Goal: Task Accomplishment & Management: Use online tool/utility

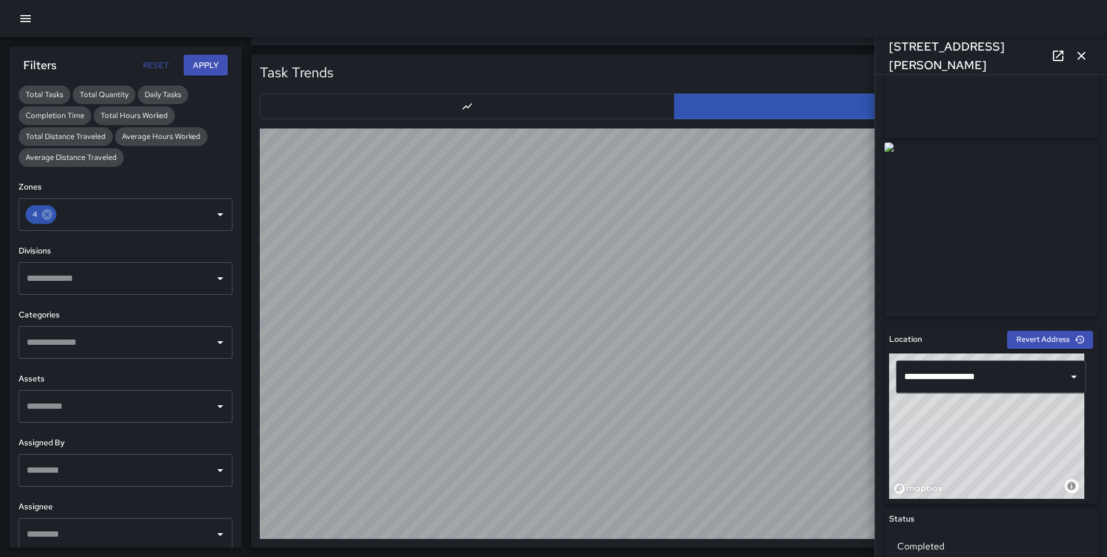
scroll to position [287, 0]
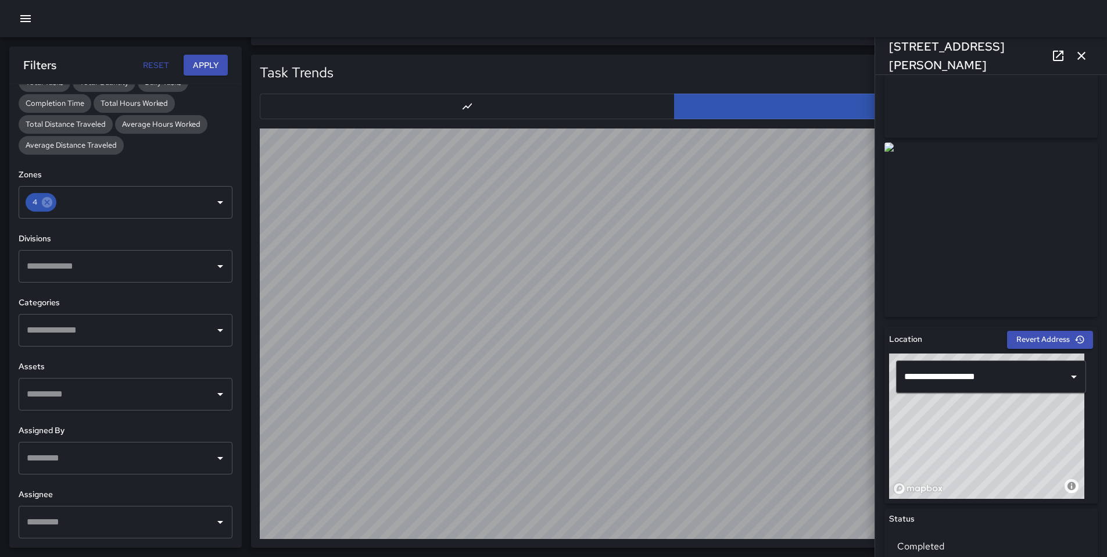
click at [562, 64] on div "Export" at bounding box center [713, 74] width 751 height 22
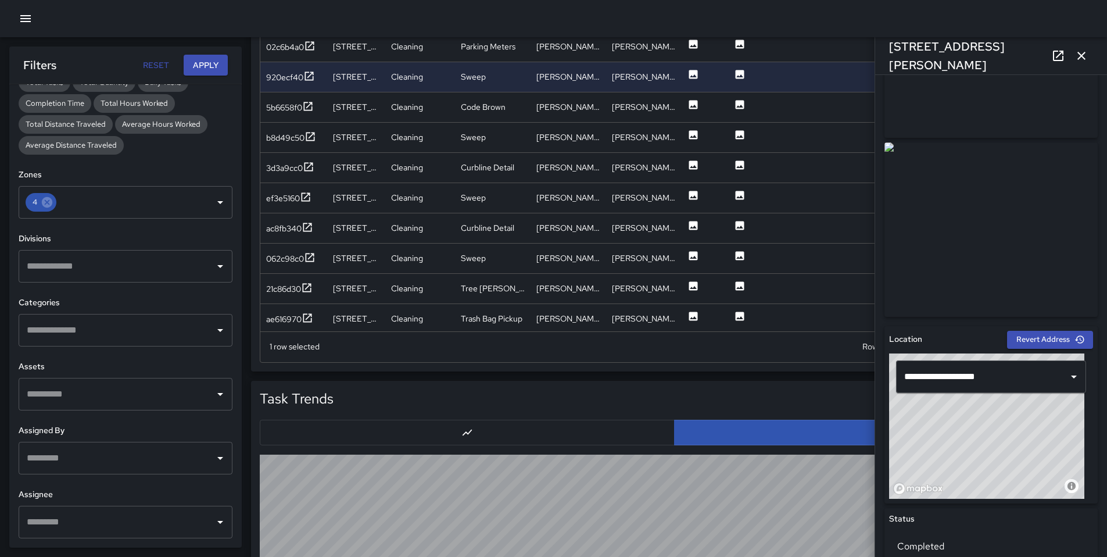
scroll to position [1165, 0]
click at [287, 103] on div "5b6658f0" at bounding box center [284, 107] width 36 height 12
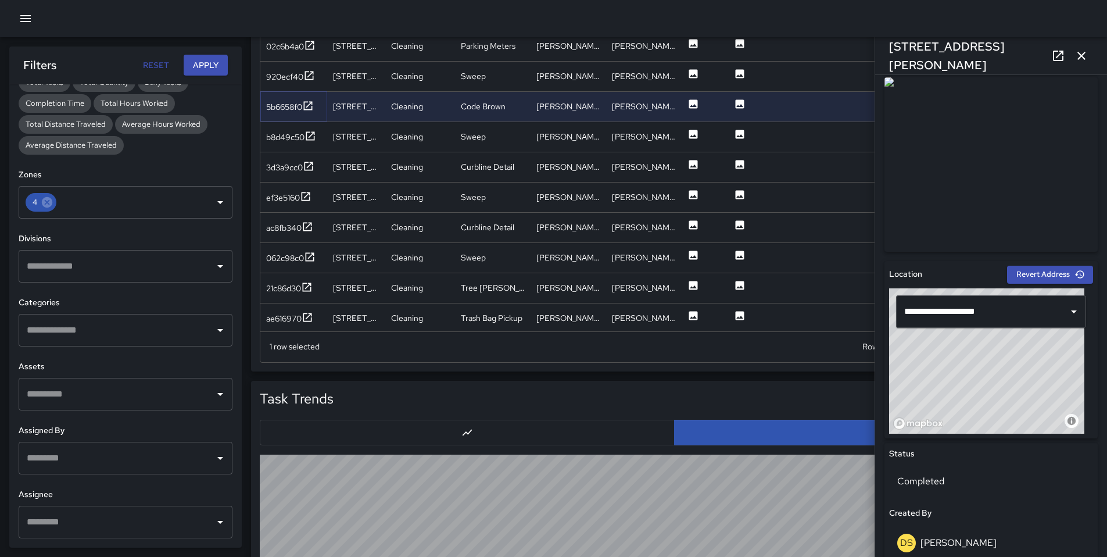
scroll to position [0, 0]
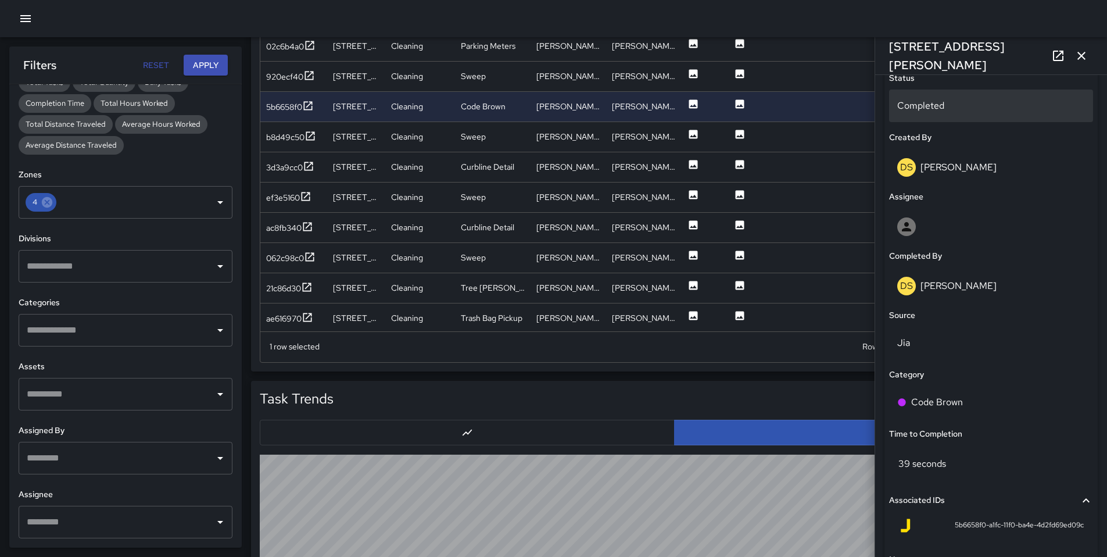
click at [931, 93] on div "Completed" at bounding box center [991, 106] width 204 height 33
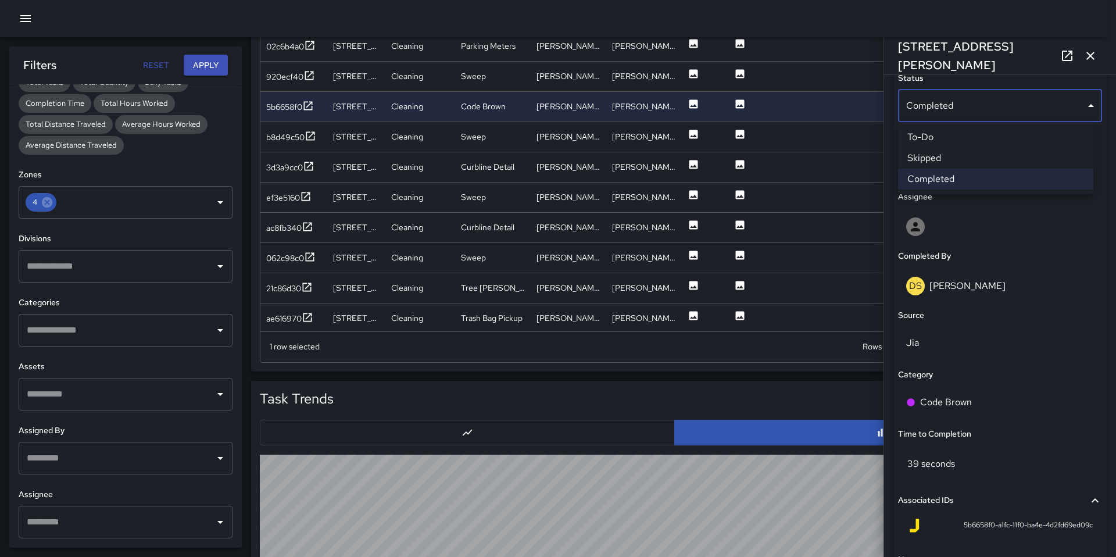
click at [949, 160] on li "Skipped" at bounding box center [995, 158] width 195 height 21
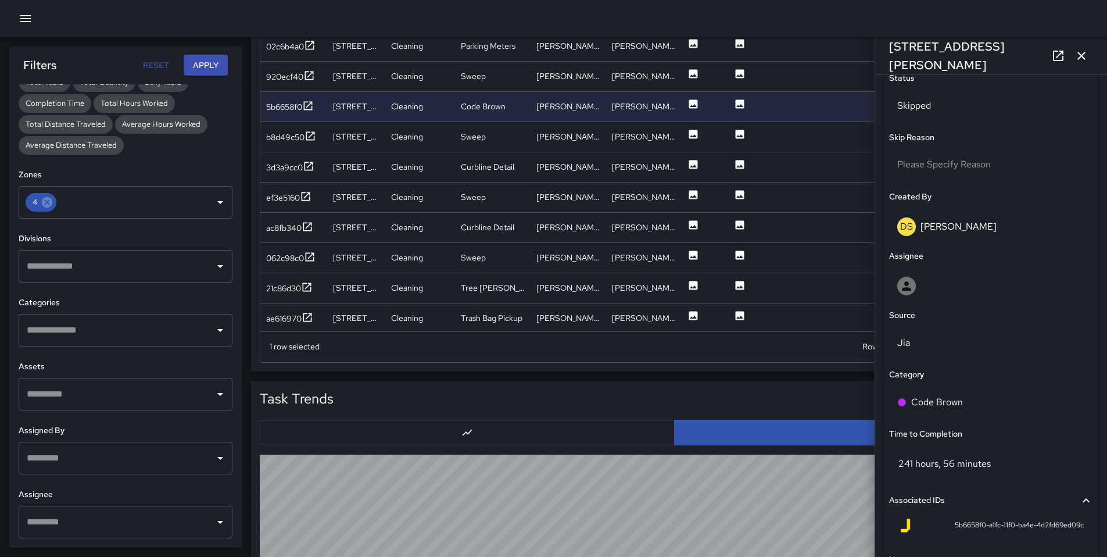
click at [1082, 60] on icon "button" at bounding box center [1082, 56] width 14 height 14
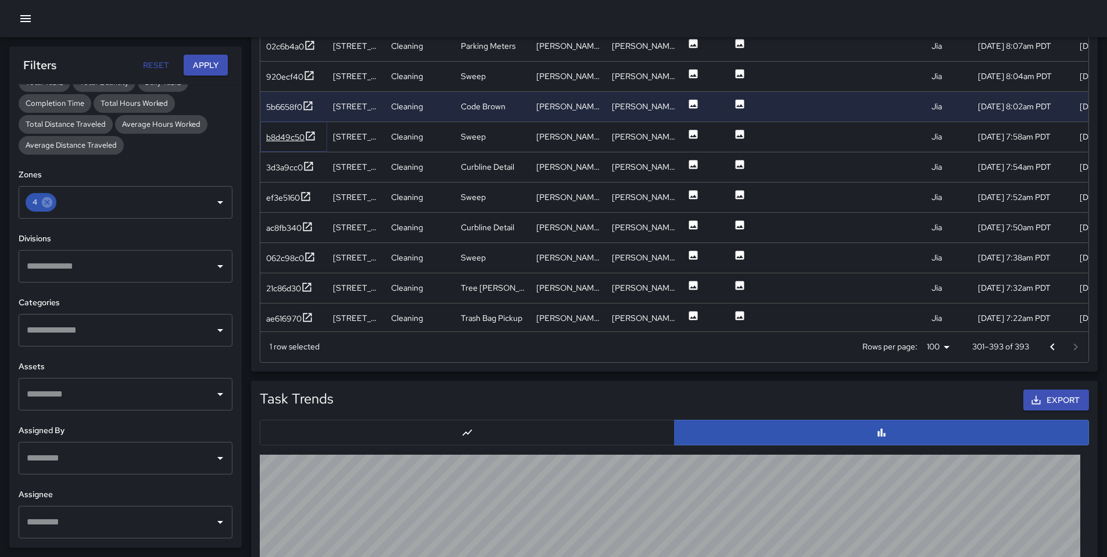
click at [278, 136] on div "b8d49c50" at bounding box center [285, 137] width 38 height 12
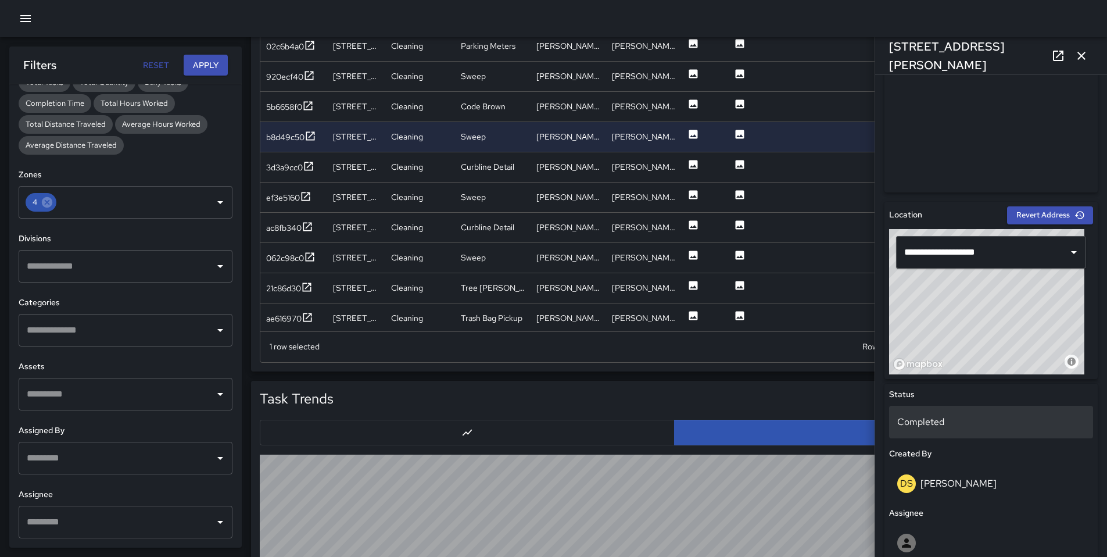
click at [937, 417] on p "Completed" at bounding box center [992, 422] width 188 height 14
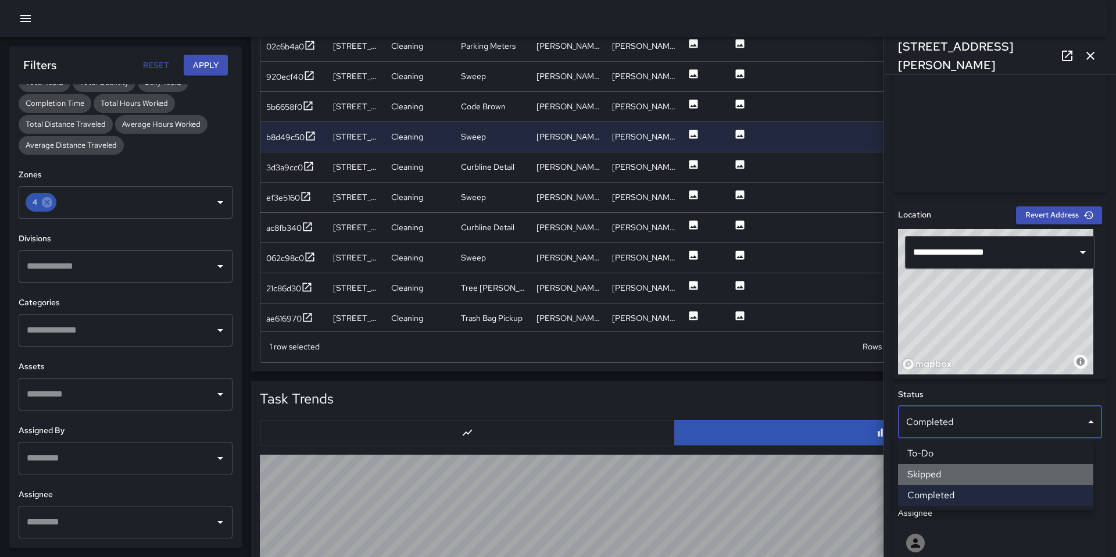
click at [941, 470] on li "Skipped" at bounding box center [995, 474] width 195 height 21
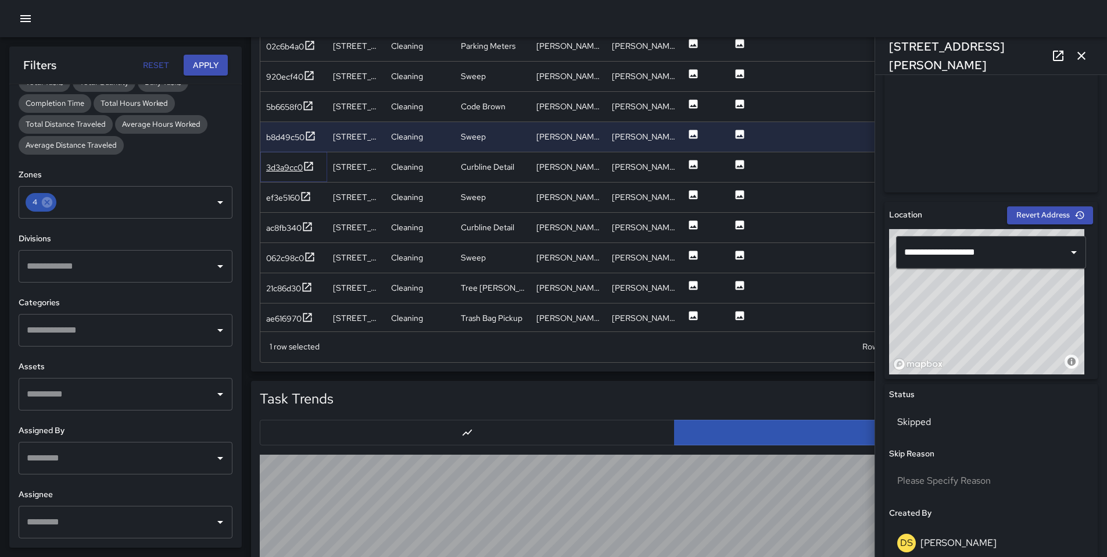
click at [288, 173] on div "3d3a9cc0" at bounding box center [284, 168] width 37 height 12
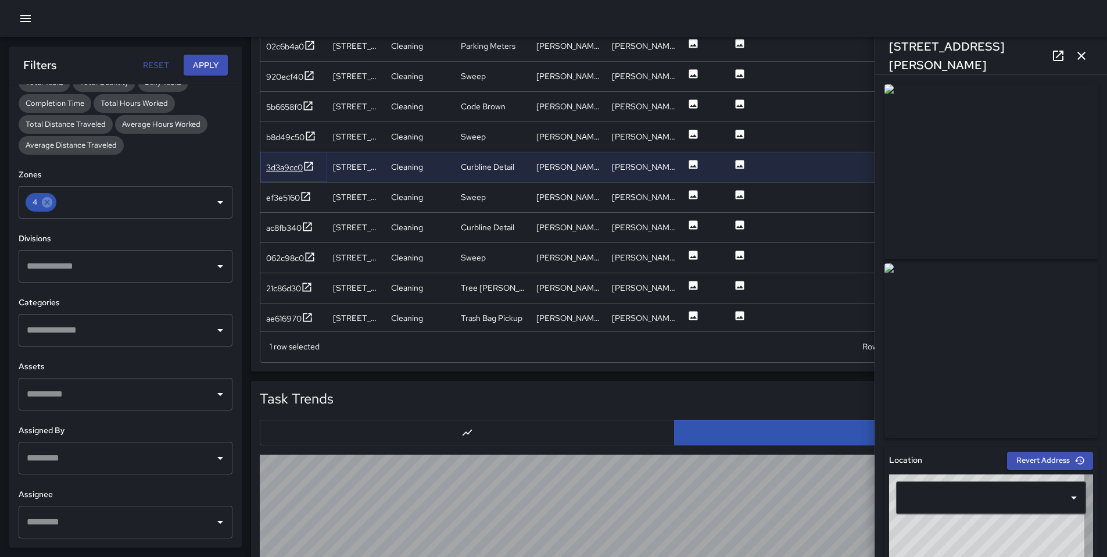
type input "**********"
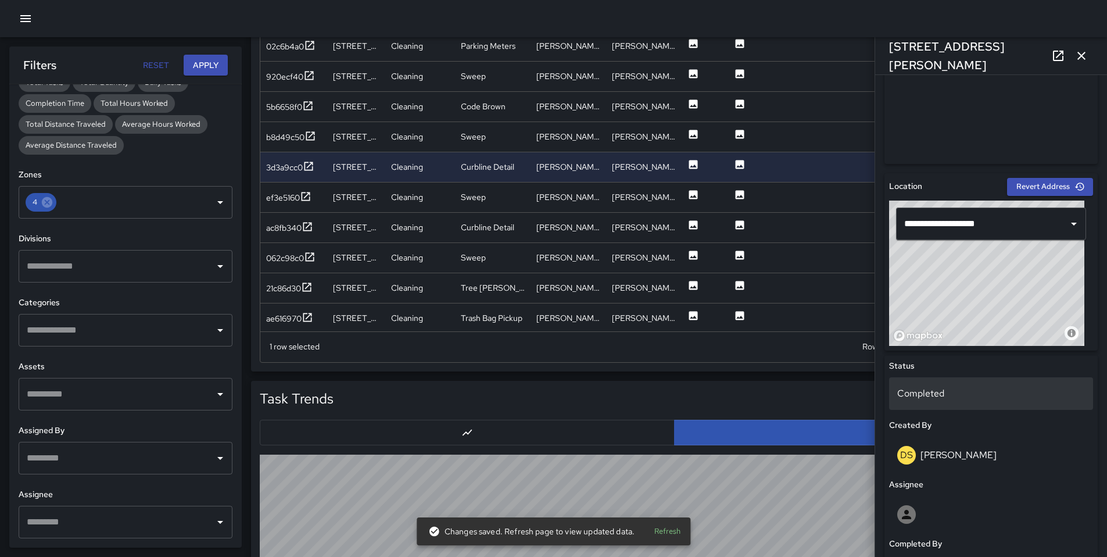
click at [917, 401] on div "Completed" at bounding box center [991, 393] width 204 height 33
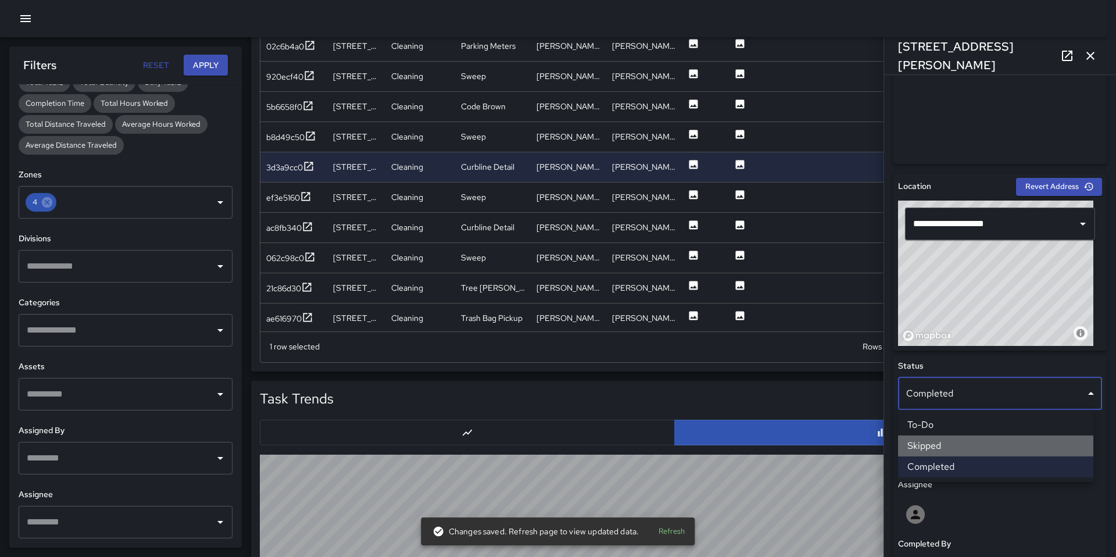
click at [934, 442] on li "Skipped" at bounding box center [995, 445] width 195 height 21
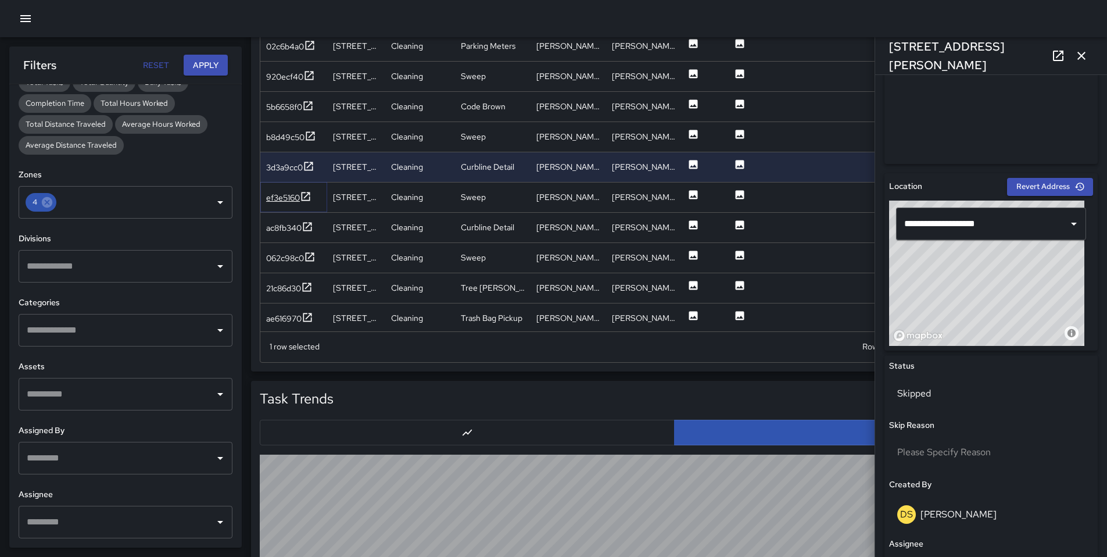
click at [288, 194] on div "ef3e5160" at bounding box center [283, 198] width 34 height 12
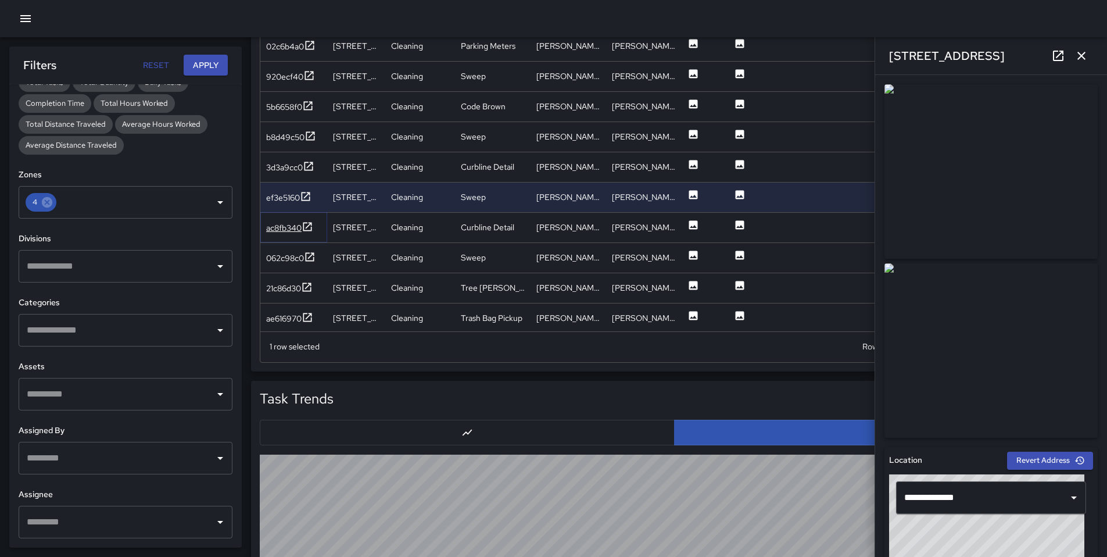
click at [289, 231] on div "ac8fb340" at bounding box center [283, 228] width 35 height 12
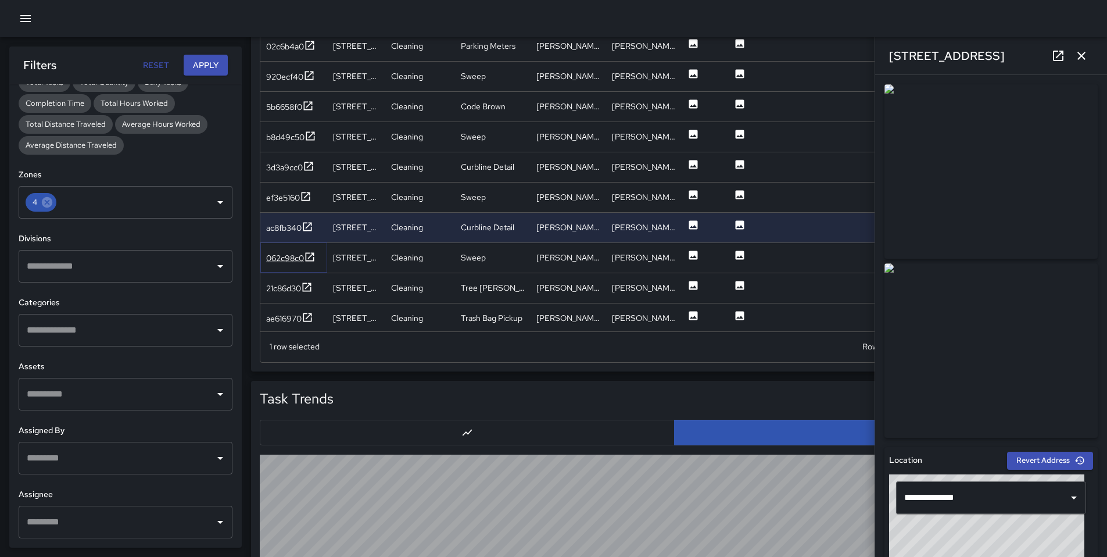
click at [287, 262] on div "062c98c0" at bounding box center [285, 258] width 38 height 12
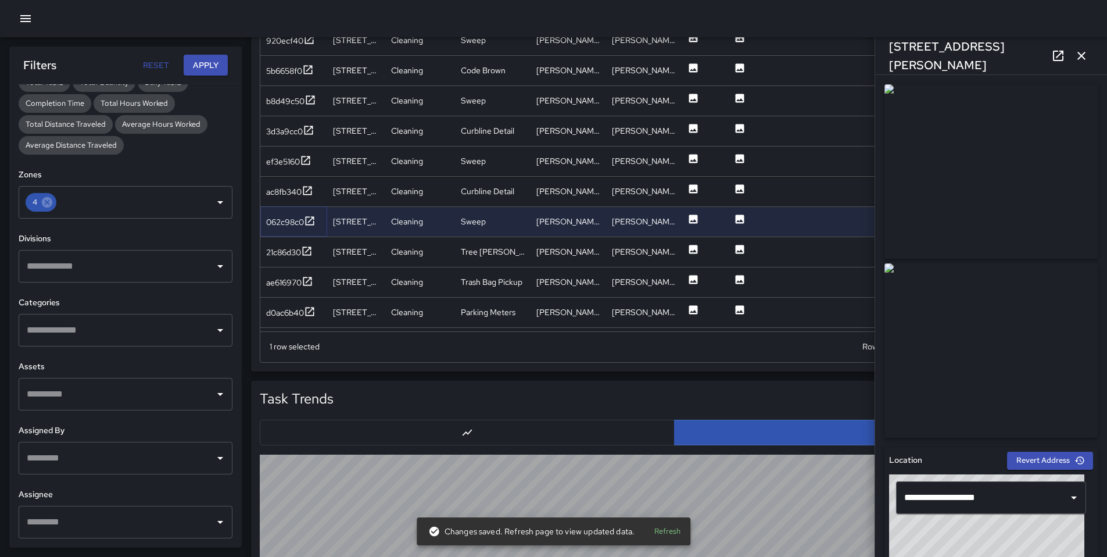
scroll to position [1207, 0]
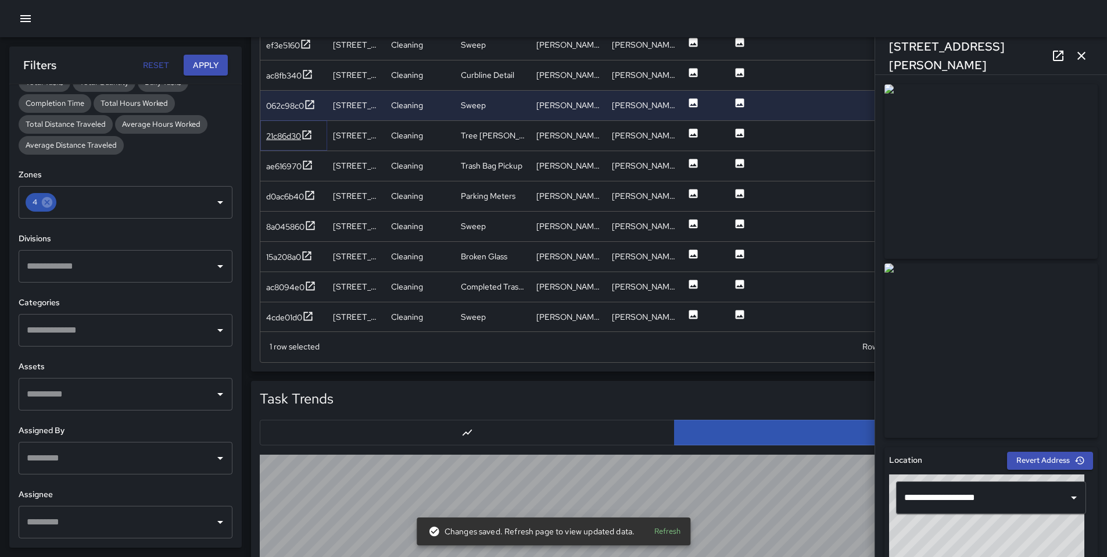
click at [292, 131] on div "21c86d30" at bounding box center [283, 136] width 35 height 12
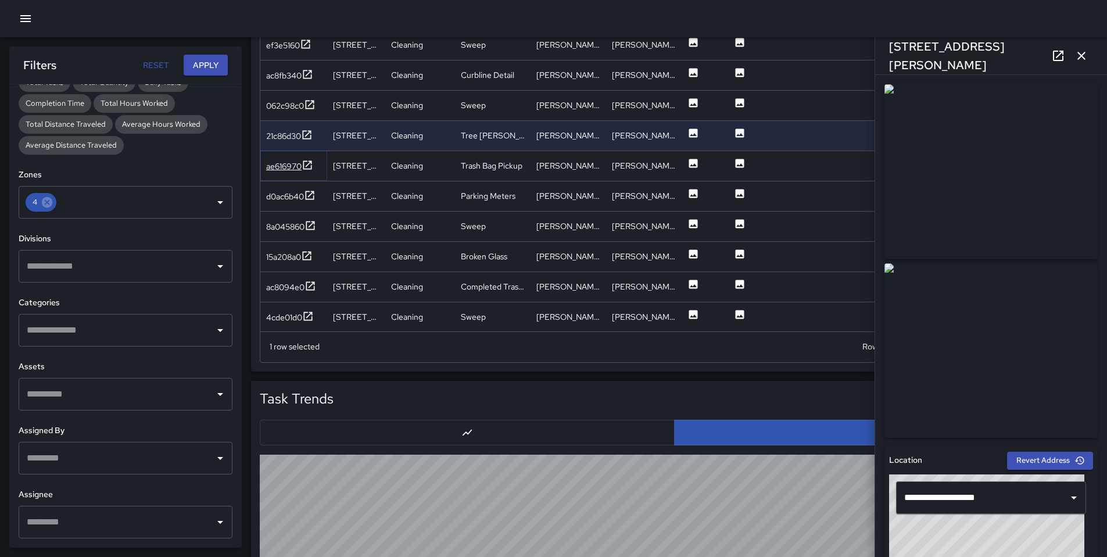
click at [285, 165] on div "ae616970" at bounding box center [283, 166] width 35 height 12
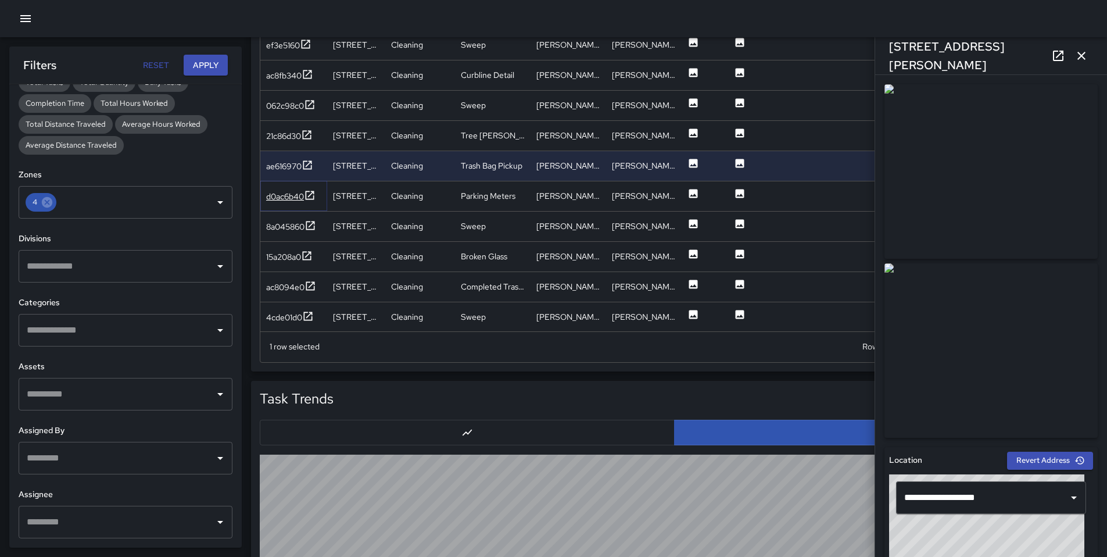
click at [294, 196] on div "d0ac6b40" at bounding box center [285, 197] width 38 height 12
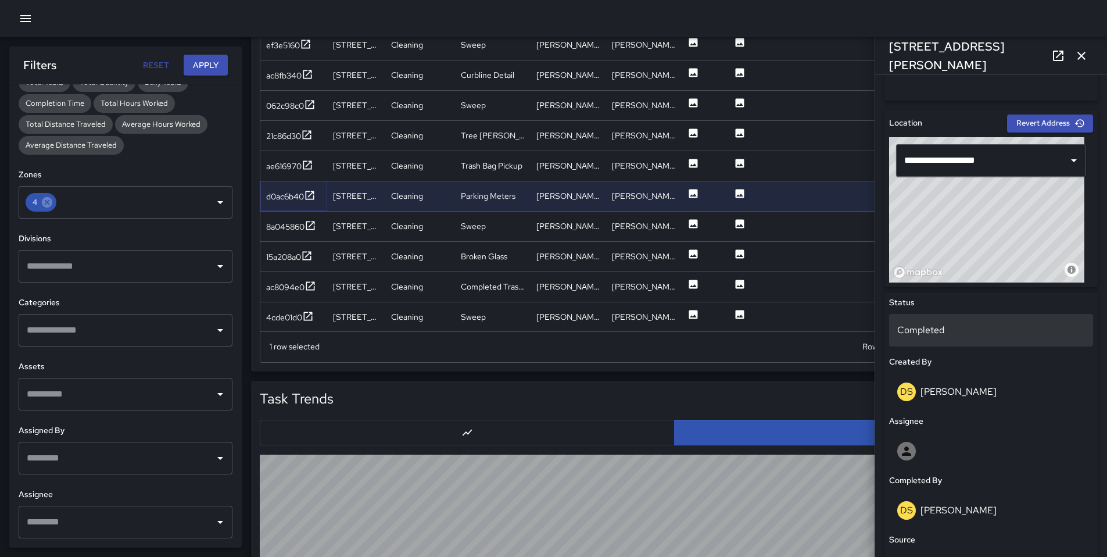
scroll to position [349, 0]
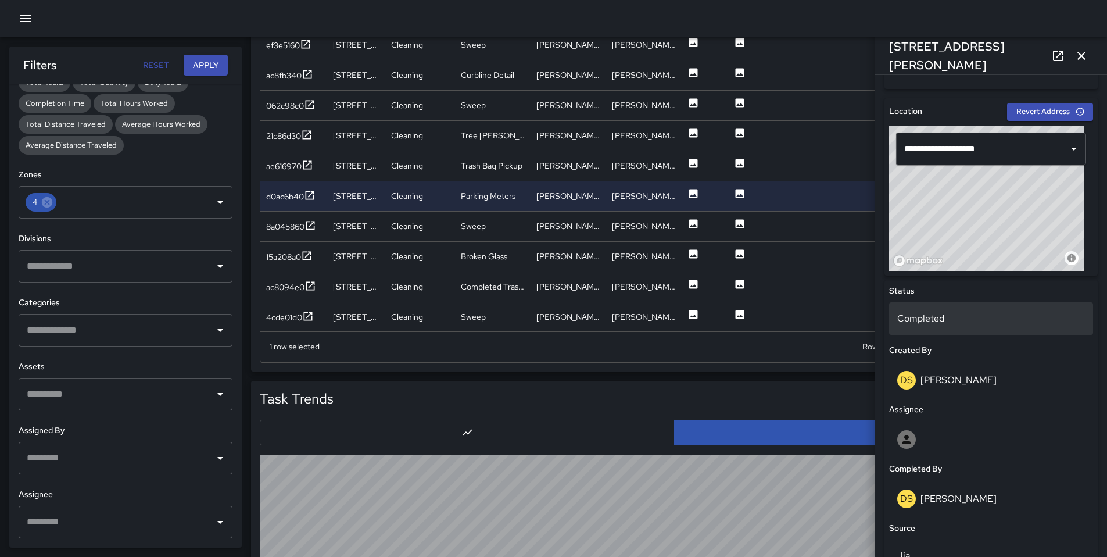
click at [949, 322] on p "Completed" at bounding box center [992, 319] width 188 height 14
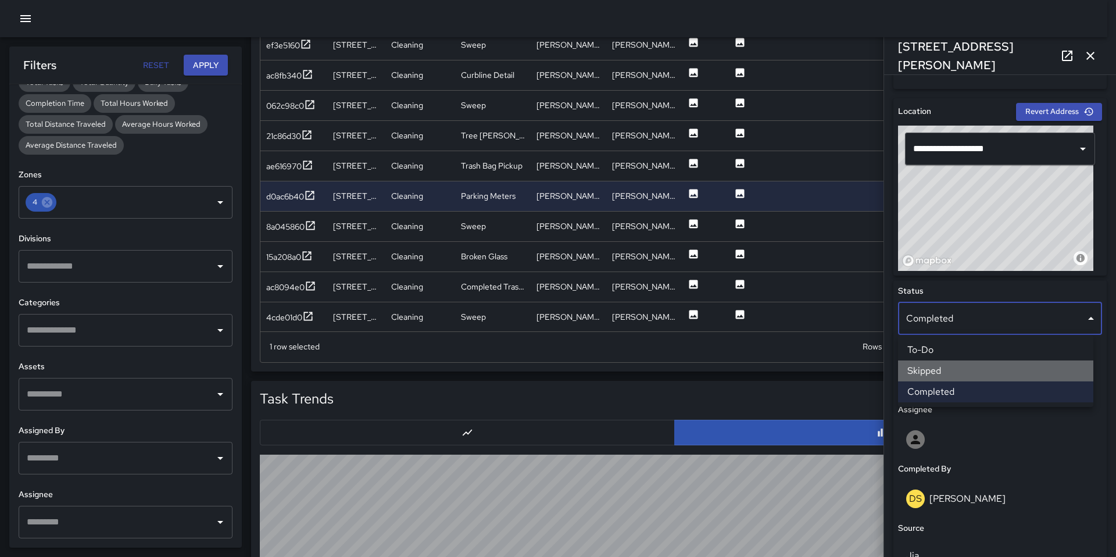
click at [936, 366] on li "Skipped" at bounding box center [995, 370] width 195 height 21
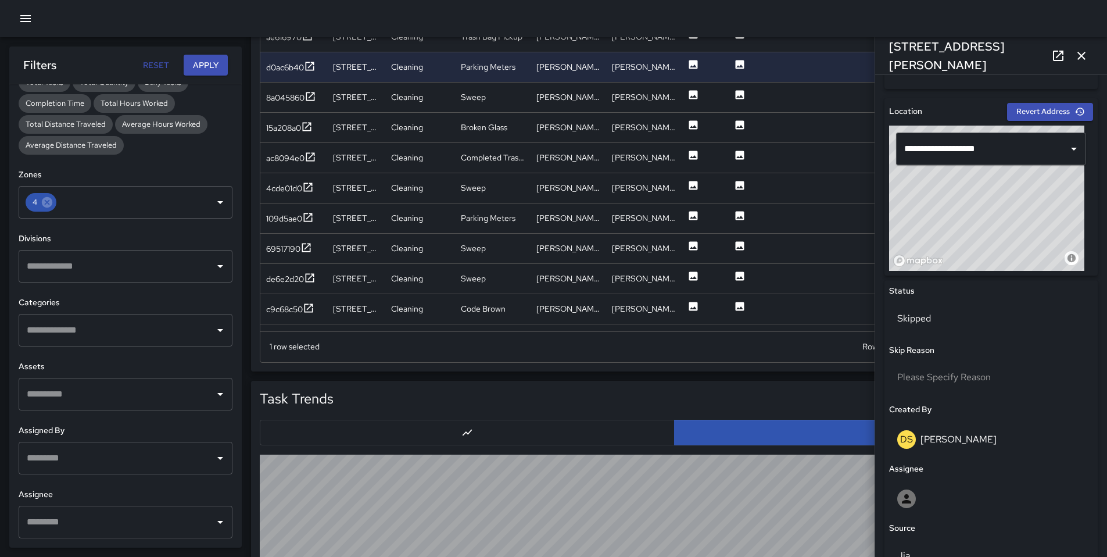
scroll to position [1570, 0]
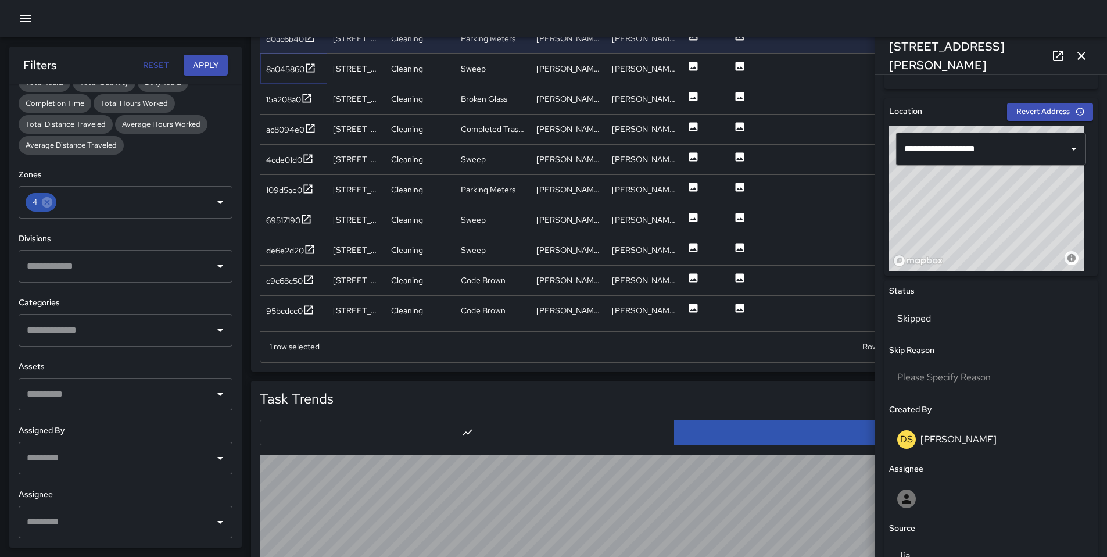
click at [269, 70] on div "8a045860" at bounding box center [285, 69] width 38 height 12
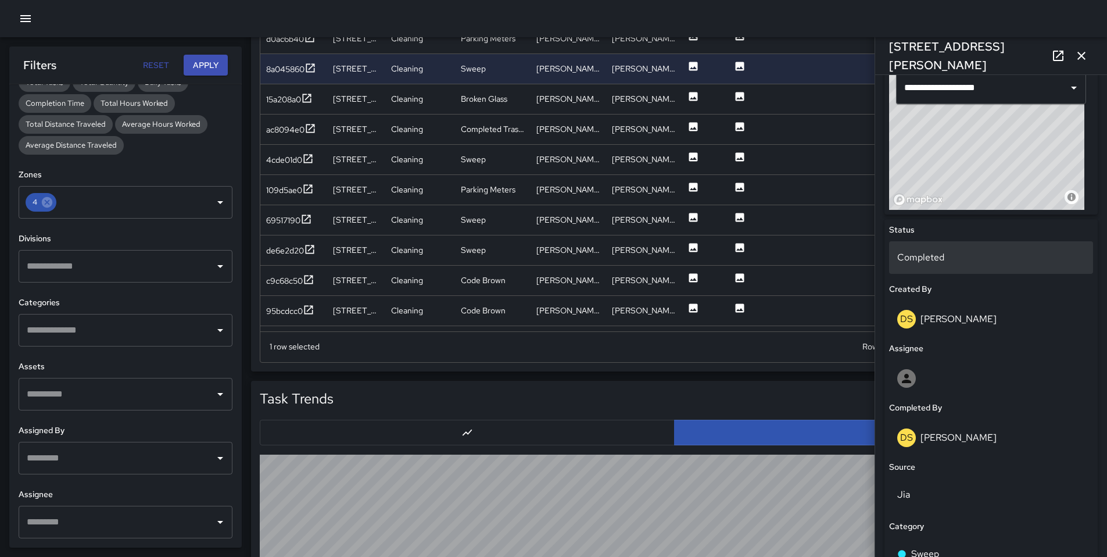
click at [924, 260] on p "Completed" at bounding box center [992, 258] width 188 height 14
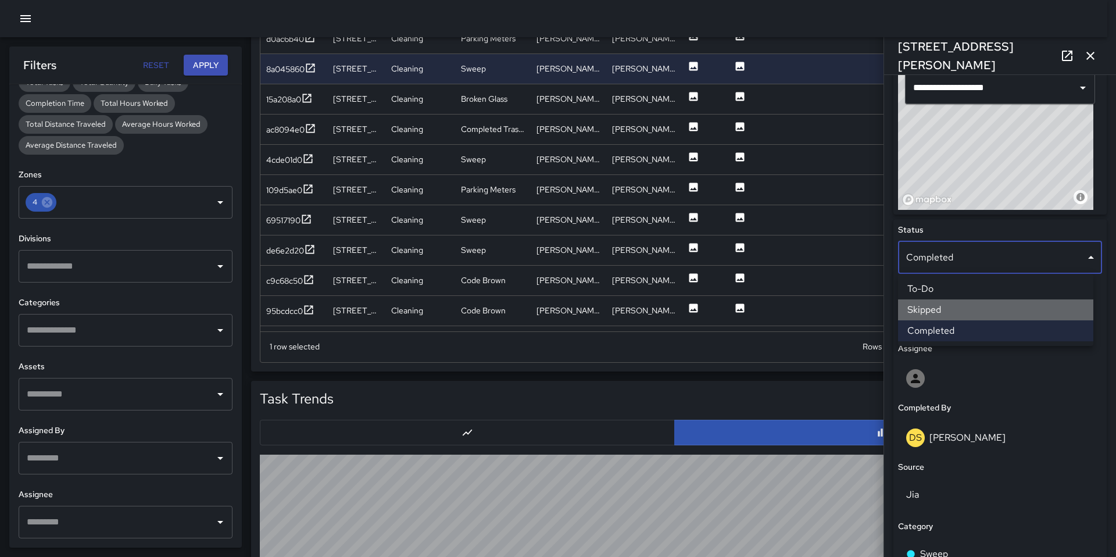
click at [950, 312] on li "Skipped" at bounding box center [995, 309] width 195 height 21
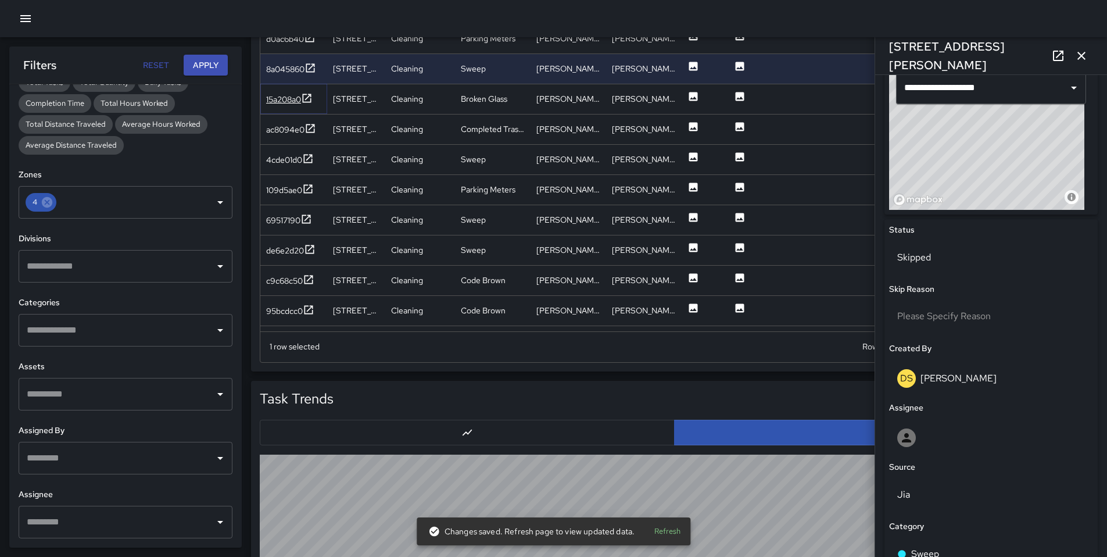
click at [294, 104] on div "15a208a0" at bounding box center [283, 100] width 35 height 12
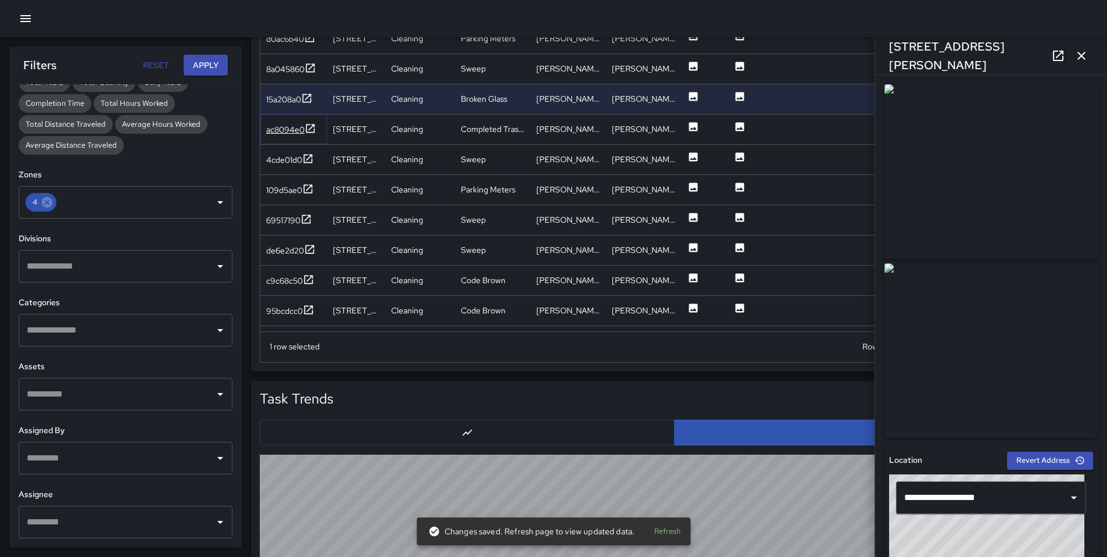
click at [280, 125] on div "ac8094e0" at bounding box center [285, 130] width 38 height 12
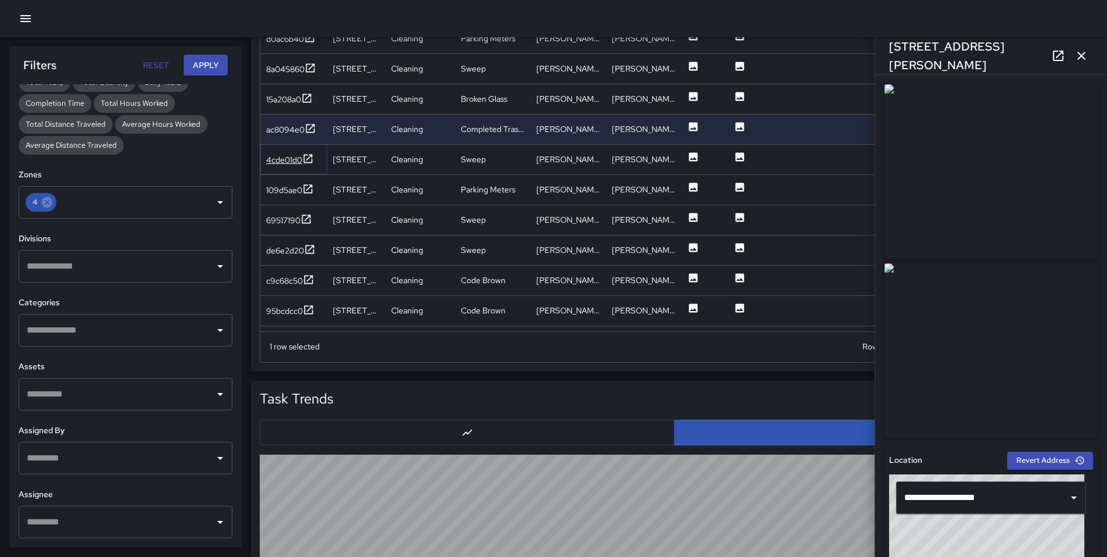
click at [289, 163] on div "4cde01d0" at bounding box center [284, 160] width 36 height 12
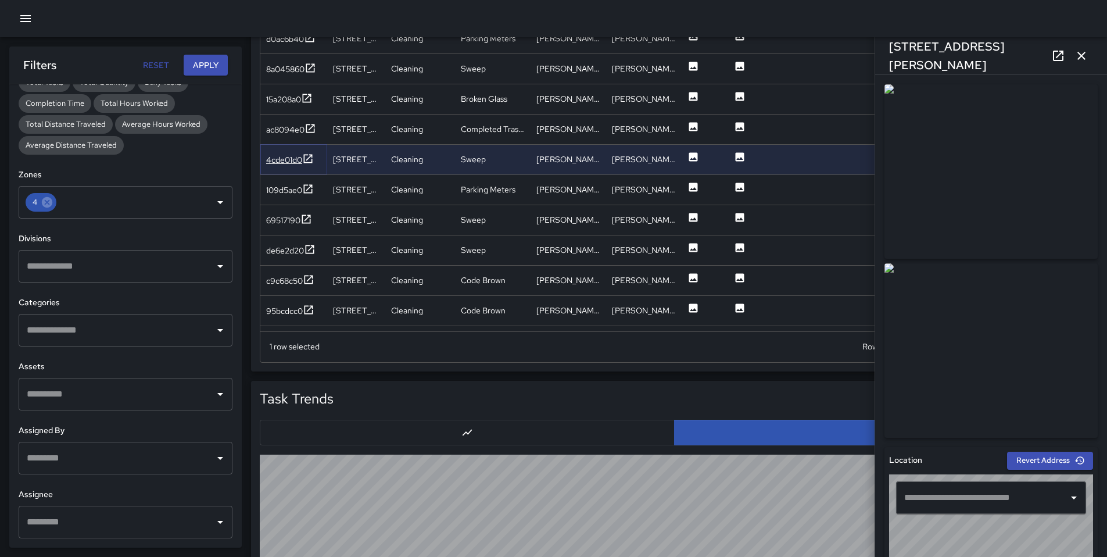
type input "**********"
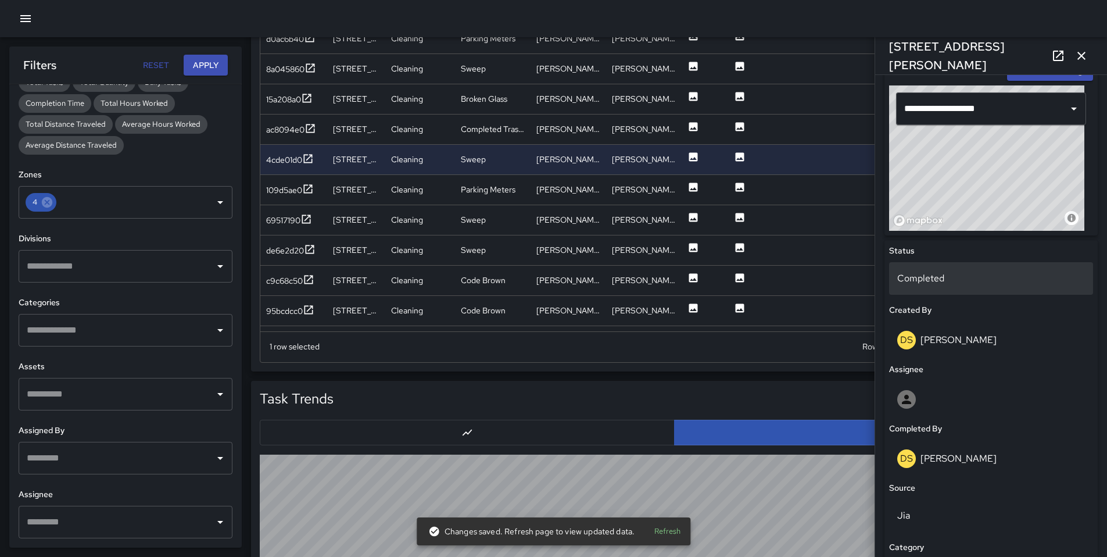
click at [921, 281] on p "Completed" at bounding box center [992, 278] width 188 height 14
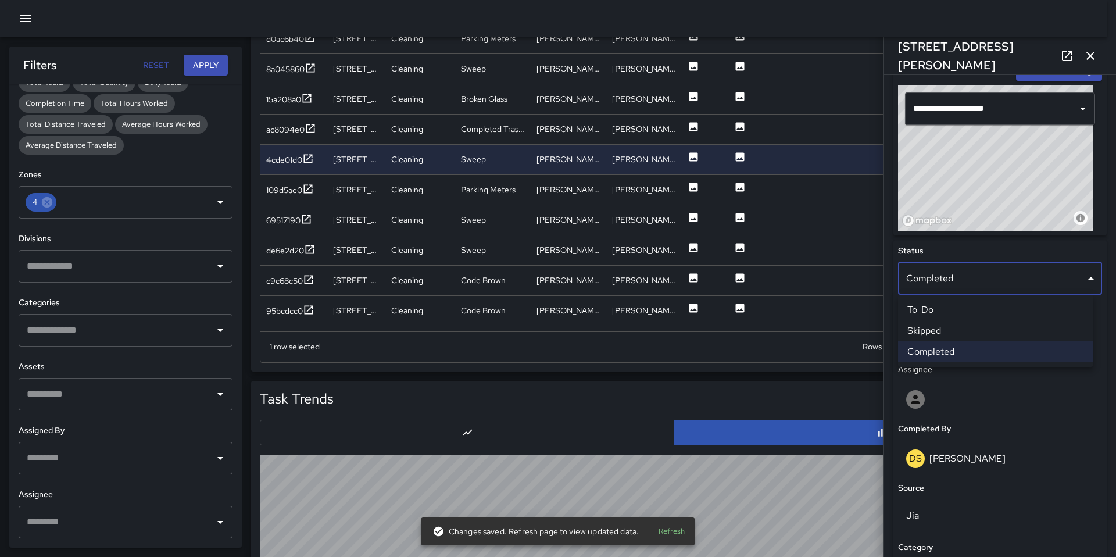
click at [945, 335] on li "Skipped" at bounding box center [995, 330] width 195 height 21
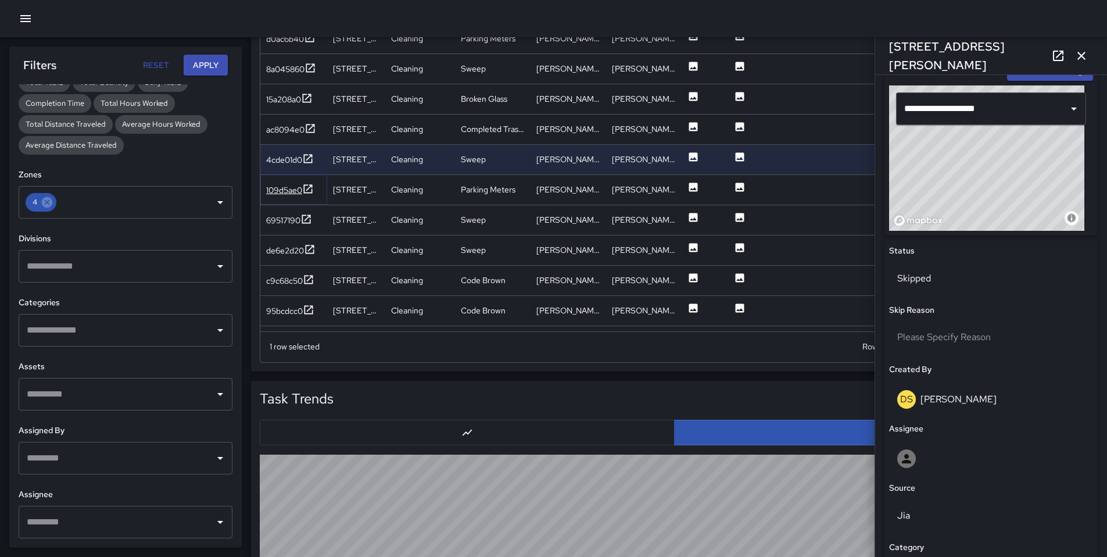
click at [272, 189] on div "109d5ae0" at bounding box center [284, 190] width 36 height 12
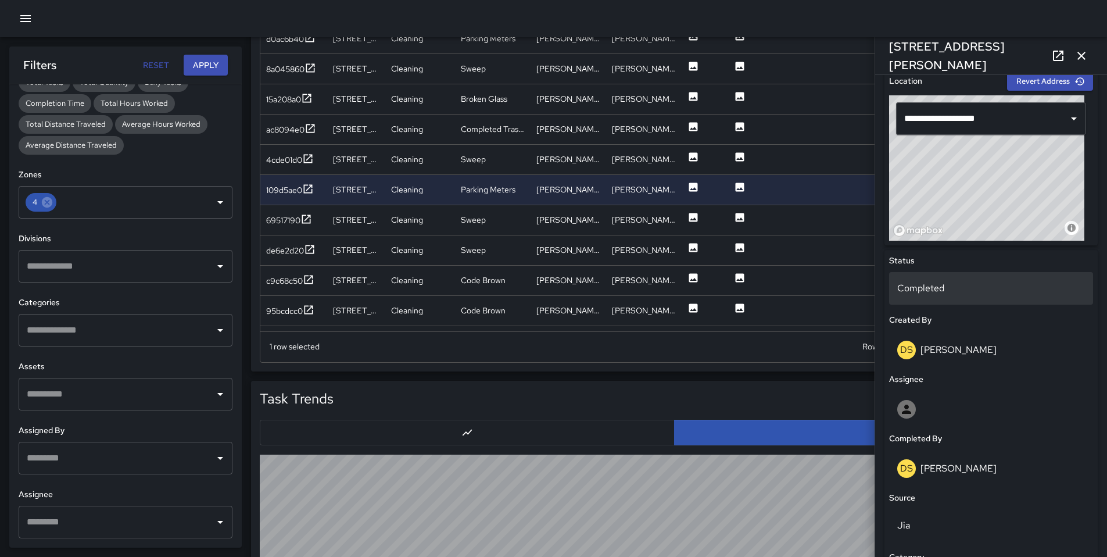
click at [929, 288] on p "Completed" at bounding box center [992, 288] width 188 height 14
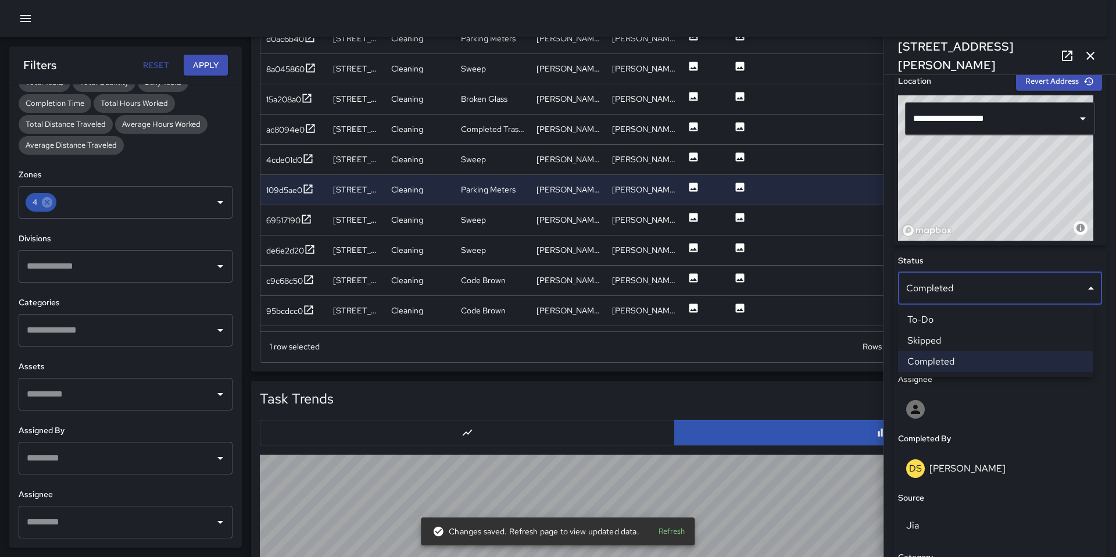
click at [935, 345] on li "Skipped" at bounding box center [995, 340] width 195 height 21
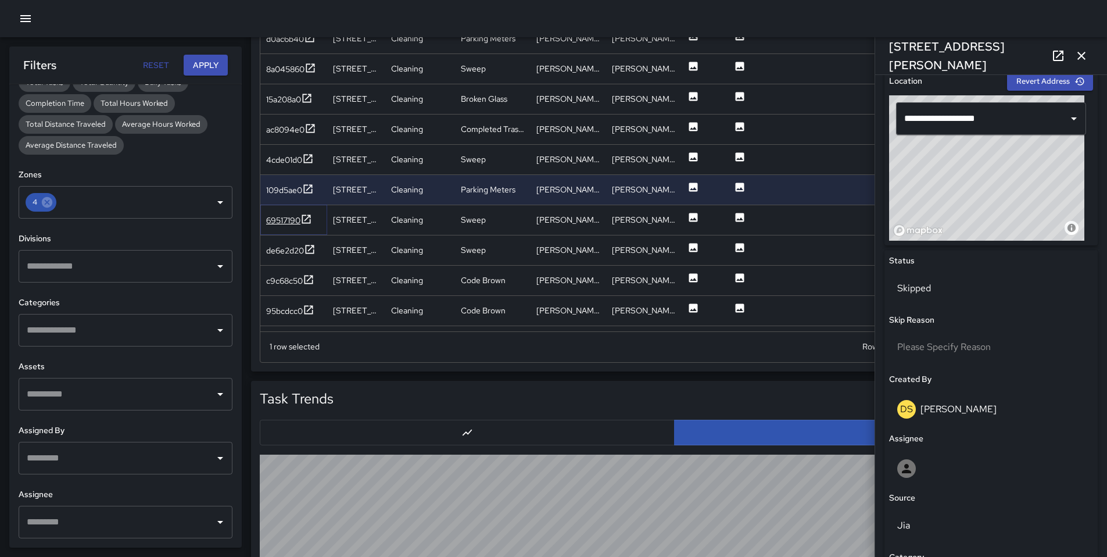
click at [289, 222] on div "69517190" at bounding box center [283, 220] width 34 height 12
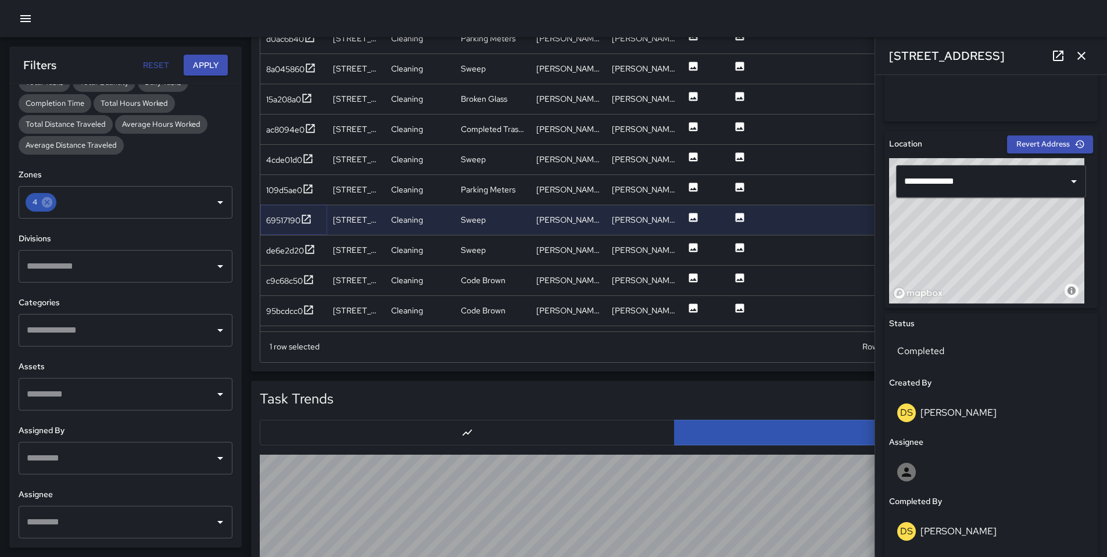
scroll to position [321, 0]
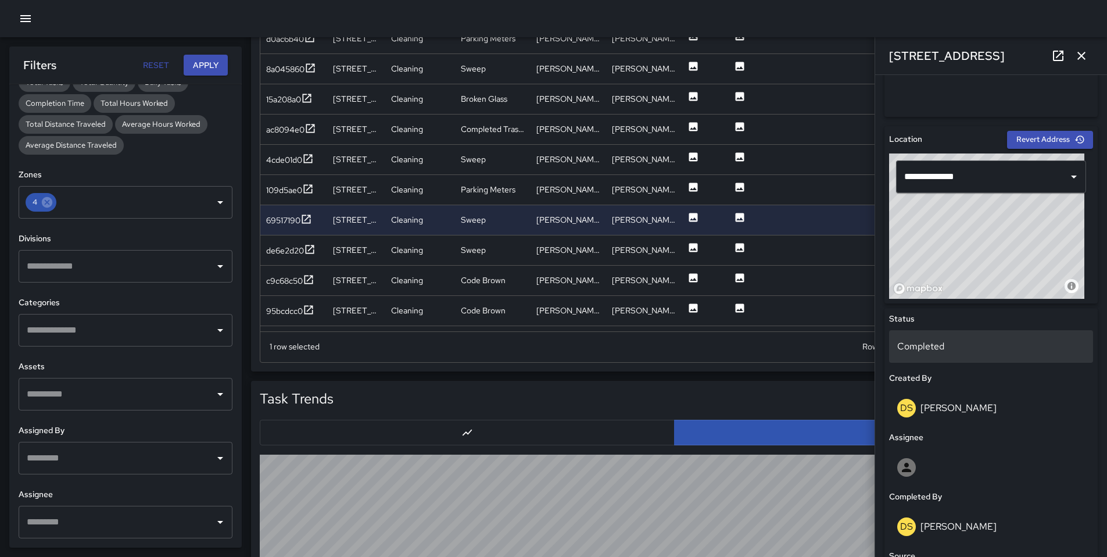
click at [932, 352] on p "Completed" at bounding box center [992, 346] width 188 height 14
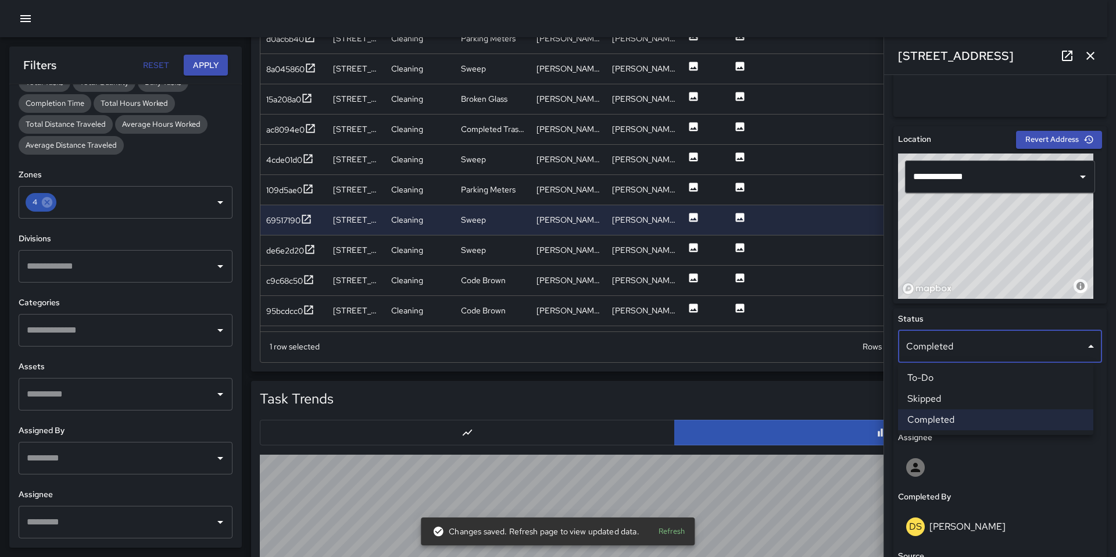
click at [953, 401] on li "Skipped" at bounding box center [995, 398] width 195 height 21
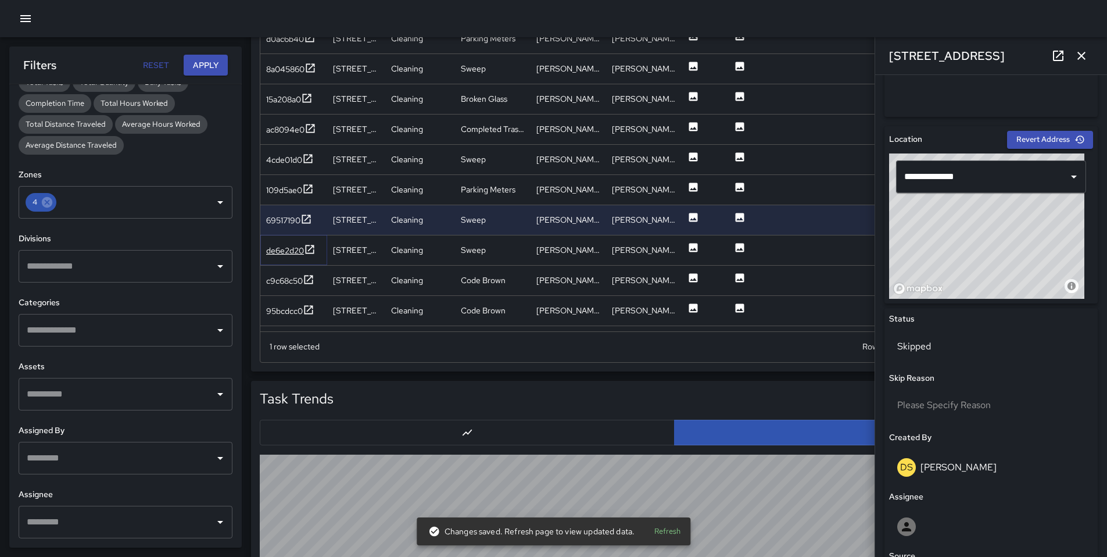
click at [294, 249] on div "de6e2d20" at bounding box center [285, 251] width 38 height 12
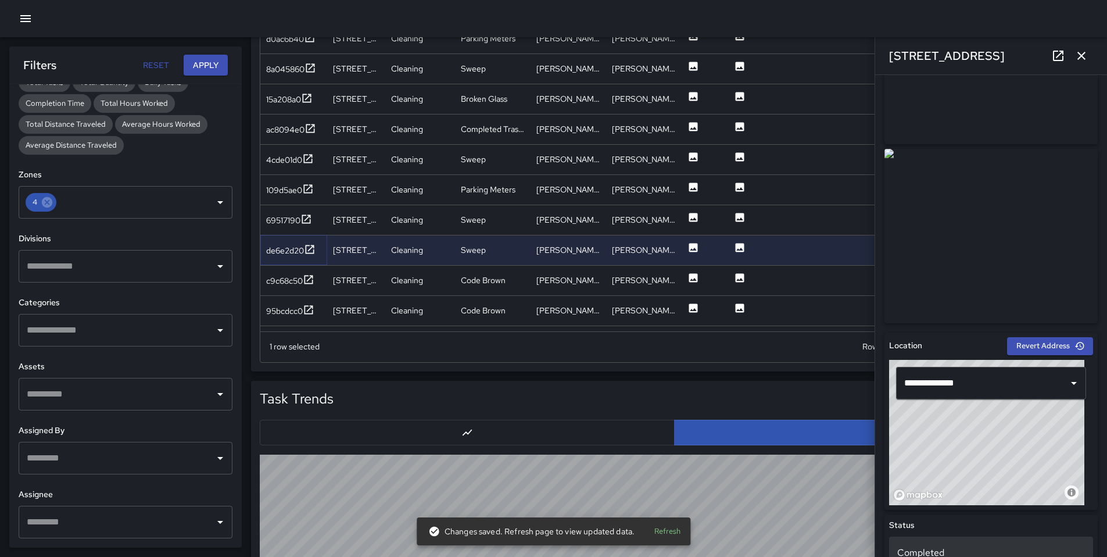
scroll to position [241, 0]
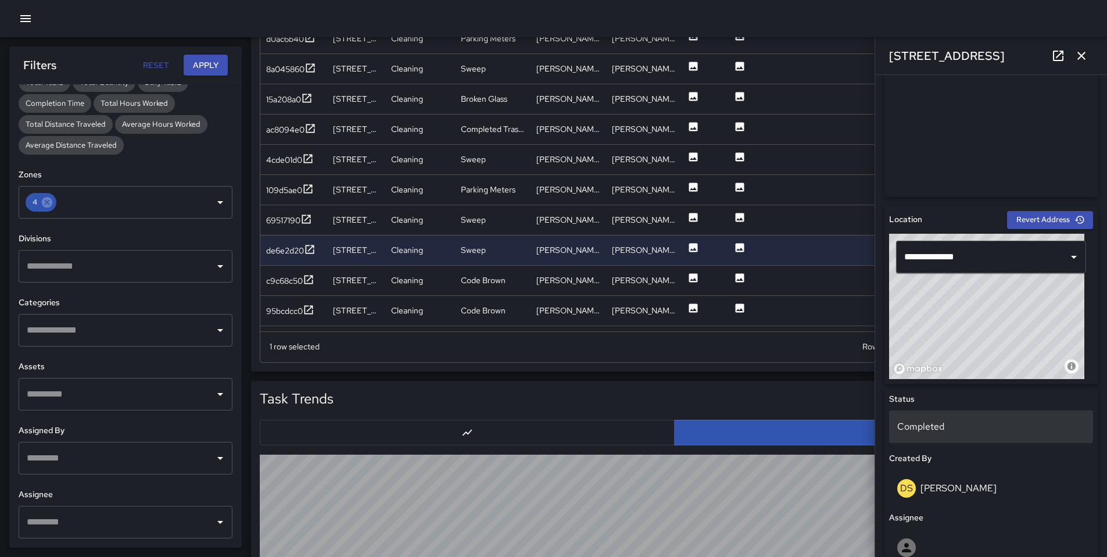
click at [959, 429] on p "Completed" at bounding box center [992, 427] width 188 height 14
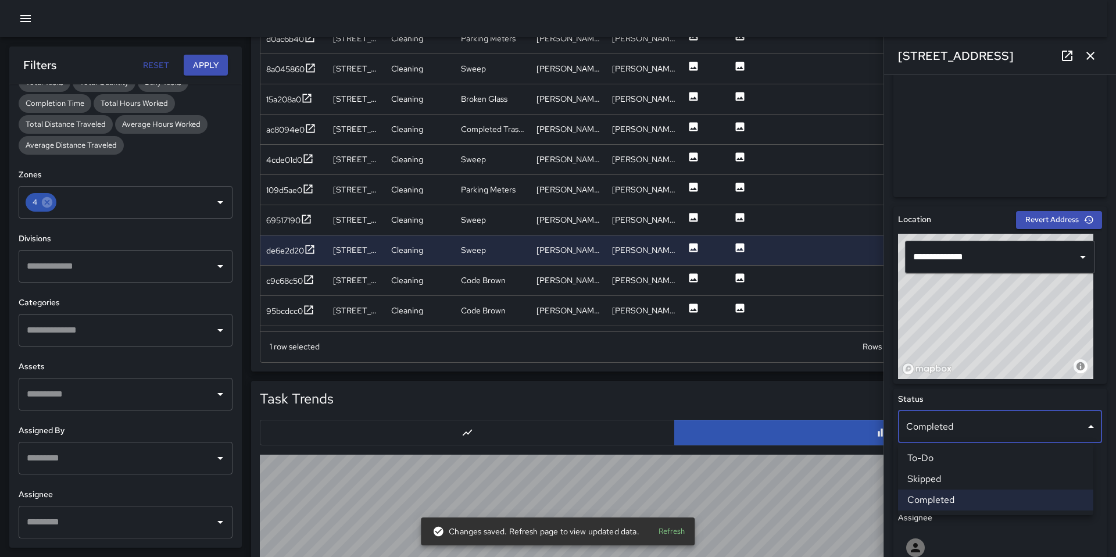
click at [986, 135] on div at bounding box center [558, 278] width 1116 height 557
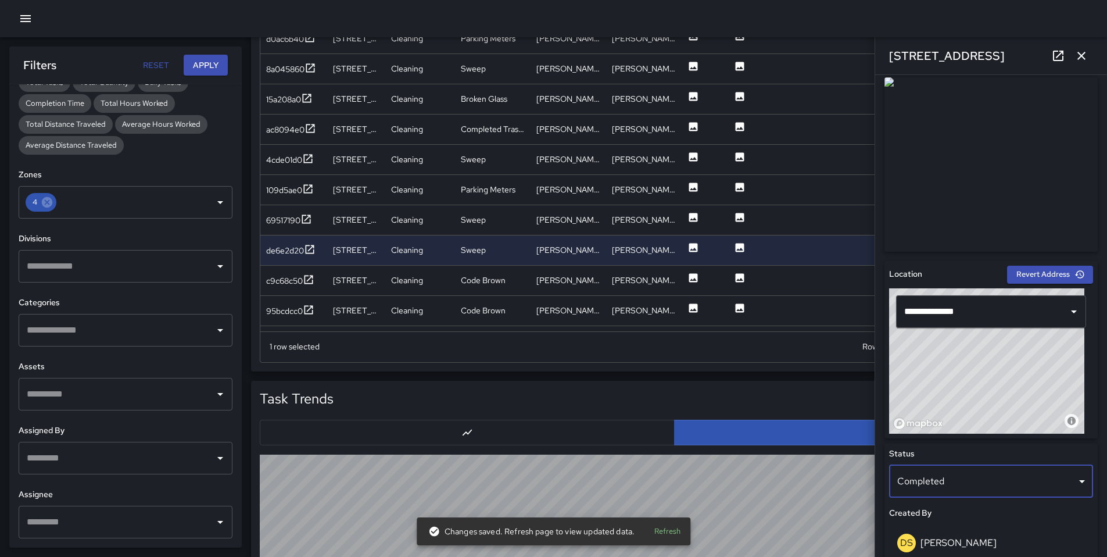
scroll to position [385, 0]
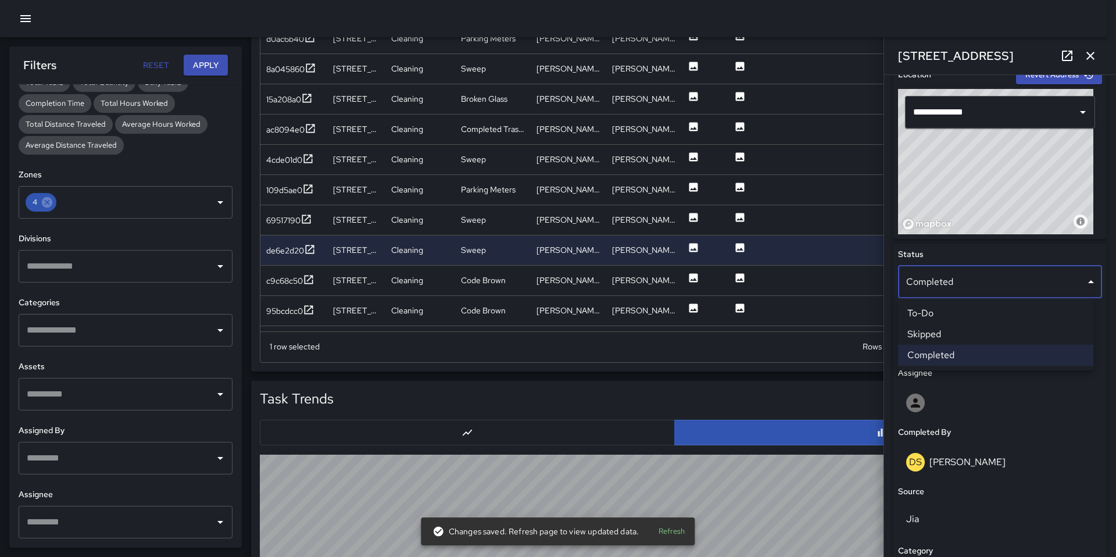
click at [923, 276] on body "Task Breakdown by Category Export Quantity View (439) Tasks View (393) Category…" at bounding box center [558, 87] width 1116 height 1592
click at [938, 334] on li "Skipped" at bounding box center [995, 334] width 195 height 21
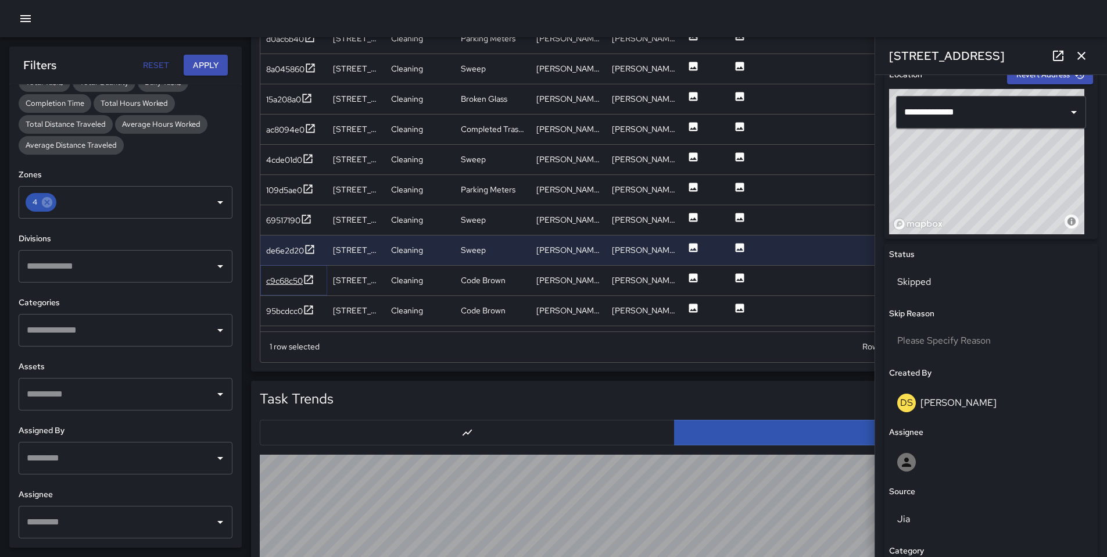
click at [285, 280] on div "c9c68c50" at bounding box center [284, 281] width 37 height 12
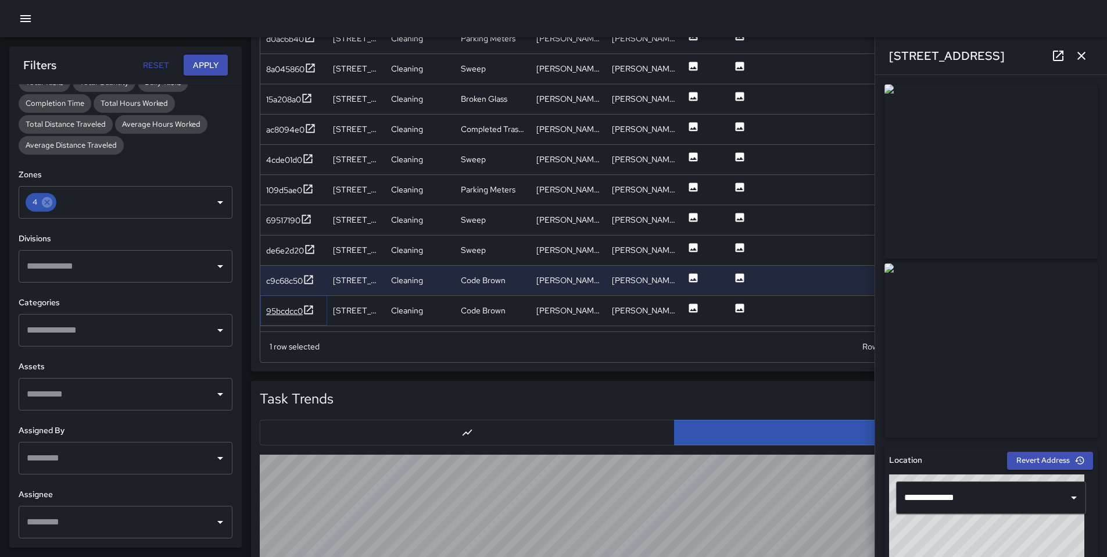
click at [298, 306] on div "95bcdcc0" at bounding box center [284, 311] width 37 height 12
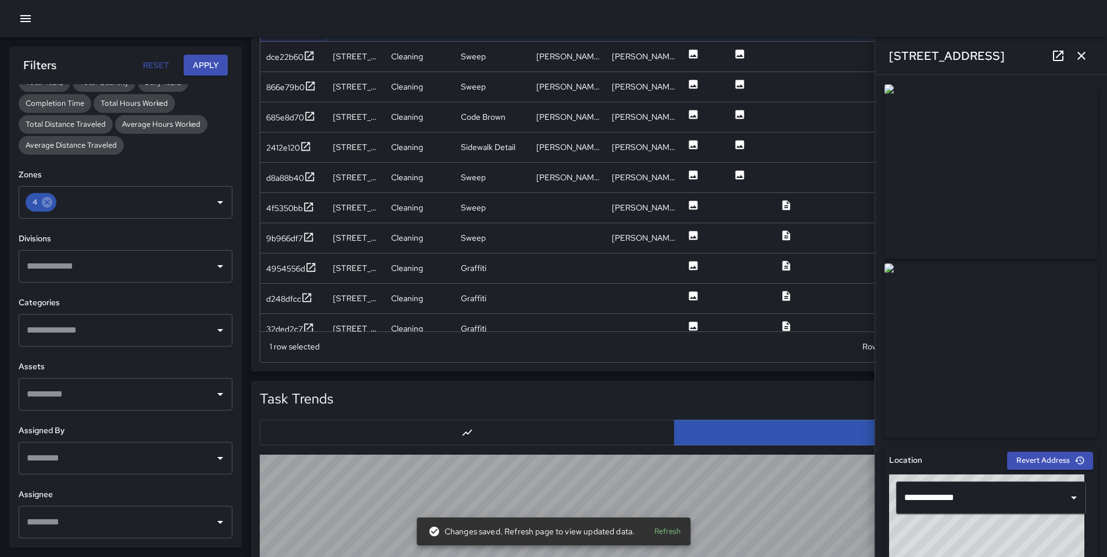
scroll to position [1845, 0]
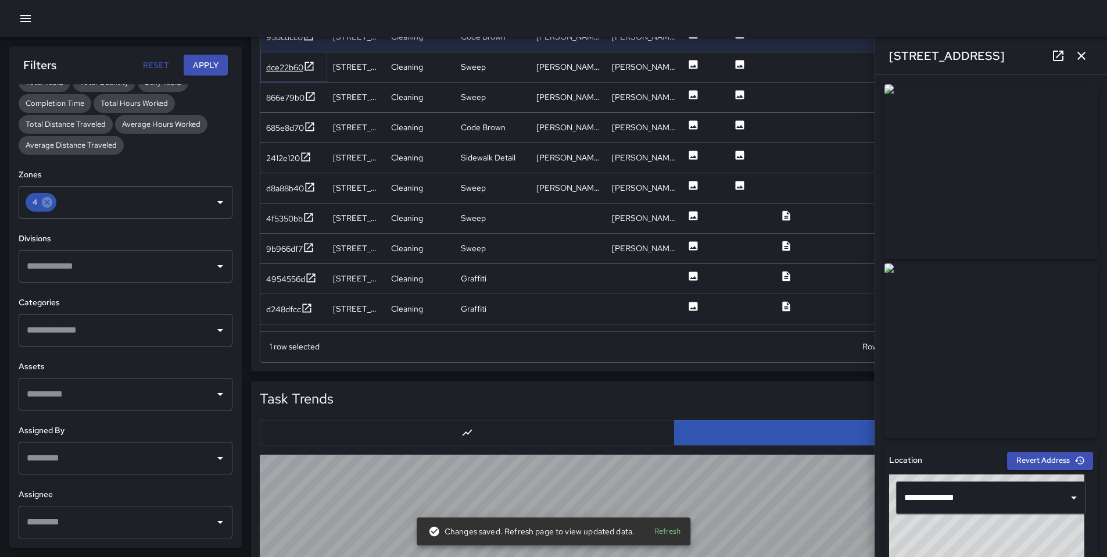
click at [292, 67] on div "dce22b60" at bounding box center [284, 68] width 37 height 12
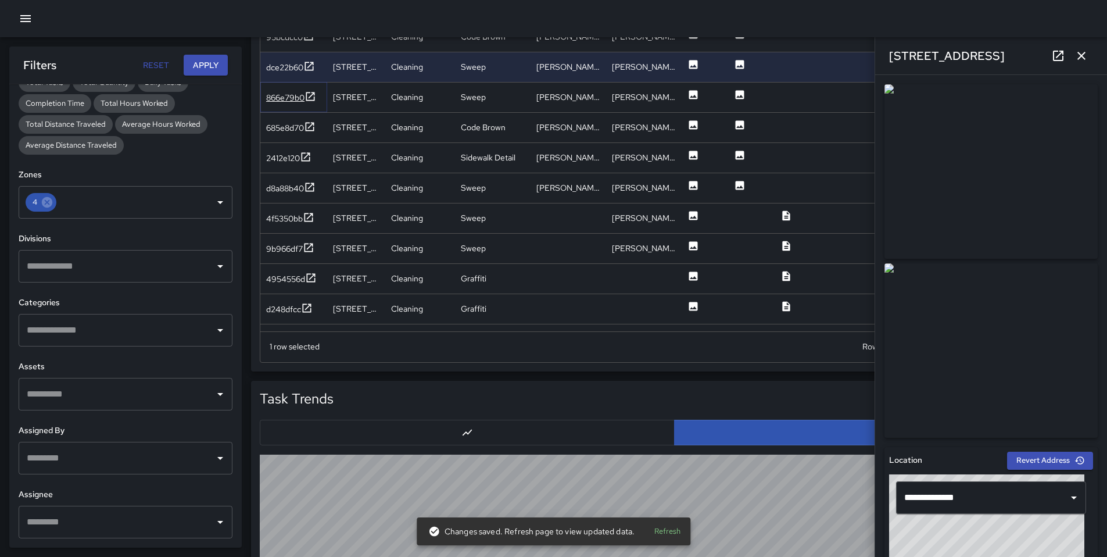
click at [289, 100] on div "866e79b0" at bounding box center [285, 98] width 38 height 12
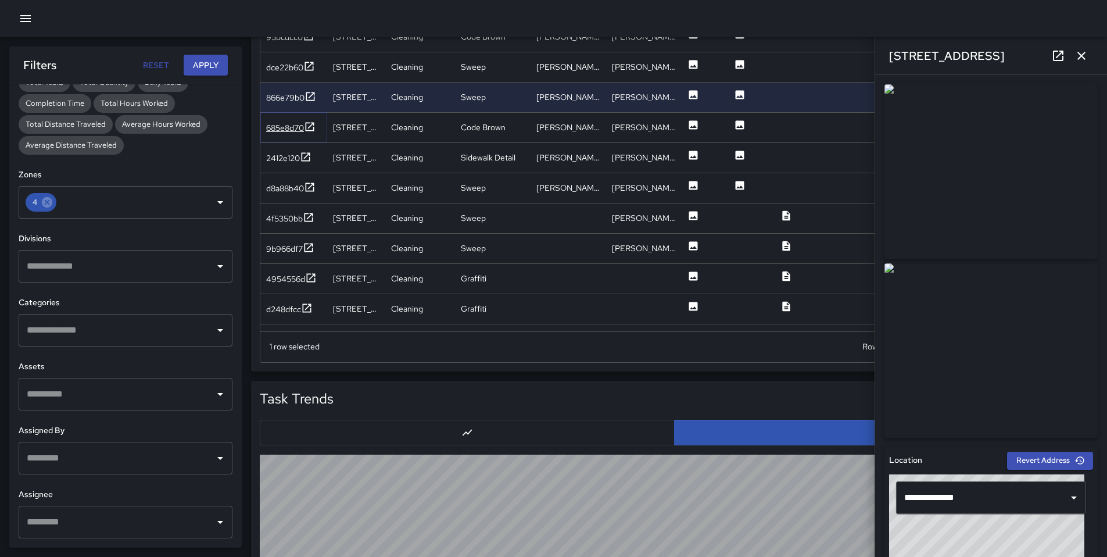
click at [287, 131] on div "685e8d70" at bounding box center [285, 128] width 38 height 12
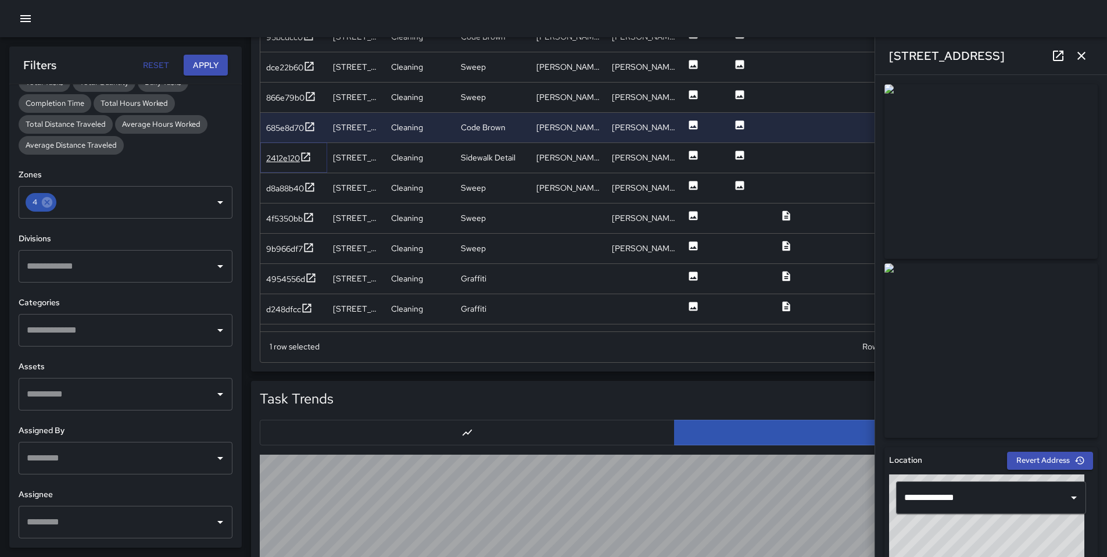
click at [292, 157] on div "2412e120" at bounding box center [283, 158] width 34 height 12
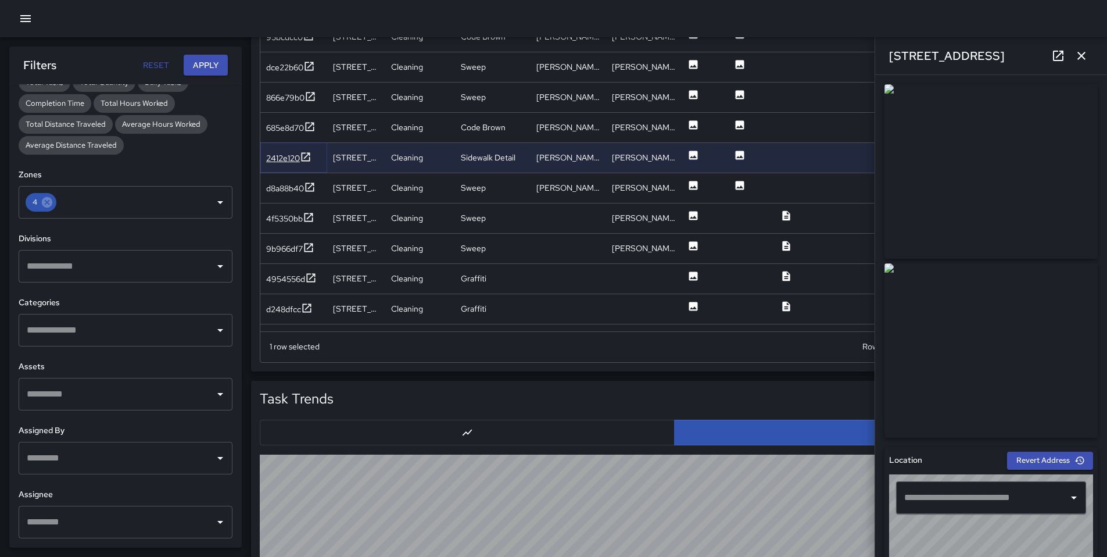
type input "**********"
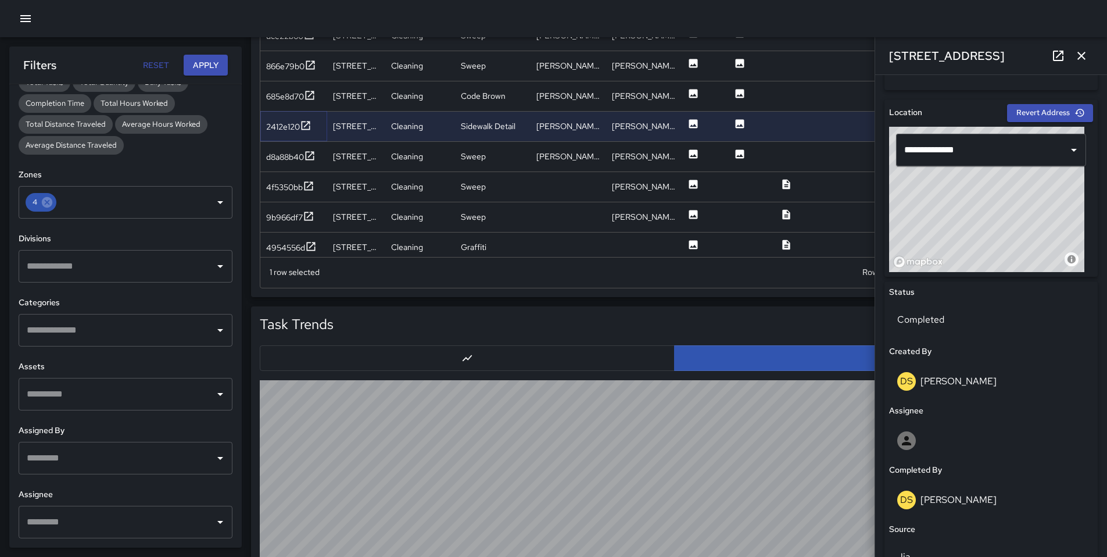
scroll to position [483, 0]
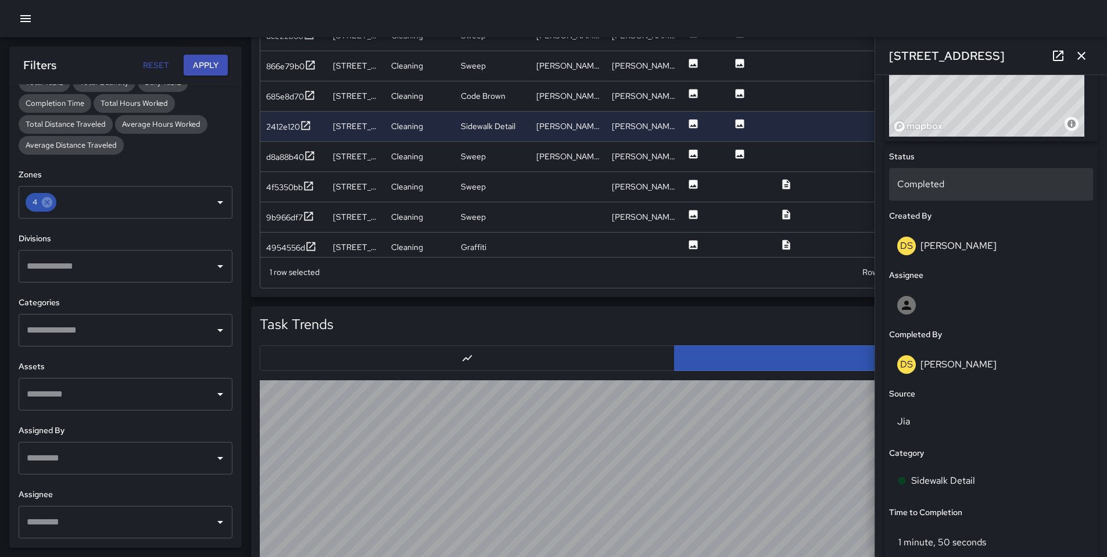
click at [927, 192] on div "Completed" at bounding box center [991, 184] width 204 height 33
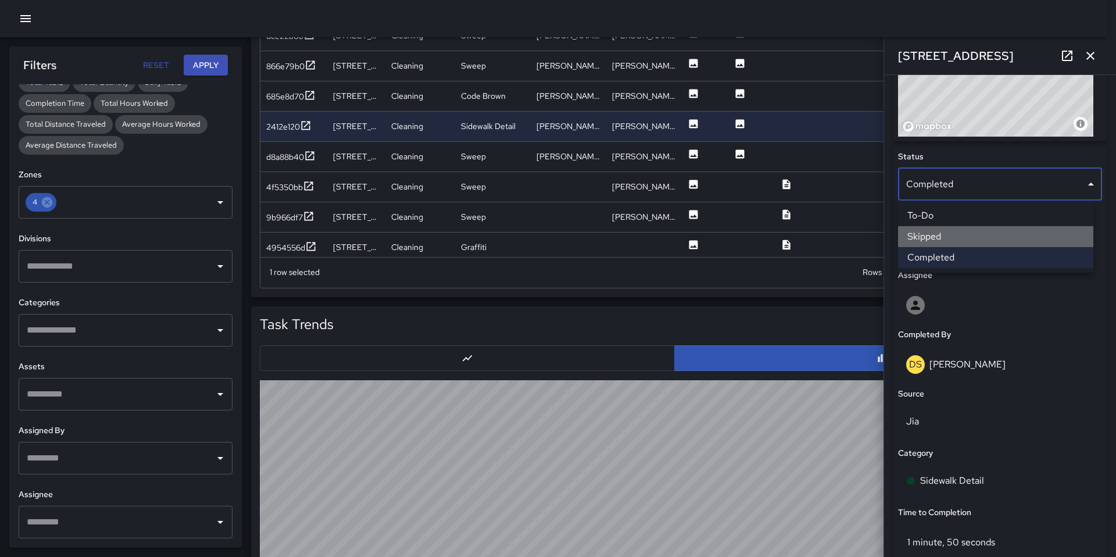
click at [934, 231] on li "Skipped" at bounding box center [995, 236] width 195 height 21
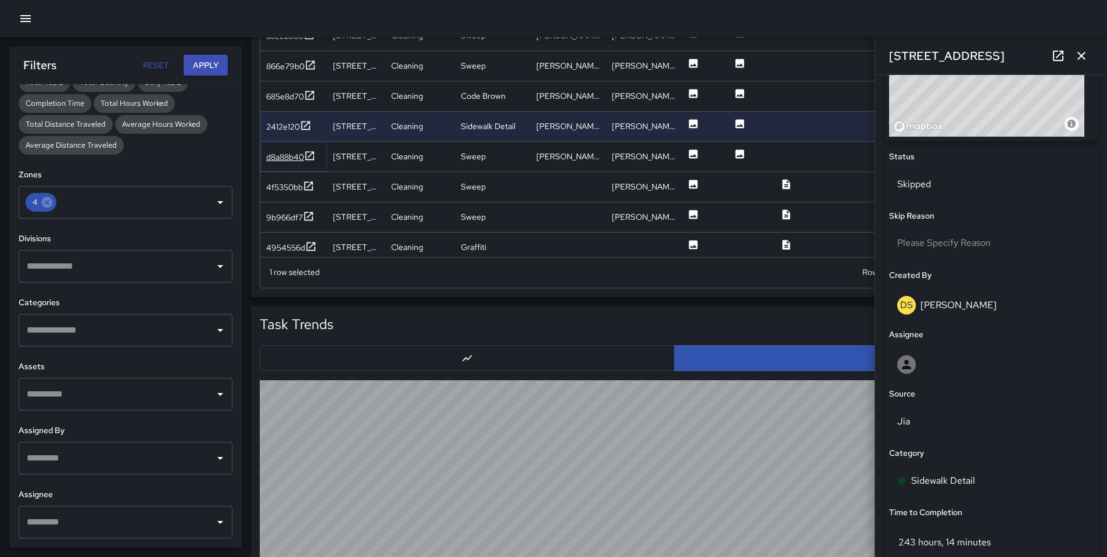
click at [295, 156] on div "d8a88b40" at bounding box center [285, 157] width 38 height 12
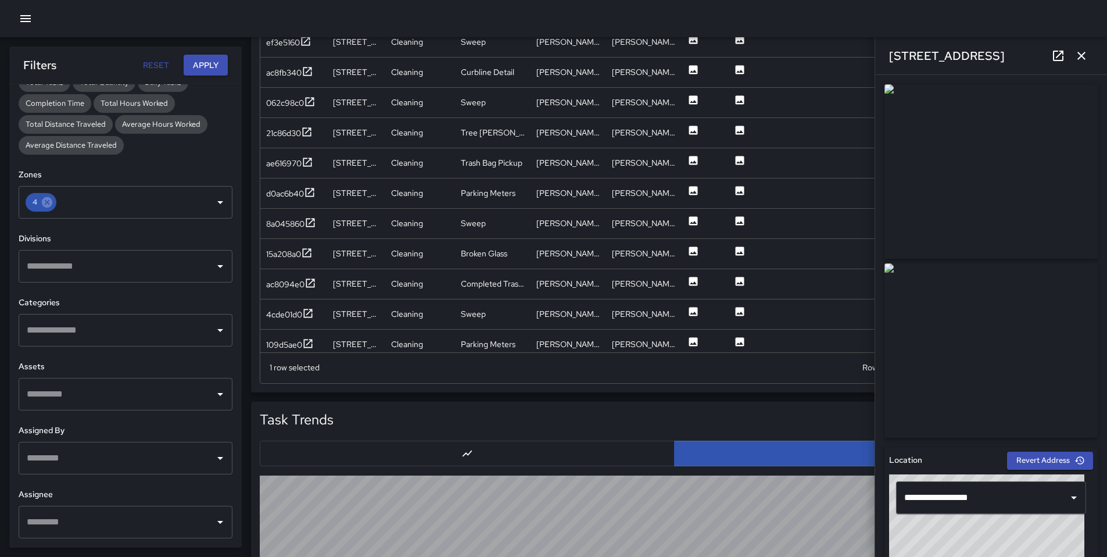
scroll to position [0, 0]
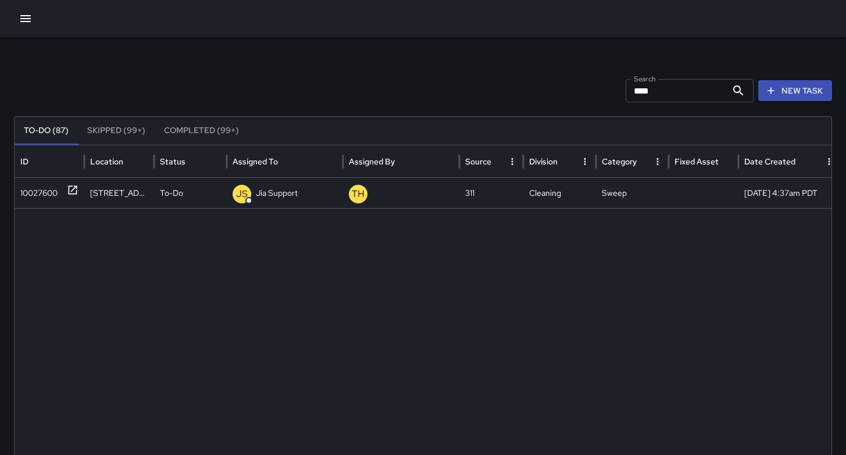
click at [671, 91] on input "****" at bounding box center [675, 90] width 101 height 23
drag, startPoint x: 636, startPoint y: 90, endPoint x: 568, endPoint y: 89, distance: 68.0
click at [568, 89] on div "Search **** Search New Task" at bounding box center [423, 90] width 818 height 23
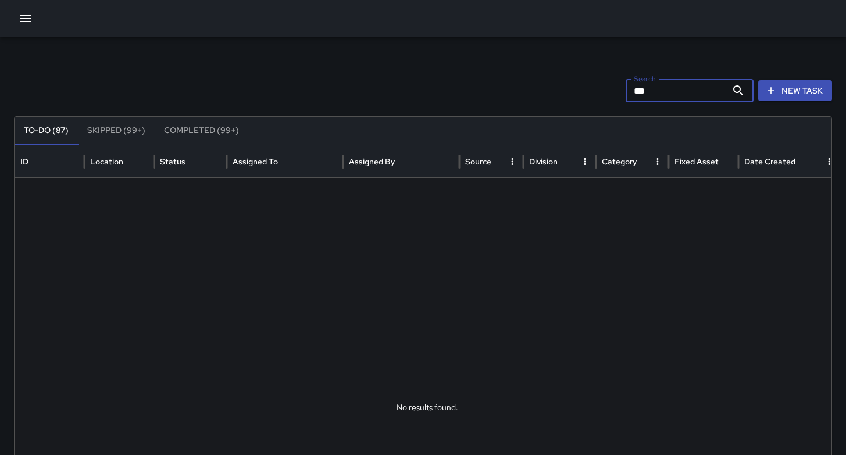
click at [198, 130] on button "Completed (99+)" at bounding box center [202, 131] width 94 height 28
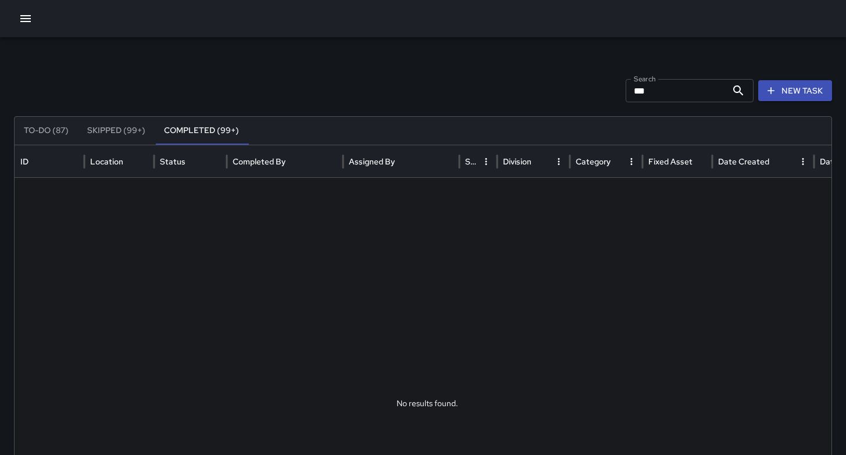
click at [678, 92] on input "***" at bounding box center [675, 90] width 101 height 23
type input "*"
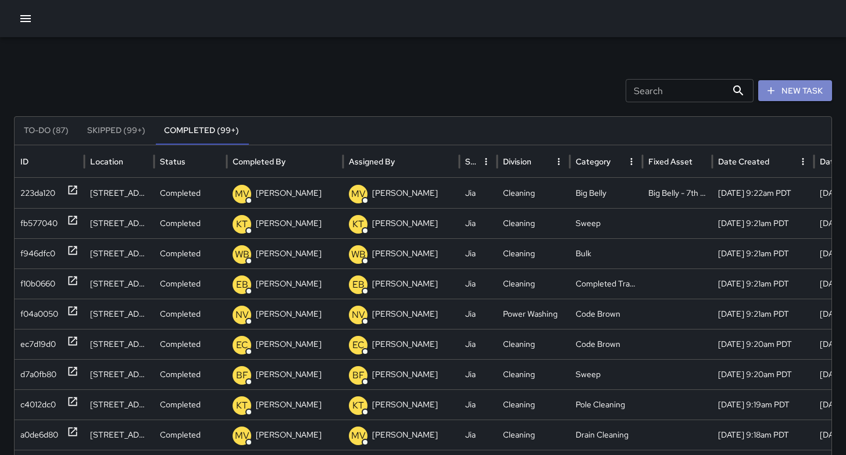
click at [770, 90] on button "New Task" at bounding box center [795, 91] width 74 height 22
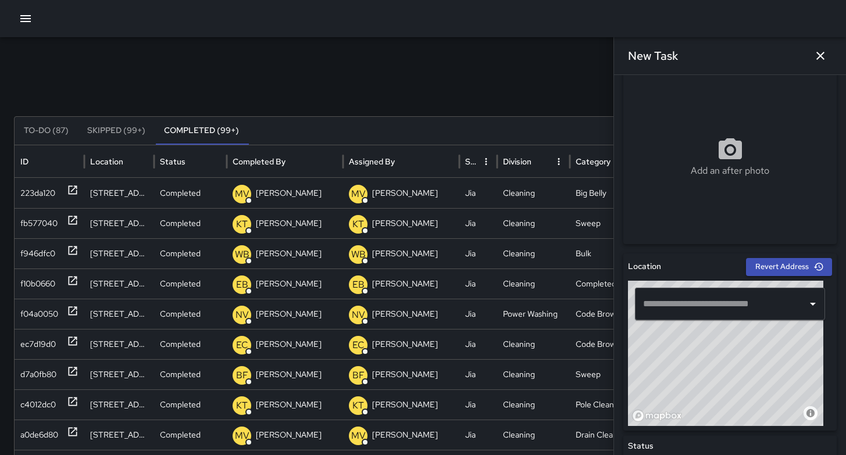
scroll to position [245, 0]
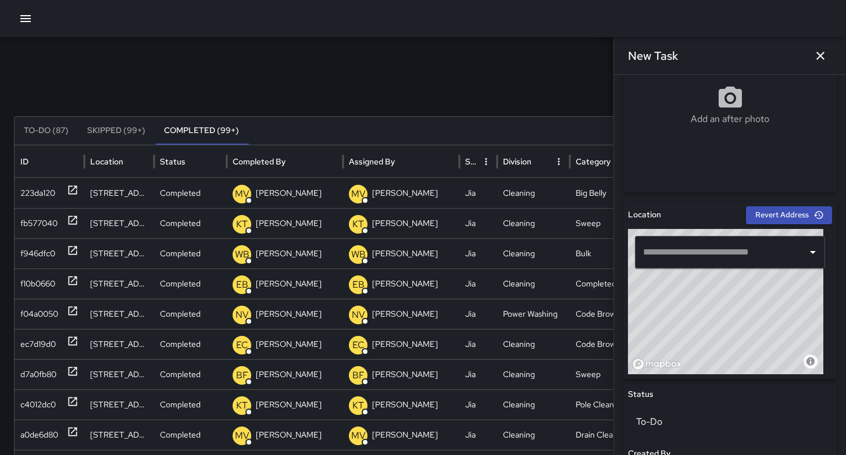
click at [658, 254] on input "text" at bounding box center [721, 252] width 162 height 22
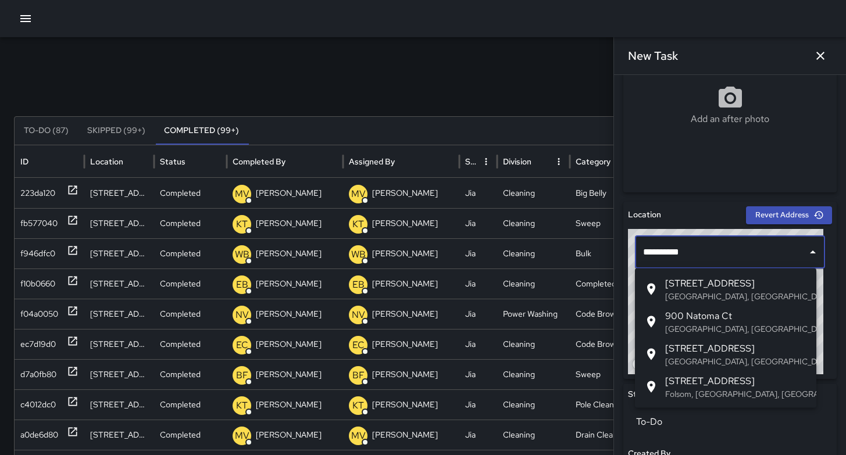
click at [668, 295] on p "San Francisco, CA, USA" at bounding box center [736, 297] width 142 height 12
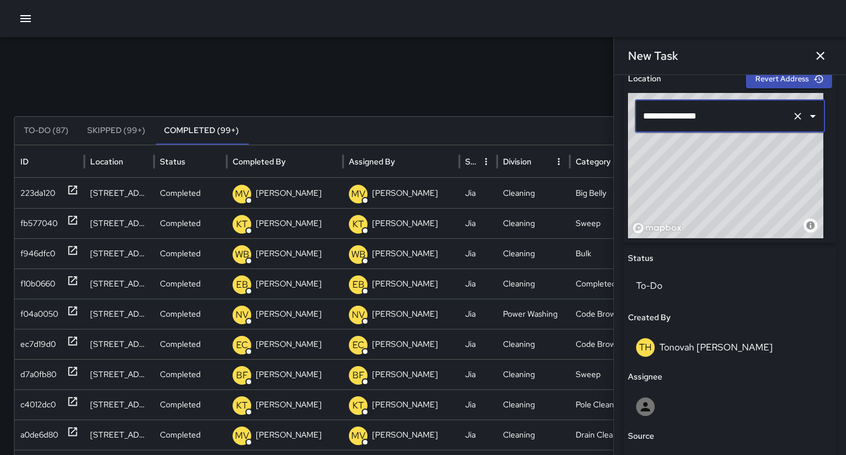
scroll to position [496, 0]
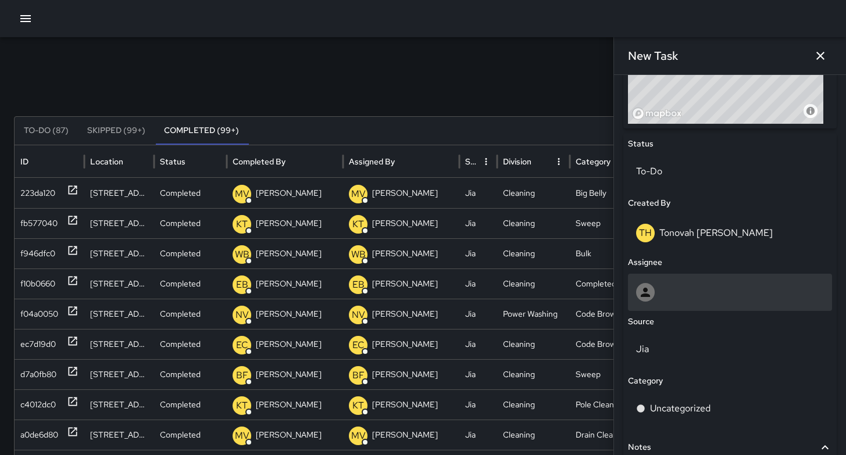
type input "**********"
click at [661, 285] on div at bounding box center [730, 292] width 188 height 19
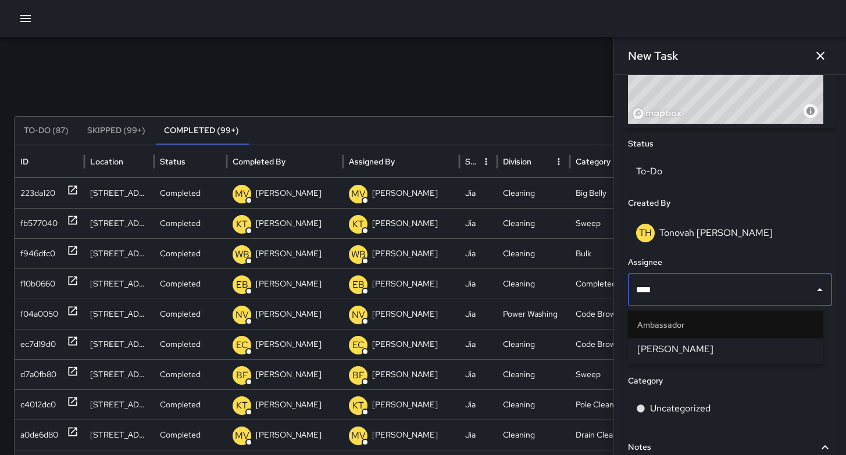
type input "*****"
click at [651, 345] on span "Eddie Ballestros" at bounding box center [725, 349] width 177 height 14
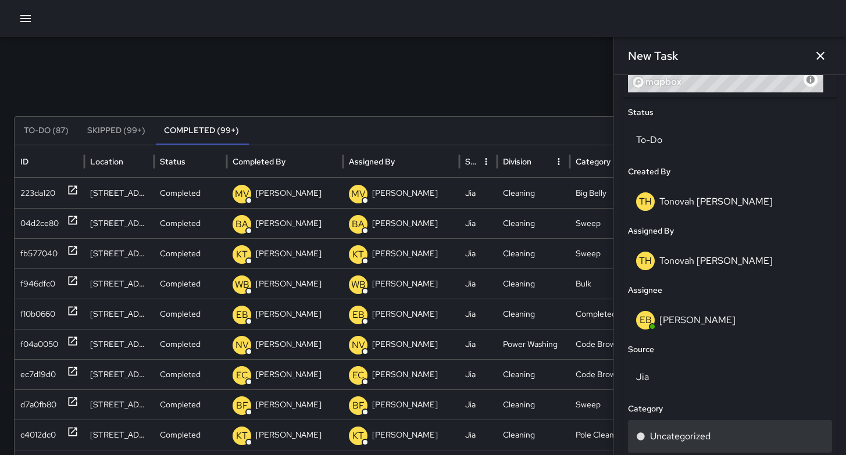
scroll to position [582, 0]
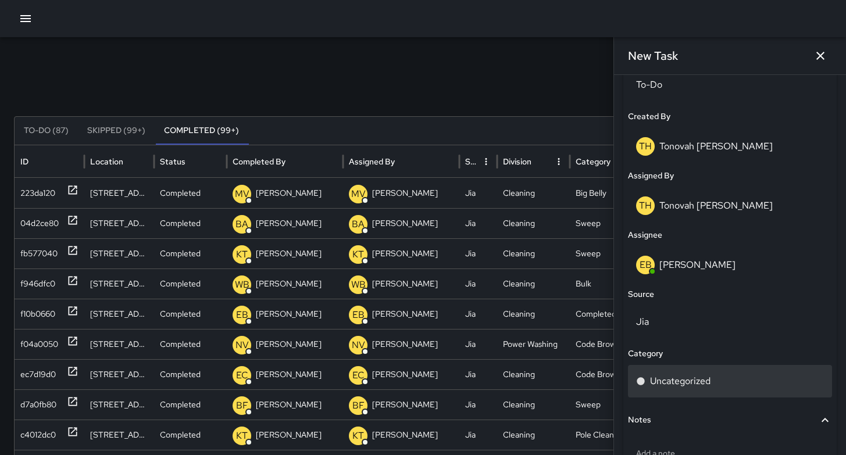
click at [659, 381] on p "Uncategorized" at bounding box center [680, 381] width 60 height 14
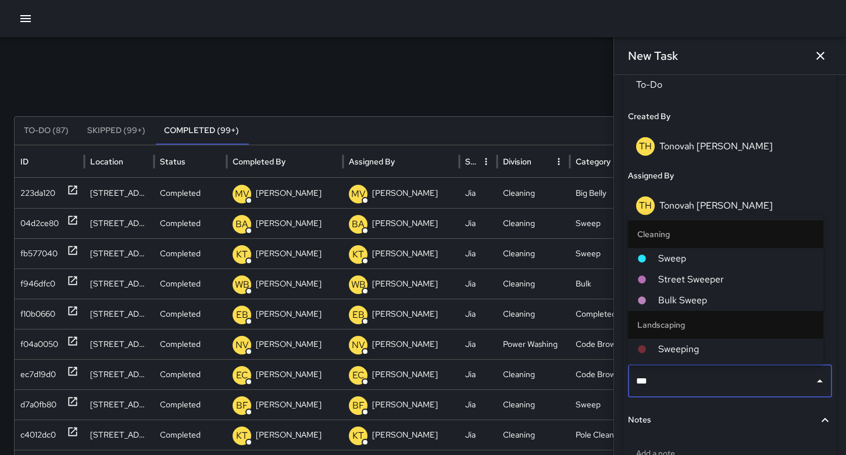
type input "****"
click at [690, 252] on span "Sweep" at bounding box center [736, 259] width 156 height 14
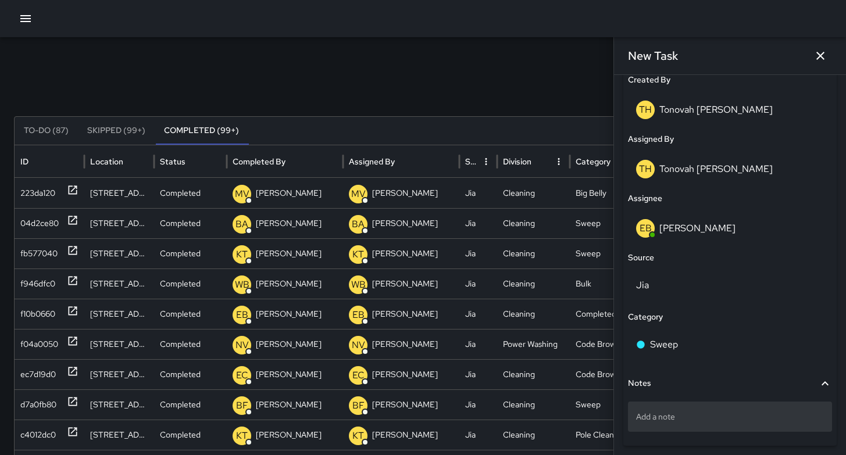
scroll to position [663, 0]
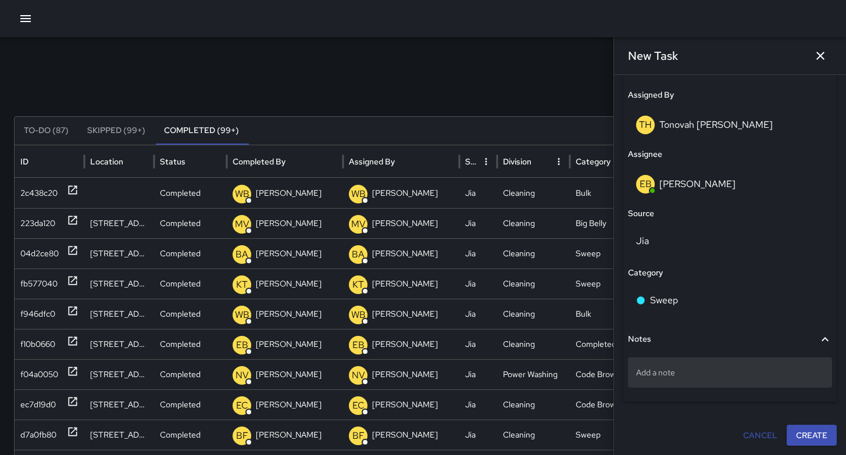
click at [727, 376] on p "Add a note" at bounding box center [730, 373] width 188 height 12
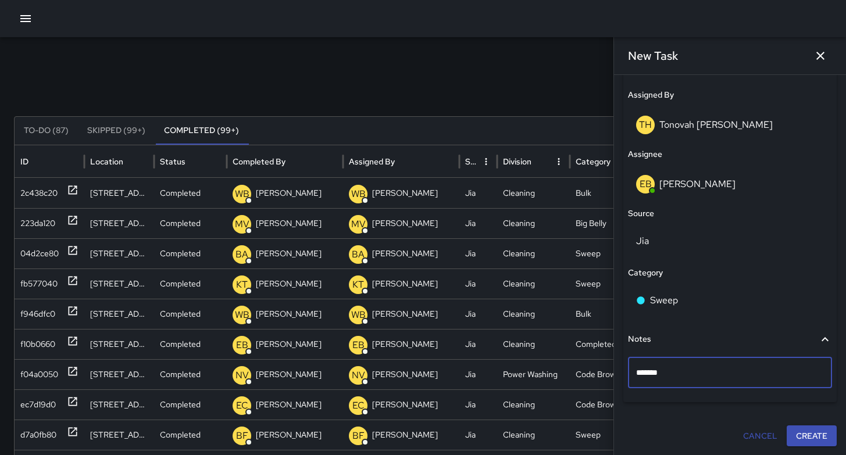
type textarea "********"
click at [794, 433] on button "Create" at bounding box center [811, 436] width 50 height 22
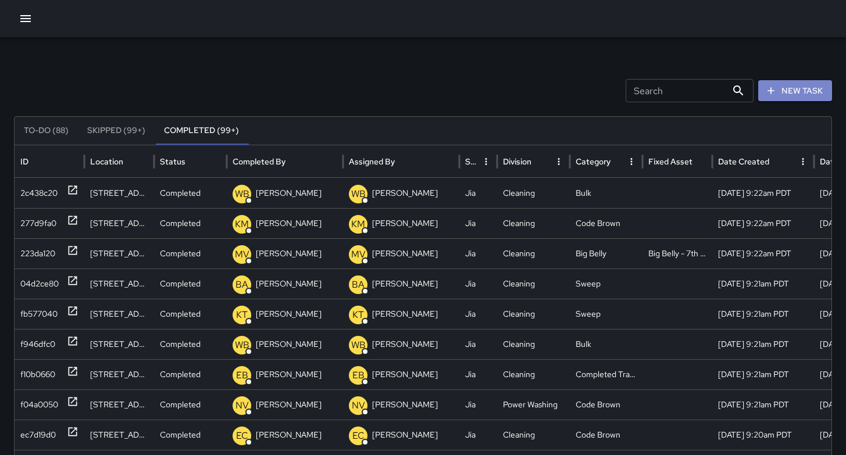
click at [798, 84] on button "New Task" at bounding box center [795, 91] width 74 height 22
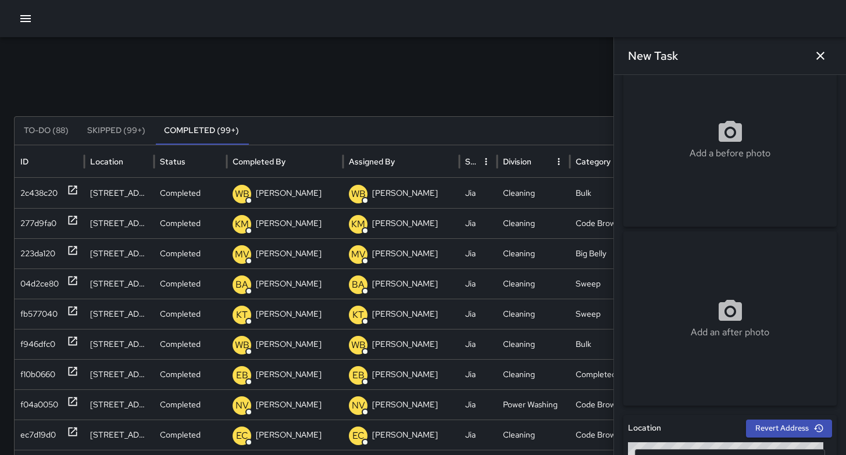
scroll to position [241, 0]
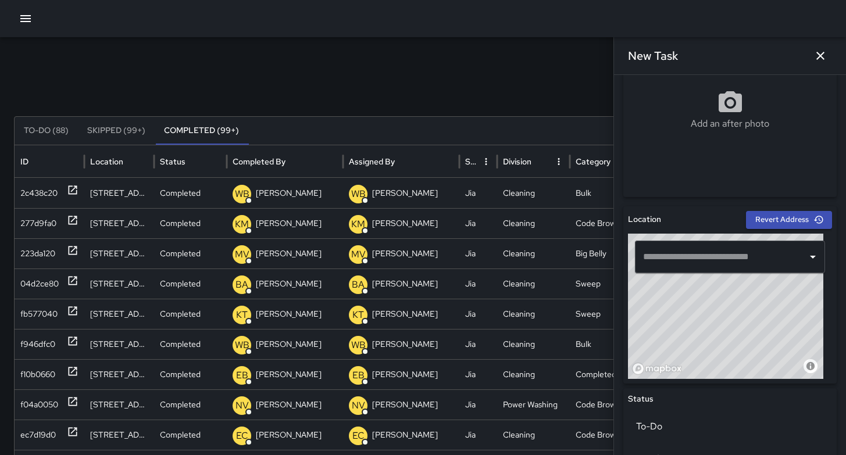
click at [695, 260] on input "text" at bounding box center [721, 257] width 162 height 22
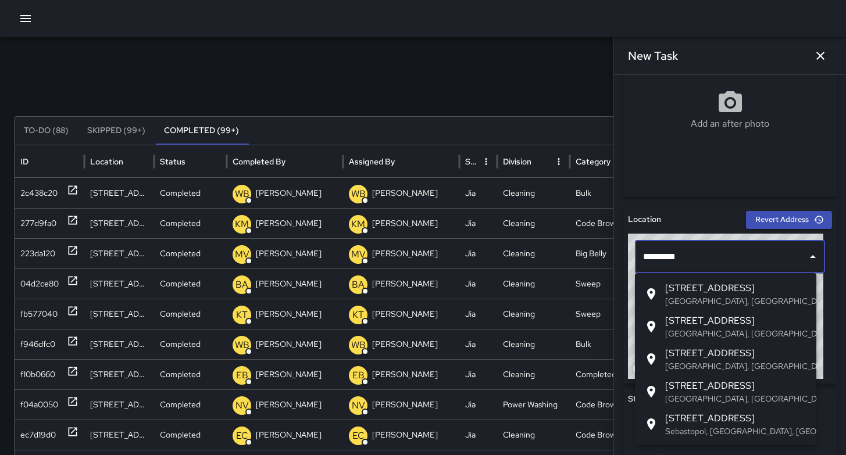
click at [709, 290] on span "900 Minna Street" at bounding box center [736, 288] width 142 height 14
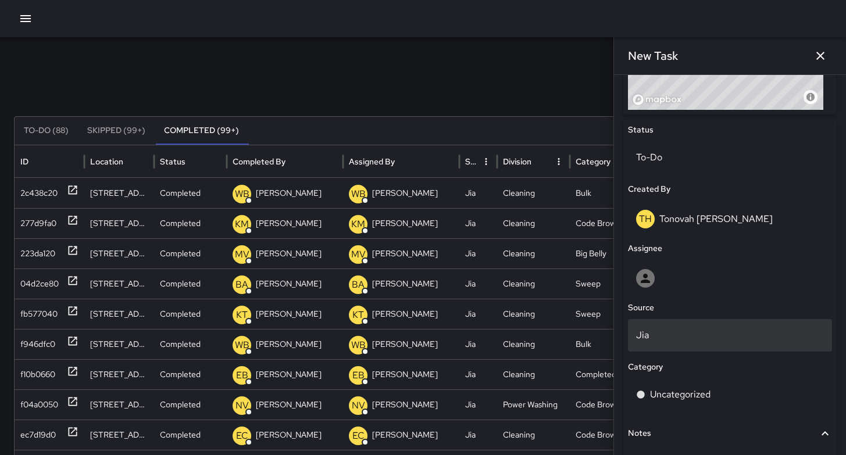
scroll to position [601, 0]
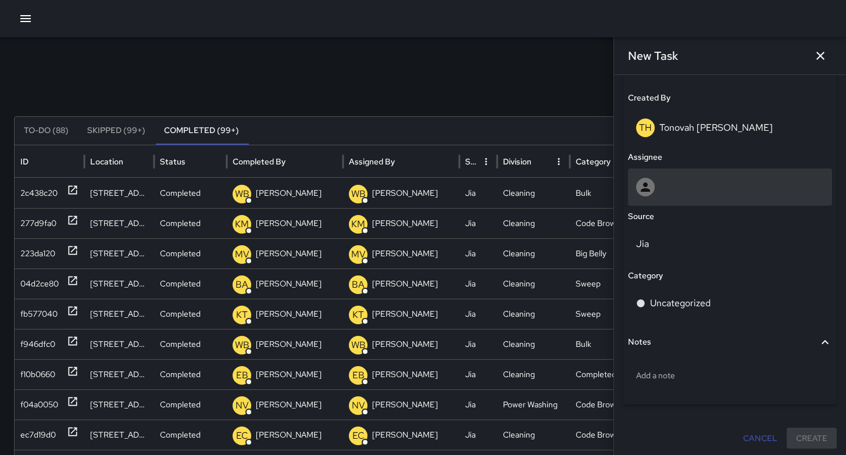
type input "**********"
click at [674, 198] on div at bounding box center [730, 187] width 204 height 37
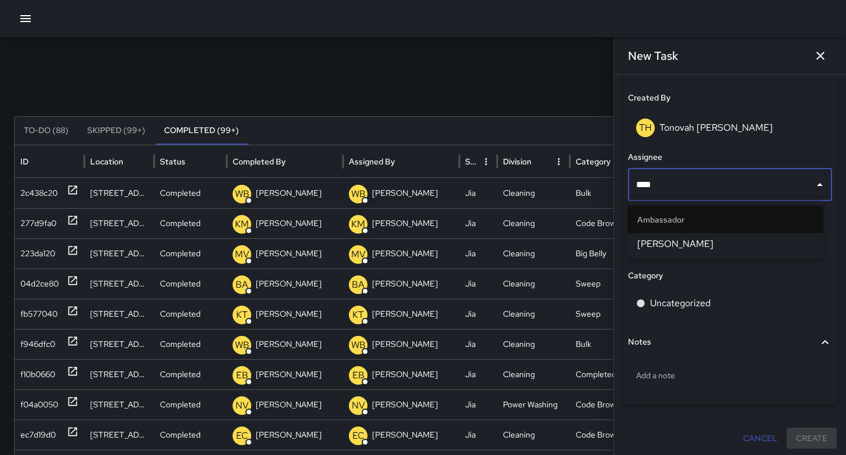
type input "*****"
click at [654, 242] on span "[PERSON_NAME]" at bounding box center [725, 244] width 177 height 14
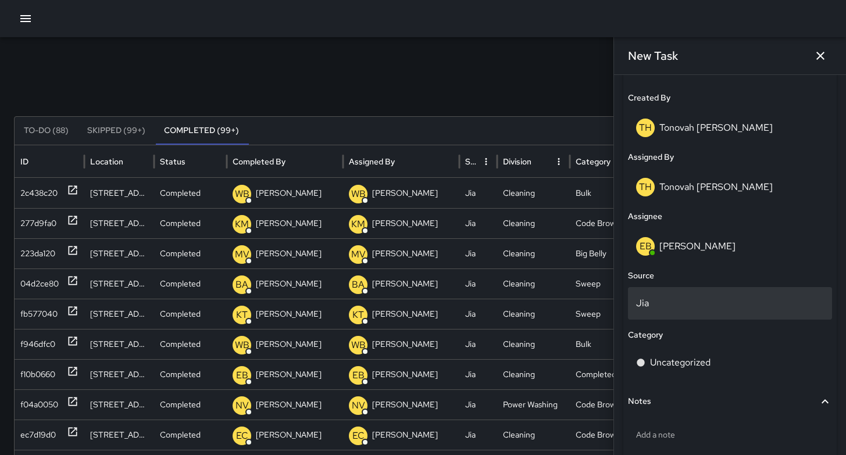
click at [650, 305] on p "Jia" at bounding box center [730, 303] width 188 height 14
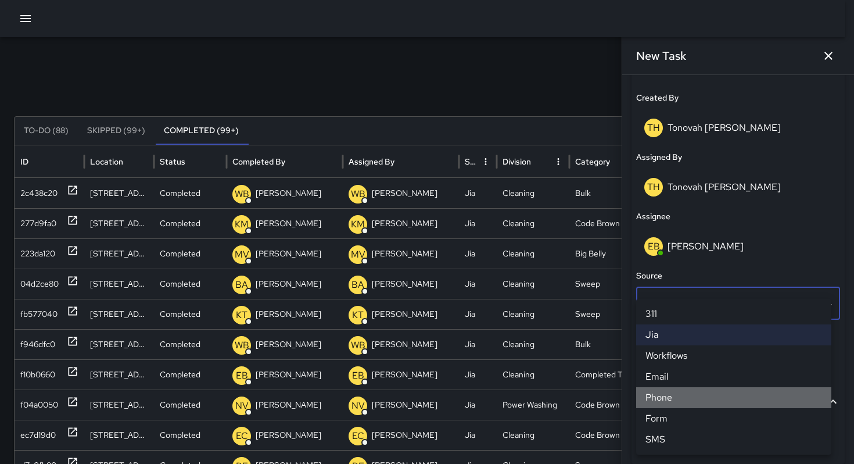
click at [654, 395] on li "Phone" at bounding box center [734, 397] width 195 height 21
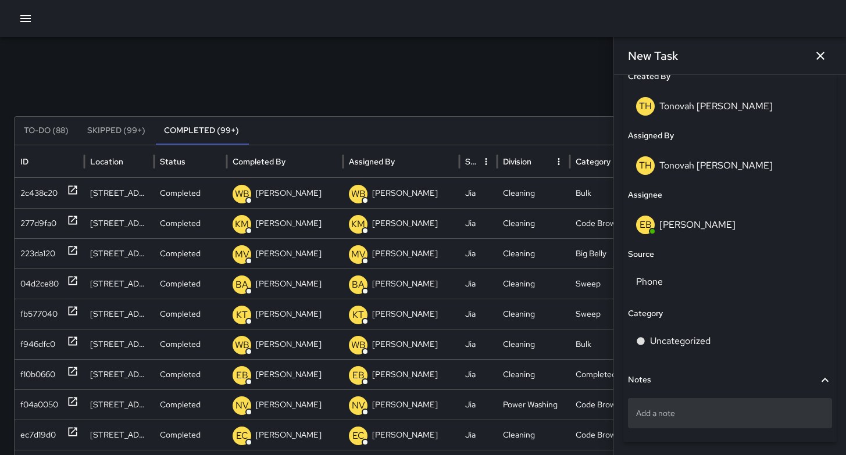
scroll to position [663, 0]
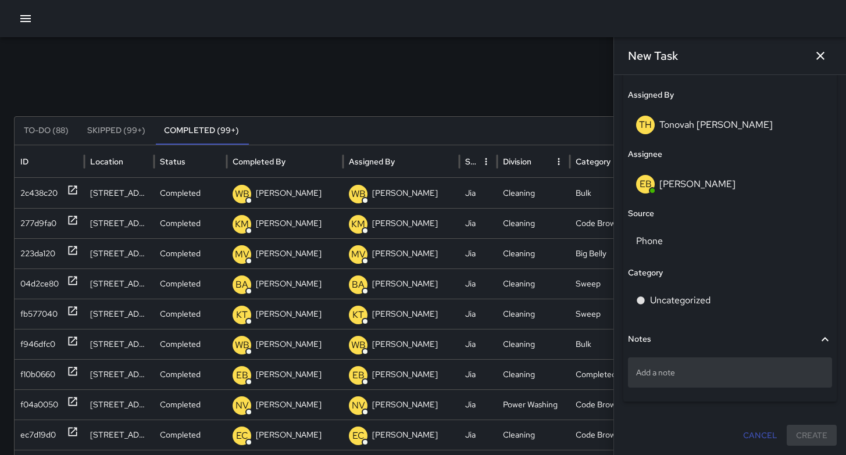
click at [655, 365] on div "Add a note" at bounding box center [730, 372] width 204 height 30
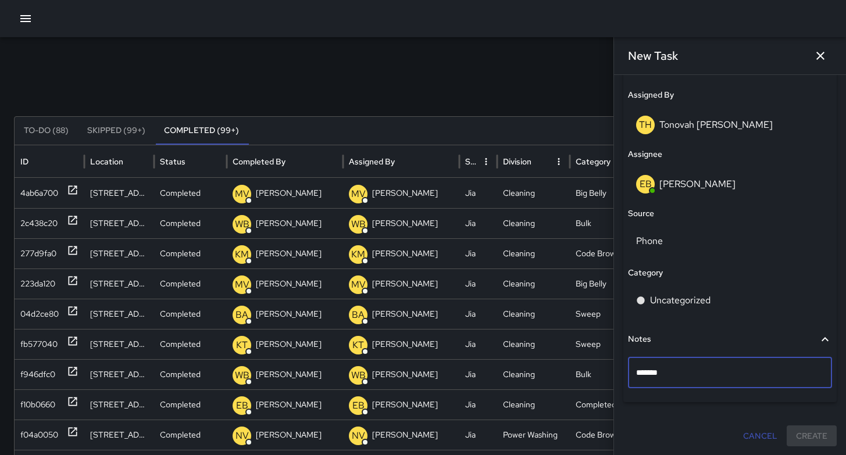
type textarea "********"
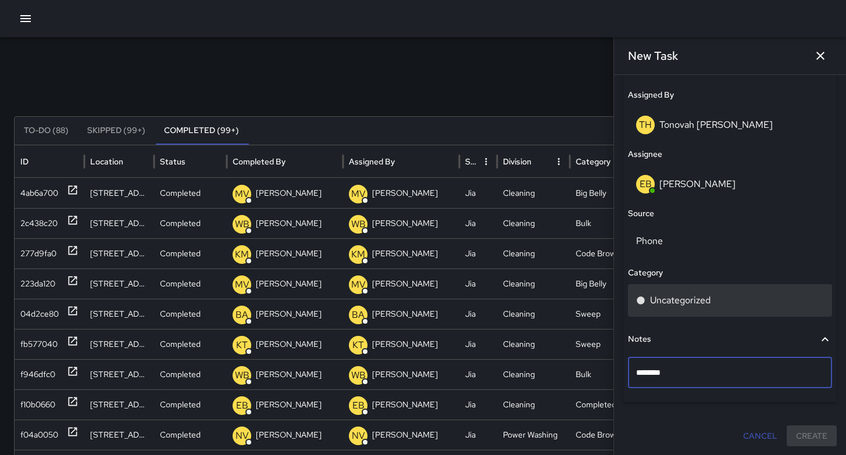
click at [660, 293] on div "Uncategorized" at bounding box center [730, 300] width 204 height 33
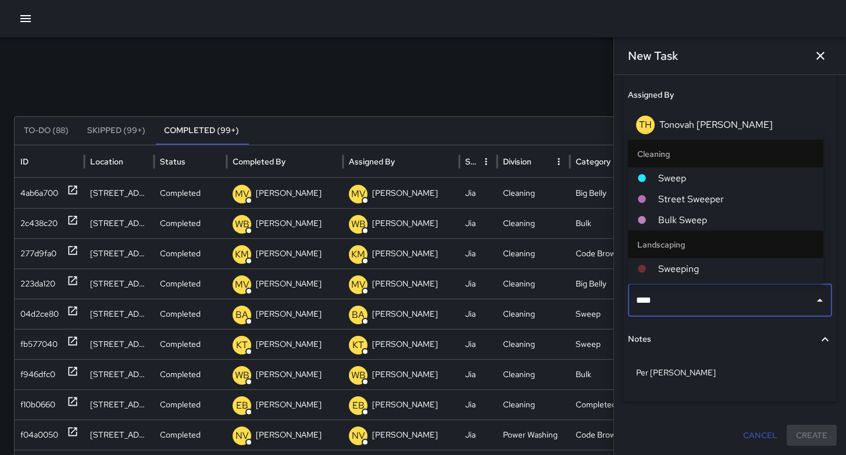
type input "*****"
click at [666, 178] on span "Sweep" at bounding box center [736, 178] width 156 height 14
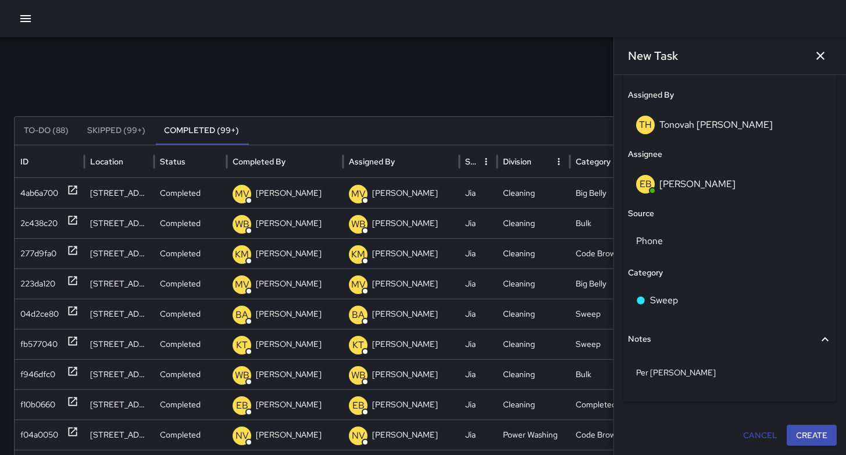
click at [791, 432] on button "Create" at bounding box center [811, 436] width 50 height 22
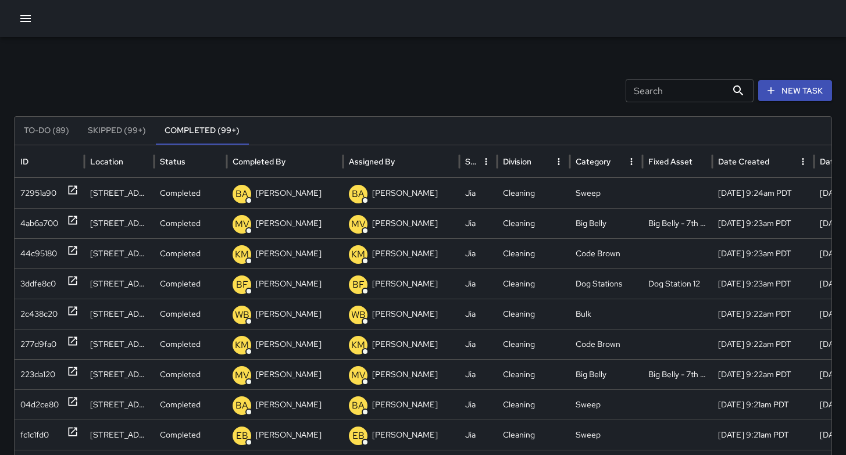
click at [18, 22] on button "button" at bounding box center [25, 18] width 23 height 23
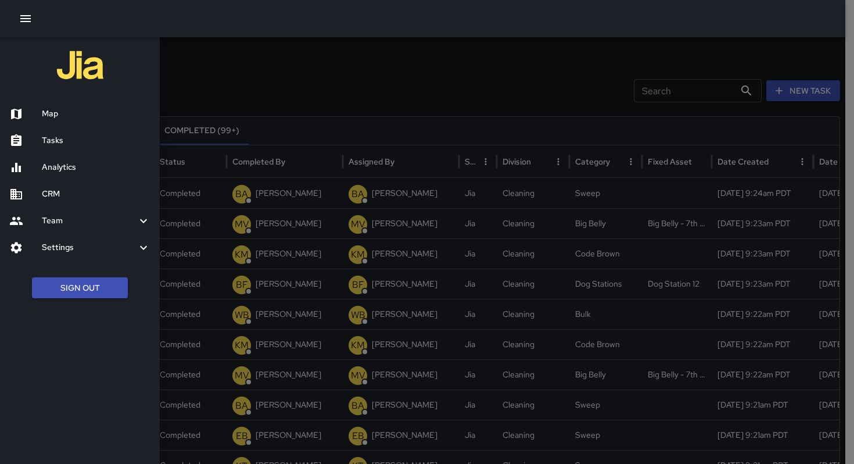
click at [66, 105] on div "Map" at bounding box center [80, 114] width 160 height 27
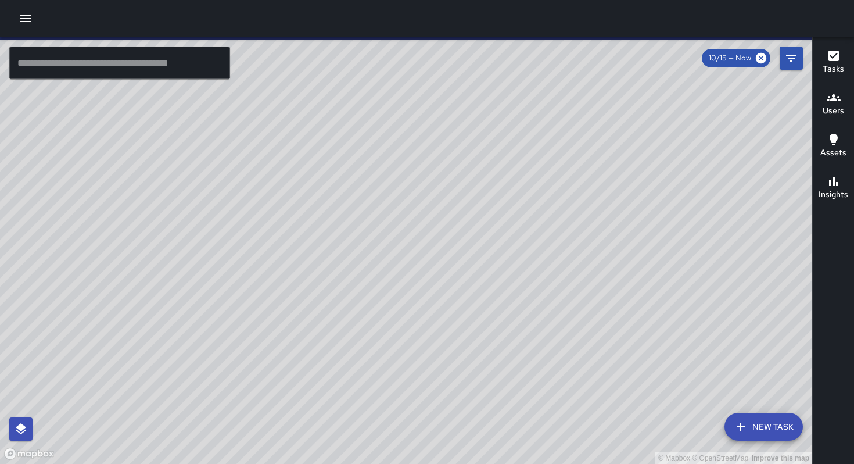
click at [74, 71] on input "text" at bounding box center [119, 63] width 221 height 33
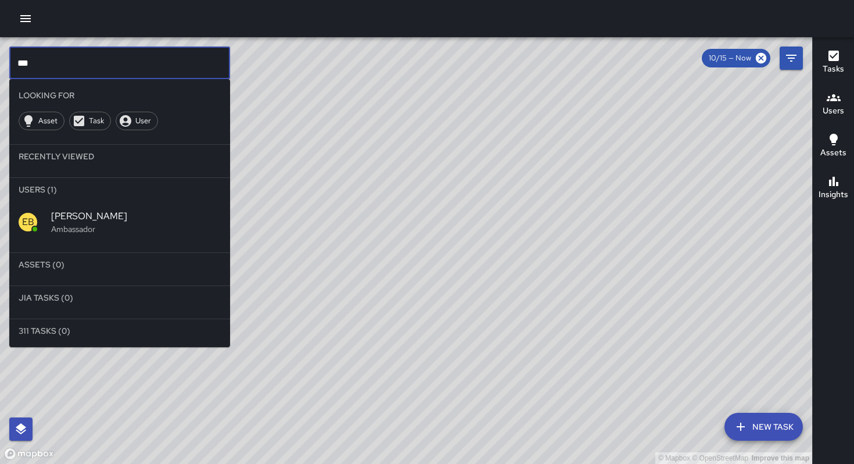
click at [103, 234] on p "Ambassador" at bounding box center [136, 229] width 170 height 12
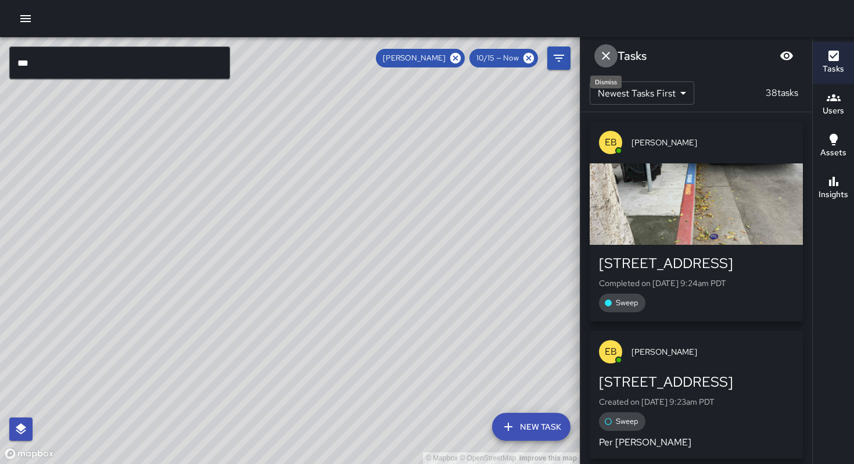
click at [608, 59] on icon "Dismiss" at bounding box center [606, 56] width 14 height 14
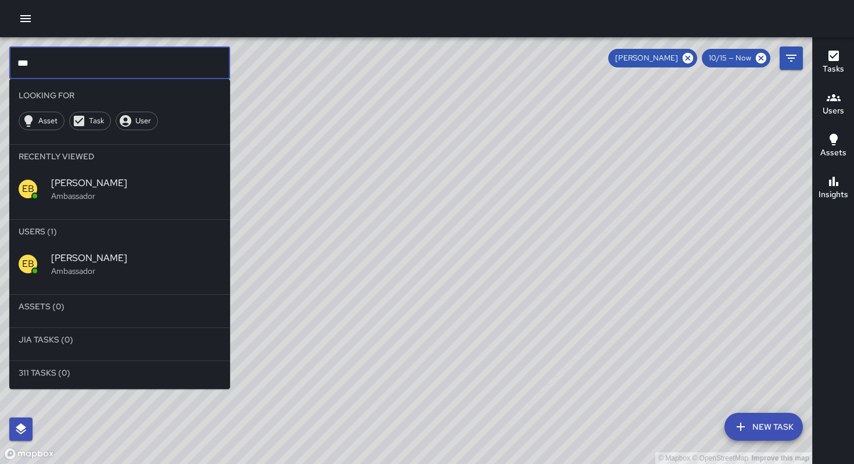
click at [53, 64] on input "***" at bounding box center [119, 63] width 221 height 33
type input "*"
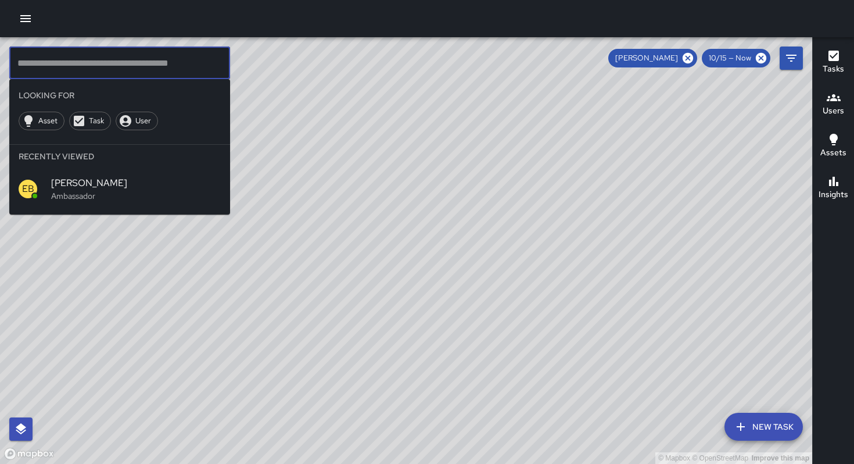
click at [29, 22] on icon "button" at bounding box center [26, 19] width 14 height 14
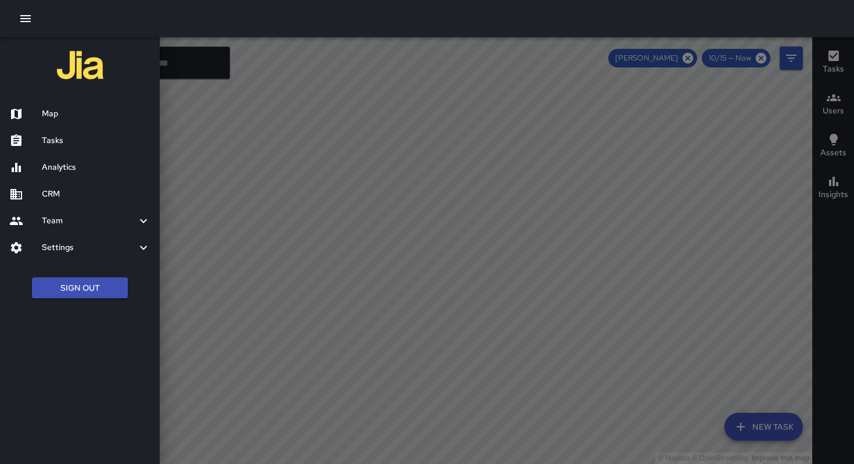
click at [60, 140] on h6 "Tasks" at bounding box center [96, 140] width 109 height 13
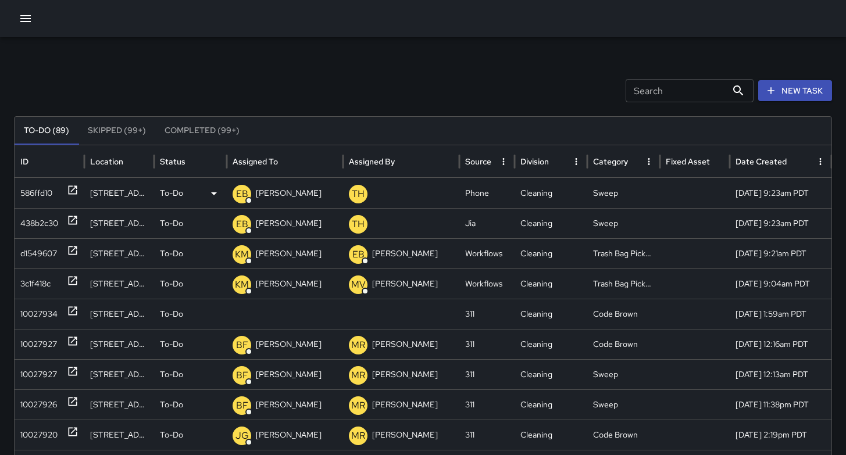
click at [39, 197] on div "586ffd10" at bounding box center [36, 193] width 32 height 30
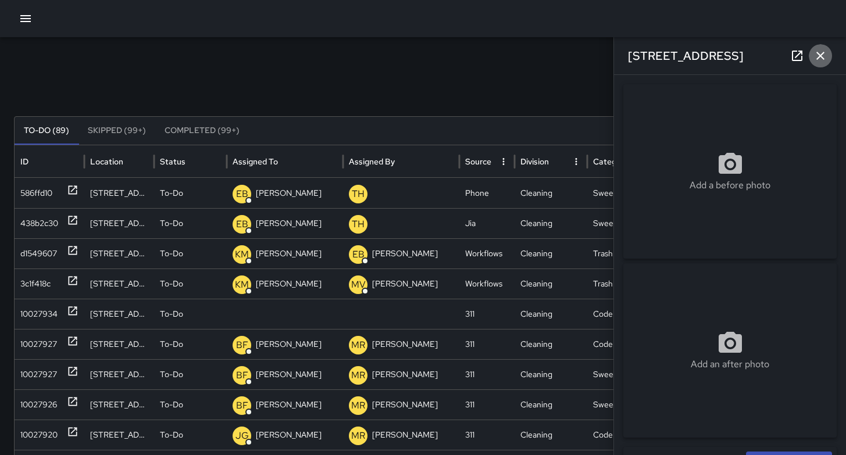
click at [825, 53] on icon "button" at bounding box center [820, 56] width 14 height 14
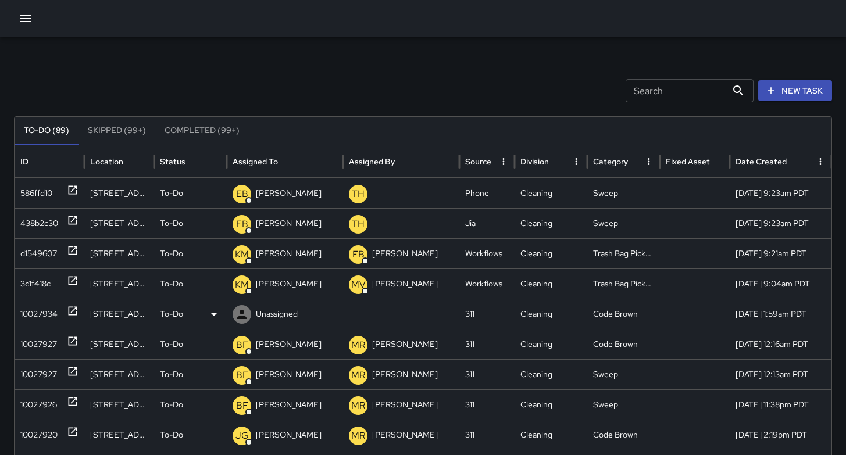
click at [30, 320] on div "10027934" at bounding box center [38, 314] width 37 height 30
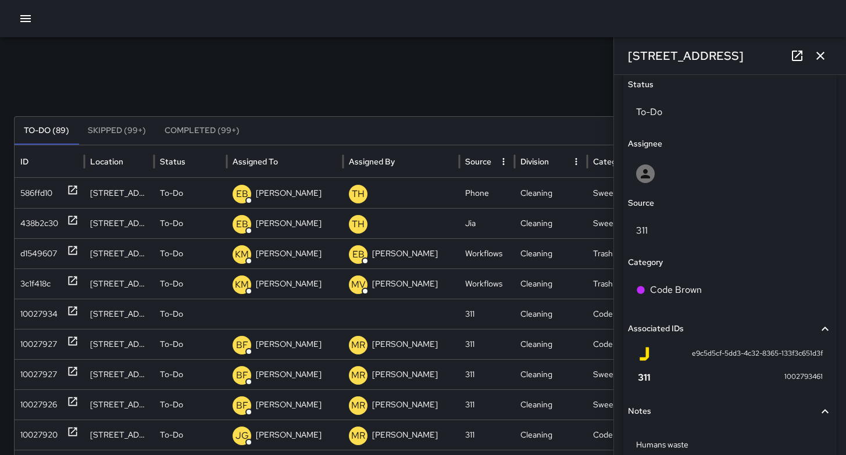
scroll to position [591, 0]
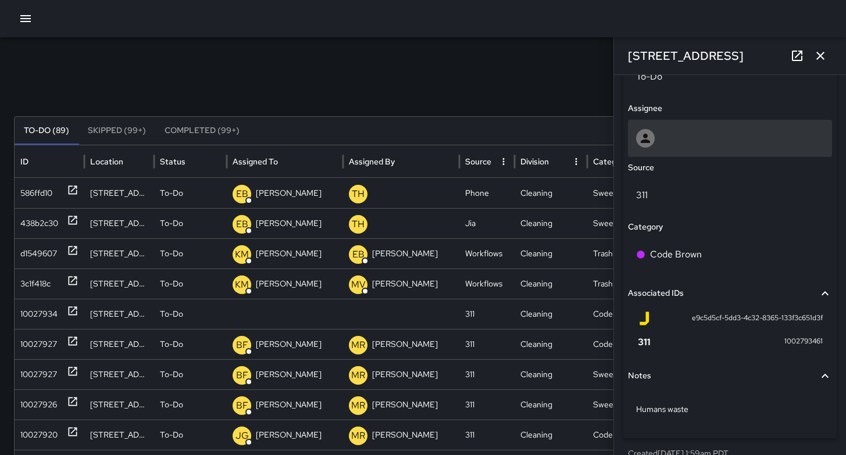
click at [673, 144] on div at bounding box center [730, 138] width 188 height 19
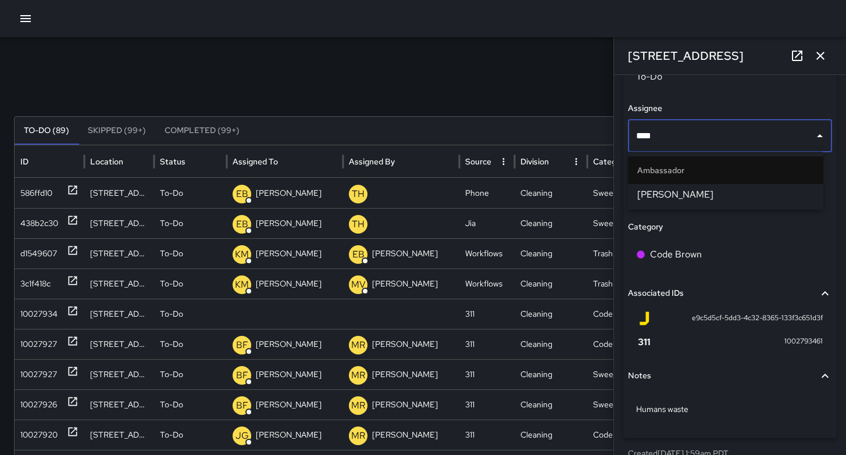
type input "*****"
click at [702, 195] on span "[PERSON_NAME]" at bounding box center [725, 195] width 177 height 14
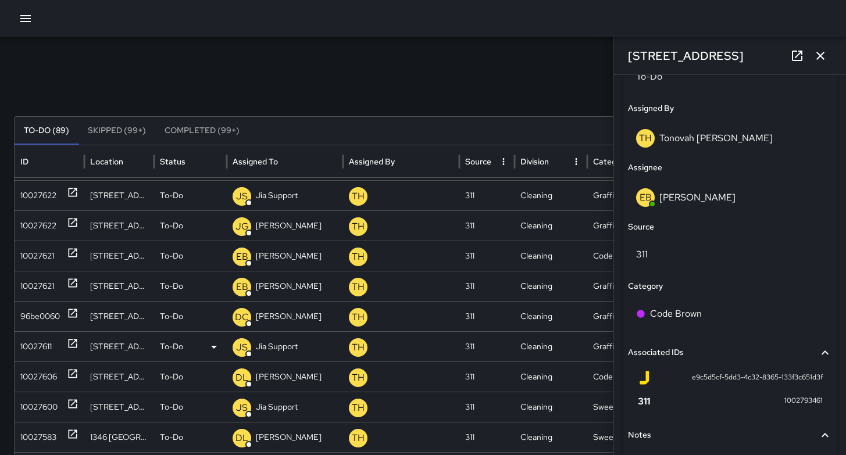
scroll to position [706, 0]
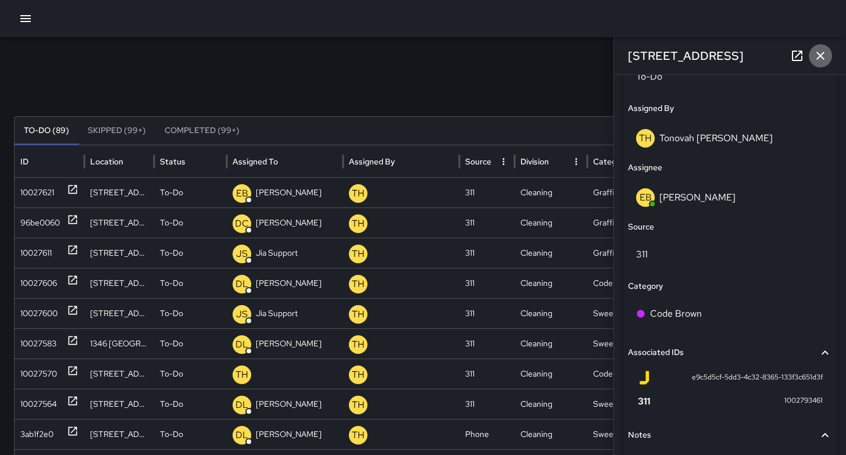
click at [825, 56] on icon "button" at bounding box center [820, 56] width 14 height 14
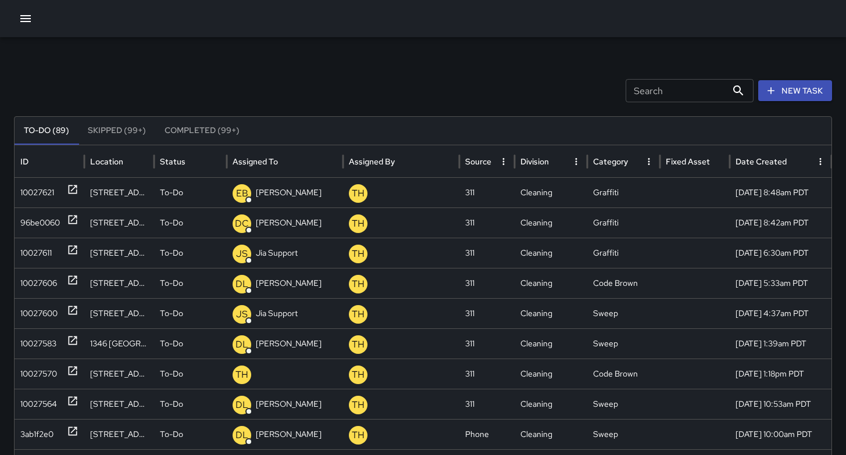
click at [675, 119] on div "To-Do (89) Skipped (99+) Completed (99+)" at bounding box center [423, 131] width 817 height 28
click at [678, 96] on input "Search" at bounding box center [675, 90] width 101 height 23
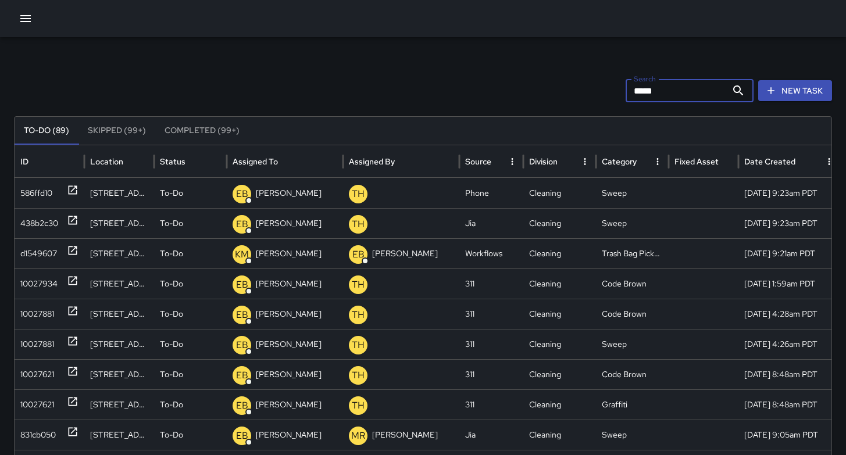
scroll to position [0, 0]
type input "*****"
click at [35, 191] on div "586ffd10" at bounding box center [36, 193] width 32 height 30
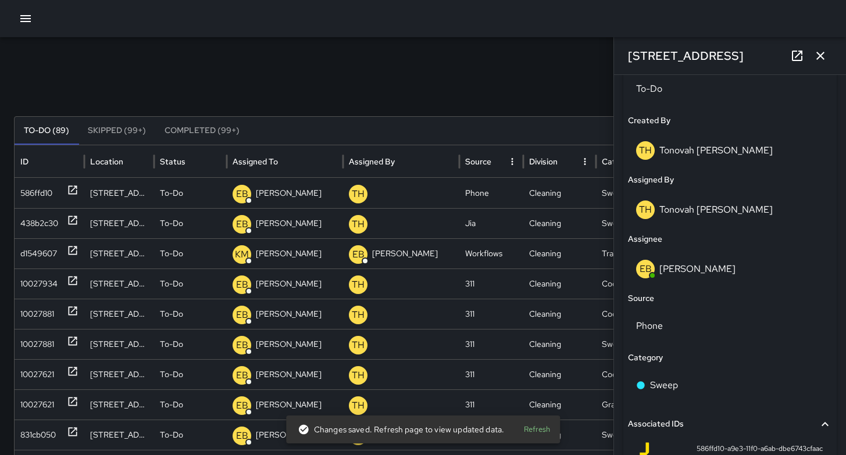
scroll to position [495, 0]
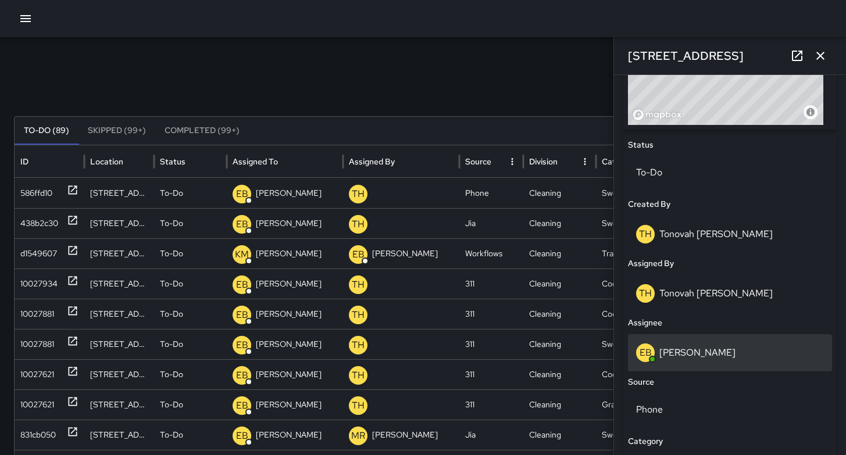
click at [695, 359] on div "EB Eddie Ballestros" at bounding box center [730, 353] width 188 height 19
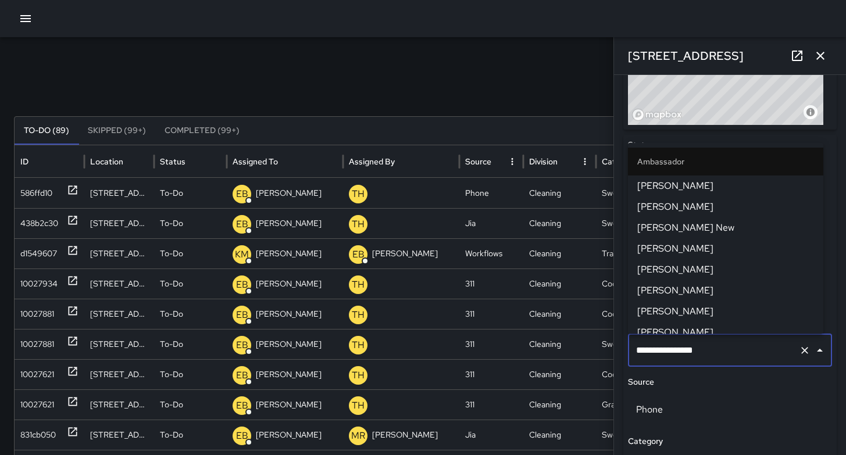
scroll to position [152, 0]
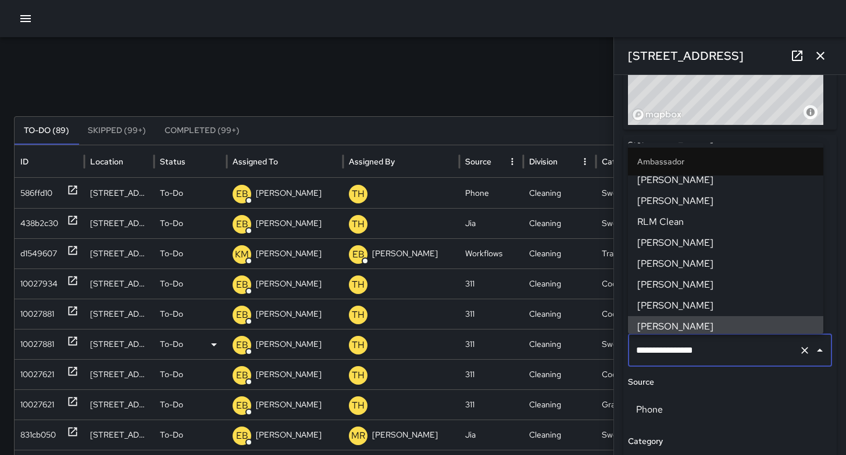
drag, startPoint x: 705, startPoint y: 352, endPoint x: 574, endPoint y: 347, distance: 131.5
click at [585, 347] on div "Search ***** Search New Task To-Do (89) Skipped (99+) Completed (99+) ID Locati…" at bounding box center [423, 367] width 846 height 660
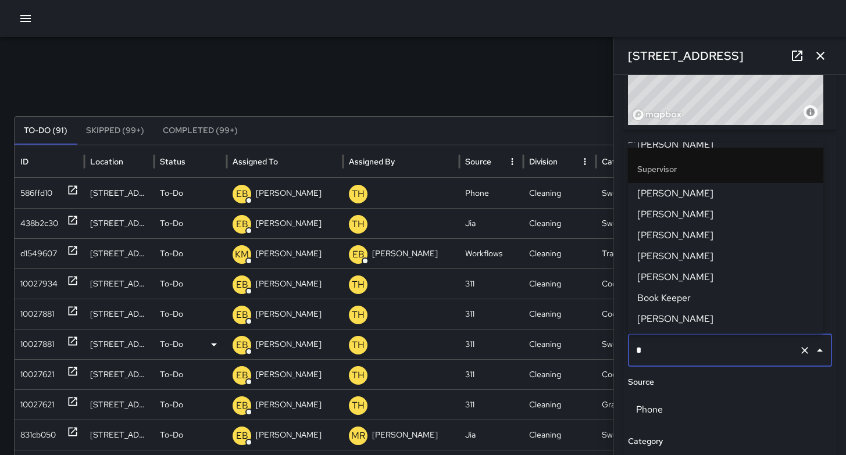
scroll to position [0, 0]
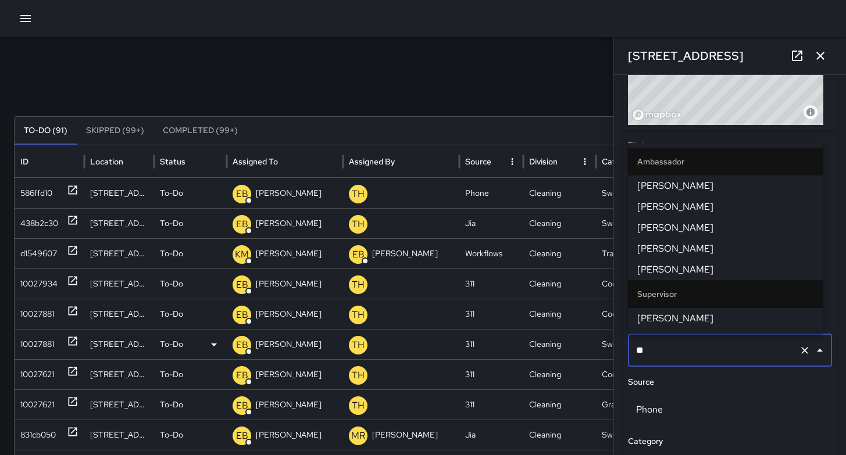
type input "***"
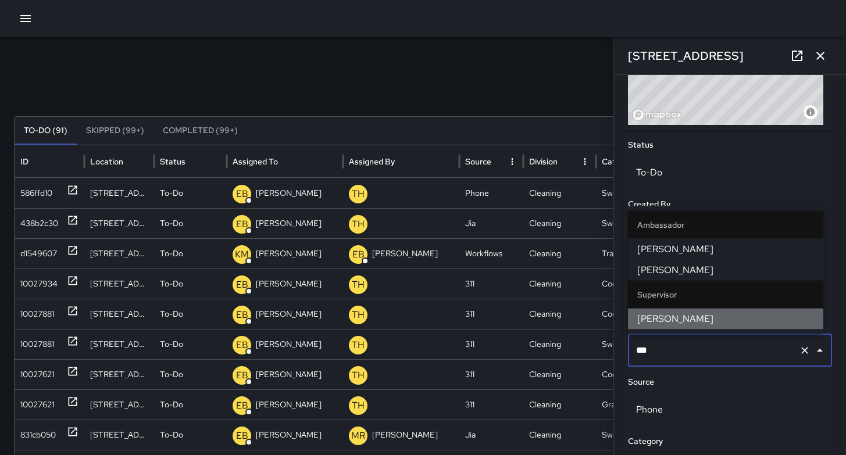
click at [671, 320] on span "[PERSON_NAME]" at bounding box center [725, 319] width 177 height 14
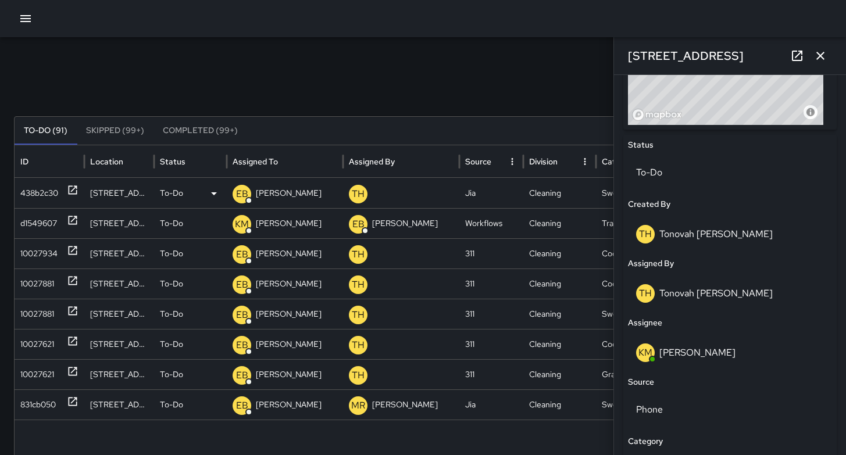
click at [48, 195] on div "438b2c30" at bounding box center [39, 193] width 38 height 30
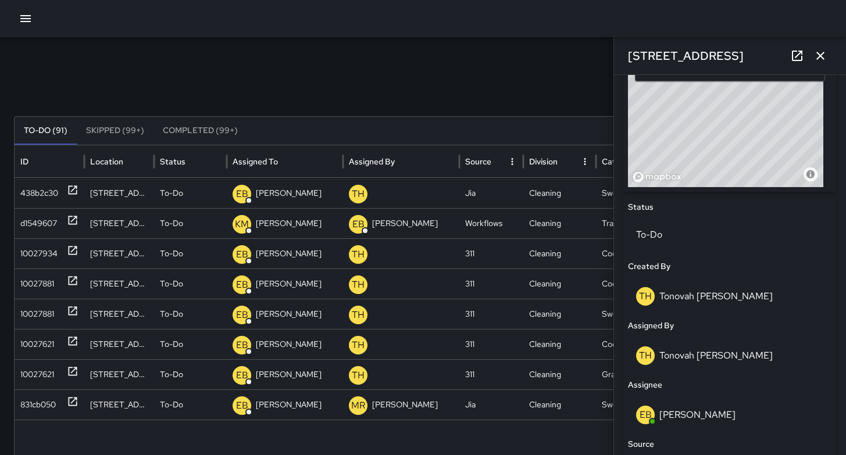
scroll to position [499, 0]
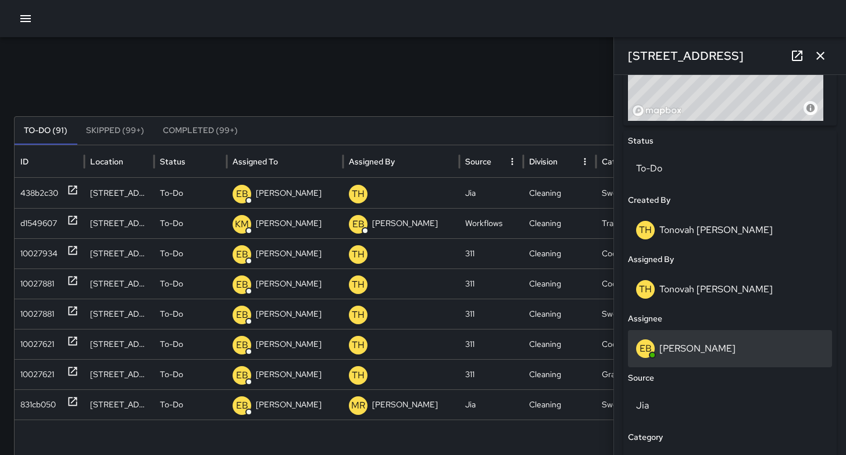
click at [732, 340] on div "EB Eddie Ballestros" at bounding box center [730, 348] width 188 height 19
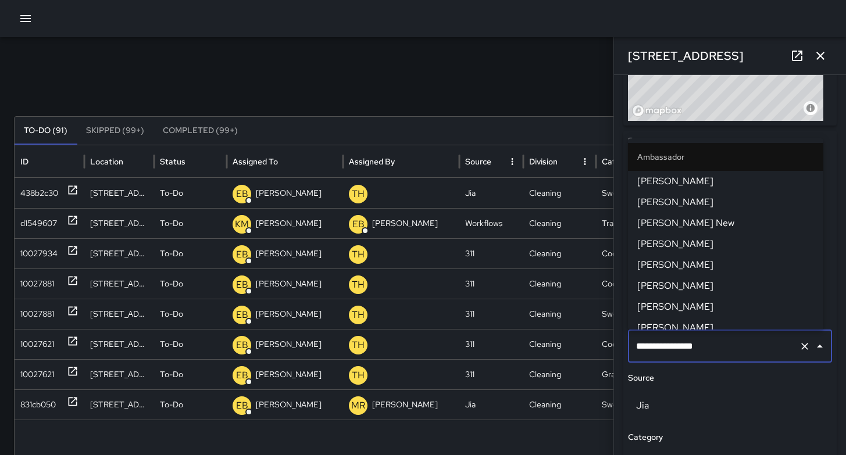
scroll to position [152, 0]
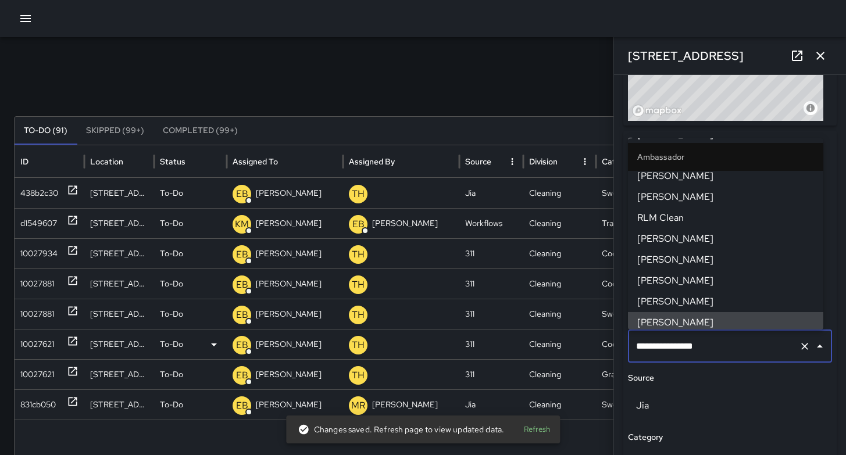
drag, startPoint x: 709, startPoint y: 345, endPoint x: 570, endPoint y: 338, distance: 139.1
click at [573, 338] on div "Search ***** Search New Task To-Do (91) Skipped (99+) Completed (99+) ID Locati…" at bounding box center [423, 367] width 846 height 660
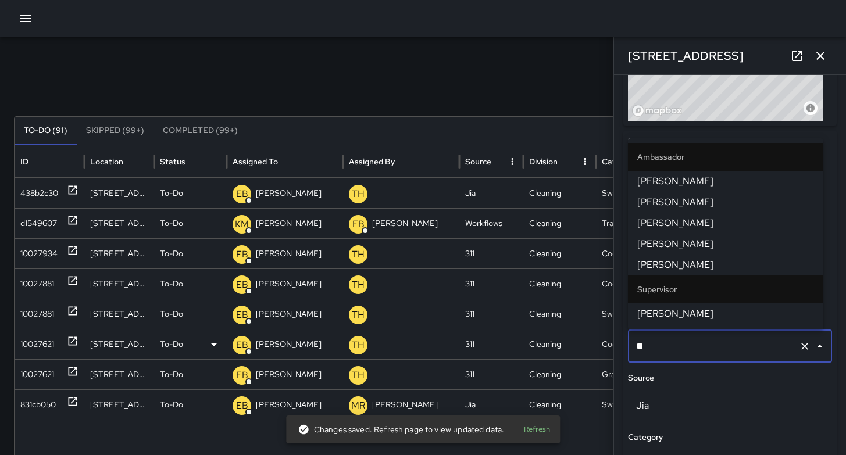
type input "***"
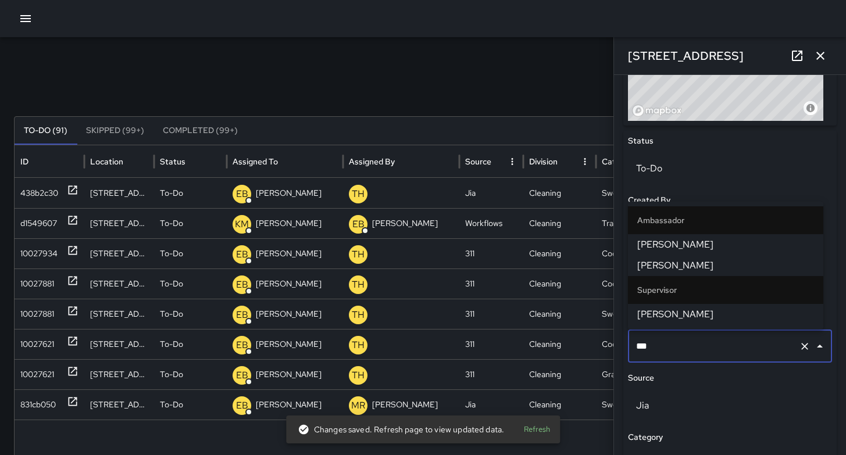
click at [665, 316] on span "[PERSON_NAME]" at bounding box center [725, 314] width 177 height 14
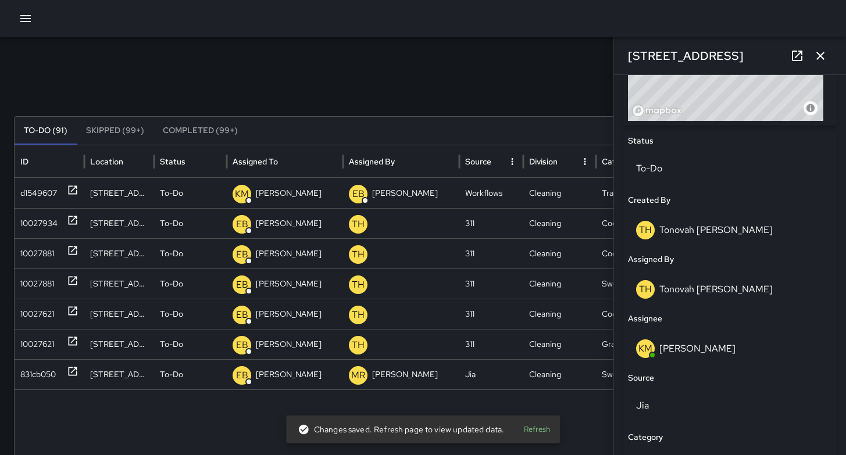
click at [292, 47] on div "Search ***** Search New Task To-Do (91) Skipped (99+) Completed (99+) ID Locati…" at bounding box center [423, 367] width 846 height 660
click at [821, 56] on icon "button" at bounding box center [820, 56] width 14 height 14
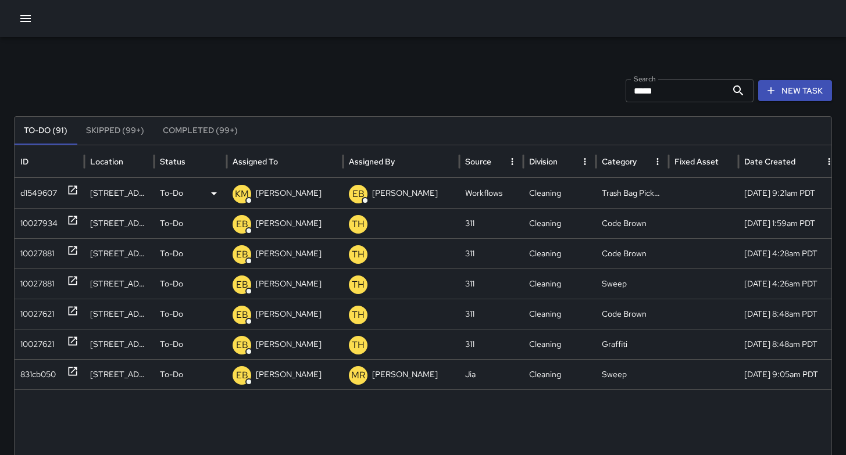
click at [34, 192] on div "d1549607" at bounding box center [38, 193] width 37 height 30
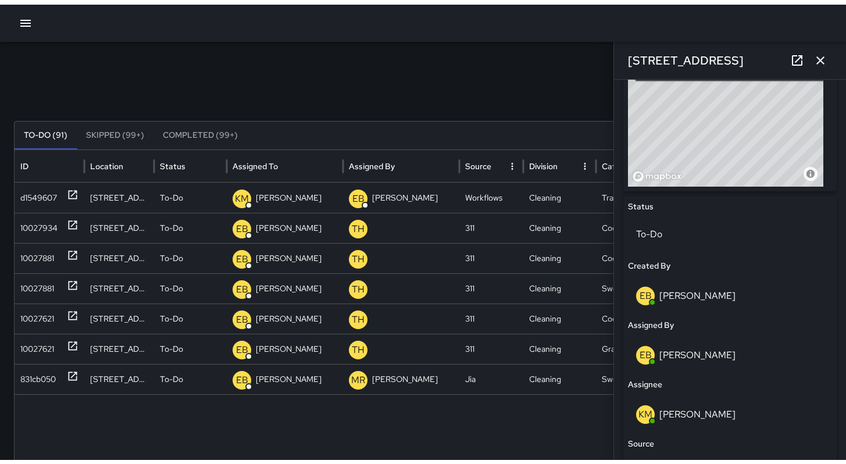
scroll to position [388, 0]
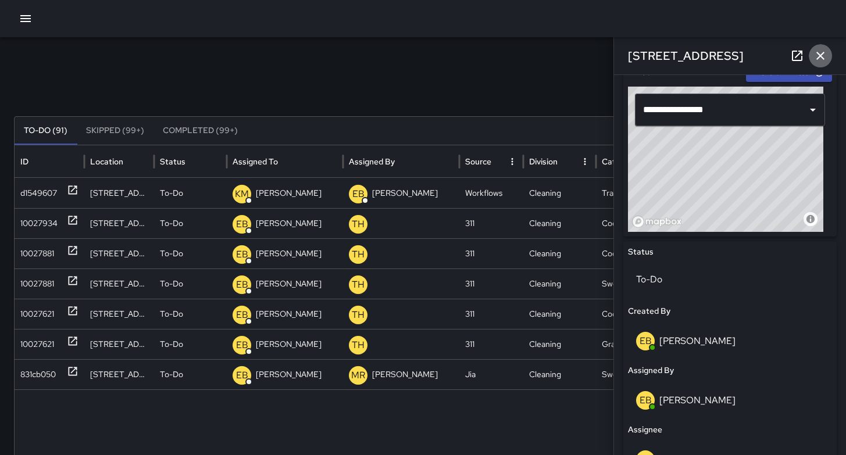
click at [819, 58] on icon "button" at bounding box center [820, 56] width 14 height 14
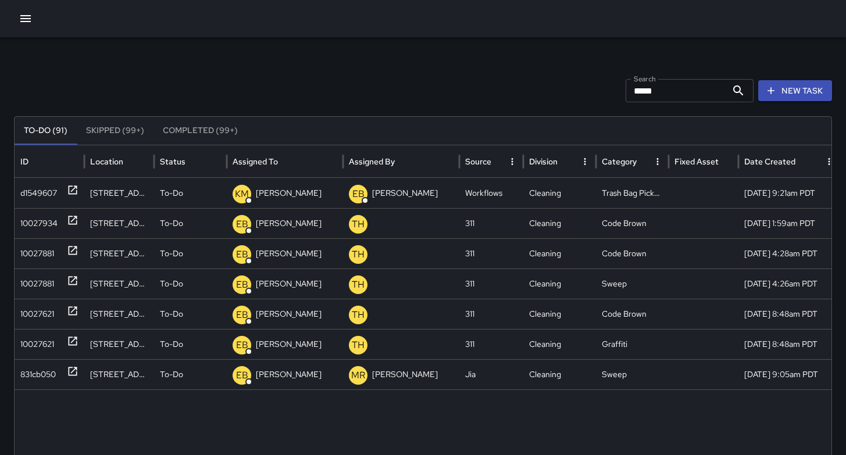
click at [30, 21] on icon "button" at bounding box center [25, 18] width 10 height 7
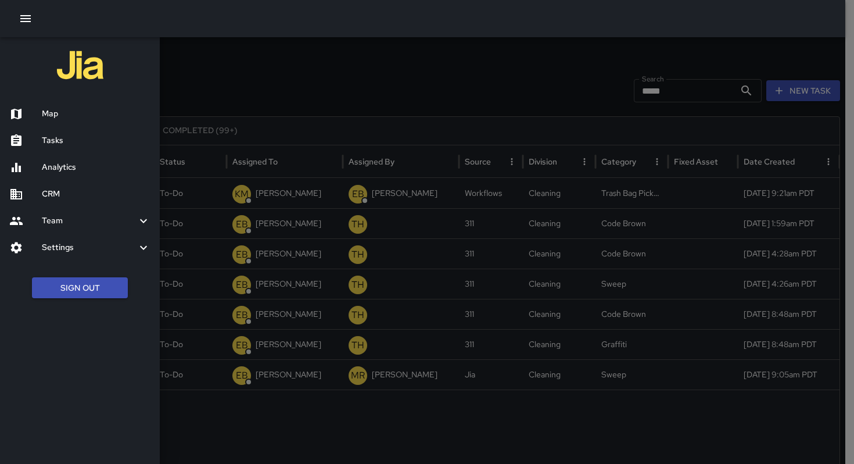
click at [59, 176] on div "Analytics" at bounding box center [80, 167] width 160 height 27
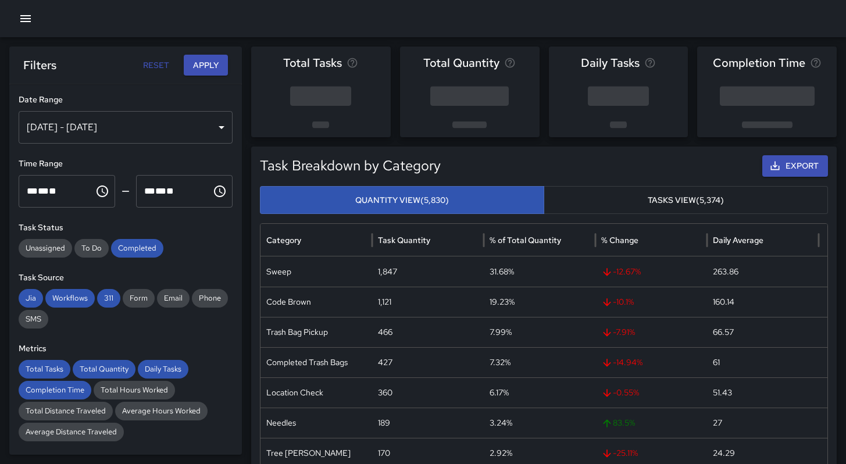
click at [20, 15] on icon "button" at bounding box center [26, 19] width 14 height 14
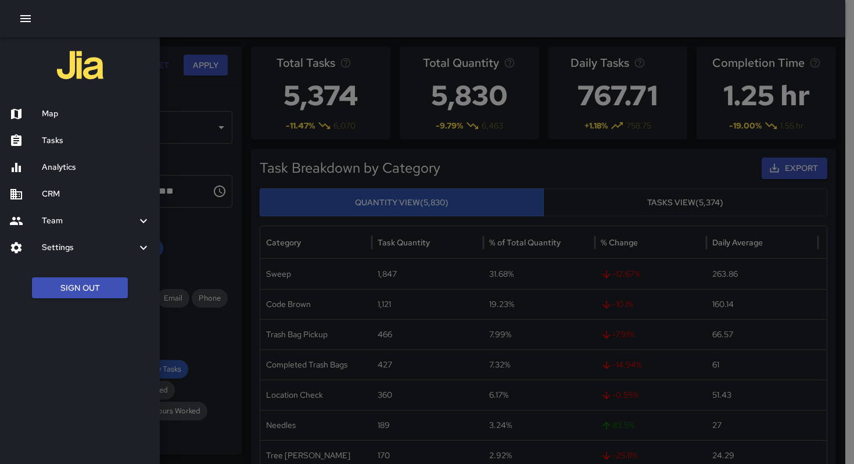
click at [56, 220] on h6 "Team" at bounding box center [89, 220] width 95 height 13
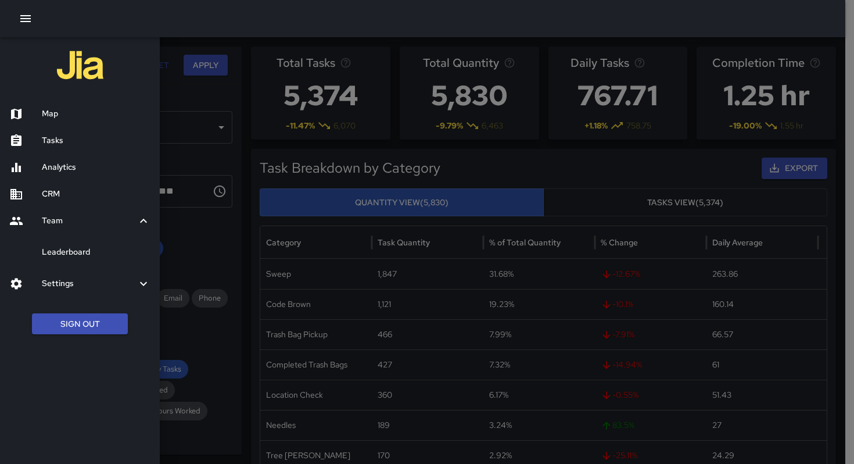
click at [60, 253] on h6 "Leaderboard" at bounding box center [96, 252] width 109 height 13
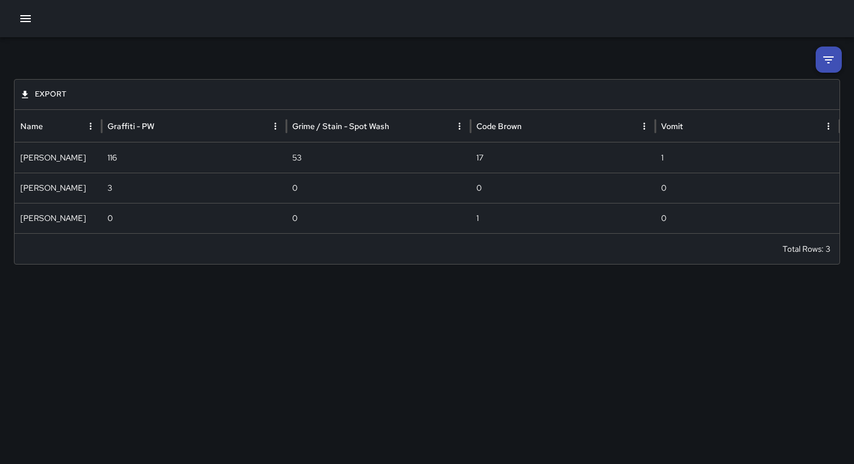
click at [27, 26] on button "button" at bounding box center [25, 18] width 23 height 23
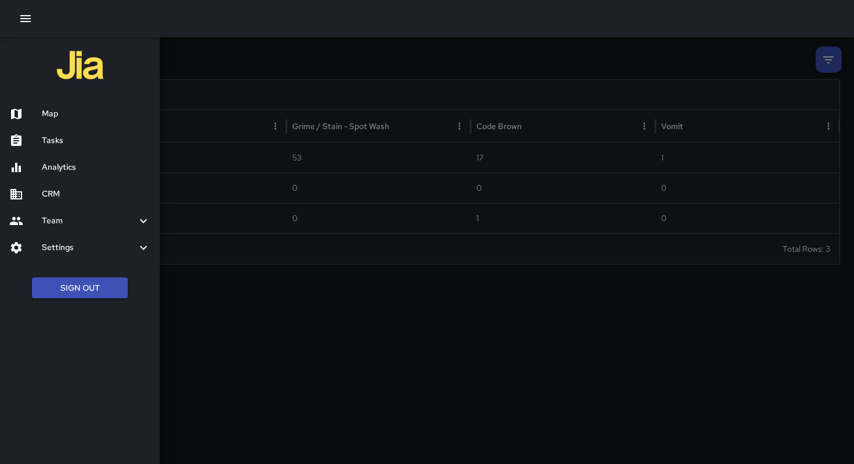
click at [275, 64] on div at bounding box center [427, 232] width 854 height 464
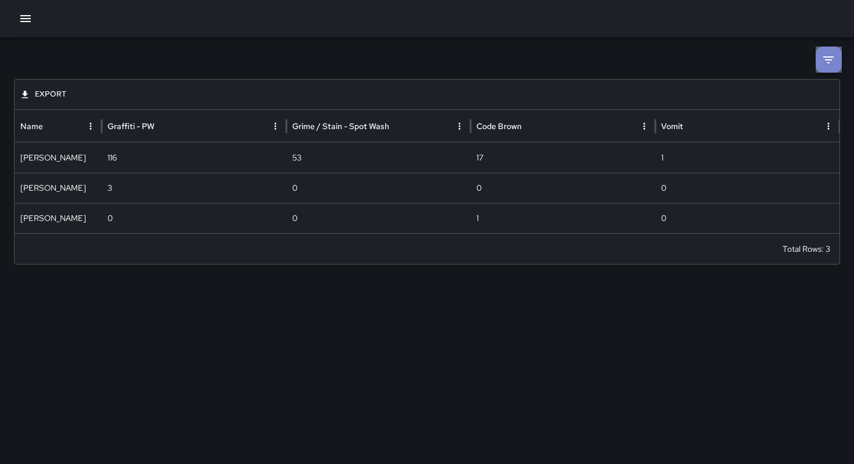
click at [836, 56] on li at bounding box center [829, 60] width 26 height 26
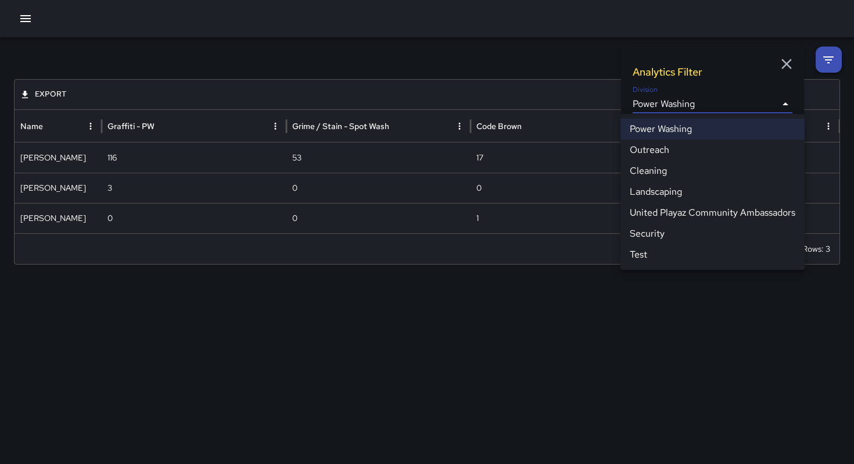
click at [741, 106] on body "**********" at bounding box center [427, 232] width 854 height 464
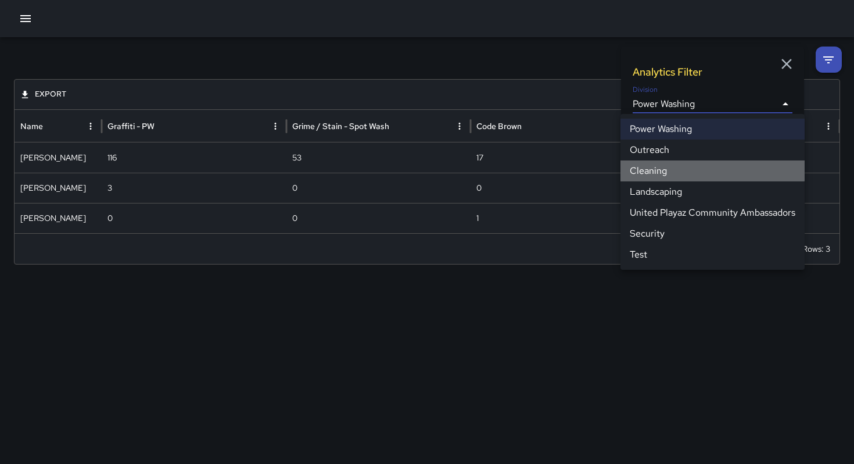
drag, startPoint x: 681, startPoint y: 168, endPoint x: 677, endPoint y: 161, distance: 7.8
click at [680, 166] on li "Cleaning" at bounding box center [713, 170] width 184 height 21
type input "**********"
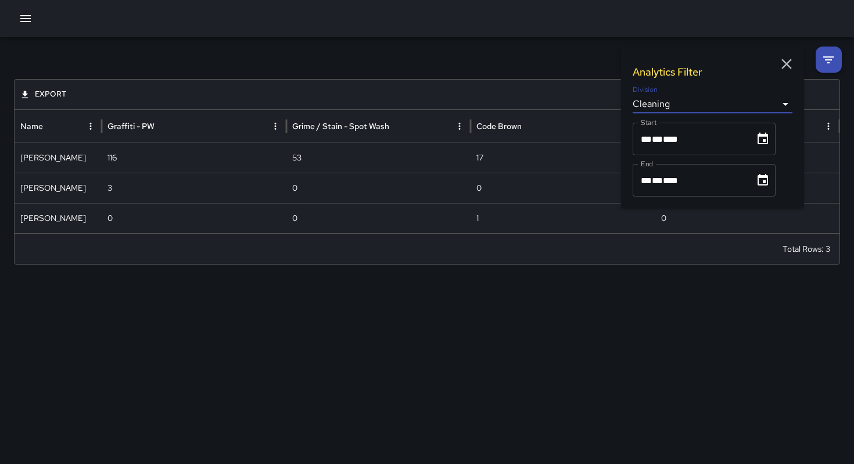
click at [573, 44] on div "**********" at bounding box center [427, 155] width 854 height 237
click at [659, 131] on div "** * ** * ****" at bounding box center [694, 139] width 106 height 33
click at [759, 142] on icon "Choose date, selected date is Oct 1, 2025" at bounding box center [763, 139] width 14 height 14
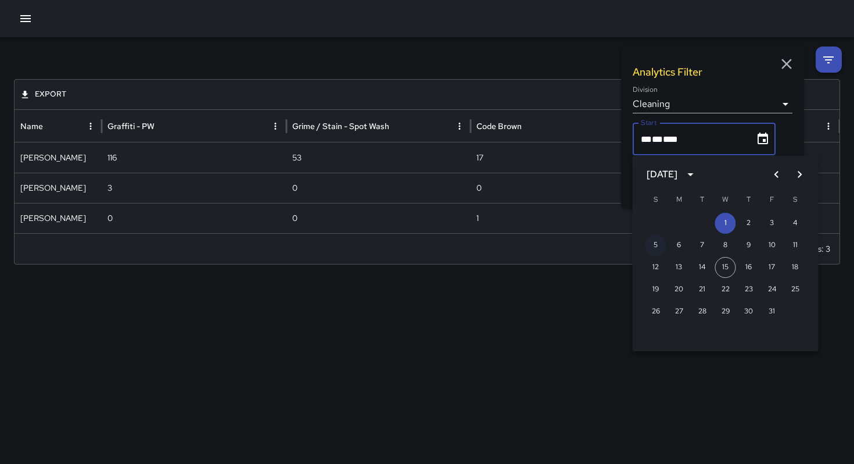
click at [655, 248] on button "5" at bounding box center [656, 245] width 21 height 21
type input "**********"
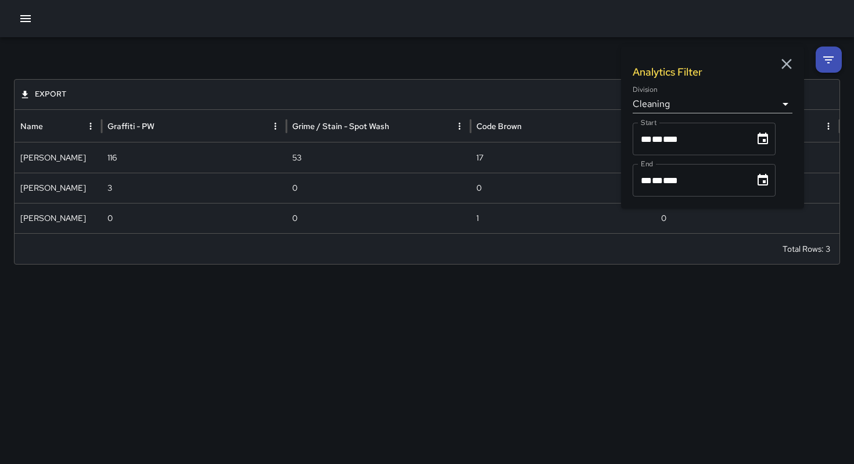
click at [759, 185] on icon "Choose date, selected date is Oct 31, 2025" at bounding box center [763, 180] width 14 height 14
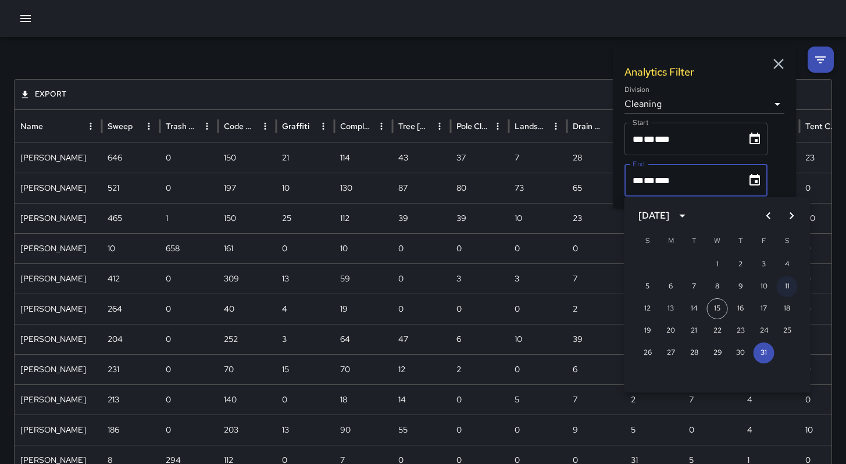
click at [800, 288] on div "5 6 7 8 9 10 11" at bounding box center [717, 286] width 186 height 21
click at [785, 288] on button "11" at bounding box center [787, 286] width 21 height 21
type input "**********"
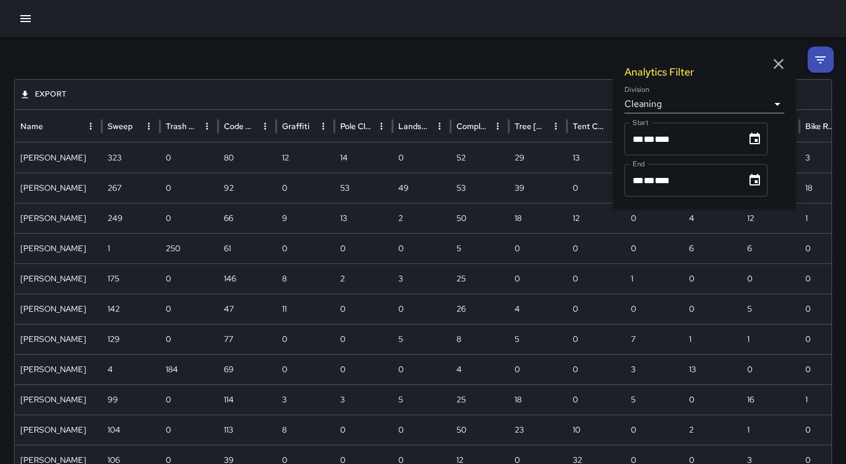
click at [773, 62] on icon "button" at bounding box center [778, 63] width 17 height 17
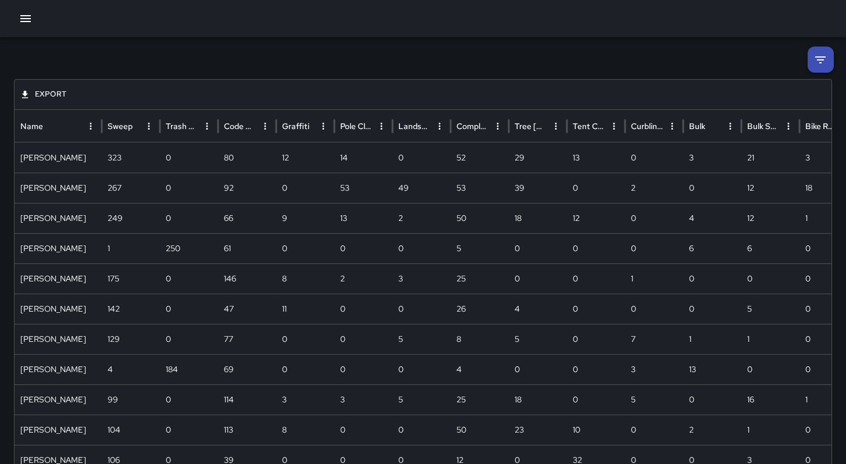
click at [85, 128] on icon "Name column menu" at bounding box center [90, 126] width 10 height 10
click at [144, 219] on span "Manage columns" at bounding box center [165, 222] width 105 height 14
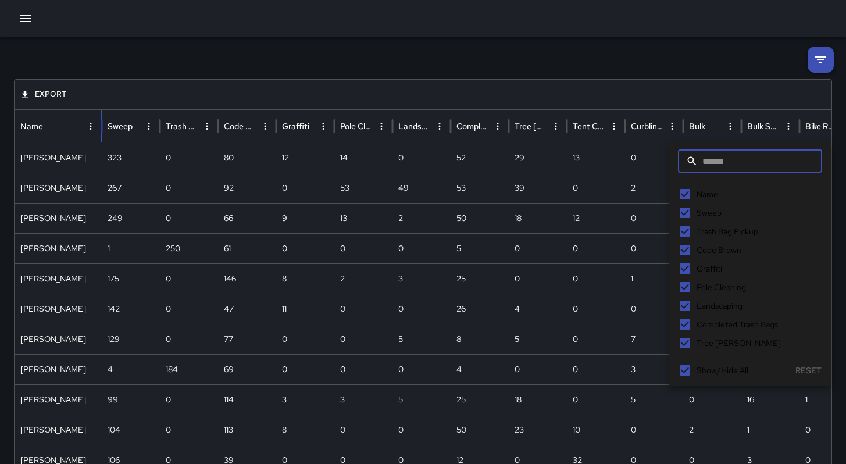
click at [33, 19] on button "button" at bounding box center [25, 18] width 23 height 23
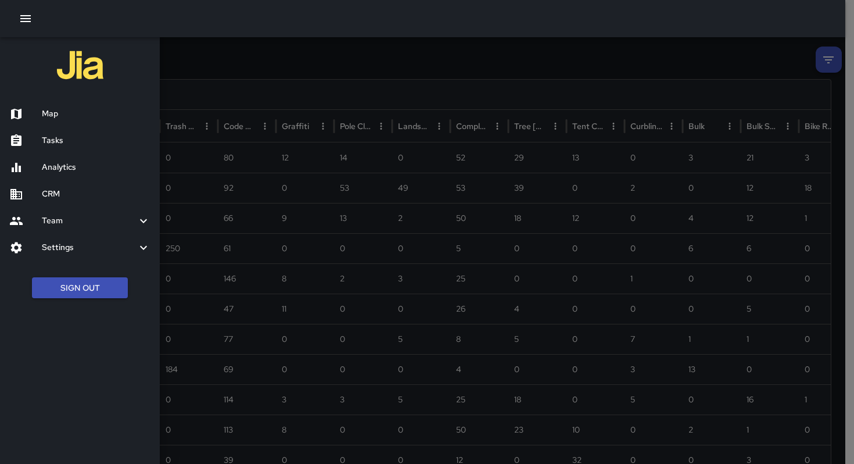
click at [60, 167] on h6 "Analytics" at bounding box center [96, 167] width 109 height 13
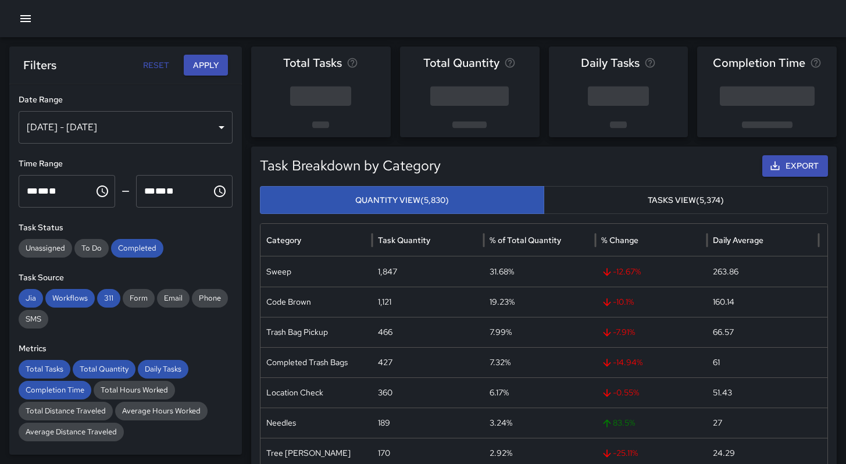
click at [27, 22] on icon "button" at bounding box center [26, 19] width 14 height 14
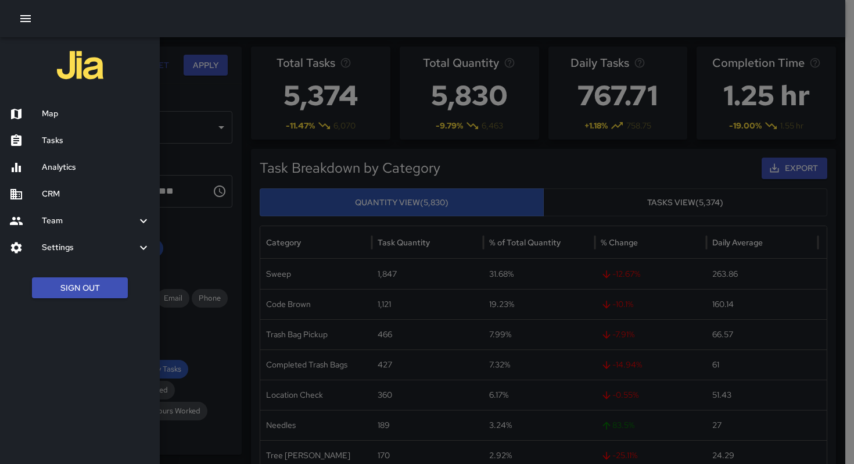
click at [78, 221] on h6 "Team" at bounding box center [89, 220] width 95 height 13
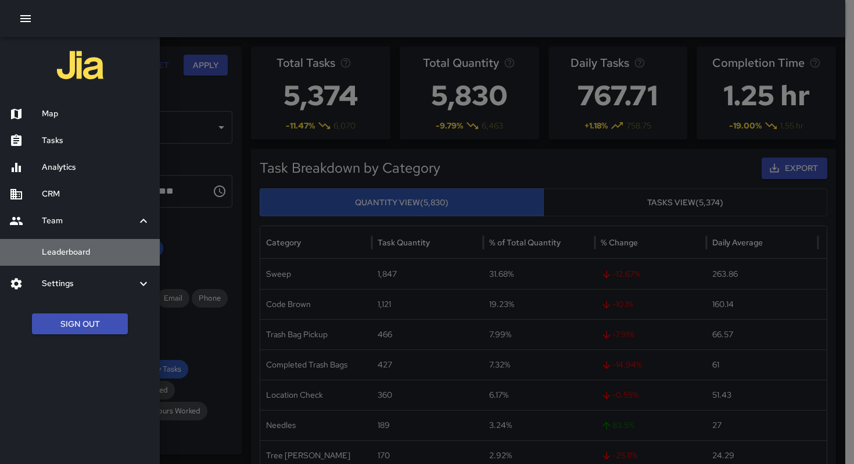
click at [79, 256] on h6 "Leaderboard" at bounding box center [96, 252] width 109 height 13
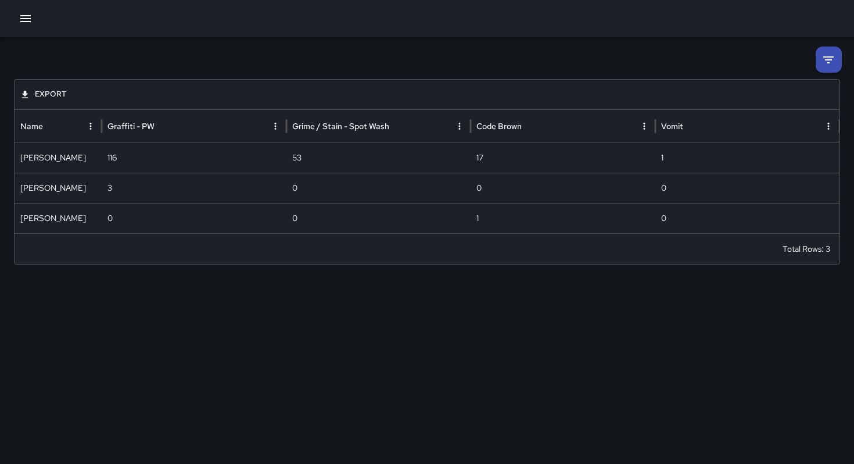
click at [822, 63] on icon at bounding box center [829, 60] width 14 height 14
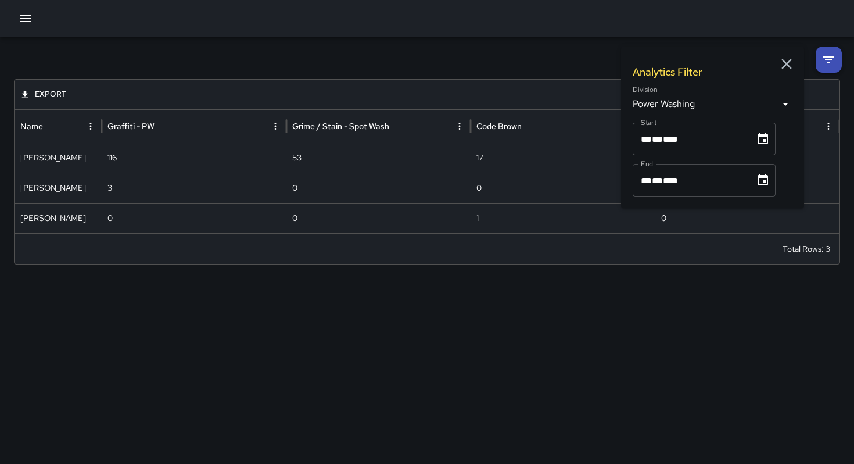
click at [725, 102] on body "**********" at bounding box center [427, 232] width 854 height 464
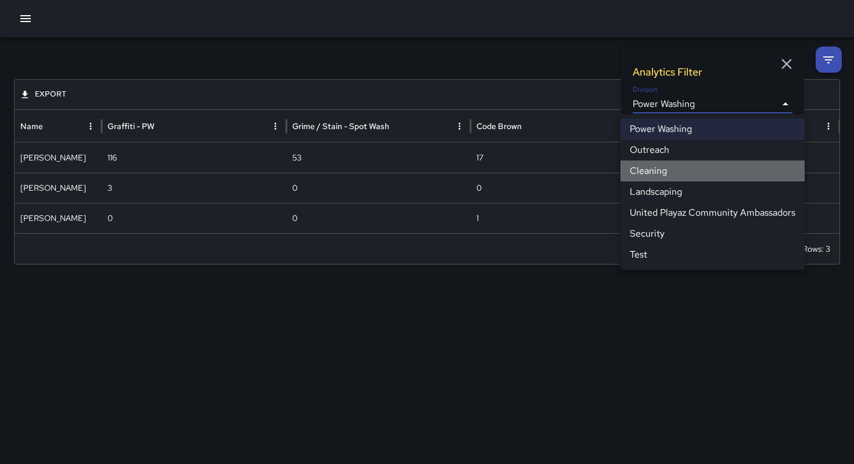
click at [673, 178] on li "Cleaning" at bounding box center [713, 170] width 184 height 21
type input "**********"
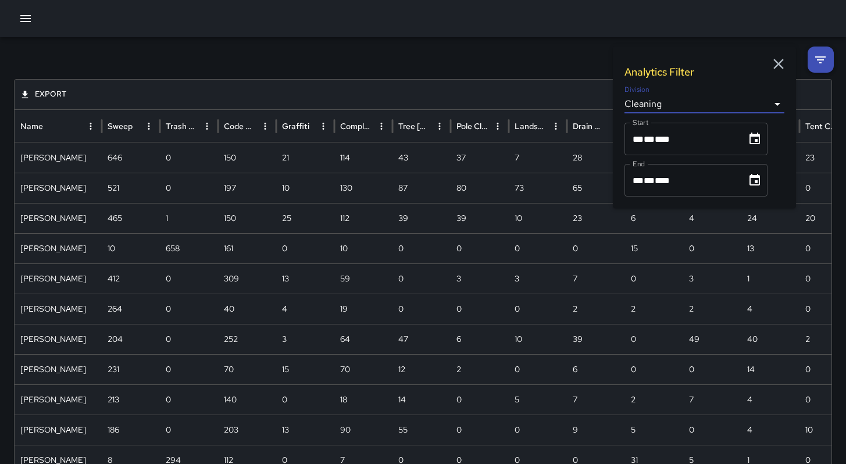
click at [91, 126] on icon "Name column menu" at bounding box center [90, 126] width 10 height 10
click at [133, 227] on span "Manage columns" at bounding box center [165, 222] width 105 height 14
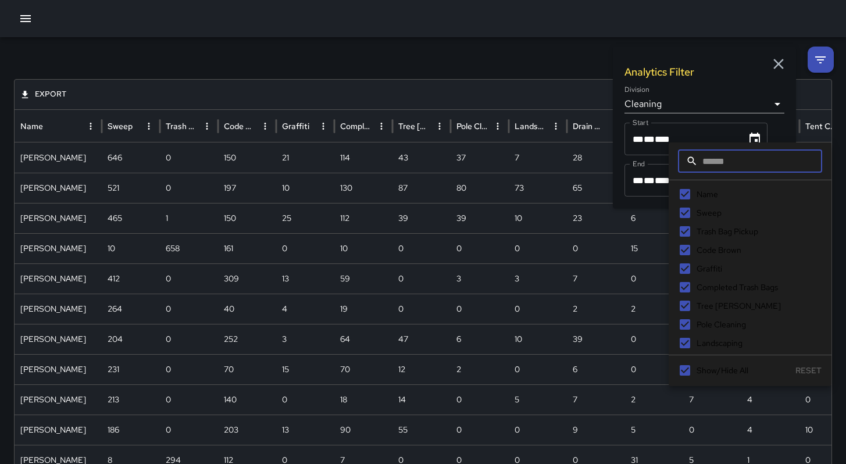
click at [713, 217] on span "Sweep" at bounding box center [708, 213] width 25 height 12
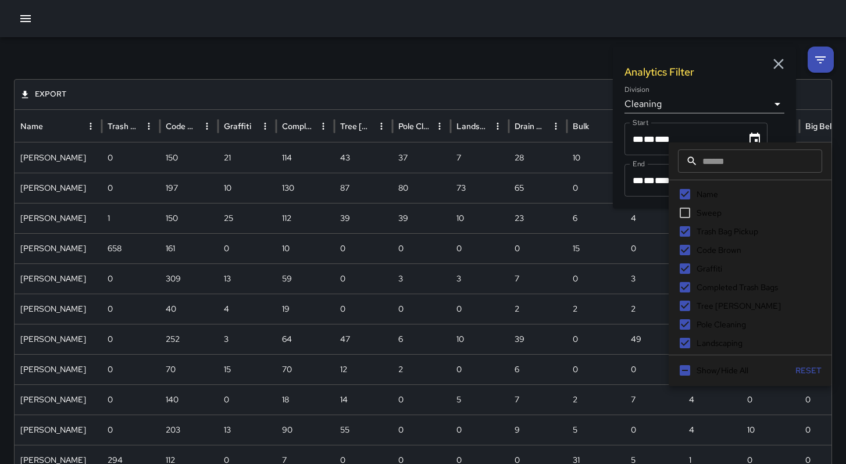
click at [714, 237] on span "Trash Bag Pickup" at bounding box center [727, 232] width 62 height 12
click at [707, 248] on span "Code Brown" at bounding box center [718, 250] width 45 height 12
click at [697, 267] on span "Graffiti" at bounding box center [709, 269] width 26 height 12
click at [707, 287] on span "Completed Trash Bags" at bounding box center [736, 287] width 81 height 12
click at [705, 307] on span "Tree [PERSON_NAME]" at bounding box center [738, 306] width 84 height 12
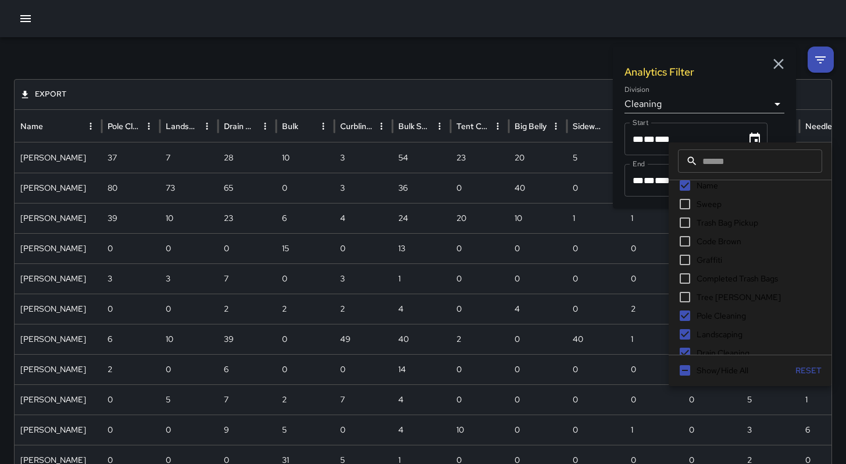
scroll to position [20, 0]
click at [704, 311] on label "Pole Cleaning" at bounding box center [749, 304] width 149 height 19
click at [703, 324] on span "Landscaping" at bounding box center [719, 323] width 46 height 12
click at [708, 325] on span "Drain Cleaning" at bounding box center [722, 322] width 53 height 12
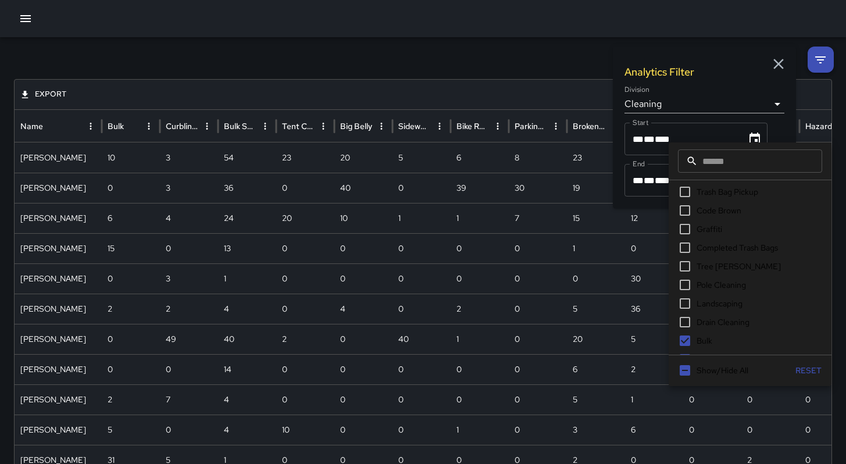
click at [703, 341] on span "Bulk" at bounding box center [704, 341] width 16 height 12
click at [700, 303] on span "Curbline Detail" at bounding box center [722, 302] width 53 height 12
click at [704, 317] on span "Bulk Sweep" at bounding box center [717, 320] width 42 height 12
click at [711, 329] on span "Tent Count" at bounding box center [716, 330] width 41 height 12
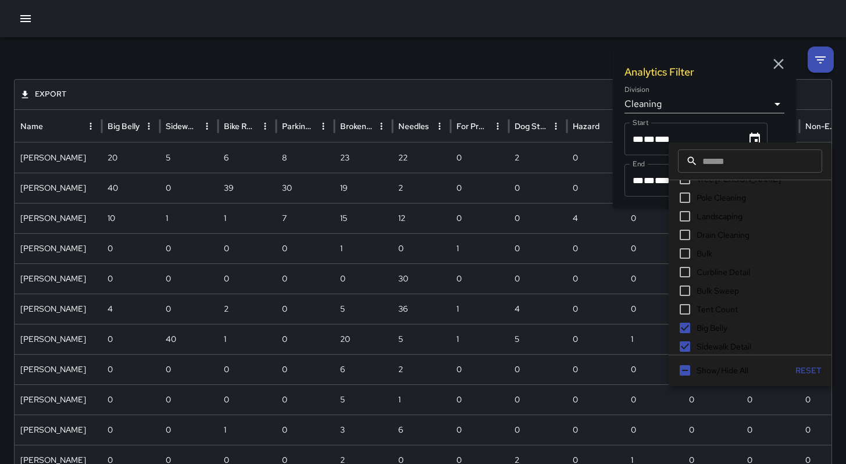
click at [709, 325] on span "Big Belly" at bounding box center [711, 328] width 31 height 12
click at [711, 325] on span "Sidewalk Detail" at bounding box center [723, 324] width 55 height 12
click at [712, 342] on span "Bike Rack Detail" at bounding box center [724, 343] width 57 height 12
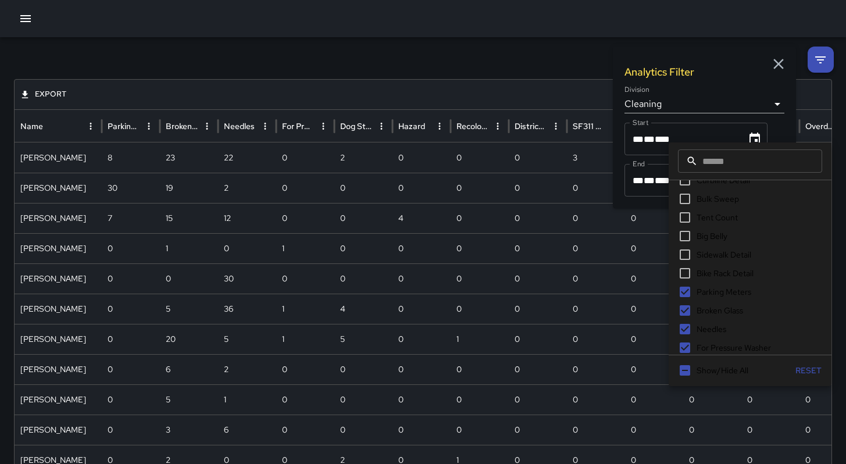
click at [700, 295] on span "Parking Meters" at bounding box center [723, 292] width 55 height 12
click at [703, 310] on span "Broken Glass" at bounding box center [719, 311] width 47 height 12
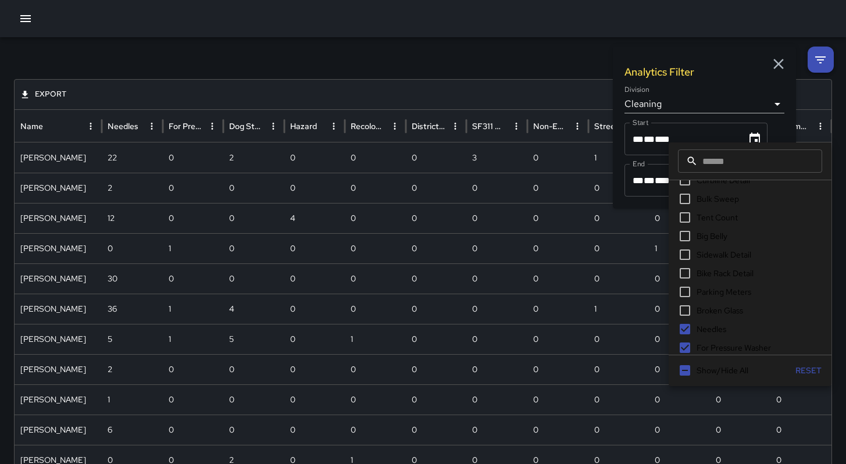
scroll to position [221, 0]
click at [705, 324] on span "Needles" at bounding box center [711, 327] width 30 height 12
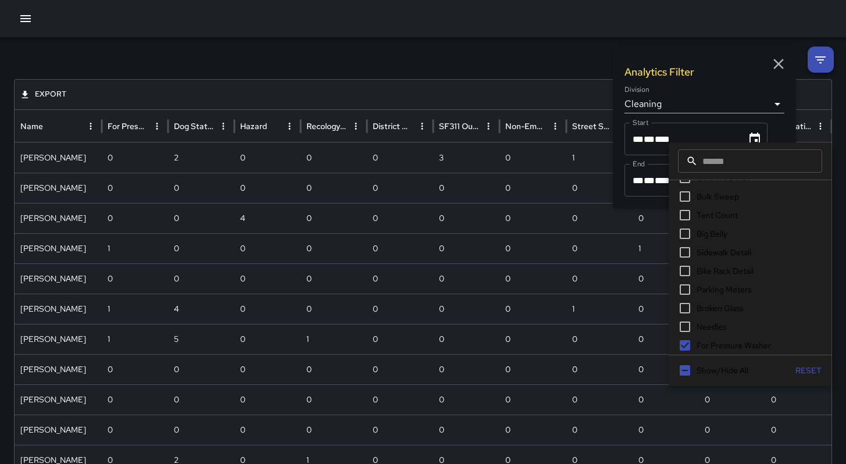
click at [712, 345] on span "For Pressure Washer" at bounding box center [733, 345] width 74 height 12
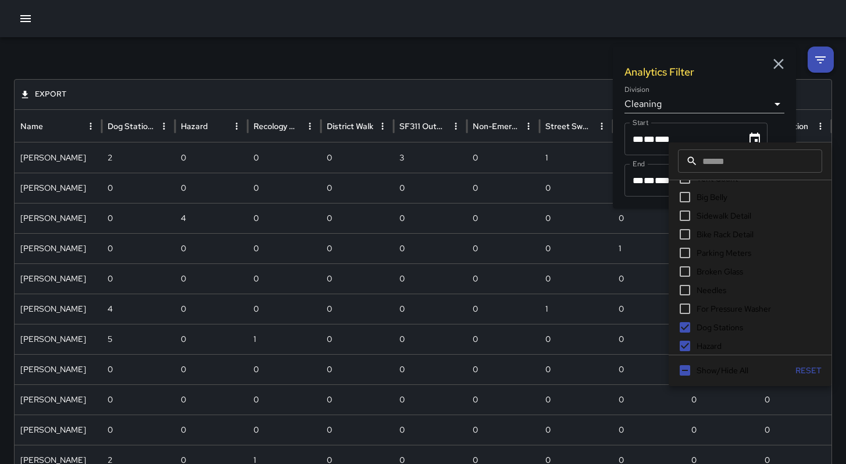
scroll to position [277, 0]
click at [706, 306] on span "Dog Stations" at bounding box center [719, 308] width 47 height 12
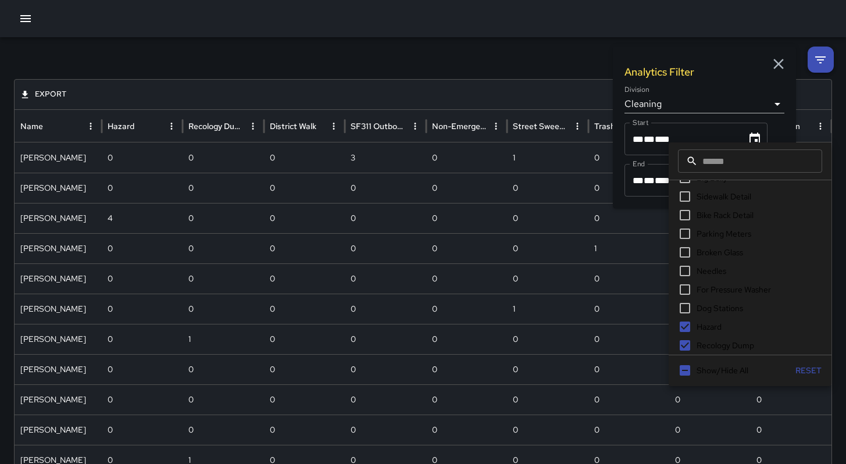
click at [705, 325] on span "Hazard" at bounding box center [708, 327] width 25 height 12
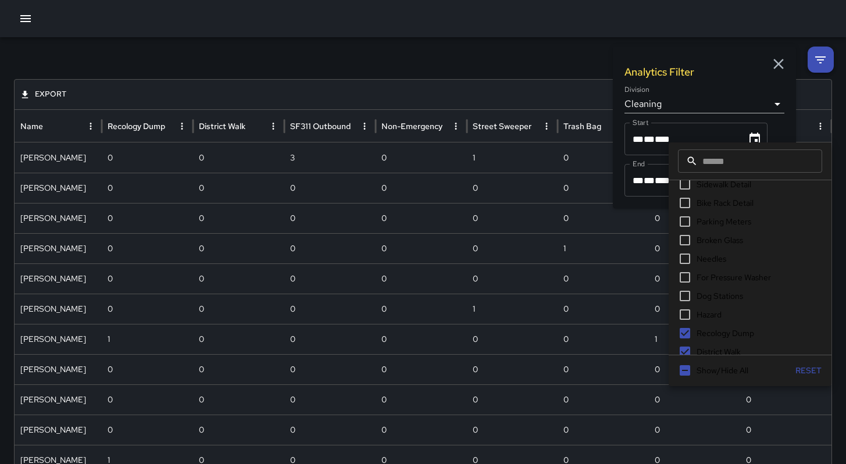
click at [713, 330] on span "Recology Dump" at bounding box center [725, 333] width 58 height 12
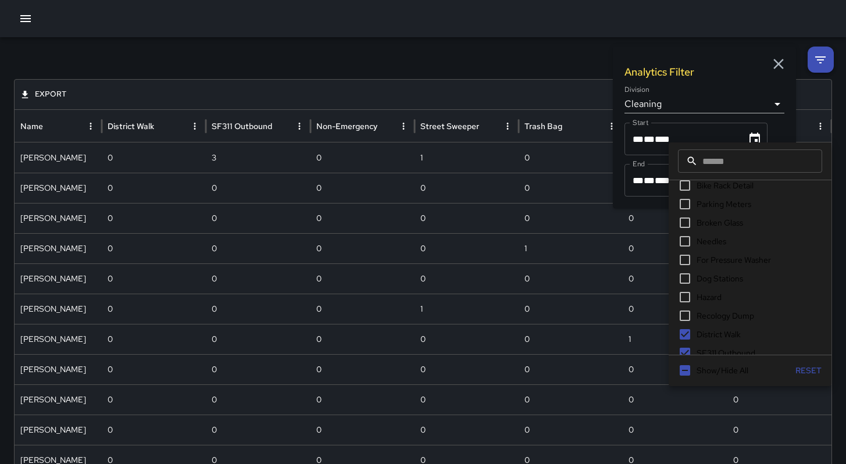
click at [716, 331] on span "District Walk" at bounding box center [718, 334] width 44 height 12
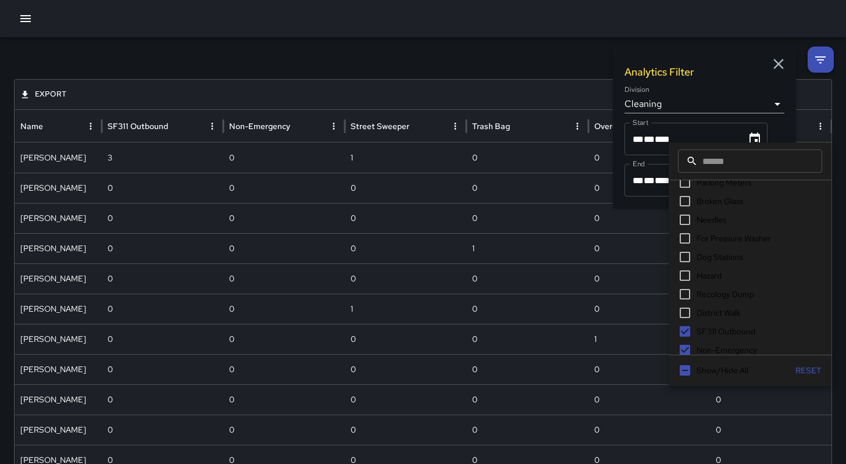
scroll to position [393, 0]
click at [708, 259] on label "SF311 Outbound" at bounding box center [749, 266] width 149 height 19
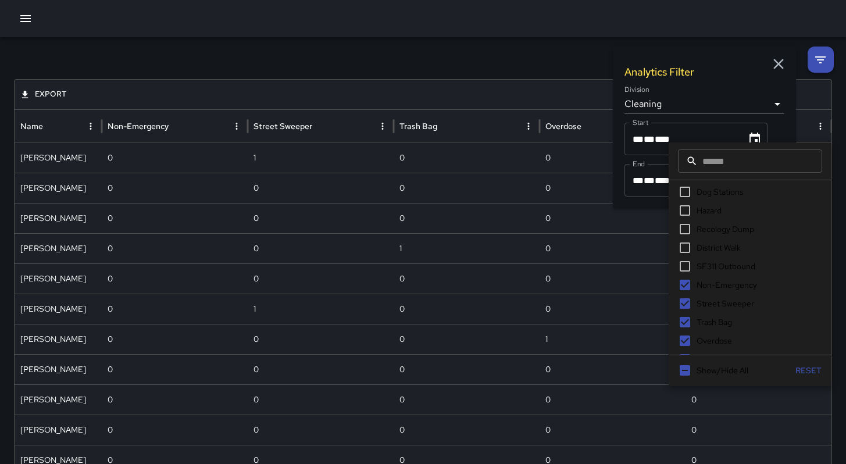
click at [713, 284] on span "Non-Emergency" at bounding box center [726, 285] width 60 height 12
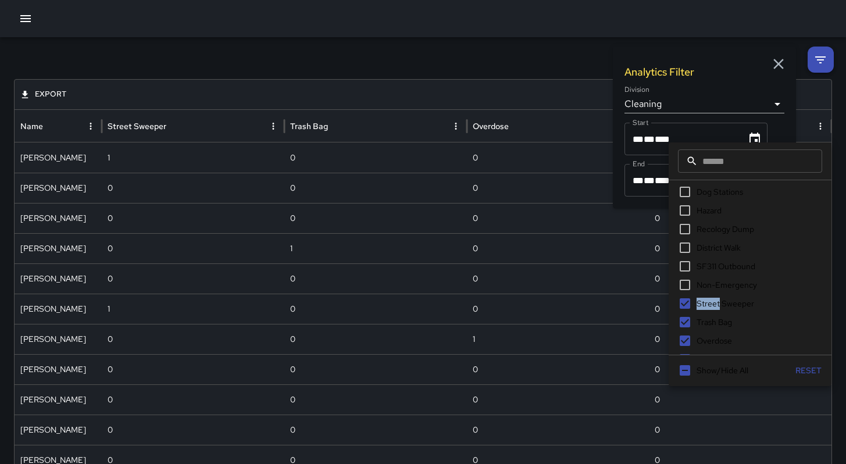
click at [713, 298] on label "Street Sweeper" at bounding box center [749, 303] width 149 height 19
click at [696, 307] on span "Street Sweeper" at bounding box center [725, 304] width 58 height 12
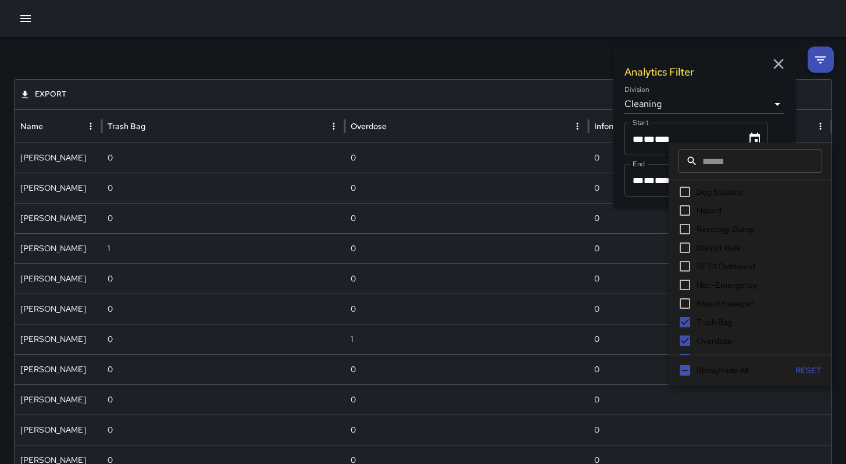
click at [702, 322] on span "Trash Bag" at bounding box center [713, 322] width 35 height 12
click at [713, 322] on span "Overdose" at bounding box center [713, 322] width 35 height 12
click at [710, 343] on span "Information" at bounding box center [717, 341] width 42 height 12
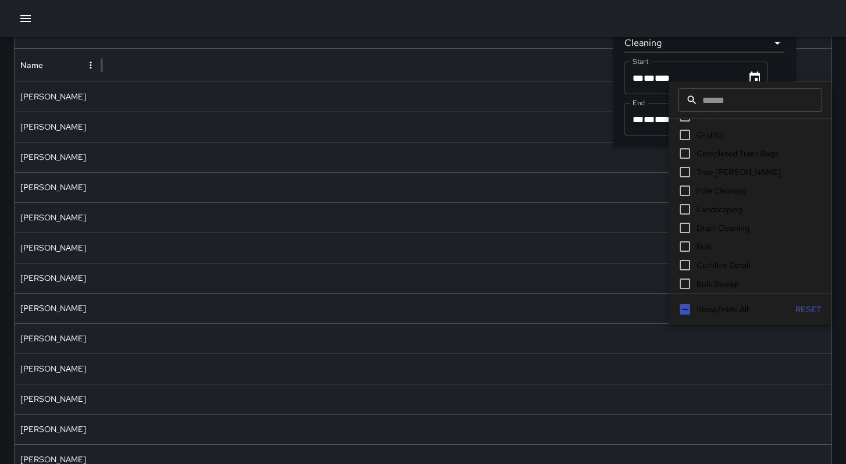
scroll to position [72, 0]
click at [701, 209] on span "Landscaping" at bounding box center [719, 210] width 46 height 12
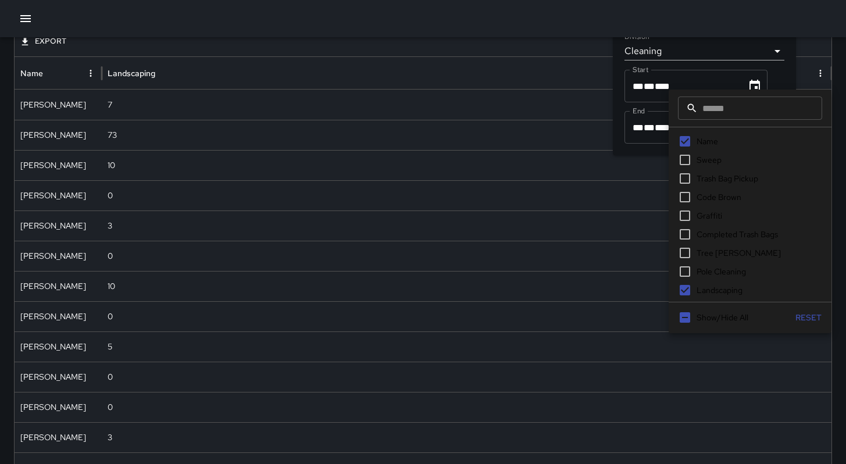
scroll to position [41, 0]
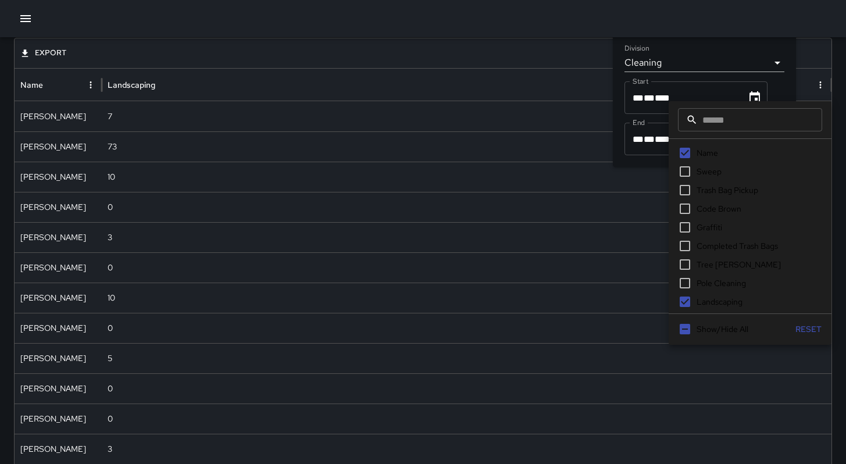
click at [809, 328] on button "Reset" at bounding box center [807, 330] width 37 height 22
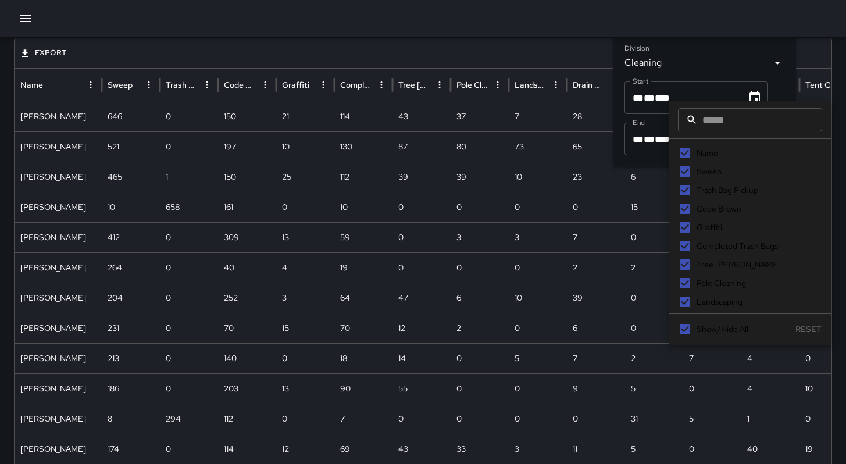
click at [700, 287] on span "Pole Cleaning" at bounding box center [720, 283] width 49 height 12
click at [696, 265] on span "Tree [PERSON_NAME]" at bounding box center [738, 265] width 84 height 12
drag, startPoint x: 693, startPoint y: 244, endPoint x: 695, endPoint y: 230, distance: 13.6
click at [696, 244] on span "Completed Trash Bags" at bounding box center [736, 246] width 81 height 12
click at [696, 225] on span "Graffiti" at bounding box center [709, 227] width 26 height 12
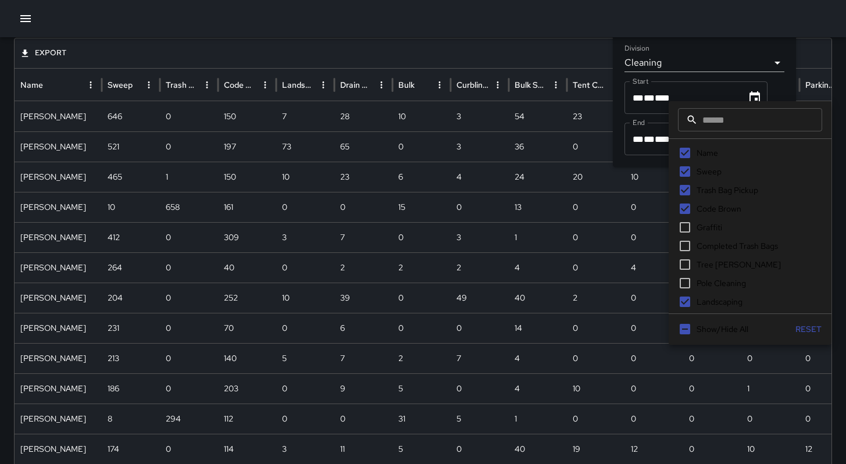
click at [697, 206] on span "Code Brown" at bounding box center [718, 209] width 45 height 12
click at [696, 194] on span "Trash Bag Pickup" at bounding box center [727, 190] width 62 height 12
click at [693, 178] on label "Sweep" at bounding box center [749, 171] width 149 height 19
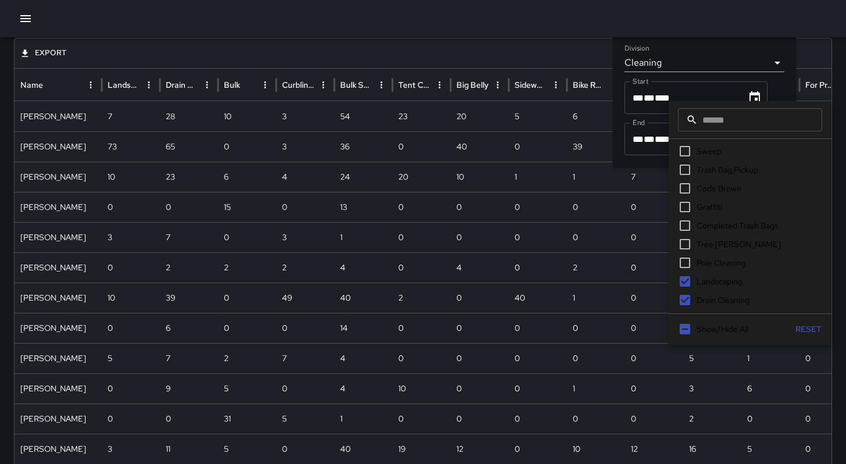
scroll to position [37, 0]
click at [725, 286] on span "Drain Cleaning" at bounding box center [722, 284] width 53 height 12
click at [702, 303] on span "Bulk" at bounding box center [704, 302] width 16 height 12
click at [696, 230] on span "Curbline Detail" at bounding box center [722, 231] width 53 height 12
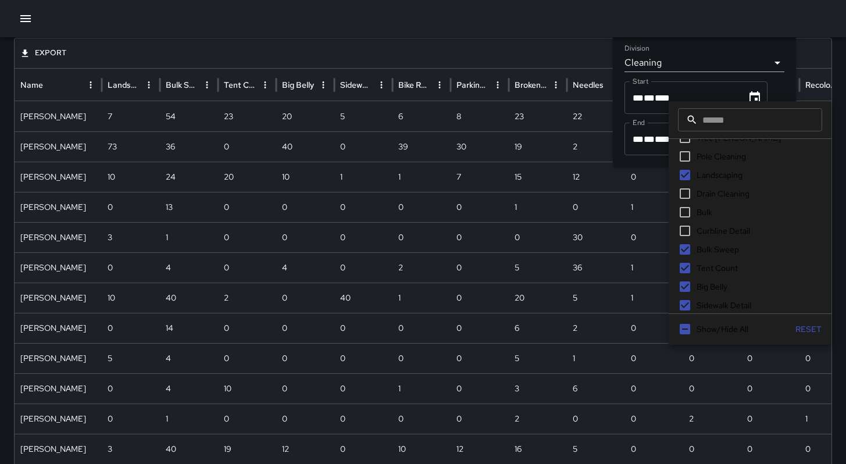
click at [698, 246] on span "Bulk Sweep" at bounding box center [717, 250] width 42 height 12
click at [700, 266] on span "Tent Count" at bounding box center [716, 268] width 41 height 12
click at [704, 284] on span "Big Belly" at bounding box center [711, 287] width 31 height 12
click at [706, 294] on label "Big Belly" at bounding box center [749, 286] width 149 height 19
click at [710, 288] on span "Big Belly" at bounding box center [711, 287] width 31 height 12
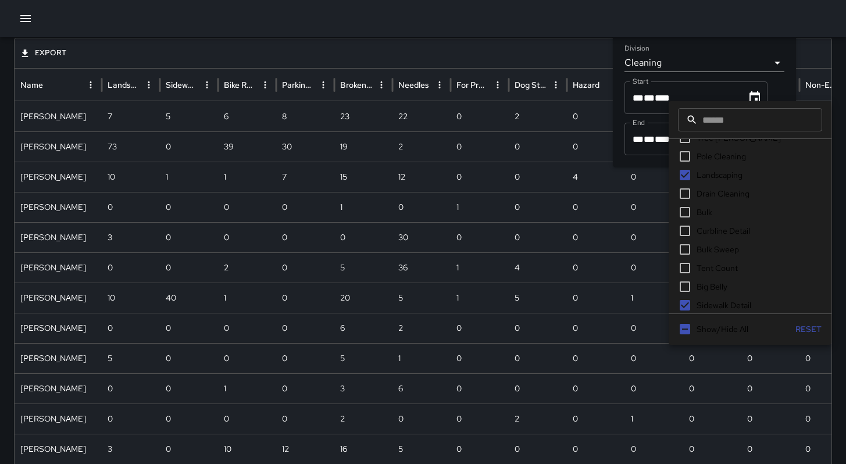
click at [714, 310] on span "Sidewalk Detail" at bounding box center [723, 305] width 55 height 12
click at [707, 213] on span "Bike Rack Detail" at bounding box center [724, 216] width 57 height 12
drag, startPoint x: 710, startPoint y: 232, endPoint x: 710, endPoint y: 239, distance: 7.6
click at [710, 234] on span "Parking Meters" at bounding box center [723, 234] width 55 height 12
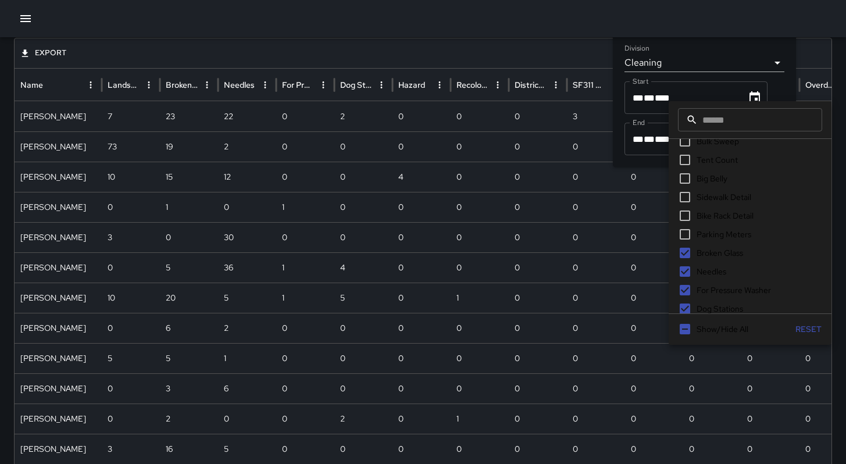
click at [711, 255] on span "Broken Glass" at bounding box center [719, 253] width 47 height 12
click at [710, 267] on span "Needles" at bounding box center [711, 272] width 30 height 12
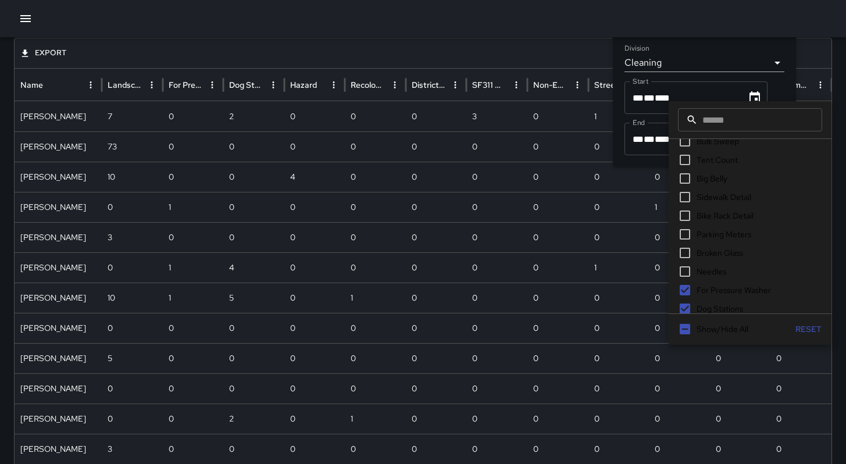
click at [711, 287] on span "For Pressure Washer" at bounding box center [733, 290] width 74 height 12
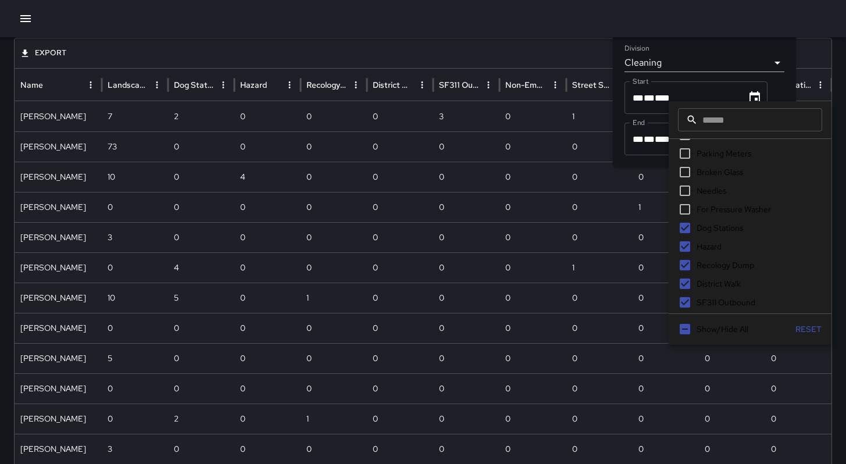
scroll to position [316, 0]
click at [703, 227] on span "Dog Stations" at bounding box center [719, 228] width 47 height 12
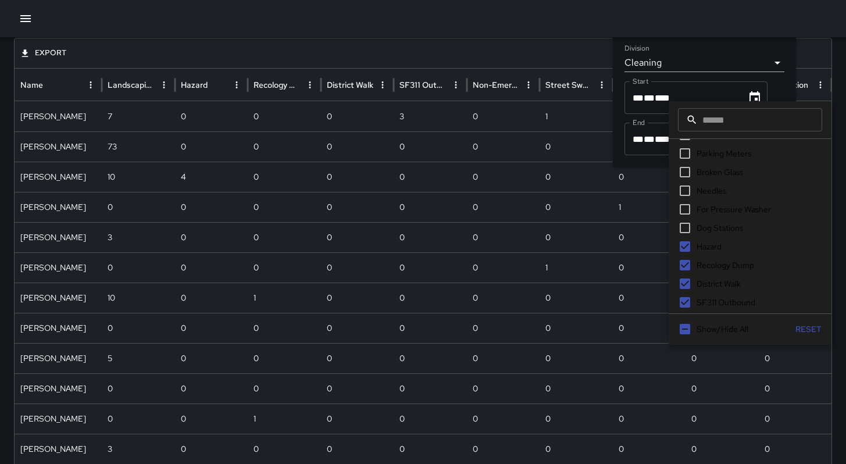
drag, startPoint x: 706, startPoint y: 248, endPoint x: 706, endPoint y: 259, distance: 11.1
click at [706, 248] on span "Hazard" at bounding box center [708, 247] width 25 height 12
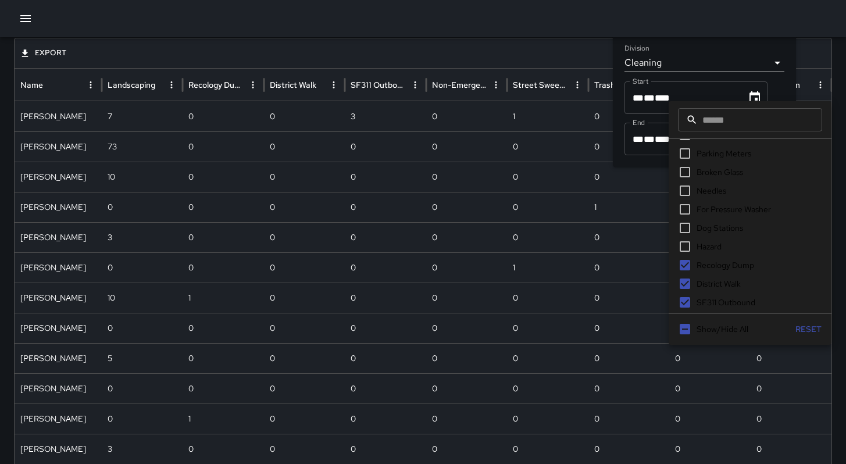
click at [713, 270] on label "Recology Dump" at bounding box center [749, 265] width 149 height 19
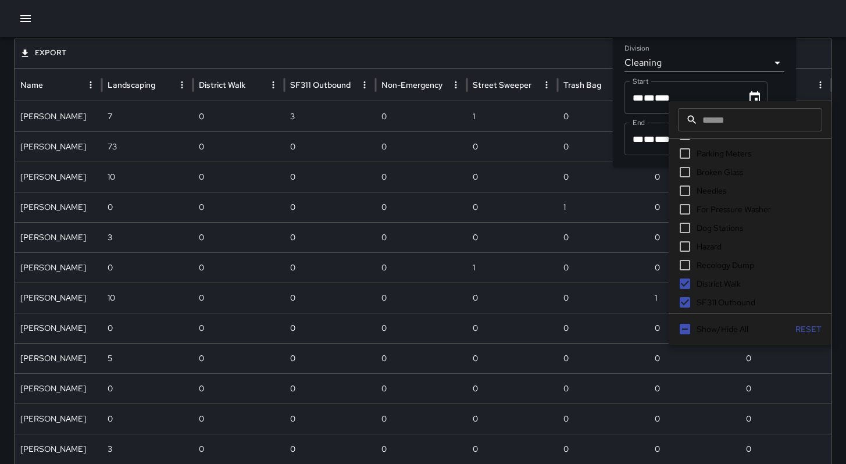
click at [713, 282] on span "District Walk" at bounding box center [718, 284] width 44 height 12
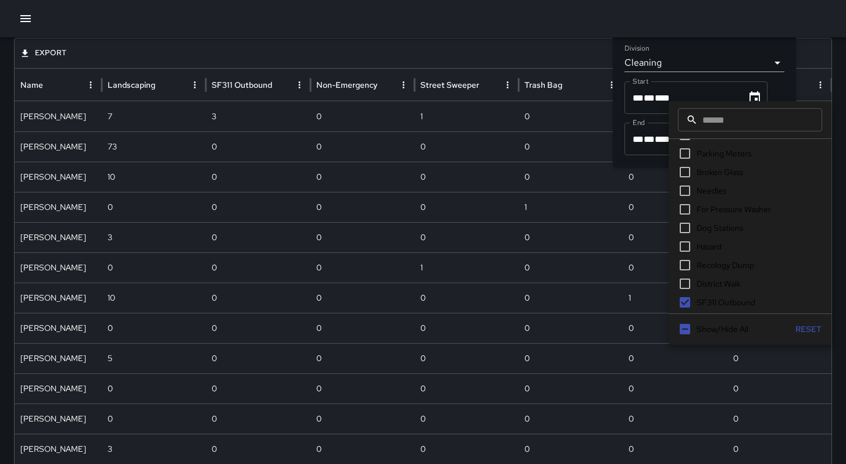
click at [713, 299] on span "SF311 Outbound" at bounding box center [725, 302] width 59 height 12
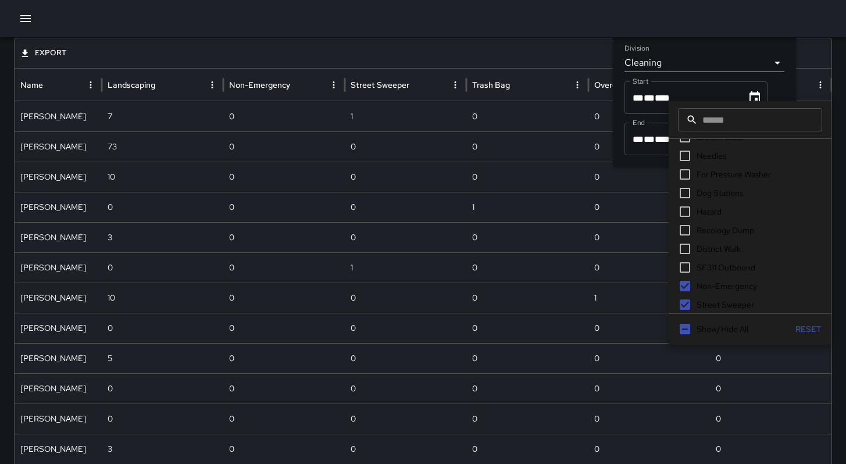
scroll to position [412, 0]
click at [705, 229] on span "Non-Emergency" at bounding box center [726, 225] width 60 height 12
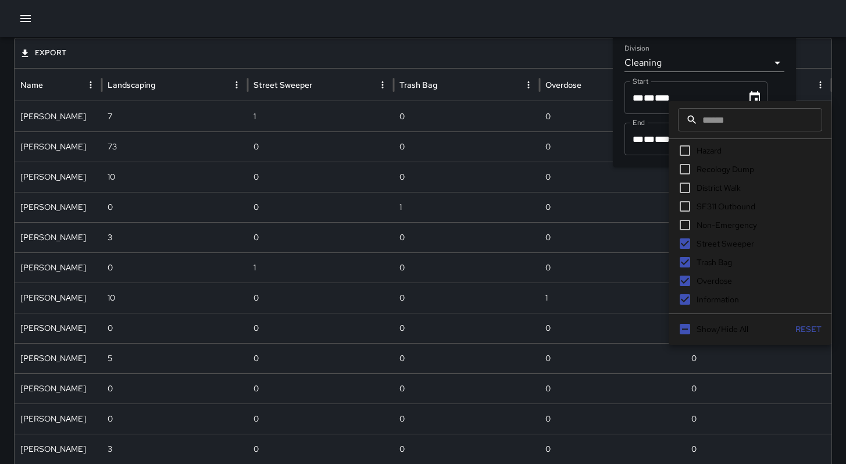
drag, startPoint x: 707, startPoint y: 246, endPoint x: 707, endPoint y: 255, distance: 9.3
click at [707, 246] on span "Street Sweeper" at bounding box center [725, 244] width 58 height 12
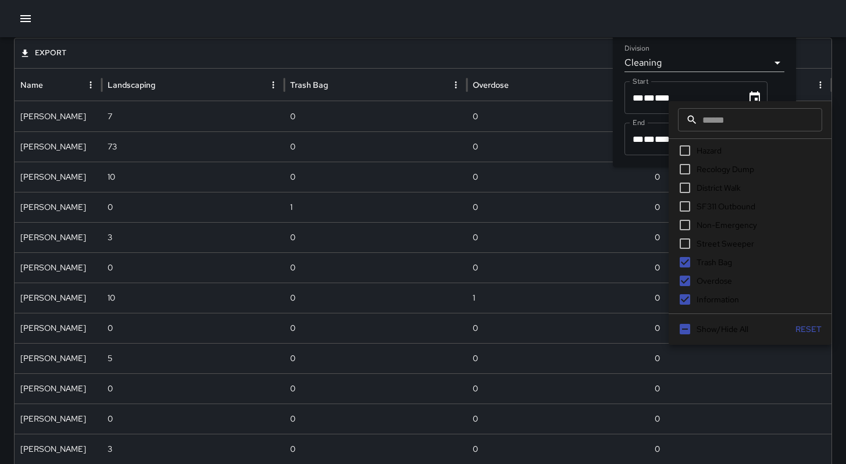
click at [708, 262] on span "Trash Bag" at bounding box center [713, 262] width 35 height 12
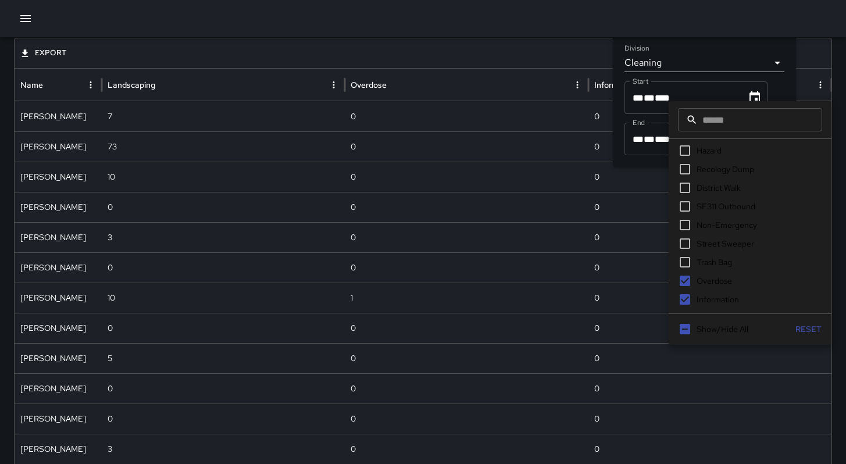
click at [707, 281] on span "Overdose" at bounding box center [713, 281] width 35 height 12
click at [713, 294] on span "Information" at bounding box center [717, 300] width 42 height 12
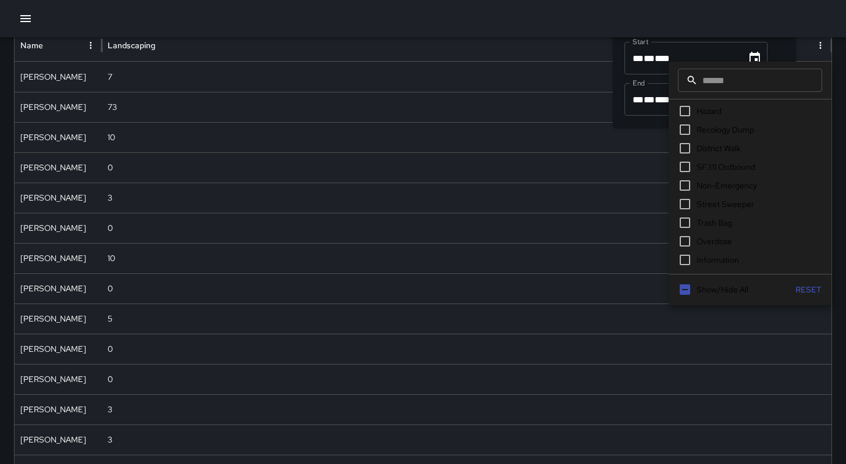
scroll to position [31, 0]
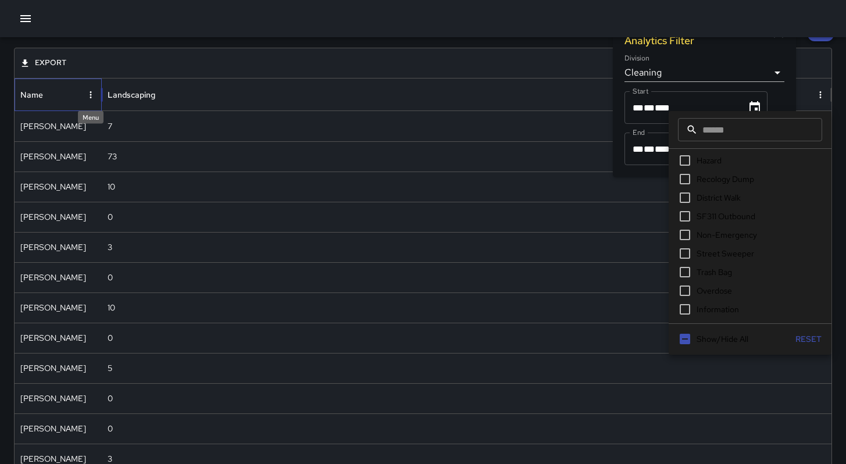
click at [88, 94] on icon "Name column menu" at bounding box center [90, 95] width 10 height 10
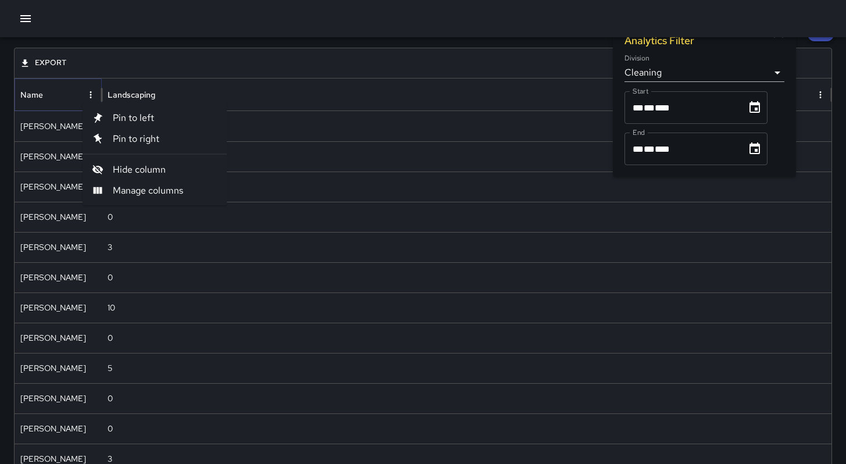
click at [88, 94] on icon "Name column menu" at bounding box center [90, 95] width 10 height 10
click at [110, 94] on div "Landscaping" at bounding box center [132, 95] width 48 height 10
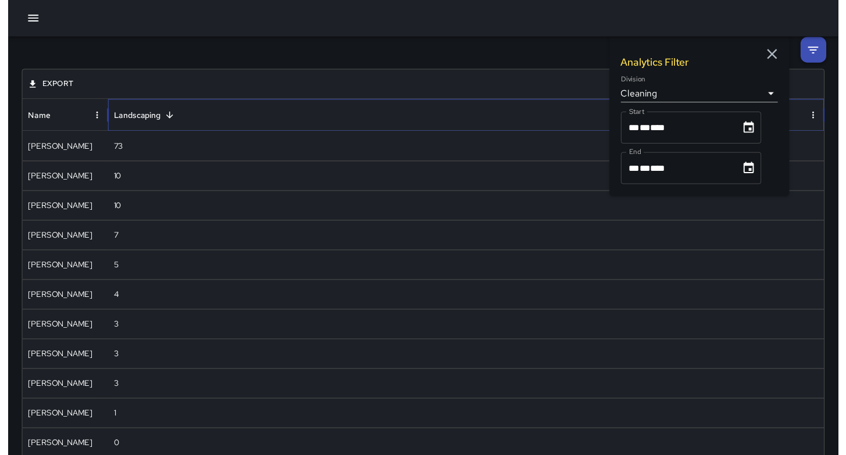
scroll to position [0, 0]
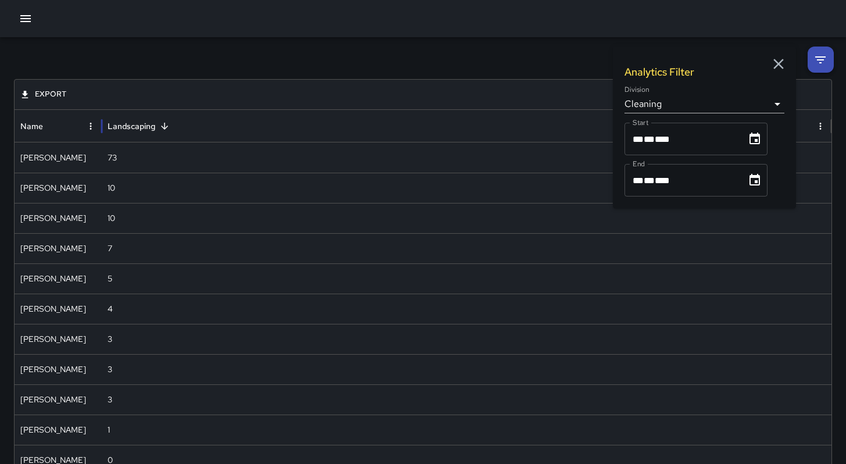
click at [774, 67] on icon "button" at bounding box center [778, 64] width 10 height 10
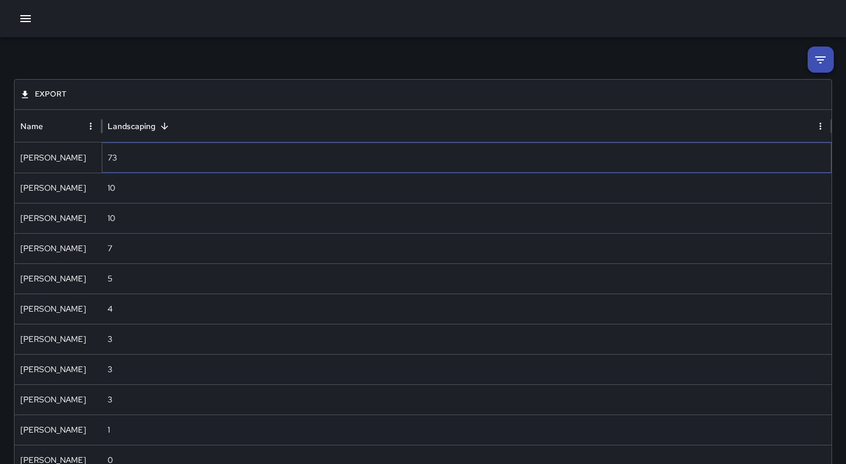
click at [109, 156] on div "73" at bounding box center [467, 157] width 730 height 30
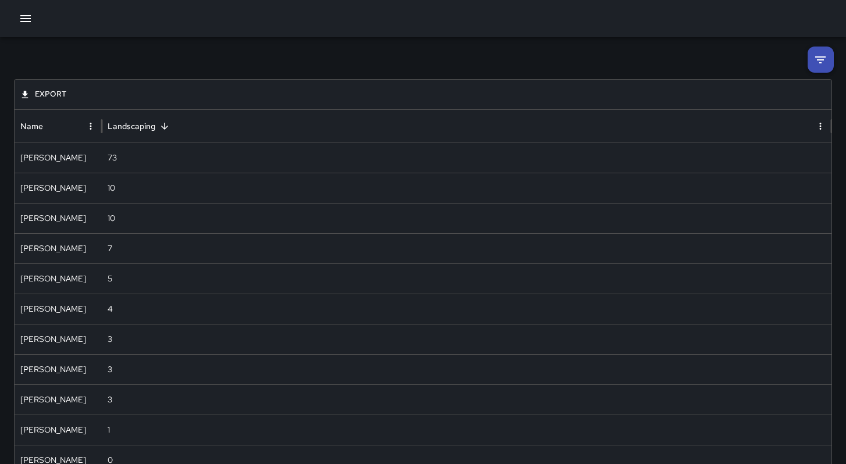
click at [813, 55] on li at bounding box center [820, 60] width 26 height 26
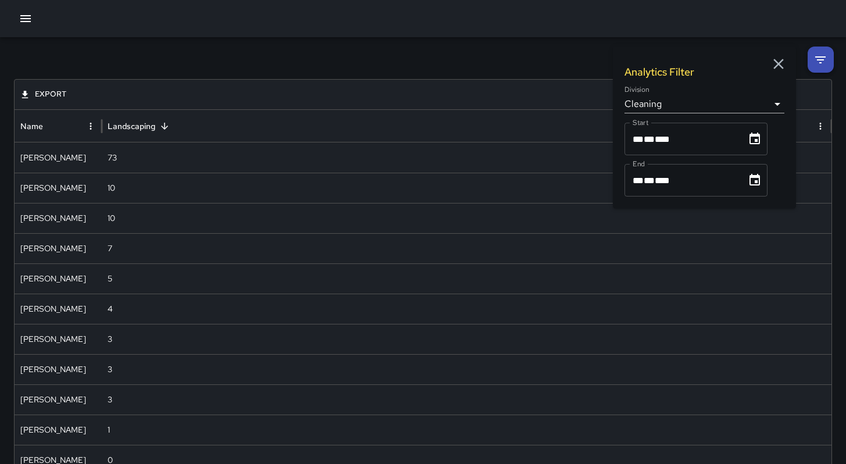
click at [756, 136] on icon "Choose date, selected date is Oct 1, 2025" at bounding box center [754, 139] width 10 height 12
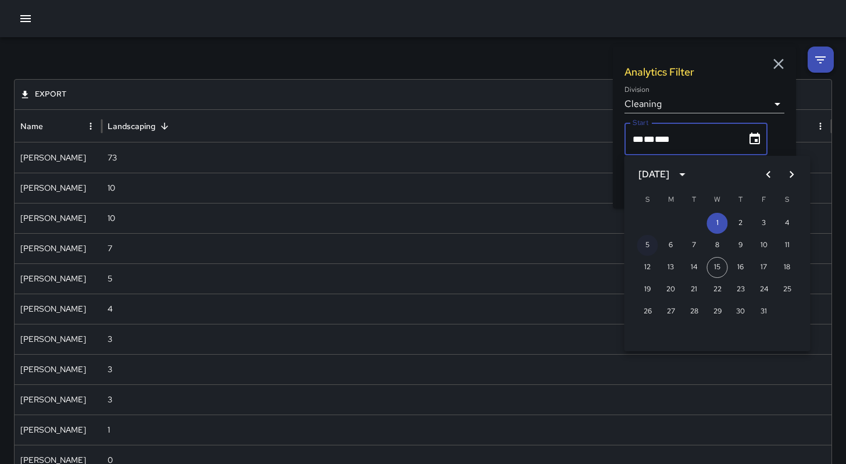
click at [645, 241] on button "5" at bounding box center [647, 245] width 21 height 21
type input "**********"
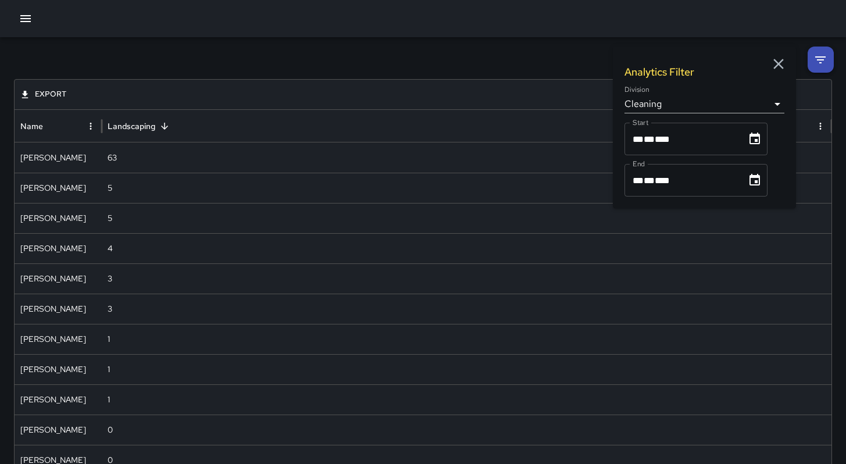
click at [755, 179] on icon "Choose date, selected date is Oct 31, 2025" at bounding box center [755, 180] width 14 height 14
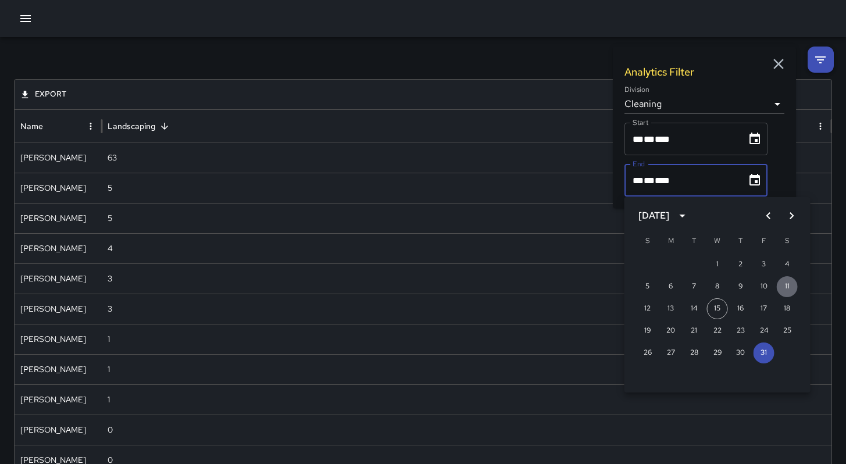
click at [795, 290] on button "11" at bounding box center [787, 286] width 21 height 21
type input "**********"
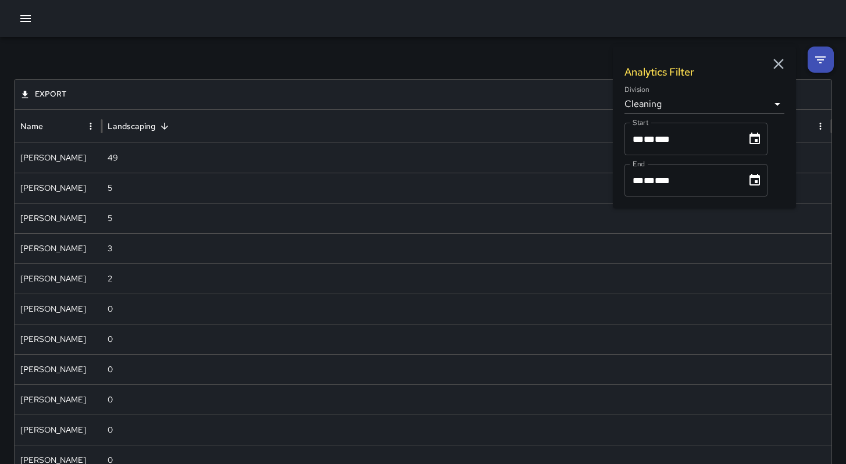
click at [93, 131] on button "Name column menu" at bounding box center [91, 126] width 16 height 16
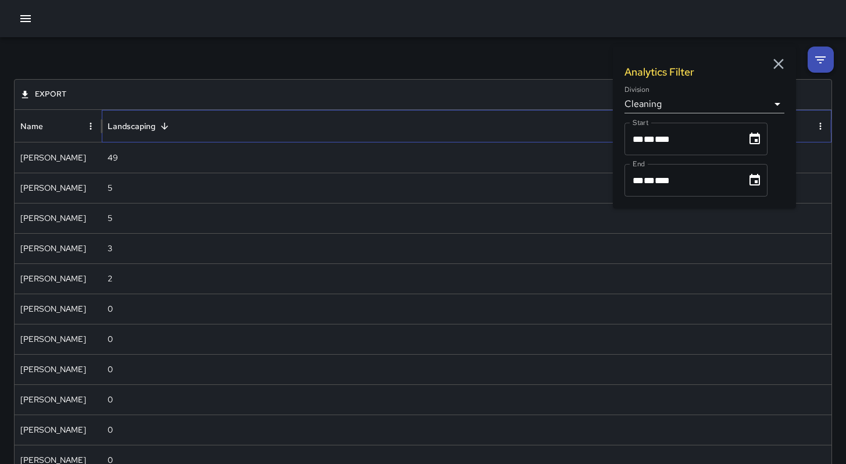
click at [123, 130] on div "Landscaping" at bounding box center [132, 126] width 48 height 10
drag, startPoint x: 531, startPoint y: 255, endPoint x: 538, endPoint y: 258, distance: 7.4
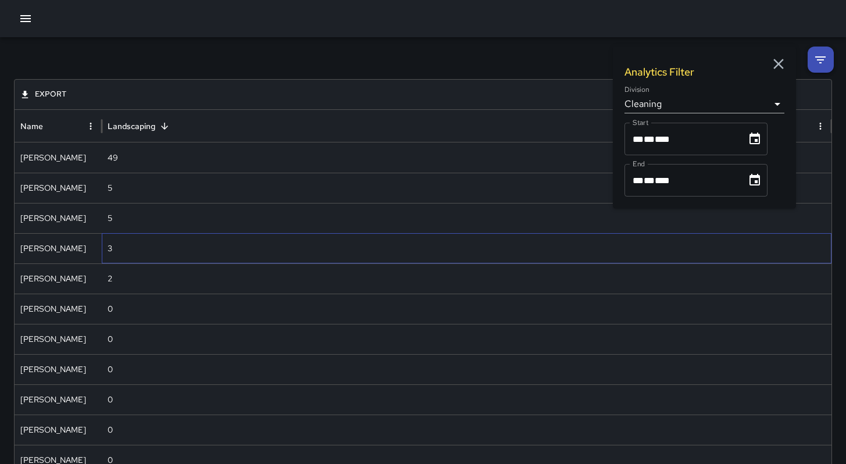
click at [538, 258] on div "3" at bounding box center [467, 248] width 730 height 30
click at [341, 22] on div at bounding box center [423, 18] width 846 height 37
click at [26, 16] on icon "button" at bounding box center [26, 19] width 14 height 14
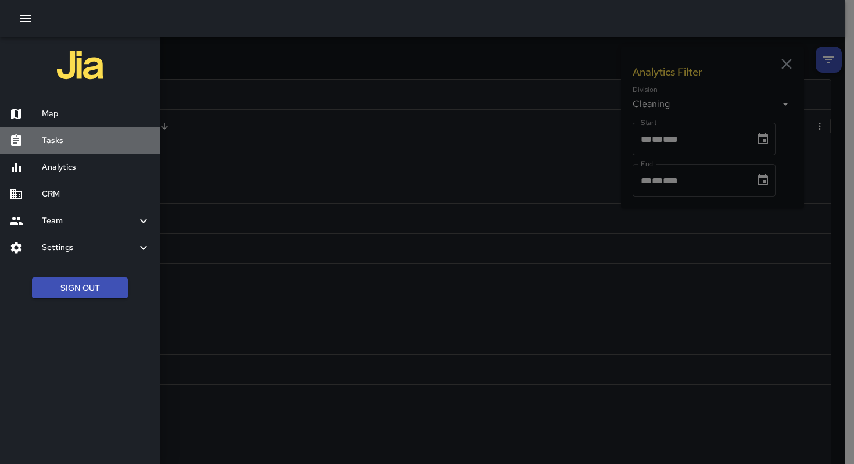
click at [58, 140] on h6 "Tasks" at bounding box center [96, 140] width 109 height 13
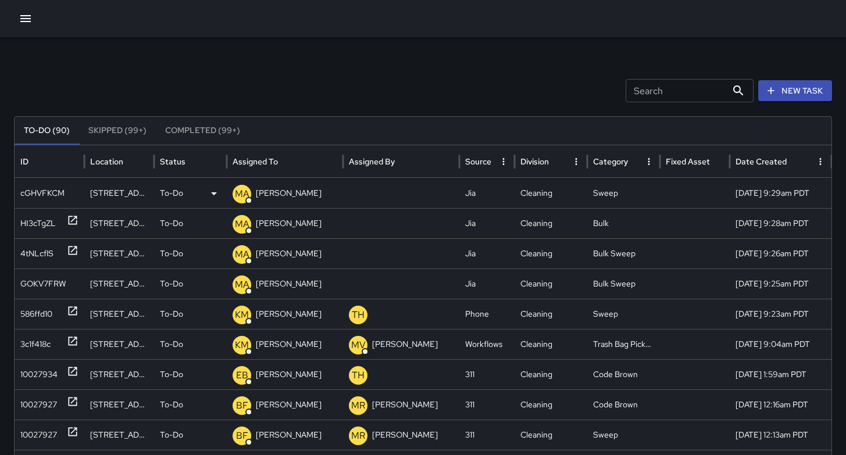
click at [28, 194] on div "cGHVFKCM" at bounding box center [42, 193] width 44 height 30
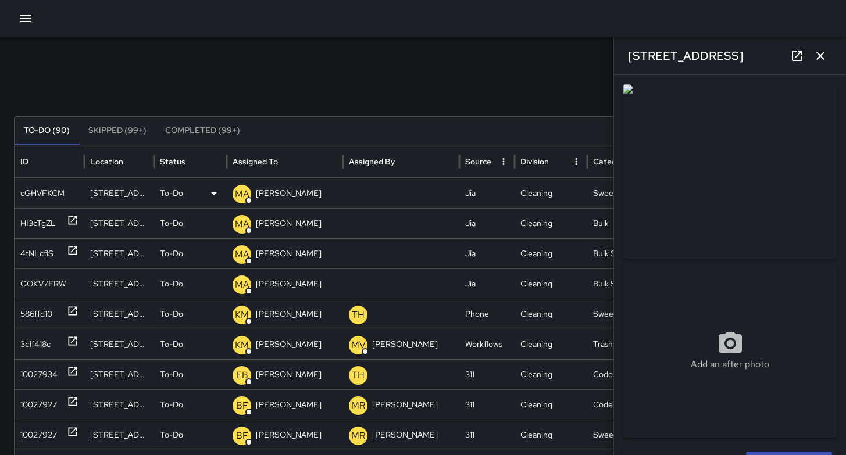
type input "**********"
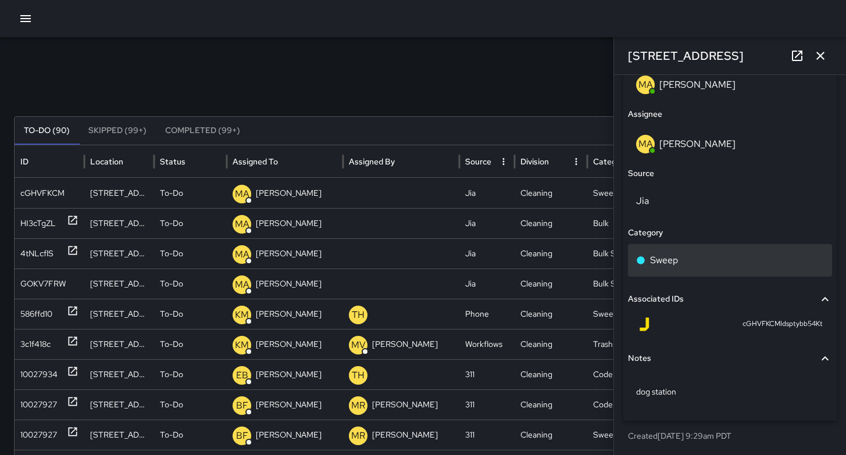
scroll to position [644, 0]
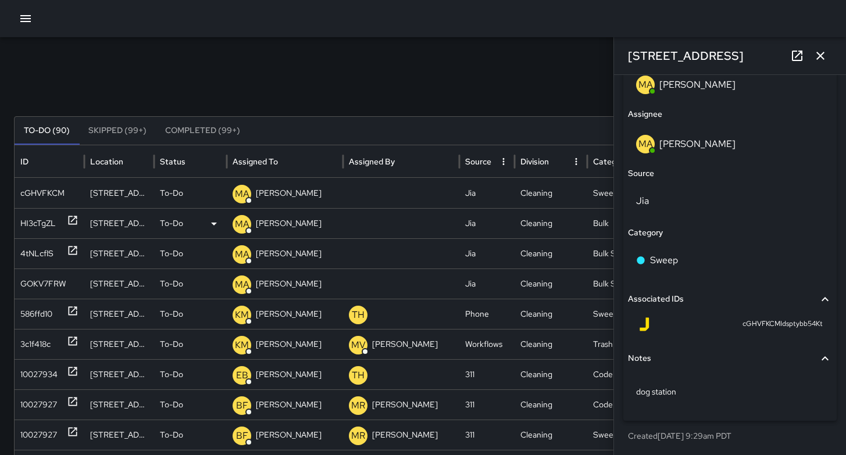
click at [38, 221] on div "HI3cTgZL" at bounding box center [37, 224] width 35 height 30
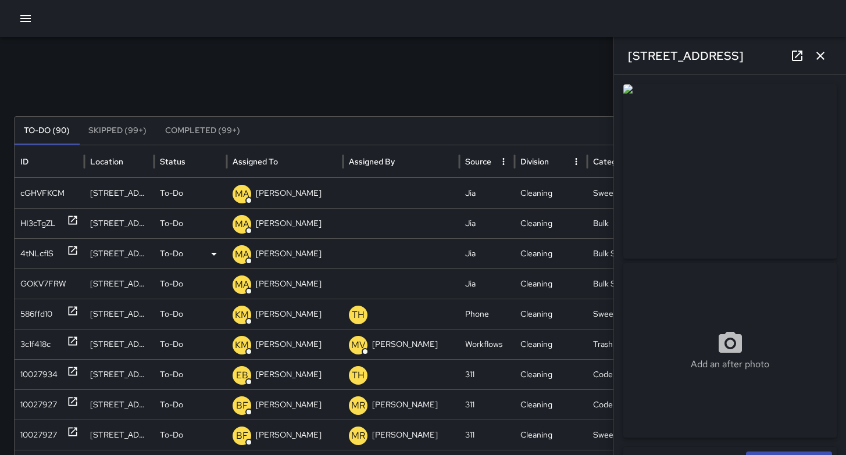
click at [34, 258] on div "4tNLcflS" at bounding box center [36, 254] width 33 height 30
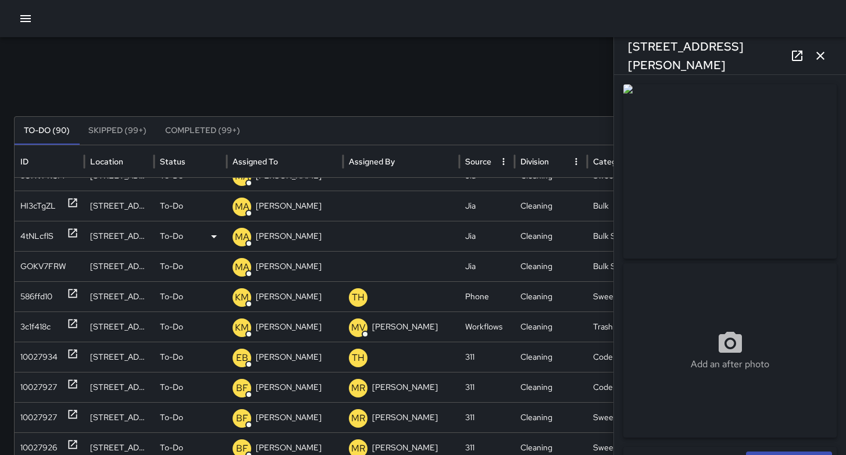
click at [36, 262] on div "GOKV7FRW" at bounding box center [43, 267] width 46 height 30
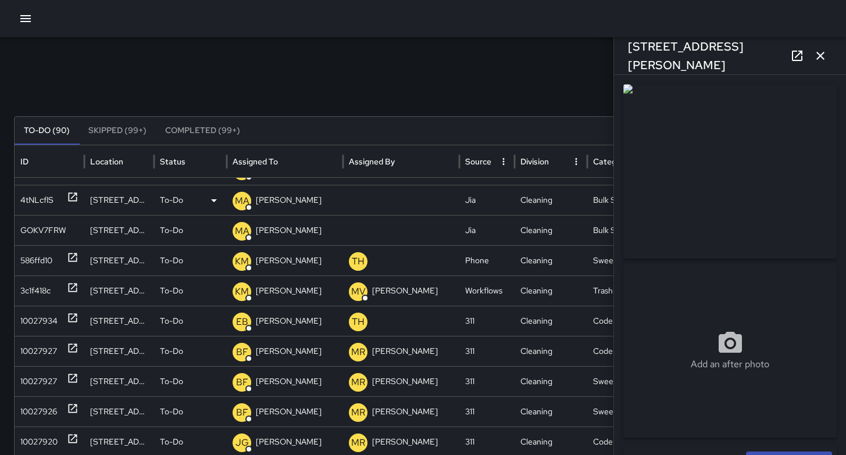
scroll to position [50, 0]
click at [36, 262] on div "586ffd10" at bounding box center [36, 261] width 32 height 30
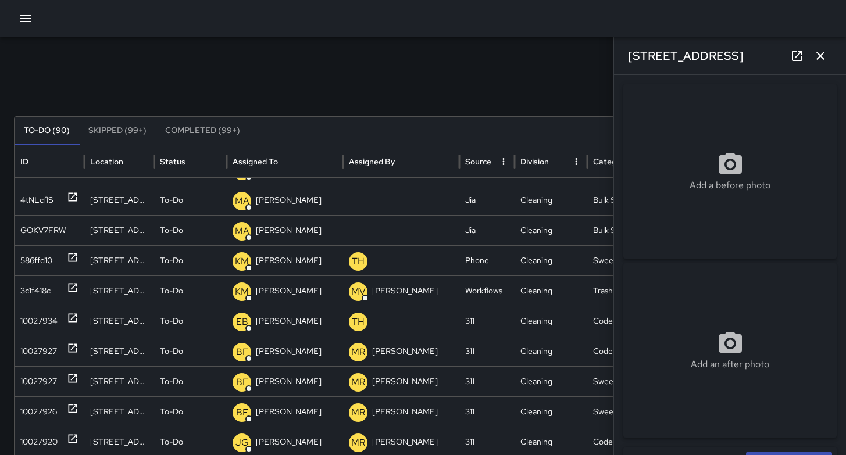
click at [821, 61] on icon "button" at bounding box center [820, 56] width 14 height 14
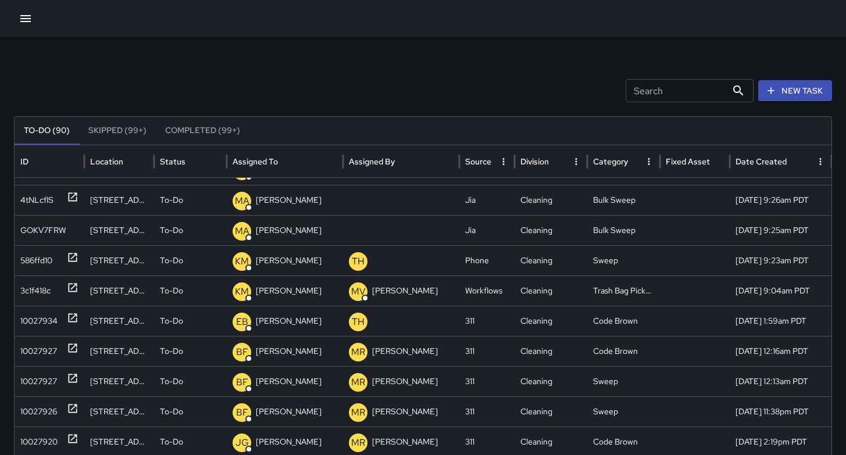
click at [699, 91] on input "Search" at bounding box center [675, 90] width 101 height 23
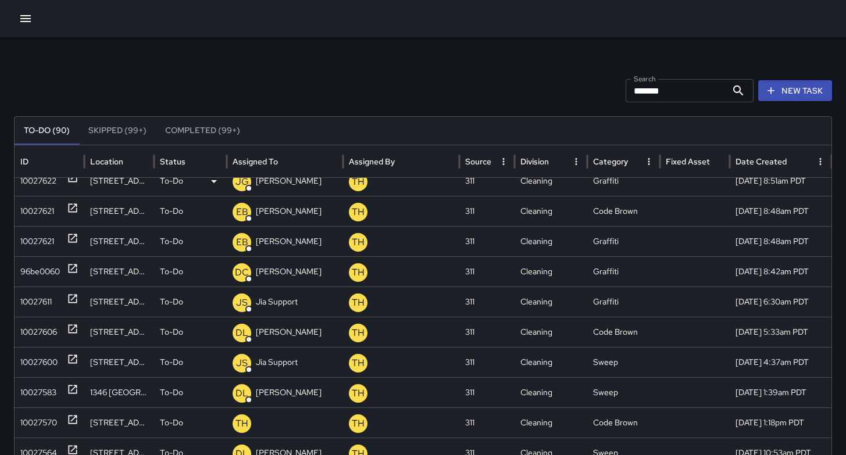
scroll to position [0, 0]
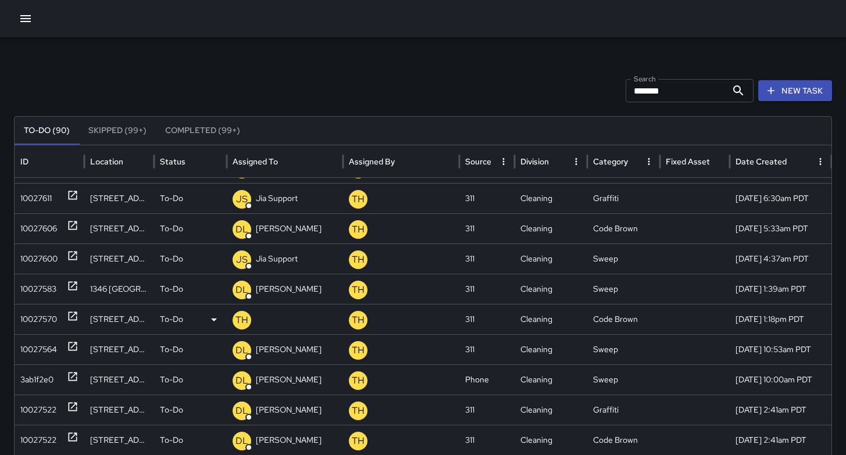
click at [37, 320] on div "10027570" at bounding box center [38, 320] width 37 height 30
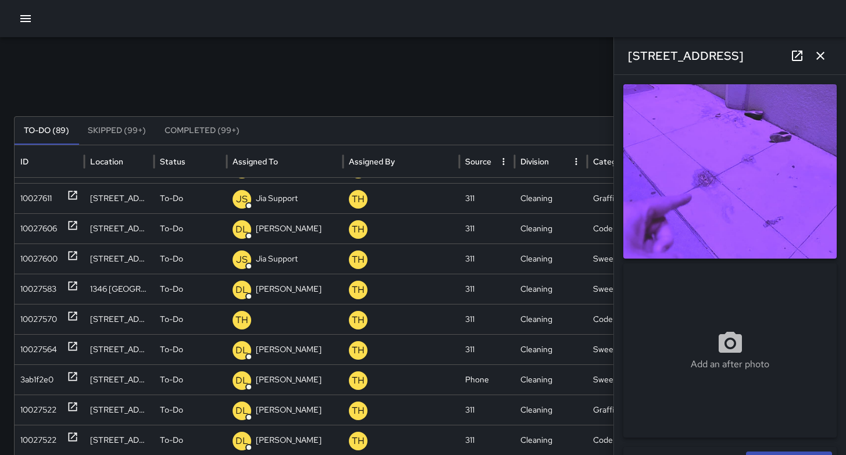
click at [305, 102] on div "Search ******* Search New Task" at bounding box center [423, 90] width 818 height 23
click at [823, 54] on icon "button" at bounding box center [820, 56] width 14 height 14
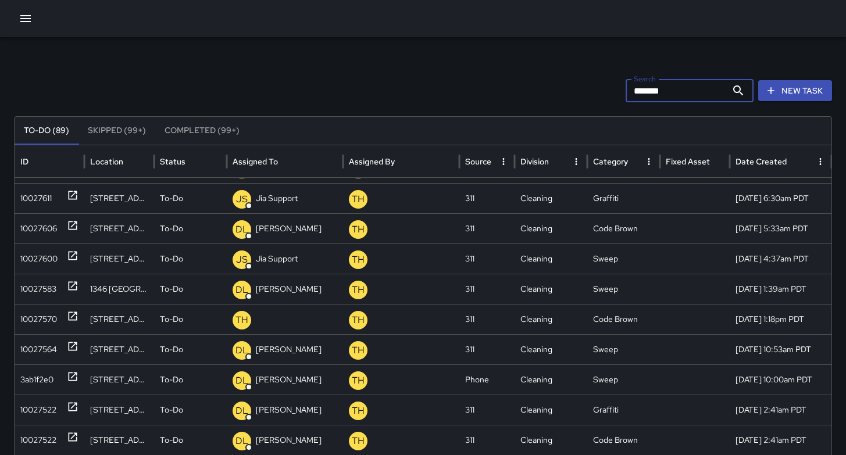
drag, startPoint x: 677, startPoint y: 92, endPoint x: 556, endPoint y: 94, distance: 121.5
click at [567, 92] on div "Search ******* Search New Task" at bounding box center [423, 90] width 818 height 23
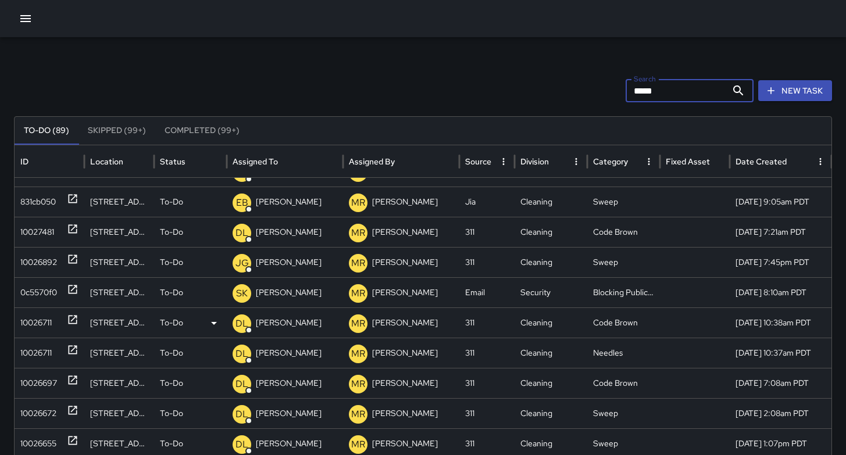
scroll to position [276, 0]
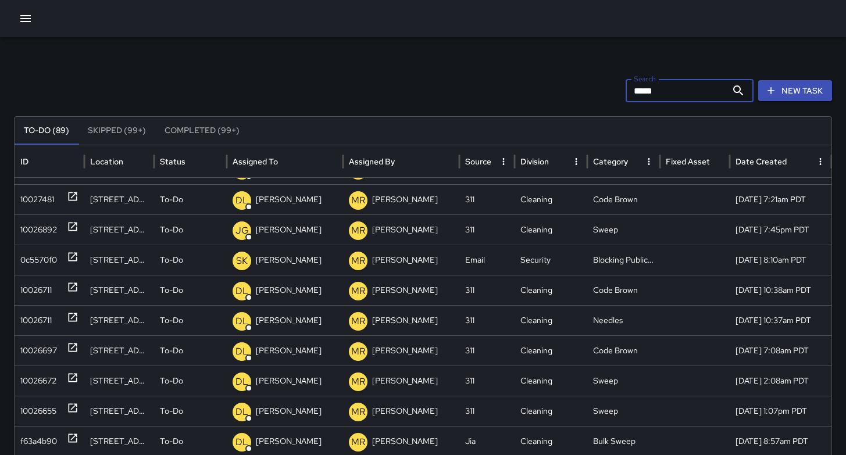
type input "*****"
drag, startPoint x: 351, startPoint y: 72, endPoint x: 388, endPoint y: 83, distance: 39.4
click at [351, 73] on div "Search ***** Search New Task To-Do (89) Skipped (99+) Completed (99+) ID Locati…" at bounding box center [423, 367] width 846 height 660
drag, startPoint x: 677, startPoint y: 93, endPoint x: 550, endPoint y: 77, distance: 128.3
click at [556, 76] on div "Search ***** Search New Task To-Do (89) Skipped (99+) Completed (99+) ID Locati…" at bounding box center [423, 367] width 846 height 660
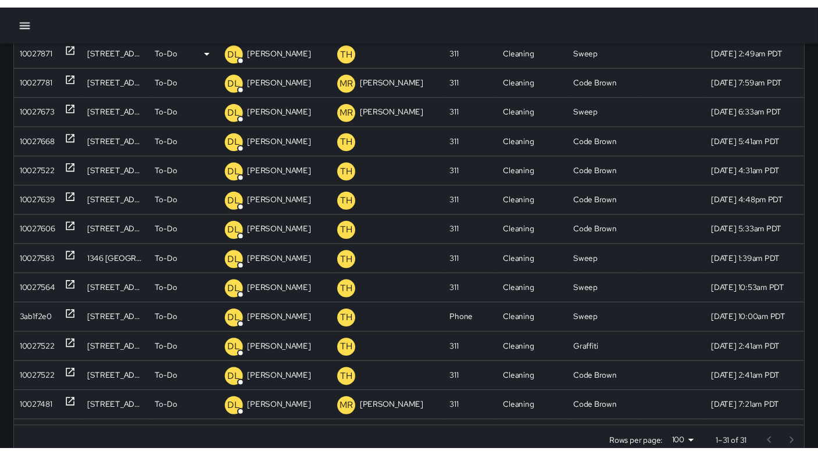
scroll to position [206, 0]
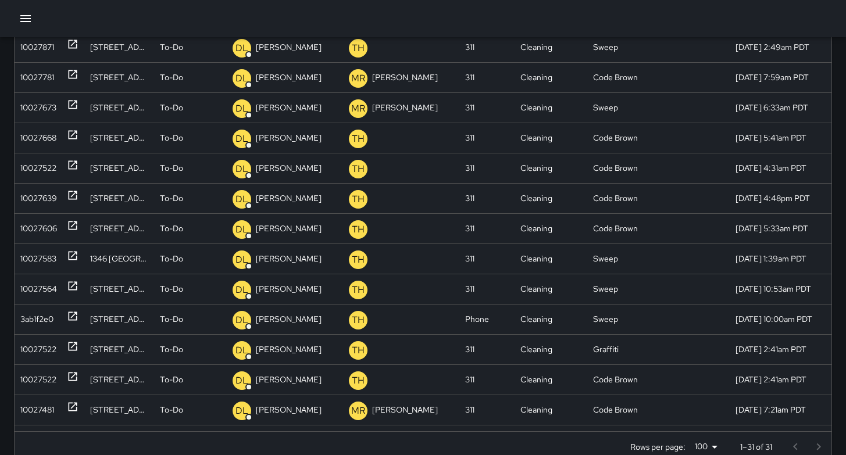
type input "******"
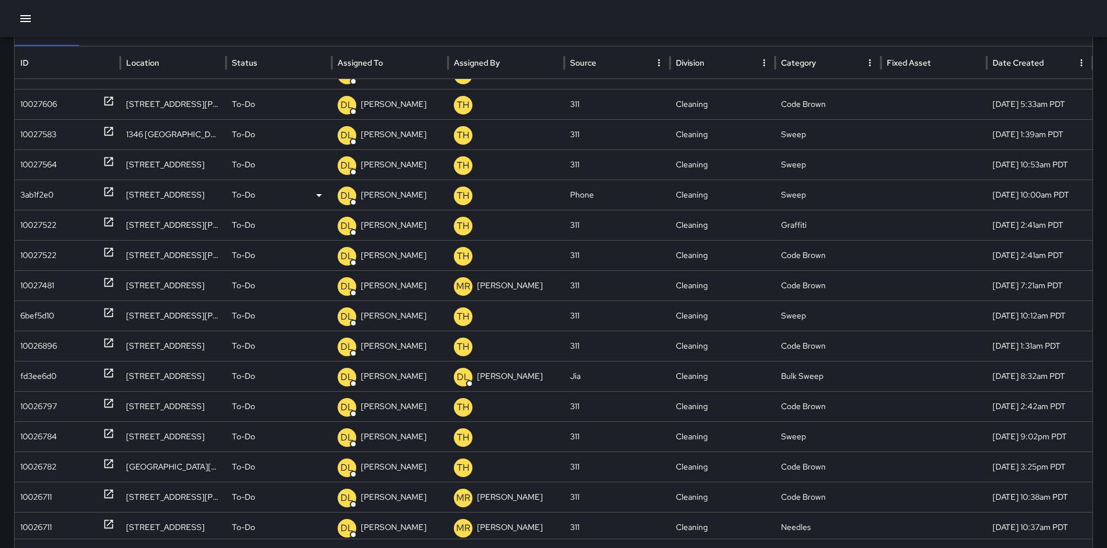
scroll to position [369, 0]
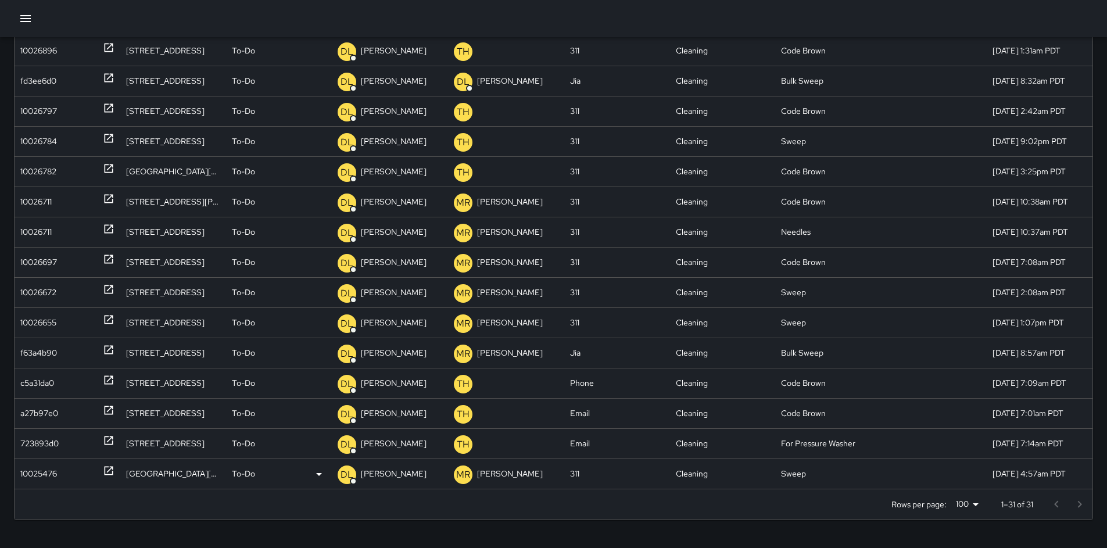
click at [52, 455] on div "10025476" at bounding box center [38, 474] width 37 height 30
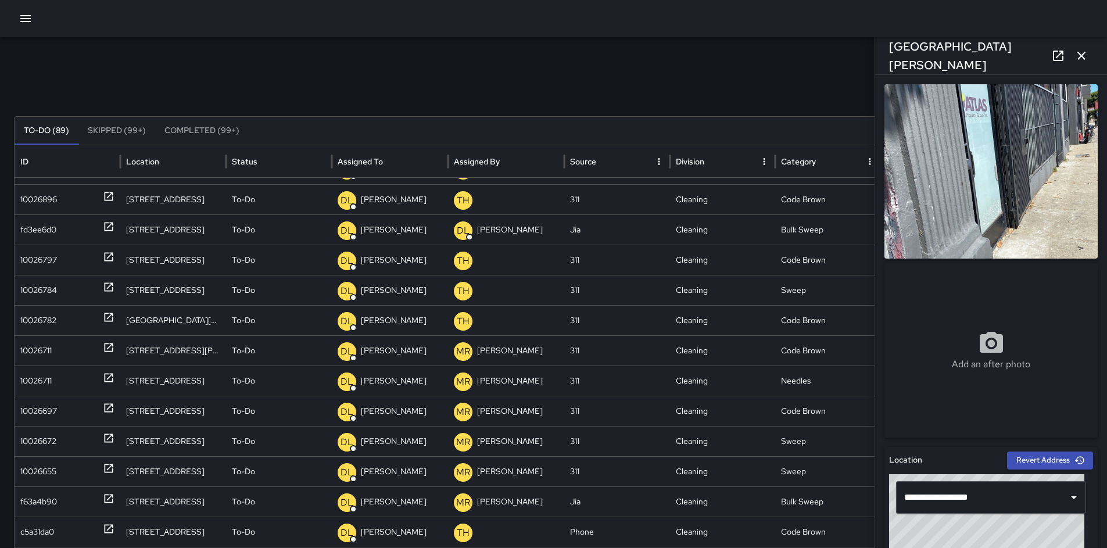
click at [845, 62] on button "button" at bounding box center [1081, 55] width 23 height 23
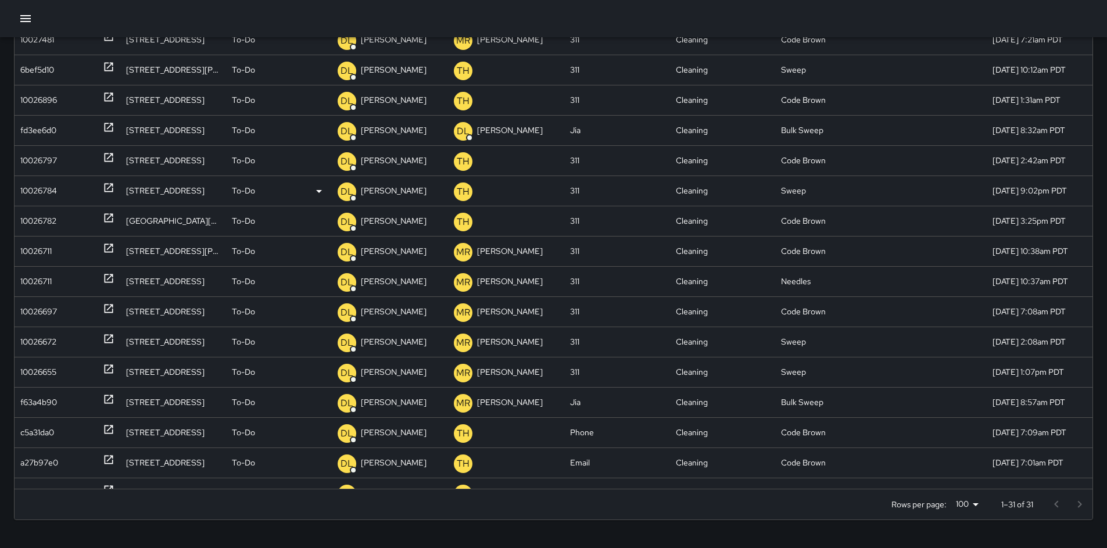
scroll to position [414, 0]
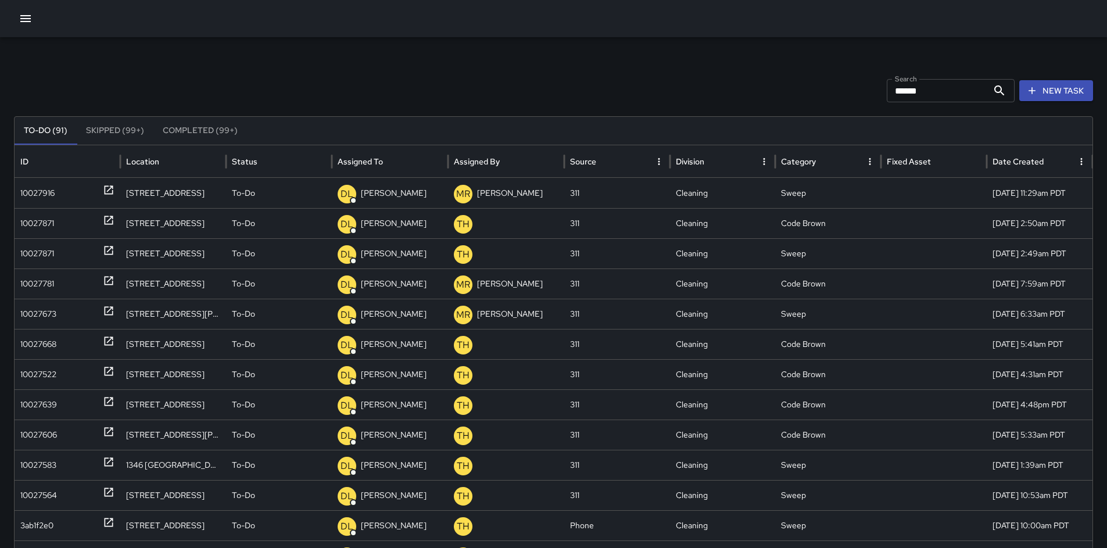
click at [845, 89] on input "******" at bounding box center [937, 90] width 101 height 23
drag, startPoint x: 939, startPoint y: 88, endPoint x: 843, endPoint y: 91, distance: 95.4
click at [845, 91] on div "Search ****** Search New Task" at bounding box center [553, 90] width 1079 height 23
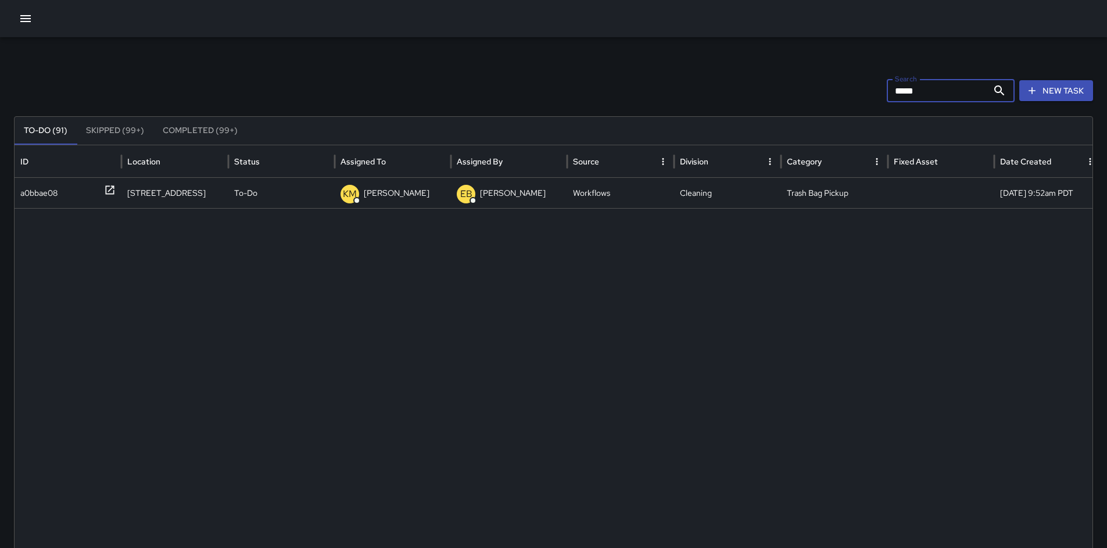
type input "*****"
click at [746, 94] on div "Search ***** Search New Task" at bounding box center [553, 90] width 1079 height 23
click at [27, 22] on icon "button" at bounding box center [26, 19] width 14 height 14
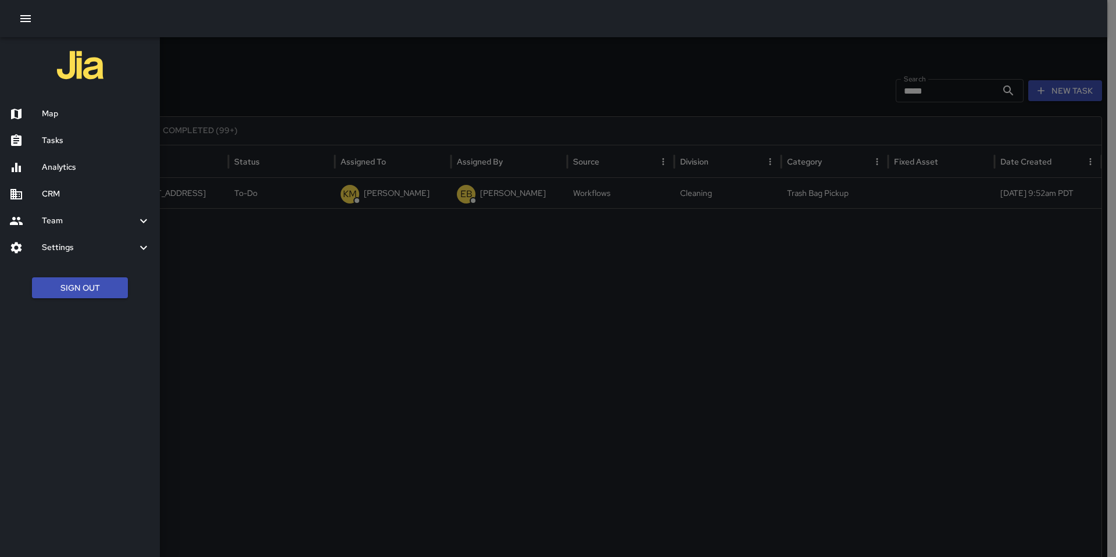
click at [58, 112] on h6 "Map" at bounding box center [96, 114] width 109 height 13
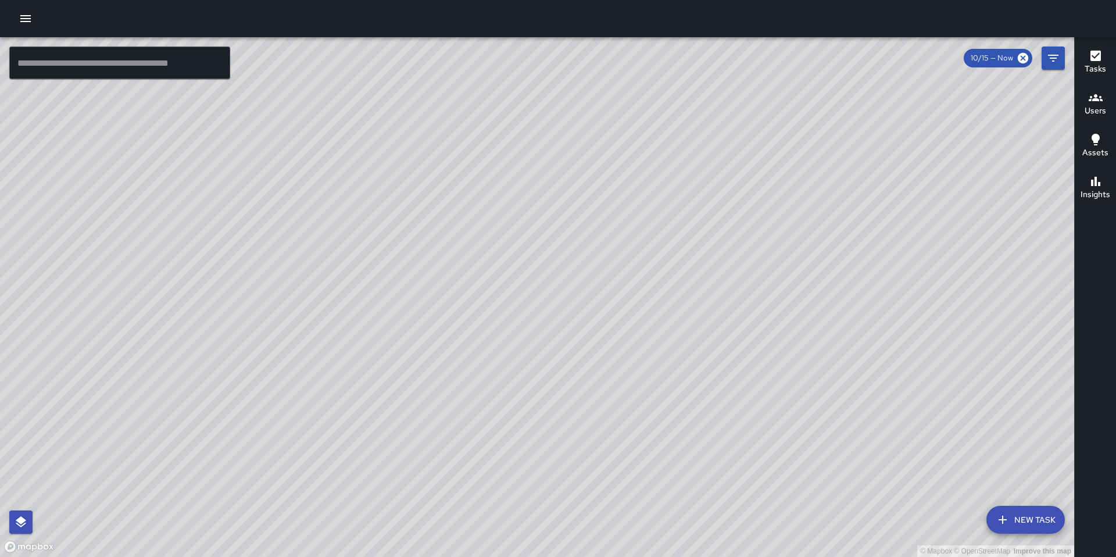
click at [27, 20] on icon "button" at bounding box center [26, 19] width 14 height 14
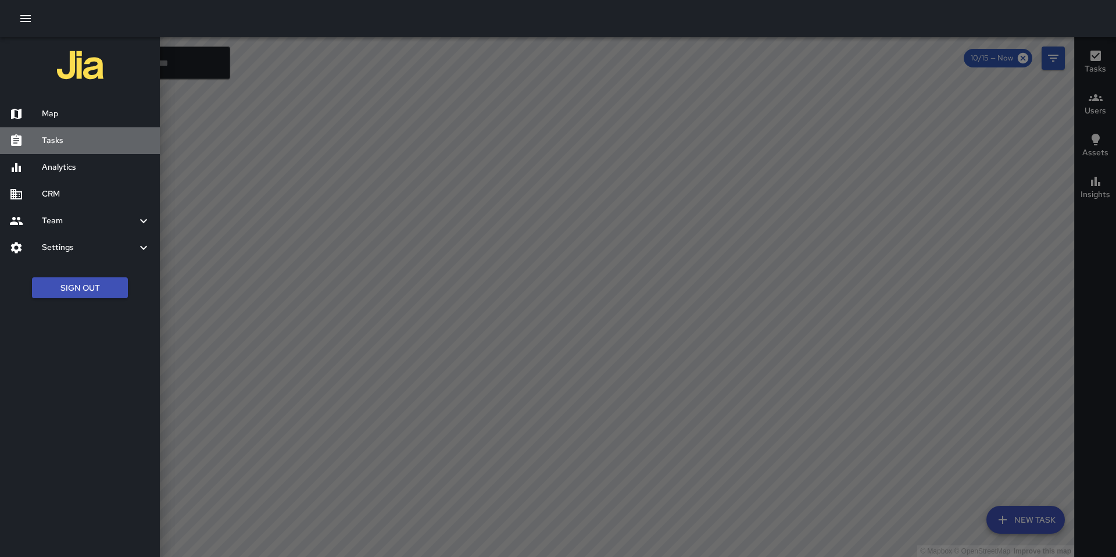
click at [58, 144] on h6 "Tasks" at bounding box center [96, 140] width 109 height 13
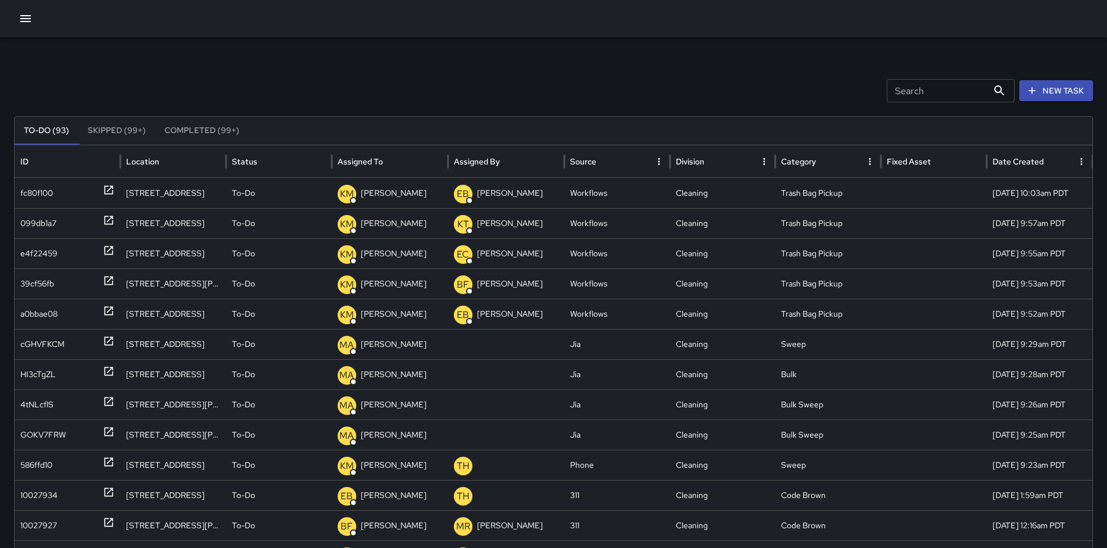
click at [845, 92] on input "Search" at bounding box center [937, 90] width 101 height 23
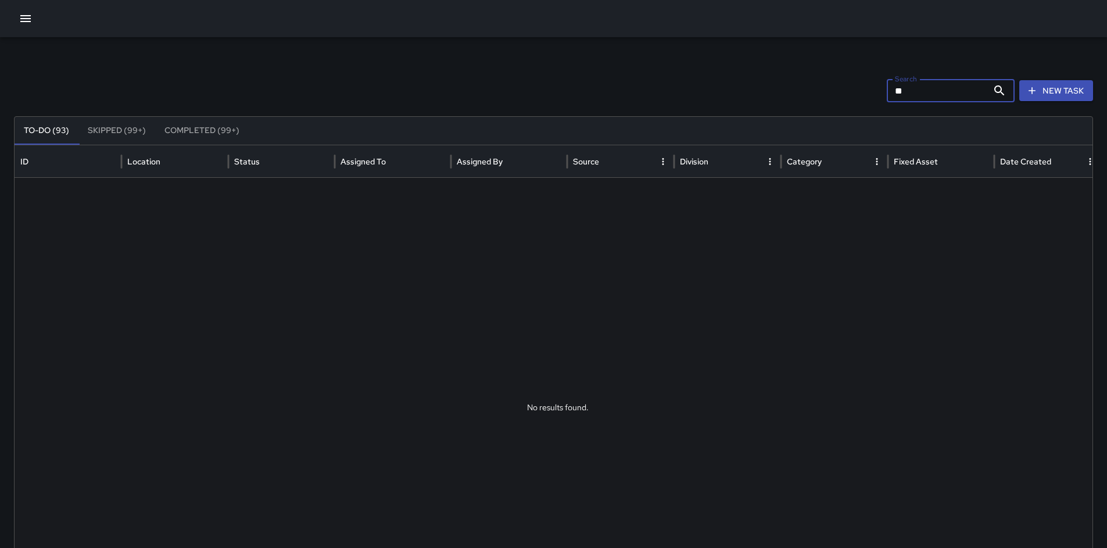
type input "*"
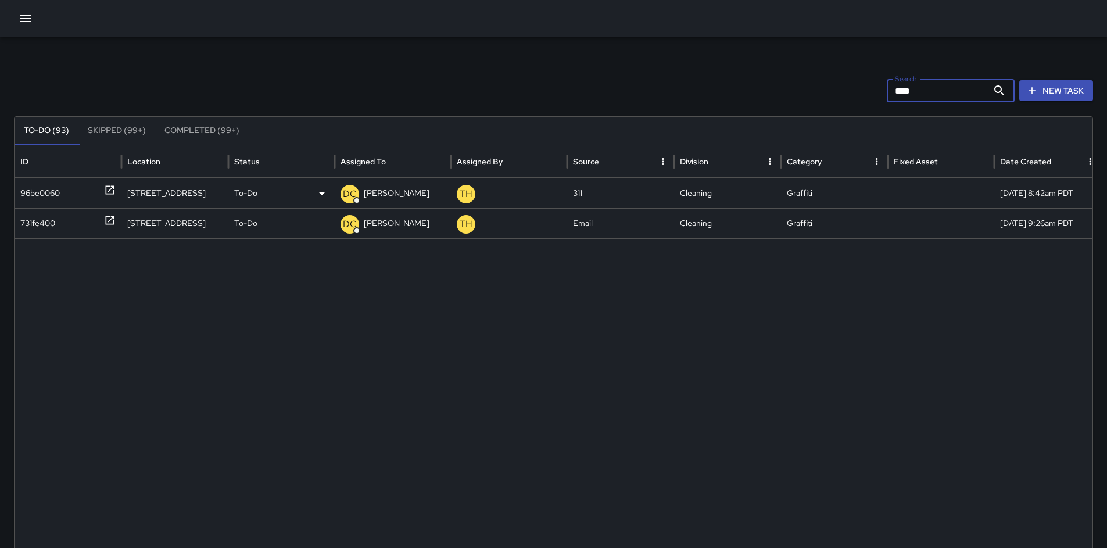
type input "****"
click at [31, 191] on div "96be0060" at bounding box center [40, 193] width 40 height 30
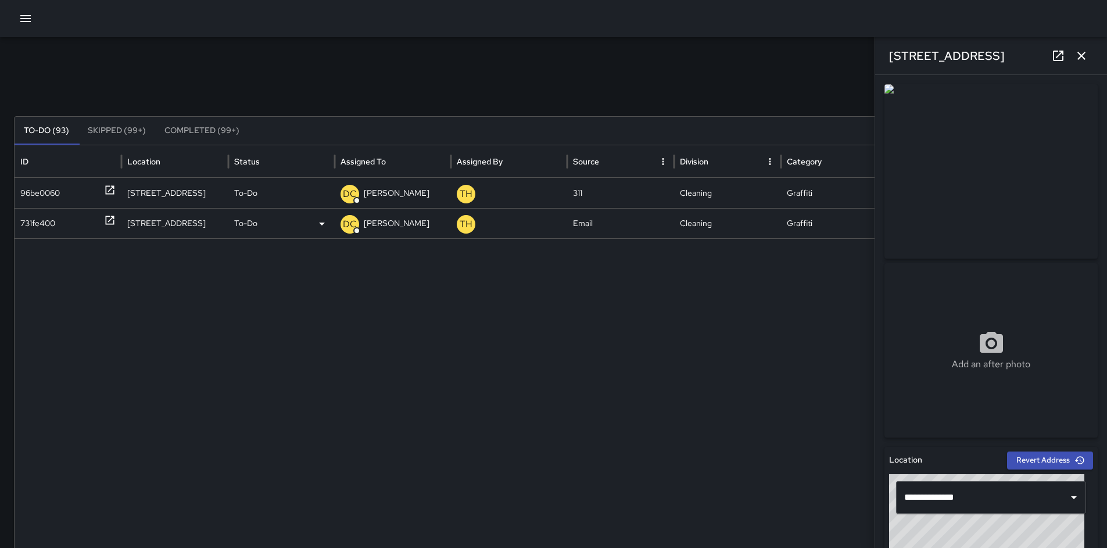
click at [32, 214] on div "731fe400" at bounding box center [37, 224] width 35 height 30
click at [845, 53] on button "button" at bounding box center [1081, 55] width 23 height 23
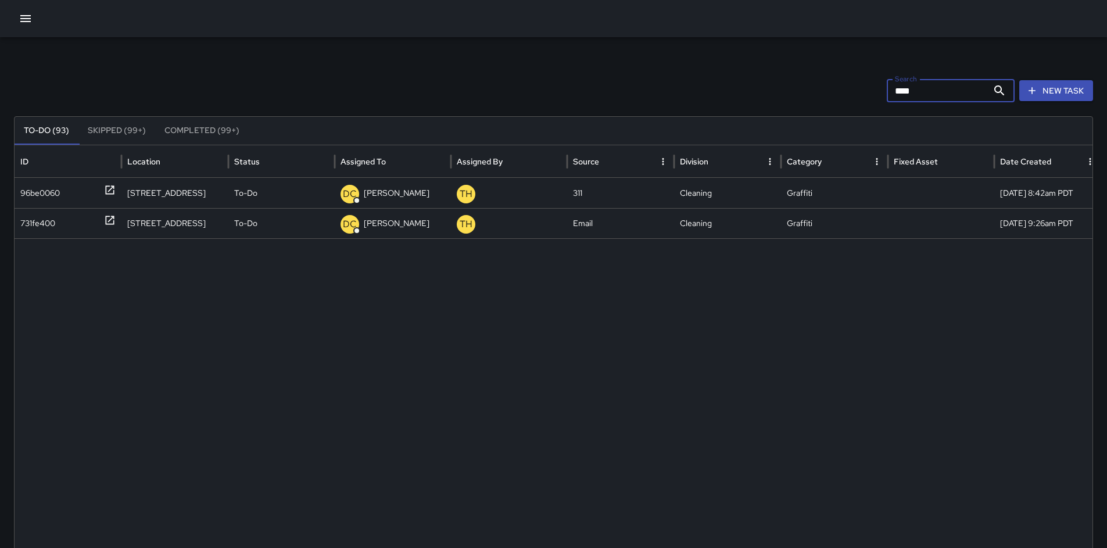
click at [845, 87] on input "****" at bounding box center [937, 90] width 101 height 23
drag, startPoint x: 954, startPoint y: 88, endPoint x: 818, endPoint y: 91, distance: 136.6
click at [818, 90] on div "Search **** Search New Task" at bounding box center [553, 90] width 1079 height 23
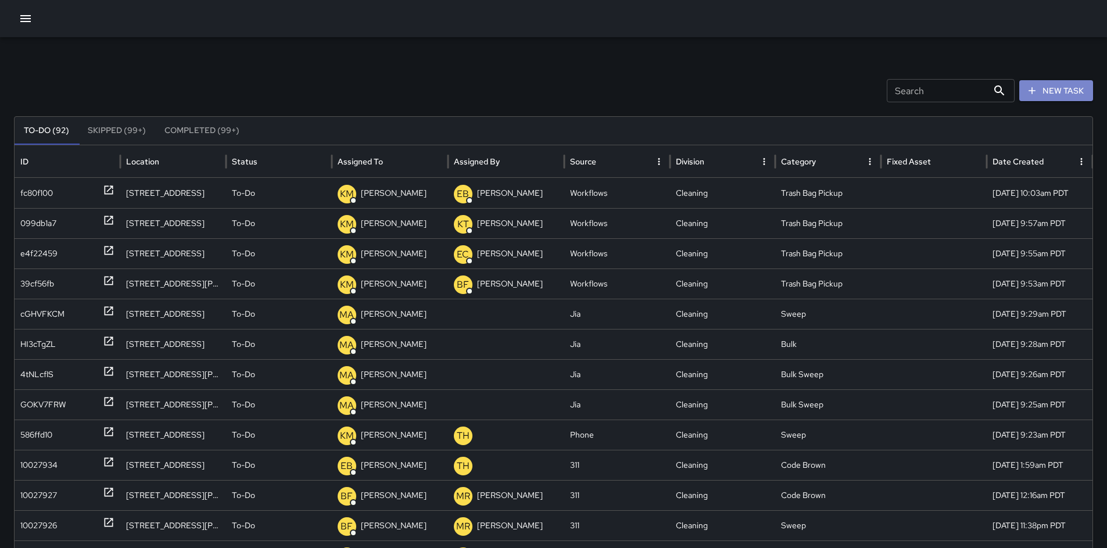
click at [845, 92] on button "New Task" at bounding box center [1057, 91] width 74 height 22
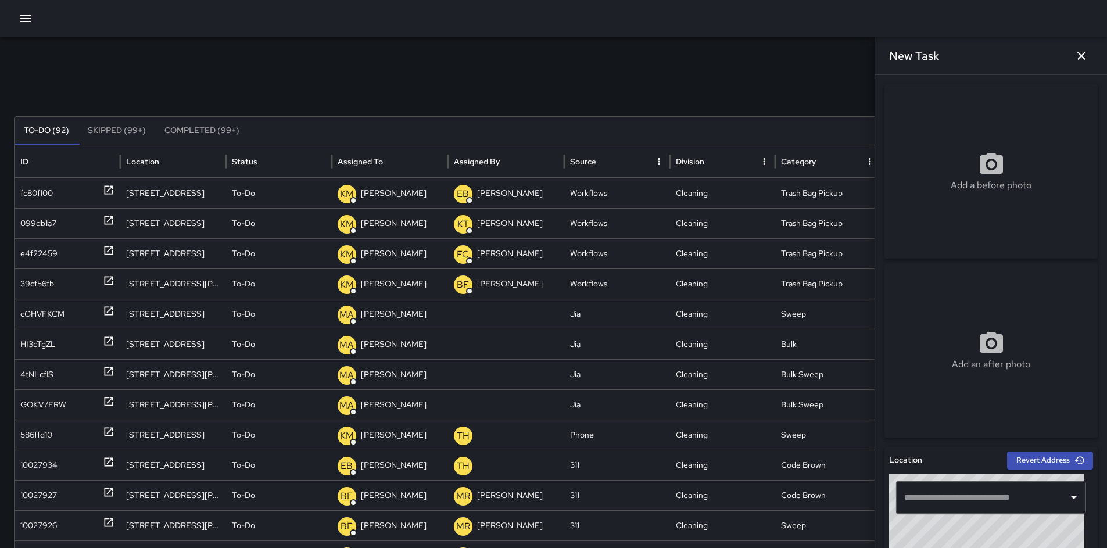
click at [845, 455] on input "text" at bounding box center [983, 498] width 162 height 22
paste input "**********"
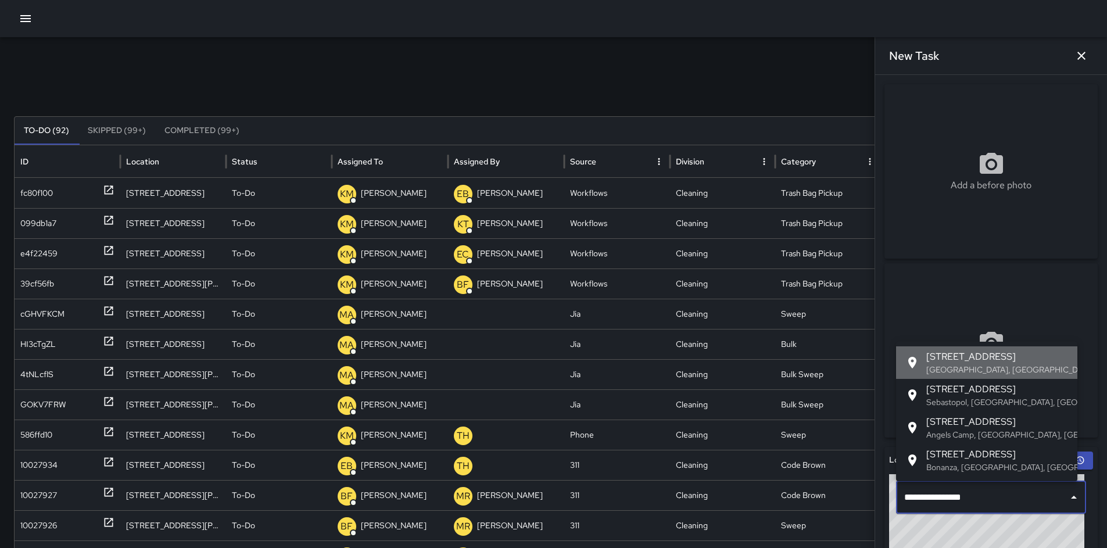
click at [845, 365] on p "San Francisco, CA, USA" at bounding box center [998, 370] width 142 height 12
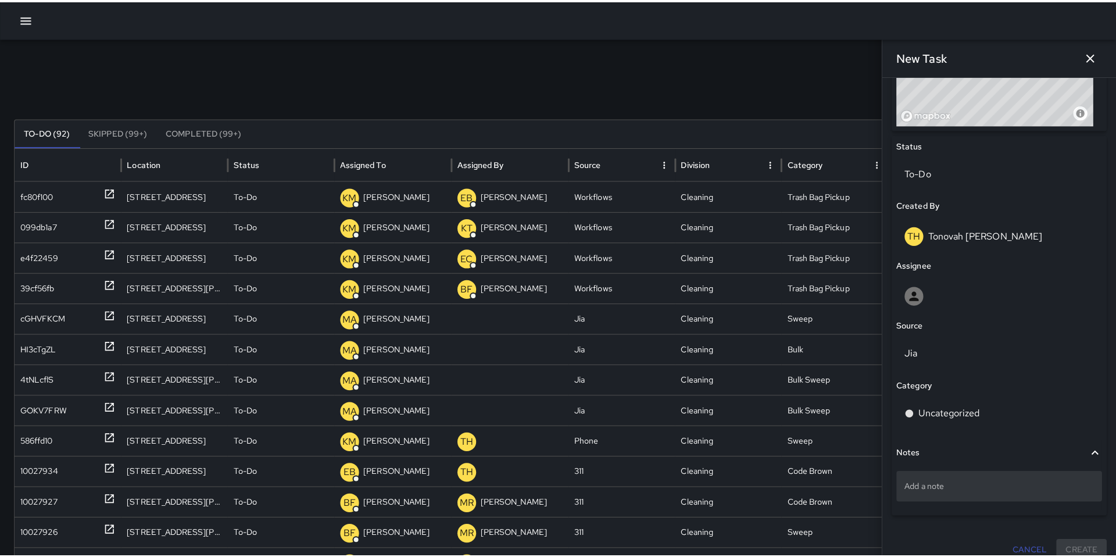
scroll to position [511, 0]
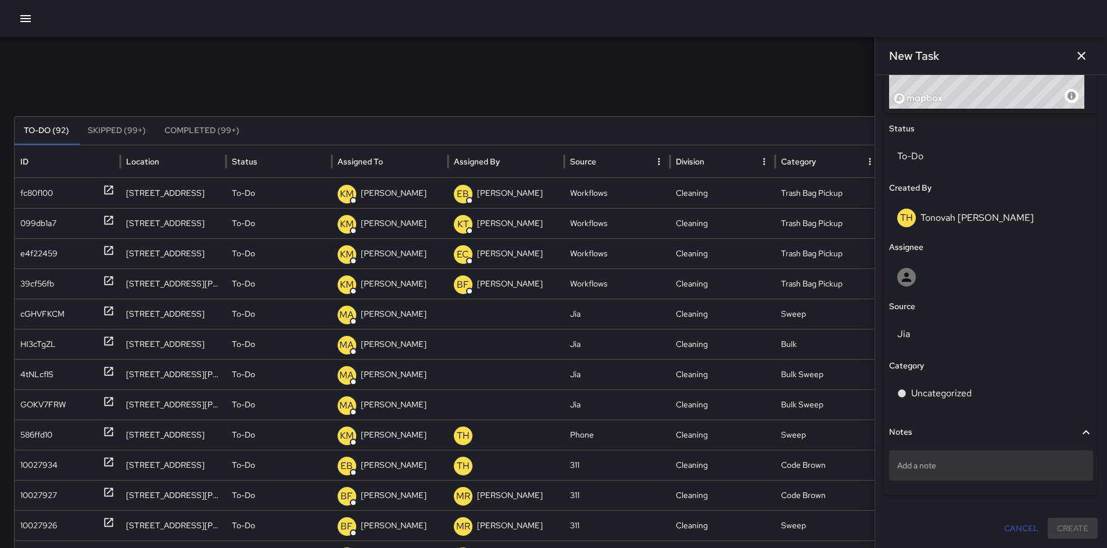
type input "**********"
click at [845, 455] on p "Add a note" at bounding box center [992, 466] width 188 height 12
type textarea "***"
drag, startPoint x: 904, startPoint y: 467, endPoint x: 855, endPoint y: 470, distance: 49.5
click at [845, 455] on div "Search Search New Task To-Do (92) Skipped (99+) Completed (99+) ID Location Sta…" at bounding box center [553, 367] width 1107 height 660
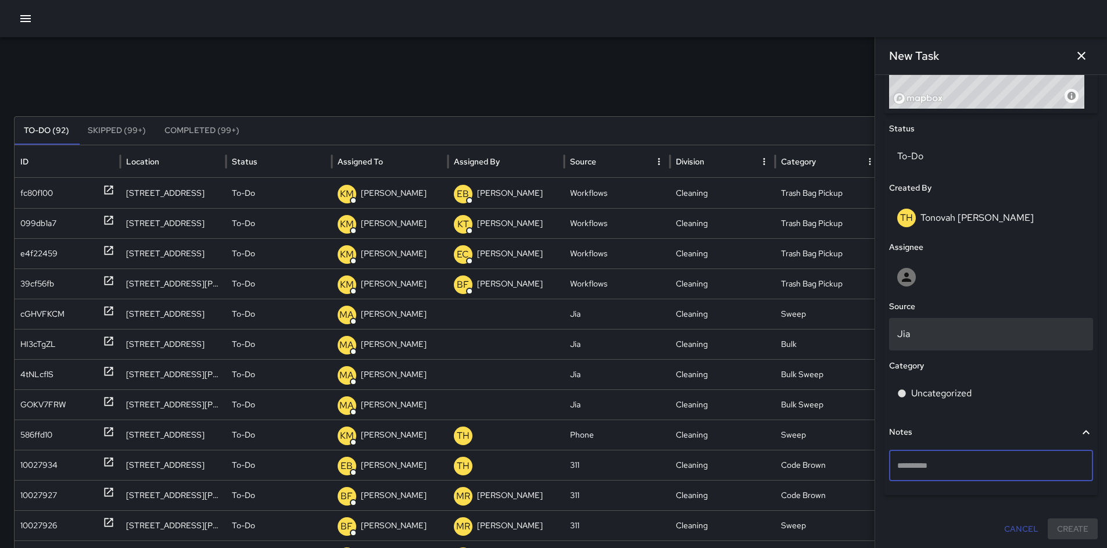
click at [845, 334] on p "Jia" at bounding box center [992, 334] width 188 height 14
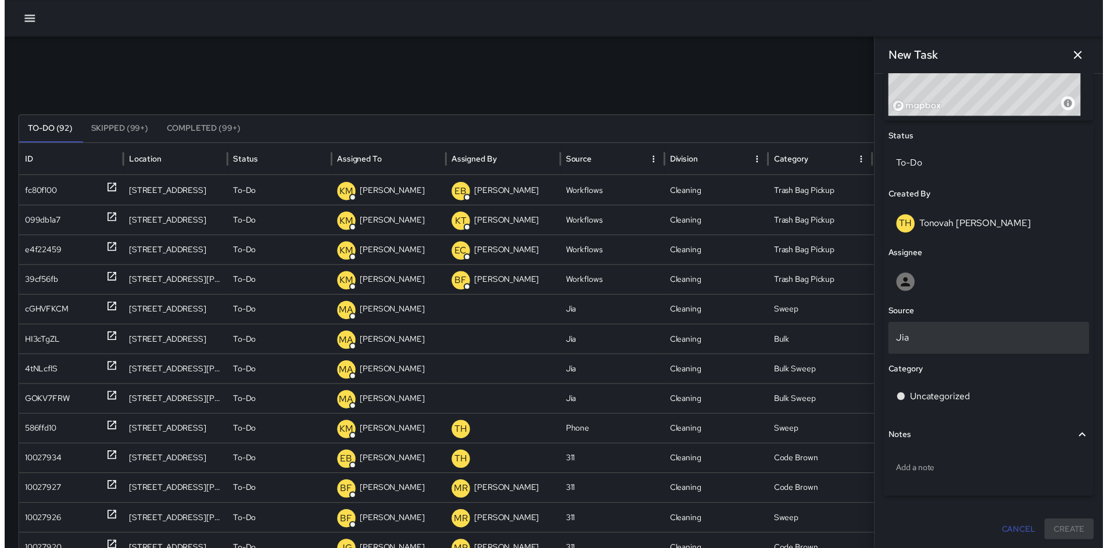
scroll to position [502, 0]
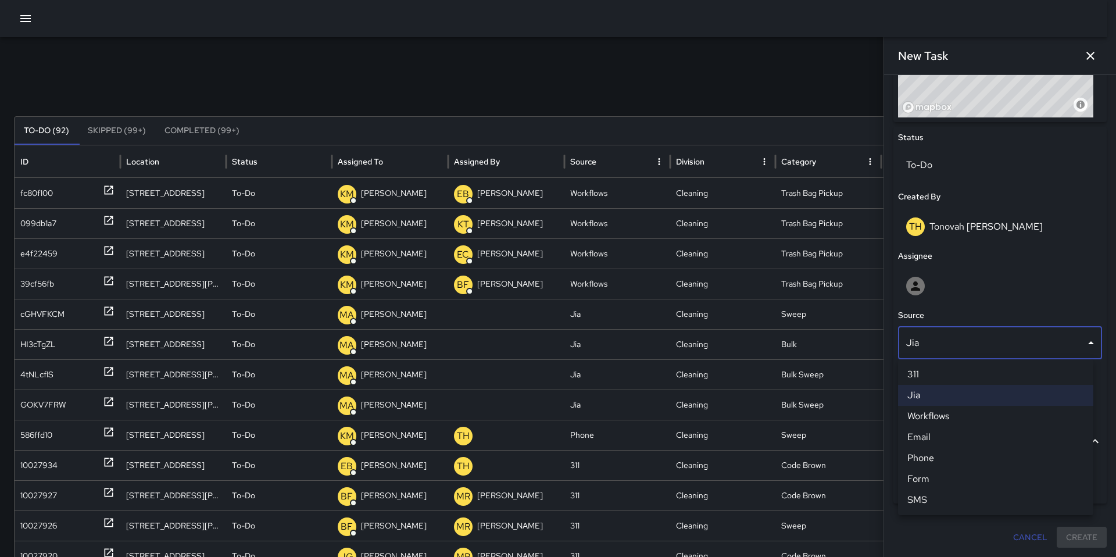
click at [845, 438] on li "Email" at bounding box center [995, 437] width 195 height 21
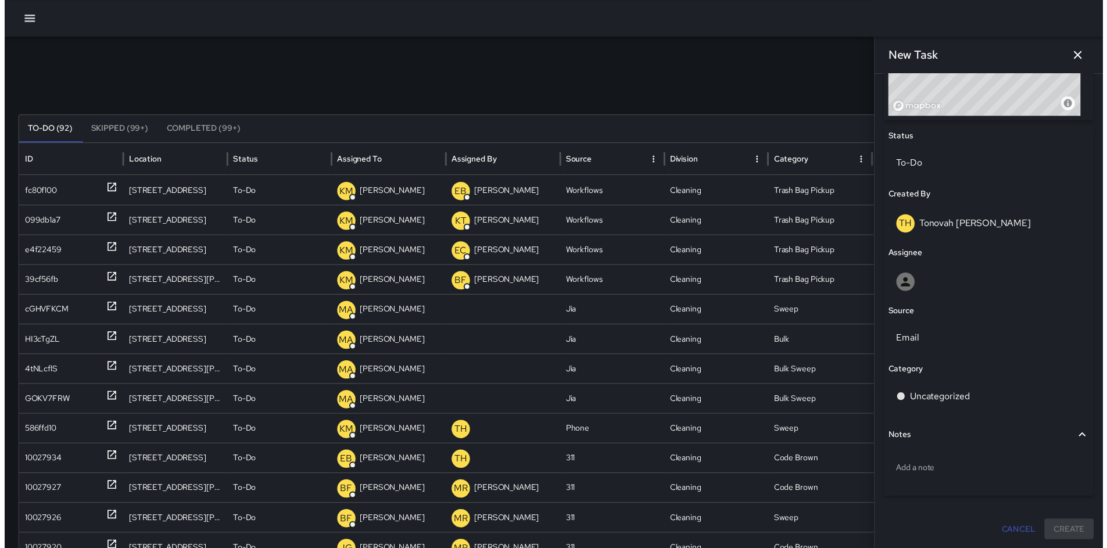
scroll to position [511, 0]
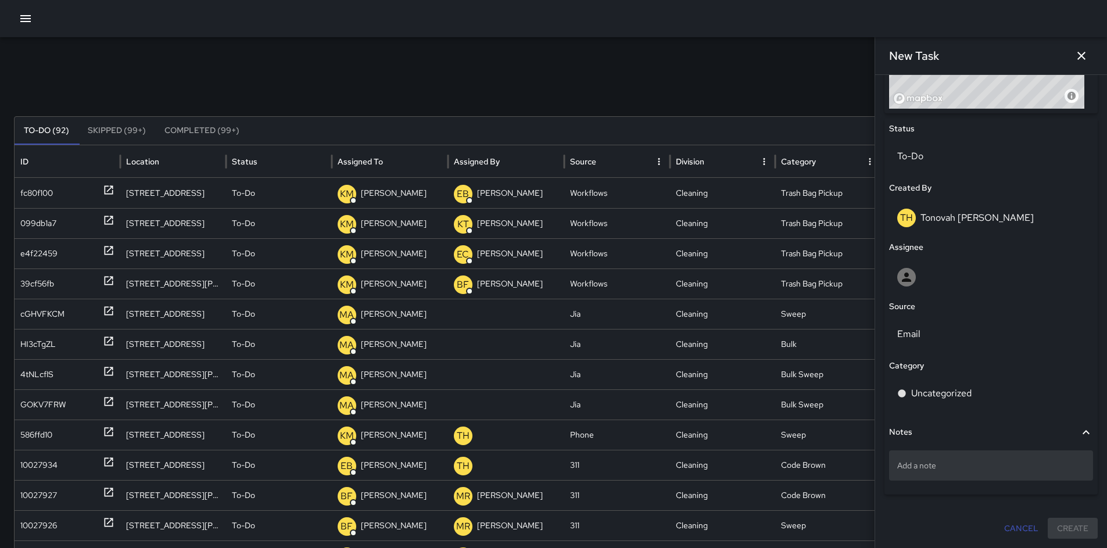
click at [845, 455] on p "Add a note" at bounding box center [992, 466] width 188 height 12
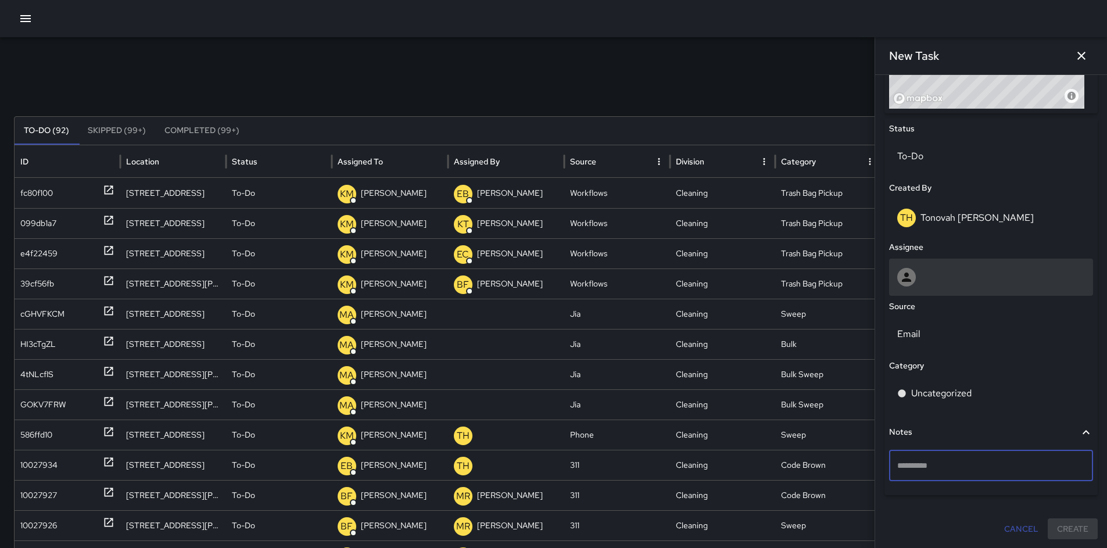
click at [845, 277] on icon at bounding box center [907, 277] width 14 height 14
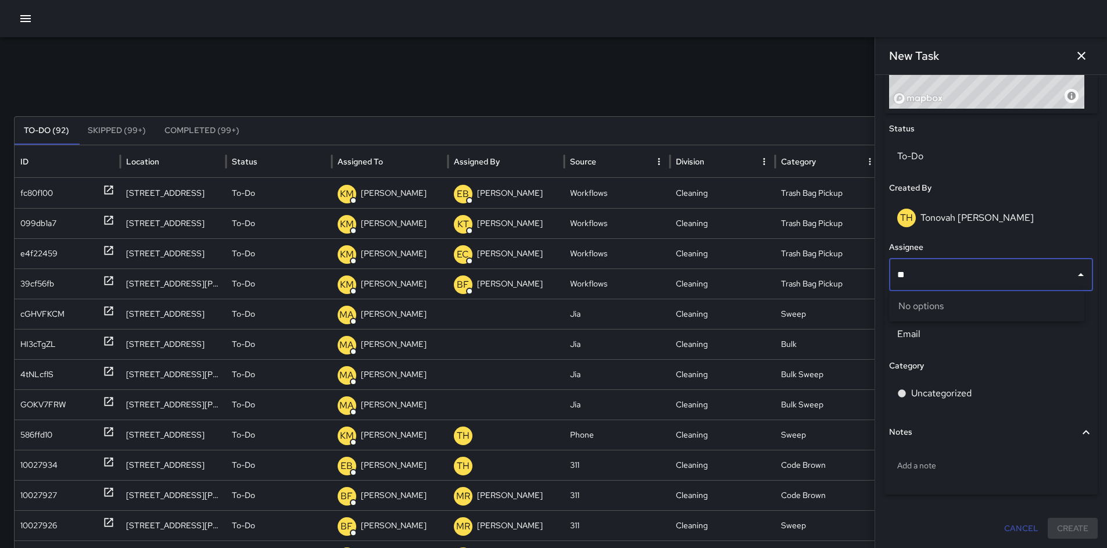
type input "*"
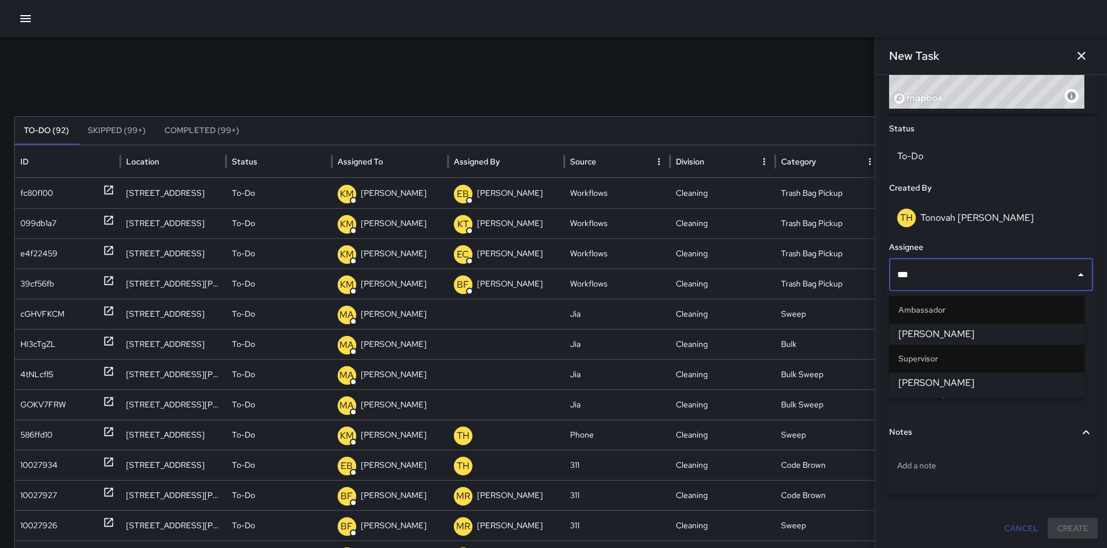
type input "****"
click at [845, 336] on span "[PERSON_NAME]" at bounding box center [987, 334] width 177 height 14
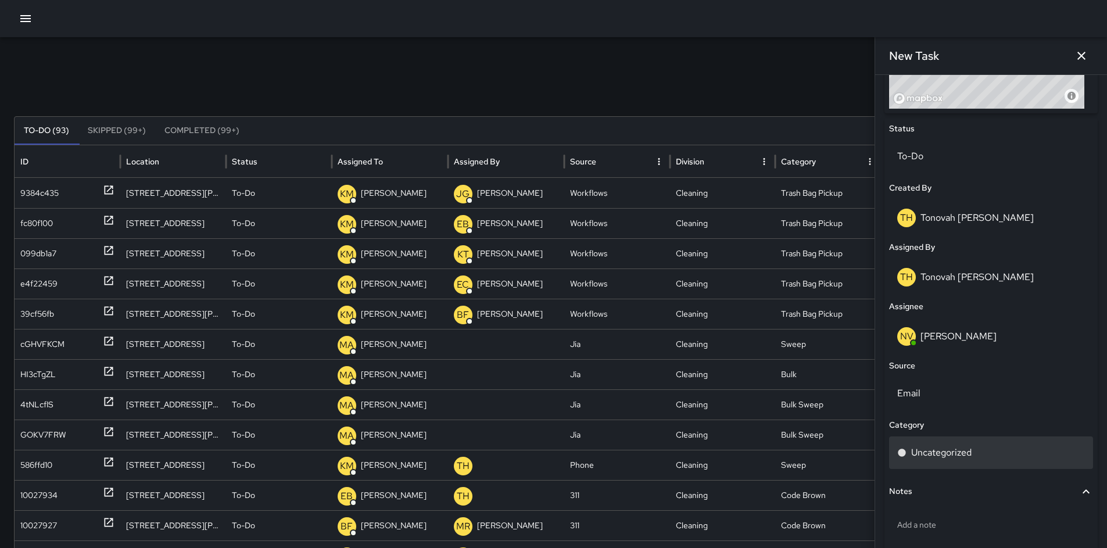
click at [845, 452] on p "Uncategorized" at bounding box center [941, 453] width 60 height 14
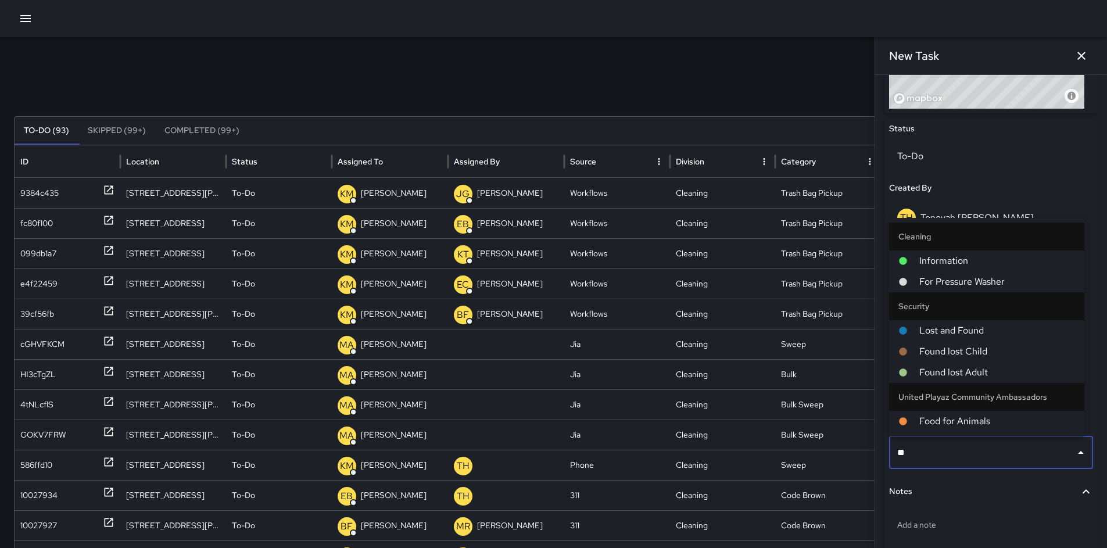
type input "***"
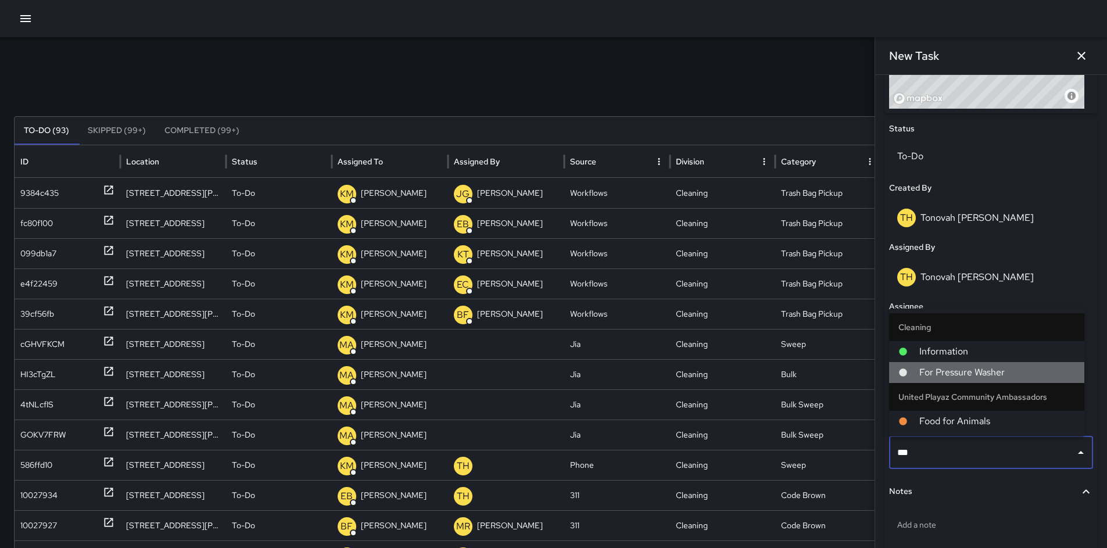
click at [845, 375] on span "For Pressure Washer" at bounding box center [998, 373] width 156 height 14
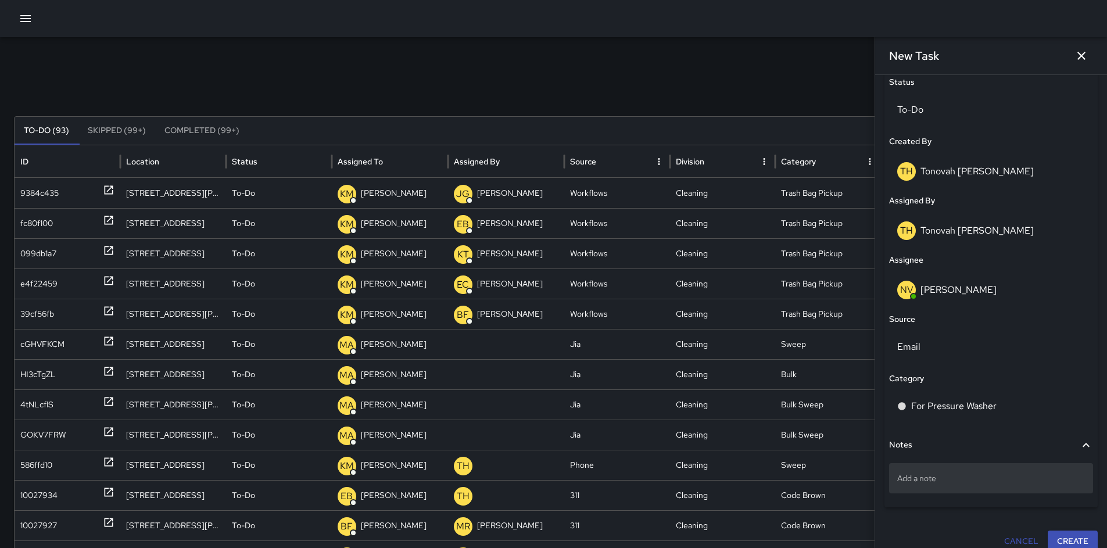
scroll to position [570, 0]
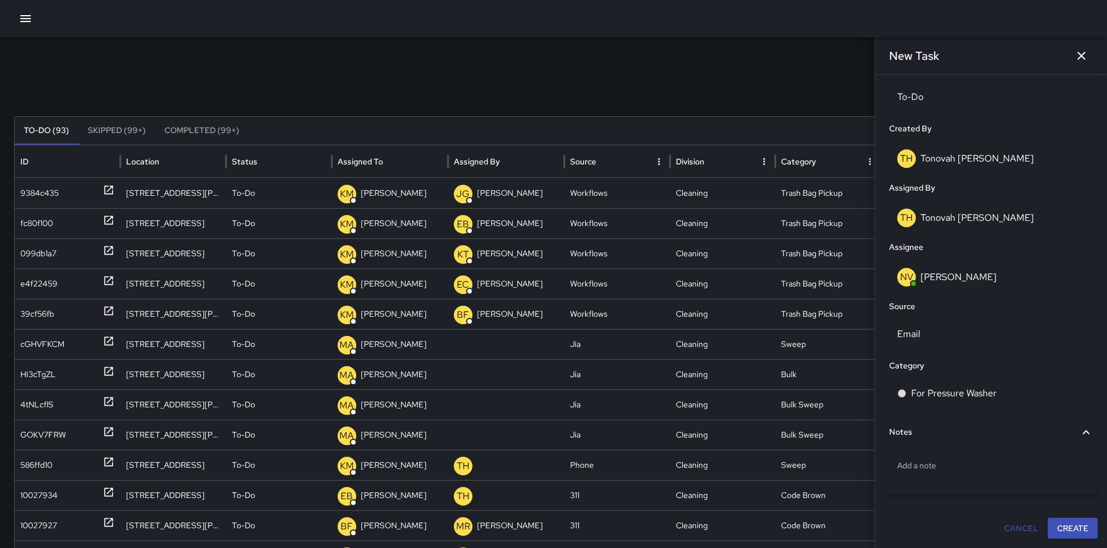
click at [845, 455] on button "Create" at bounding box center [1073, 529] width 50 height 22
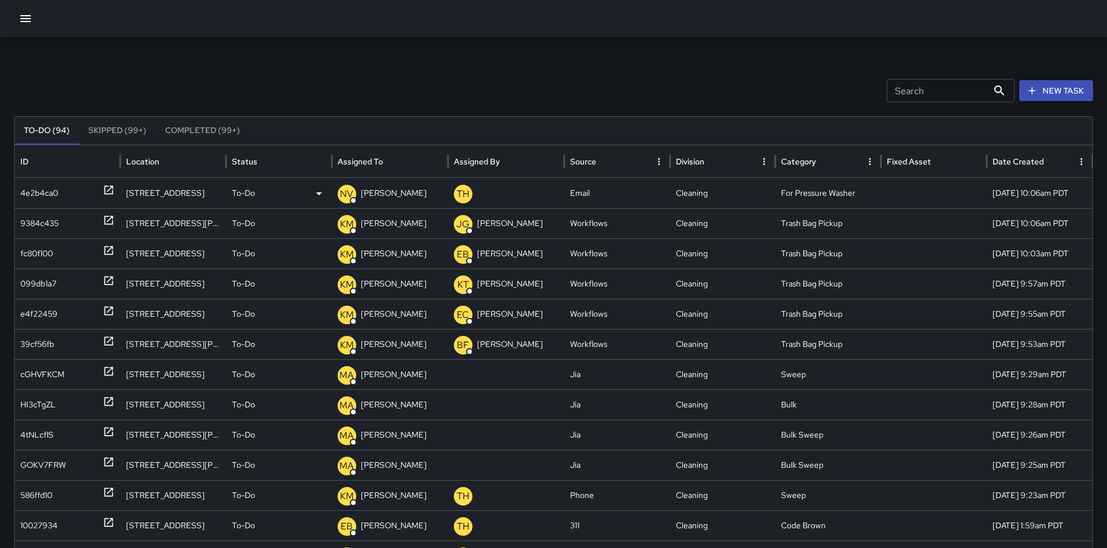
click at [37, 189] on div "4e2b4ca0" at bounding box center [39, 193] width 38 height 30
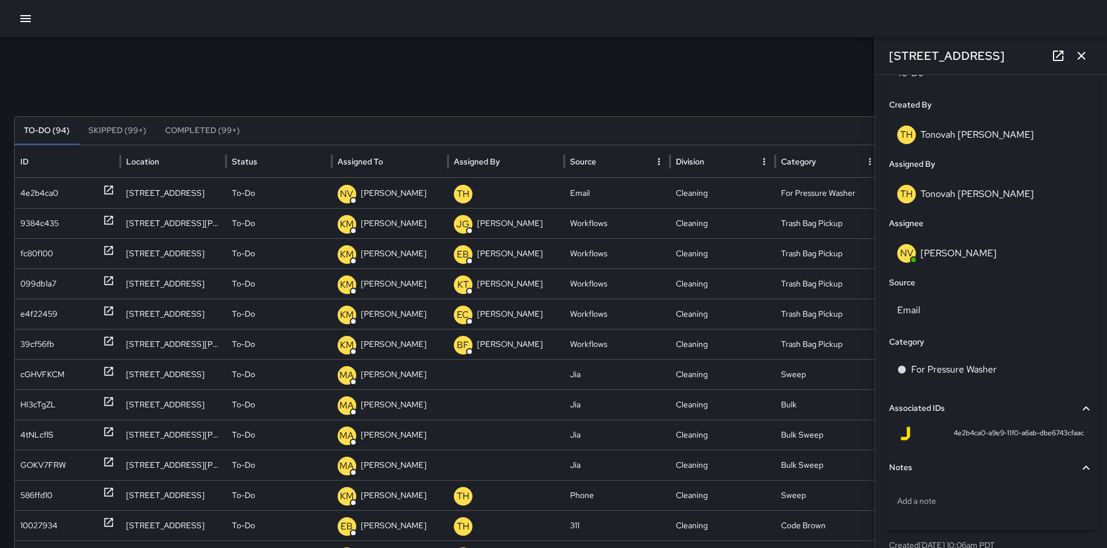
scroll to position [611, 0]
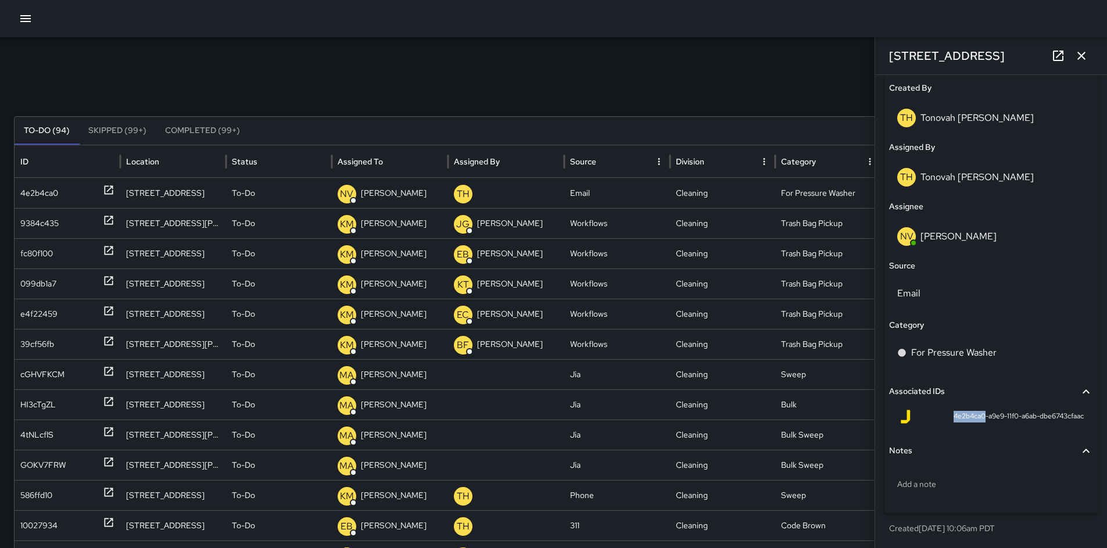
drag, startPoint x: 975, startPoint y: 416, endPoint x: 928, endPoint y: 416, distance: 47.1
click at [845, 416] on div "4e2b4ca0-a9e9-11f0-a6ab-dbe6743cfaac" at bounding box center [991, 417] width 185 height 14
copy span "4e2b4ca0"
click at [845, 56] on icon "button" at bounding box center [1082, 56] width 14 height 14
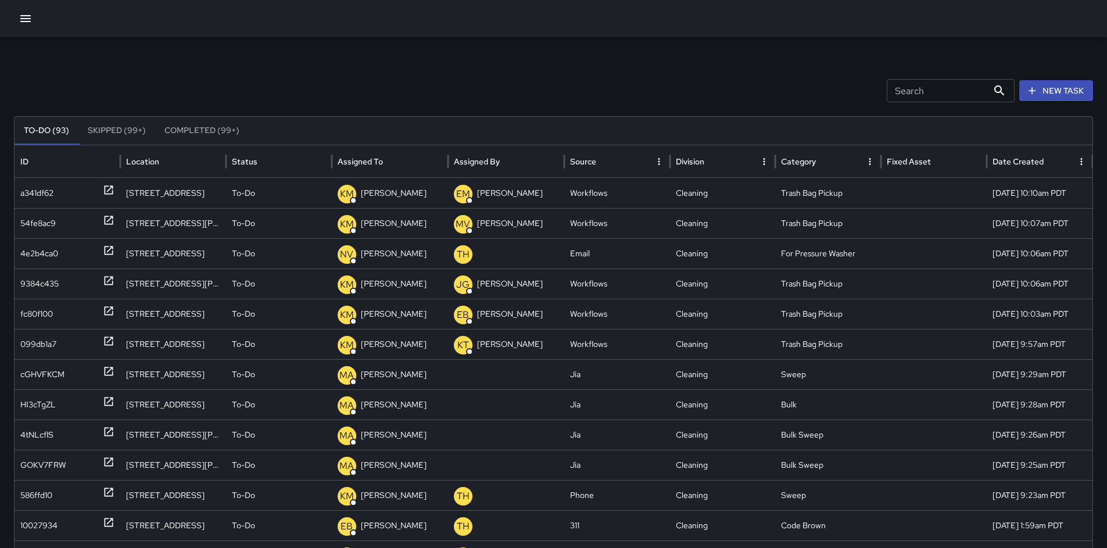
click at [845, 88] on input "Search" at bounding box center [937, 90] width 101 height 23
click at [845, 91] on button "New Task" at bounding box center [1057, 91] width 74 height 22
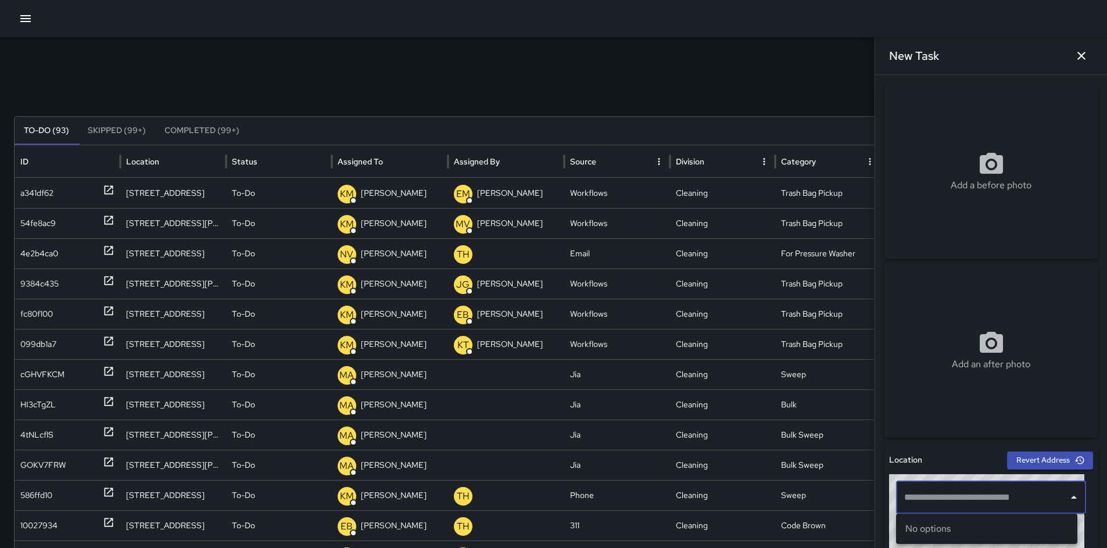
click at [845, 455] on input "text" at bounding box center [983, 498] width 162 height 22
paste input "**********"
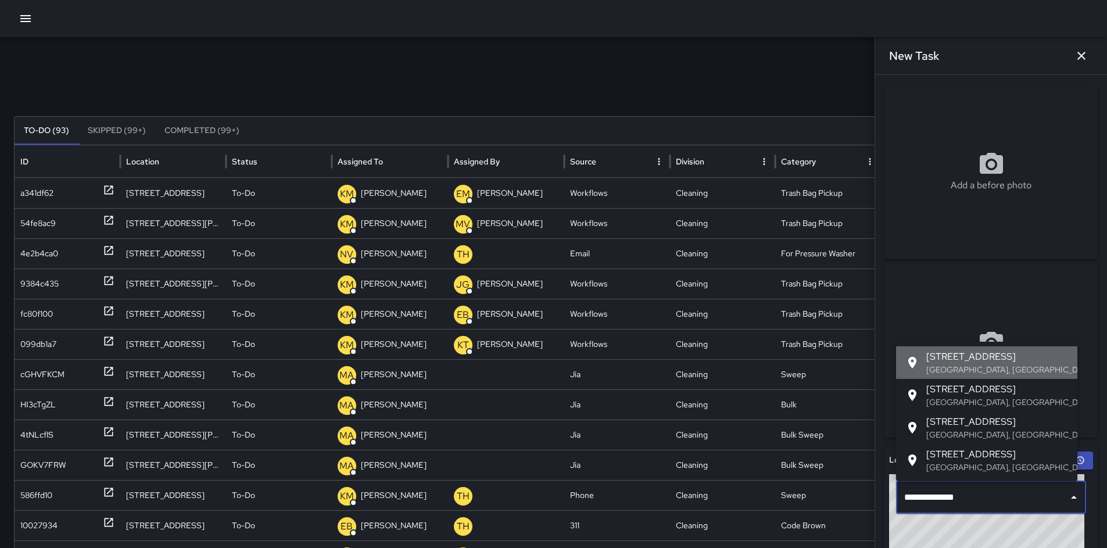
click at [845, 372] on p "San Francisco, CA, USA" at bounding box center [998, 370] width 142 height 12
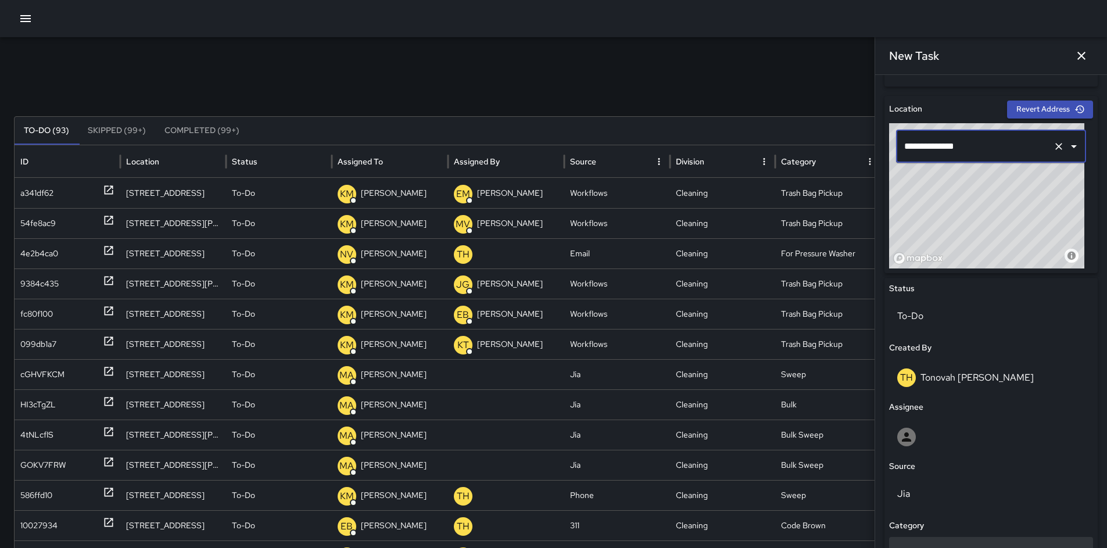
scroll to position [489, 0]
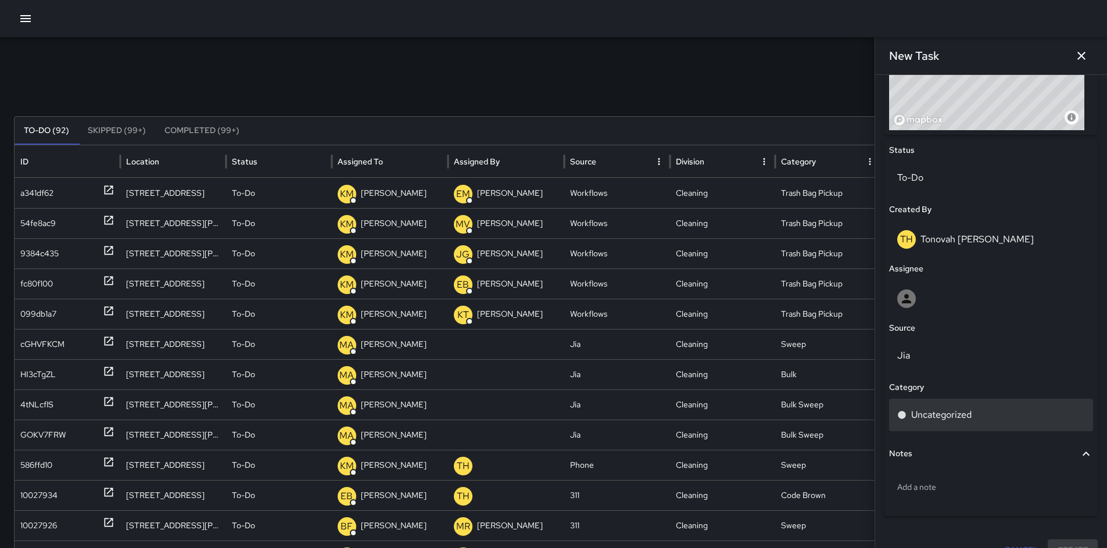
type input "**********"
click at [845, 409] on p "Uncategorized" at bounding box center [941, 415] width 60 height 14
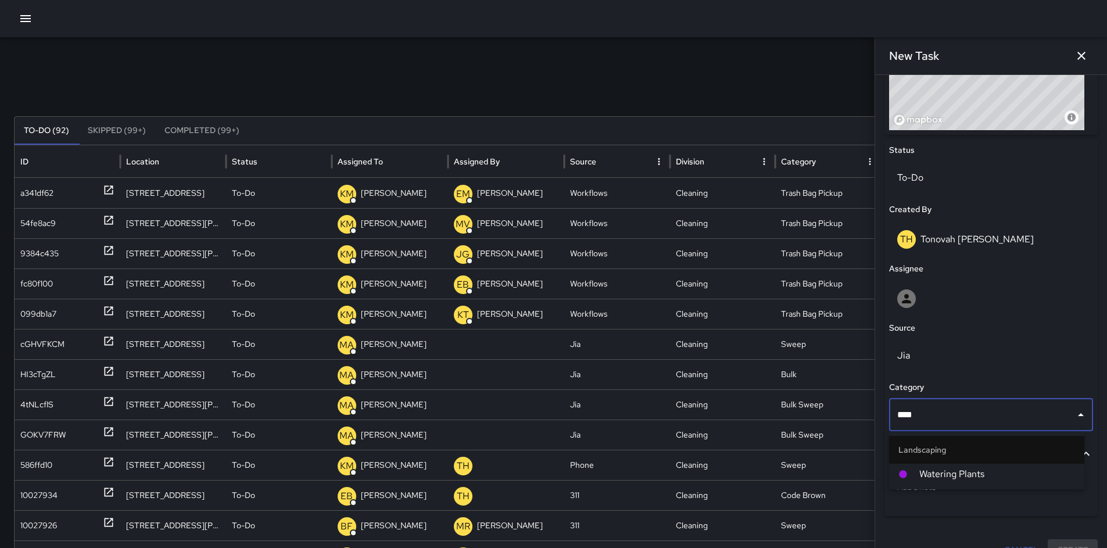
type input "*****"
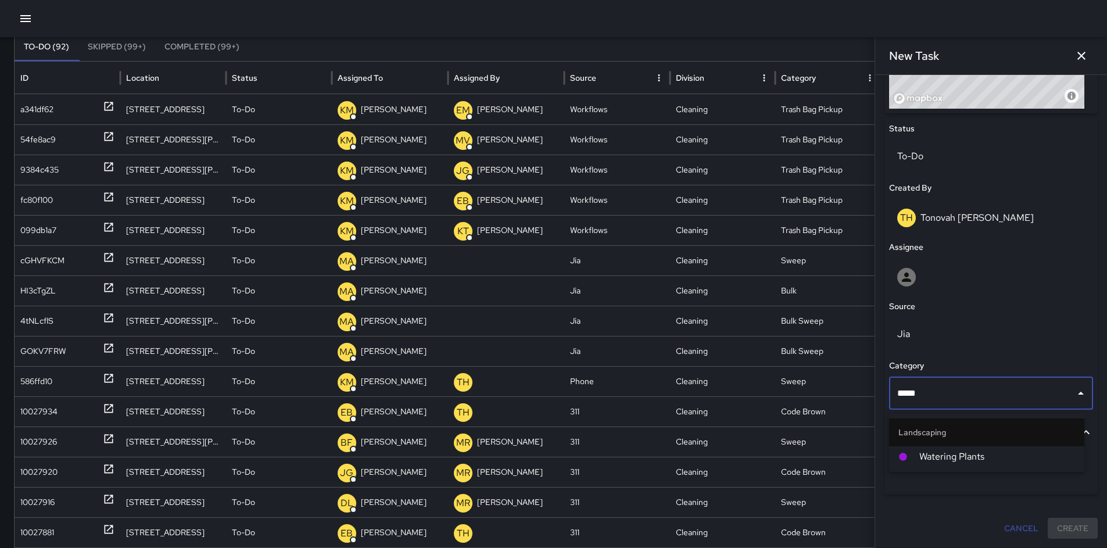
scroll to position [91, 0]
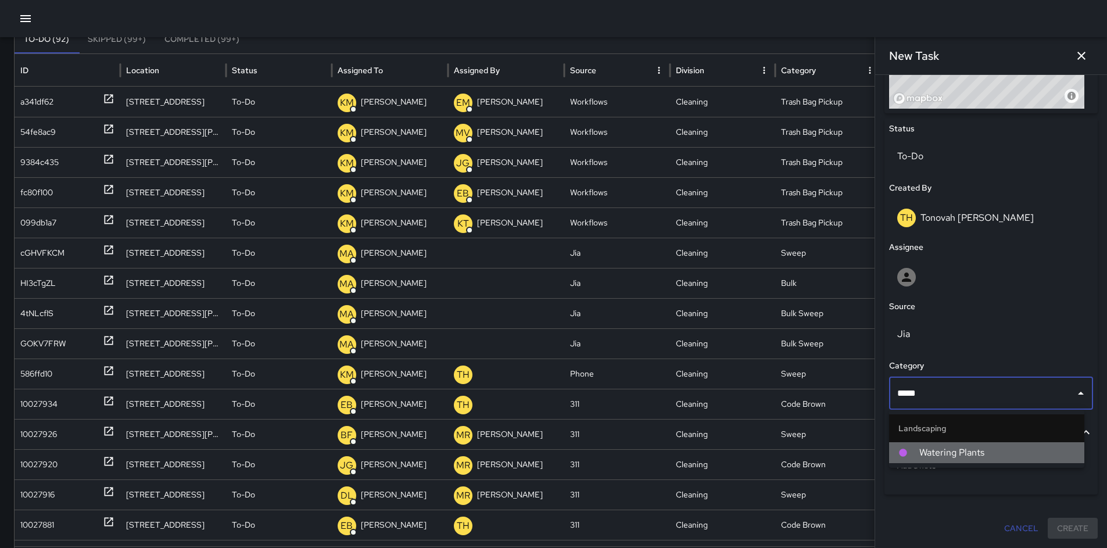
click at [845, 445] on li "Watering Plants" at bounding box center [986, 452] width 195 height 21
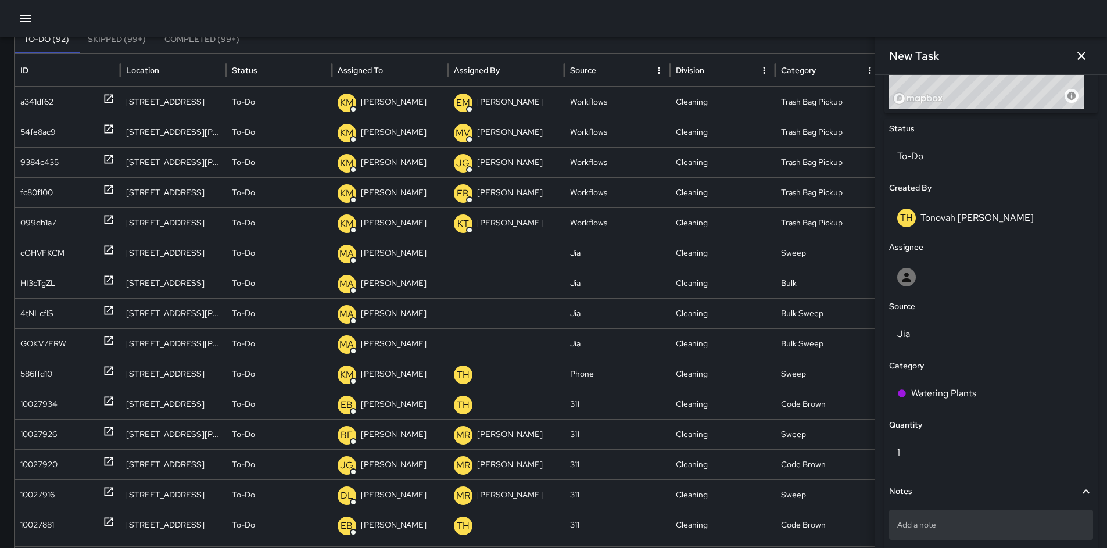
click at [845, 455] on p "Add a note" at bounding box center [992, 525] width 188 height 12
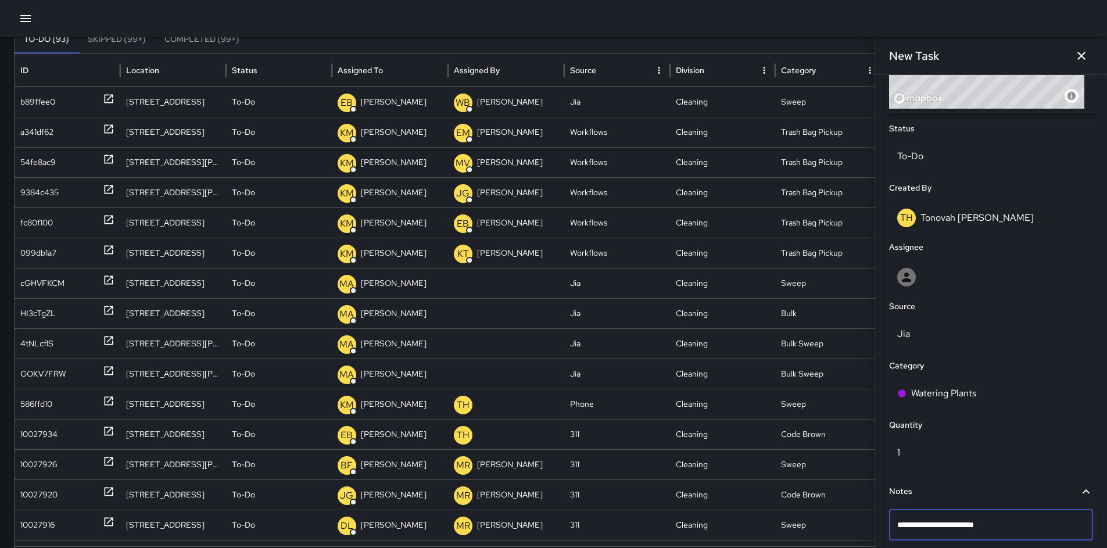
type textarea "**********"
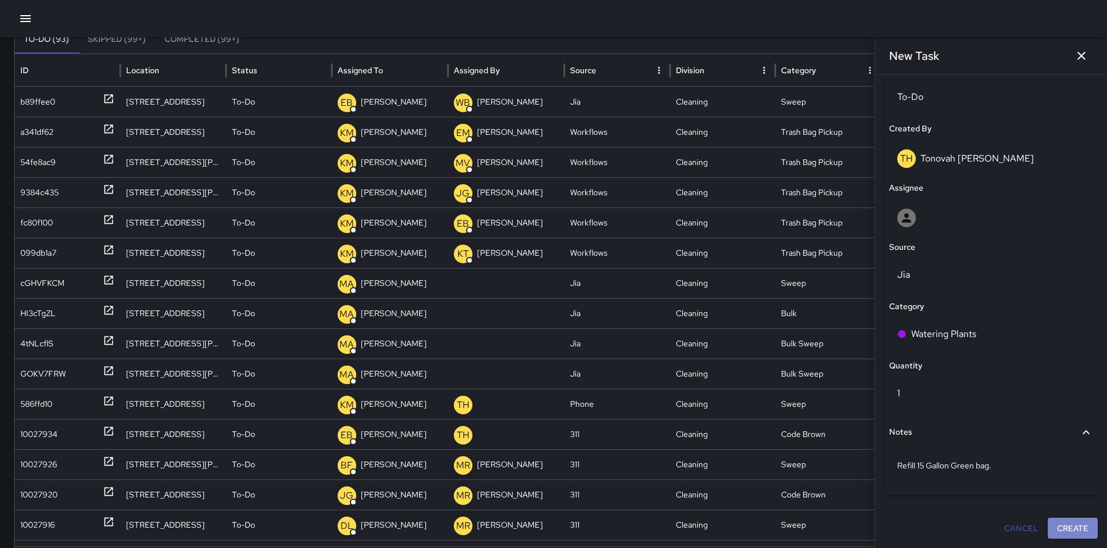
scroll to position [570, 0]
click at [845, 455] on button "Create" at bounding box center [1073, 529] width 50 height 22
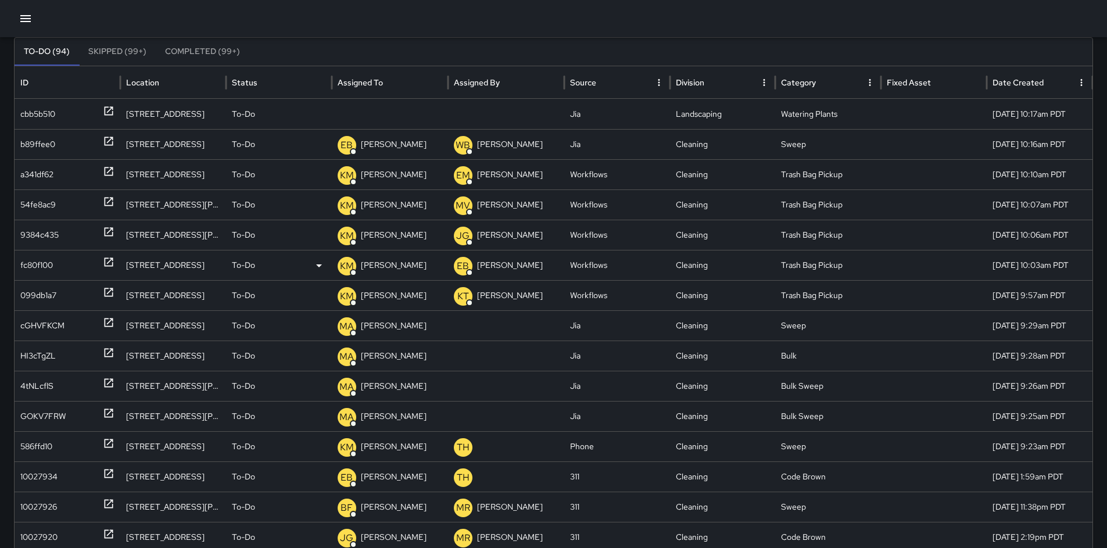
scroll to position [76, 0]
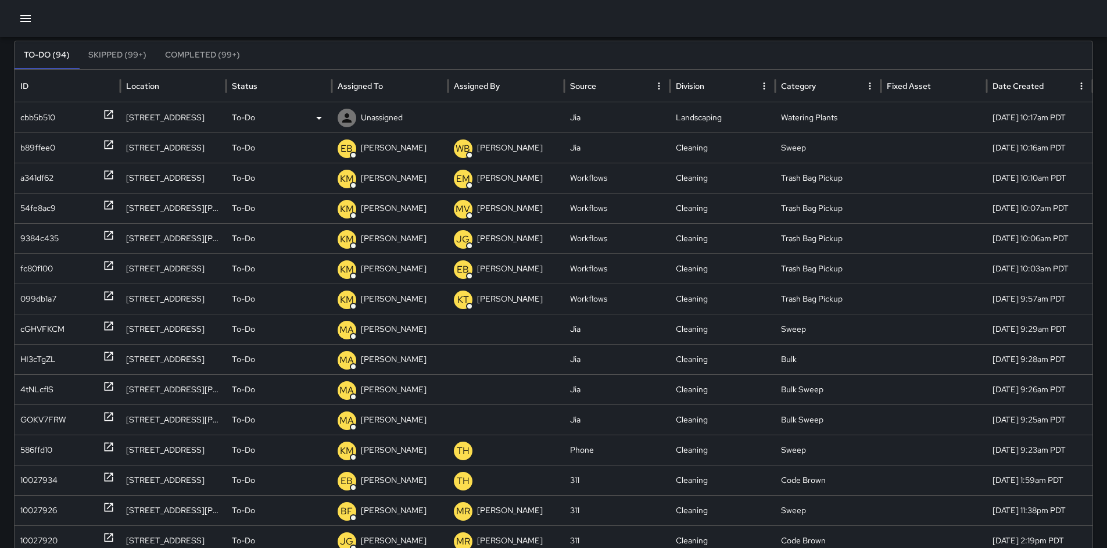
click at [49, 117] on div "cbb5b510" at bounding box center [37, 118] width 35 height 30
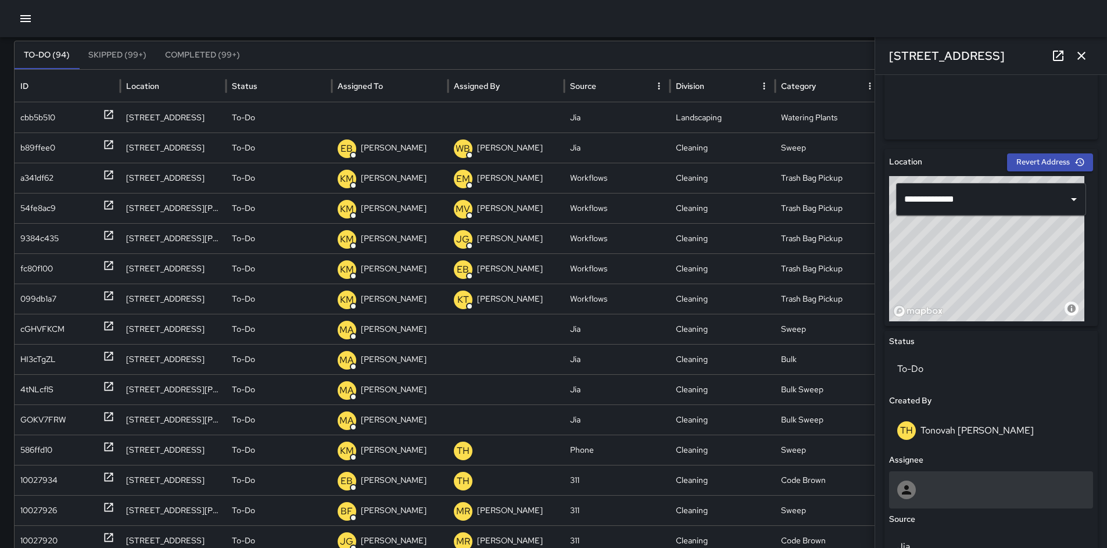
scroll to position [447, 0]
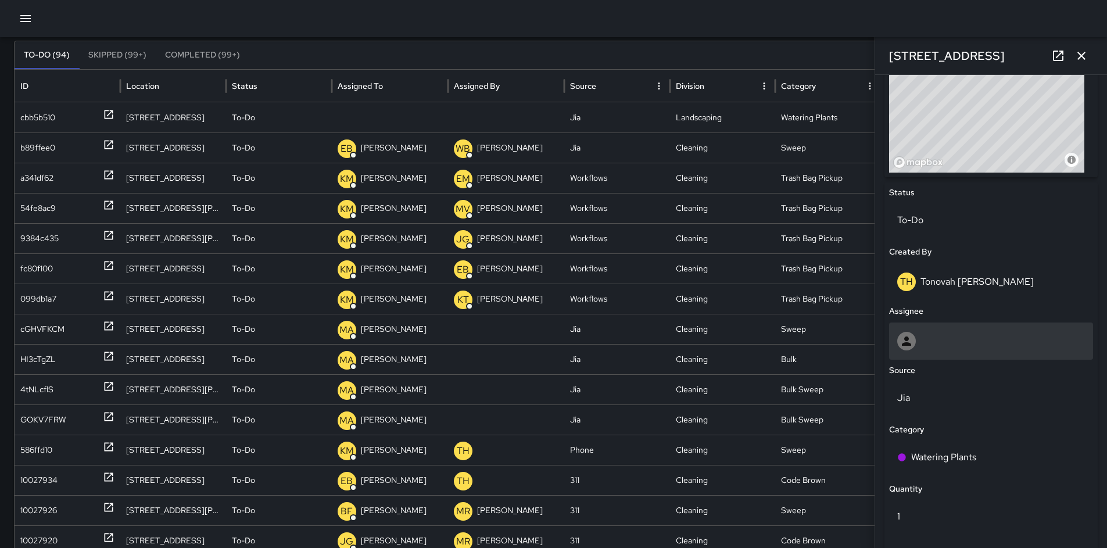
click at [845, 342] on div at bounding box center [992, 341] width 188 height 19
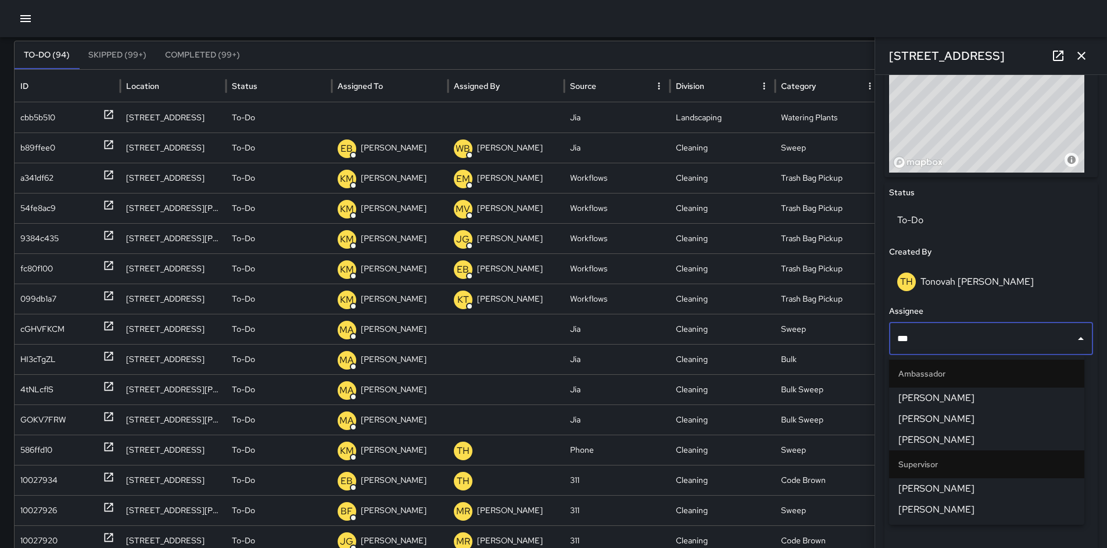
type input "****"
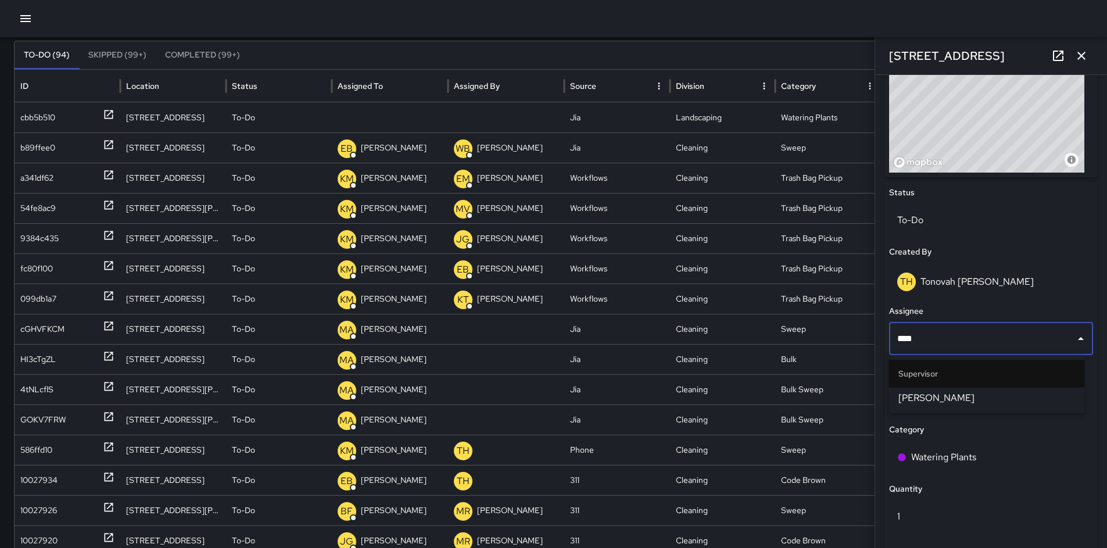
click at [845, 399] on span "[PERSON_NAME]" at bounding box center [987, 398] width 177 height 14
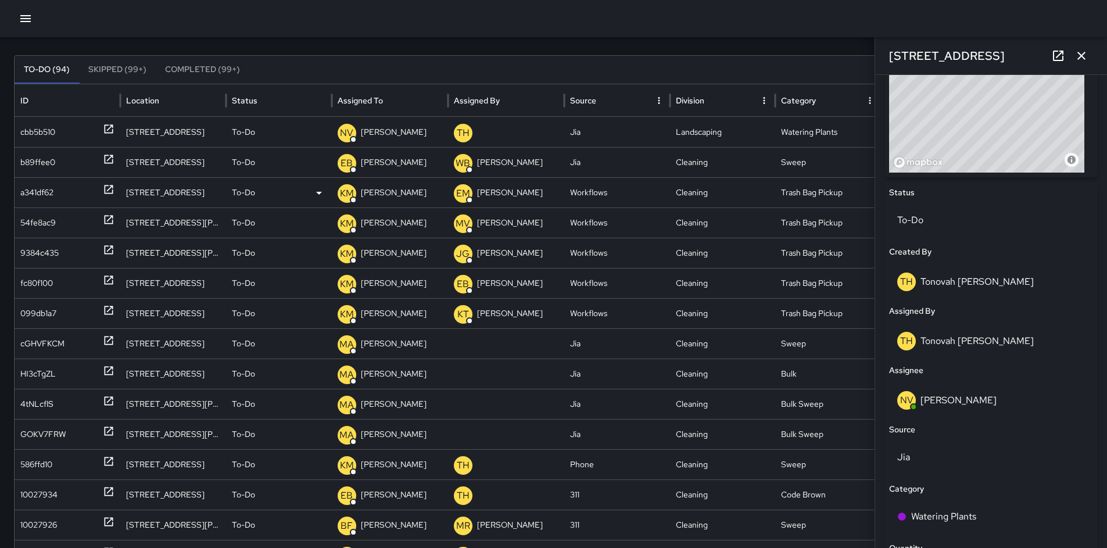
scroll to position [0, 0]
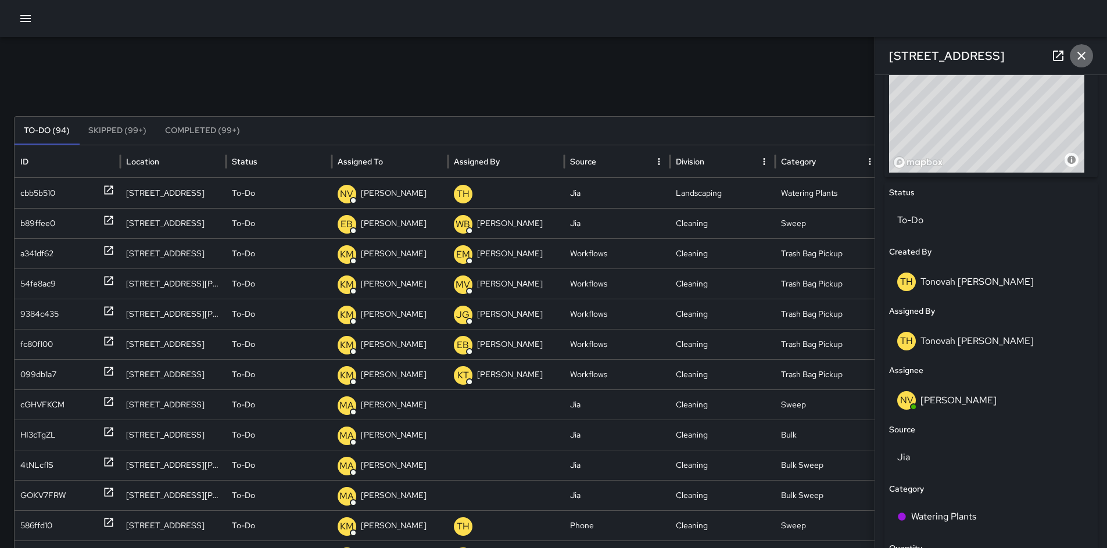
click at [845, 57] on icon "button" at bounding box center [1082, 56] width 14 height 14
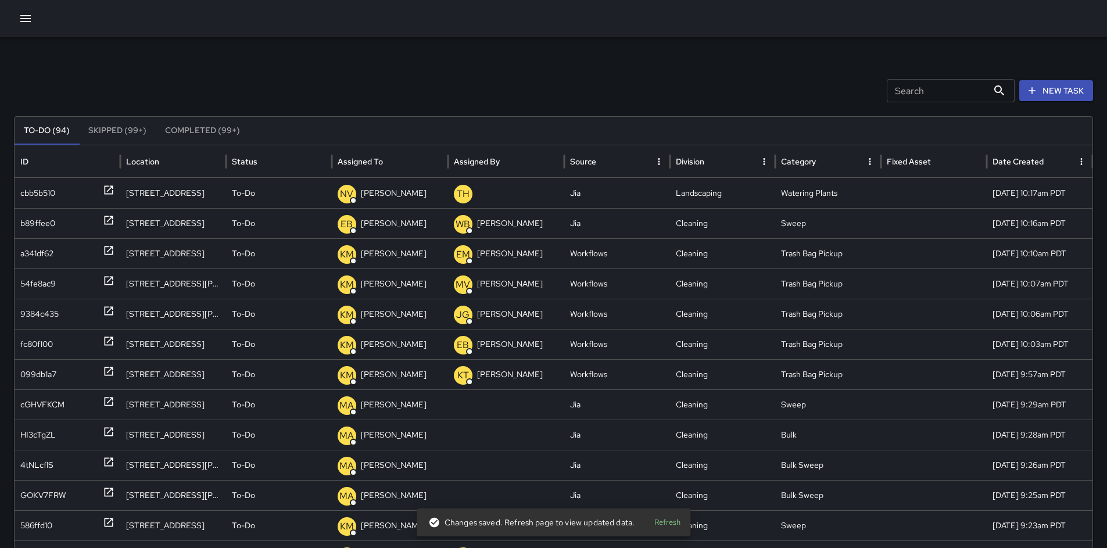
click at [845, 93] on input "Search" at bounding box center [937, 90] width 101 height 23
click at [35, 192] on div "cbb5b510" at bounding box center [37, 193] width 35 height 30
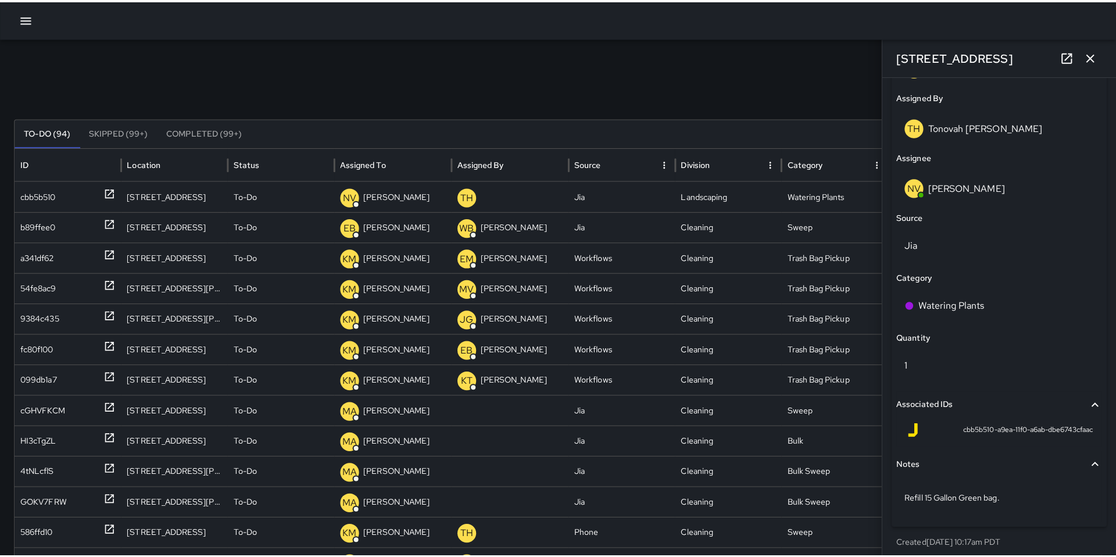
scroll to position [670, 0]
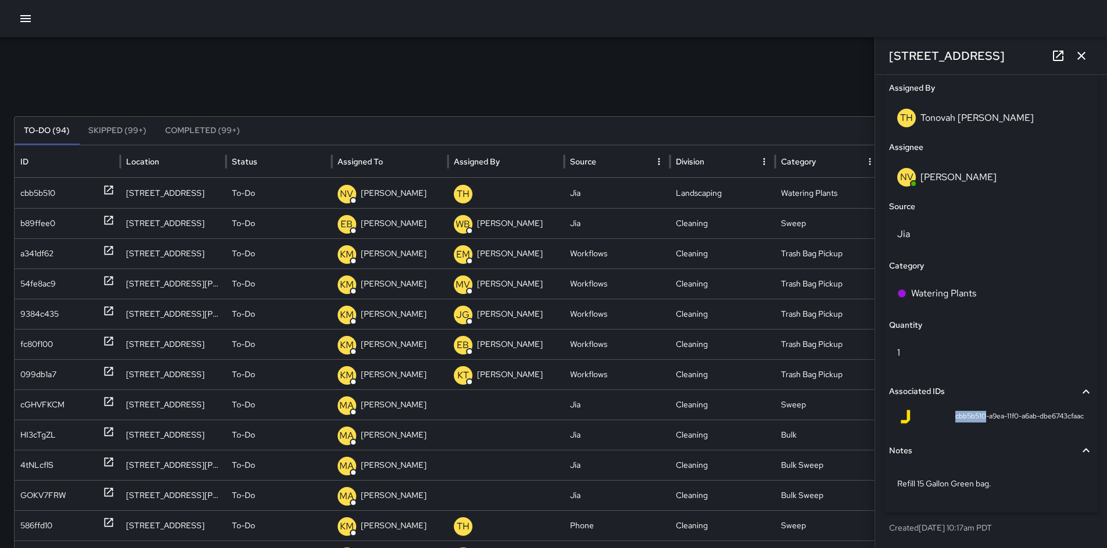
drag, startPoint x: 975, startPoint y: 416, endPoint x: 928, endPoint y: 412, distance: 47.8
click at [845, 412] on div "cbb5b510-a9ea-11f0-a6ab-dbe6743cfaac" at bounding box center [991, 417] width 185 height 14
copy span "cbb5b510"
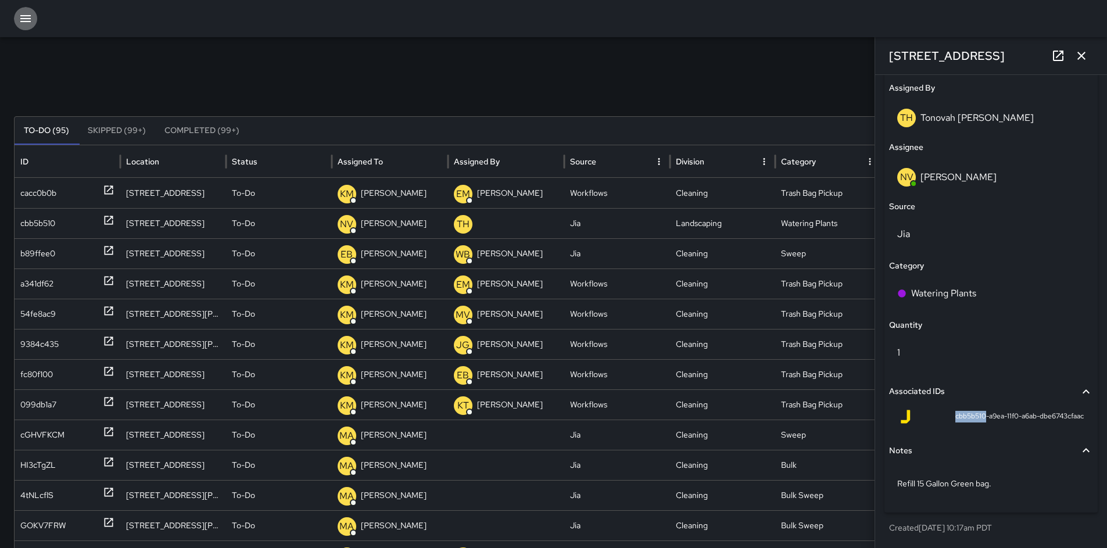
click at [29, 10] on button "button" at bounding box center [25, 18] width 23 height 23
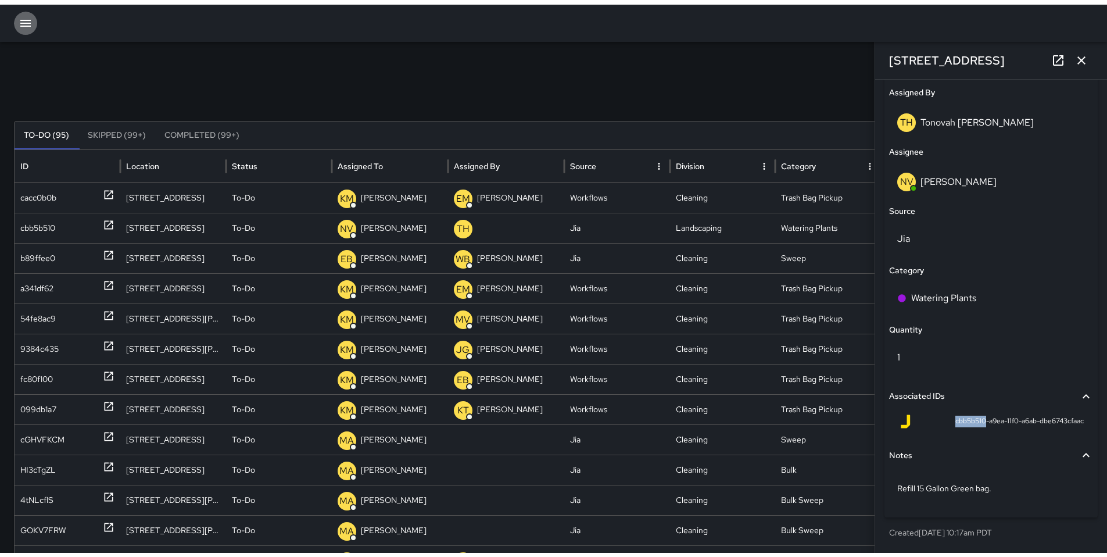
scroll to position [662, 0]
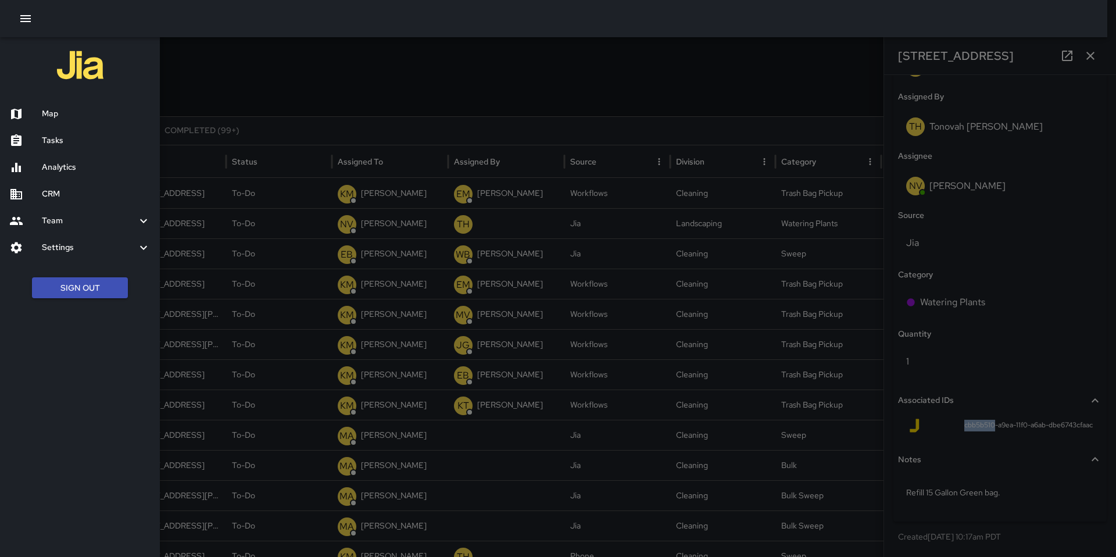
click at [71, 166] on h6 "Analytics" at bounding box center [96, 167] width 109 height 13
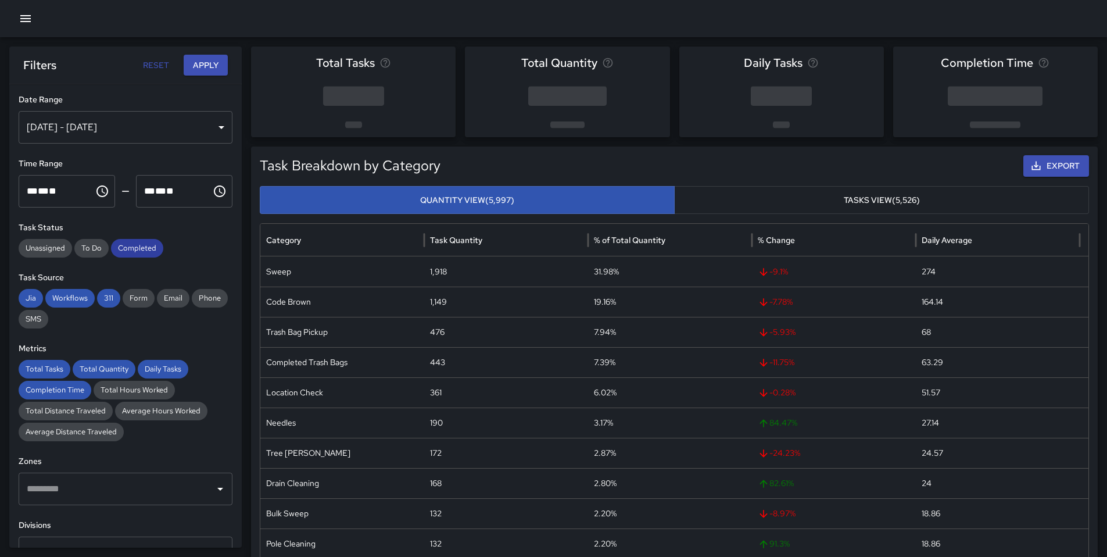
click at [150, 248] on span "Completed" at bounding box center [137, 248] width 52 height 12
click at [101, 296] on span "311" at bounding box center [108, 298] width 23 height 12
drag, startPoint x: 72, startPoint y: 299, endPoint x: 55, endPoint y: 305, distance: 17.7
click at [72, 299] on span "Workflows" at bounding box center [69, 298] width 49 height 12
click at [38, 299] on span "Jia" at bounding box center [31, 298] width 24 height 12
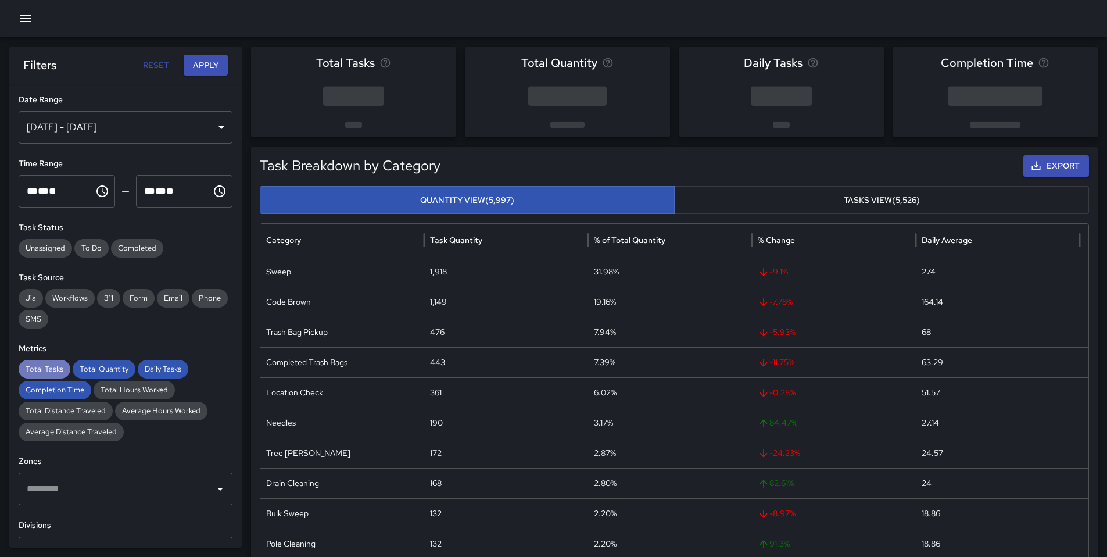
click at [49, 360] on div "Total Tasks" at bounding box center [45, 369] width 52 height 19
drag, startPoint x: 96, startPoint y: 363, endPoint x: 119, endPoint y: 364, distance: 22.7
click at [99, 363] on div "Total Quantity" at bounding box center [104, 369] width 63 height 19
click at [166, 366] on span "Daily Tasks" at bounding box center [163, 369] width 51 height 12
click at [66, 393] on span "Completion Time" at bounding box center [55, 390] width 73 height 12
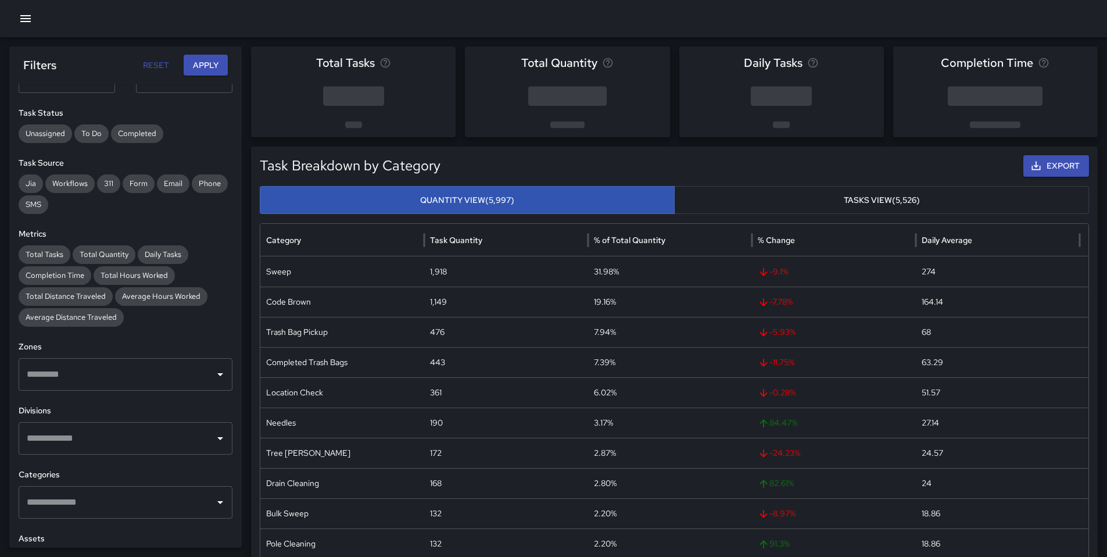
scroll to position [239, 0]
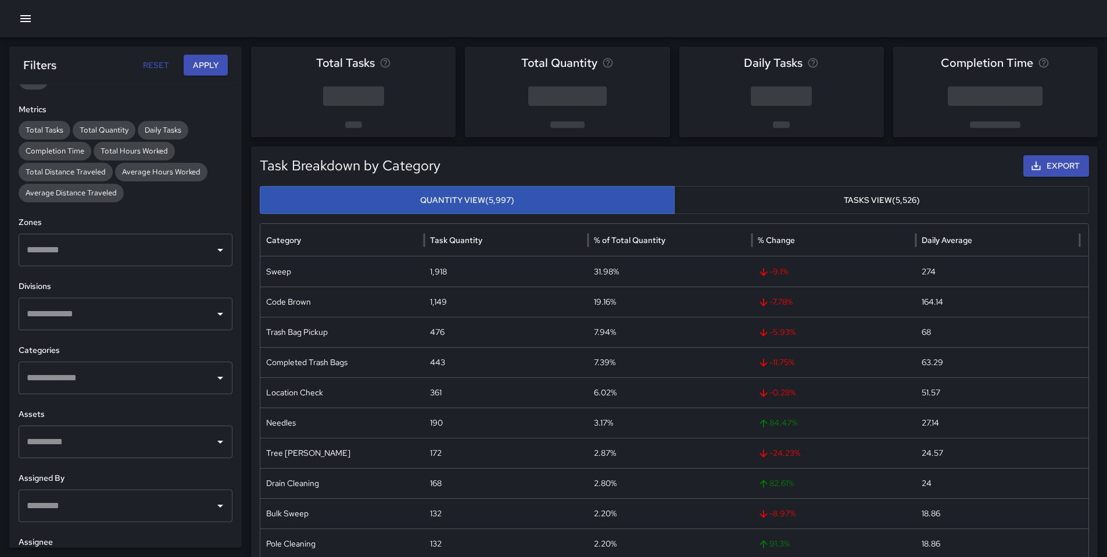
click at [199, 73] on button "Apply" at bounding box center [206, 66] width 44 height 22
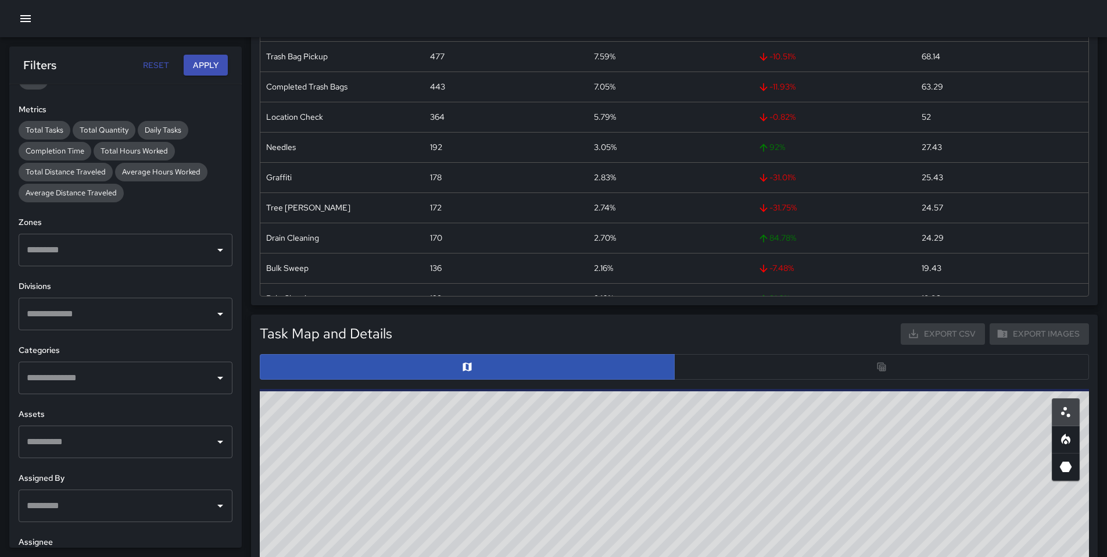
scroll to position [195, 0]
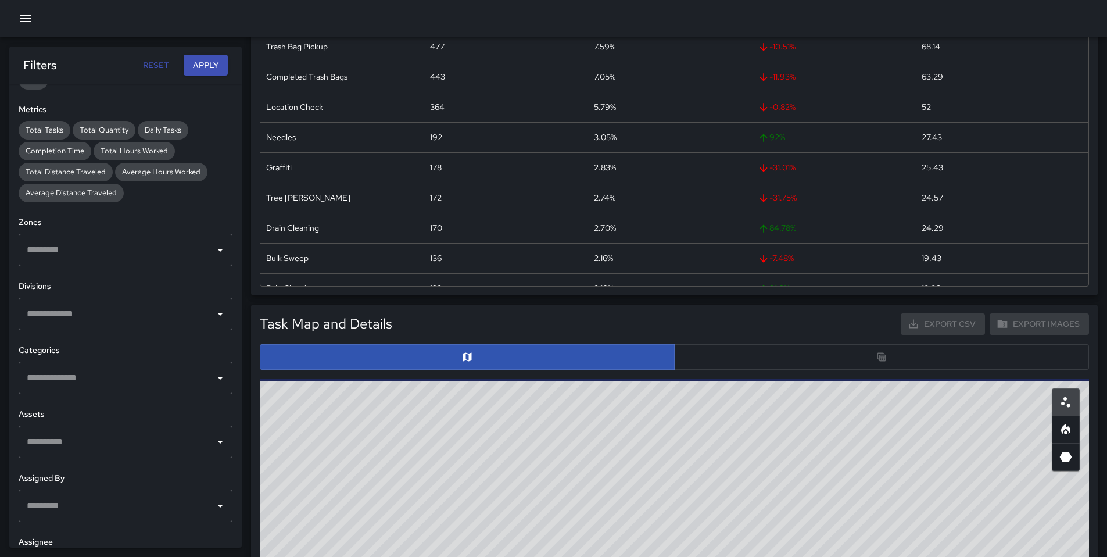
click at [774, 363] on div at bounding box center [674, 357] width 829 height 26
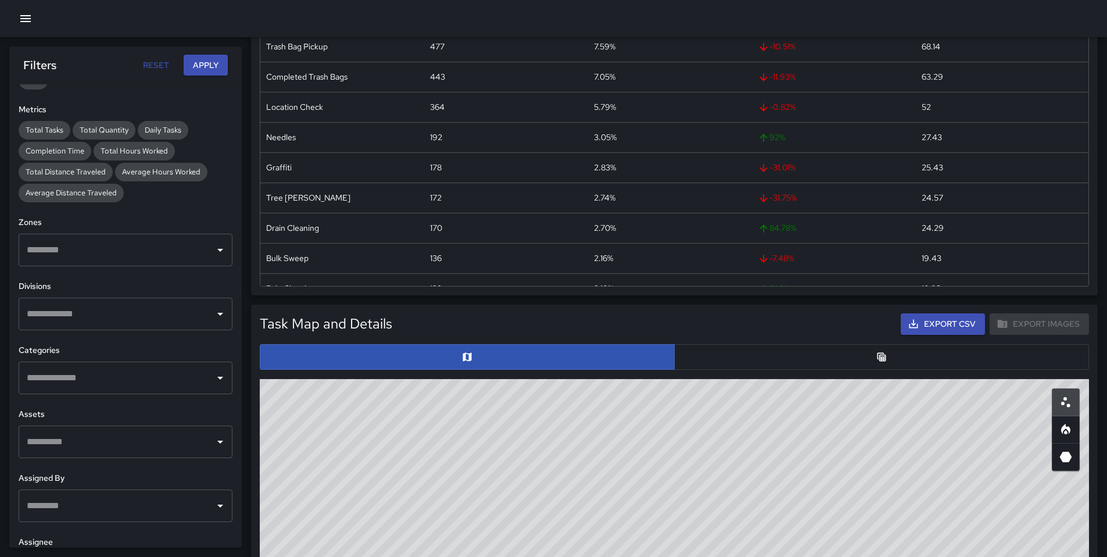
click at [773, 360] on button "button" at bounding box center [881, 357] width 415 height 26
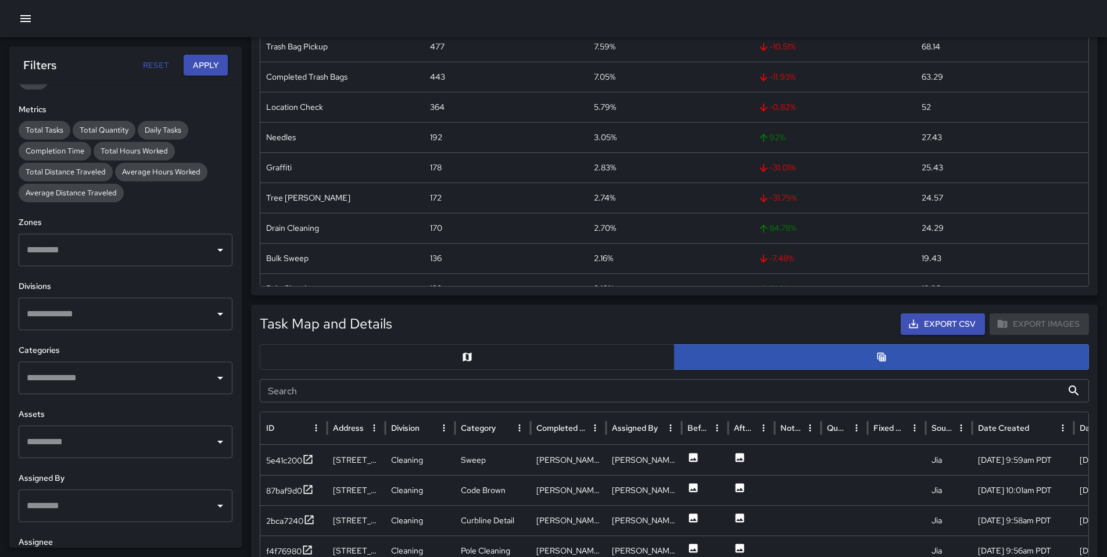
click at [371, 391] on input "Search" at bounding box center [661, 390] width 803 height 23
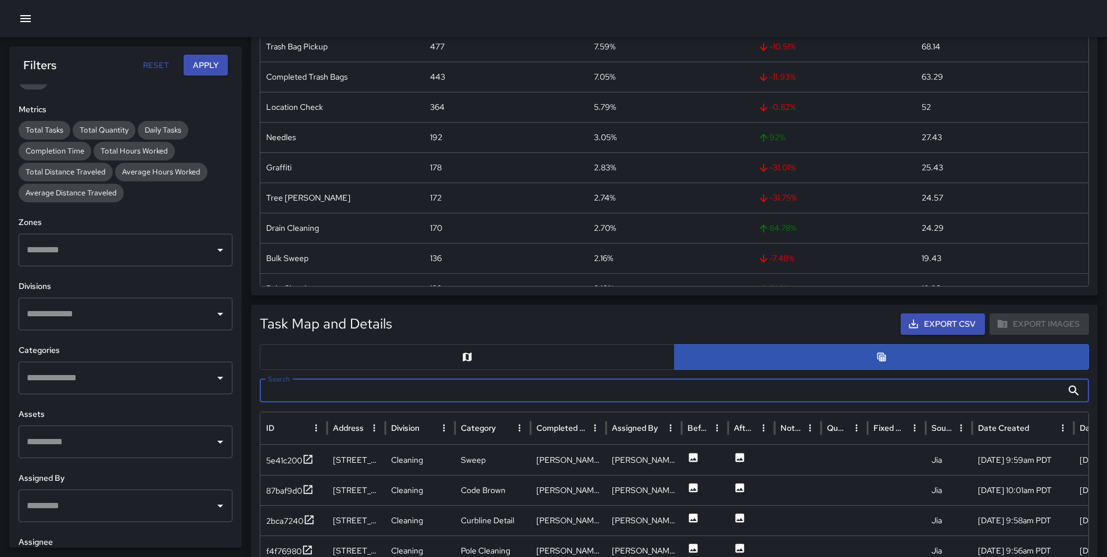
paste input "********"
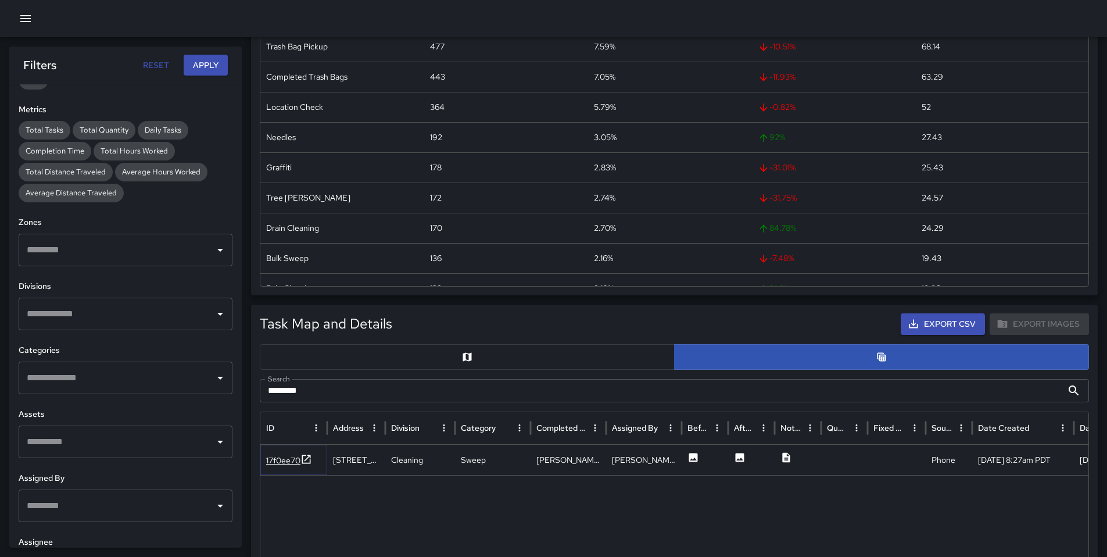
click at [294, 455] on div "17f0ee70" at bounding box center [283, 461] width 34 height 12
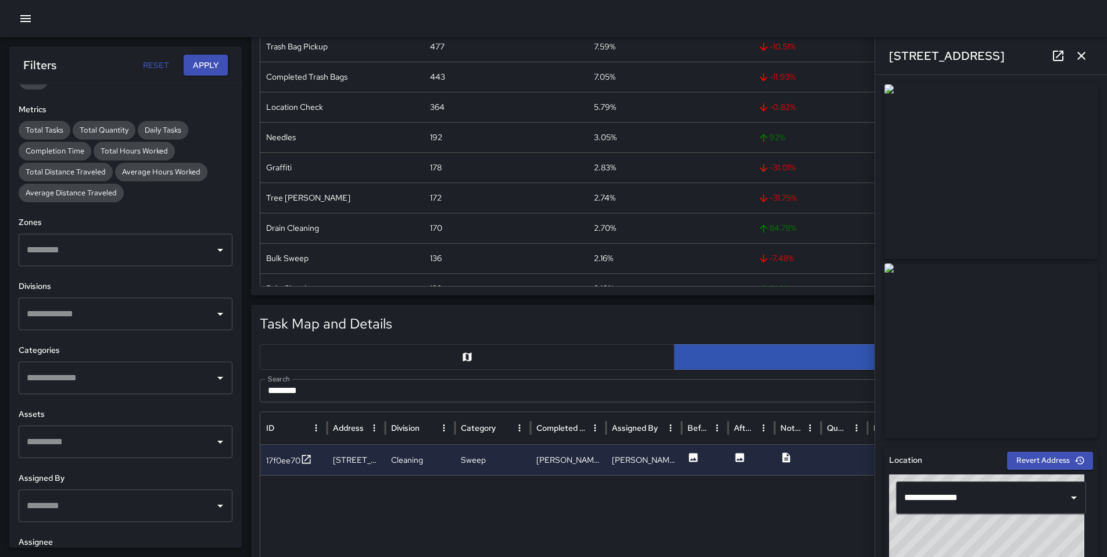
click at [845, 61] on icon at bounding box center [1059, 56] width 14 height 14
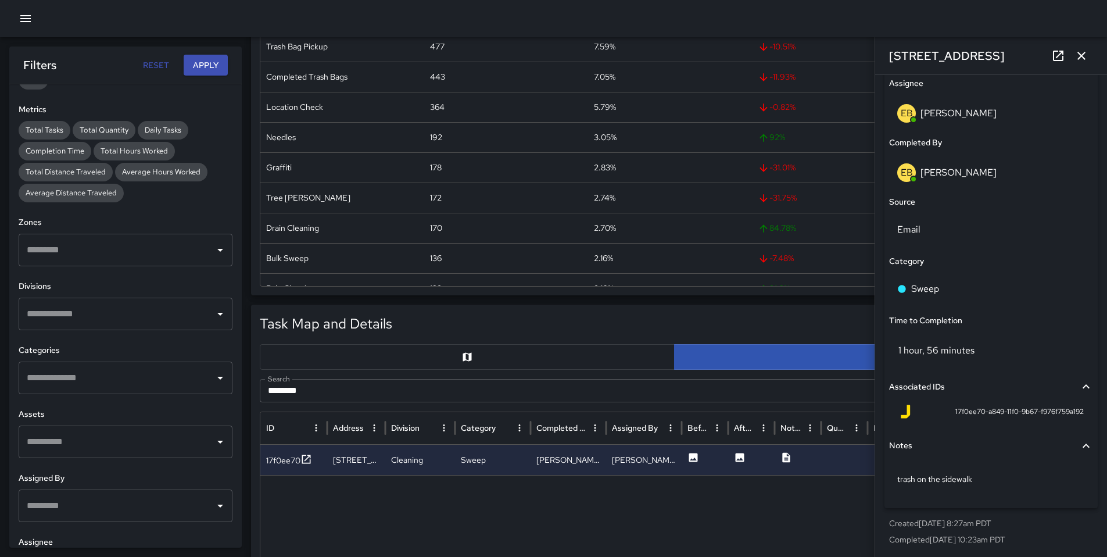
scroll to position [736, 0]
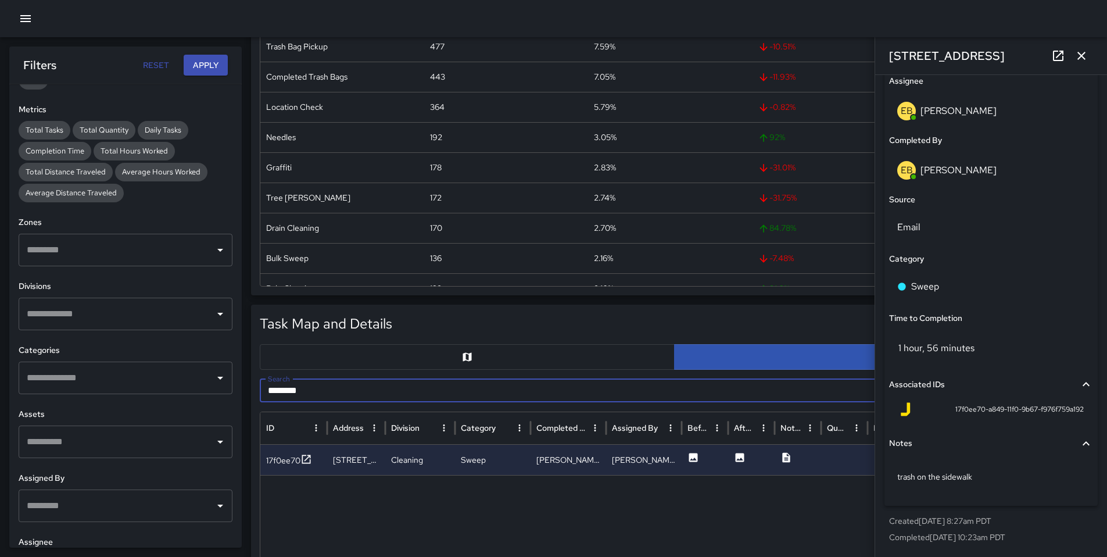
drag, startPoint x: 326, startPoint y: 393, endPoint x: 244, endPoint y: 390, distance: 81.4
paste input "text"
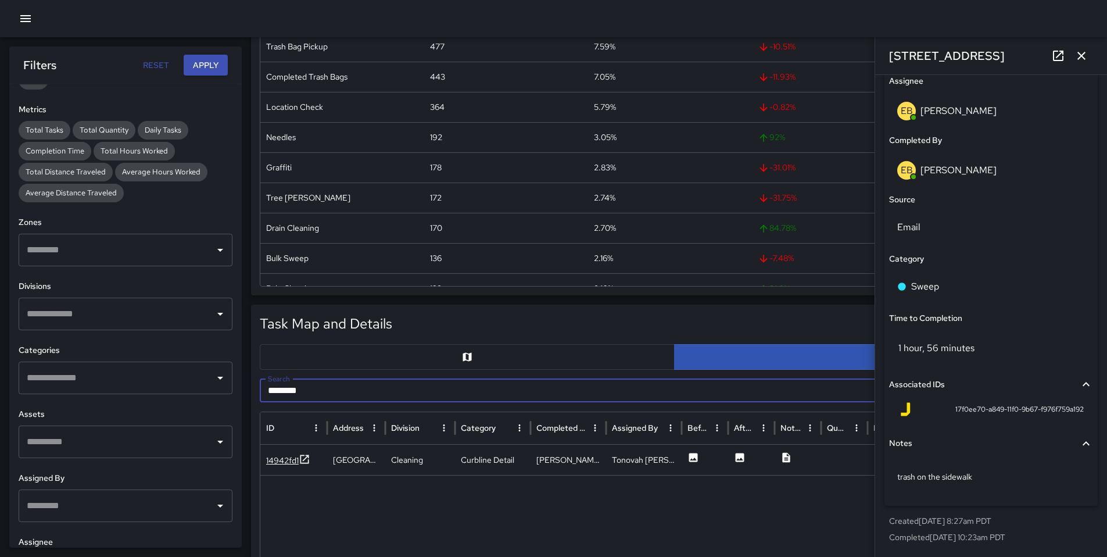
type input "********"
click at [272, 455] on div "14942fd1" at bounding box center [282, 461] width 33 height 12
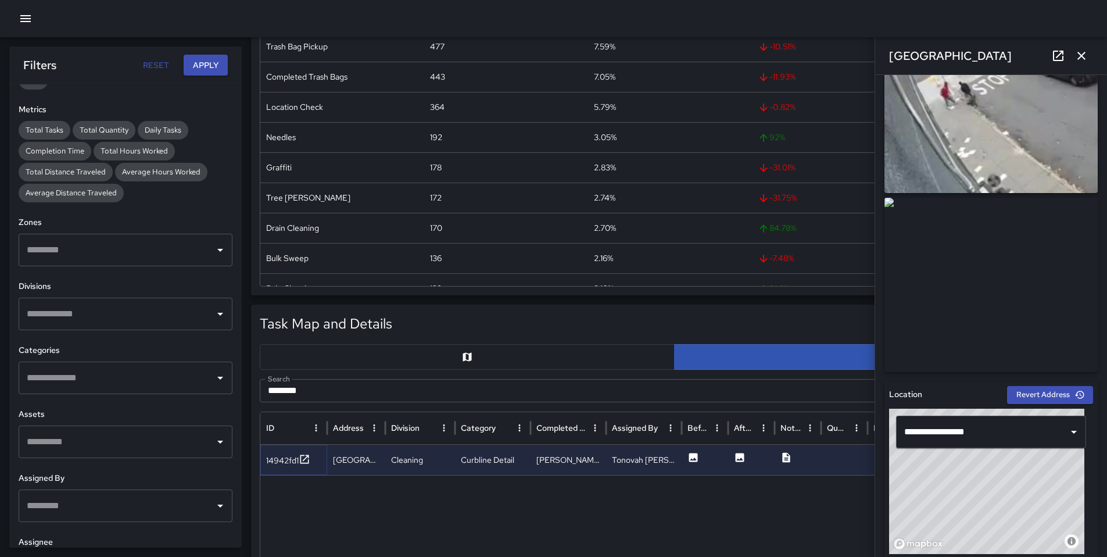
scroll to position [0, 0]
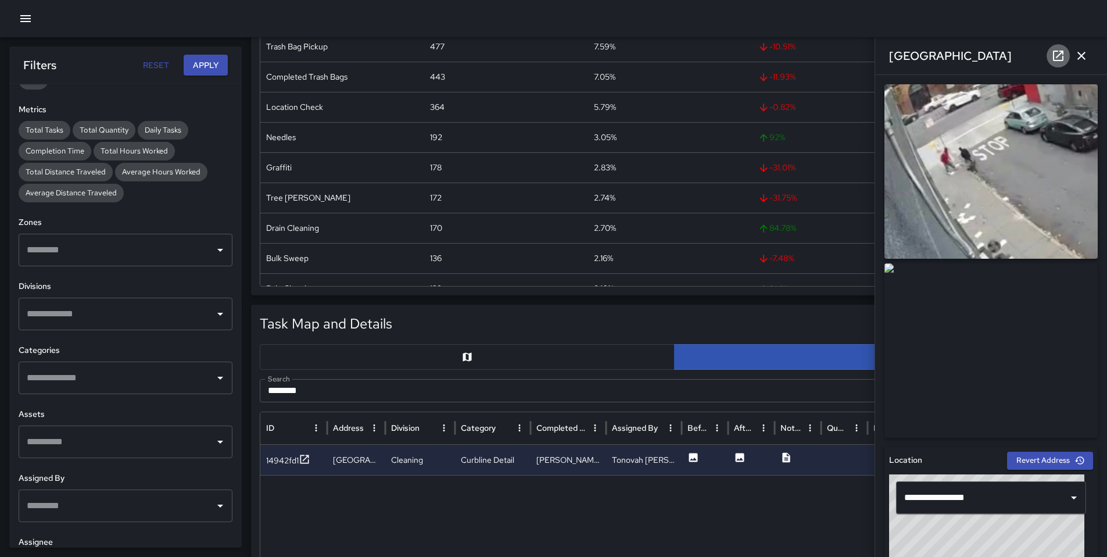
click at [845, 59] on icon at bounding box center [1059, 56] width 14 height 14
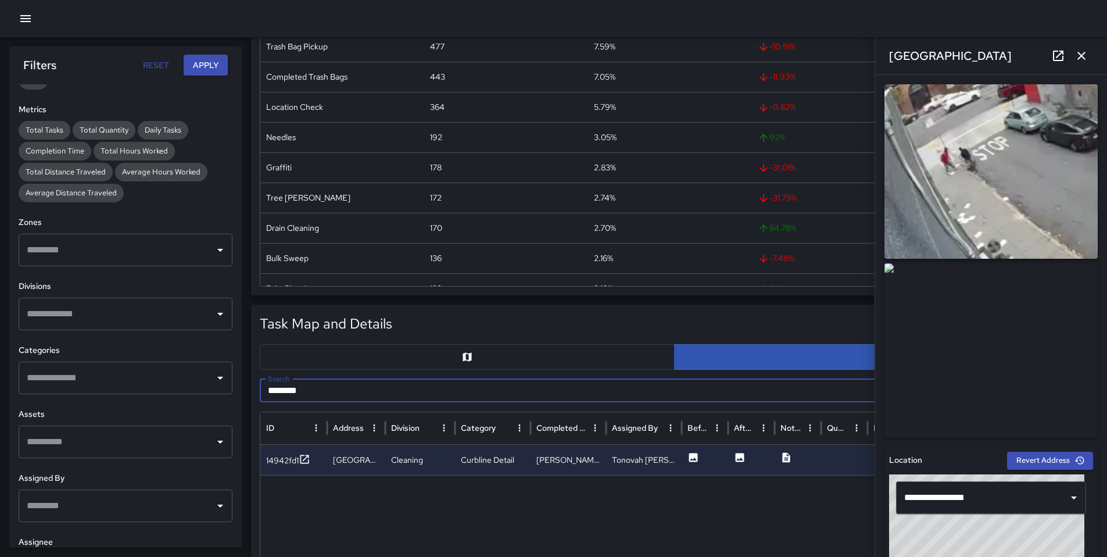
drag, startPoint x: 319, startPoint y: 384, endPoint x: 248, endPoint y: 390, distance: 70.6
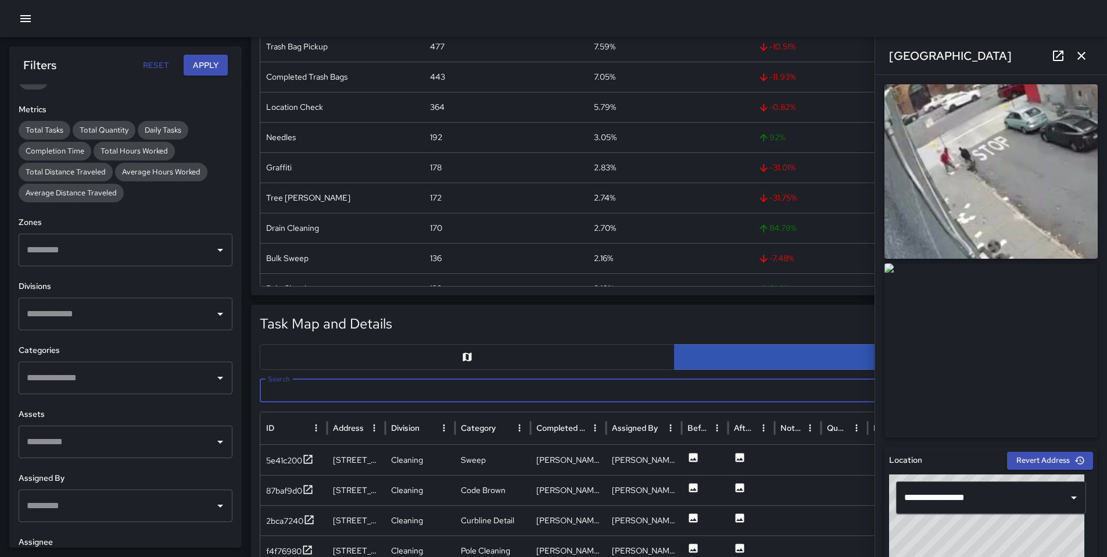
click at [376, 388] on input "Search" at bounding box center [661, 390] width 803 height 23
paste input "********"
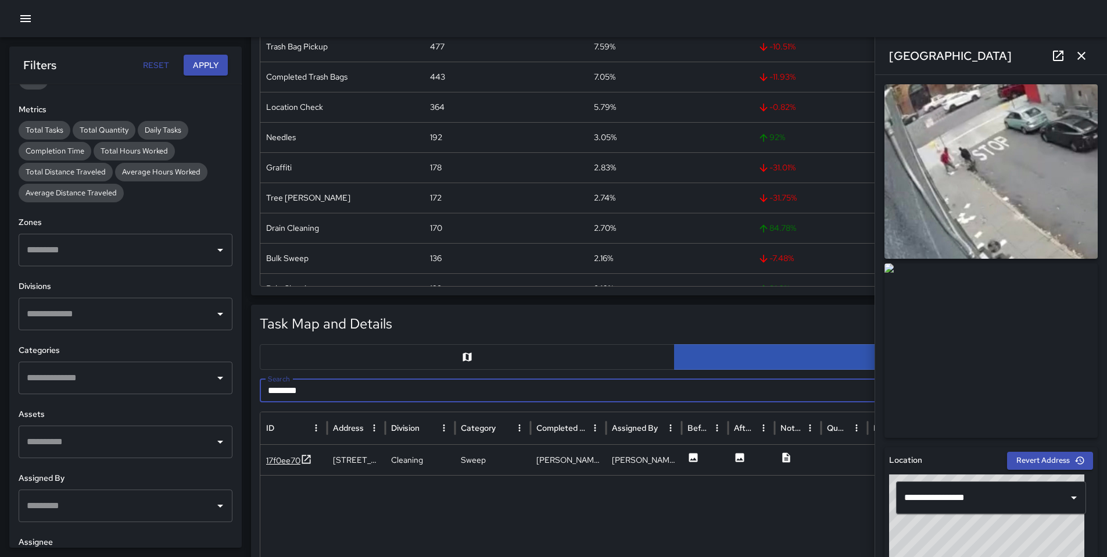
type input "********"
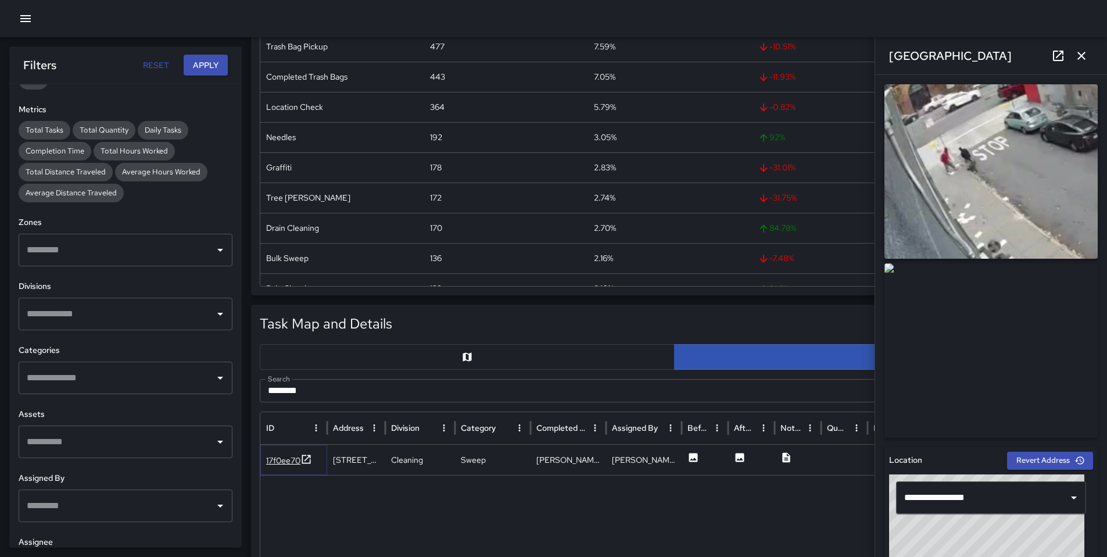
click at [295, 455] on div "17f0ee70" at bounding box center [283, 461] width 34 height 12
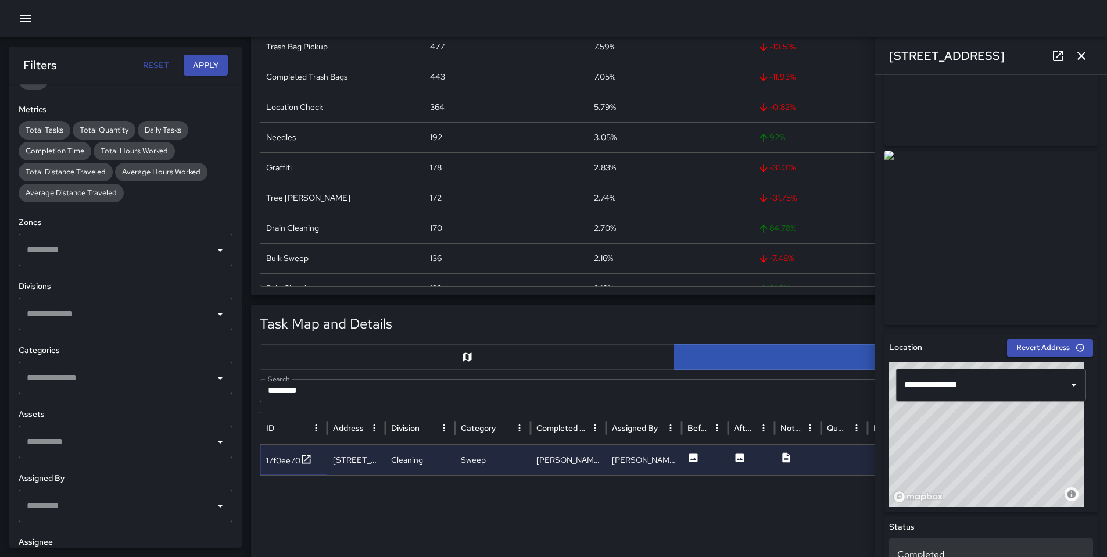
scroll to position [240, 0]
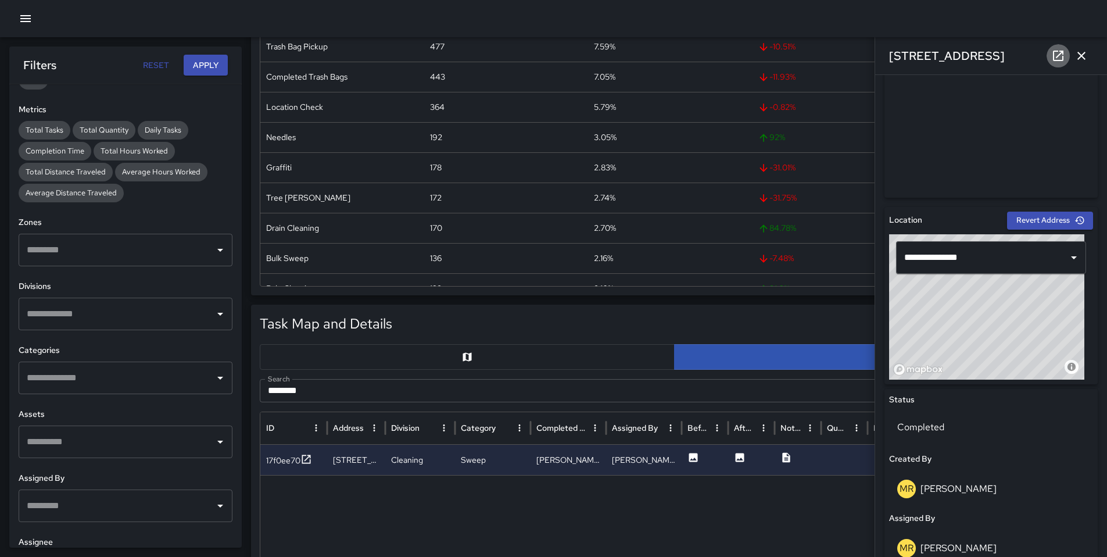
click at [845, 56] on icon at bounding box center [1058, 56] width 10 height 10
drag, startPoint x: 960, startPoint y: 338, endPoint x: 1008, endPoint y: 284, distance: 72.1
click at [845, 284] on div "© Mapbox © OpenStreetMap Improve this map" at bounding box center [986, 306] width 195 height 145
drag, startPoint x: 992, startPoint y: 330, endPoint x: 946, endPoint y: 374, distance: 64.1
click at [845, 374] on div "© Mapbox © OpenStreetMap Improve this map" at bounding box center [986, 306] width 195 height 145
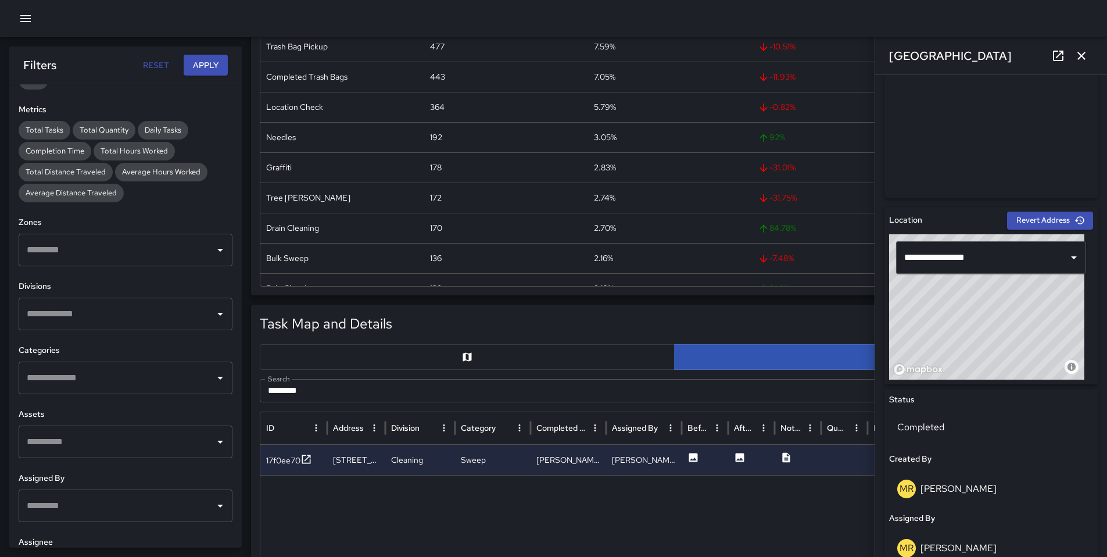
type input "**********"
click at [845, 63] on button "button" at bounding box center [1081, 55] width 23 height 23
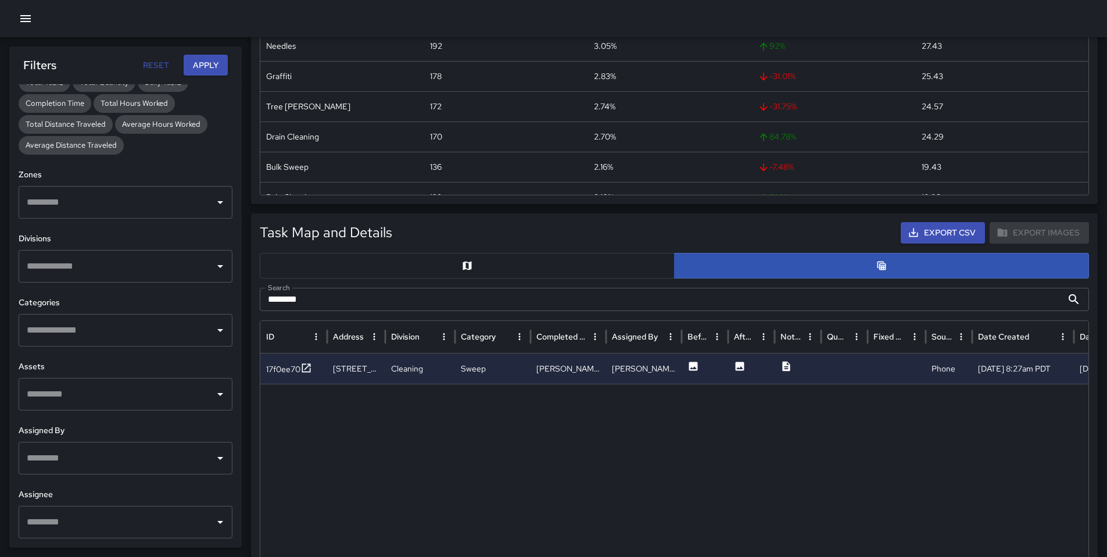
scroll to position [289, 0]
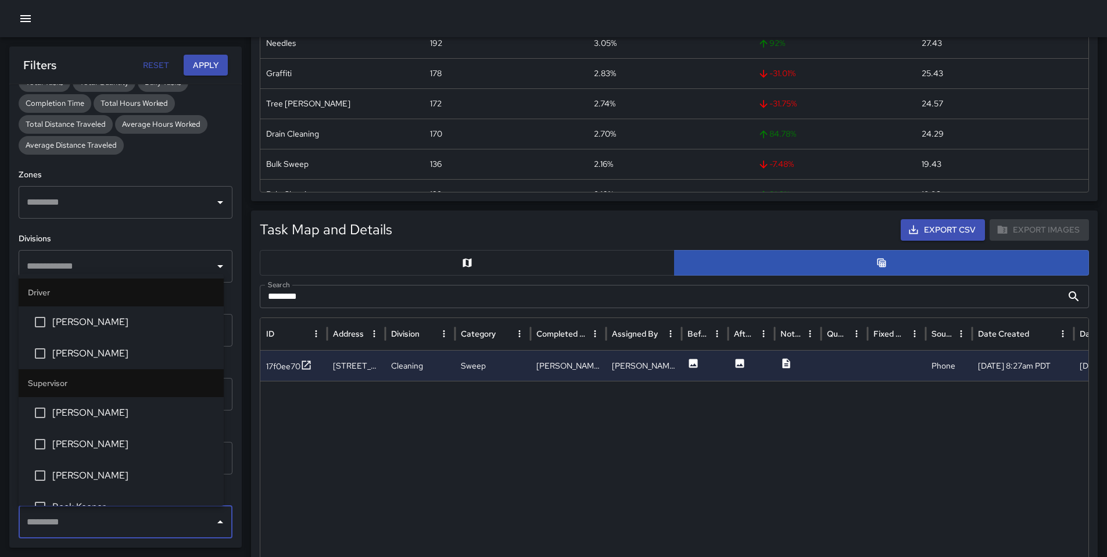
click at [52, 455] on input "text" at bounding box center [117, 522] width 186 height 22
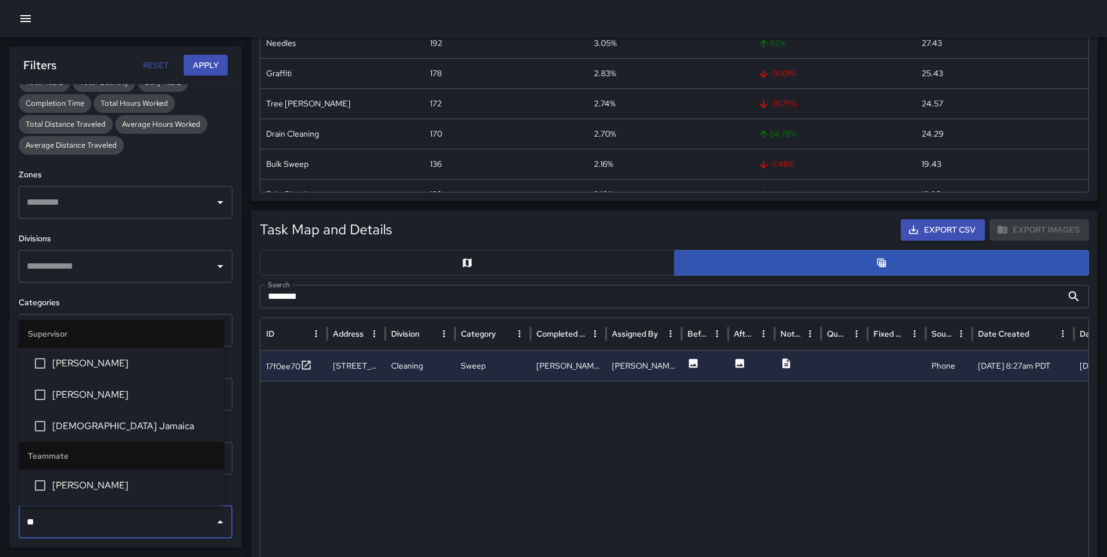
type input "***"
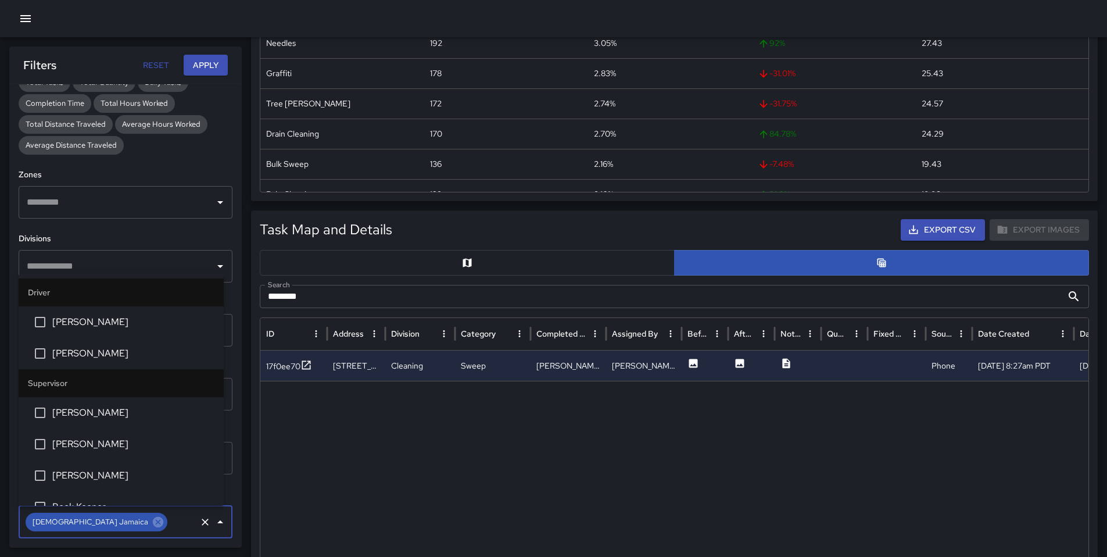
scroll to position [802, 0]
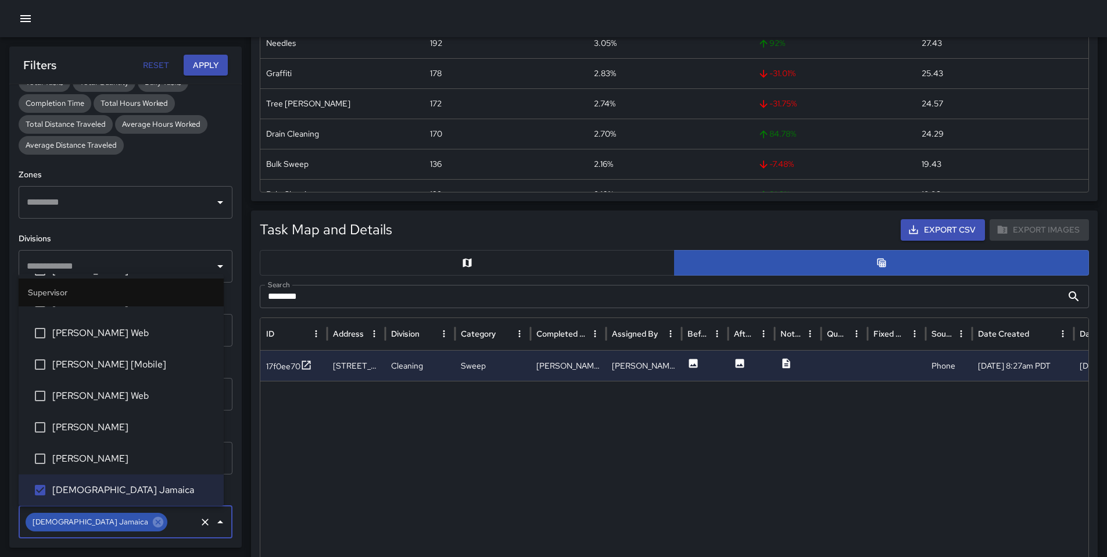
click at [206, 67] on button "Apply" at bounding box center [206, 66] width 44 height 22
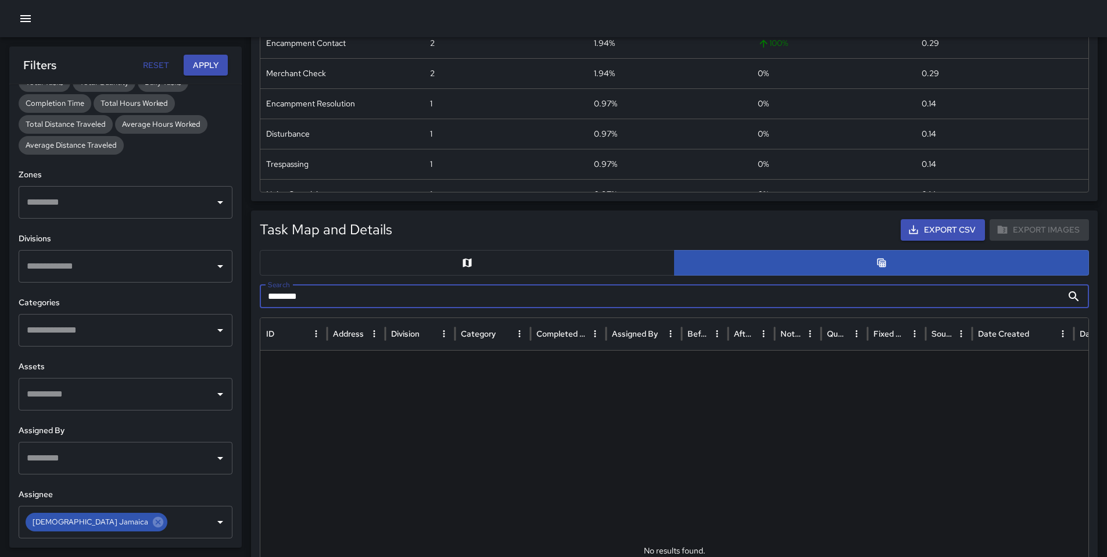
drag, startPoint x: 324, startPoint y: 297, endPoint x: 212, endPoint y: 288, distance: 112.6
click at [212, 288] on body "**********" at bounding box center [553, 507] width 1107 height 1592
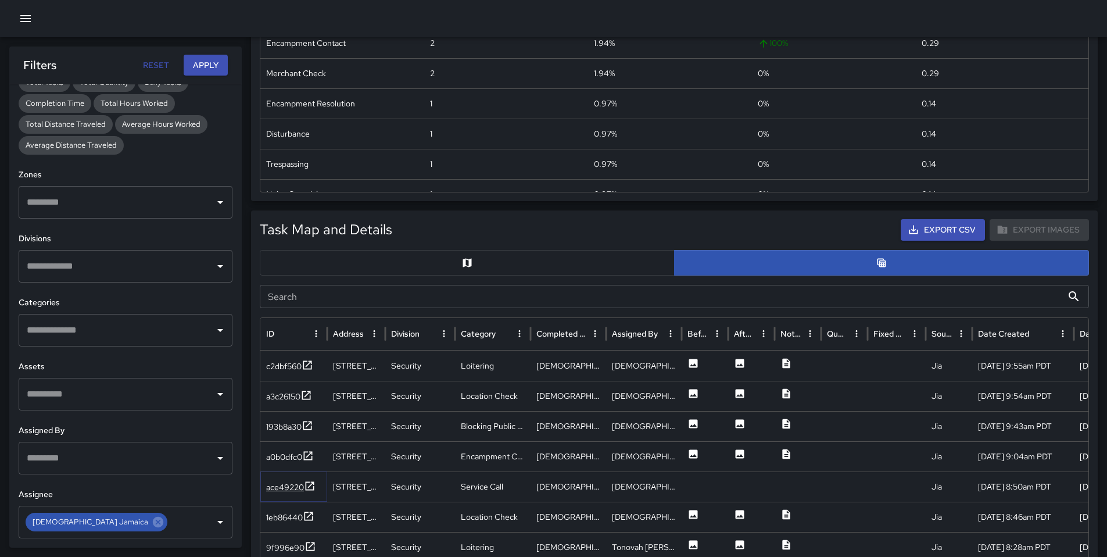
click at [282, 455] on div "ace49220" at bounding box center [285, 487] width 38 height 12
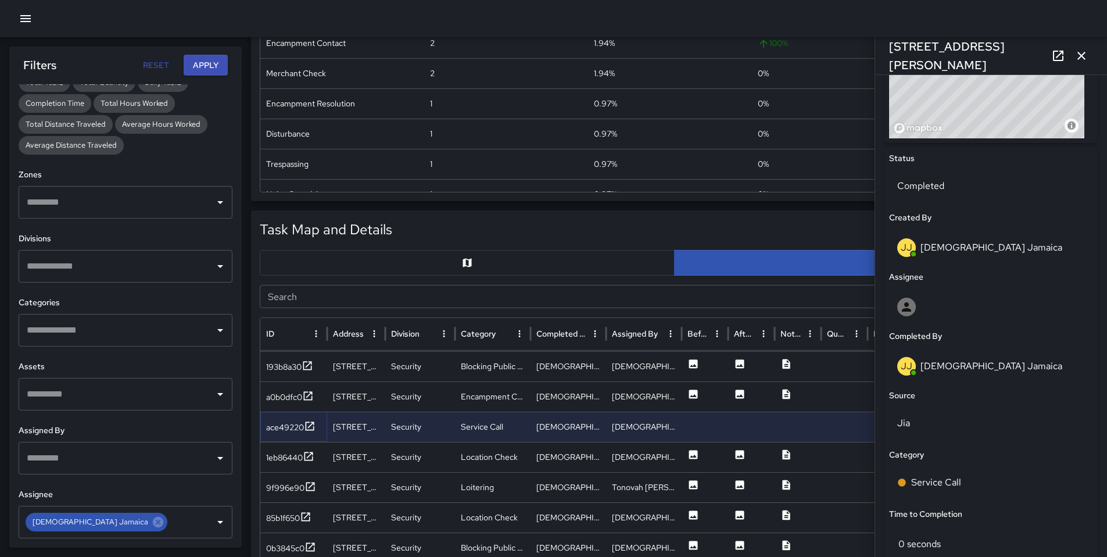
scroll to position [68, 0]
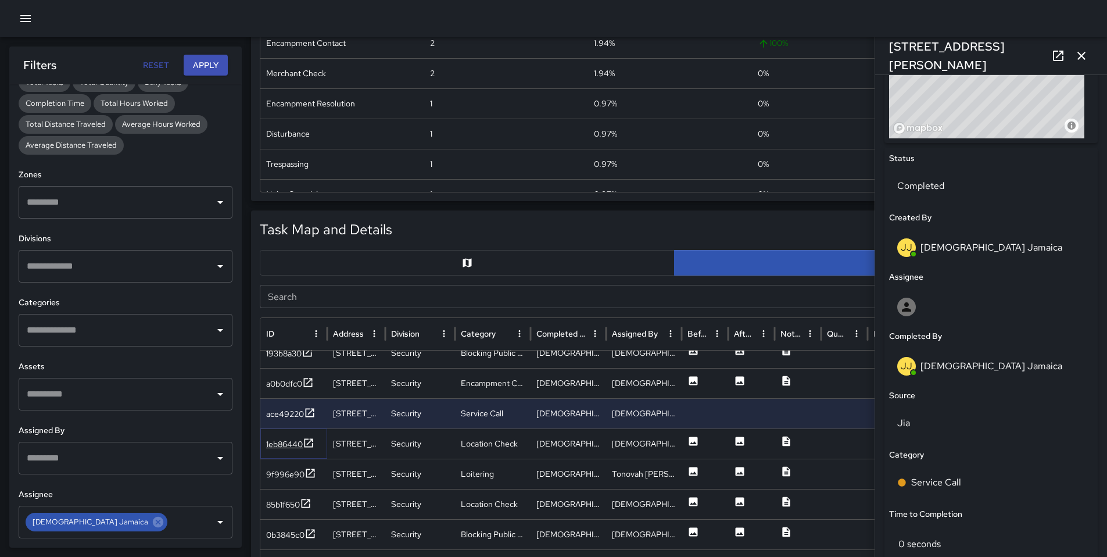
click at [277, 450] on div "1eb86440" at bounding box center [290, 444] width 48 height 15
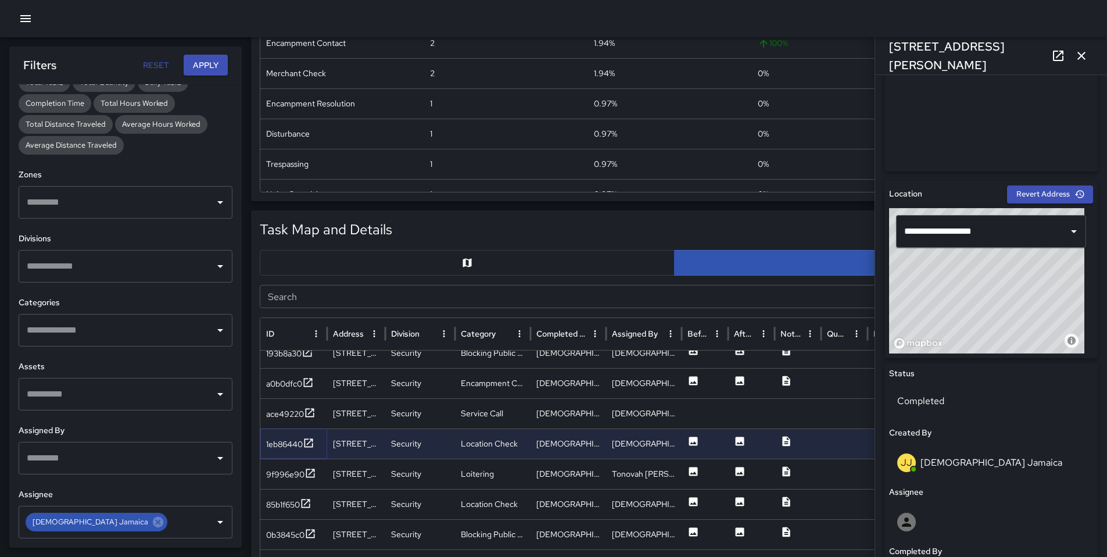
scroll to position [10, 0]
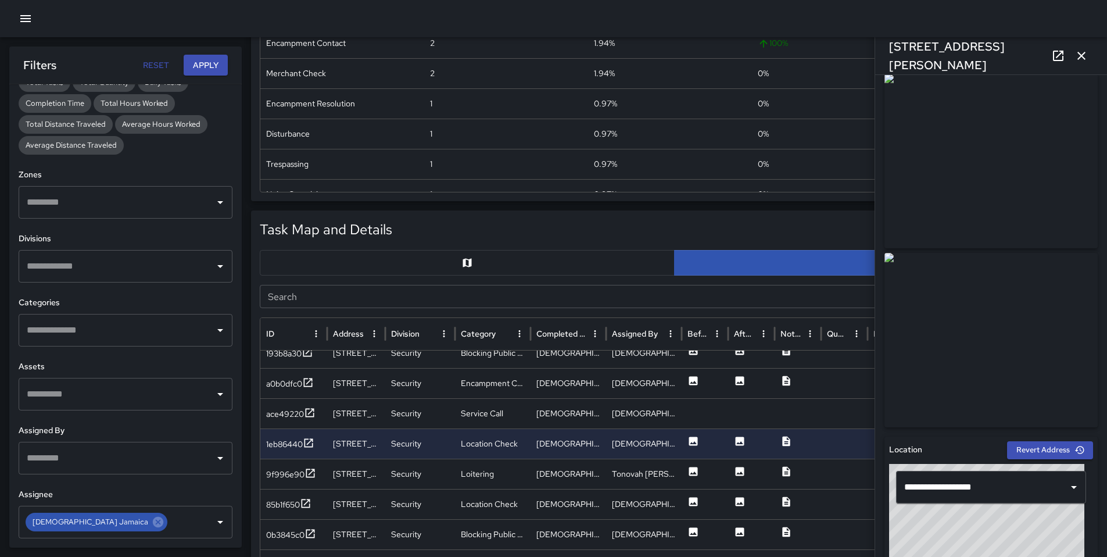
click at [845, 59] on icon at bounding box center [1059, 56] width 14 height 14
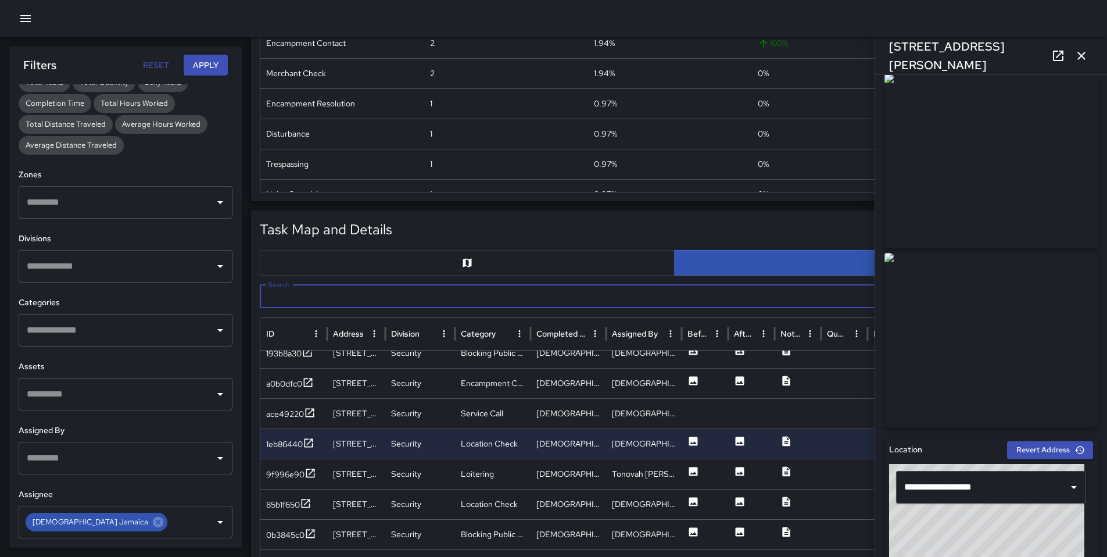
click at [341, 296] on input "Search" at bounding box center [661, 296] width 803 height 23
paste input "********"
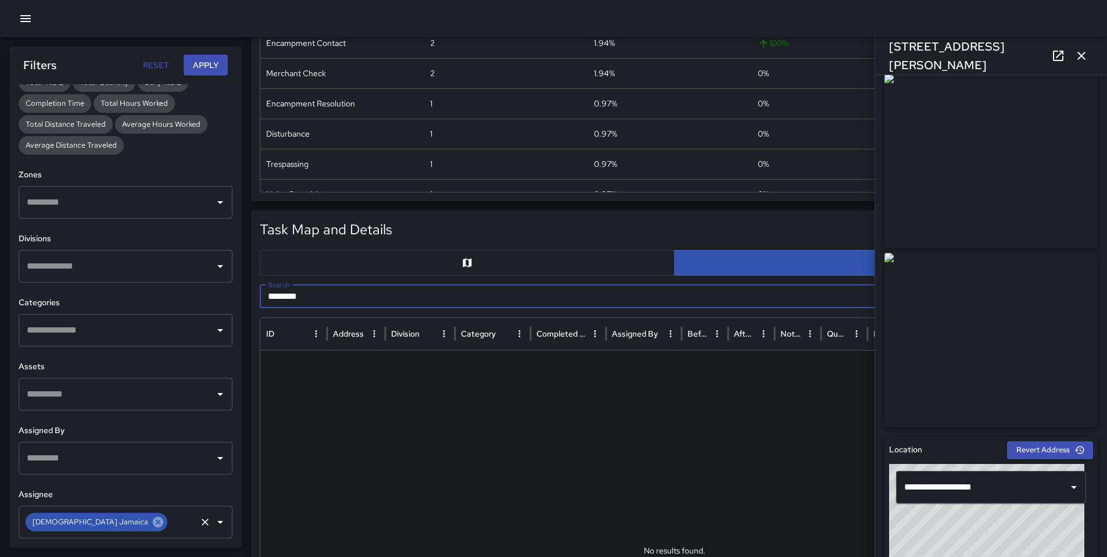
click at [152, 455] on icon at bounding box center [158, 522] width 13 height 13
type input "********"
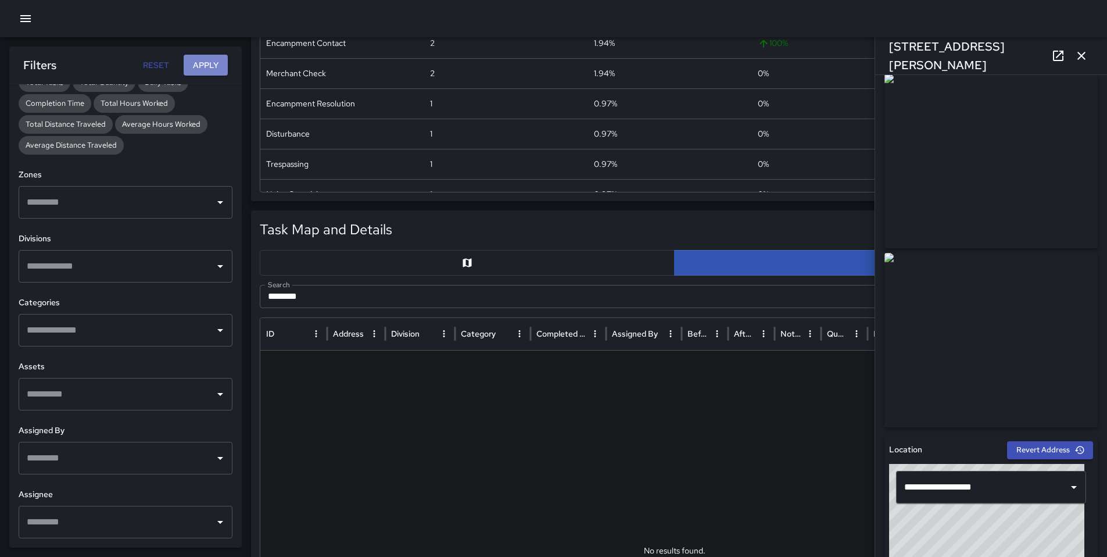
click at [199, 67] on button "Apply" at bounding box center [206, 66] width 44 height 22
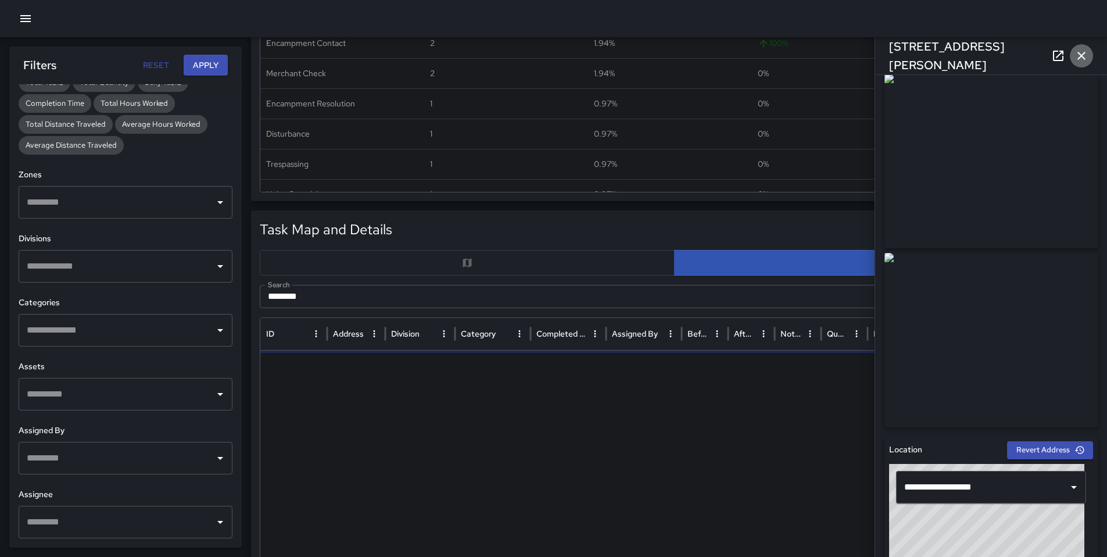
click at [845, 59] on icon "button" at bounding box center [1082, 56] width 14 height 14
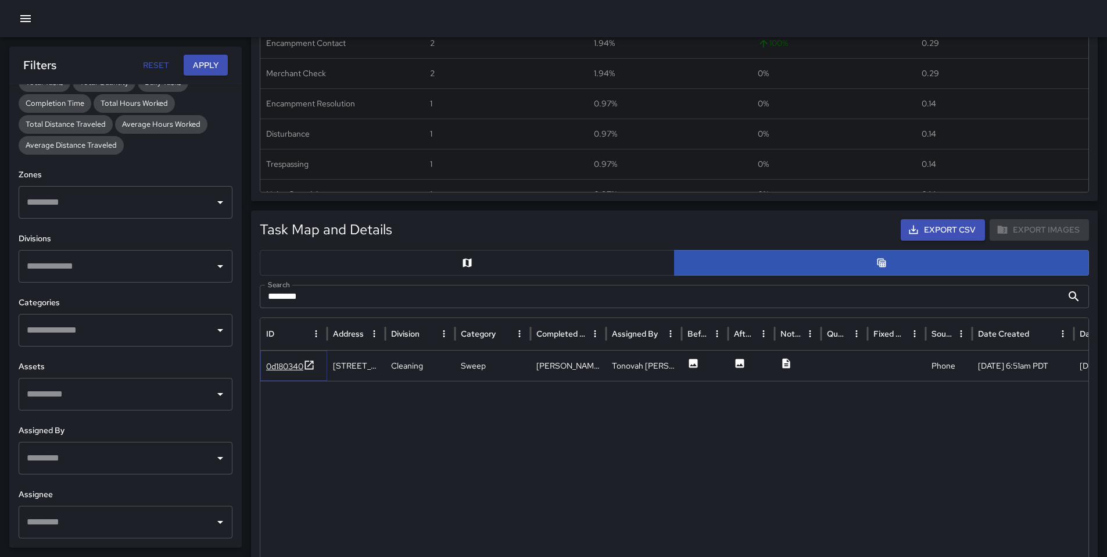
click at [281, 367] on div "0d180340" at bounding box center [284, 366] width 37 height 12
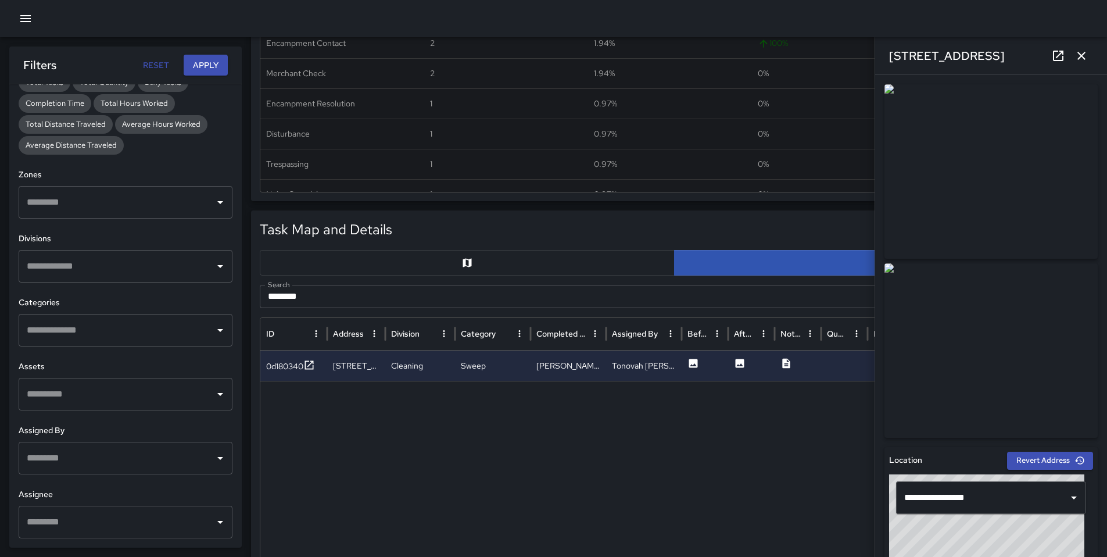
click at [845, 58] on icon at bounding box center [1059, 56] width 14 height 14
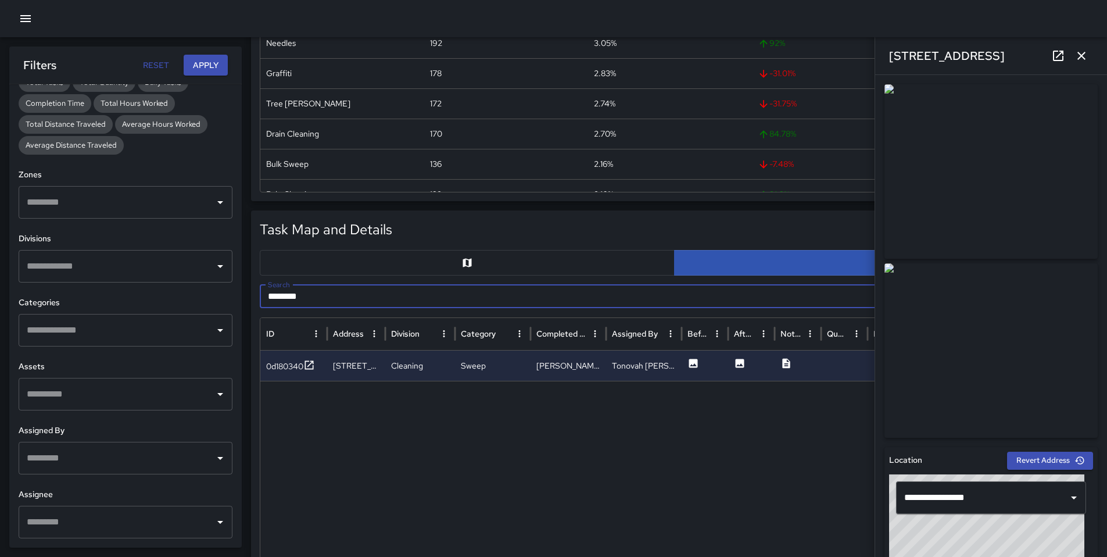
drag, startPoint x: 327, startPoint y: 303, endPoint x: 210, endPoint y: 293, distance: 116.7
click at [212, 293] on body "Task Breakdown by Category Export Quantity View (6,287) Tasks View (5,817) Cate…" at bounding box center [553, 507] width 1107 height 1592
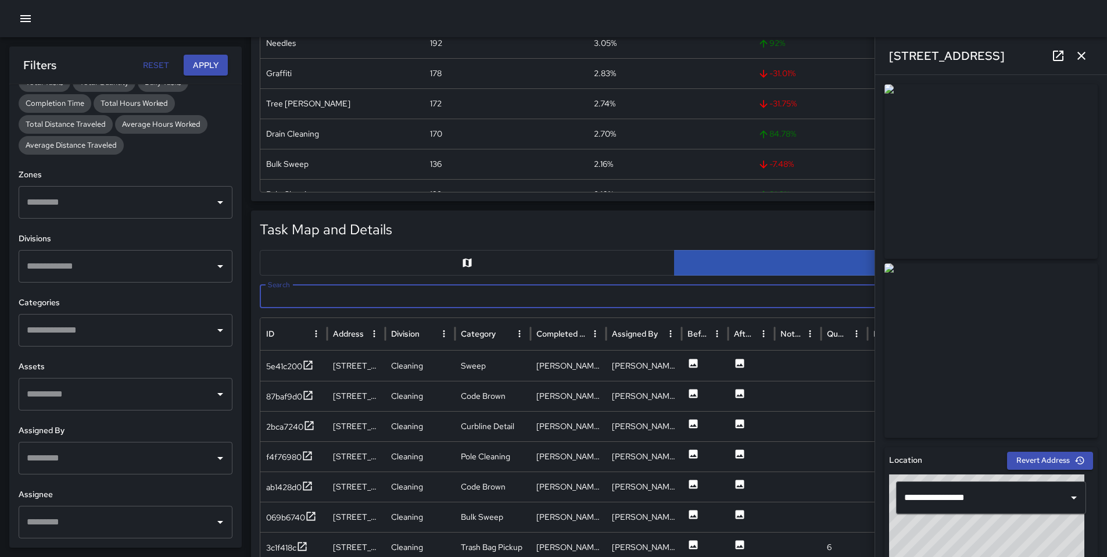
paste input "********"
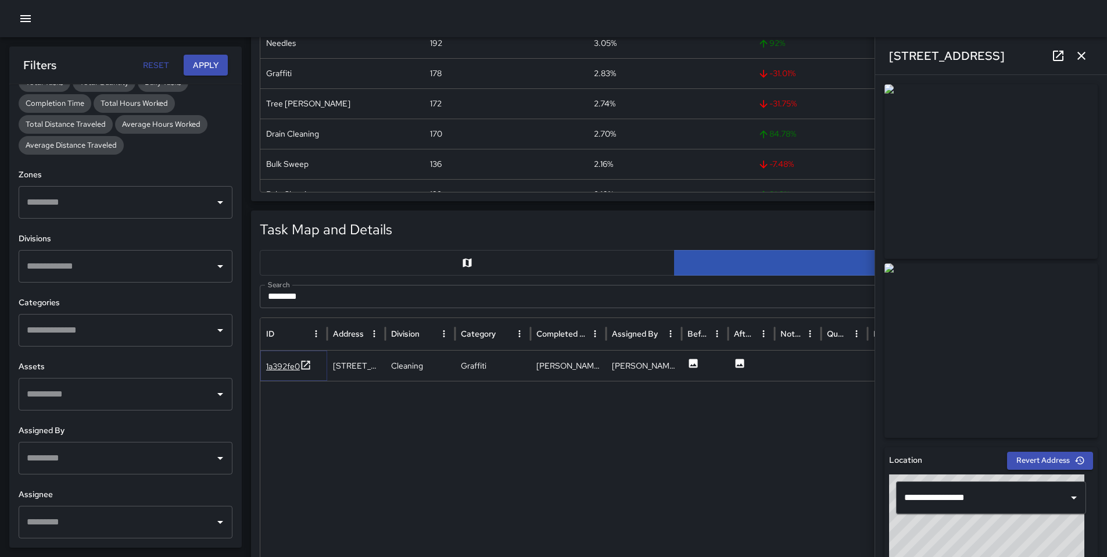
click at [281, 368] on div "1a392fe0" at bounding box center [283, 366] width 34 height 12
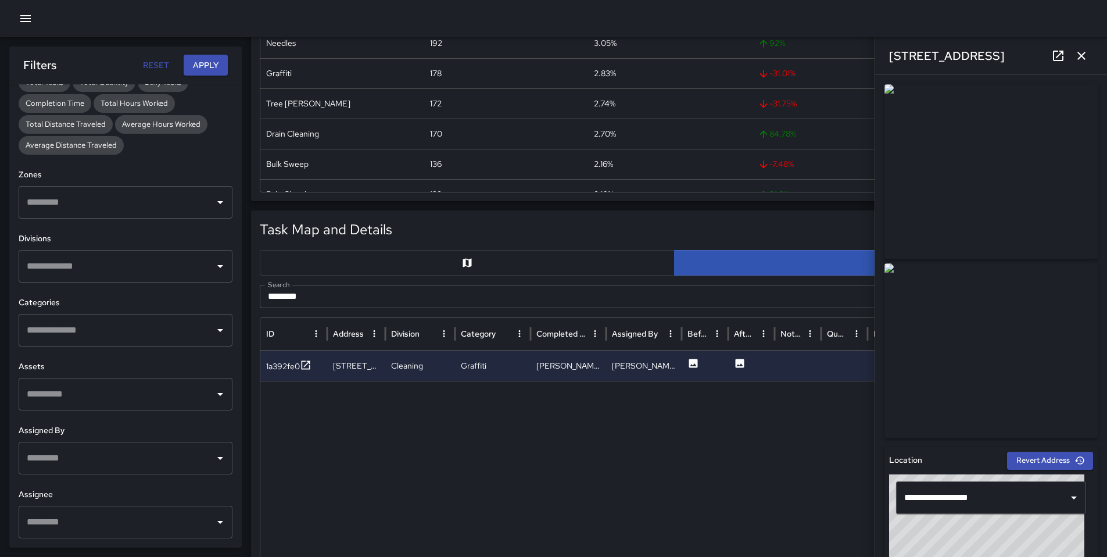
click at [845, 57] on icon at bounding box center [1059, 56] width 14 height 14
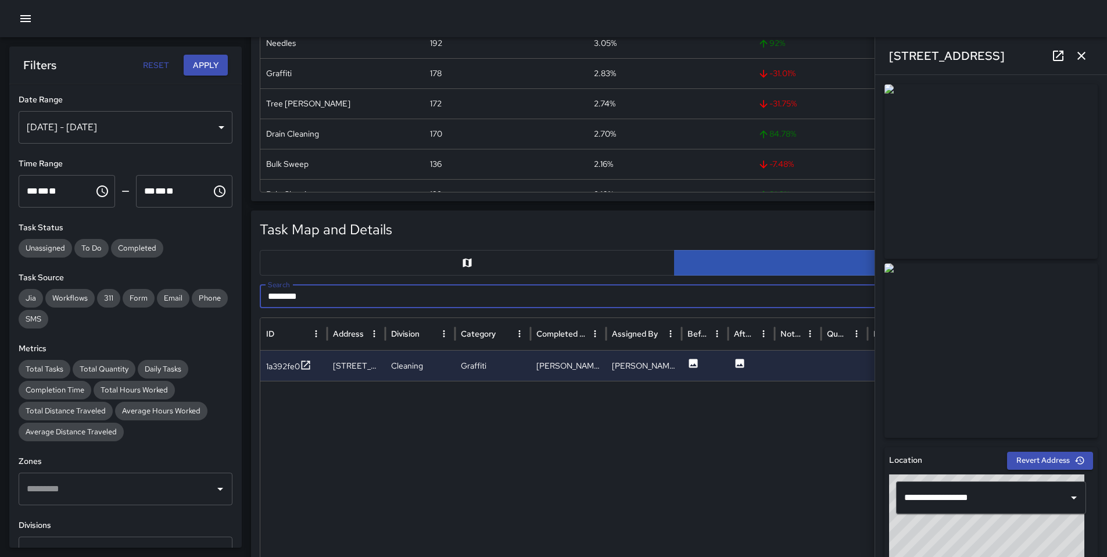
drag, startPoint x: 320, startPoint y: 299, endPoint x: 258, endPoint y: 283, distance: 64.4
click at [265, 300] on input "********" at bounding box center [661, 296] width 803 height 23
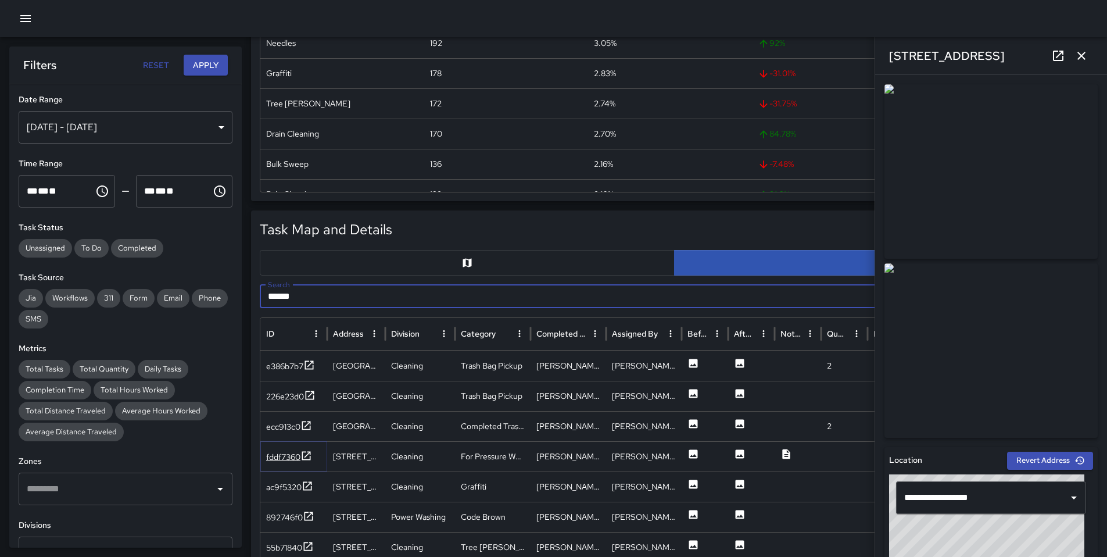
click at [280, 455] on div "fddf7360" at bounding box center [283, 457] width 34 height 12
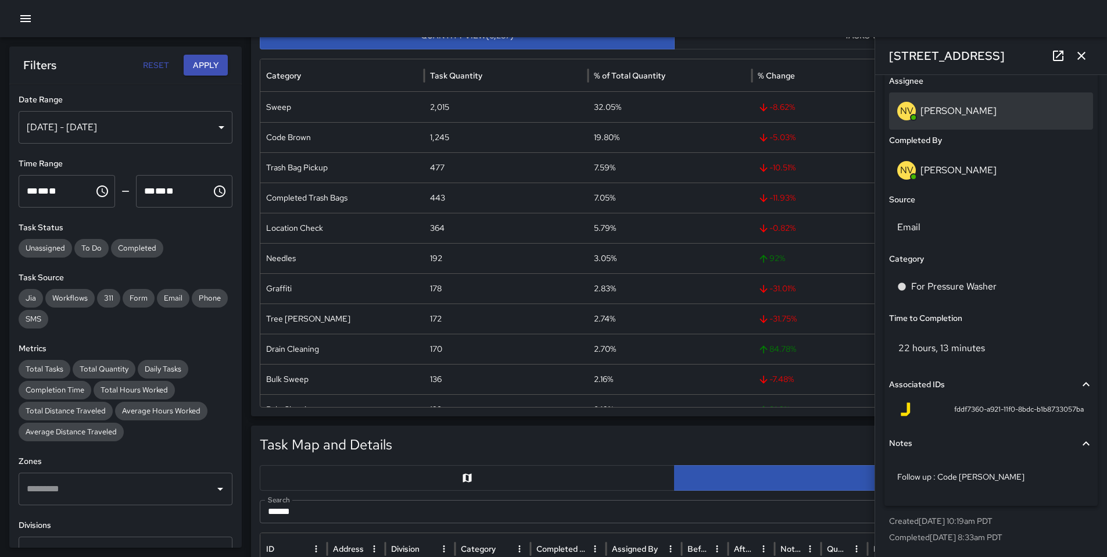
scroll to position [65, 0]
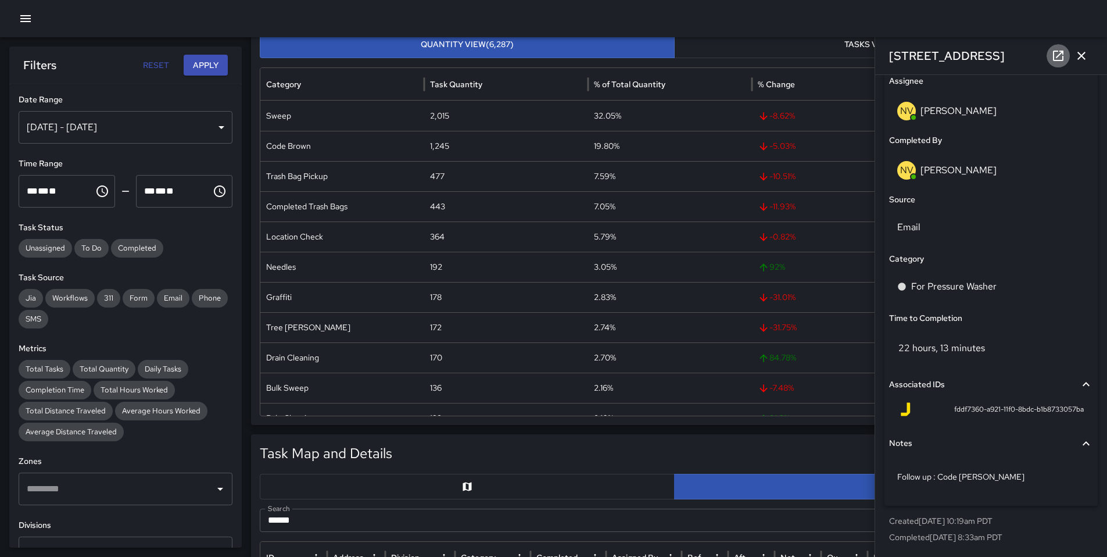
click at [845, 59] on icon at bounding box center [1059, 56] width 14 height 14
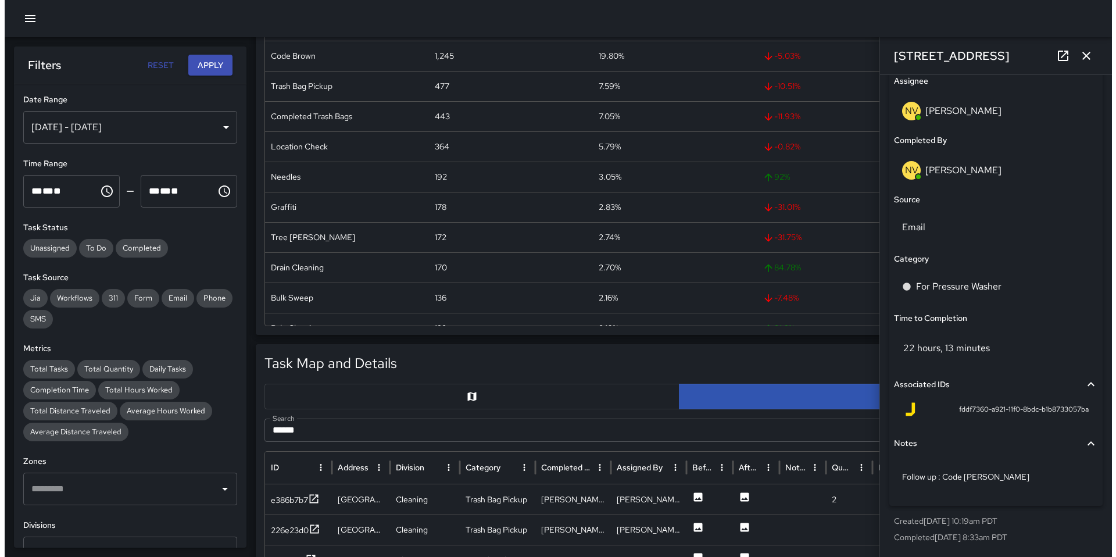
scroll to position [306, 0]
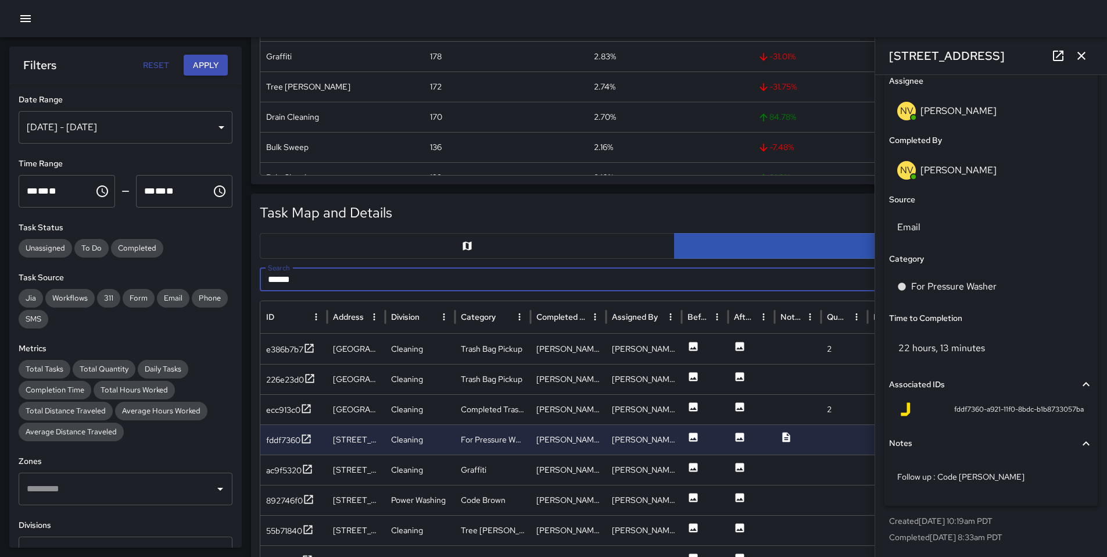
drag, startPoint x: 345, startPoint y: 274, endPoint x: 271, endPoint y: 273, distance: 73.8
click at [271, 274] on input "******" at bounding box center [661, 279] width 803 height 23
type input "*"
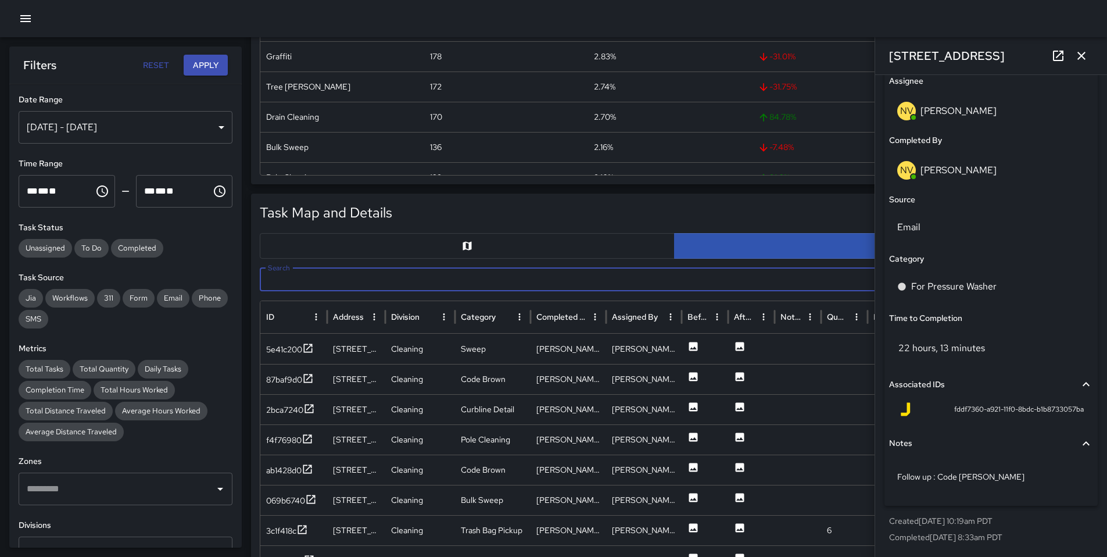
paste input "********"
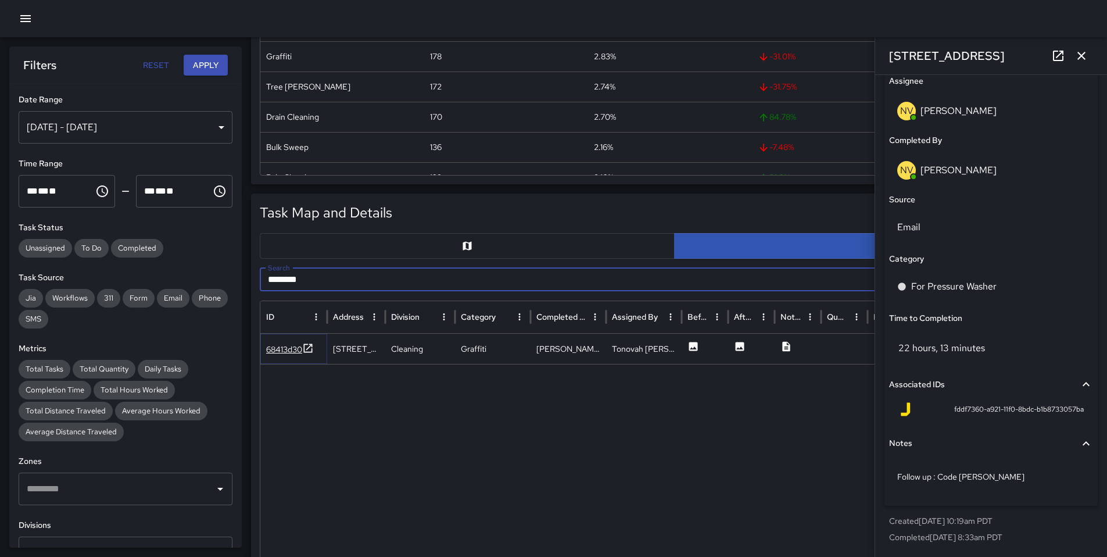
click at [270, 348] on div "68413d30" at bounding box center [284, 350] width 36 height 12
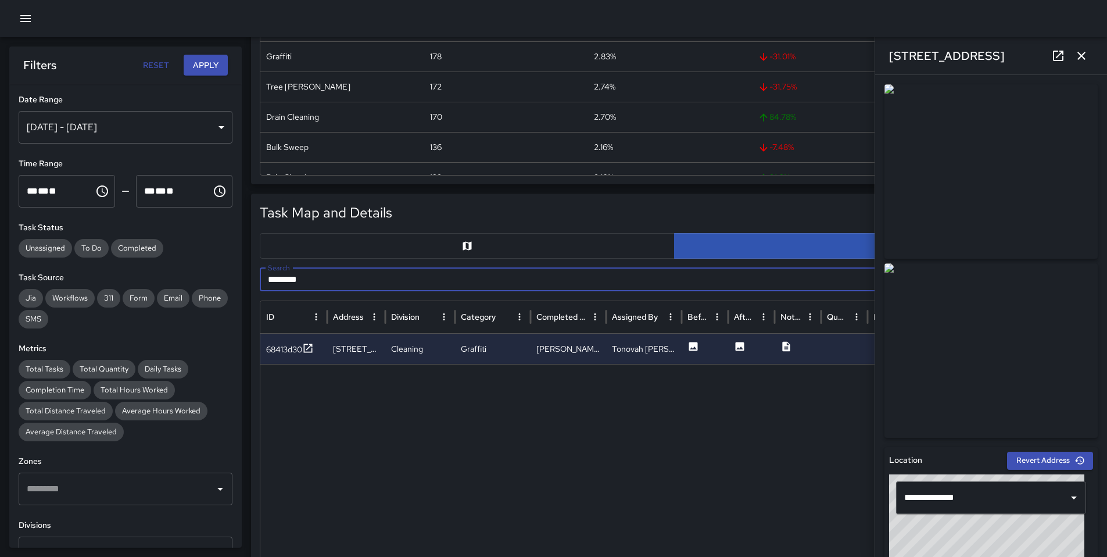
drag, startPoint x: 345, startPoint y: 277, endPoint x: 163, endPoint y: 285, distance: 182.1
click at [169, 285] on body "Task Breakdown by Category Export Quantity View (6,287) Tasks View (5,817) Cate…" at bounding box center [553, 490] width 1107 height 1592
paste input "text"
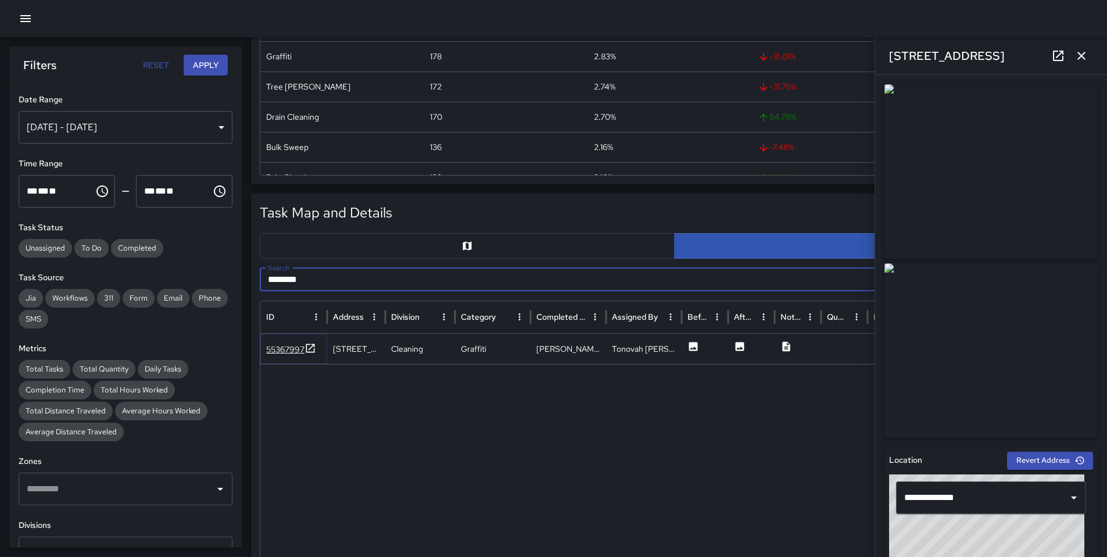
click at [270, 350] on div "55367997" at bounding box center [285, 350] width 38 height 12
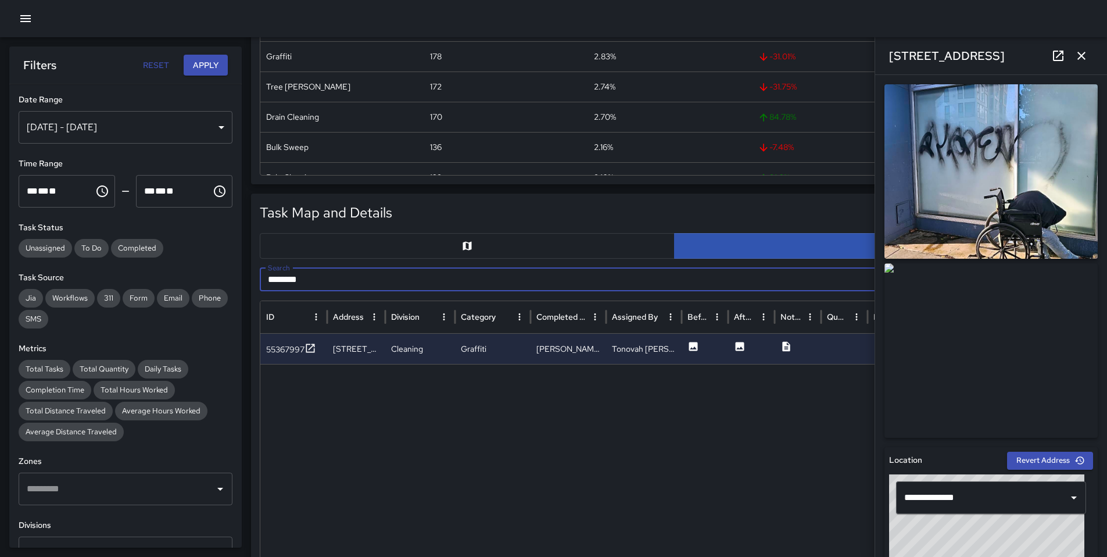
drag, startPoint x: 319, startPoint y: 280, endPoint x: 174, endPoint y: 270, distance: 145.1
click at [184, 281] on body "Task Breakdown by Category Export Quantity View (6,287) Tasks View (5,817) Cate…" at bounding box center [553, 490] width 1107 height 1592
paste input "text"
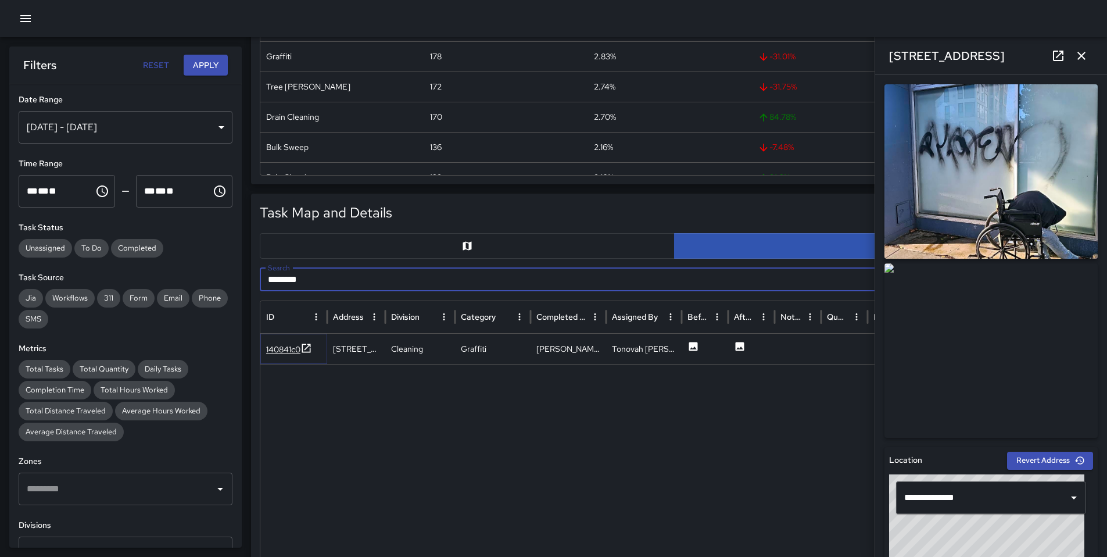
click at [279, 346] on div "140841c0" at bounding box center [283, 350] width 34 height 12
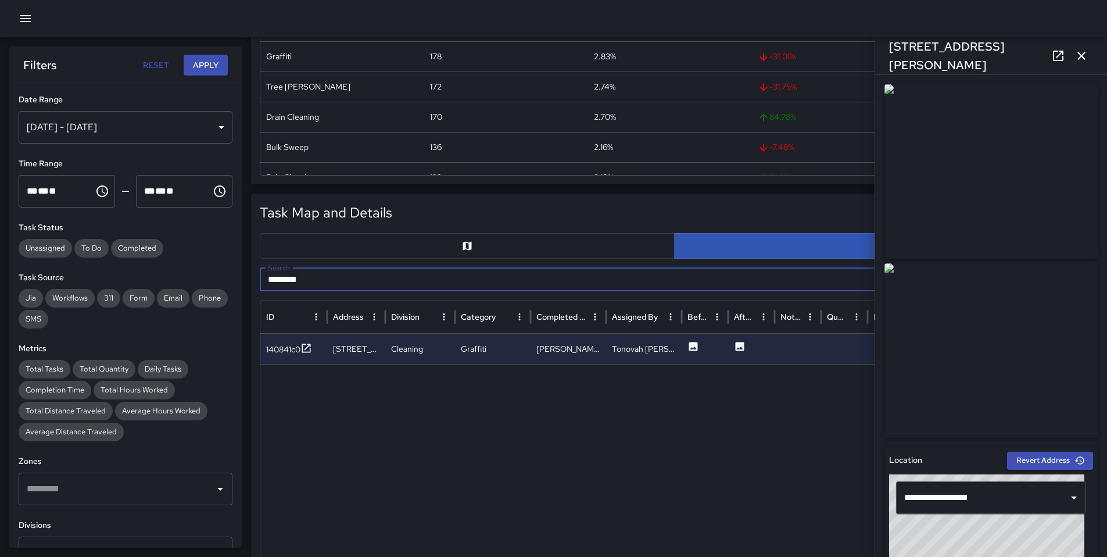
drag, startPoint x: 323, startPoint y: 277, endPoint x: 133, endPoint y: 266, distance: 191.0
click at [142, 266] on body "Task Breakdown by Category Export Quantity View (6,287) Tasks View (5,817) Cate…" at bounding box center [553, 490] width 1107 height 1592
type input "*"
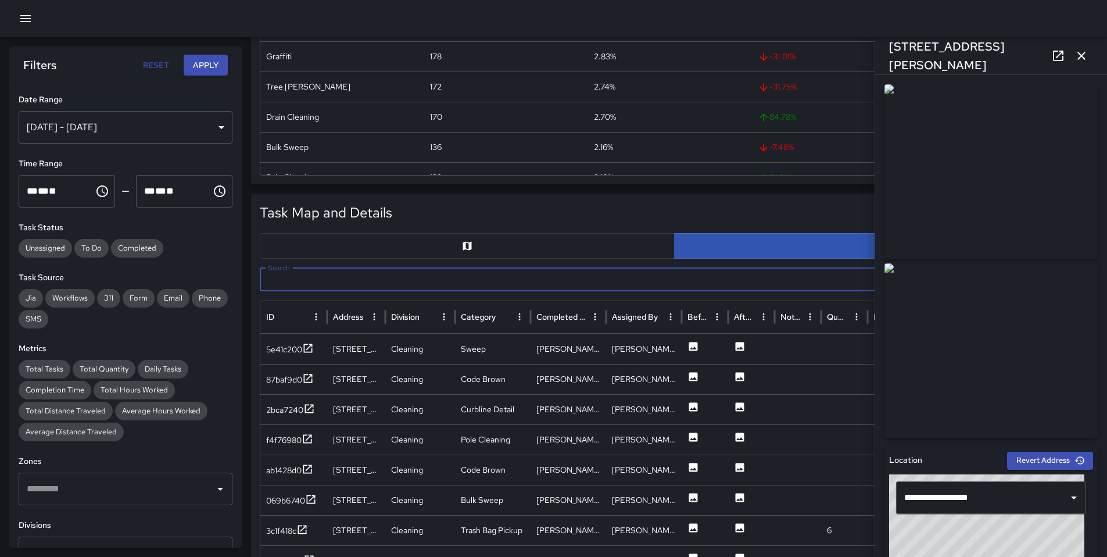
paste input "********"
type input "********"
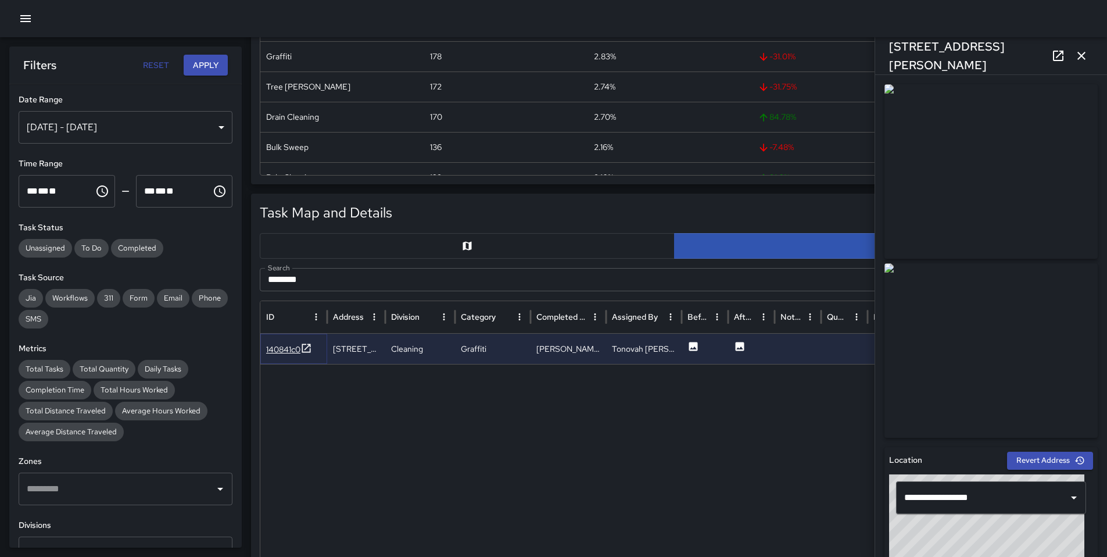
click at [276, 355] on div "140841c0" at bounding box center [283, 350] width 34 height 12
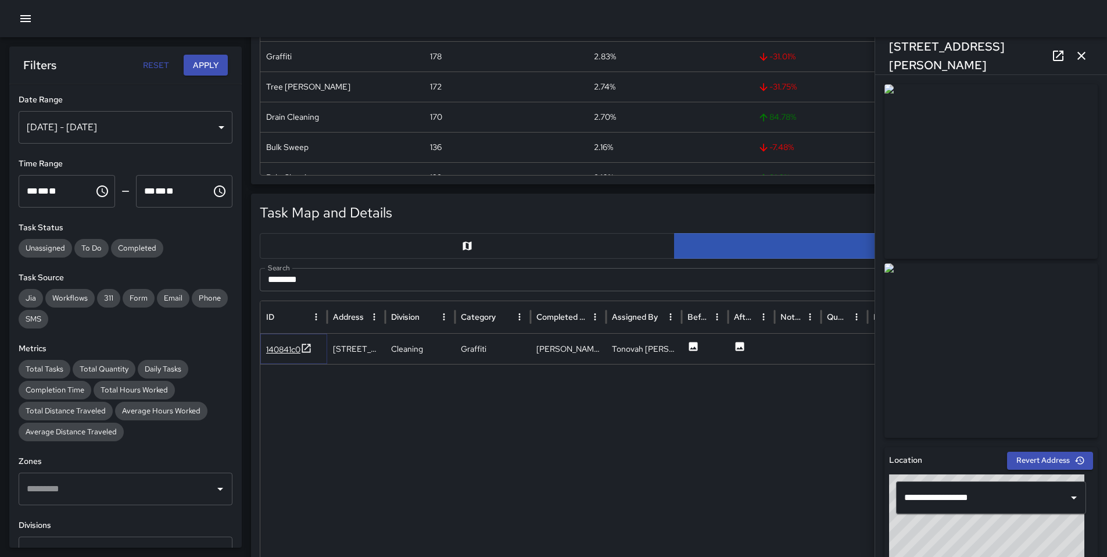
click at [278, 352] on div "140841c0" at bounding box center [283, 350] width 34 height 12
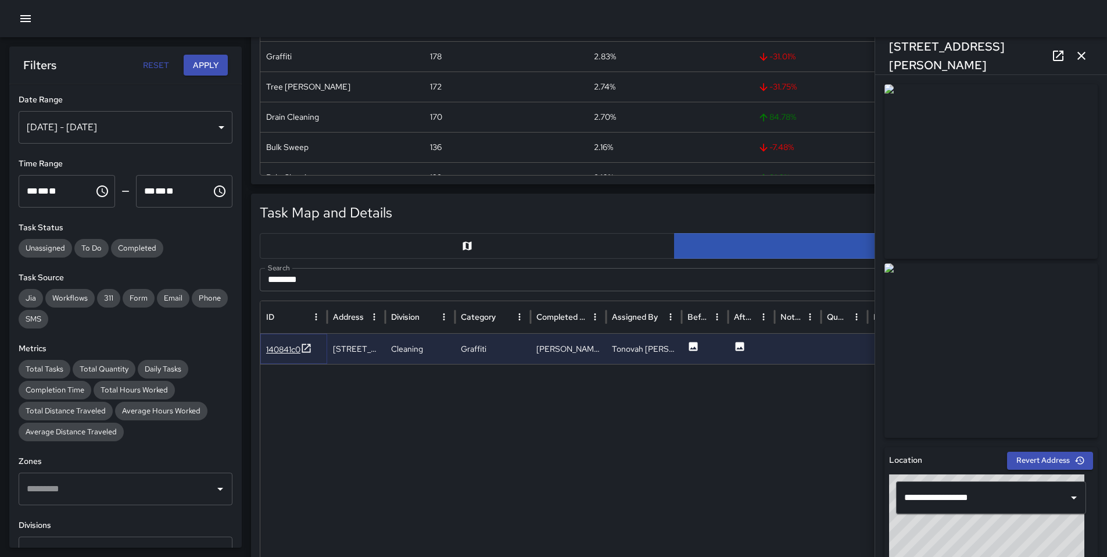
click at [280, 350] on div "140841c0" at bounding box center [283, 350] width 34 height 12
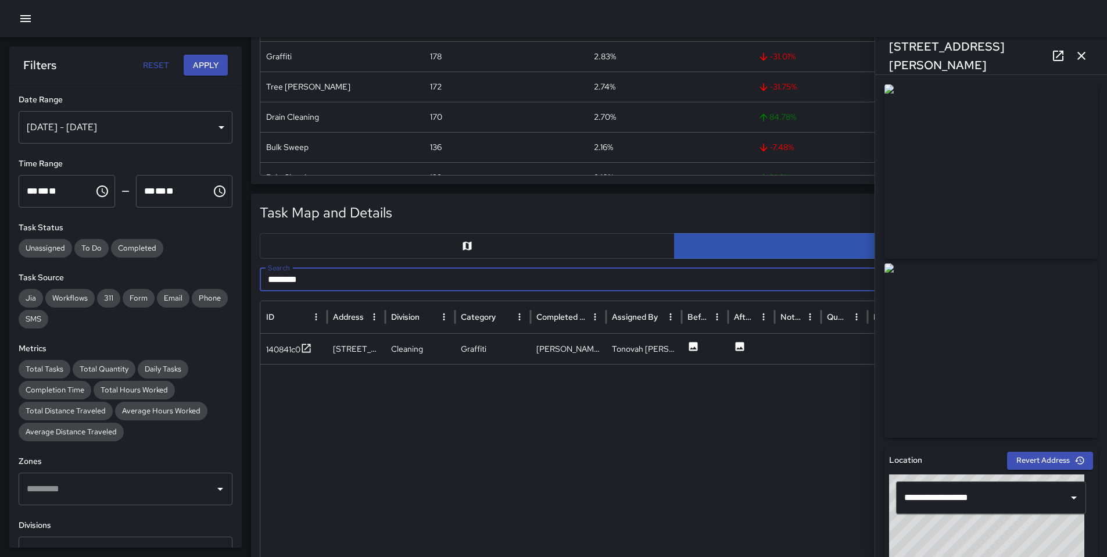
drag, startPoint x: 319, startPoint y: 272, endPoint x: 234, endPoint y: 277, distance: 85.0
click at [234, 277] on body "Task Breakdown by Category Export Quantity View (6,287) Tasks View (5,817) Cate…" at bounding box center [553, 490] width 1107 height 1592
drag, startPoint x: 246, startPoint y: 277, endPoint x: 237, endPoint y: 277, distance: 9.3
click at [237, 277] on body "Task Breakdown by Category Export Quantity View (6,287) Tasks View (5,817) Cate…" at bounding box center [553, 490] width 1107 height 1592
drag, startPoint x: 309, startPoint y: 278, endPoint x: 195, endPoint y: 267, distance: 115.0
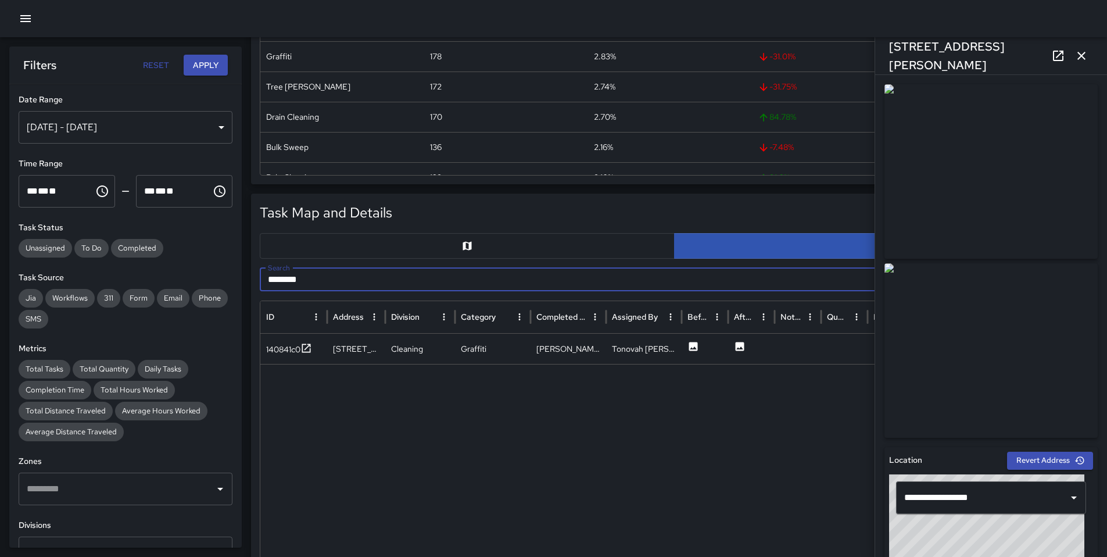
click at [195, 267] on body "Task Breakdown by Category Export Quantity View (6,287) Tasks View (5,817) Cate…" at bounding box center [553, 490] width 1107 height 1592
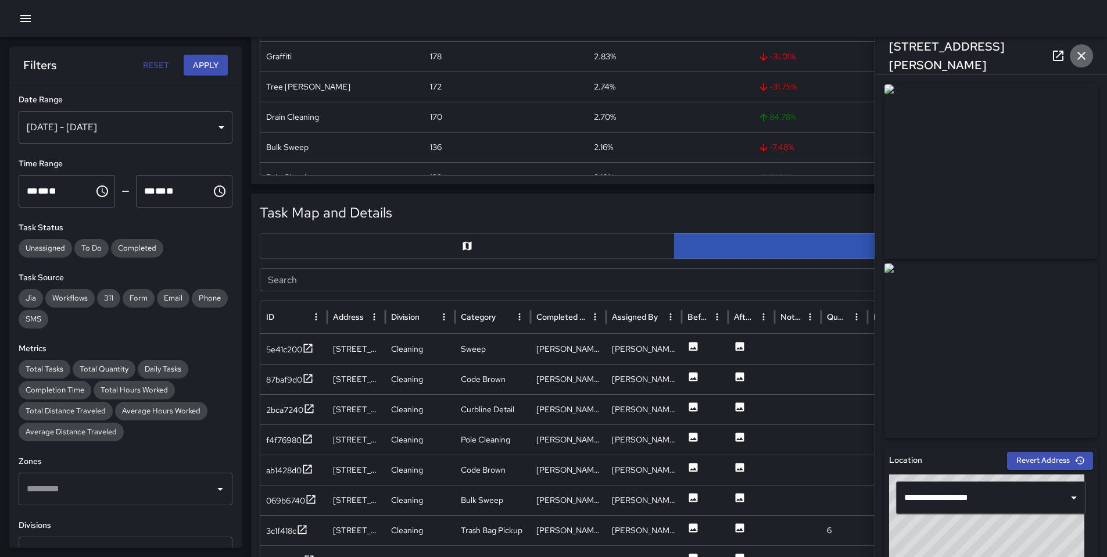
click at [845, 58] on button "button" at bounding box center [1081, 55] width 23 height 23
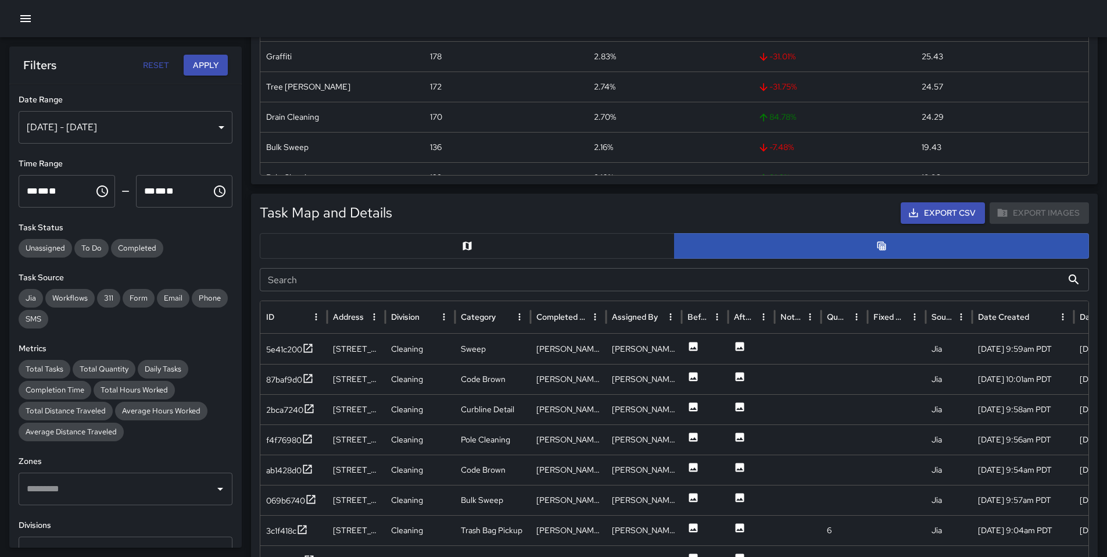
click at [26, 12] on icon "button" at bounding box center [26, 19] width 14 height 14
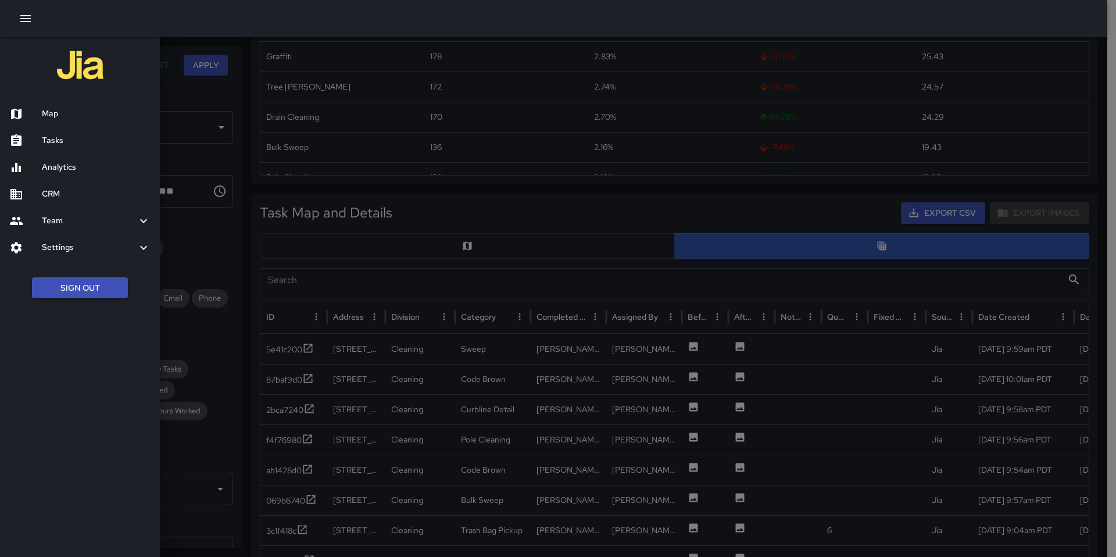
click at [54, 141] on h6 "Tasks" at bounding box center [96, 140] width 109 height 13
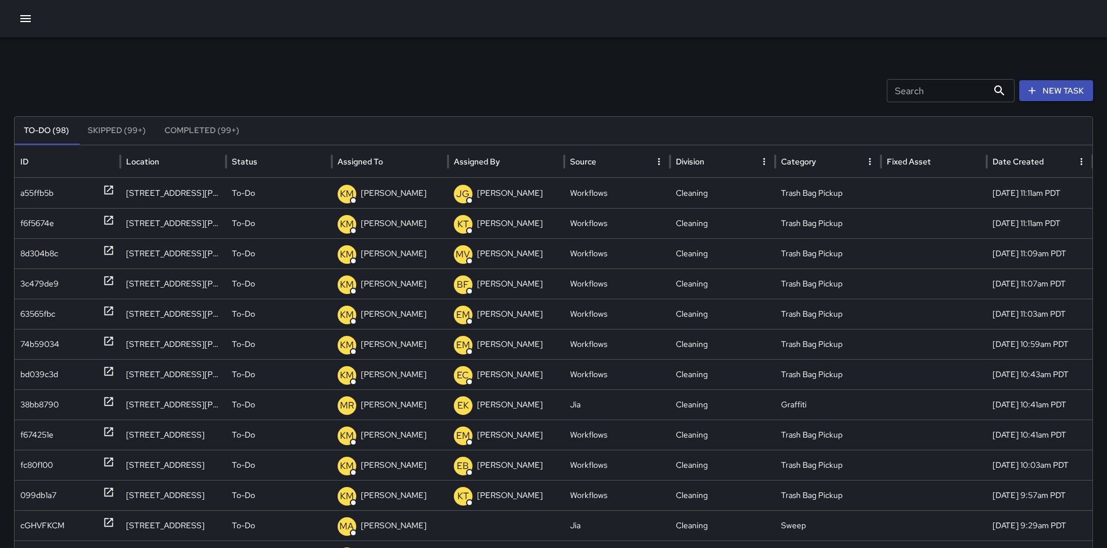
click at [845, 94] on icon "button" at bounding box center [1033, 91] width 12 height 12
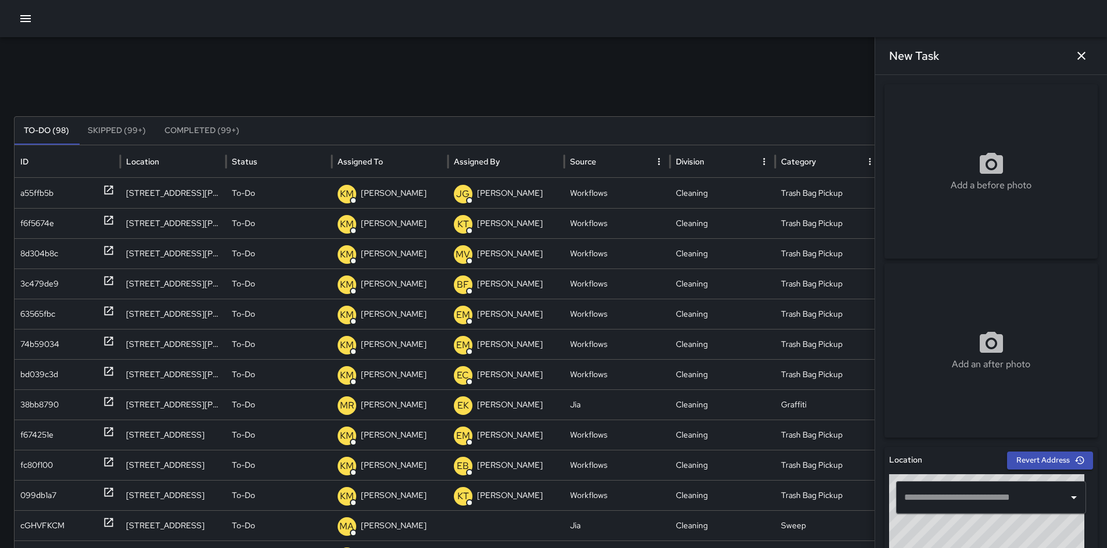
click at [845, 455] on input "text" at bounding box center [983, 498] width 162 height 22
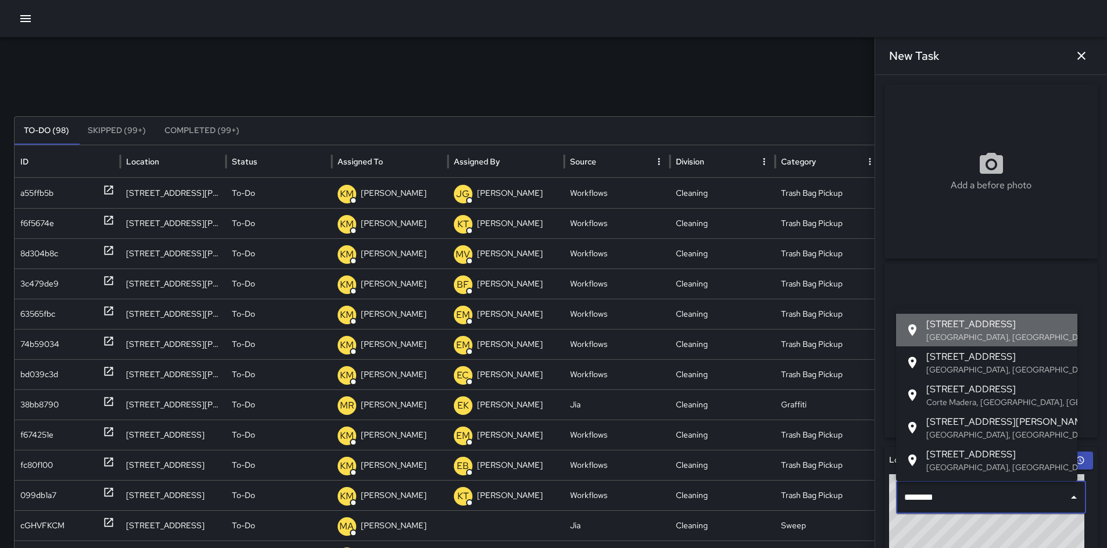
click at [845, 335] on p "San Francisco, CA, USA" at bounding box center [998, 337] width 142 height 12
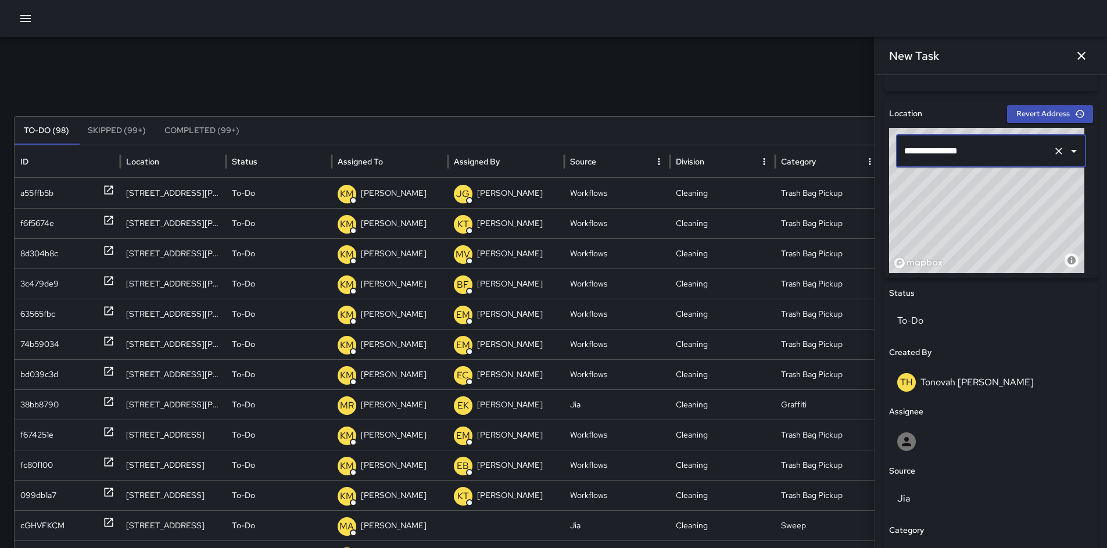
scroll to position [495, 0]
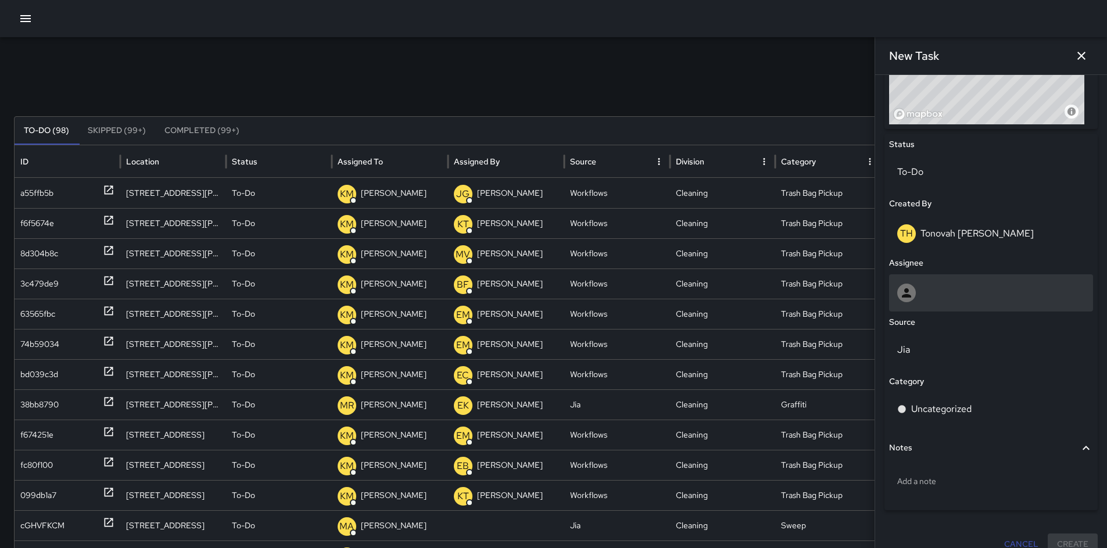
type input "**********"
click at [845, 295] on div at bounding box center [992, 293] width 188 height 19
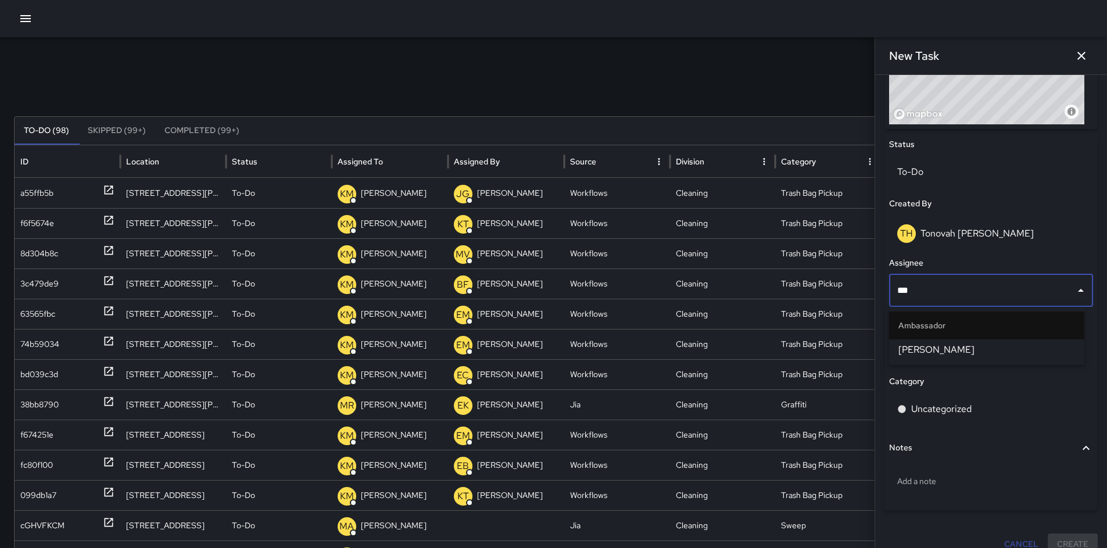
type input "****"
click at [845, 356] on span "[PERSON_NAME]" at bounding box center [987, 350] width 177 height 14
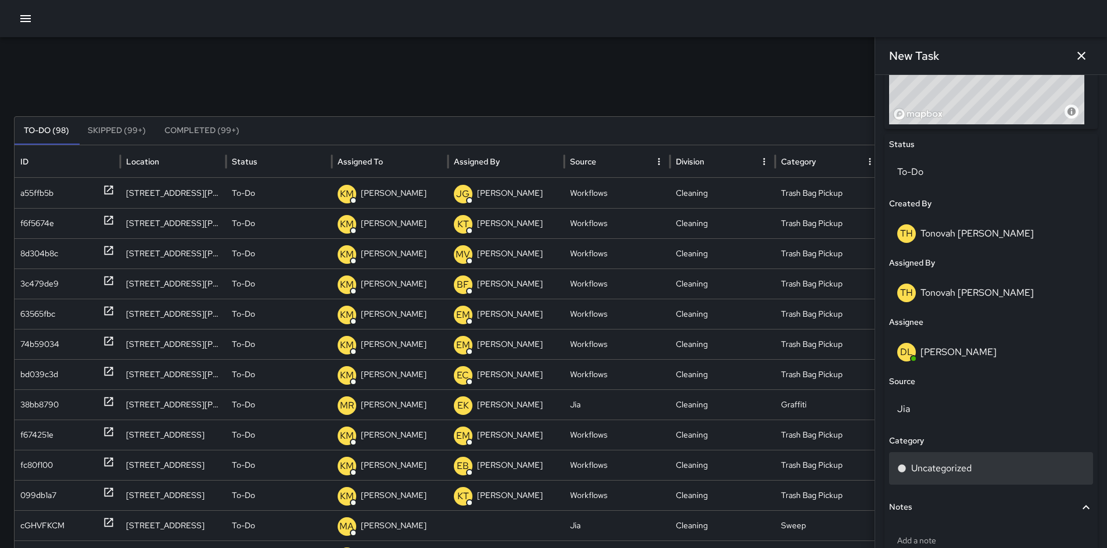
click at [845, 455] on p "Uncategorized" at bounding box center [941, 469] width 60 height 14
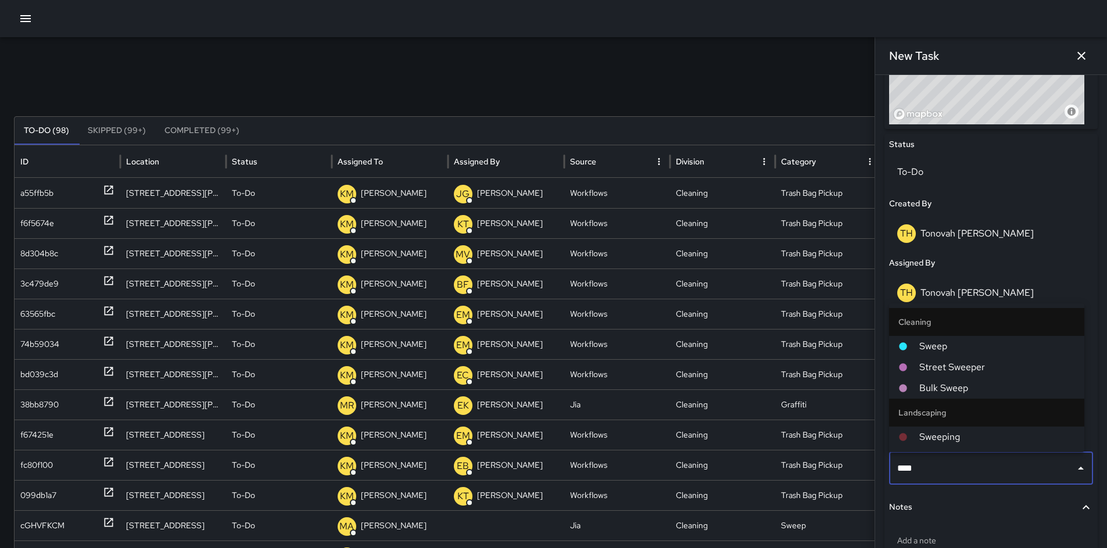
type input "*****"
click at [845, 346] on span "Sweep" at bounding box center [998, 346] width 156 height 14
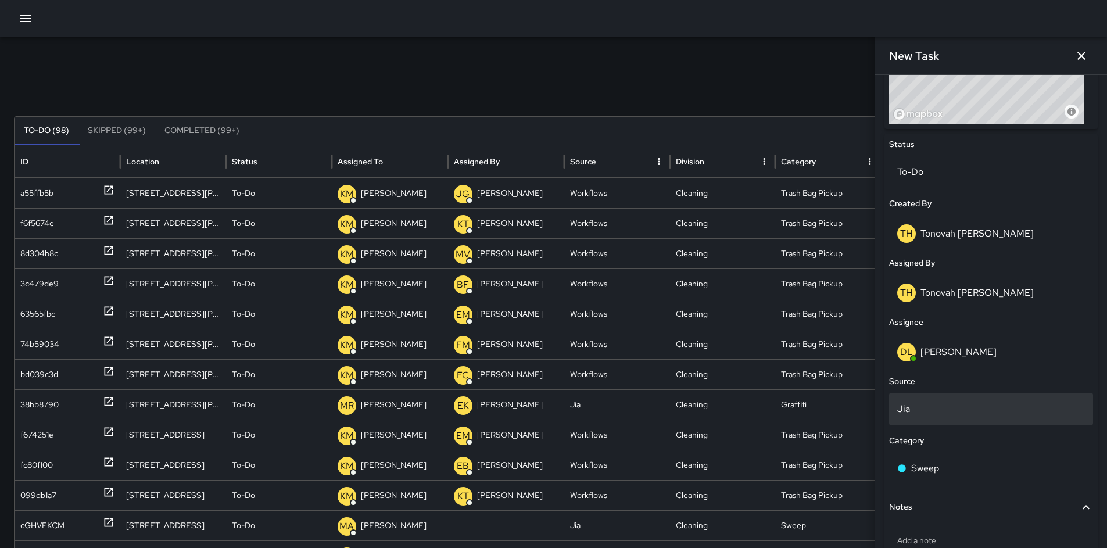
click at [845, 413] on p "Jia" at bounding box center [992, 409] width 188 height 14
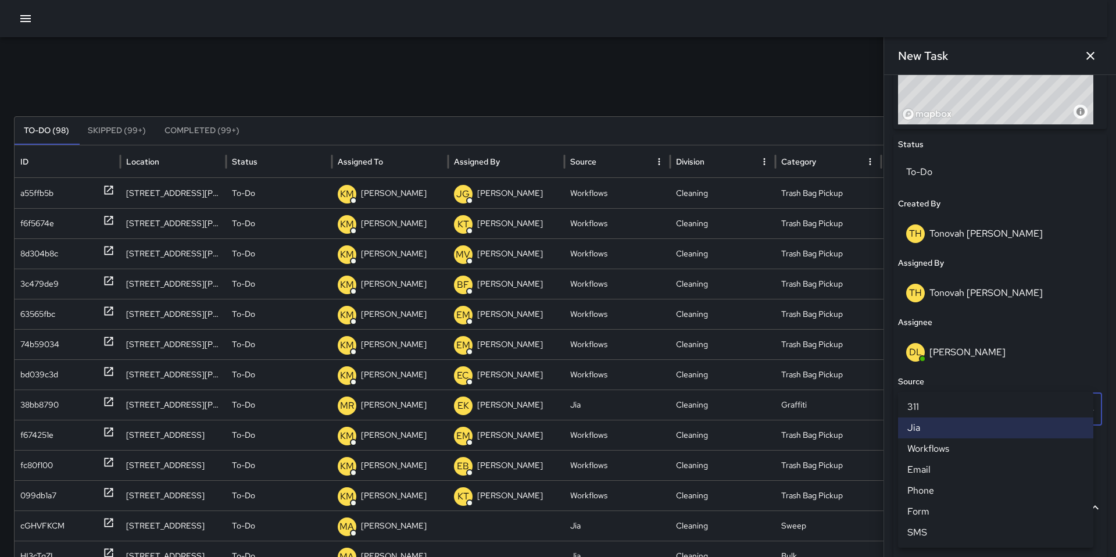
click at [845, 455] on li "Phone" at bounding box center [995, 490] width 195 height 21
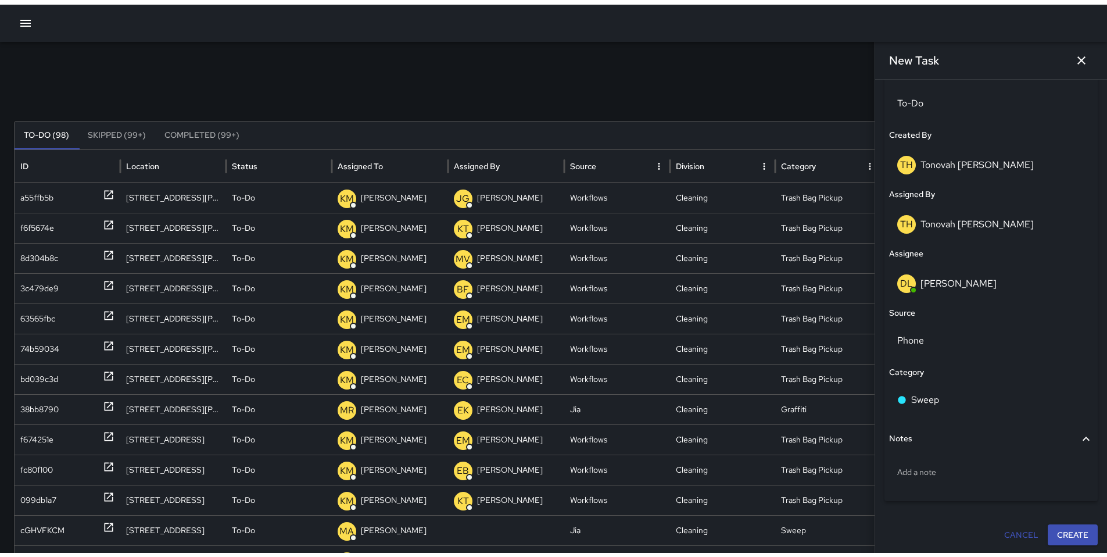
scroll to position [570, 0]
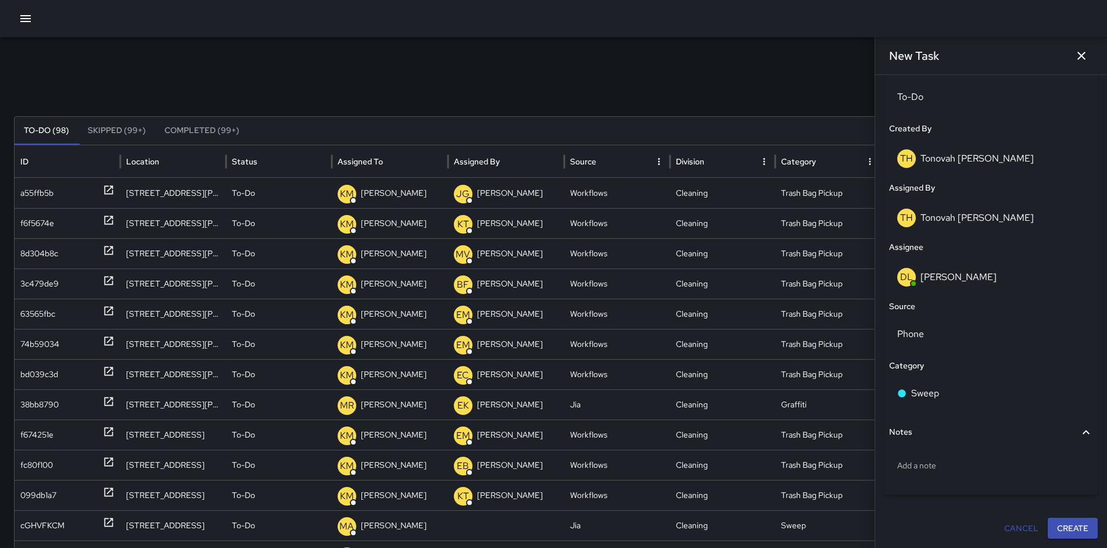
click at [845, 455] on button "Create" at bounding box center [1073, 529] width 50 height 22
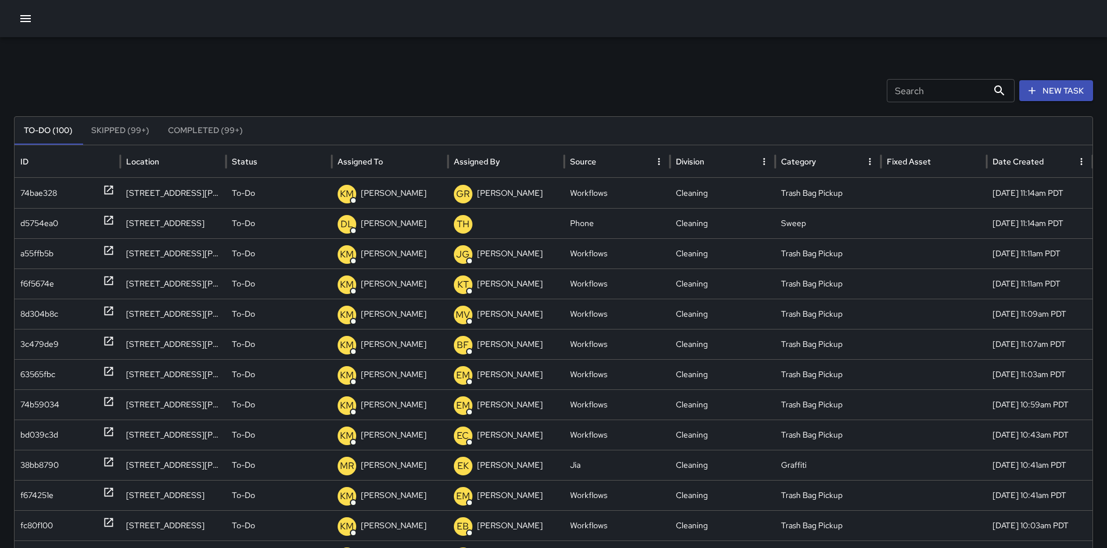
drag, startPoint x: 23, startPoint y: 22, endPoint x: 26, endPoint y: 28, distance: 6.3
click at [23, 22] on icon "button" at bounding box center [26, 19] width 14 height 14
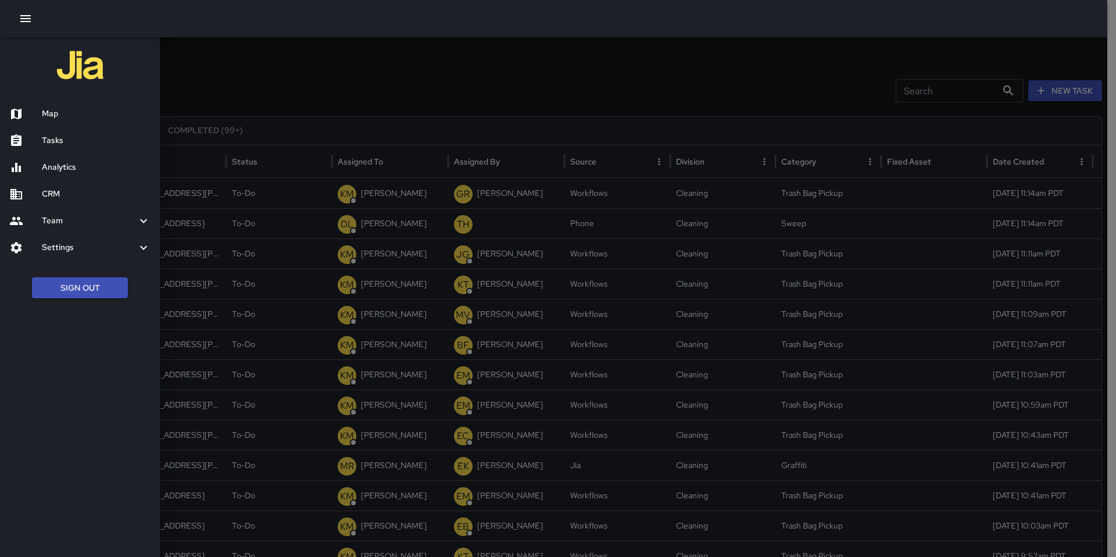
click at [88, 161] on h6 "Analytics" at bounding box center [96, 167] width 109 height 13
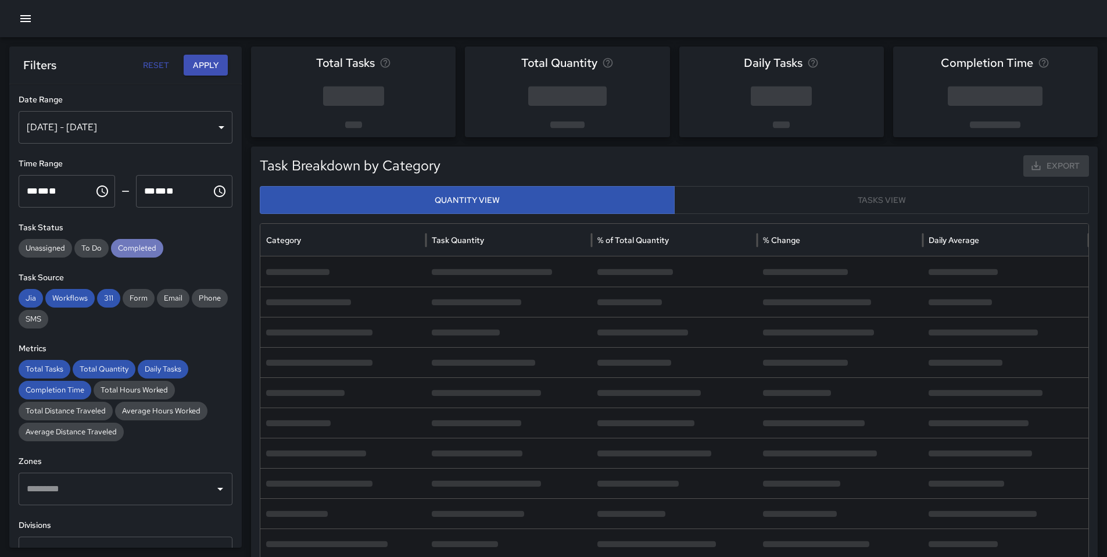
click at [120, 245] on span "Completed" at bounding box center [137, 248] width 52 height 12
drag, startPoint x: 111, startPoint y: 291, endPoint x: 110, endPoint y: 297, distance: 6.5
click at [109, 296] on div "311" at bounding box center [108, 298] width 23 height 19
drag, startPoint x: 71, startPoint y: 302, endPoint x: 51, endPoint y: 301, distance: 20.4
click at [71, 302] on span "Workflows" at bounding box center [69, 298] width 49 height 12
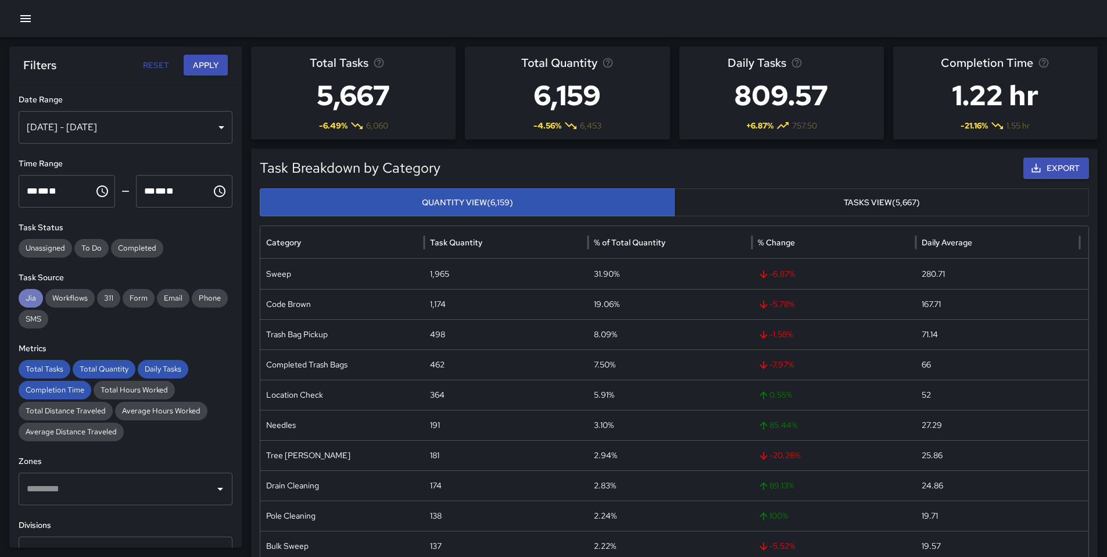
click at [28, 298] on span "Jia" at bounding box center [31, 298] width 24 height 12
click at [38, 374] on span "Total Tasks" at bounding box center [45, 369] width 52 height 12
click at [101, 371] on span "Total Quantity" at bounding box center [104, 369] width 63 height 12
drag, startPoint x: 179, startPoint y: 369, endPoint x: 151, endPoint y: 370, distance: 28.5
click at [178, 370] on span "Daily Tasks" at bounding box center [163, 369] width 51 height 12
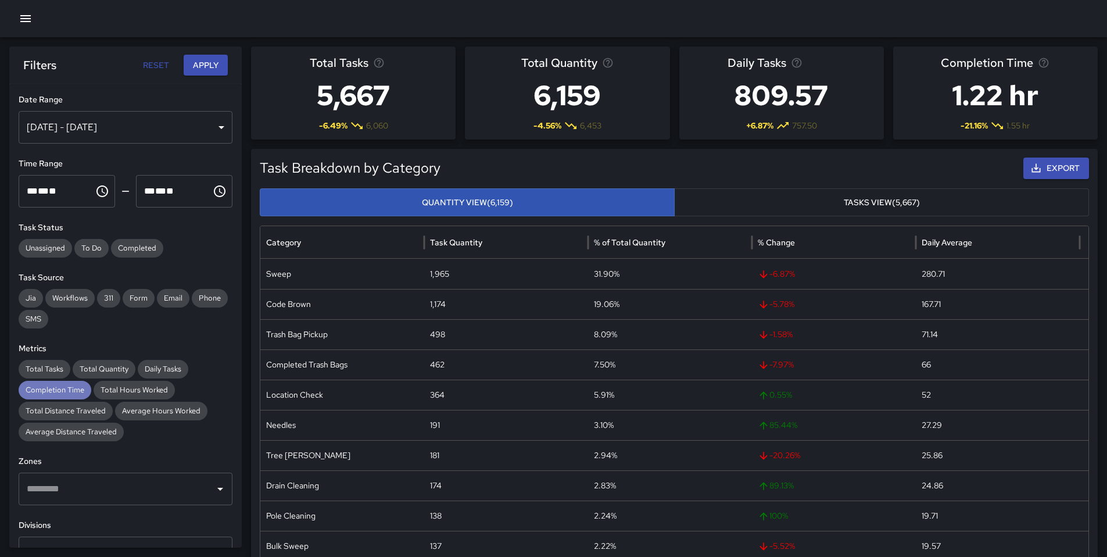
click at [63, 388] on span "Completion Time" at bounding box center [55, 390] width 73 height 12
click at [193, 72] on button "Apply" at bounding box center [206, 66] width 44 height 22
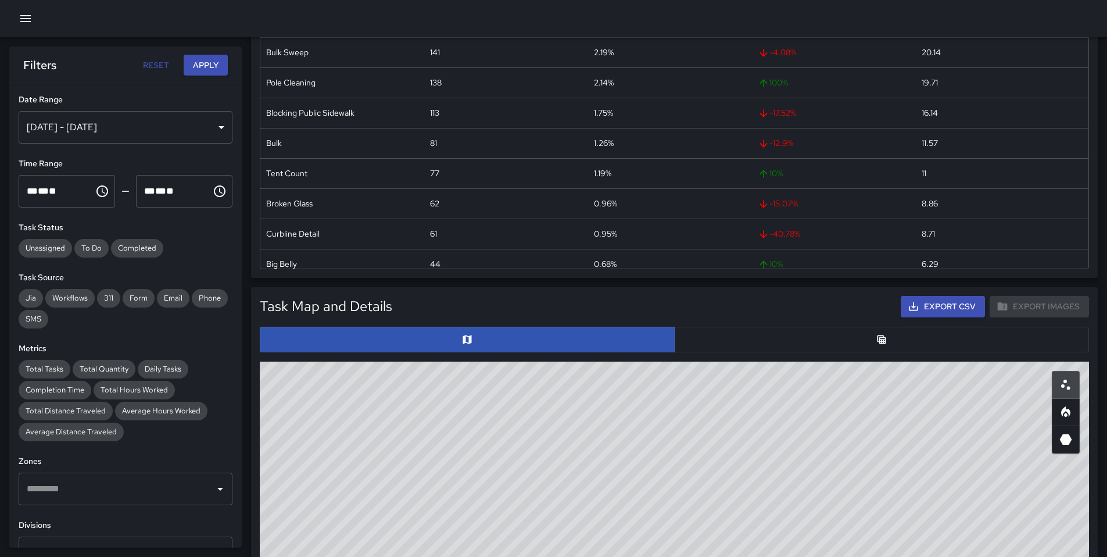
scroll to position [217, 0]
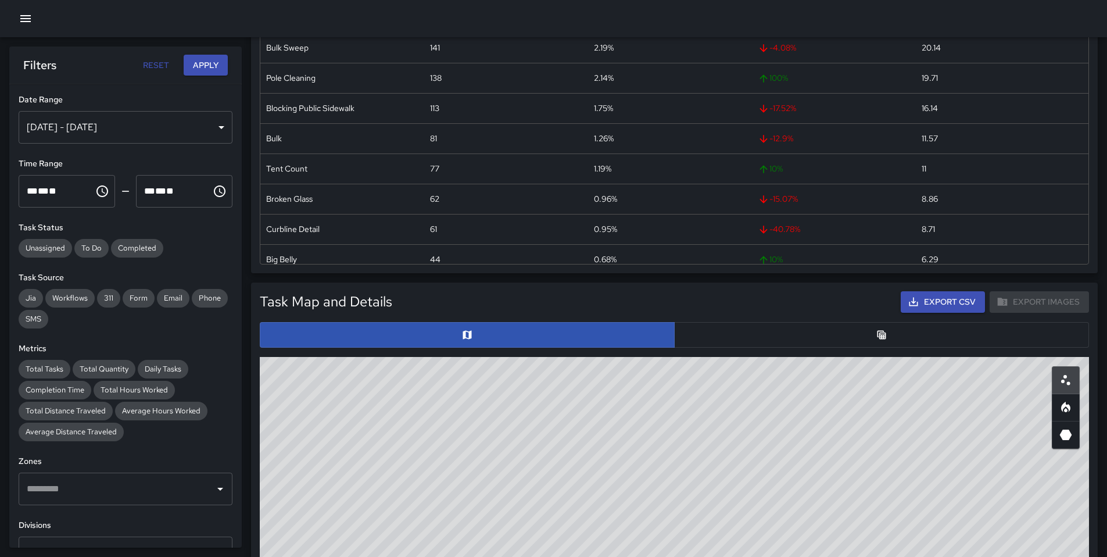
click at [680, 339] on button "button" at bounding box center [881, 335] width 415 height 26
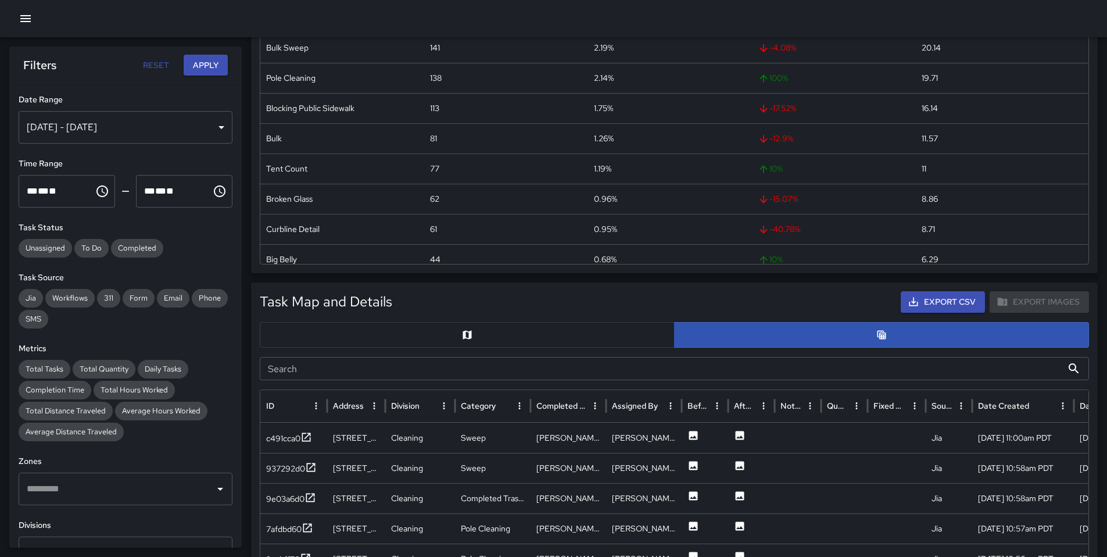
click at [509, 366] on input "Search" at bounding box center [661, 368] width 803 height 23
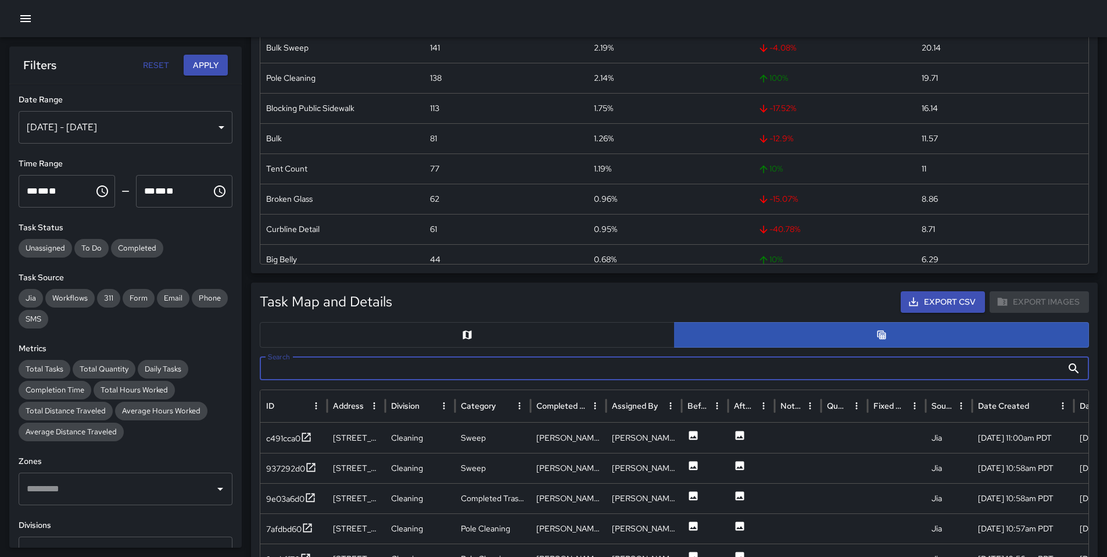
paste input "********"
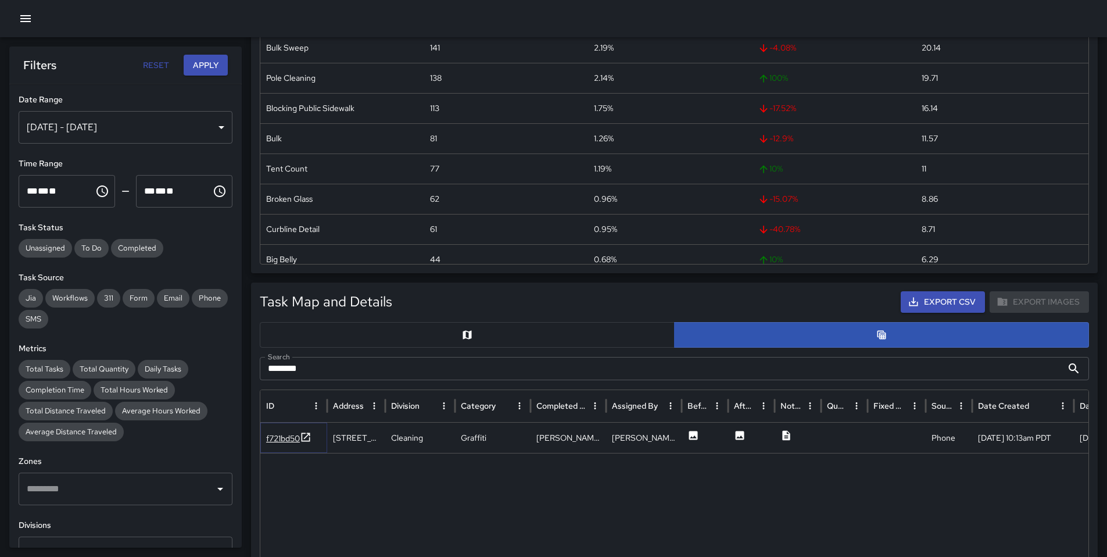
click at [275, 436] on div "f721bd50" at bounding box center [283, 438] width 34 height 12
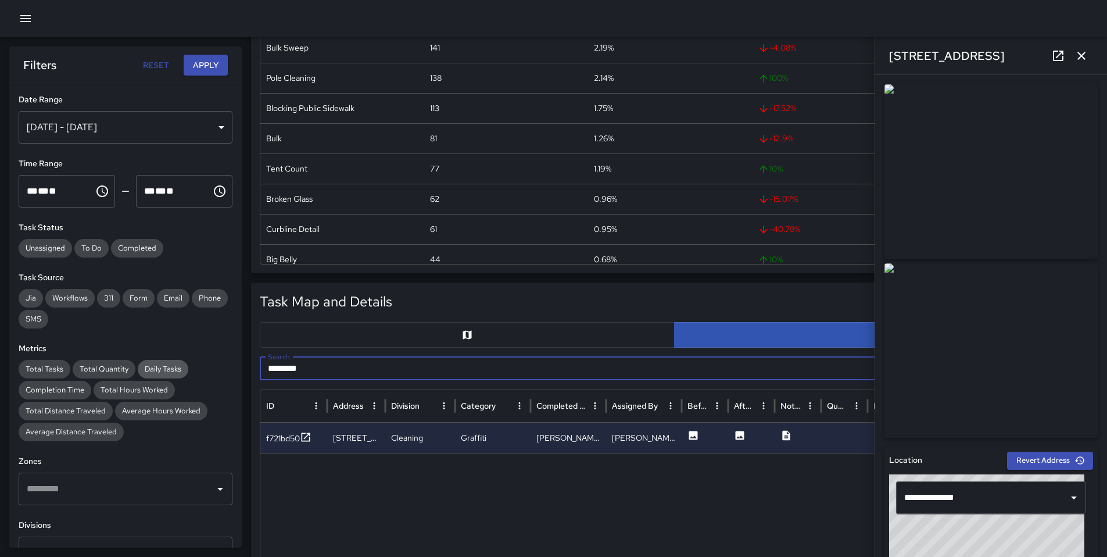
drag, startPoint x: 341, startPoint y: 369, endPoint x: 151, endPoint y: 364, distance: 190.7
paste input "text"
type input "********"
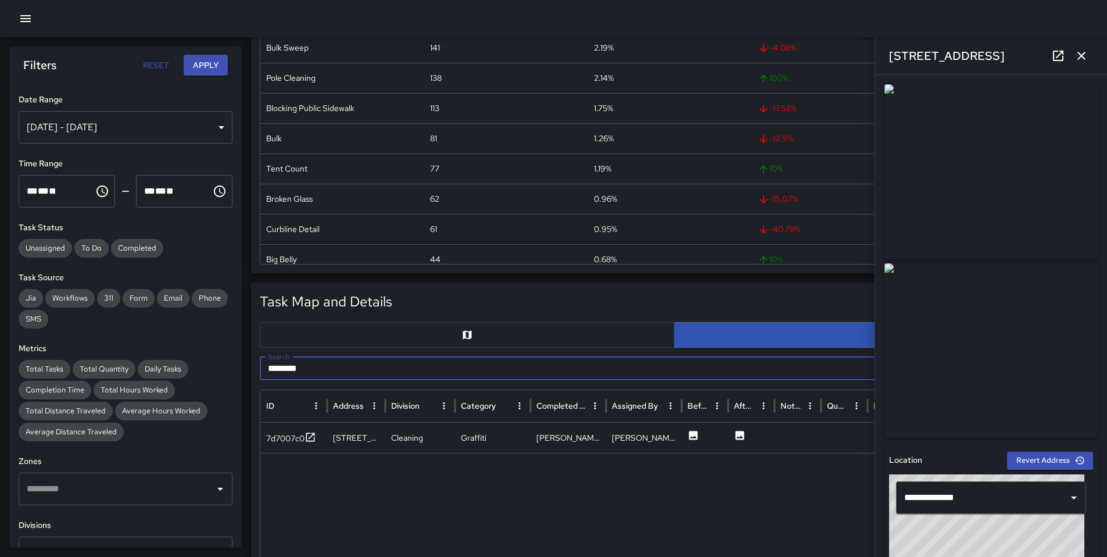
drag, startPoint x: 309, startPoint y: 366, endPoint x: 227, endPoint y: 363, distance: 82.0
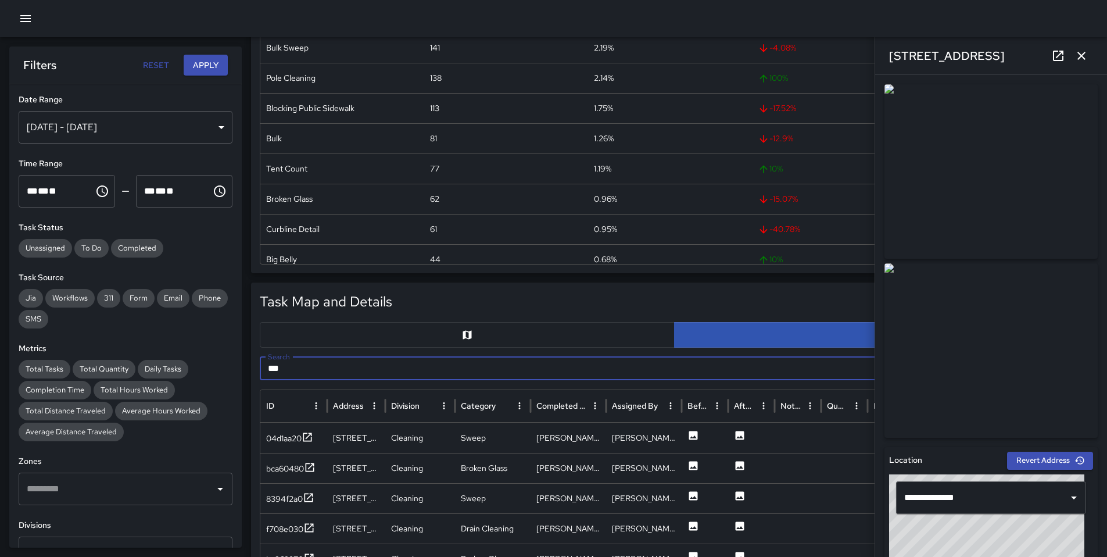
type input "***"
click at [845, 53] on icon "button" at bounding box center [1082, 56] width 14 height 14
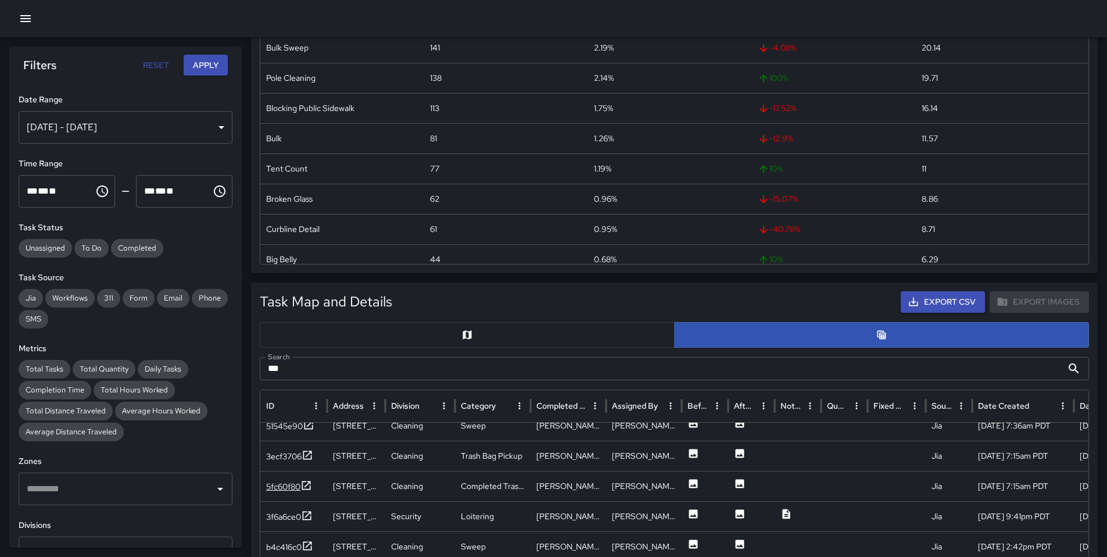
scroll to position [292, 0]
click at [262, 455] on div "5511b2c0" at bounding box center [293, 455] width 67 height 30
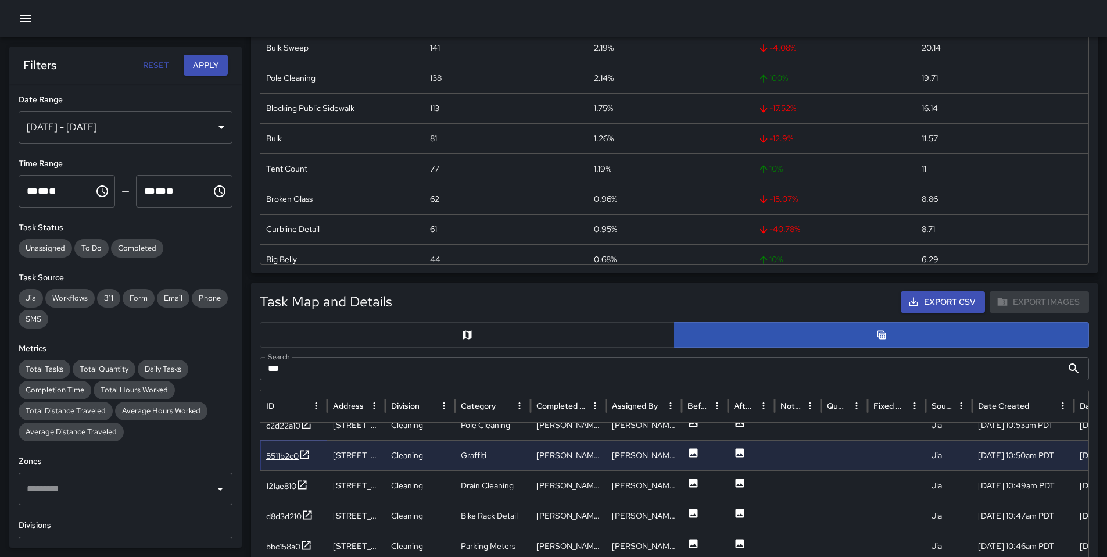
click at [270, 455] on div "5511b2c0" at bounding box center [282, 456] width 33 height 12
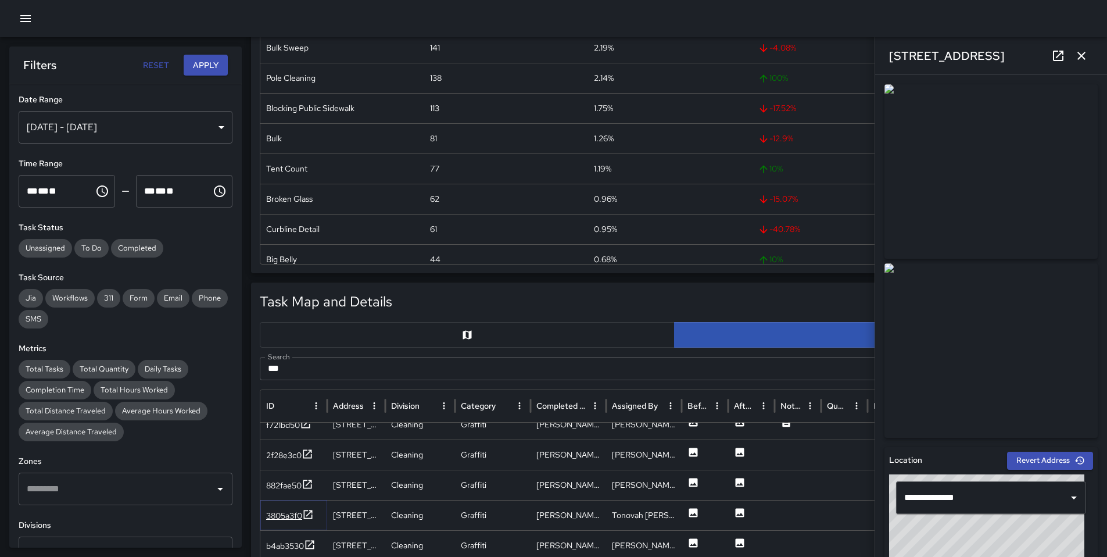
click at [293, 455] on div "3805a3f0" at bounding box center [284, 516] width 36 height 12
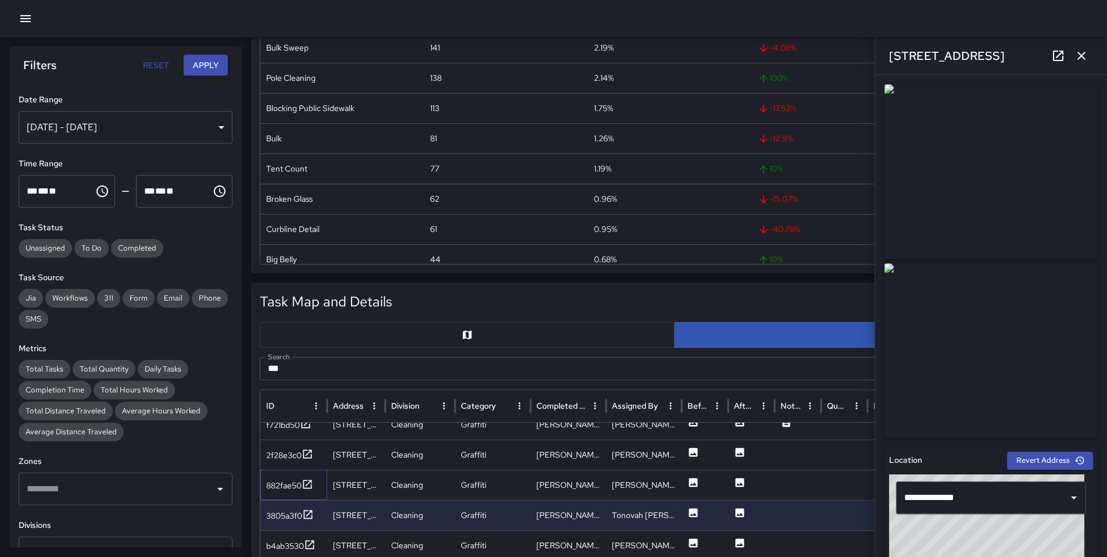
click at [286, 455] on div "882fae50" at bounding box center [293, 485] width 67 height 30
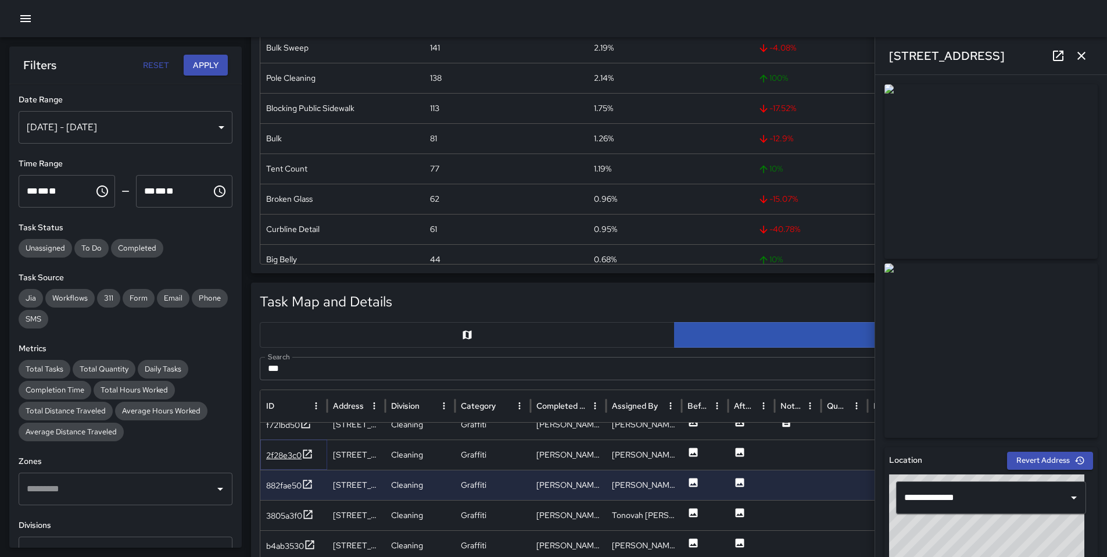
click at [281, 455] on div "2f28e3c0" at bounding box center [283, 455] width 35 height 12
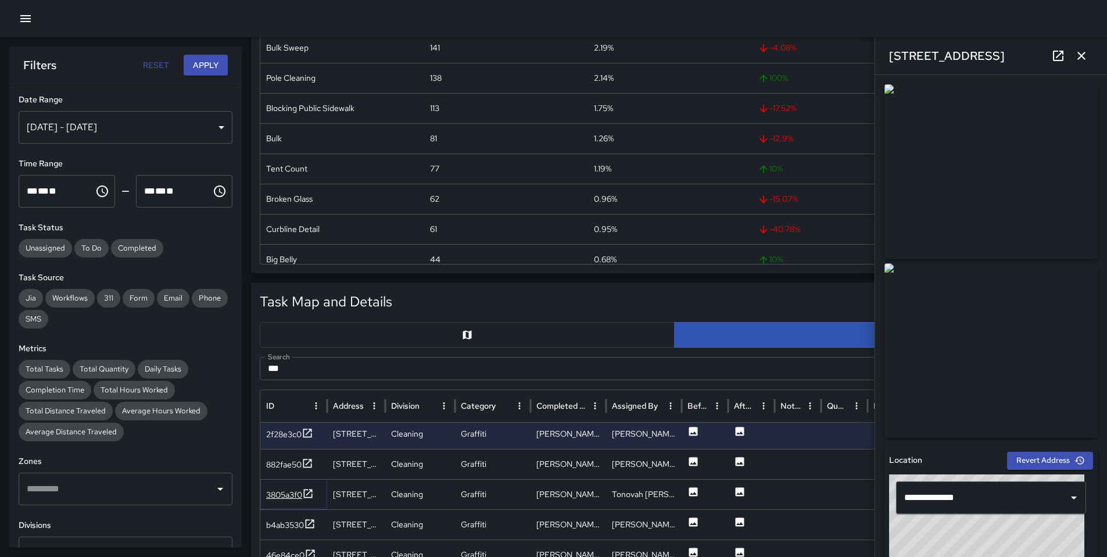
click at [284, 455] on div "3805a3f0" at bounding box center [284, 495] width 36 height 12
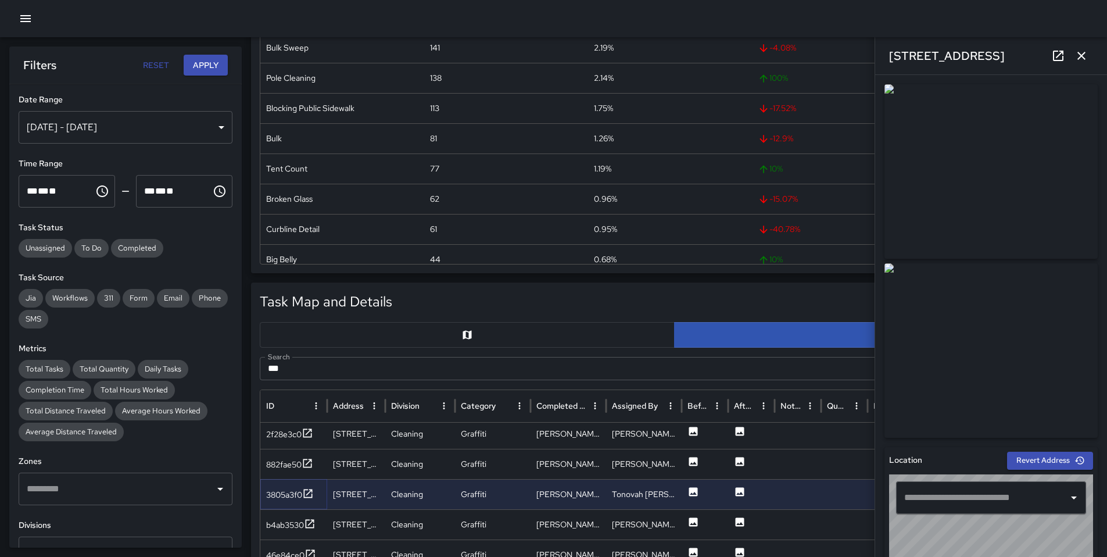
type input "**********"
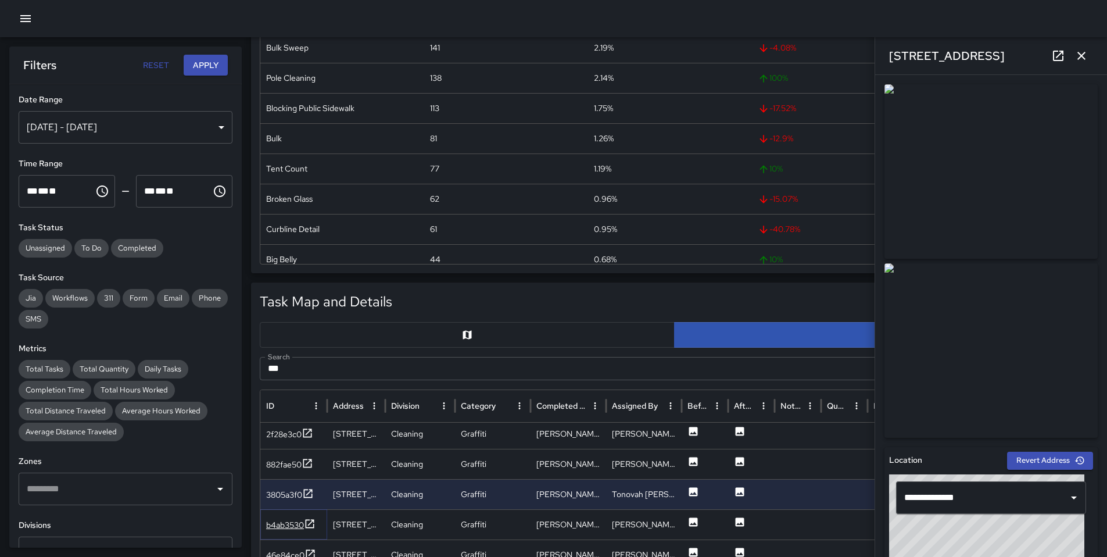
click at [283, 455] on div "b4ab3530" at bounding box center [285, 525] width 38 height 12
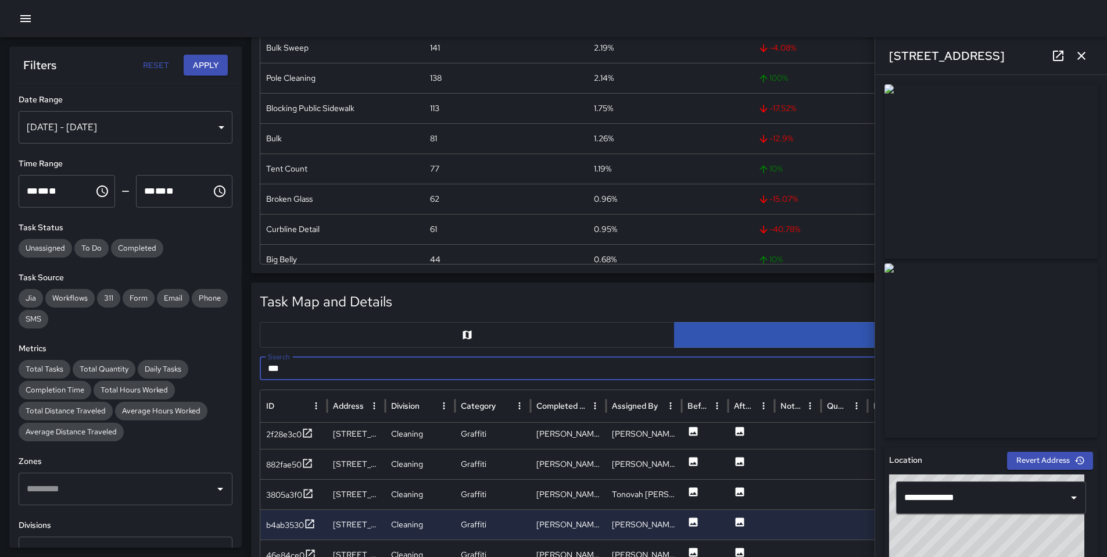
drag, startPoint x: 310, startPoint y: 364, endPoint x: 261, endPoint y: 366, distance: 48.9
click at [266, 369] on input "***" at bounding box center [661, 368] width 803 height 23
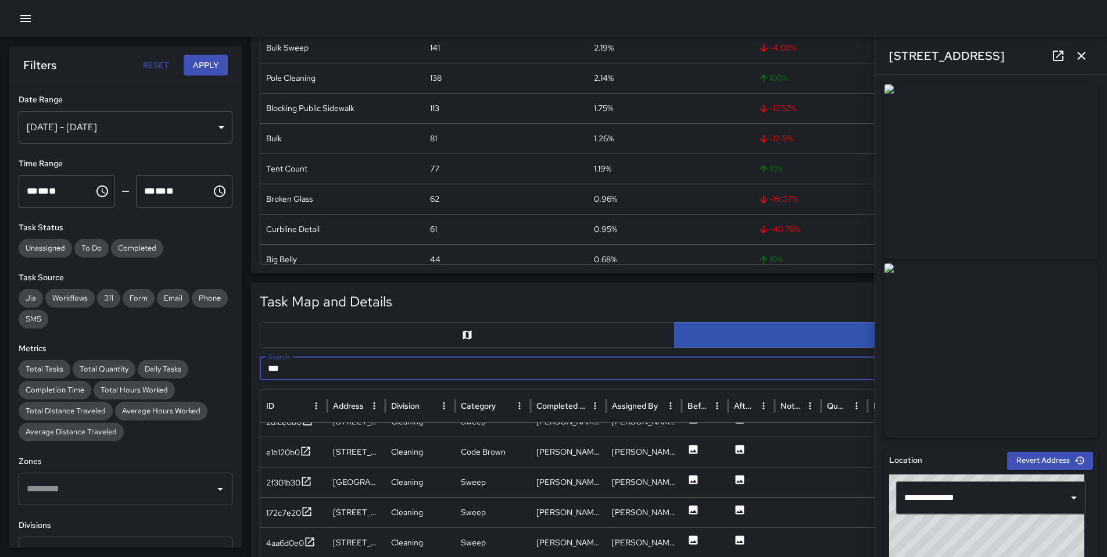
scroll to position [228, 0]
type input "***"
click at [311, 455] on icon at bounding box center [310, 541] width 9 height 9
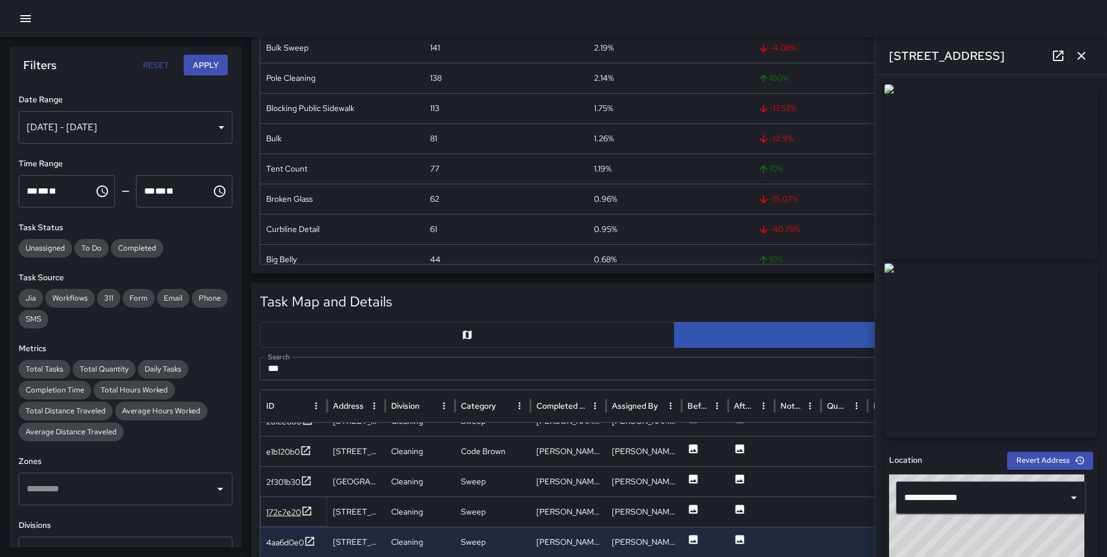
click at [303, 455] on icon at bounding box center [307, 511] width 12 height 12
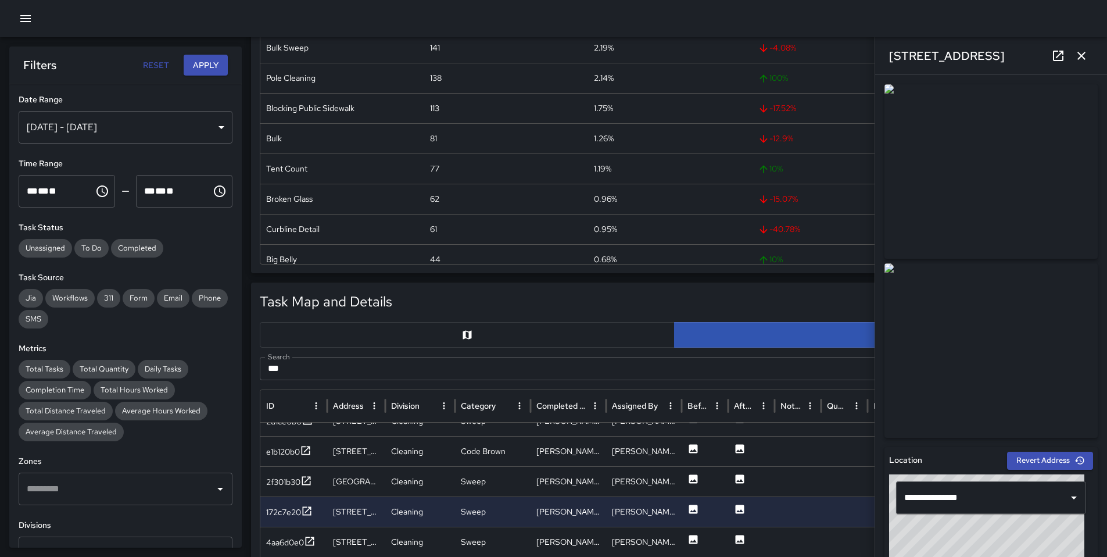
click at [845, 59] on icon "button" at bounding box center [1082, 56] width 14 height 14
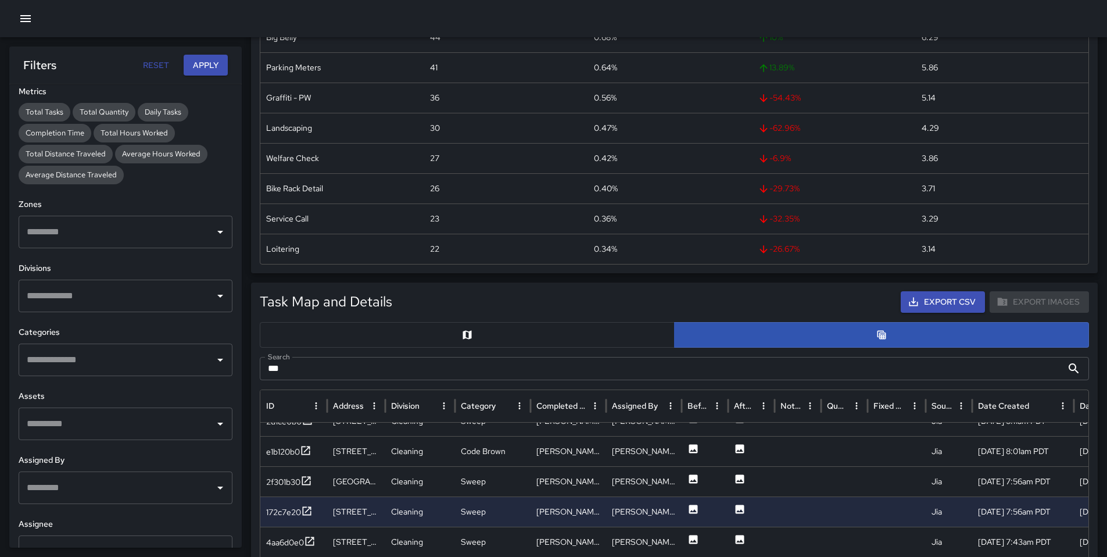
scroll to position [287, 0]
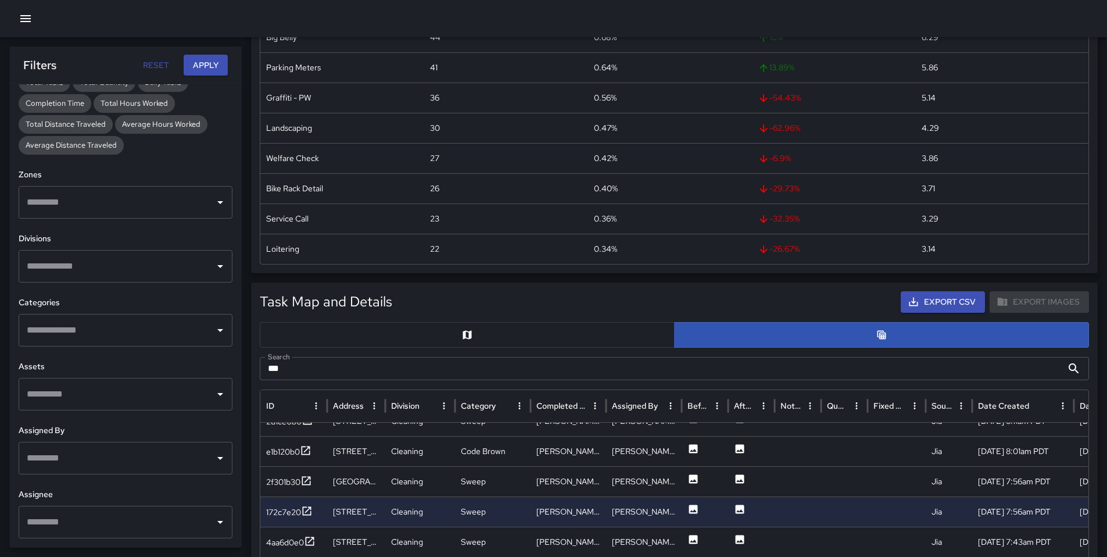
click at [124, 455] on input "text" at bounding box center [117, 522] width 186 height 22
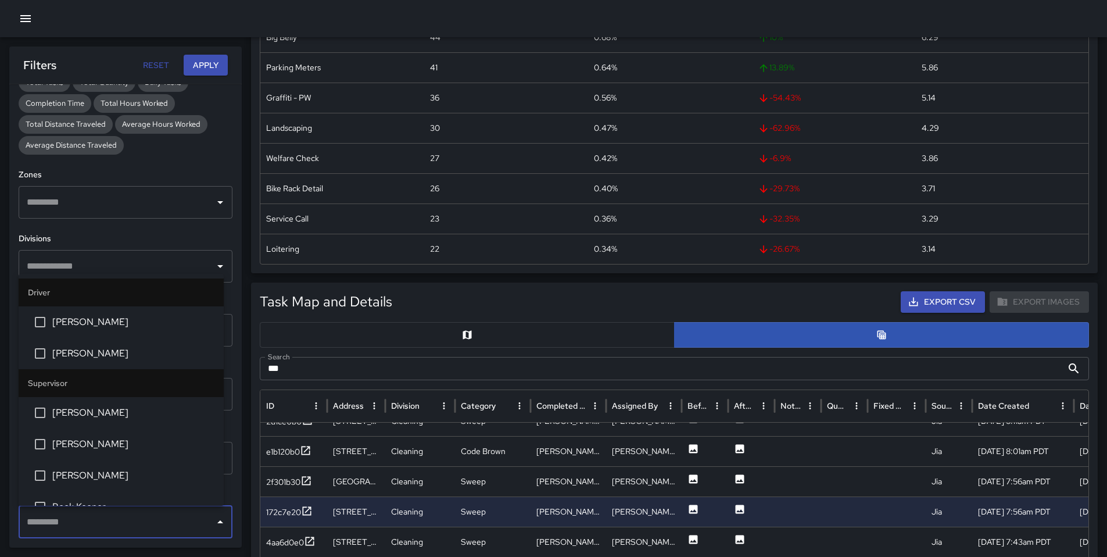
click at [148, 230] on div "**********" at bounding box center [125, 315] width 233 height 463
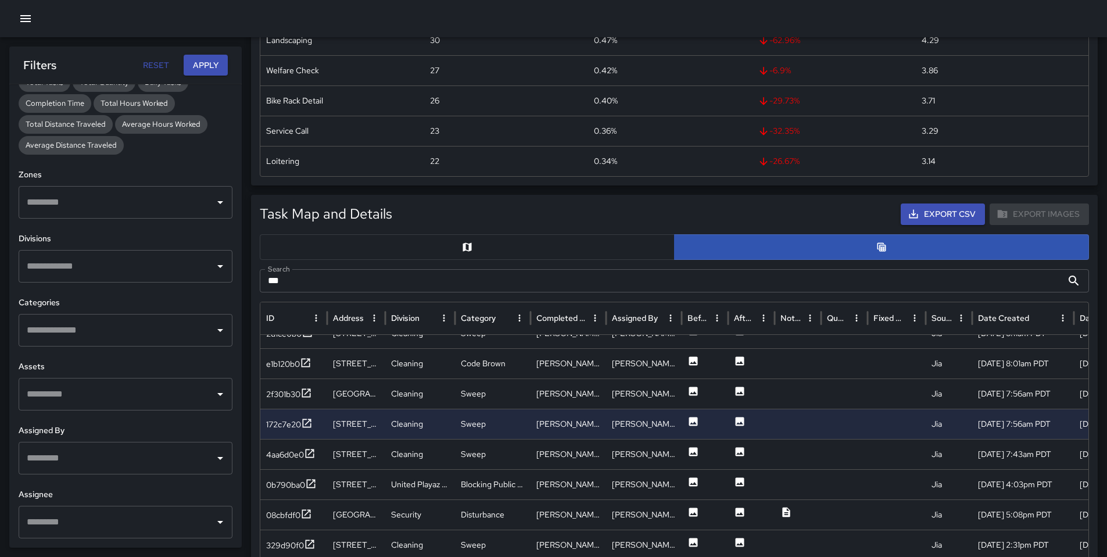
scroll to position [601, 0]
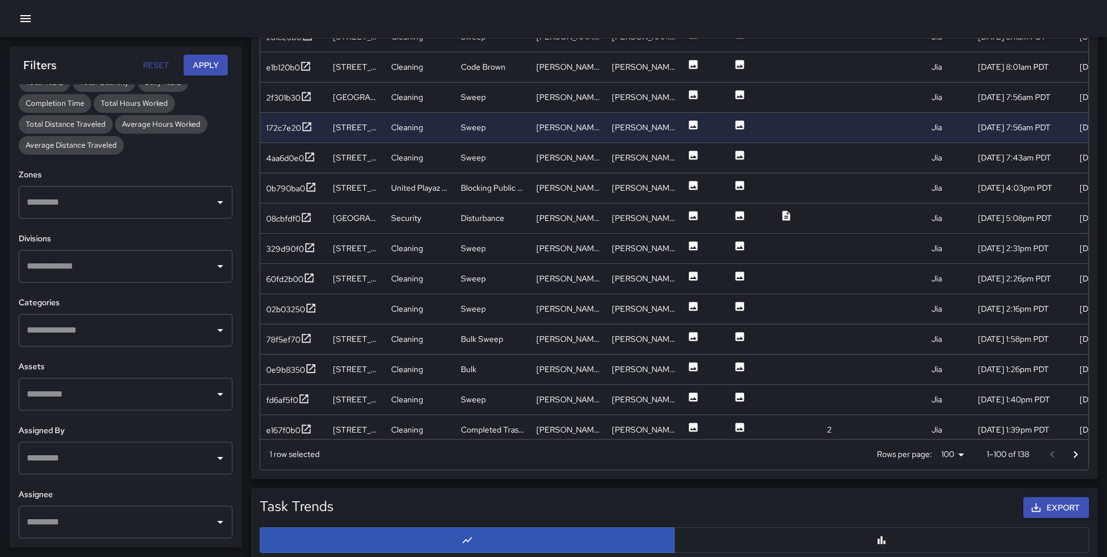
click at [91, 455] on input "text" at bounding box center [117, 522] width 186 height 22
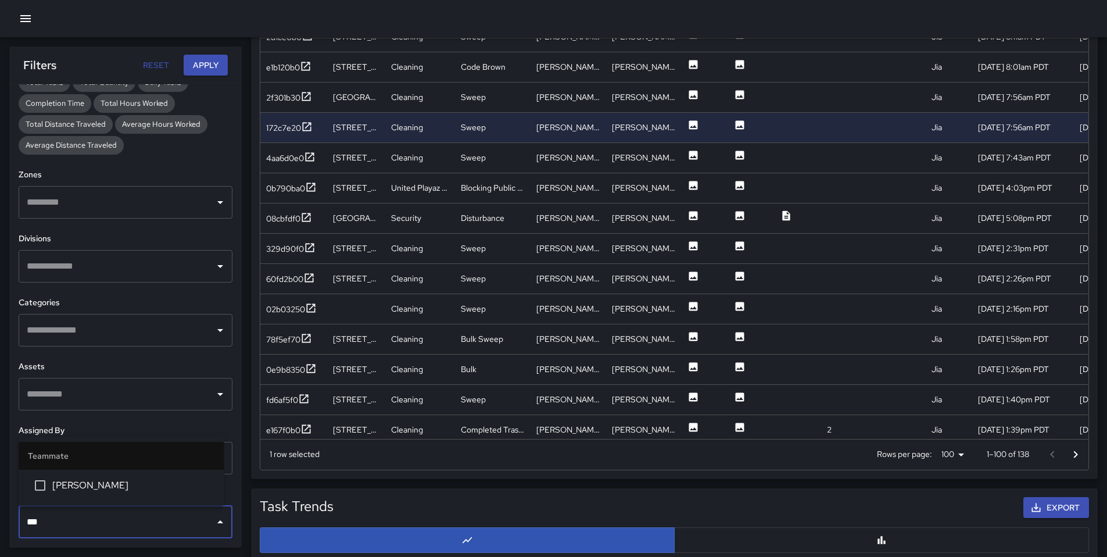
type input "****"
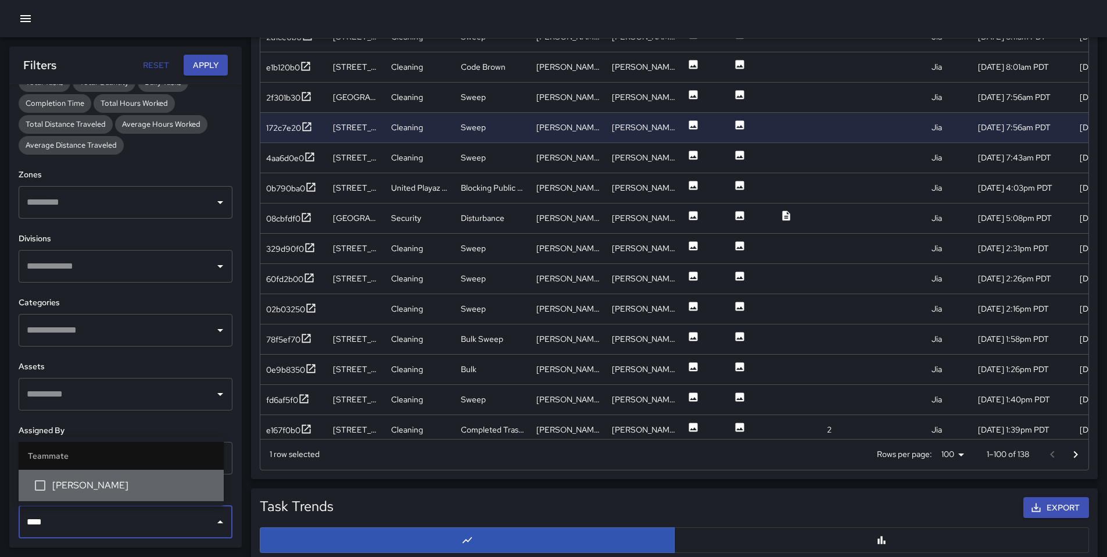
click at [59, 455] on li "[PERSON_NAME]" at bounding box center [121, 485] width 205 height 31
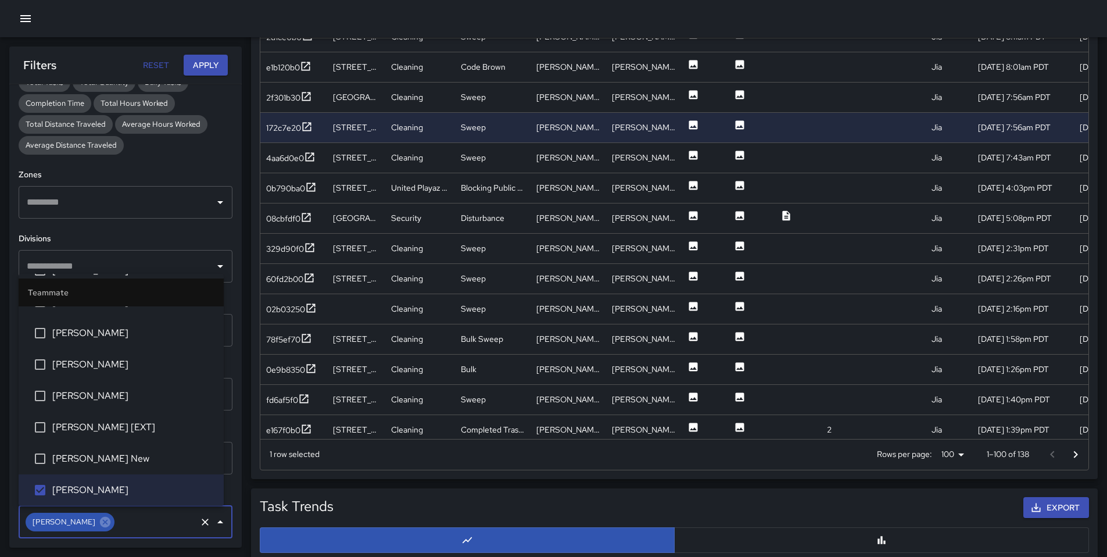
click at [203, 60] on button "Apply" at bounding box center [206, 66] width 44 height 22
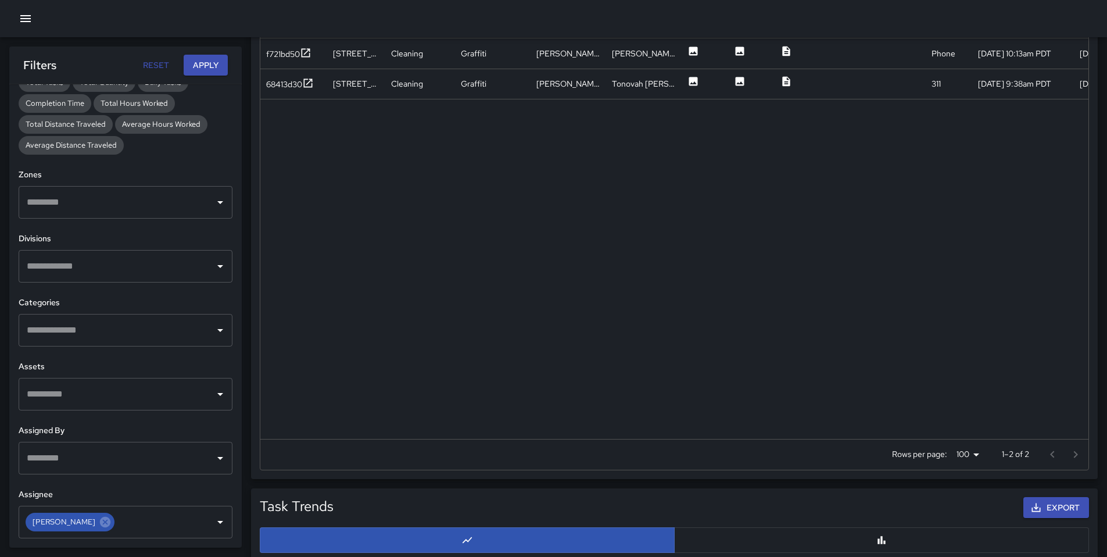
scroll to position [0, 0]
click at [289, 59] on div "f721bd50" at bounding box center [283, 54] width 34 height 12
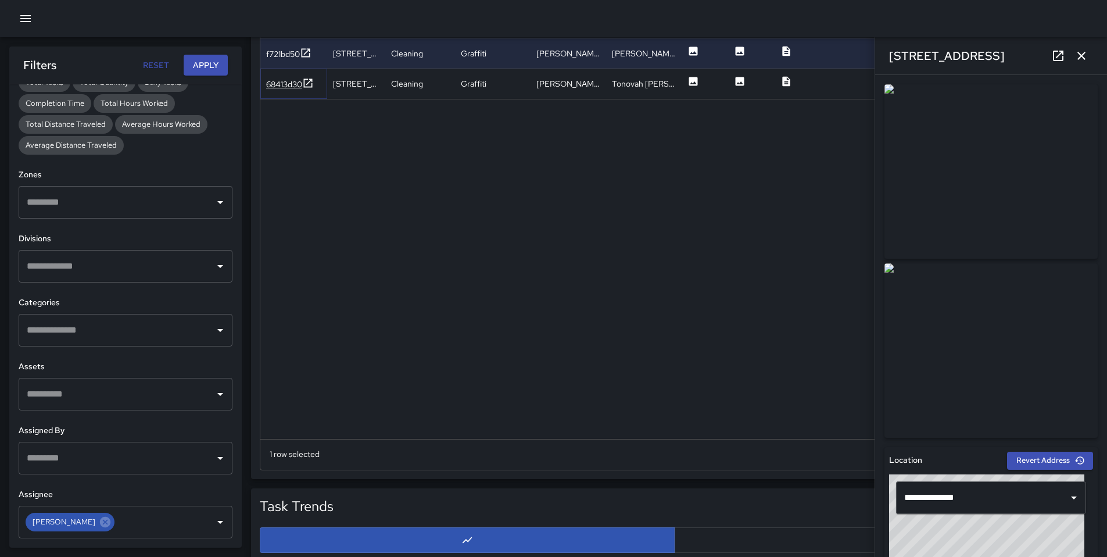
click at [289, 81] on div "68413d30" at bounding box center [284, 84] width 36 height 12
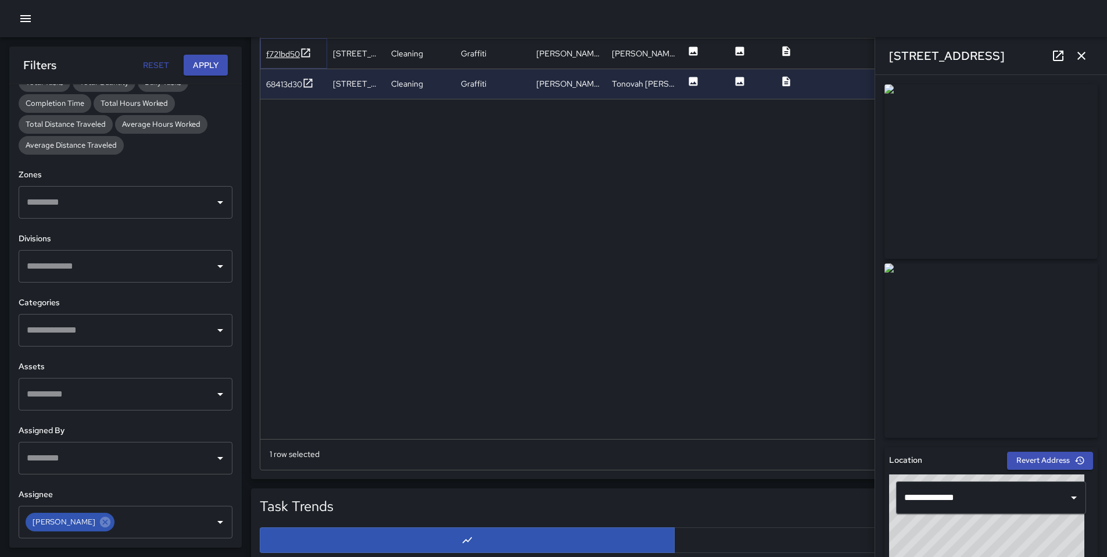
click at [270, 60] on div "f721bd50" at bounding box center [288, 54] width 45 height 15
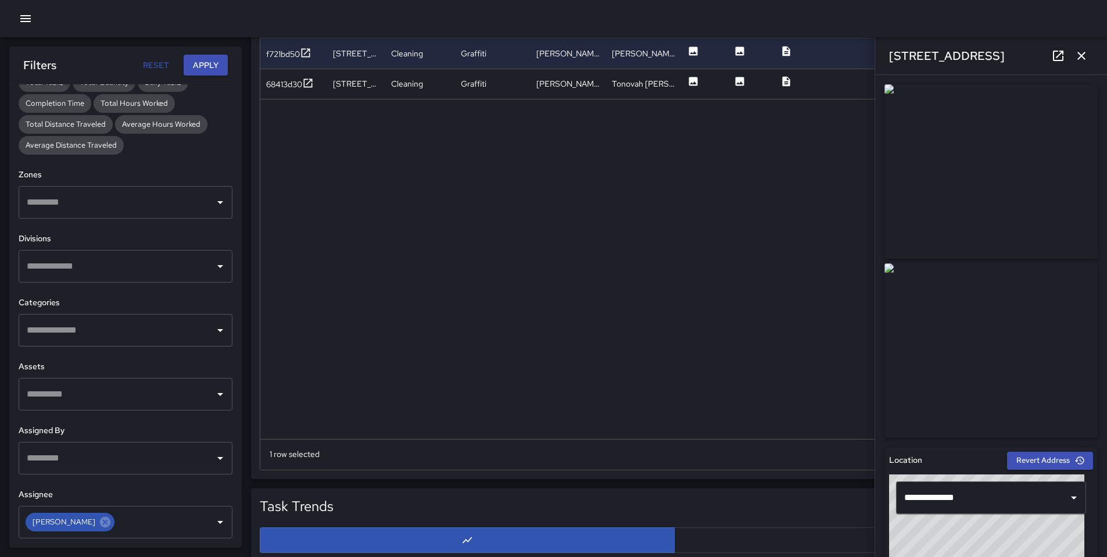
click at [845, 60] on icon at bounding box center [1059, 56] width 14 height 14
click at [845, 61] on icon "button" at bounding box center [1082, 56] width 14 height 14
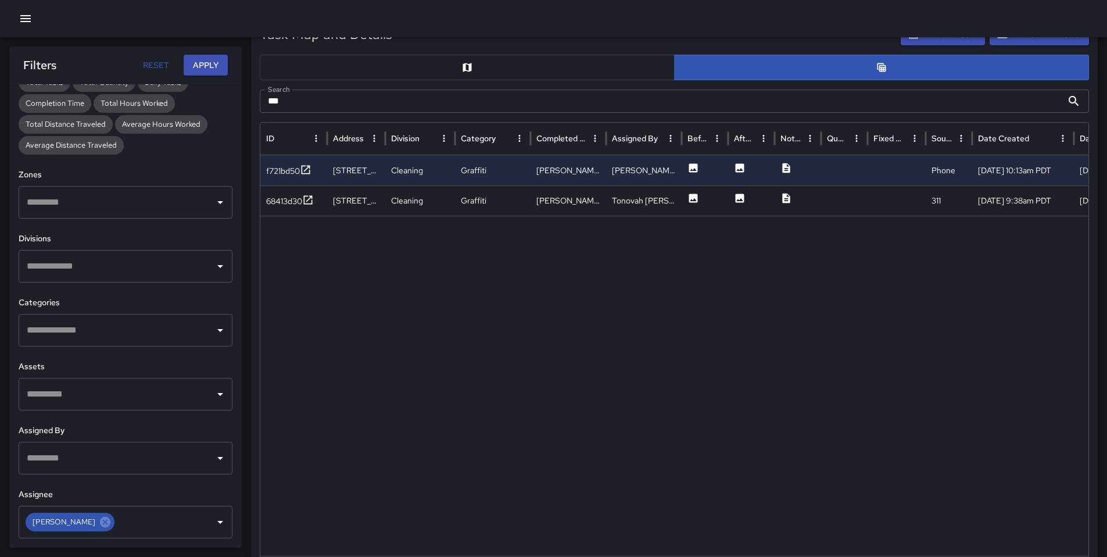
scroll to position [362, 0]
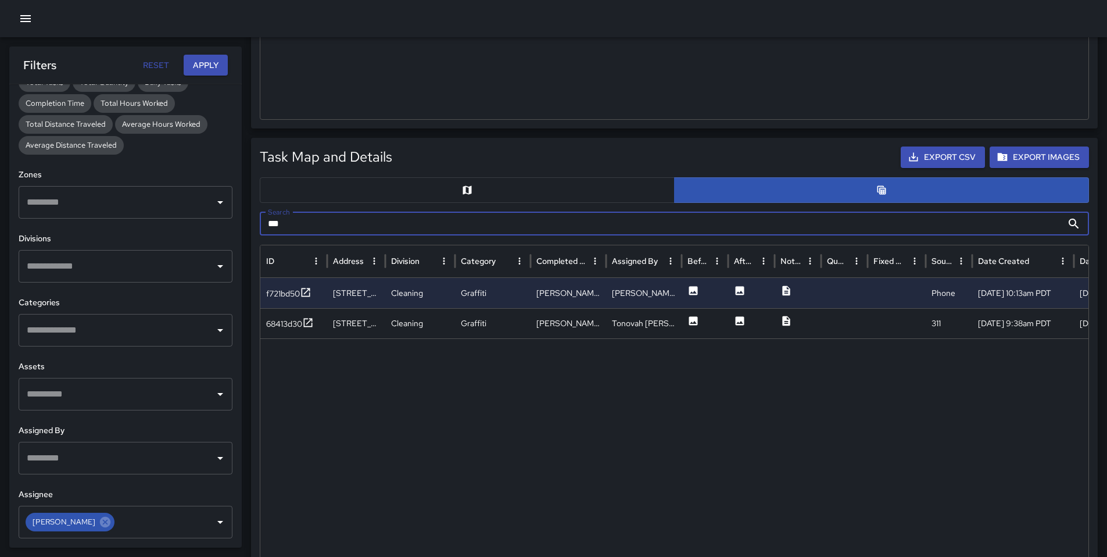
drag, startPoint x: 296, startPoint y: 224, endPoint x: 220, endPoint y: 214, distance: 76.2
click at [228, 220] on body "Task Breakdown by Category Export Quantity View (63) Tasks View (63) Category T…" at bounding box center [553, 434] width 1107 height 1592
paste input "********"
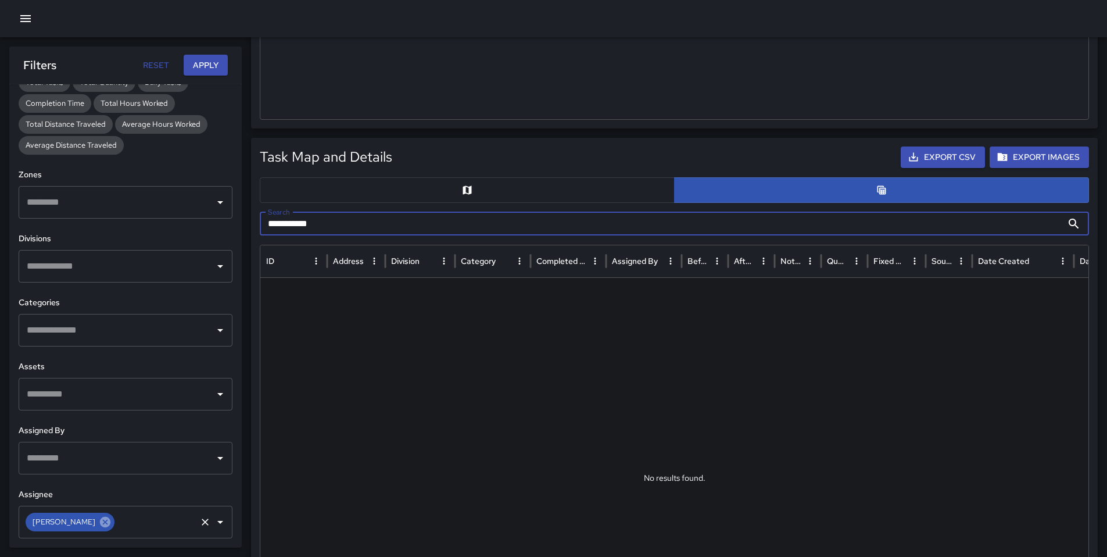
click at [100, 455] on icon at bounding box center [105, 521] width 10 height 10
click at [208, 66] on button "Apply" at bounding box center [206, 66] width 44 height 22
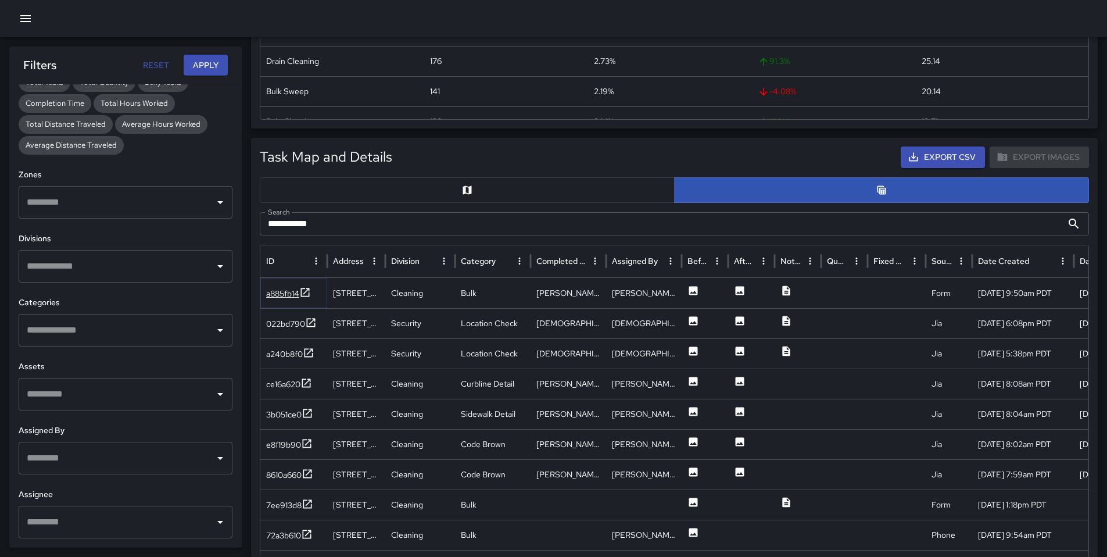
click at [296, 295] on div "a885fb14" at bounding box center [282, 294] width 33 height 12
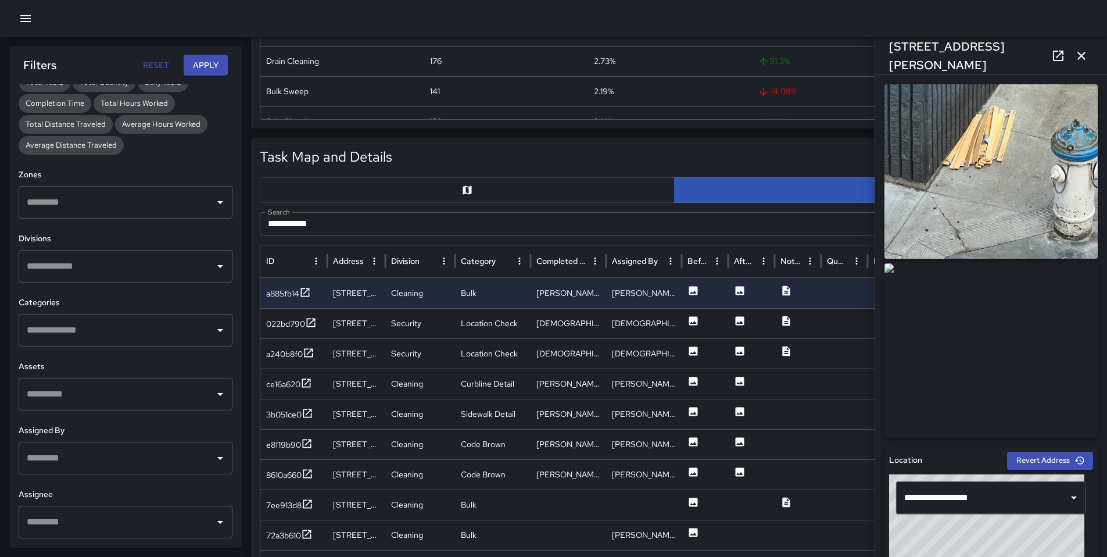
click at [845, 52] on icon at bounding box center [1059, 56] width 14 height 14
drag, startPoint x: 351, startPoint y: 227, endPoint x: 210, endPoint y: 223, distance: 140.7
click at [221, 226] on body "**********" at bounding box center [553, 434] width 1107 height 1592
paste input "****"
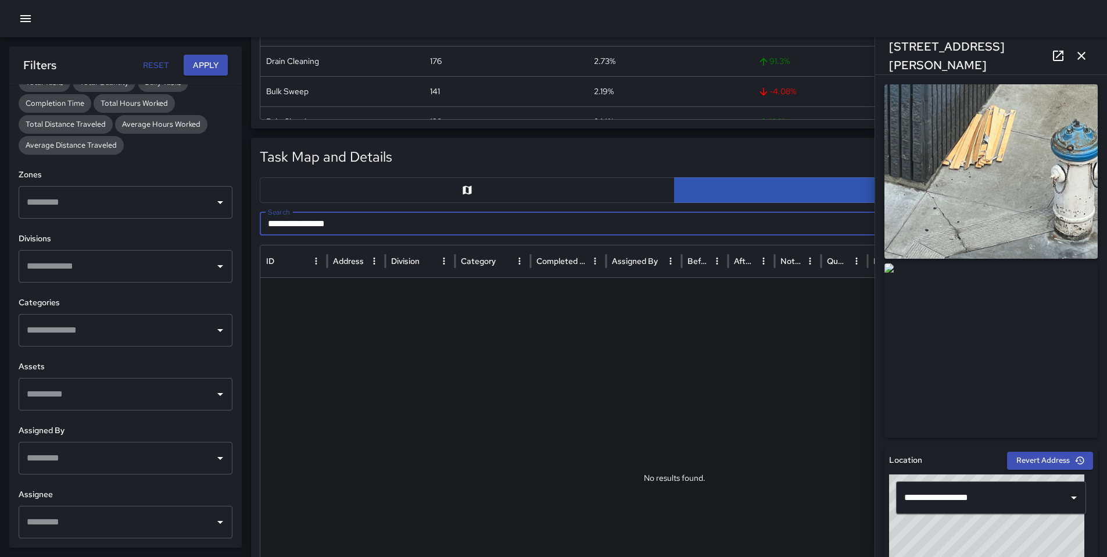
click at [845, 58] on icon "button" at bounding box center [1082, 56] width 14 height 14
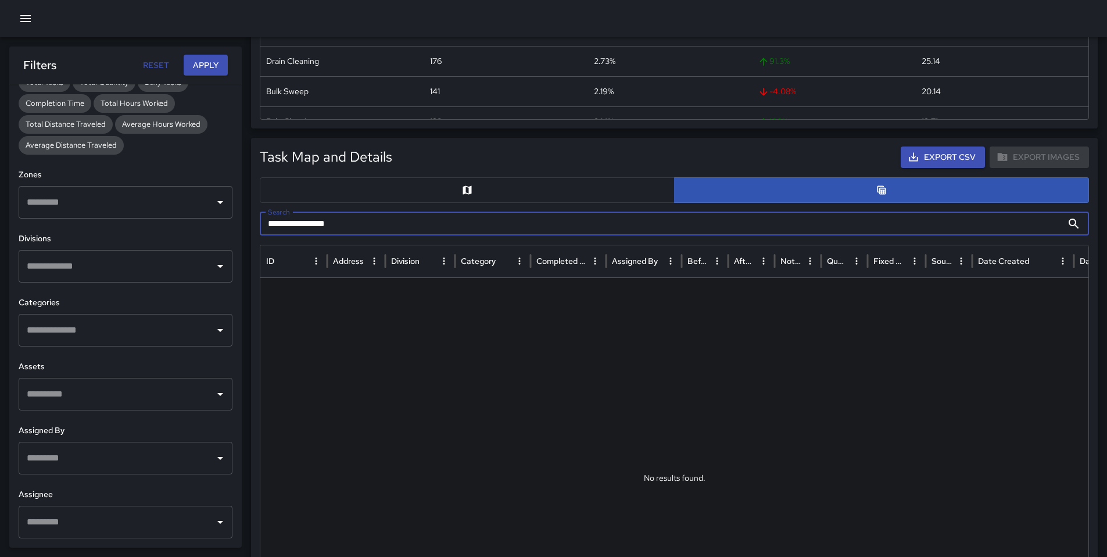
drag, startPoint x: 382, startPoint y: 223, endPoint x: 212, endPoint y: 227, distance: 170.4
click at [213, 227] on body "**********" at bounding box center [553, 434] width 1107 height 1592
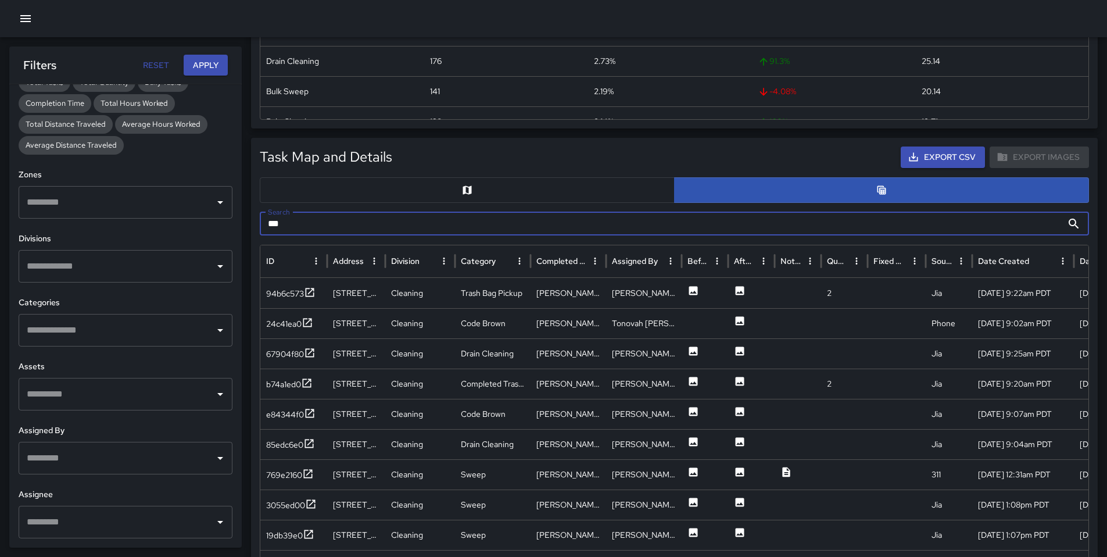
type input "***"
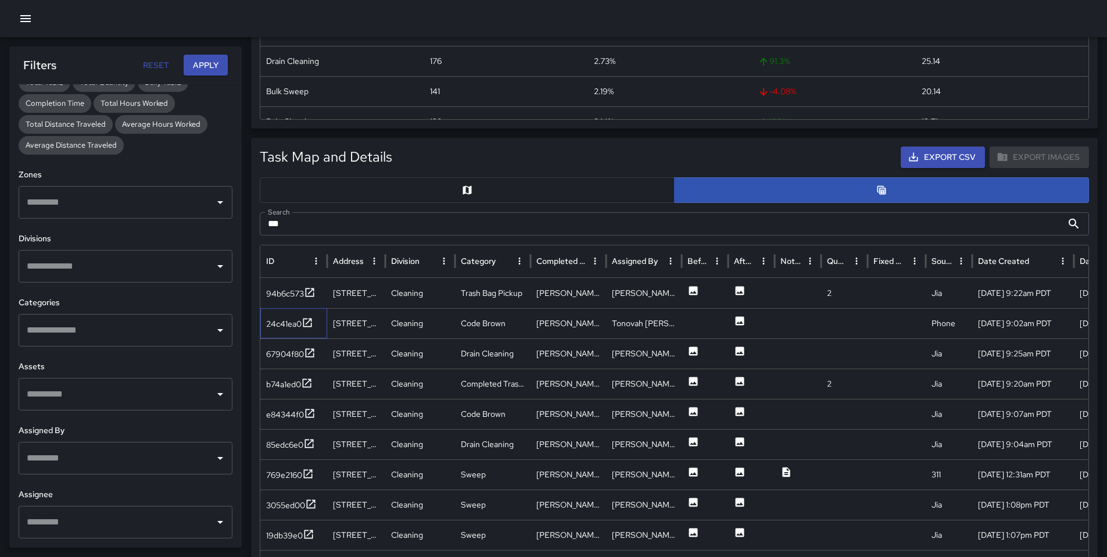
click at [287, 314] on div "24c41ea0" at bounding box center [293, 323] width 67 height 30
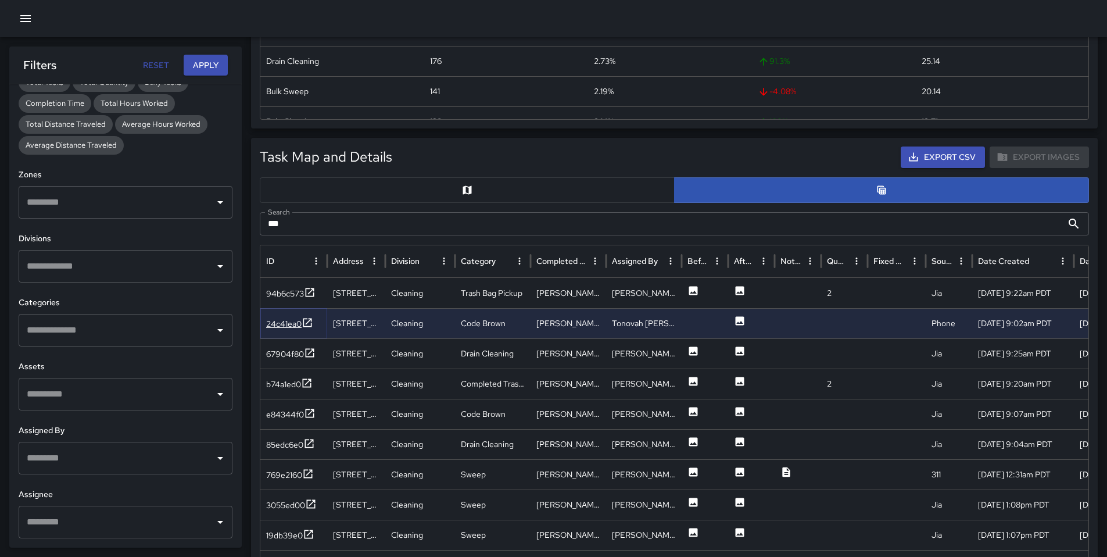
click at [284, 319] on div "24c41ea0" at bounding box center [283, 324] width 35 height 12
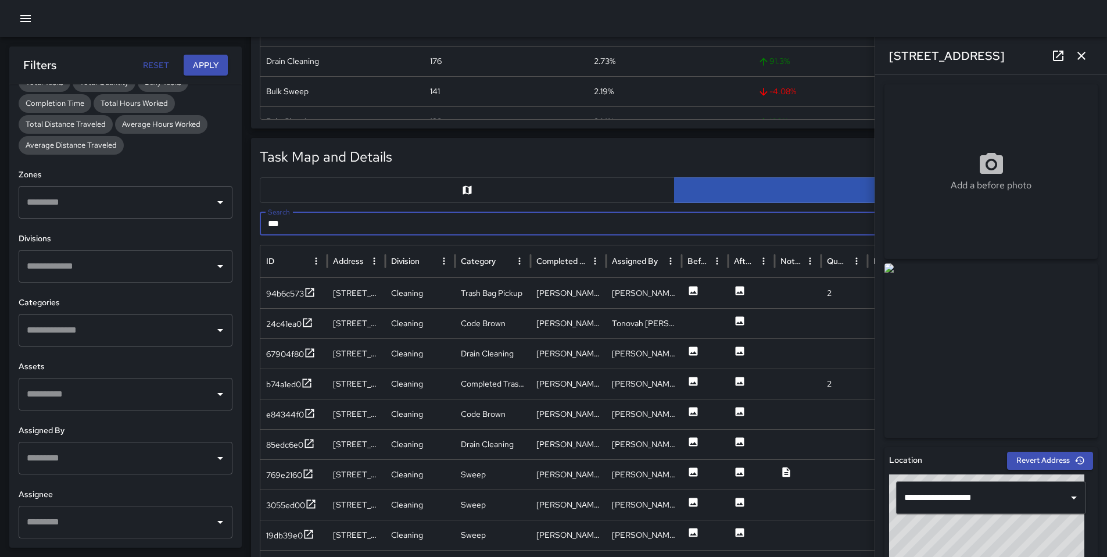
drag, startPoint x: 298, startPoint y: 226, endPoint x: 250, endPoint y: 227, distance: 47.7
click at [250, 227] on div "Task Breakdown by Category Export Quantity View (6,450) Tasks View (5,960) Cate…" at bounding box center [553, 457] width 1107 height 1545
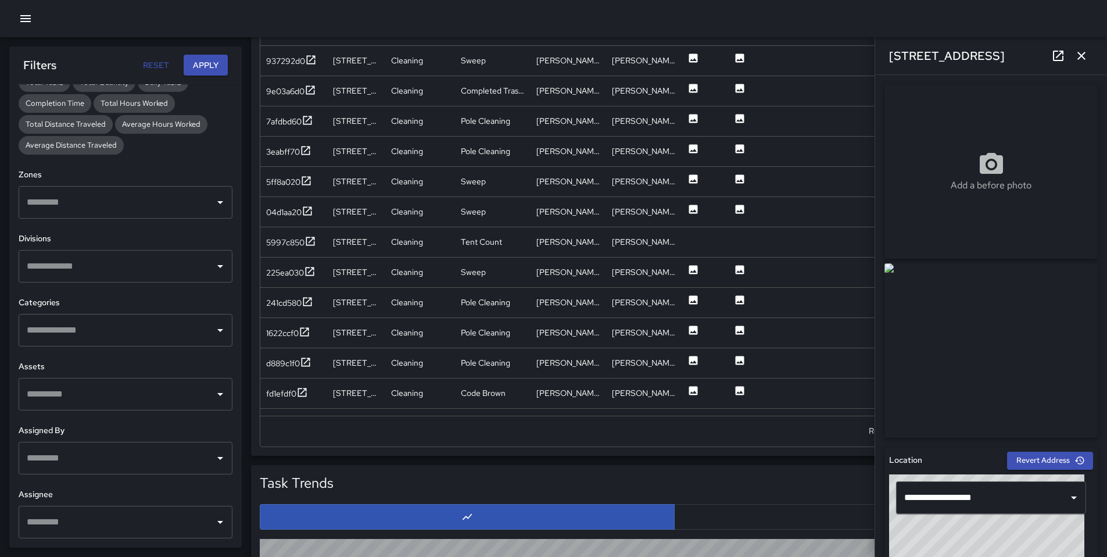
scroll to position [629, 0]
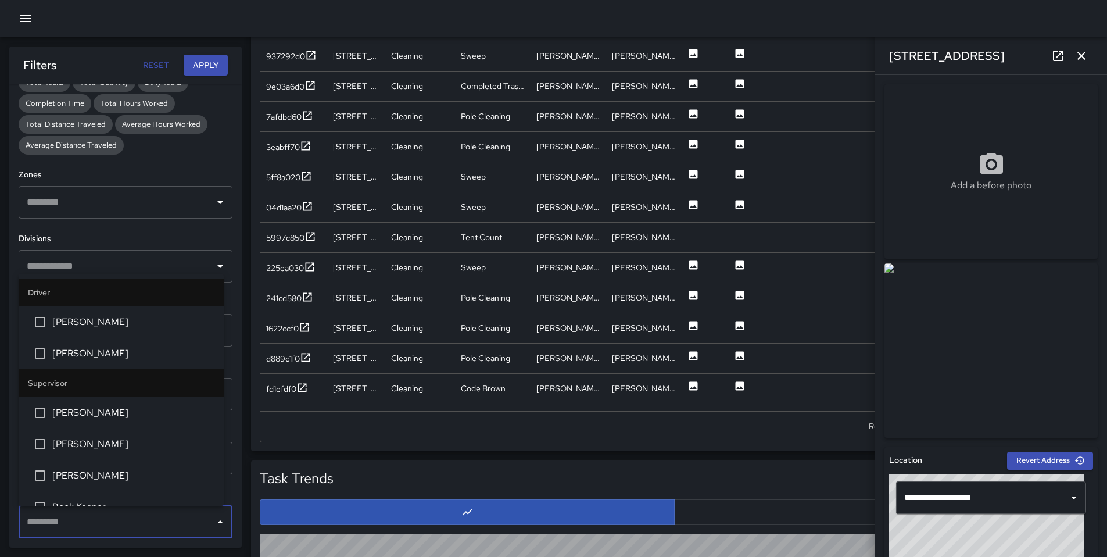
click at [96, 455] on input "text" at bounding box center [117, 522] width 186 height 22
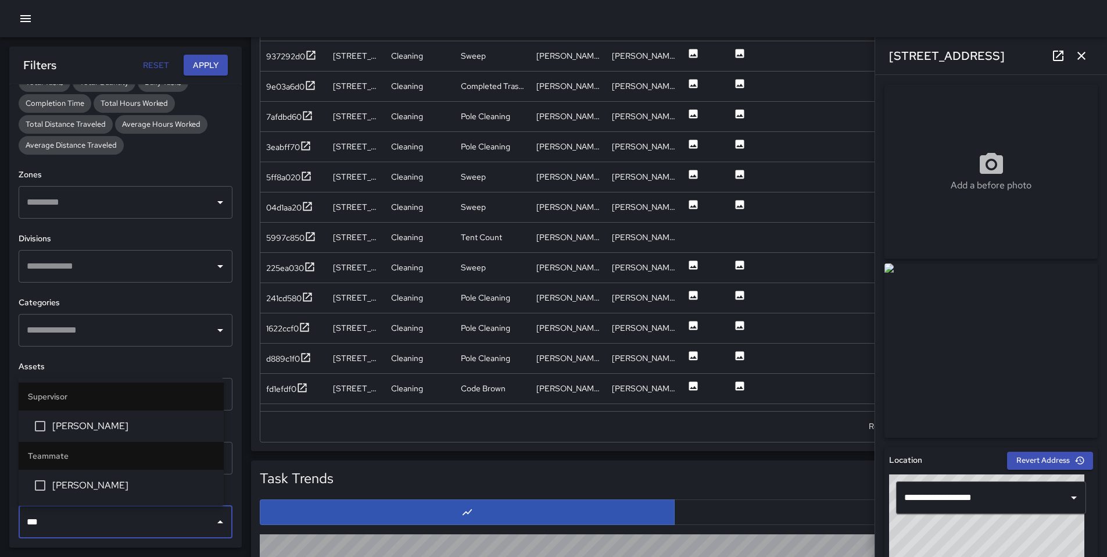
type input "****"
click at [115, 455] on span "[PERSON_NAME]" at bounding box center [133, 485] width 162 height 14
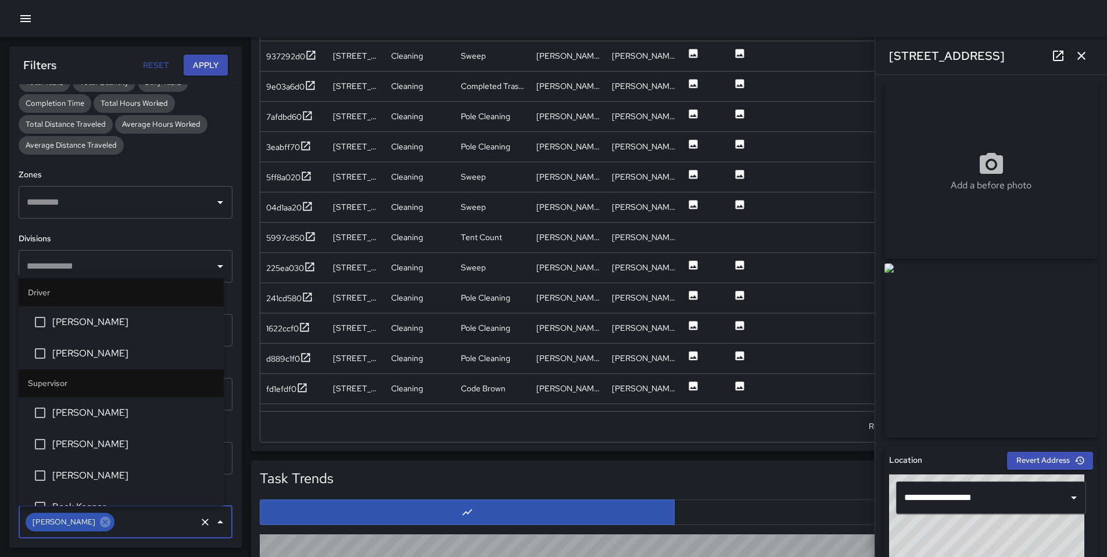
scroll to position [1304, 0]
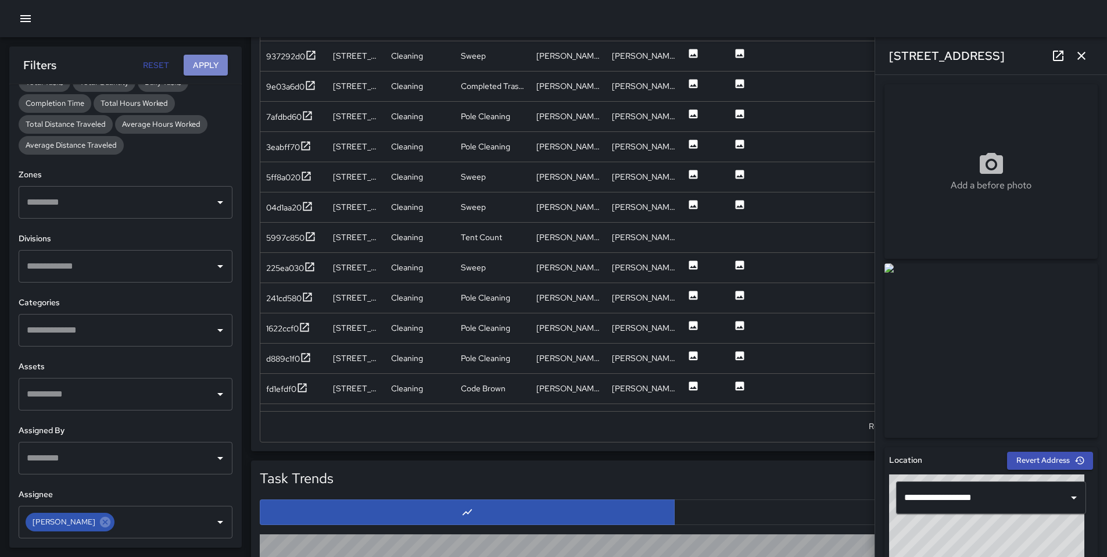
click at [196, 61] on button "Apply" at bounding box center [206, 66] width 44 height 22
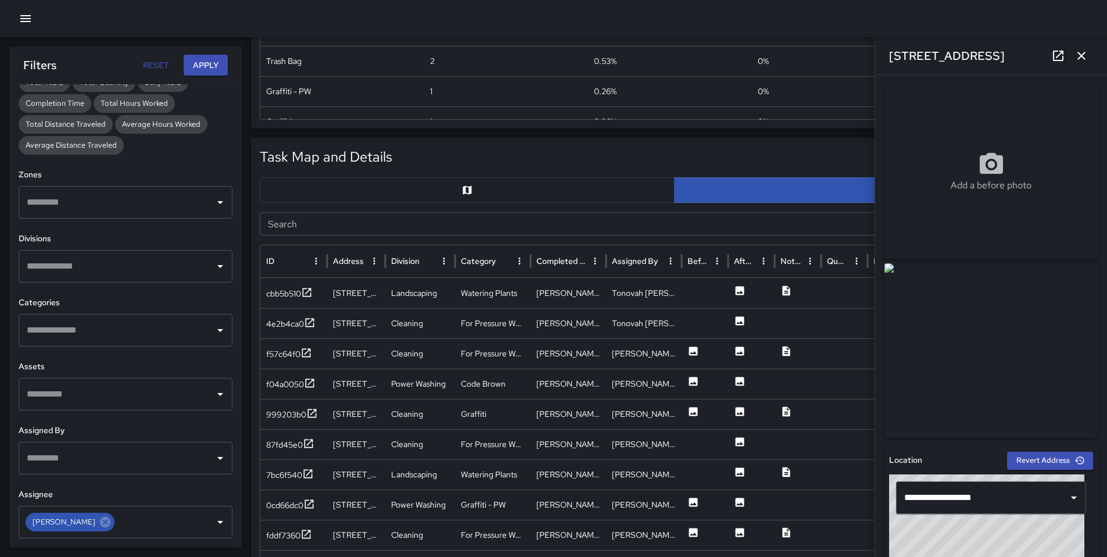
scroll to position [337, 0]
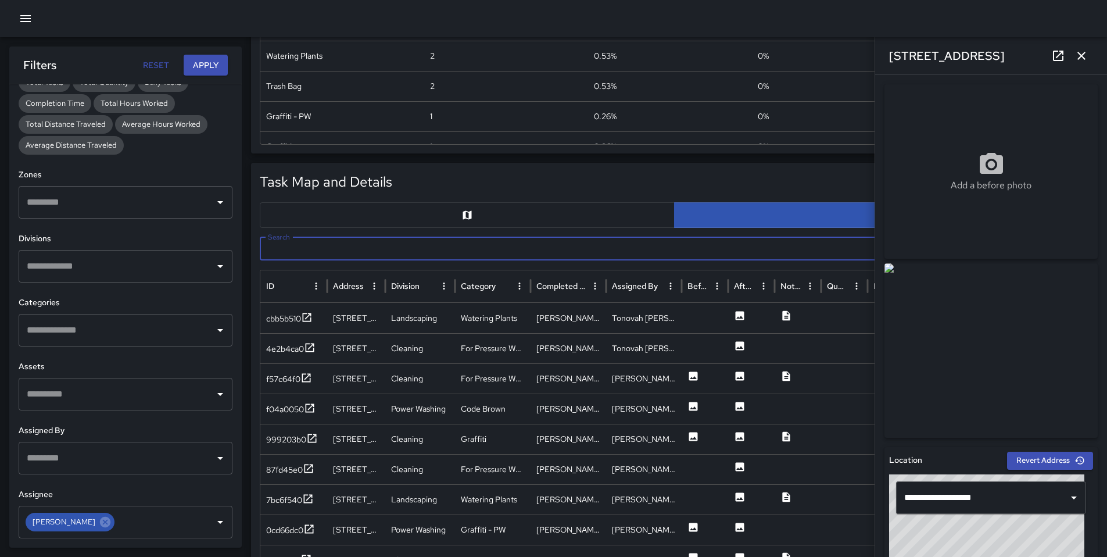
click at [323, 251] on input "Search" at bounding box center [661, 248] width 803 height 23
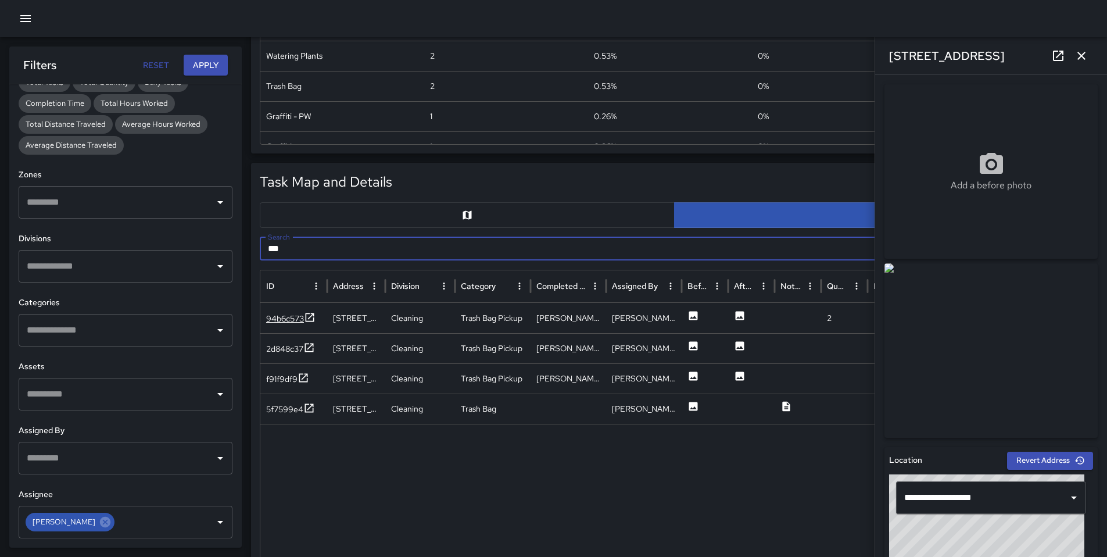
type input "***"
click at [276, 317] on div "94b6c573" at bounding box center [285, 319] width 38 height 12
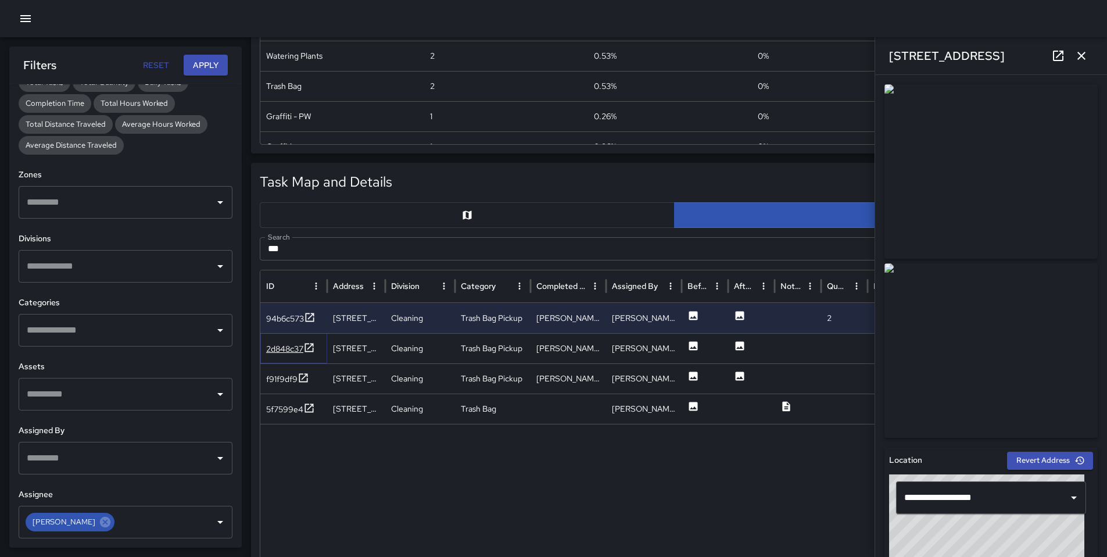
click at [278, 344] on div "2d848c37" at bounding box center [284, 349] width 37 height 12
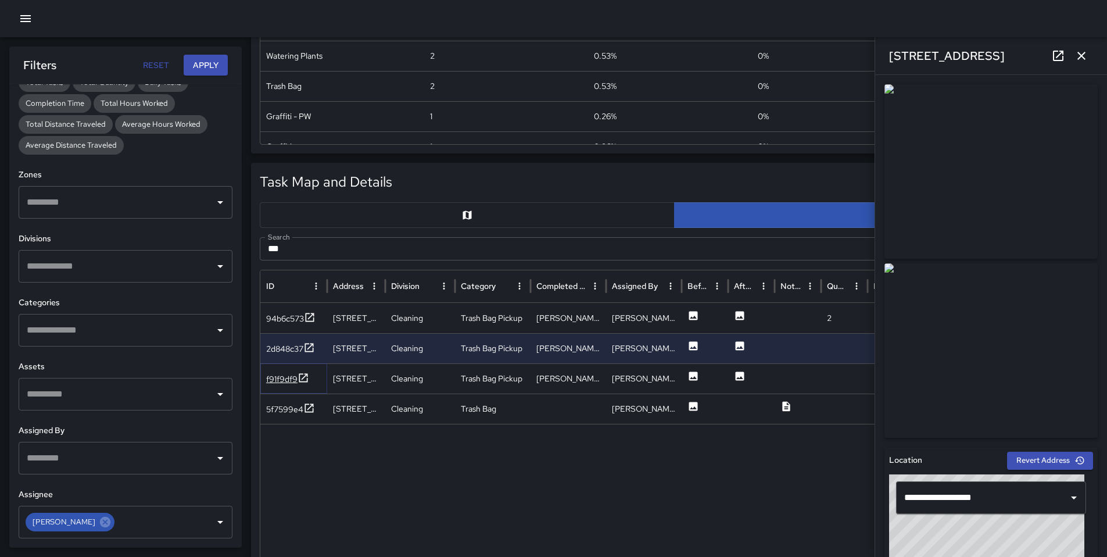
click at [283, 375] on div "f91f9df9" at bounding box center [281, 379] width 31 height 12
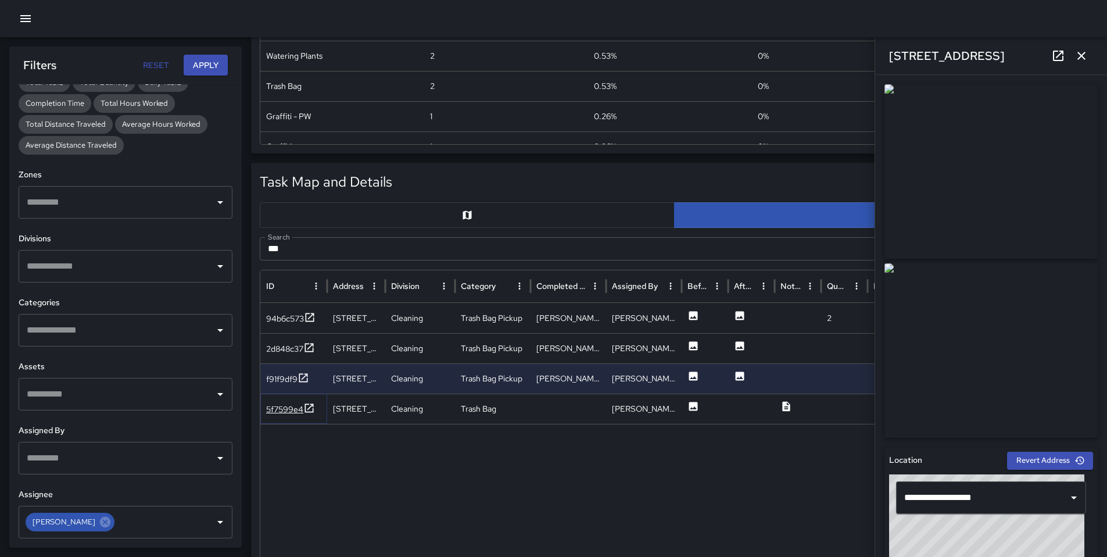
click at [281, 415] on div "5f7599e4" at bounding box center [290, 409] width 49 height 15
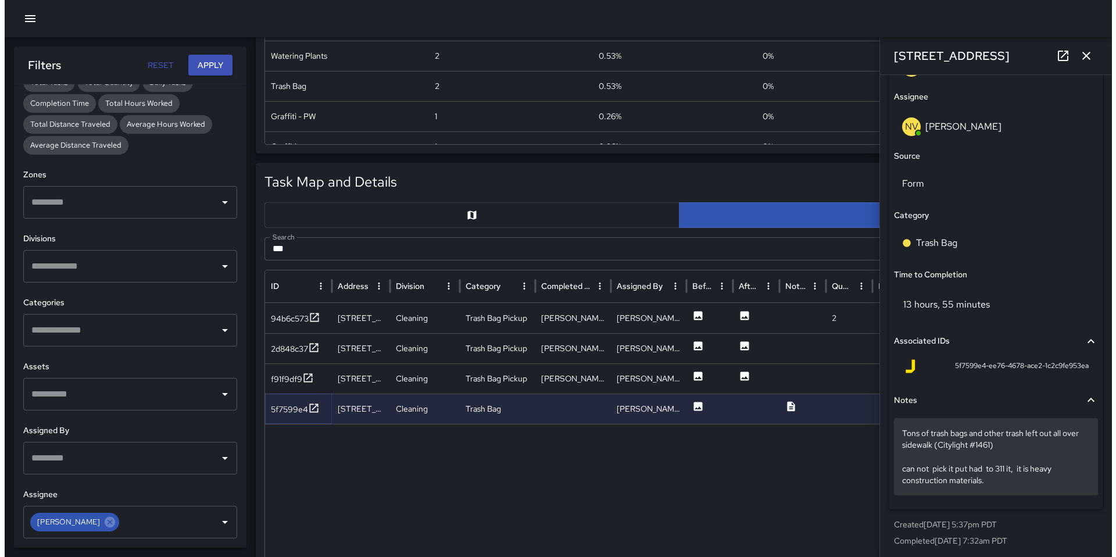
scroll to position [724, 0]
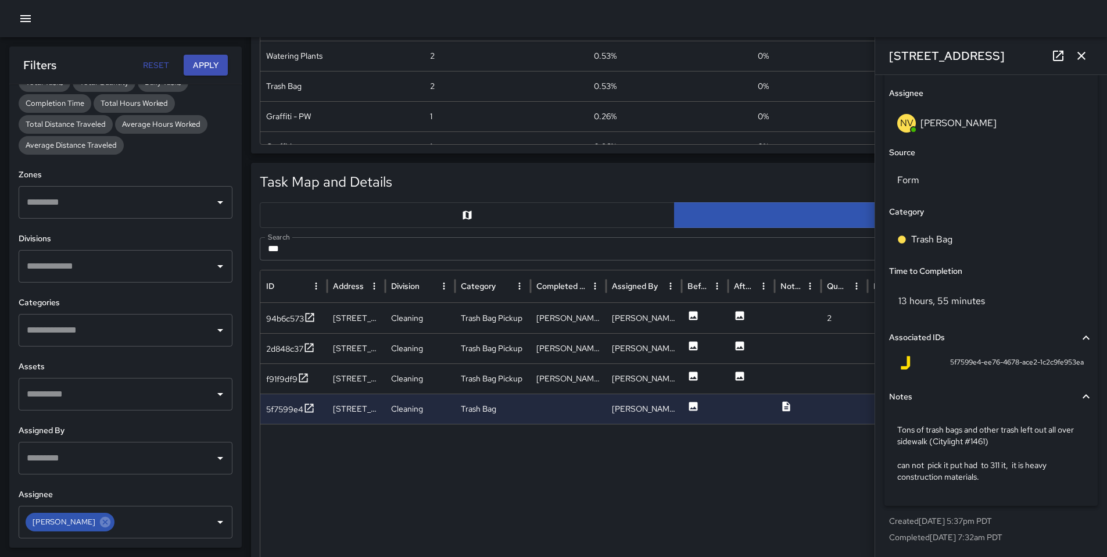
click at [845, 57] on icon "button" at bounding box center [1082, 56] width 8 height 8
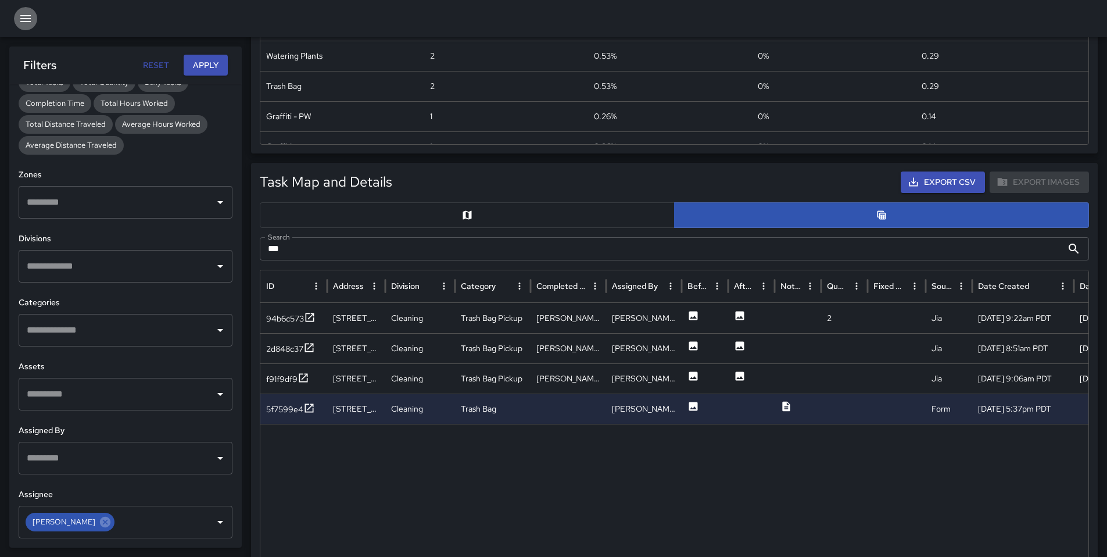
click at [32, 23] on icon "button" at bounding box center [26, 19] width 14 height 14
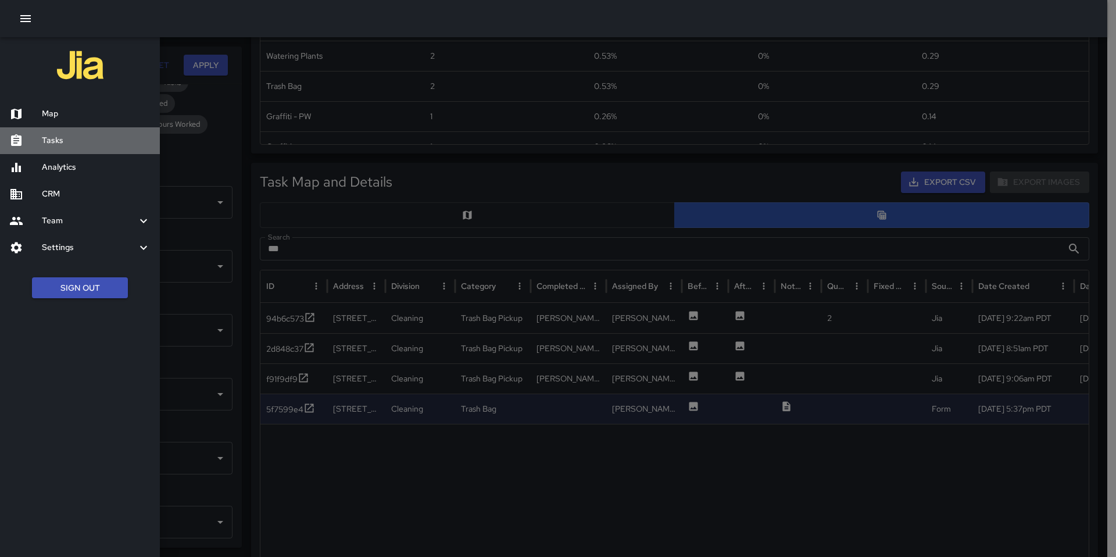
click at [80, 138] on h6 "Tasks" at bounding box center [96, 140] width 109 height 13
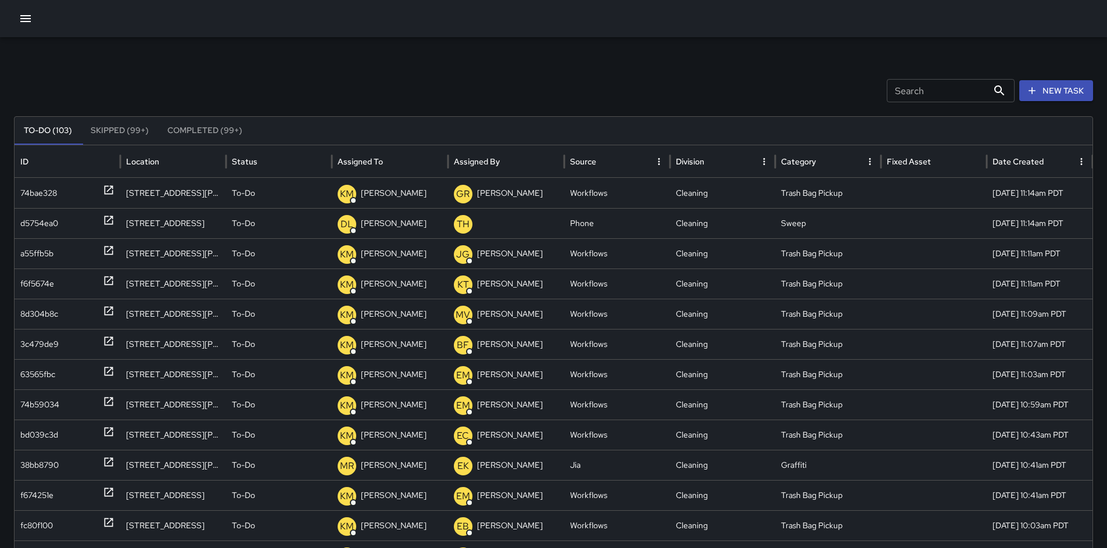
click at [845, 96] on button "New Task" at bounding box center [1057, 91] width 74 height 22
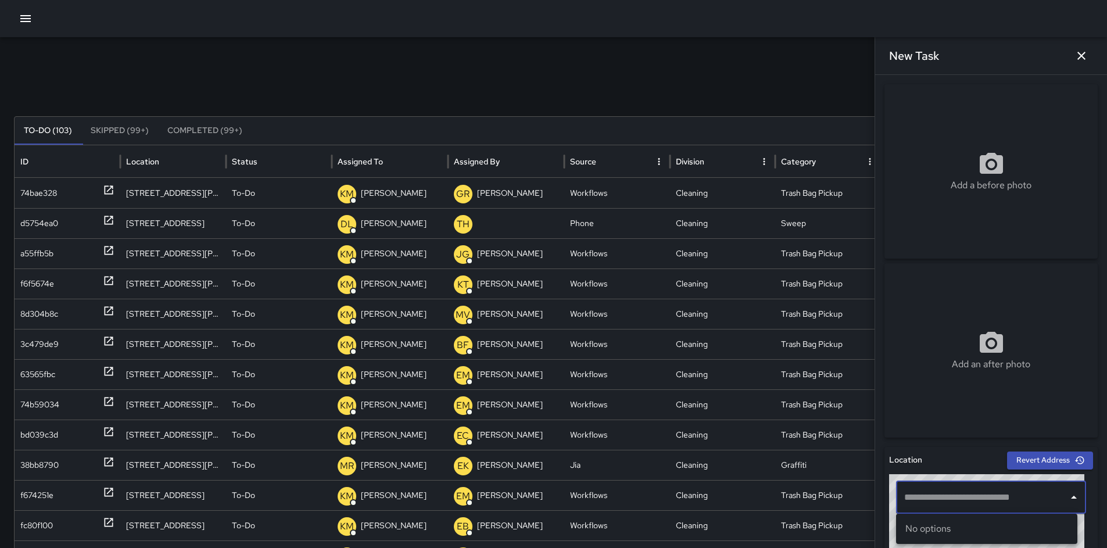
click at [845, 455] on input "text" at bounding box center [983, 498] width 162 height 22
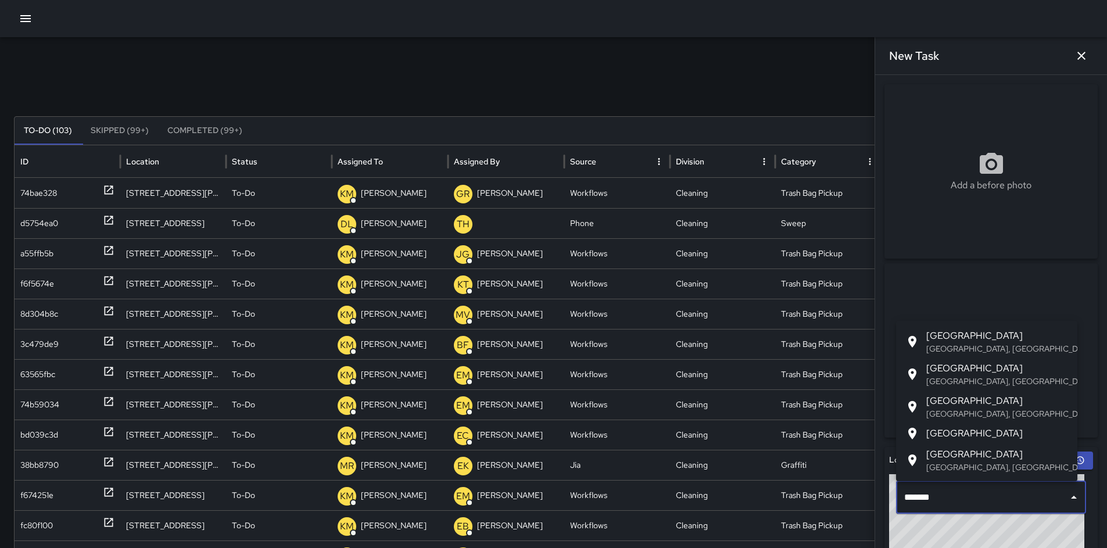
click at [845, 345] on p "San Francisco, CA, USA" at bounding box center [998, 349] width 142 height 12
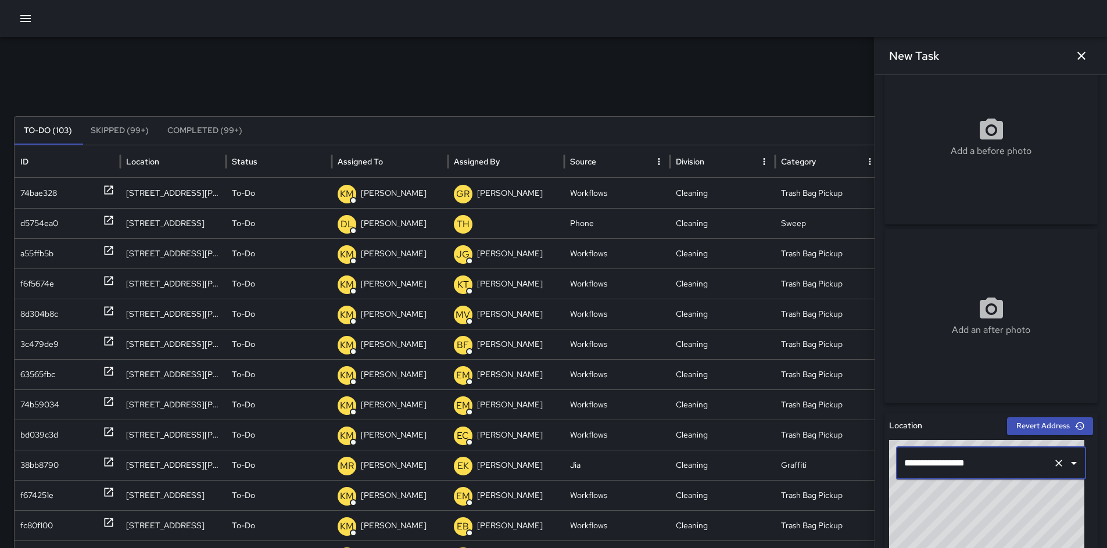
scroll to position [105, 0]
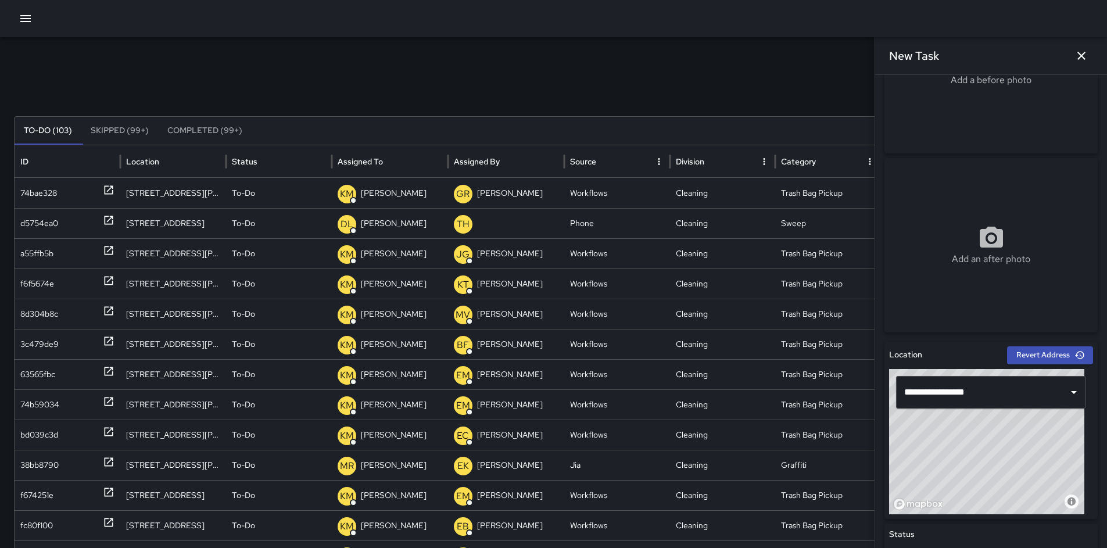
drag, startPoint x: 961, startPoint y: 433, endPoint x: 921, endPoint y: 415, distance: 43.4
click at [845, 415] on div "**********" at bounding box center [991, 441] width 204 height 145
drag, startPoint x: 928, startPoint y: 426, endPoint x: 986, endPoint y: 457, distance: 65.3
click at [845, 455] on div "© Mapbox © OpenStreetMap Improve this map" at bounding box center [986, 441] width 195 height 145
drag, startPoint x: 942, startPoint y: 440, endPoint x: 972, endPoint y: 467, distance: 40.3
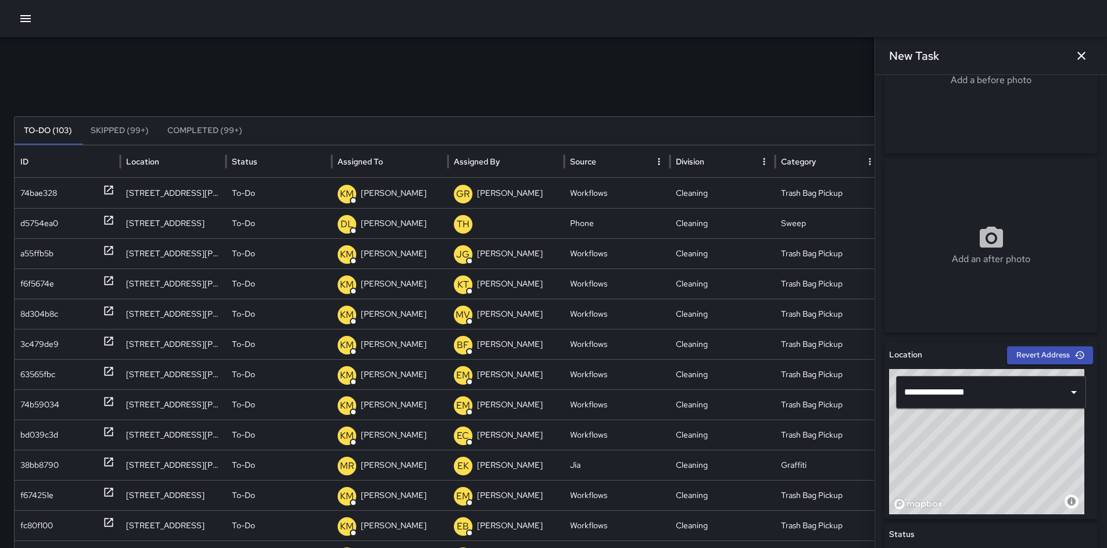
click at [845, 455] on div "© Mapbox © OpenStreetMap Improve this map" at bounding box center [986, 441] width 195 height 145
drag, startPoint x: 966, startPoint y: 467, endPoint x: 959, endPoint y: 459, distance: 10.3
click at [845, 455] on div "© Mapbox © OpenStreetMap Improve this map" at bounding box center [986, 441] width 195 height 145
drag, startPoint x: 959, startPoint y: 459, endPoint x: 971, endPoint y: 471, distance: 17.7
click at [845, 455] on div "© Mapbox © OpenStreetMap Improve this map" at bounding box center [986, 441] width 195 height 145
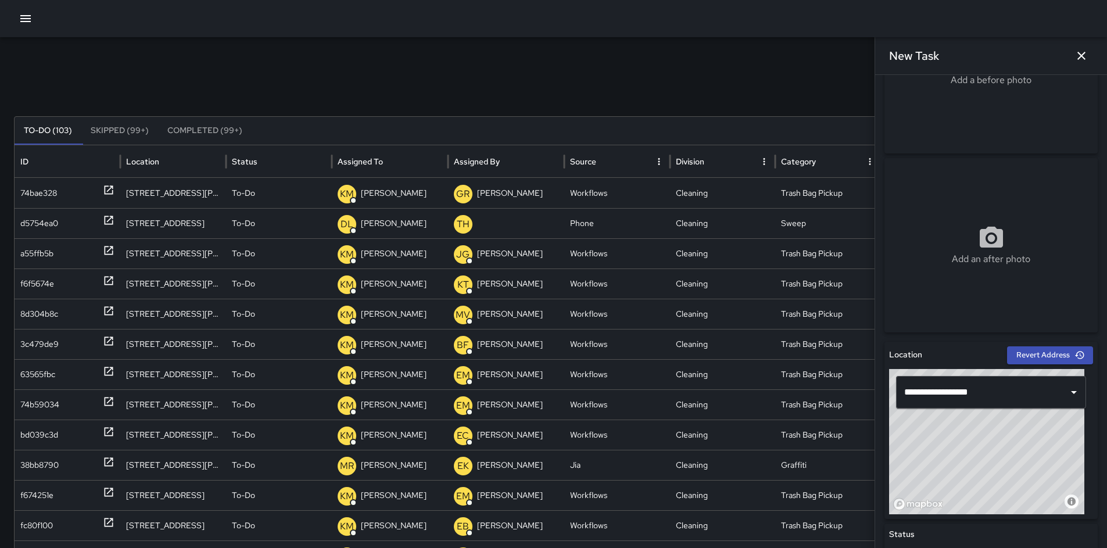
drag, startPoint x: 957, startPoint y: 462, endPoint x: 964, endPoint y: 468, distance: 9.0
click at [845, 455] on div "© Mapbox © OpenStreetMap Improve this map" at bounding box center [986, 441] width 195 height 145
drag, startPoint x: 964, startPoint y: 467, endPoint x: 970, endPoint y: 470, distance: 6.5
click at [845, 455] on div "© Mapbox © OpenStreetMap Improve this map" at bounding box center [986, 441] width 195 height 145
drag, startPoint x: 969, startPoint y: 468, endPoint x: 971, endPoint y: 457, distance: 11.2
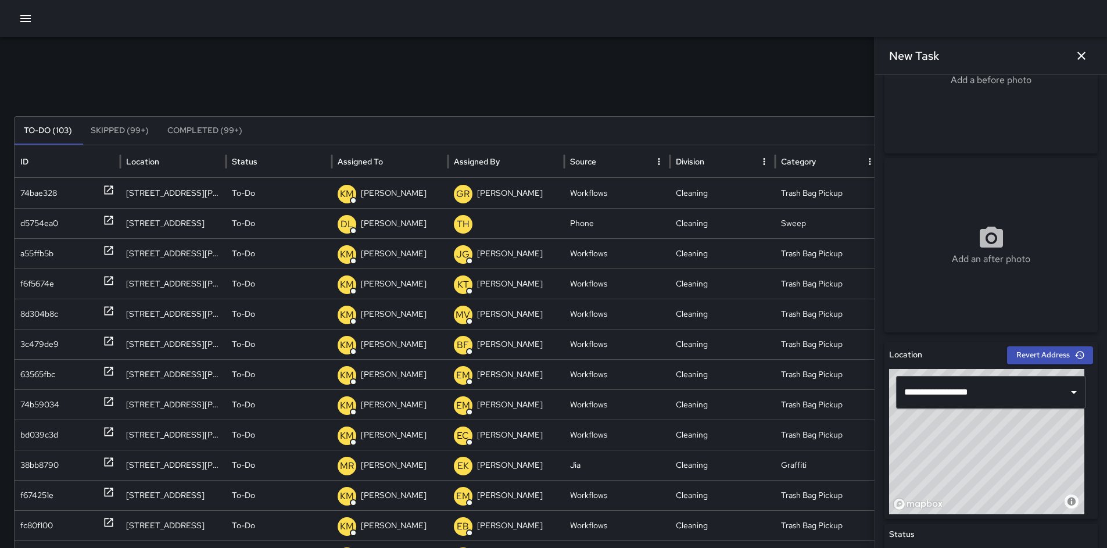
click at [845, 455] on div "© Mapbox © OpenStreetMap Improve this map" at bounding box center [986, 441] width 195 height 145
drag, startPoint x: 970, startPoint y: 461, endPoint x: 956, endPoint y: 455, distance: 15.7
click at [845, 455] on div "© Mapbox © OpenStreetMap Improve this map" at bounding box center [986, 441] width 195 height 145
drag, startPoint x: 956, startPoint y: 458, endPoint x: 948, endPoint y: 452, distance: 10.0
click at [845, 452] on div "© Mapbox © OpenStreetMap Improve this map" at bounding box center [986, 441] width 195 height 145
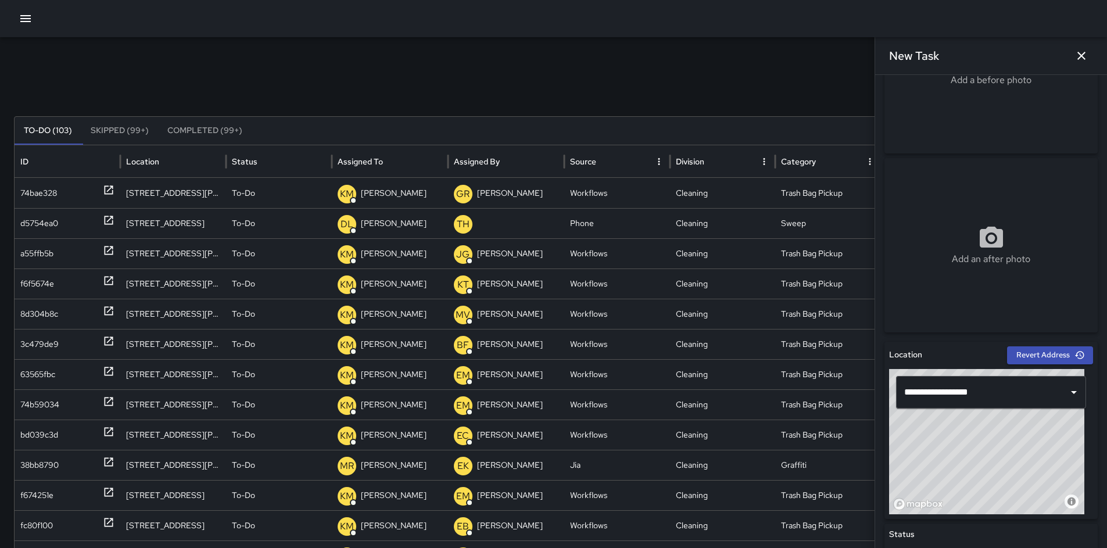
type input "**********"
drag, startPoint x: 950, startPoint y: 456, endPoint x: 938, endPoint y: 448, distance: 15.2
click at [845, 448] on div "© Mapbox © OpenStreetMap Improve this map" at bounding box center [986, 441] width 195 height 145
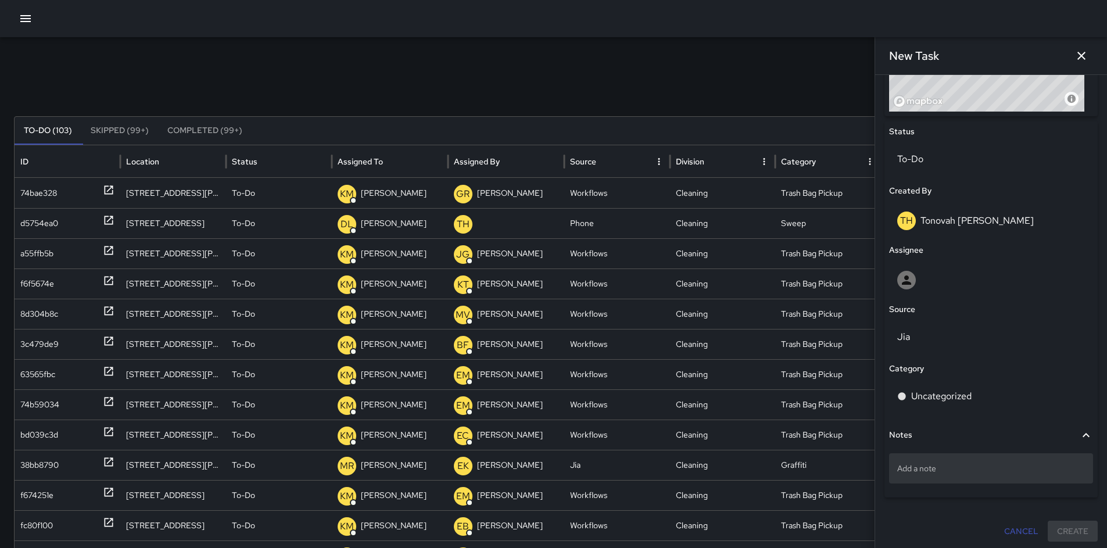
scroll to position [511, 0]
click at [845, 455] on p "Add a note" at bounding box center [992, 466] width 188 height 12
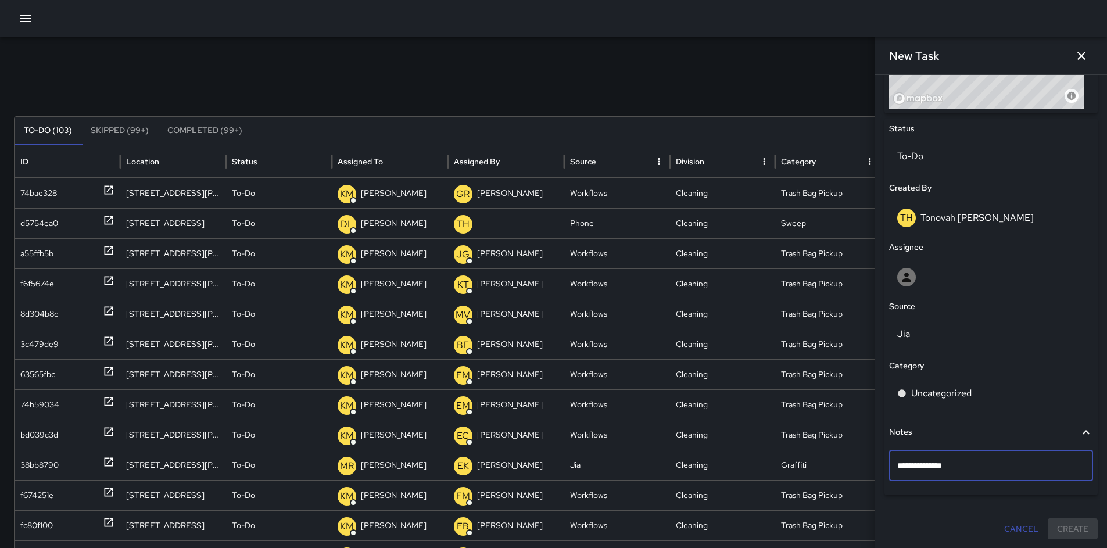
type textarea "**********"
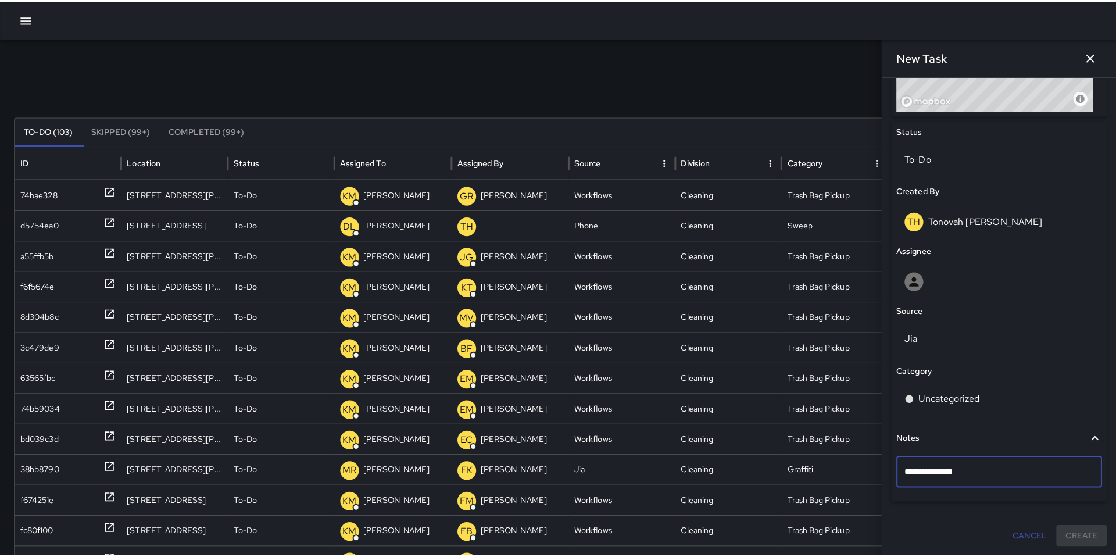
scroll to position [2, 0]
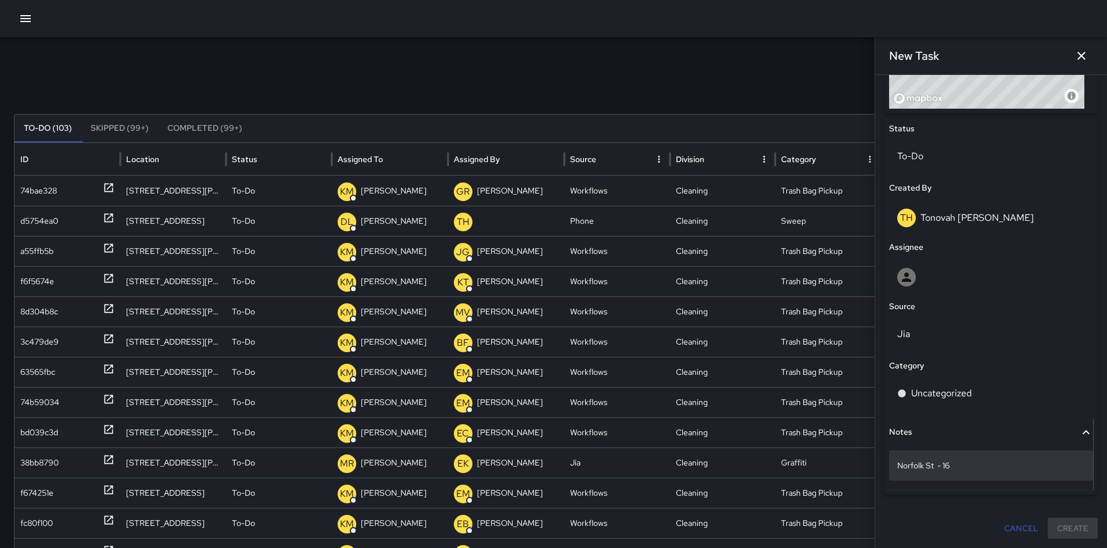
click at [845, 455] on p "Norfolk St - 16" at bounding box center [992, 466] width 188 height 12
type textarea "**********"
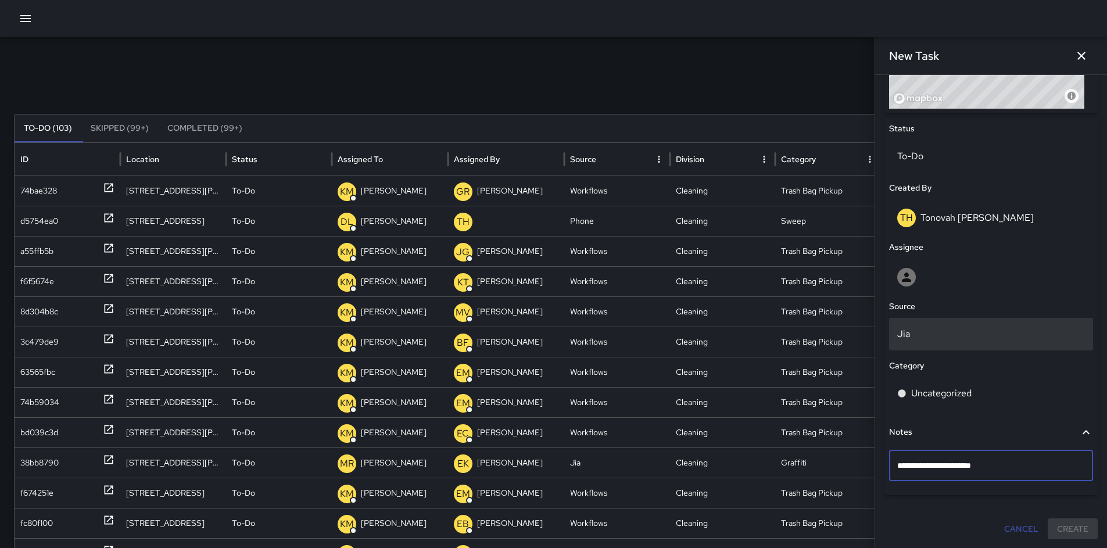
click at [845, 332] on p "Jia" at bounding box center [992, 334] width 188 height 14
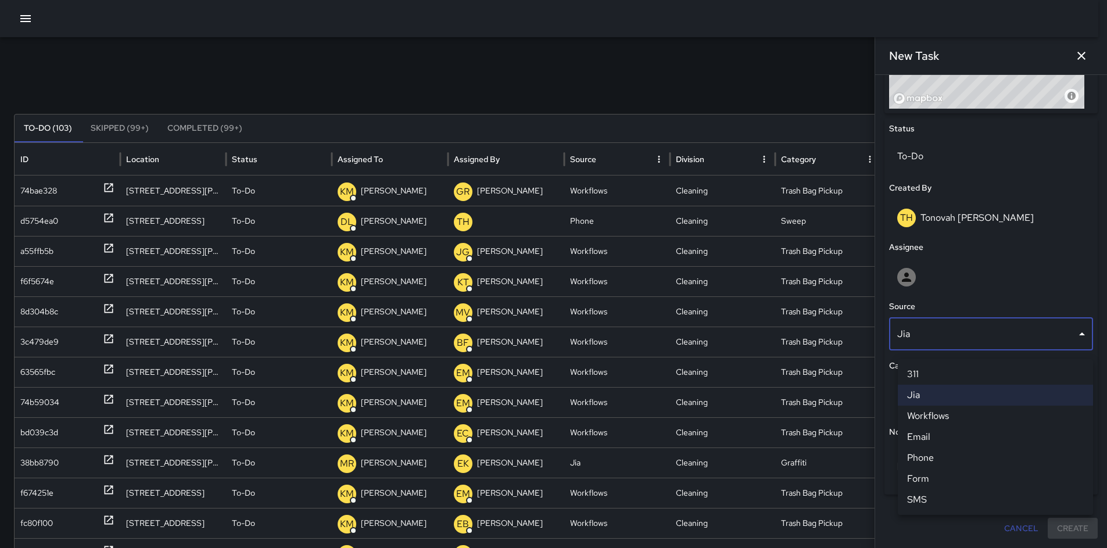
scroll to position [502, 0]
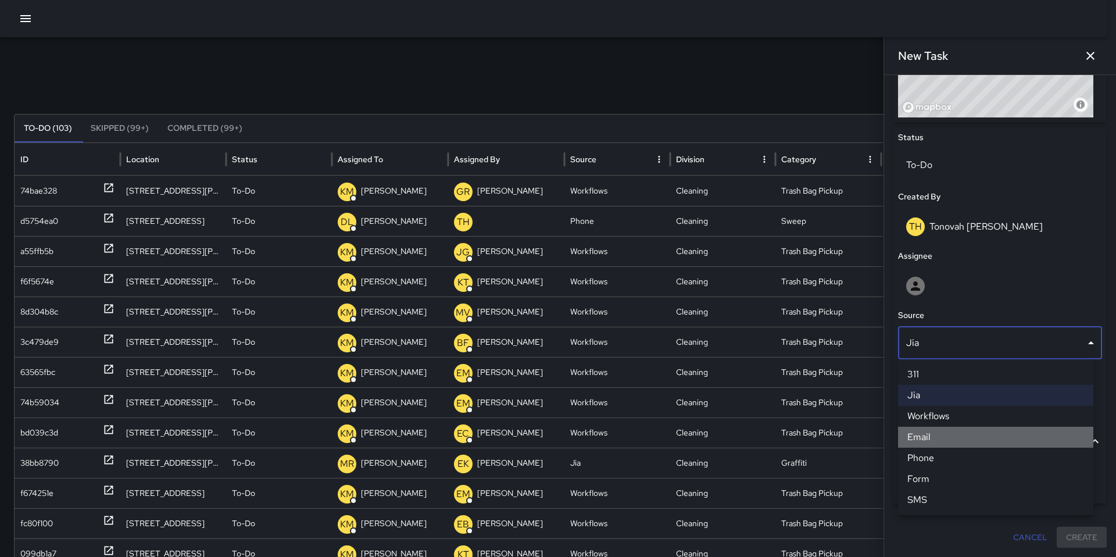
click at [845, 434] on li "Email" at bounding box center [995, 437] width 195 height 21
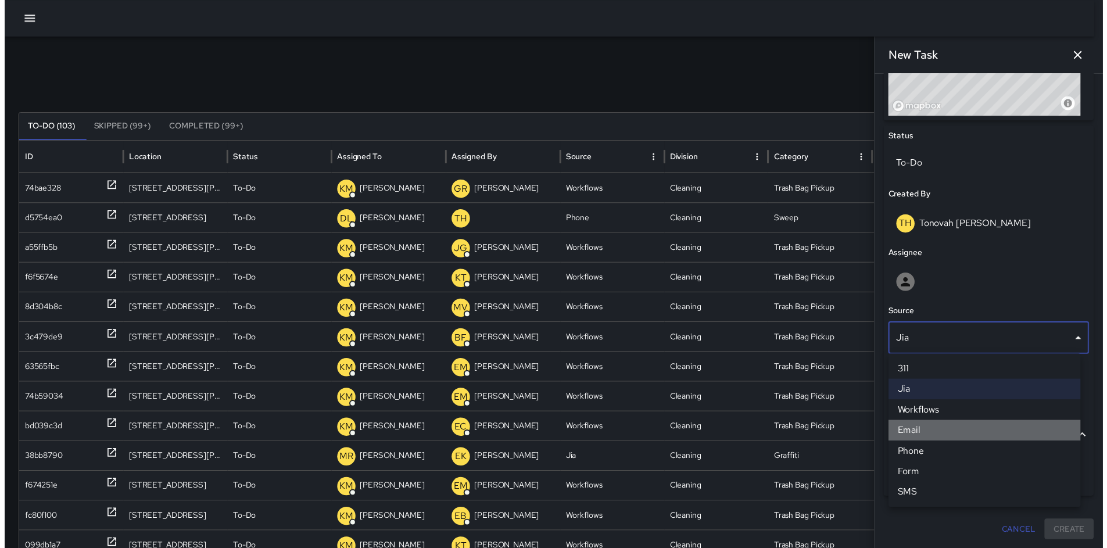
scroll to position [511, 0]
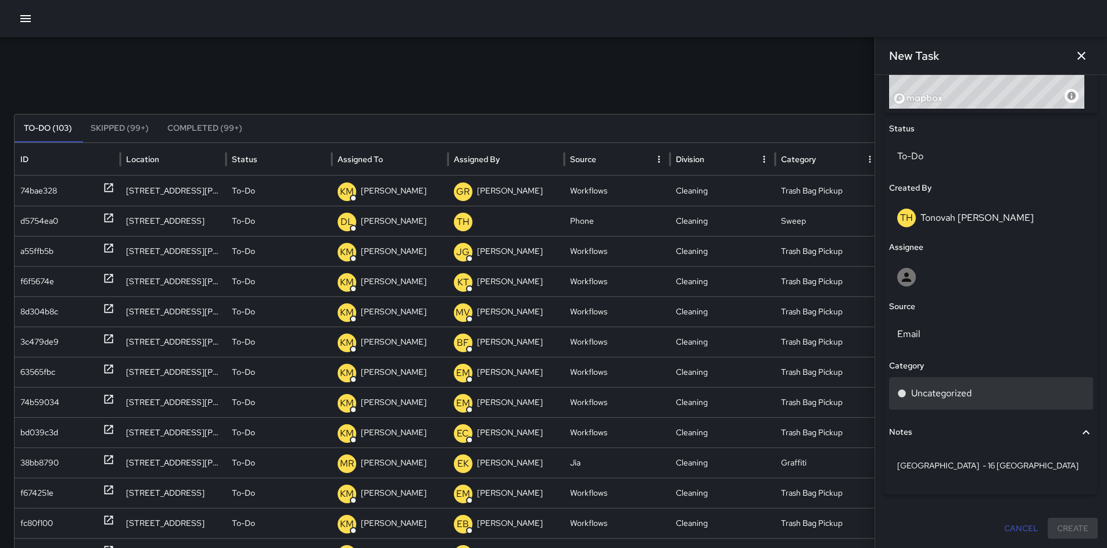
click at [845, 394] on p "Uncategorized" at bounding box center [941, 394] width 60 height 14
type input "**"
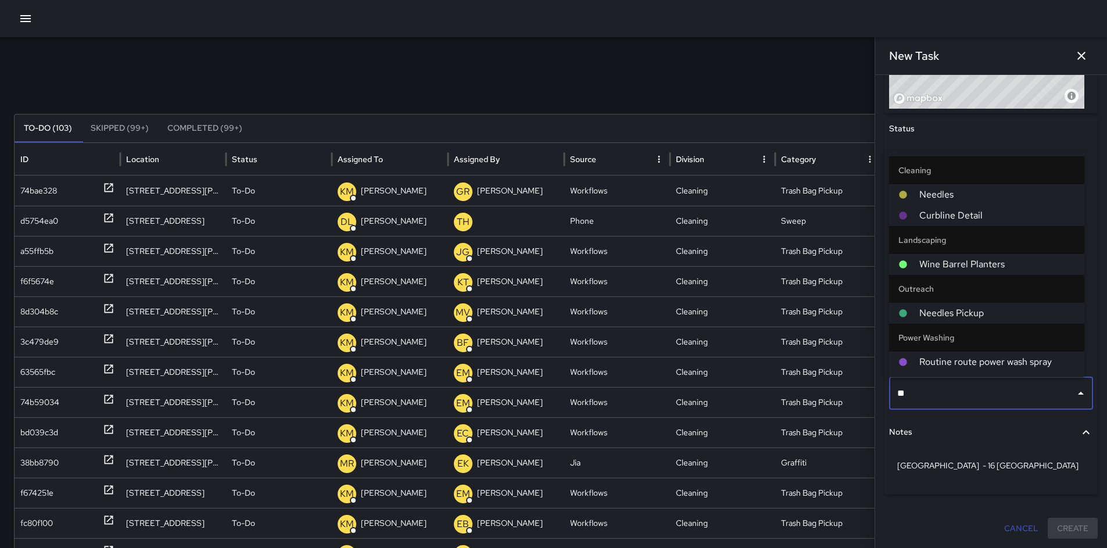
click at [845, 198] on span "Needles" at bounding box center [998, 195] width 156 height 14
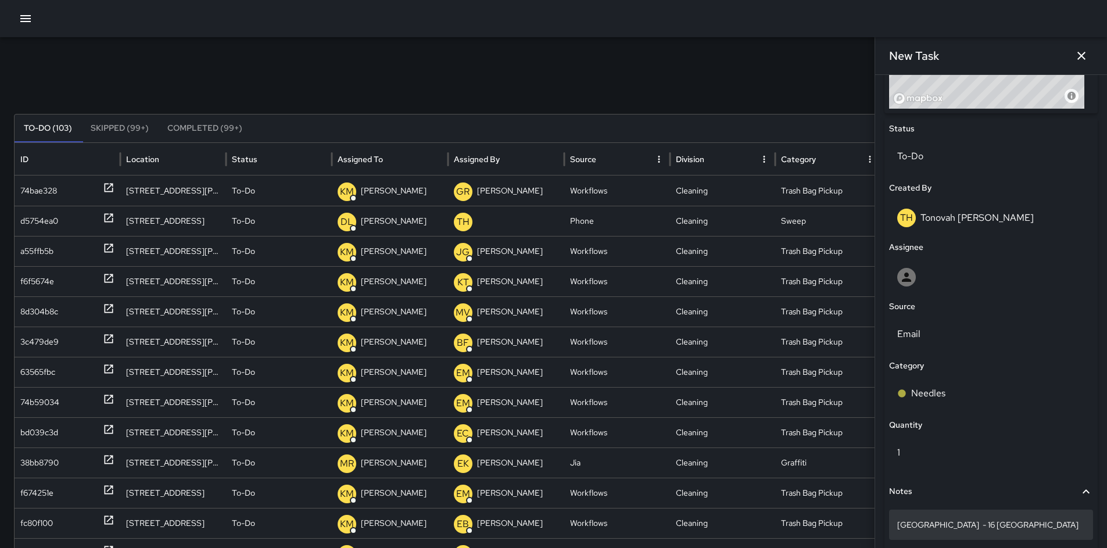
click at [845, 455] on p "Norfolk St - 16 Norfolk" at bounding box center [992, 525] width 188 height 12
type textarea "**********"
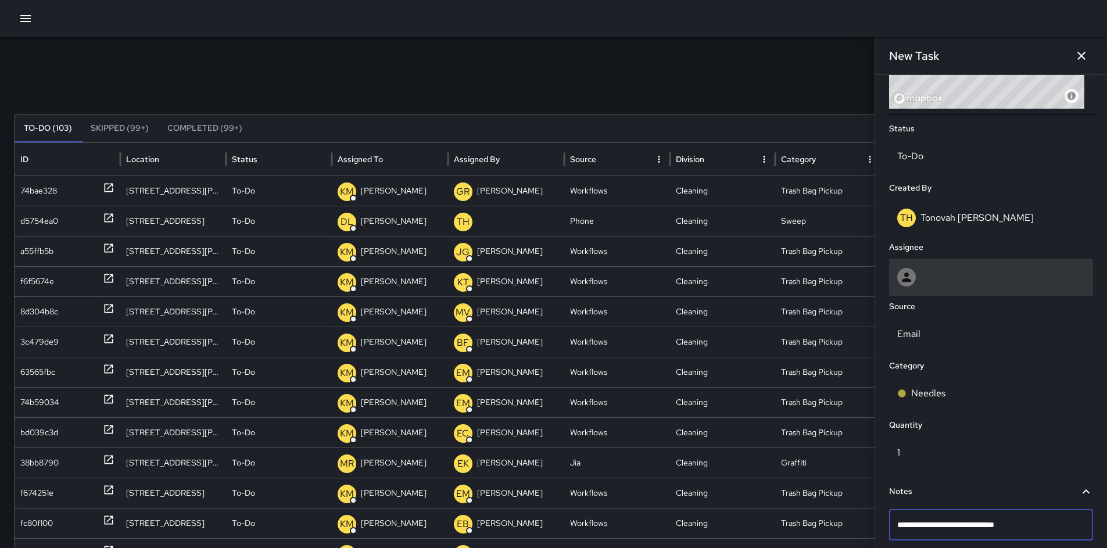
click at [845, 264] on div at bounding box center [991, 277] width 204 height 37
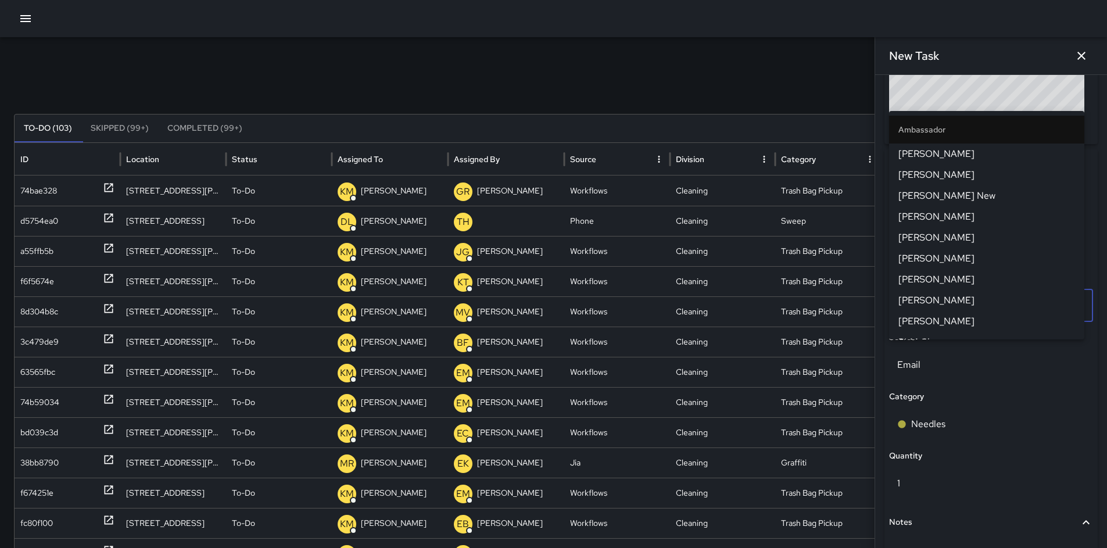
scroll to position [416, 0]
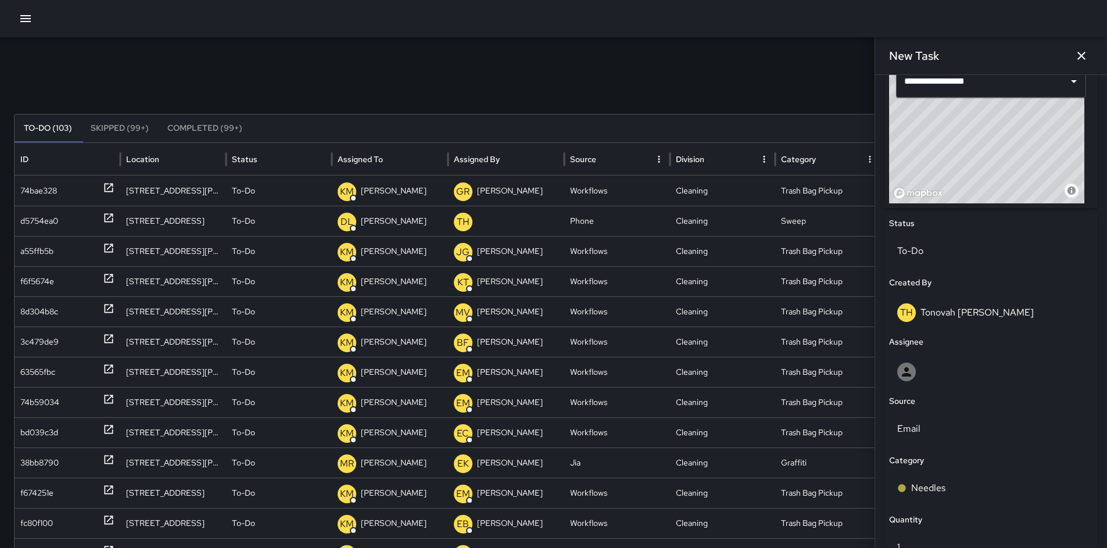
click at [760, 101] on div "Search Search New Task To-Do (103) Skipped (99+) Completed (99+) ID Location St…" at bounding box center [553, 365] width 1107 height 660
click at [845, 367] on div at bounding box center [992, 372] width 188 height 19
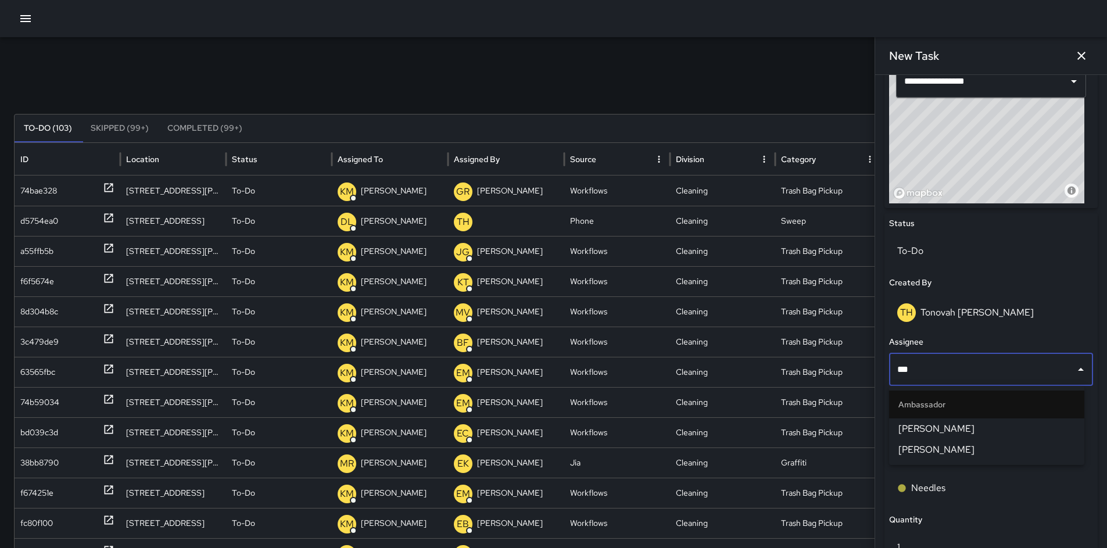
type input "****"
click at [845, 426] on span "Edwin Barillas" at bounding box center [987, 429] width 177 height 14
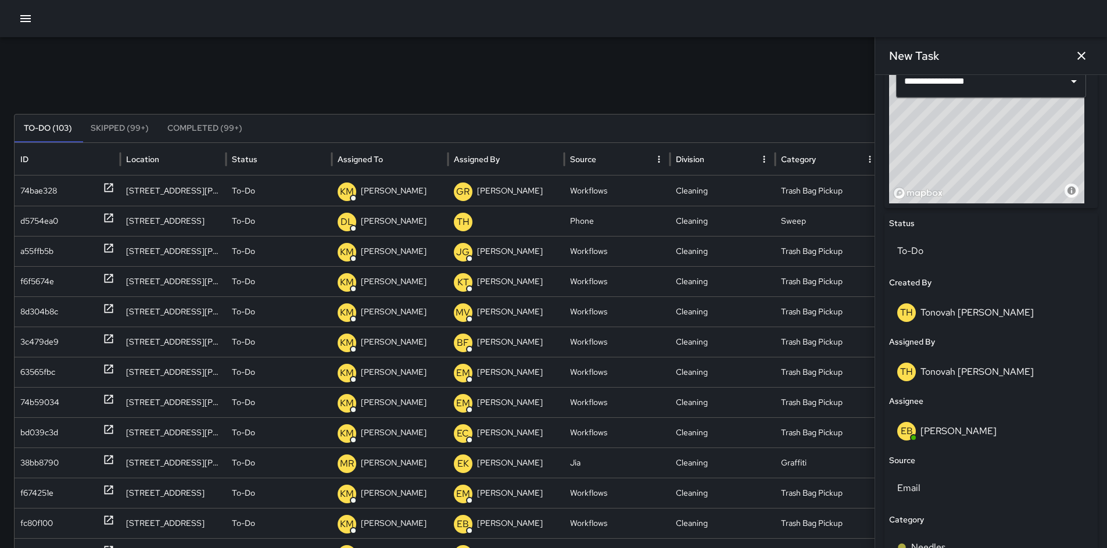
click at [724, 116] on div "To-Do (103) Skipped (99+) Completed (99+)" at bounding box center [554, 129] width 1078 height 28
click at [845, 56] on icon "button" at bounding box center [1082, 56] width 14 height 14
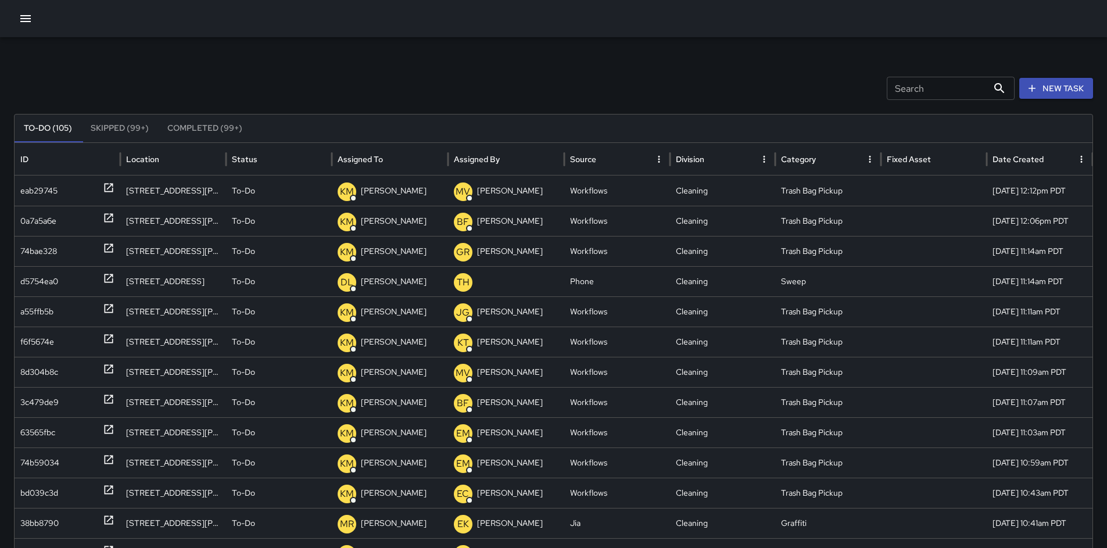
click at [405, 83] on div "Search Search New Task" at bounding box center [553, 88] width 1079 height 23
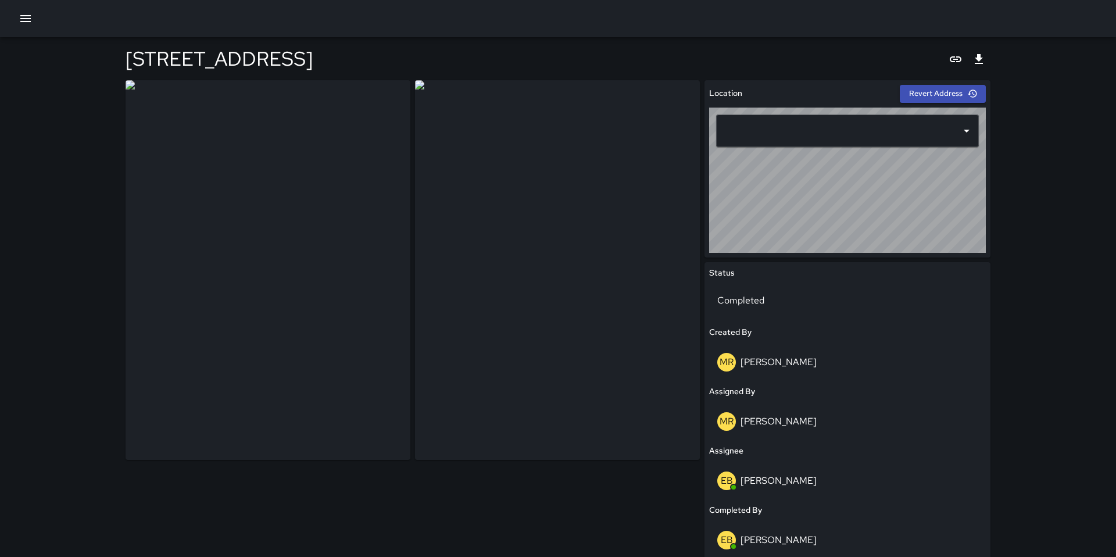
type input "**********"
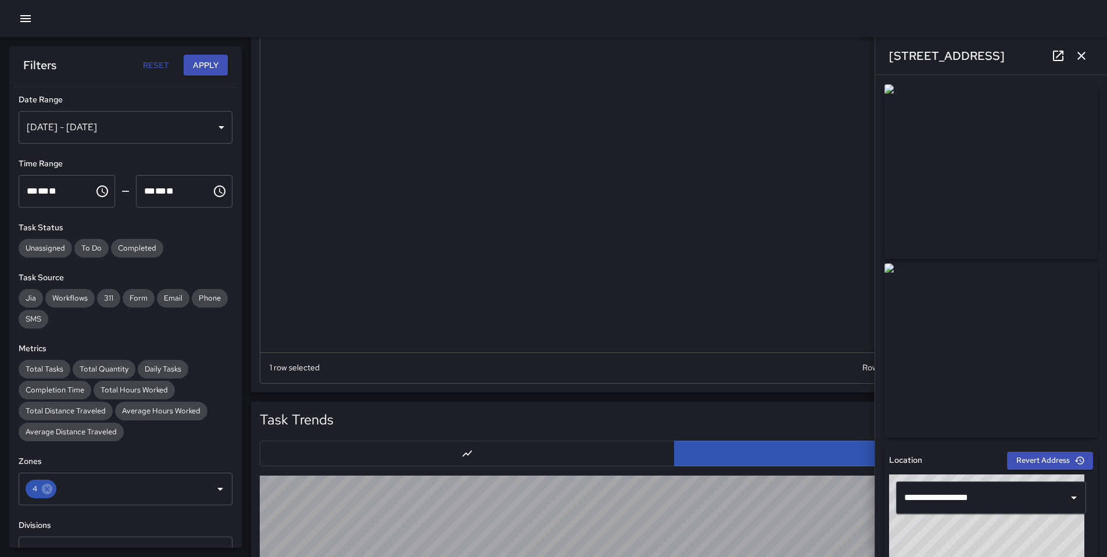
scroll to position [1328, 0]
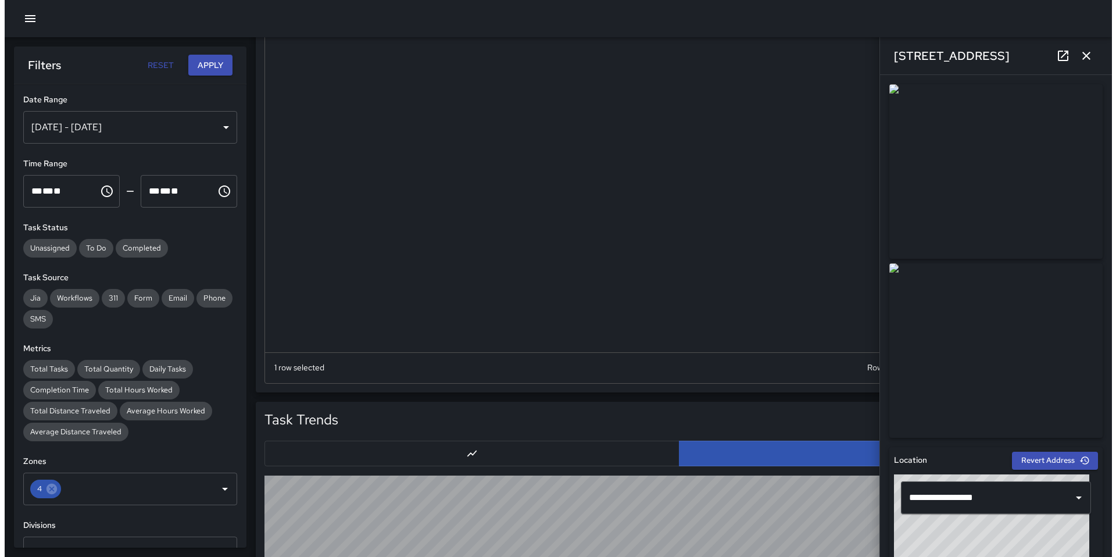
scroll to position [1328, 0]
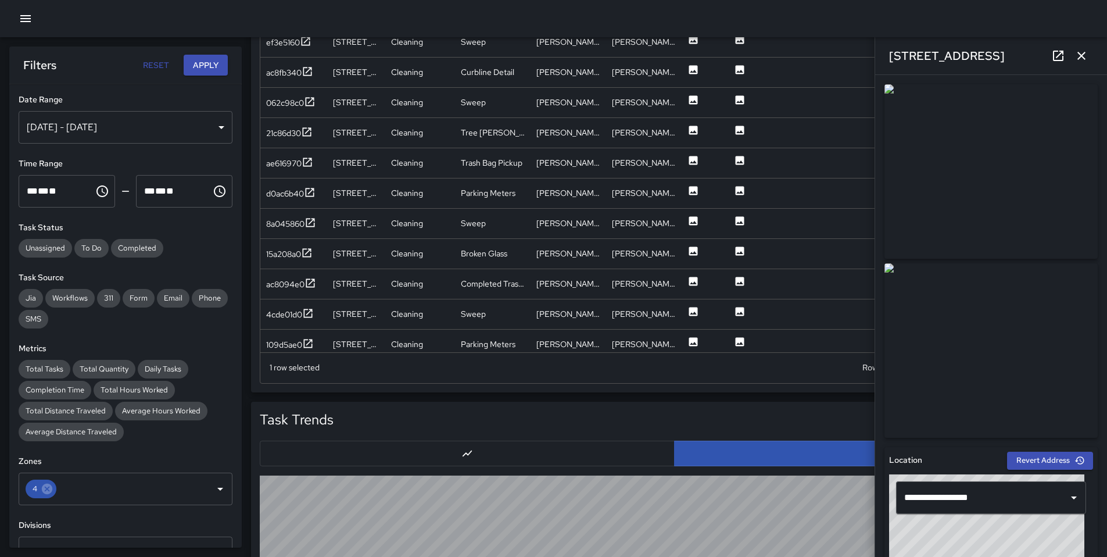
click at [27, 22] on icon "button" at bounding box center [26, 19] width 14 height 14
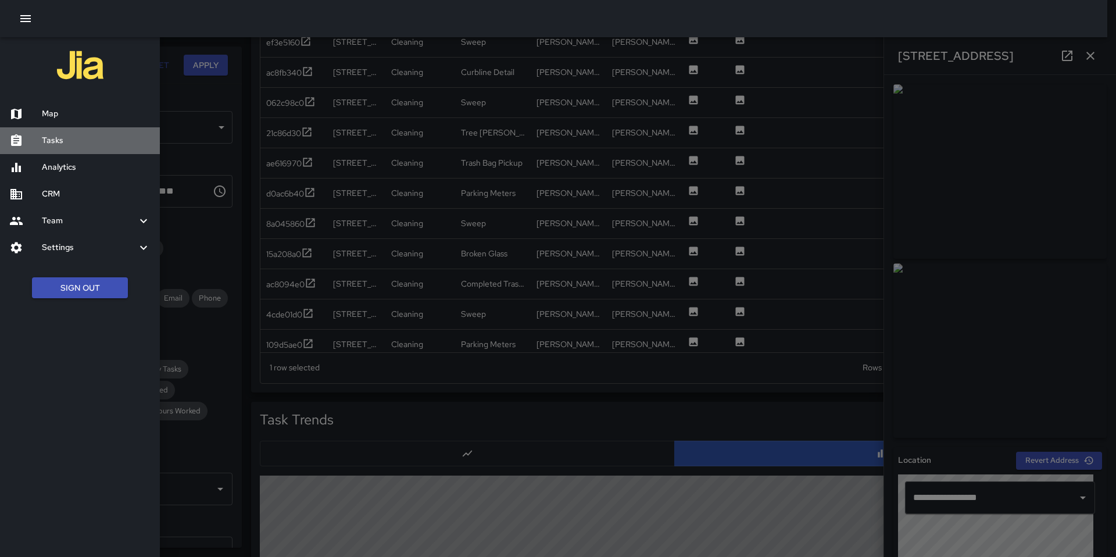
click at [73, 138] on h6 "Tasks" at bounding box center [96, 140] width 109 height 13
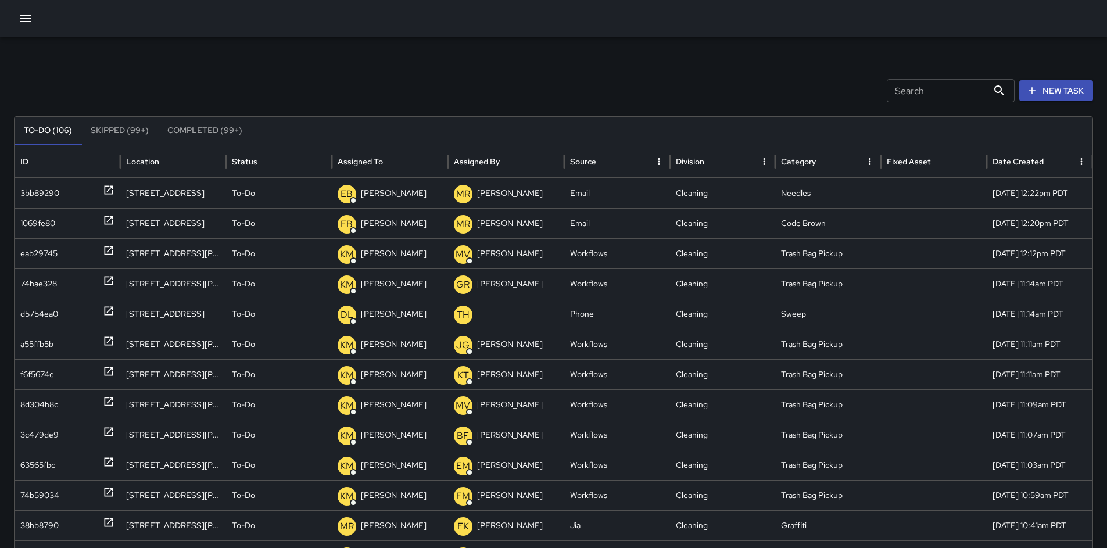
click at [949, 95] on input "Search" at bounding box center [937, 90] width 101 height 23
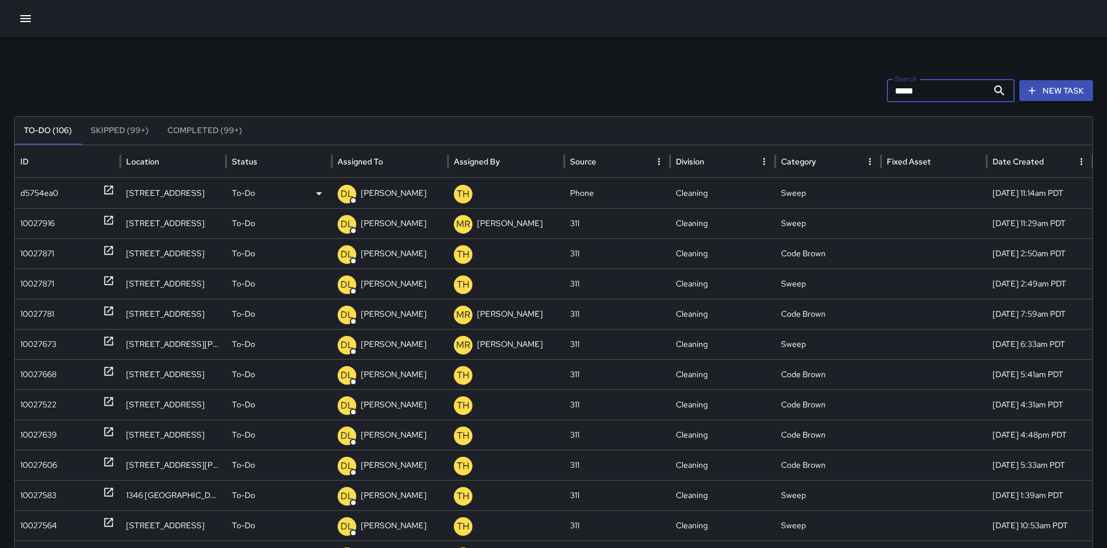
type input "*****"
click at [22, 193] on div "d5754ea0" at bounding box center [39, 193] width 38 height 30
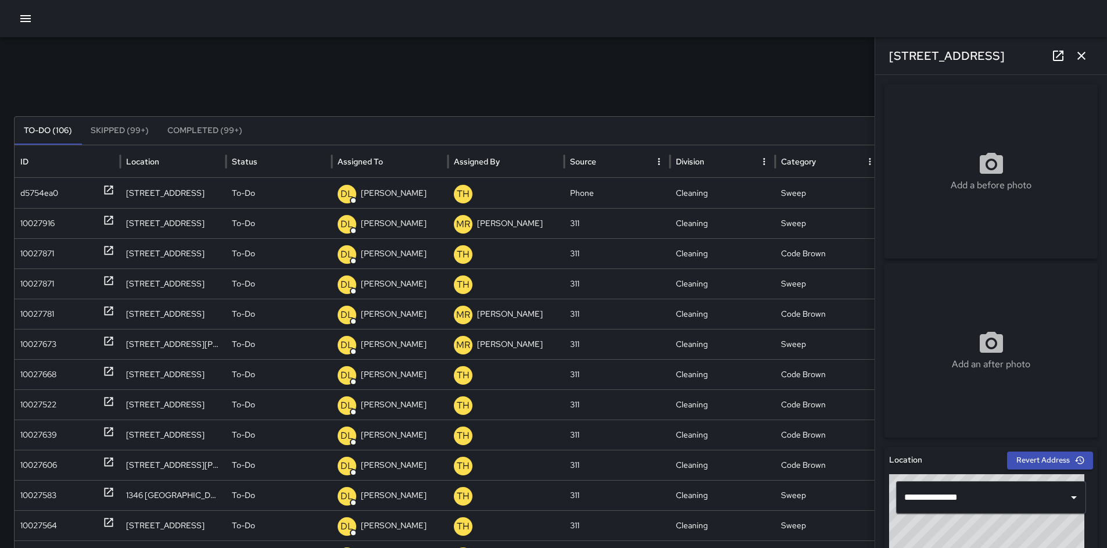
click at [1080, 60] on icon "button" at bounding box center [1082, 56] width 14 height 14
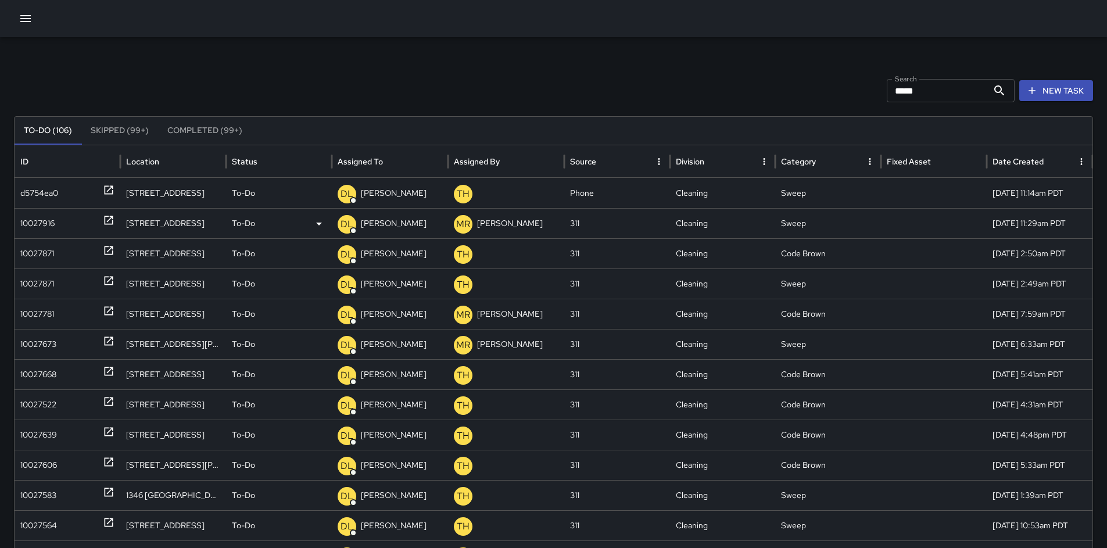
click at [31, 219] on div "10027916" at bounding box center [37, 224] width 34 height 30
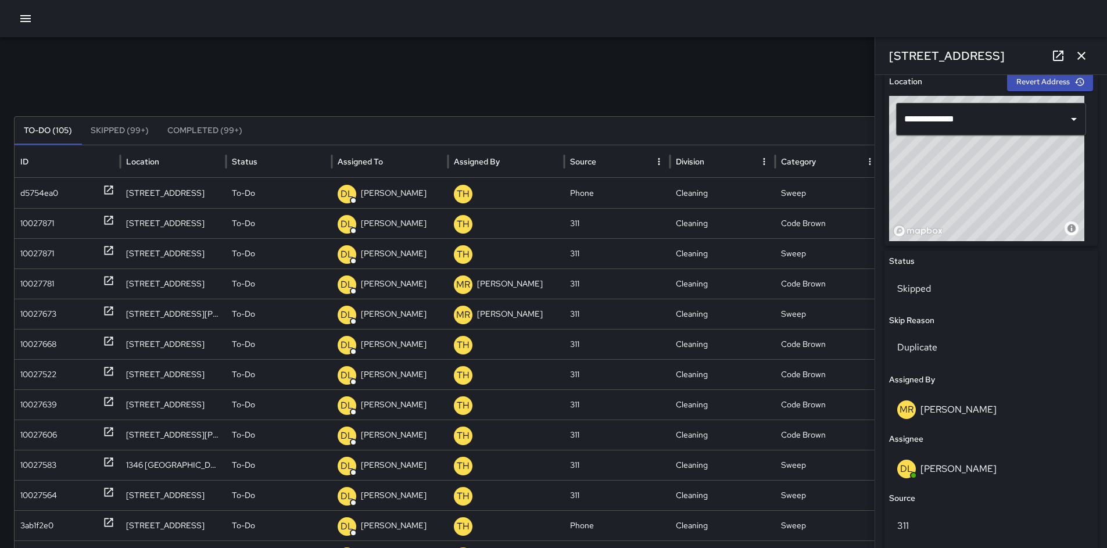
click at [23, 22] on icon "button" at bounding box center [26, 19] width 14 height 14
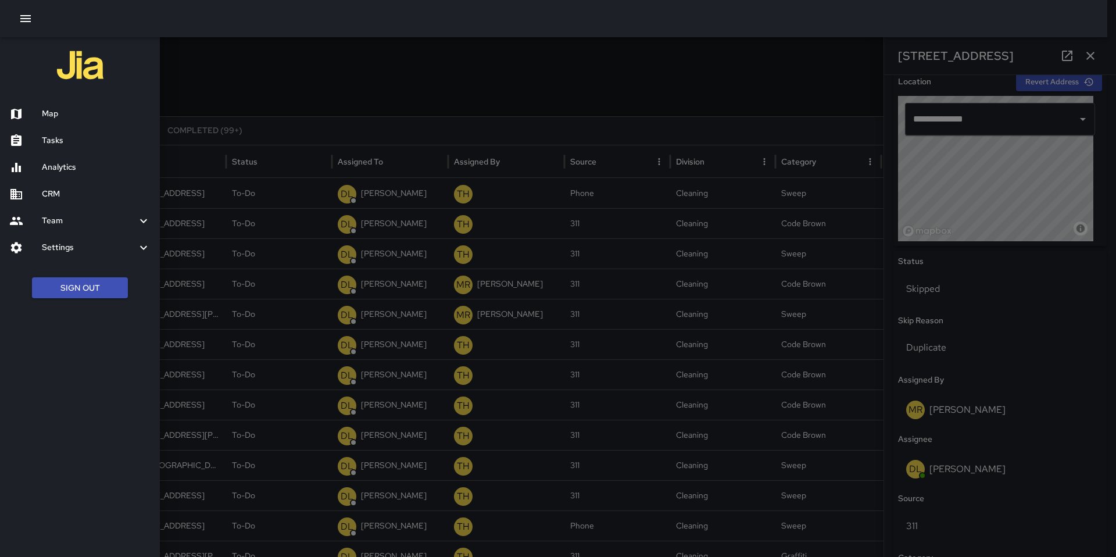
click at [63, 169] on h6 "Analytics" at bounding box center [96, 167] width 109 height 13
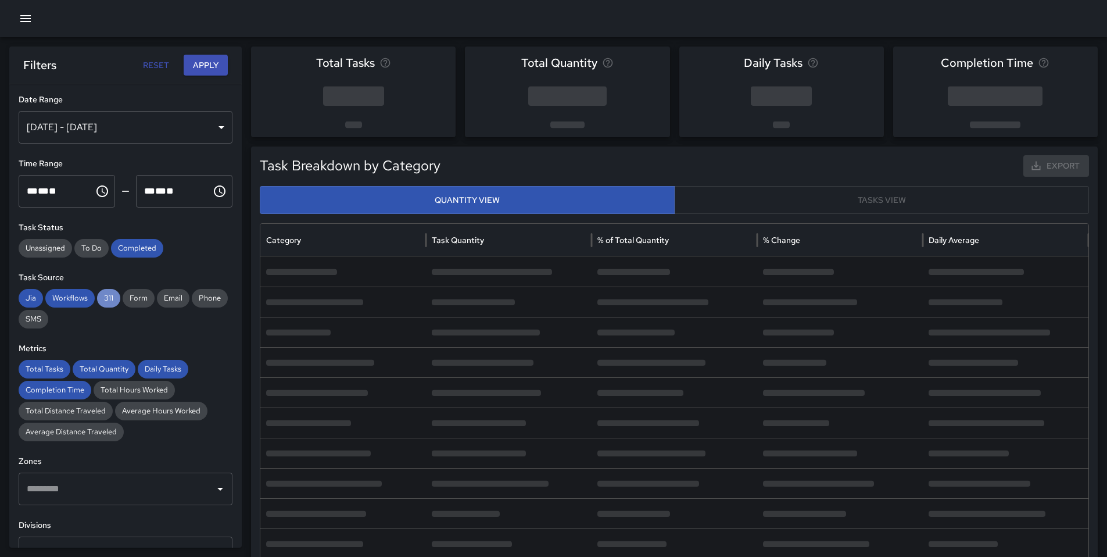
drag, startPoint x: 103, startPoint y: 292, endPoint x: 94, endPoint y: 295, distance: 9.7
click at [104, 292] on span "311" at bounding box center [108, 298] width 23 height 12
click at [74, 296] on span "Workflows" at bounding box center [69, 298] width 49 height 12
click at [24, 298] on span "Jia" at bounding box center [31, 298] width 24 height 12
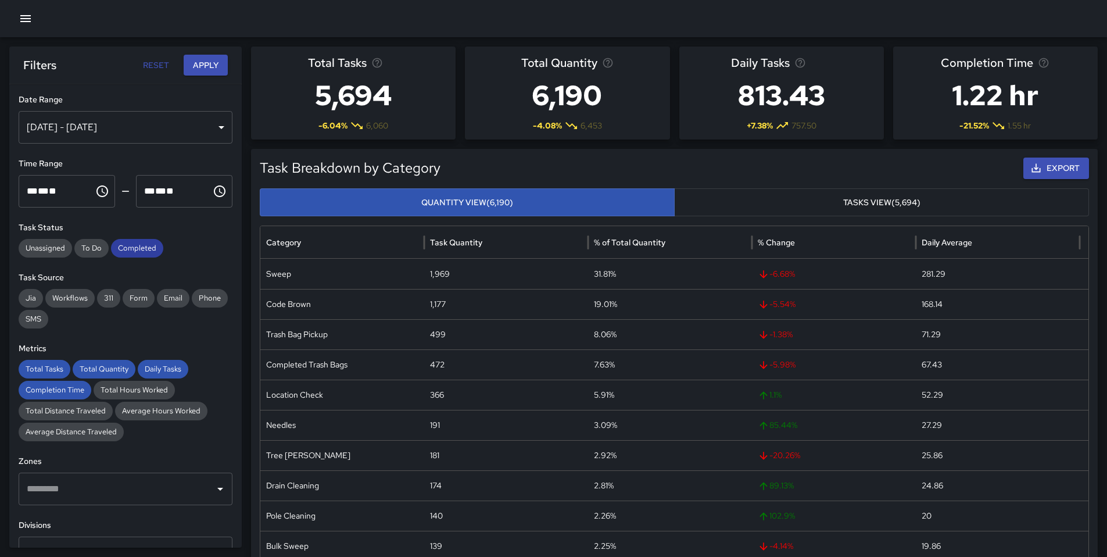
click at [146, 249] on span "Completed" at bounding box center [137, 248] width 52 height 12
drag, startPoint x: 104, startPoint y: 366, endPoint x: 65, endPoint y: 369, distance: 39.6
click at [104, 366] on span "Total Quantity" at bounding box center [104, 369] width 63 height 12
click at [43, 369] on span "Total Tasks" at bounding box center [45, 369] width 52 height 12
click at [159, 365] on span "Daily Tasks" at bounding box center [163, 369] width 51 height 12
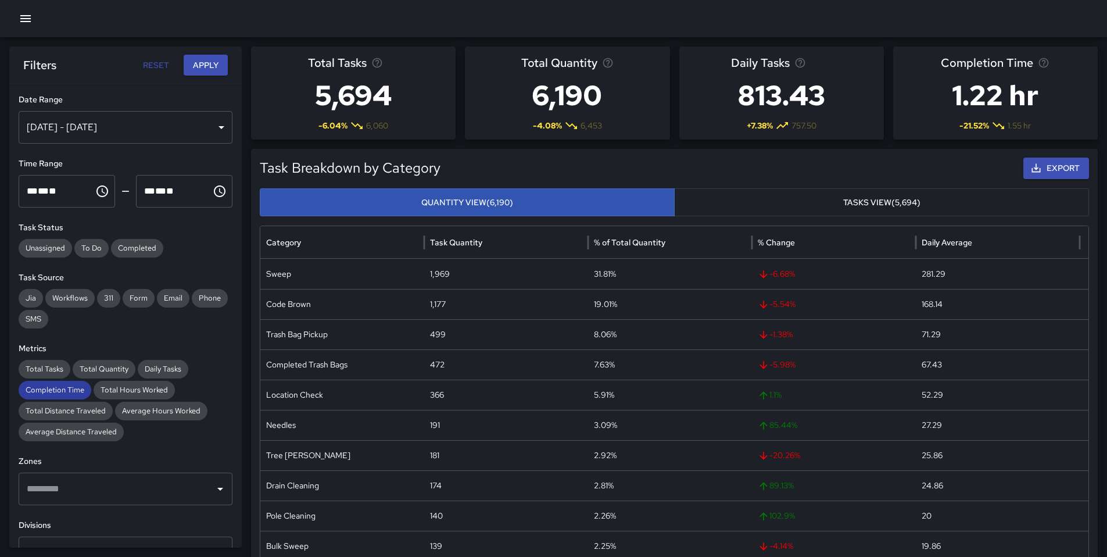
click at [83, 389] on span "Completion Time" at bounding box center [55, 390] width 73 height 12
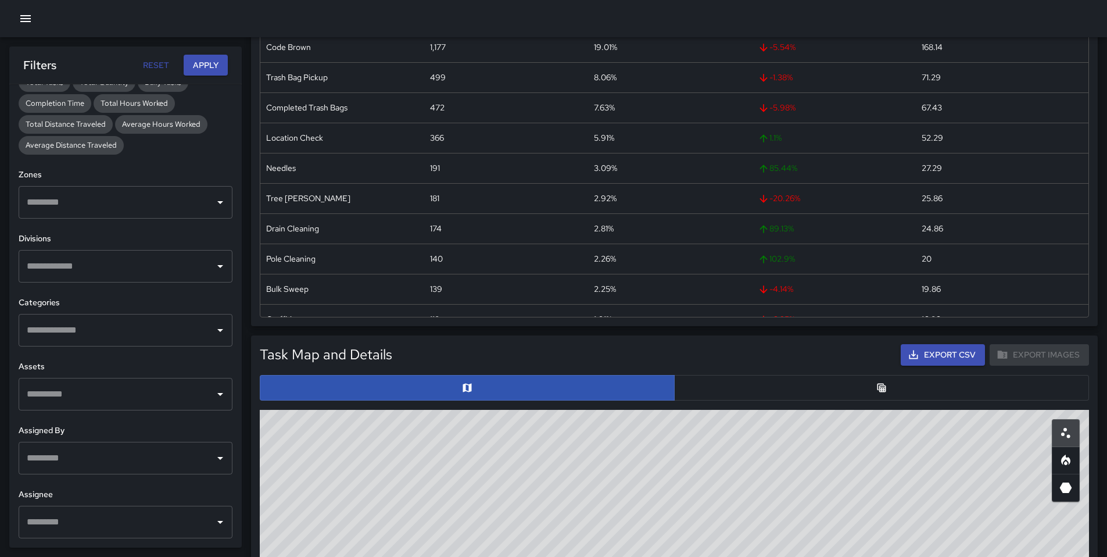
scroll to position [259, 0]
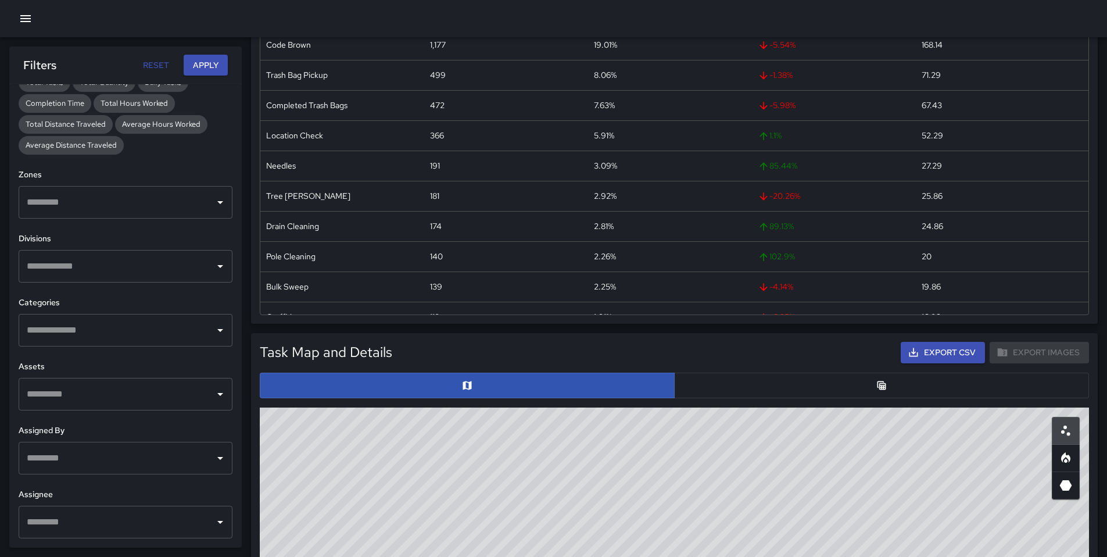
click at [104, 522] on input "text" at bounding box center [117, 522] width 186 height 22
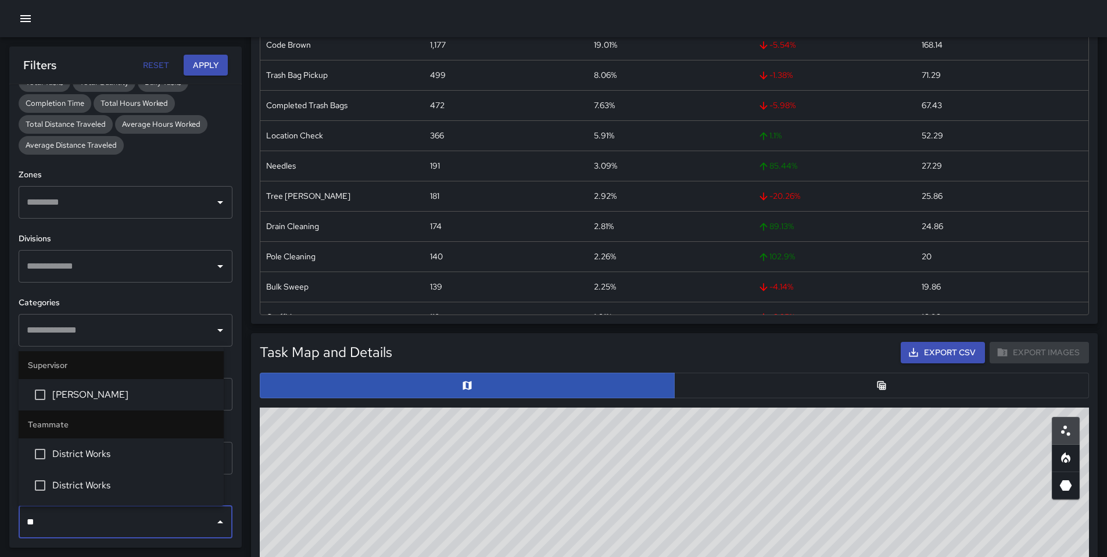
type input "*"
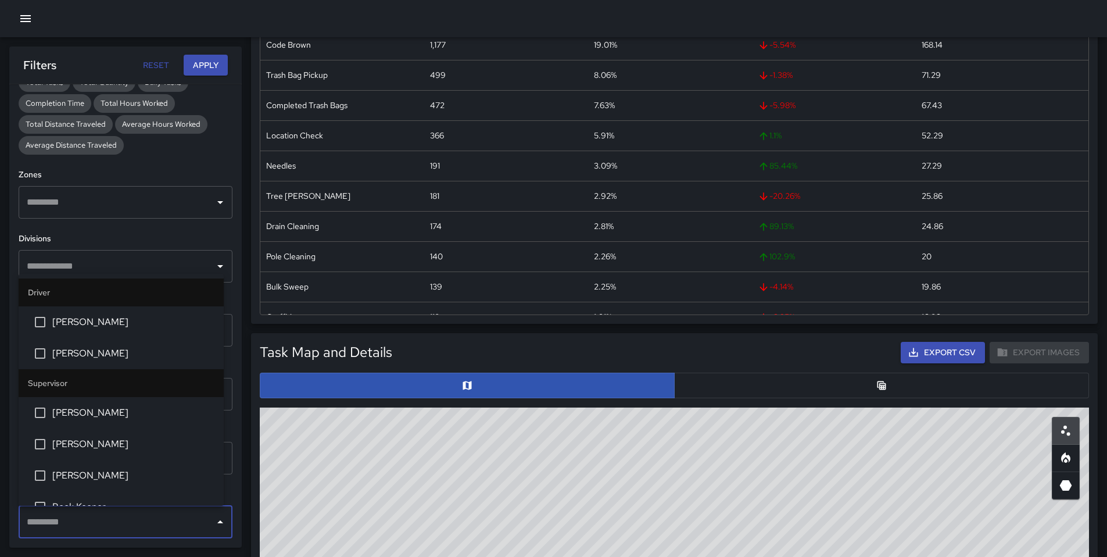
click at [133, 243] on h6 "Divisions" at bounding box center [126, 239] width 214 height 13
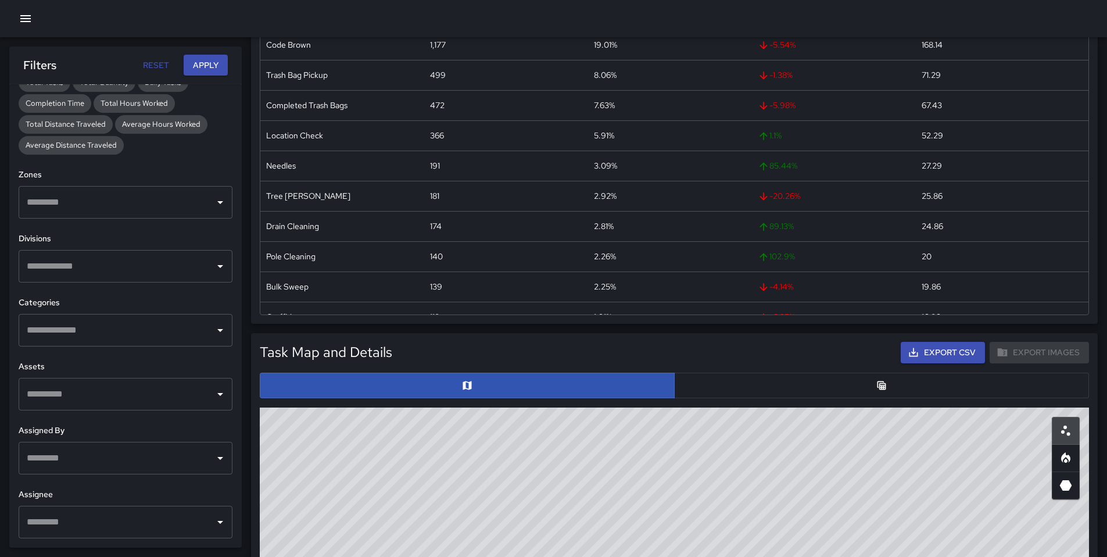
click at [133, 333] on input "text" at bounding box center [117, 330] width 186 height 22
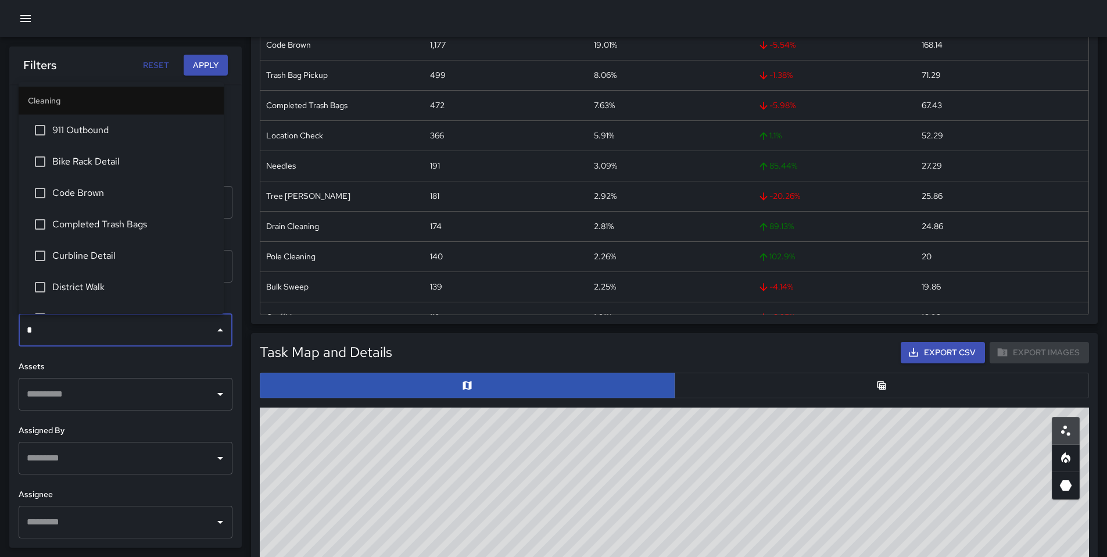
type input "**"
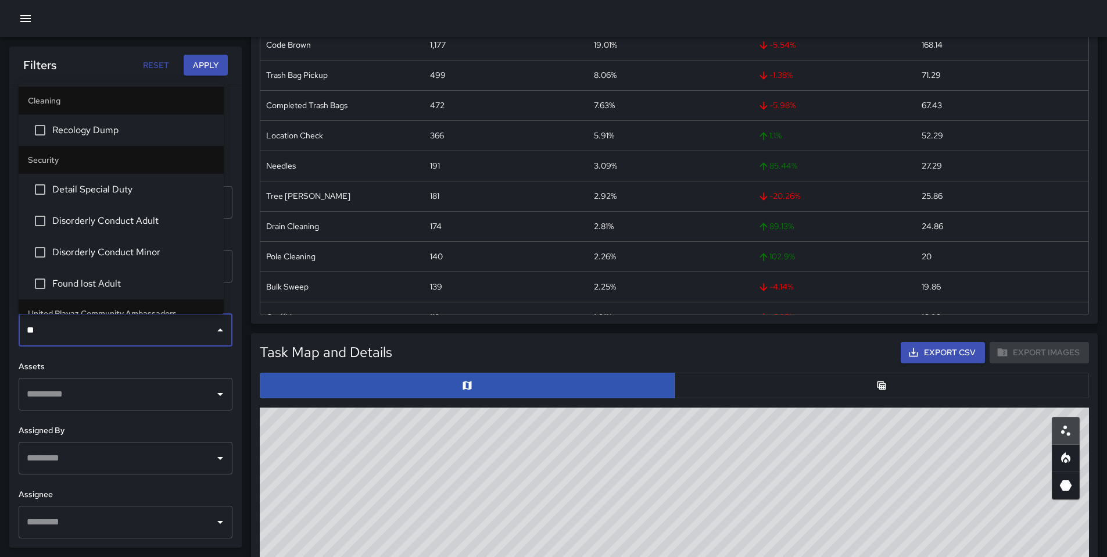
click at [87, 135] on span "Recology Dump" at bounding box center [133, 130] width 162 height 14
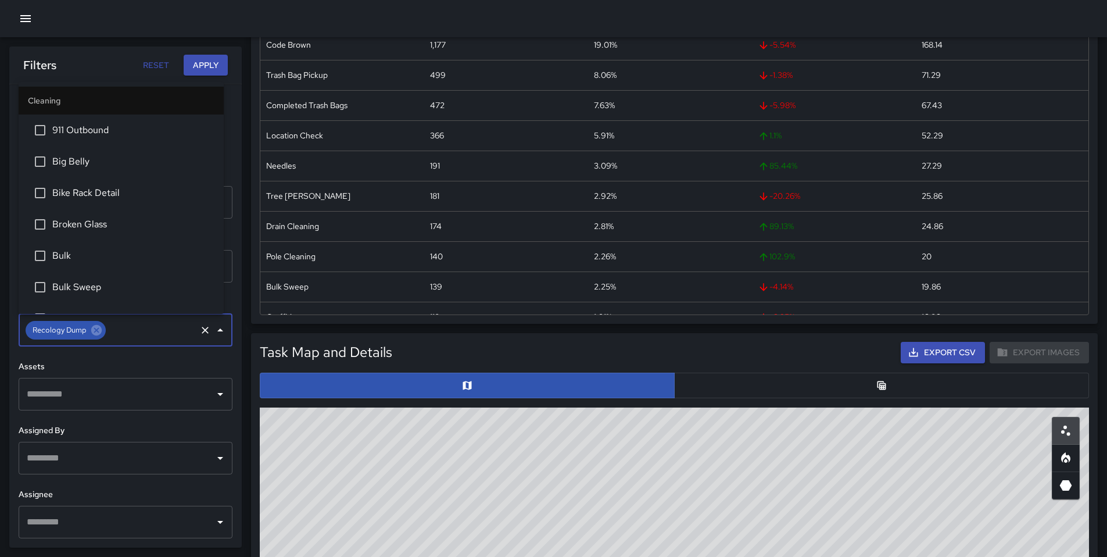
scroll to position [585, 0]
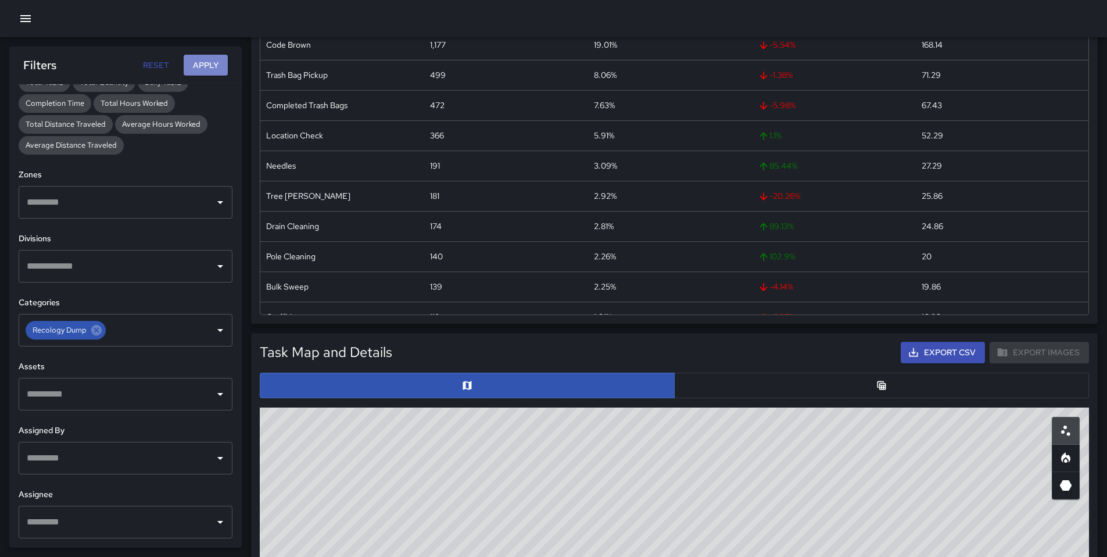
click at [206, 65] on button "Apply" at bounding box center [206, 66] width 44 height 22
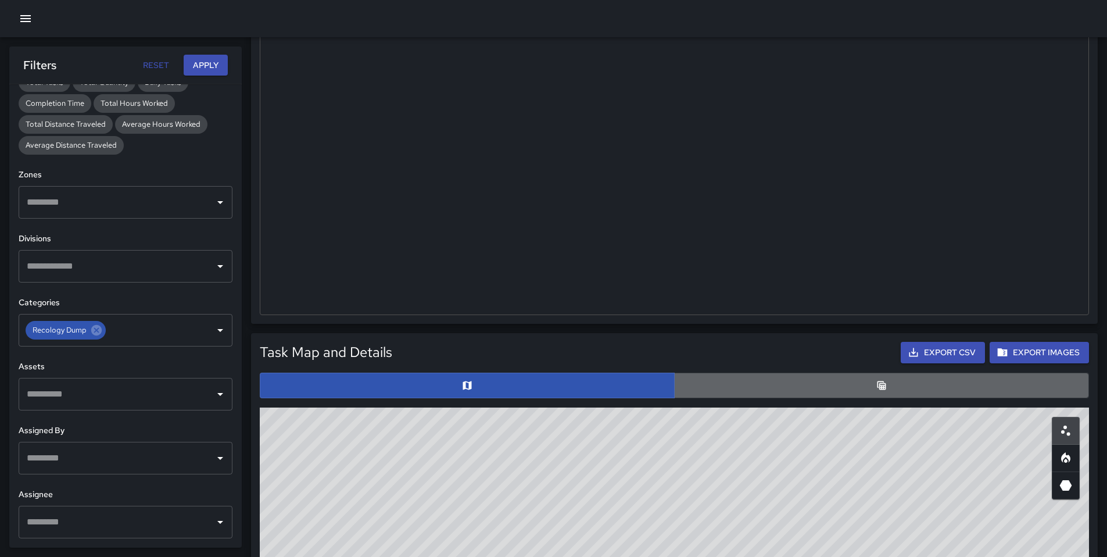
click at [718, 381] on button "button" at bounding box center [881, 386] width 415 height 26
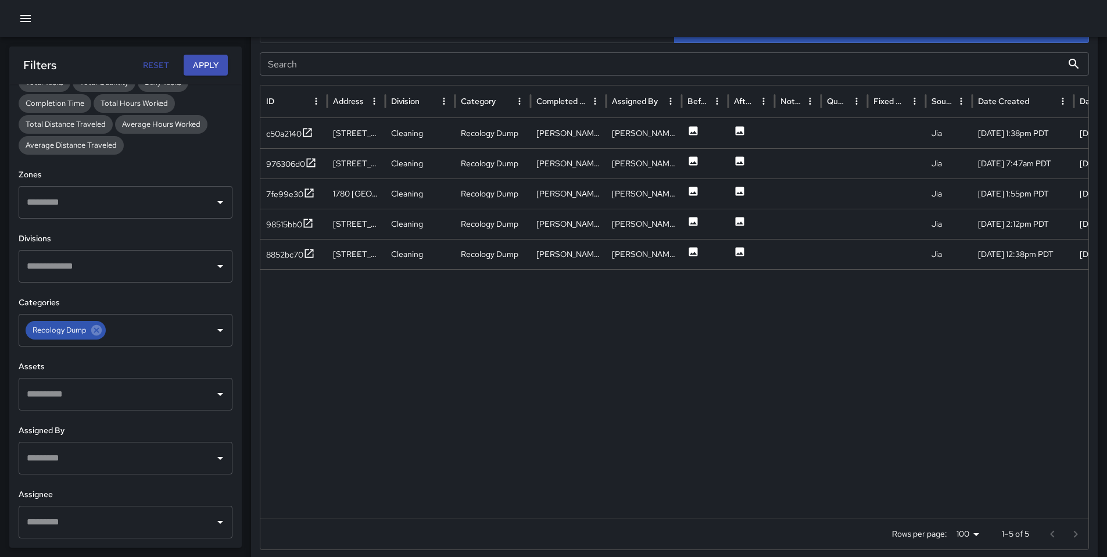
scroll to position [541, 0]
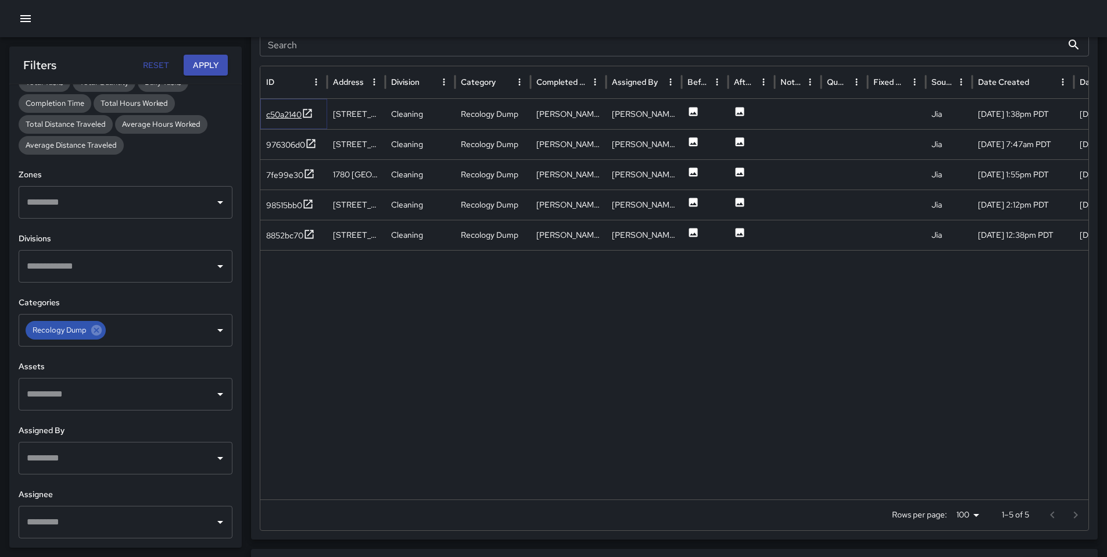
click at [270, 117] on div "c50a2140" at bounding box center [283, 115] width 35 height 12
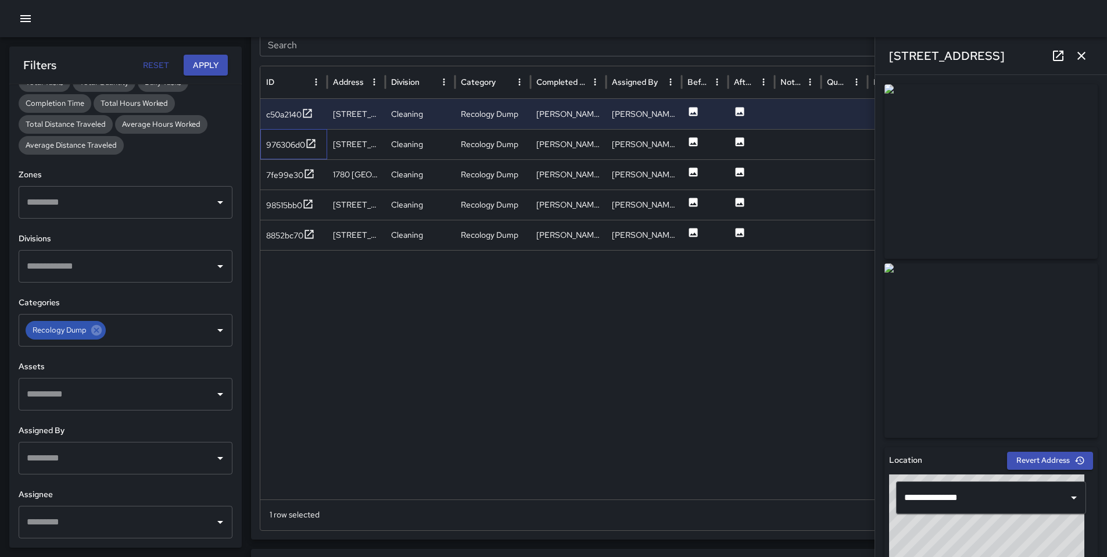
click at [277, 133] on div "976306d0" at bounding box center [293, 144] width 67 height 30
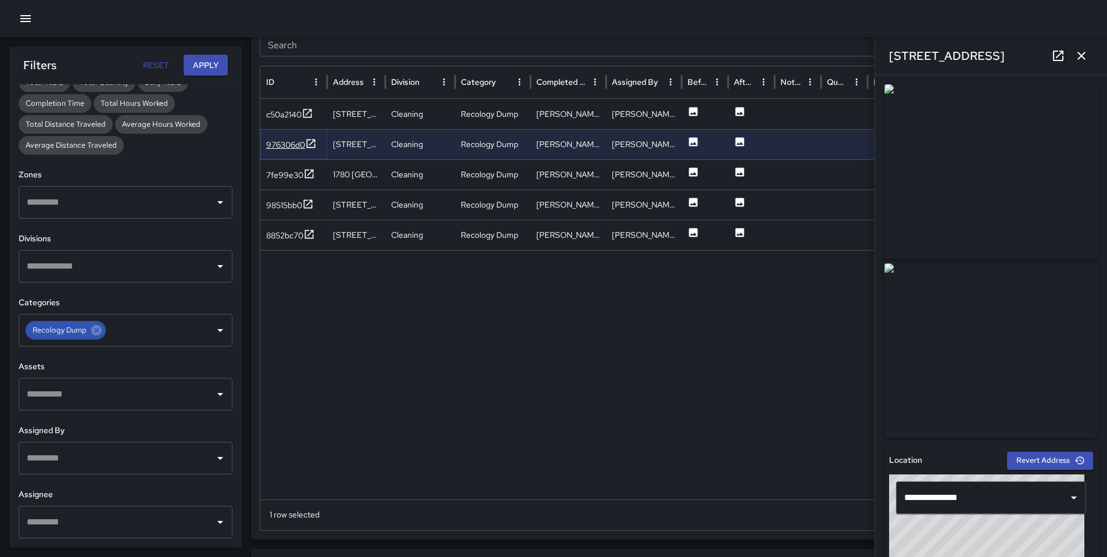
click at [279, 144] on div "976306d0" at bounding box center [285, 145] width 39 height 12
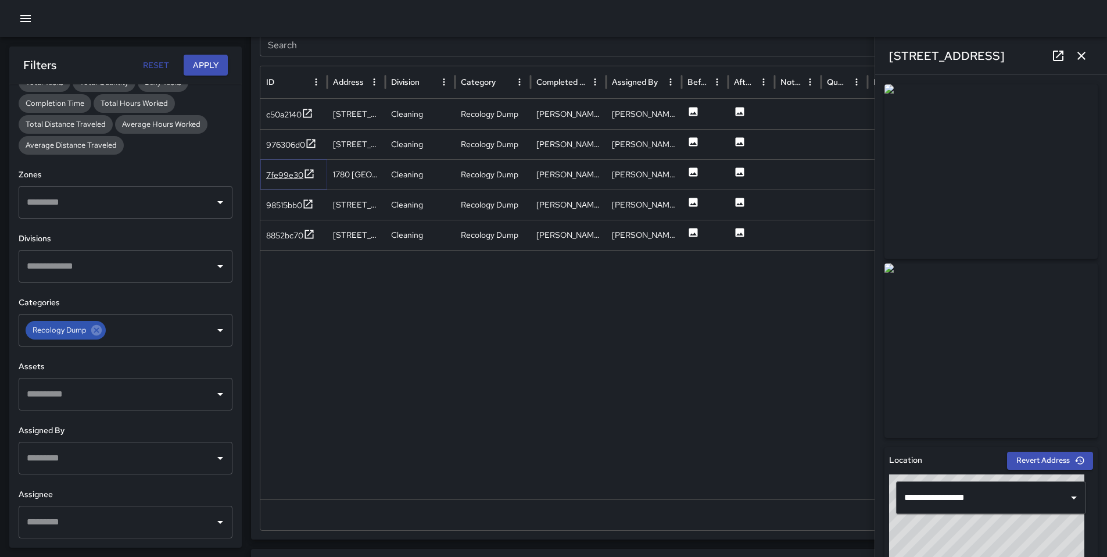
click at [284, 177] on div "7fe99e30" at bounding box center [284, 175] width 37 height 12
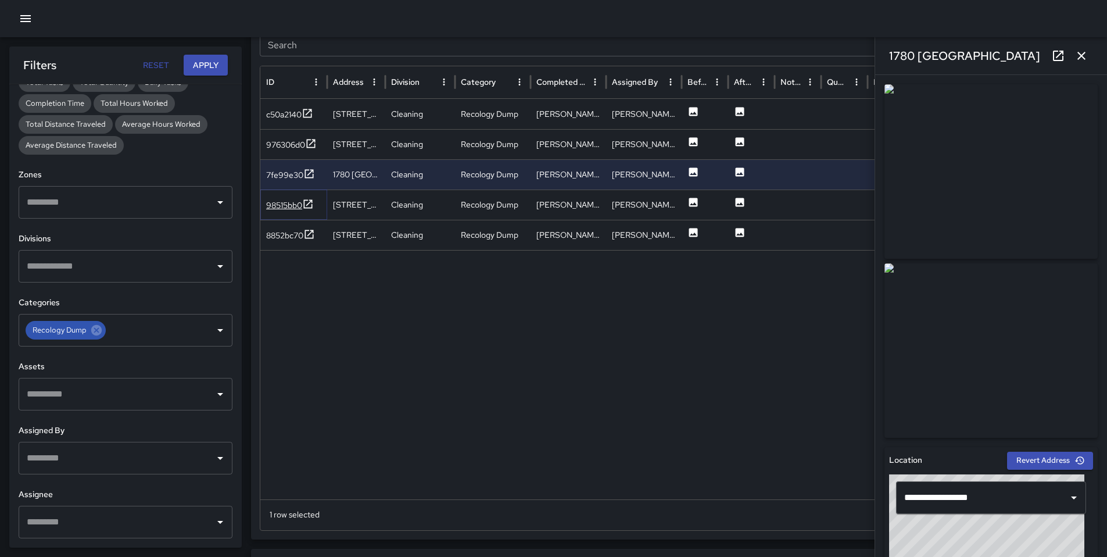
click at [294, 205] on div "98515bb0" at bounding box center [284, 205] width 36 height 12
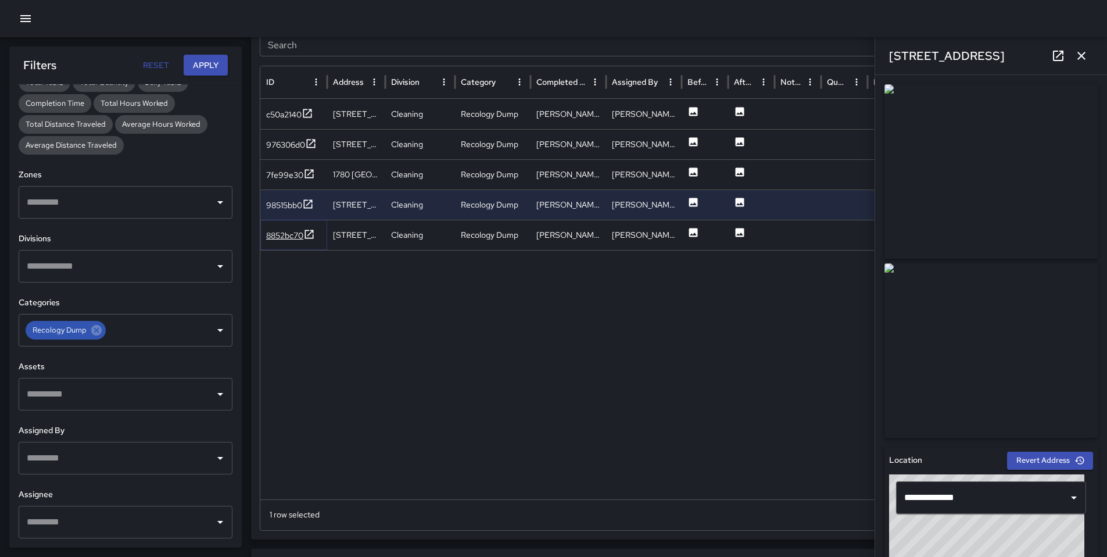
click at [284, 239] on div "8852bc70" at bounding box center [284, 236] width 37 height 12
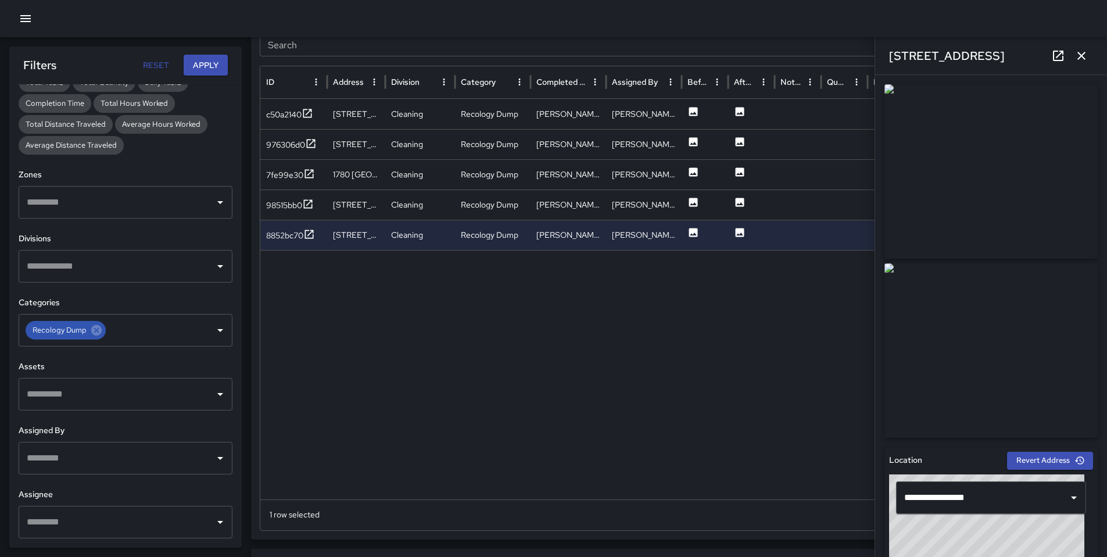
click at [1083, 62] on button "button" at bounding box center [1081, 55] width 23 height 23
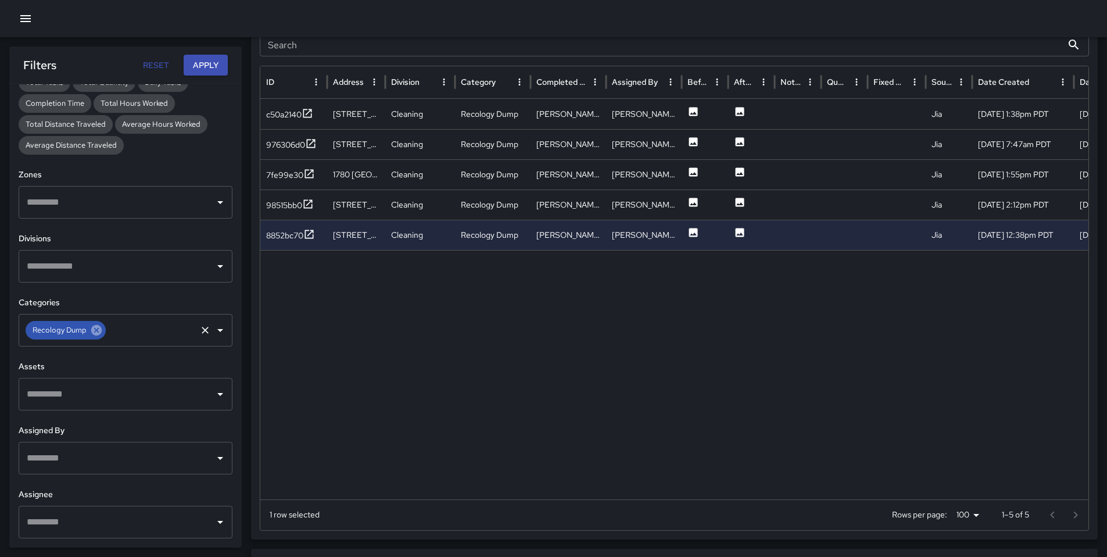
click at [94, 330] on icon at bounding box center [96, 330] width 10 height 10
click at [108, 330] on input "text" at bounding box center [151, 330] width 87 height 22
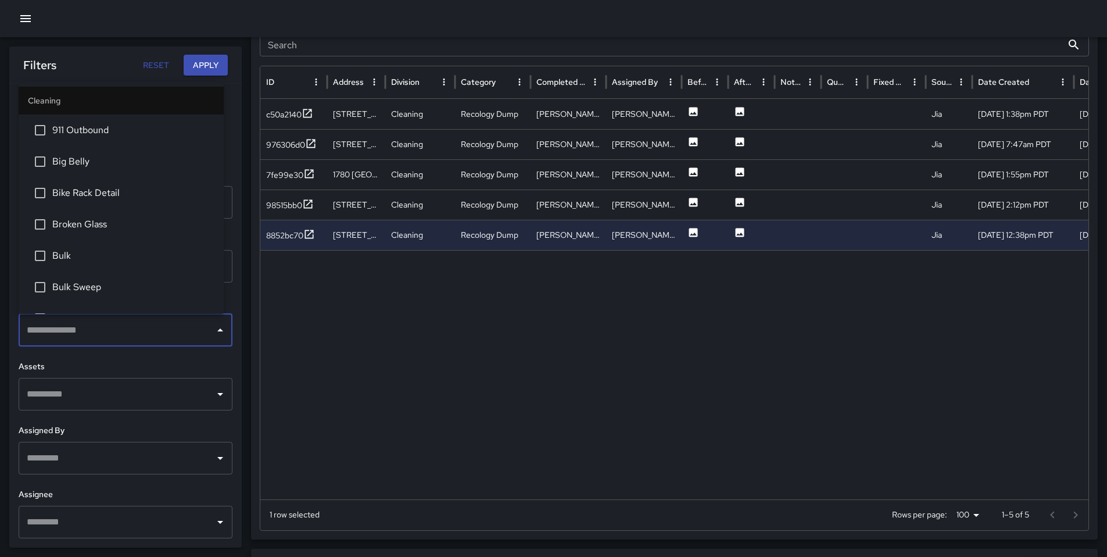
click at [271, 336] on div at bounding box center [776, 374] width 1032 height 249
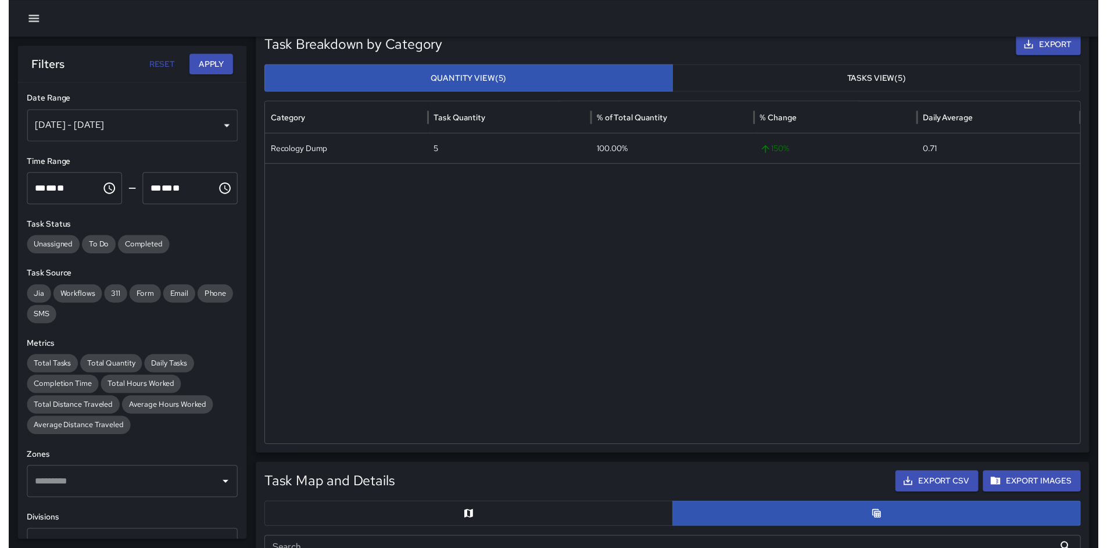
scroll to position [0, 0]
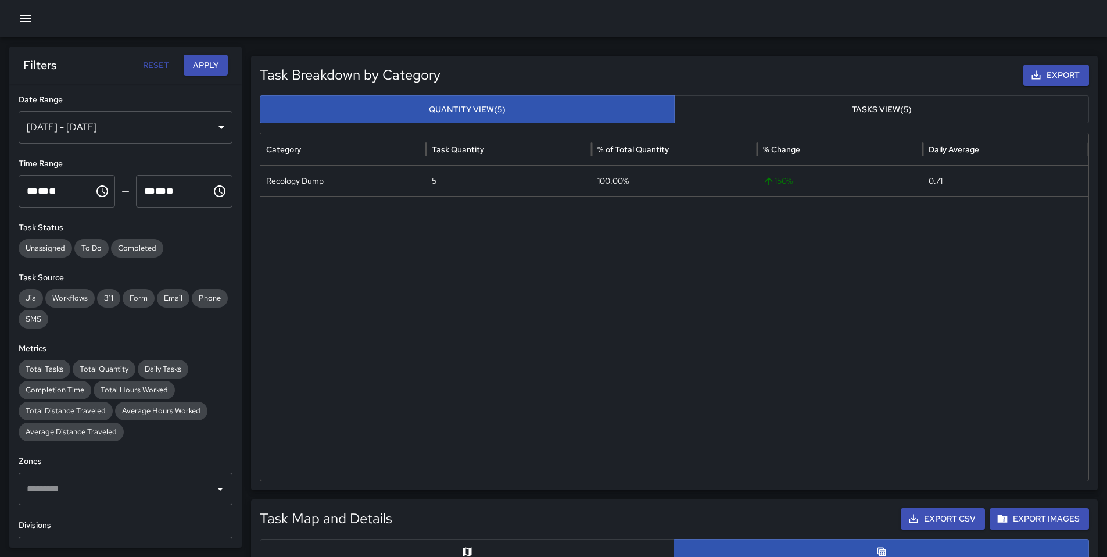
click at [26, 23] on icon "button" at bounding box center [26, 19] width 14 height 14
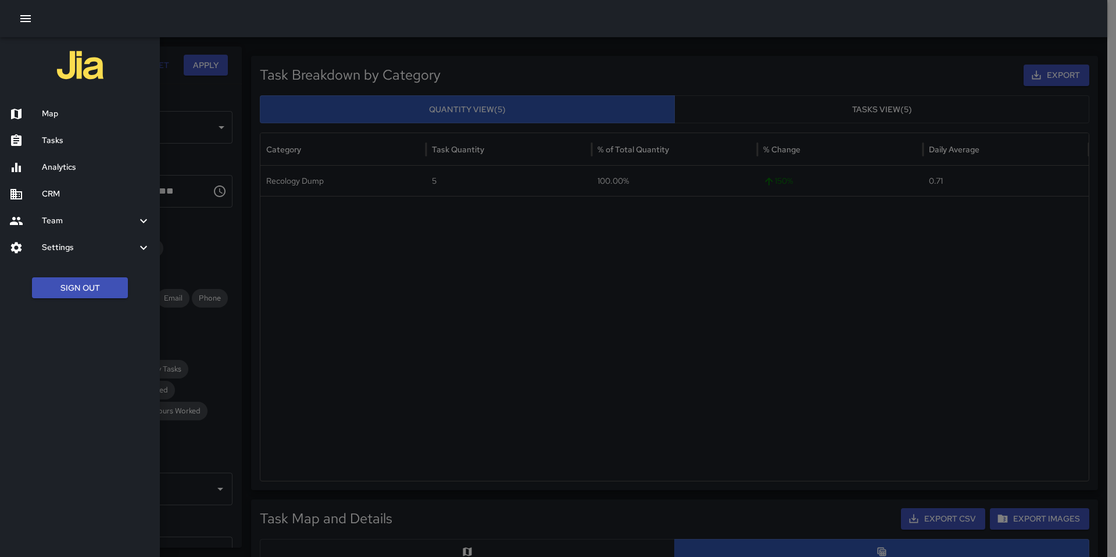
click at [55, 135] on h6 "Tasks" at bounding box center [96, 140] width 109 height 13
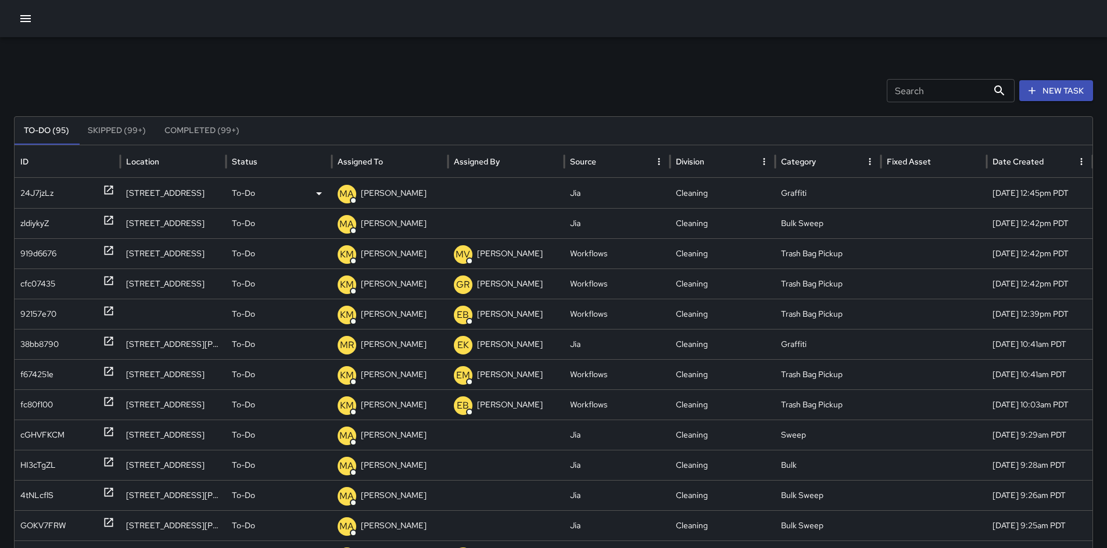
click at [48, 193] on div "24J7jzLz" at bounding box center [36, 193] width 33 height 30
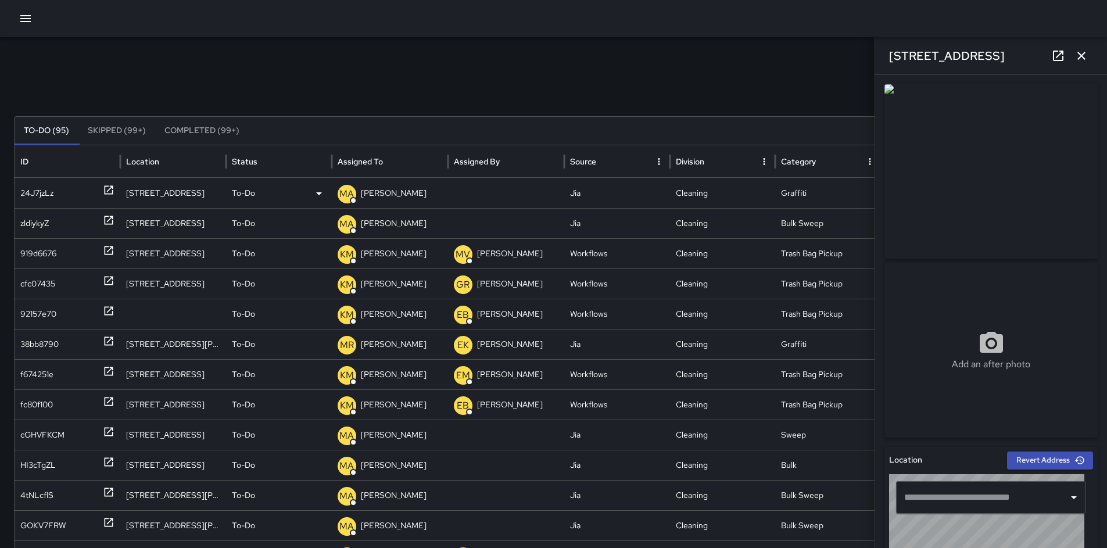
type input "**********"
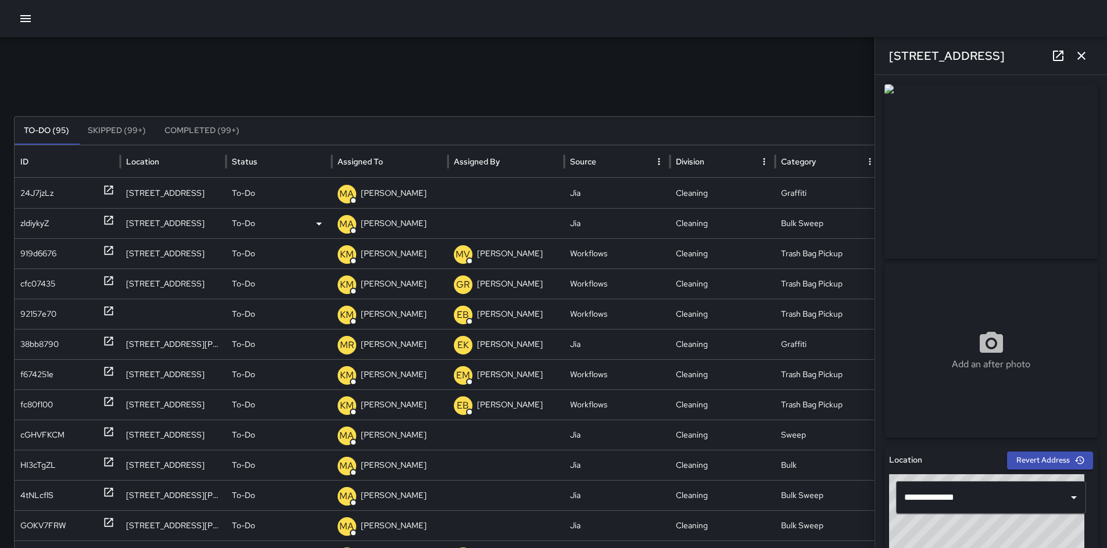
click at [42, 223] on div "zldiykyZ" at bounding box center [34, 224] width 28 height 30
click at [51, 431] on div "cGHVFKCM" at bounding box center [42, 435] width 44 height 30
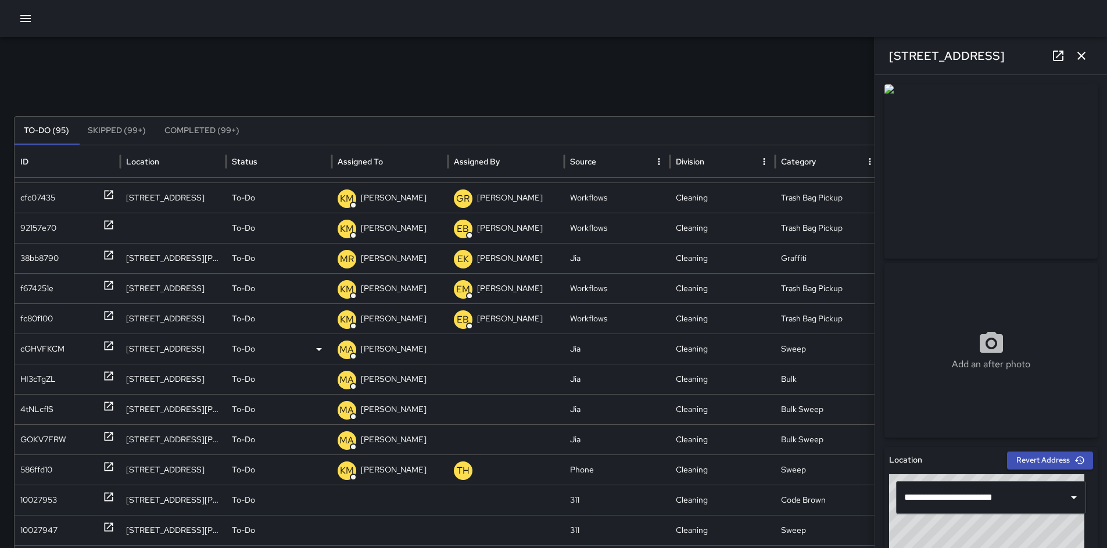
scroll to position [84, 0]
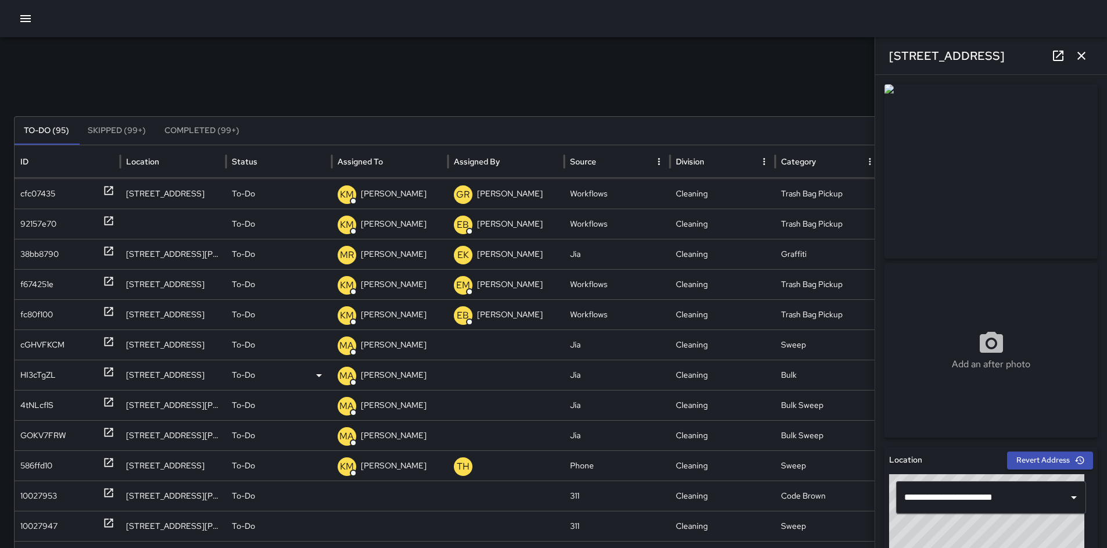
click at [53, 382] on div "HI3cTgZL" at bounding box center [37, 375] width 35 height 30
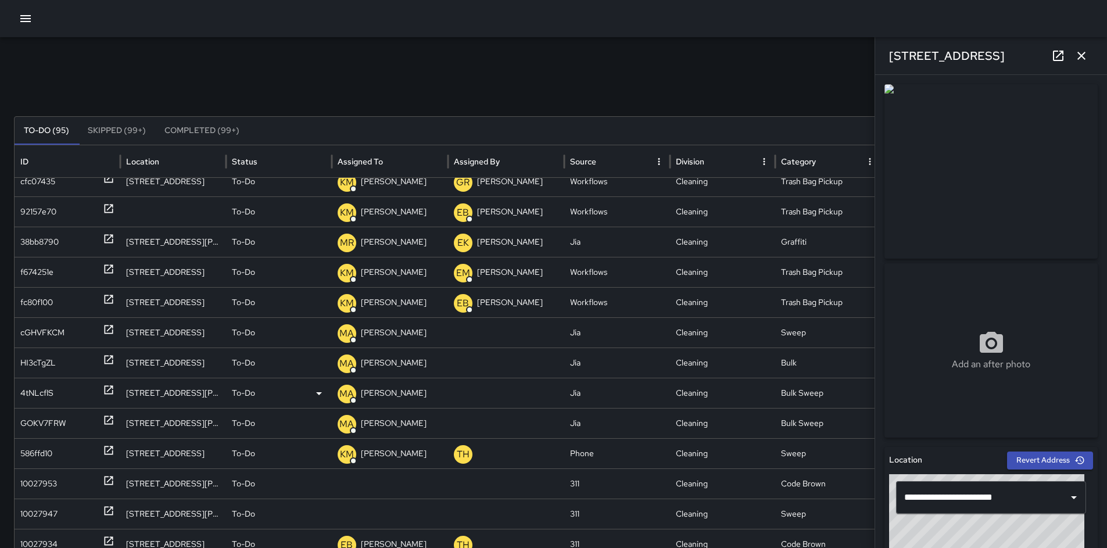
scroll to position [134, 0]
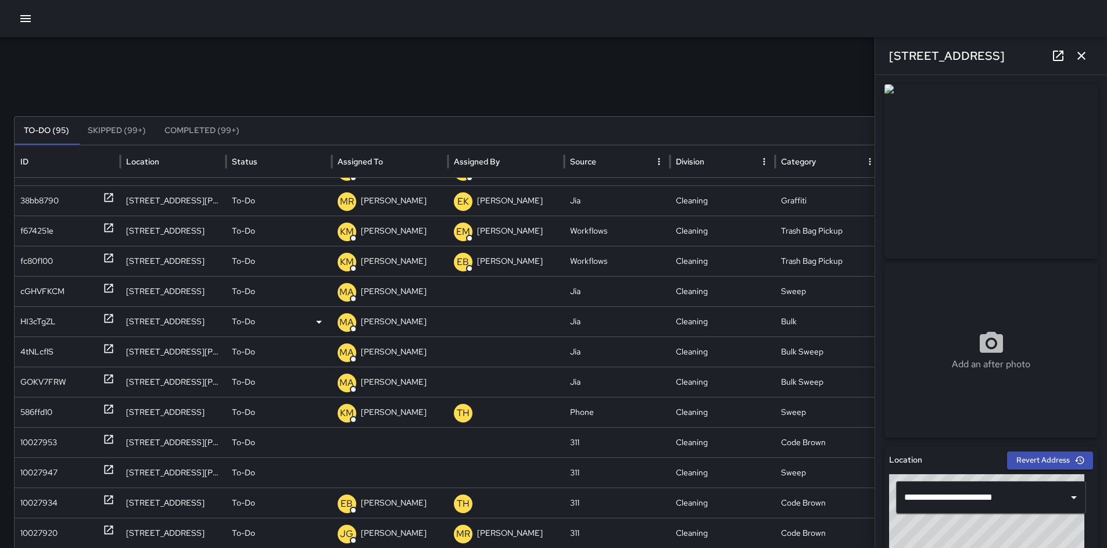
click at [41, 322] on div "HI3cTgZL" at bounding box center [37, 322] width 35 height 30
click at [43, 353] on div "4tNLcflS" at bounding box center [36, 352] width 33 height 30
click at [25, 381] on div "GOKV7FRW" at bounding box center [43, 382] width 46 height 30
click at [57, 450] on div "10027953" at bounding box center [38, 443] width 37 height 30
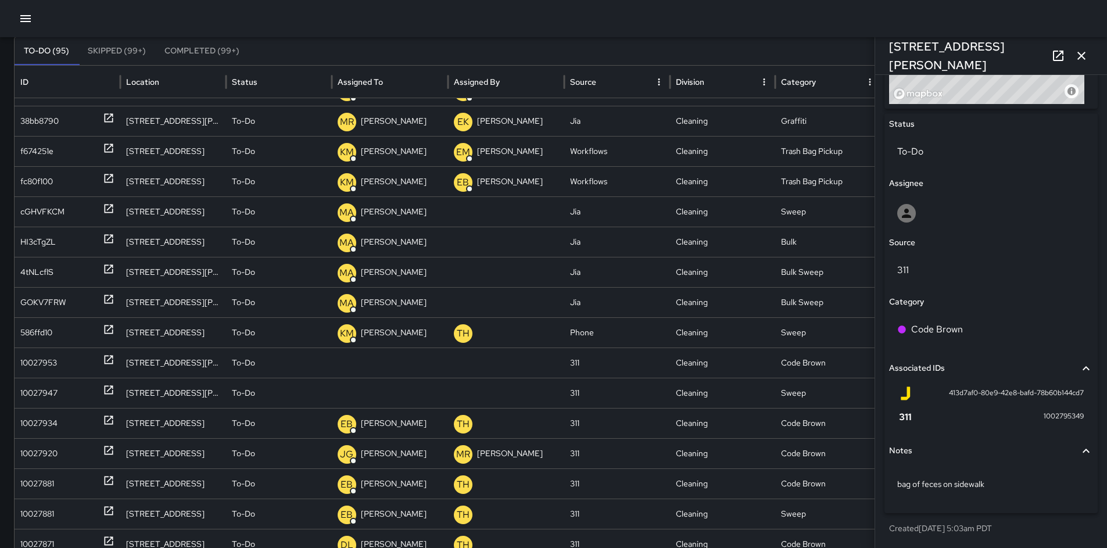
scroll to position [84, 0]
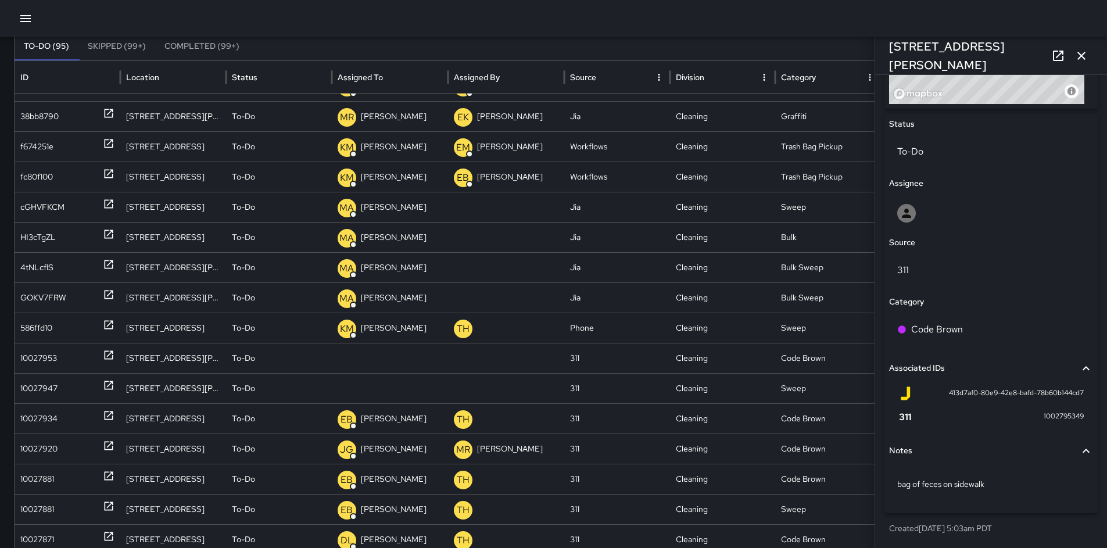
drag, startPoint x: 474, startPoint y: 42, endPoint x: 485, endPoint y: 41, distance: 10.6
click at [474, 42] on div "To-Do (95) Skipped (99+) Completed (99+)" at bounding box center [554, 47] width 1078 height 28
click at [1081, 59] on icon "button" at bounding box center [1082, 56] width 14 height 14
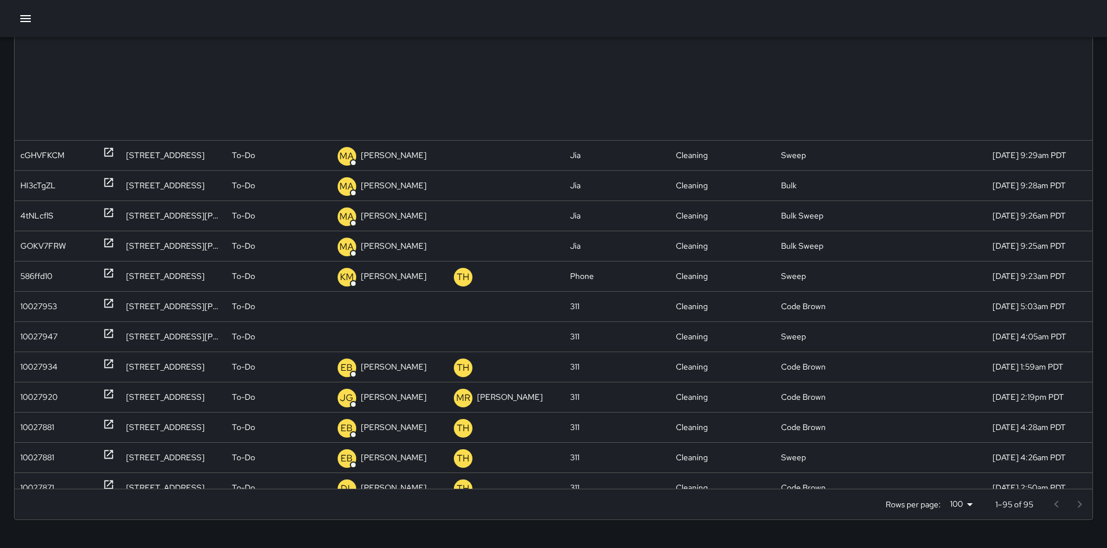
scroll to position [0, 0]
